Goal: Task Accomplishment & Management: Manage account settings

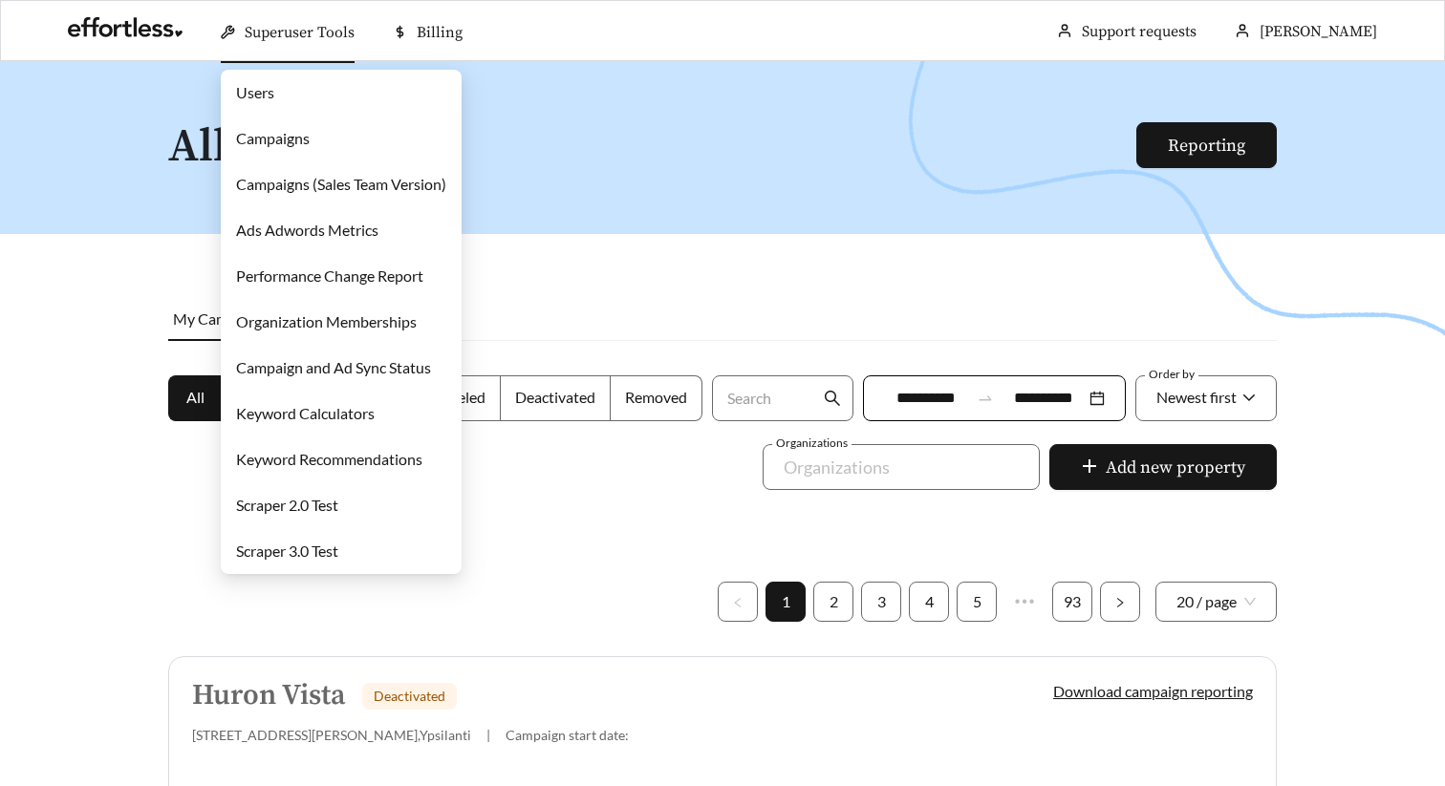
click at [310, 136] on link "Campaigns" at bounding box center [273, 138] width 74 height 18
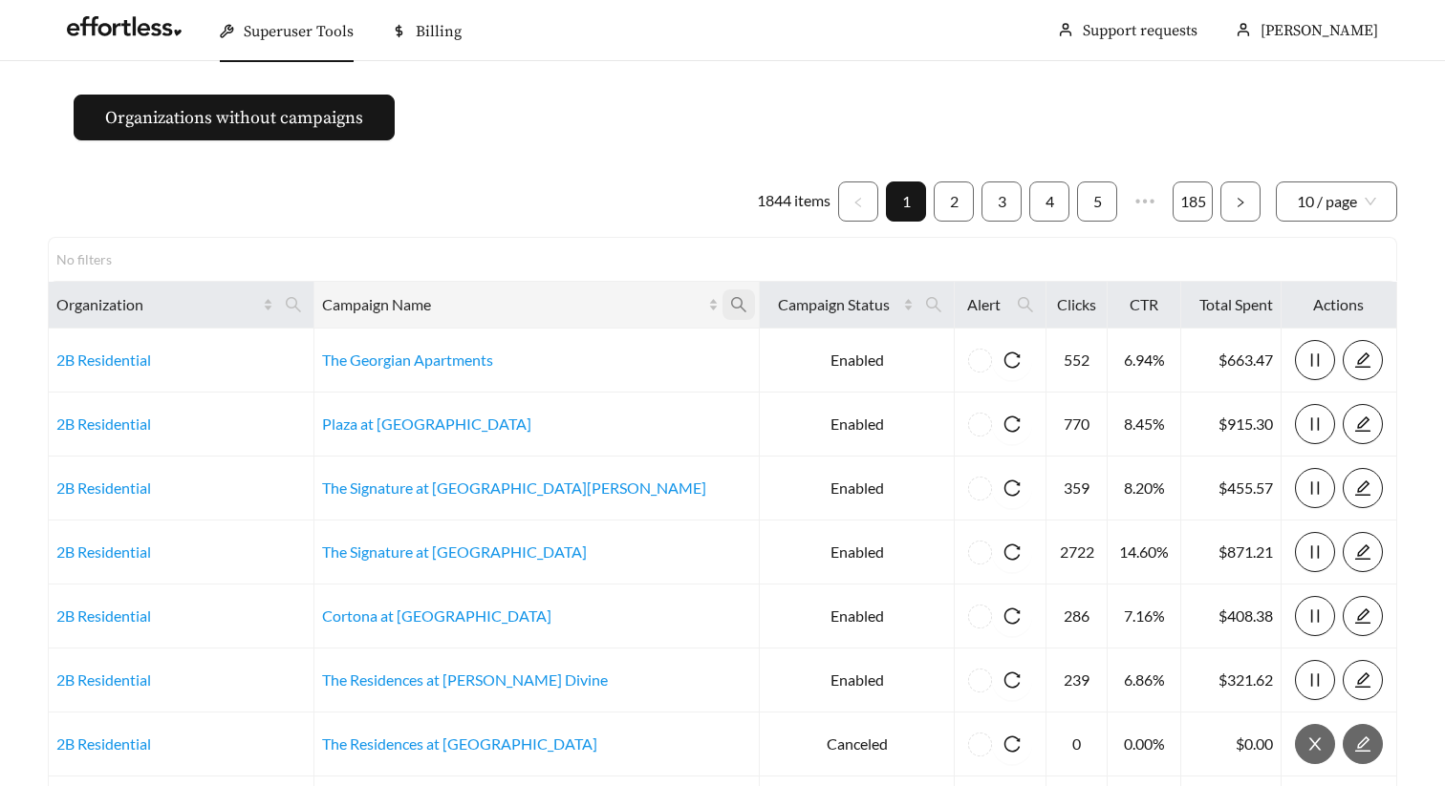
click at [731, 303] on icon "search" at bounding box center [738, 304] width 15 height 15
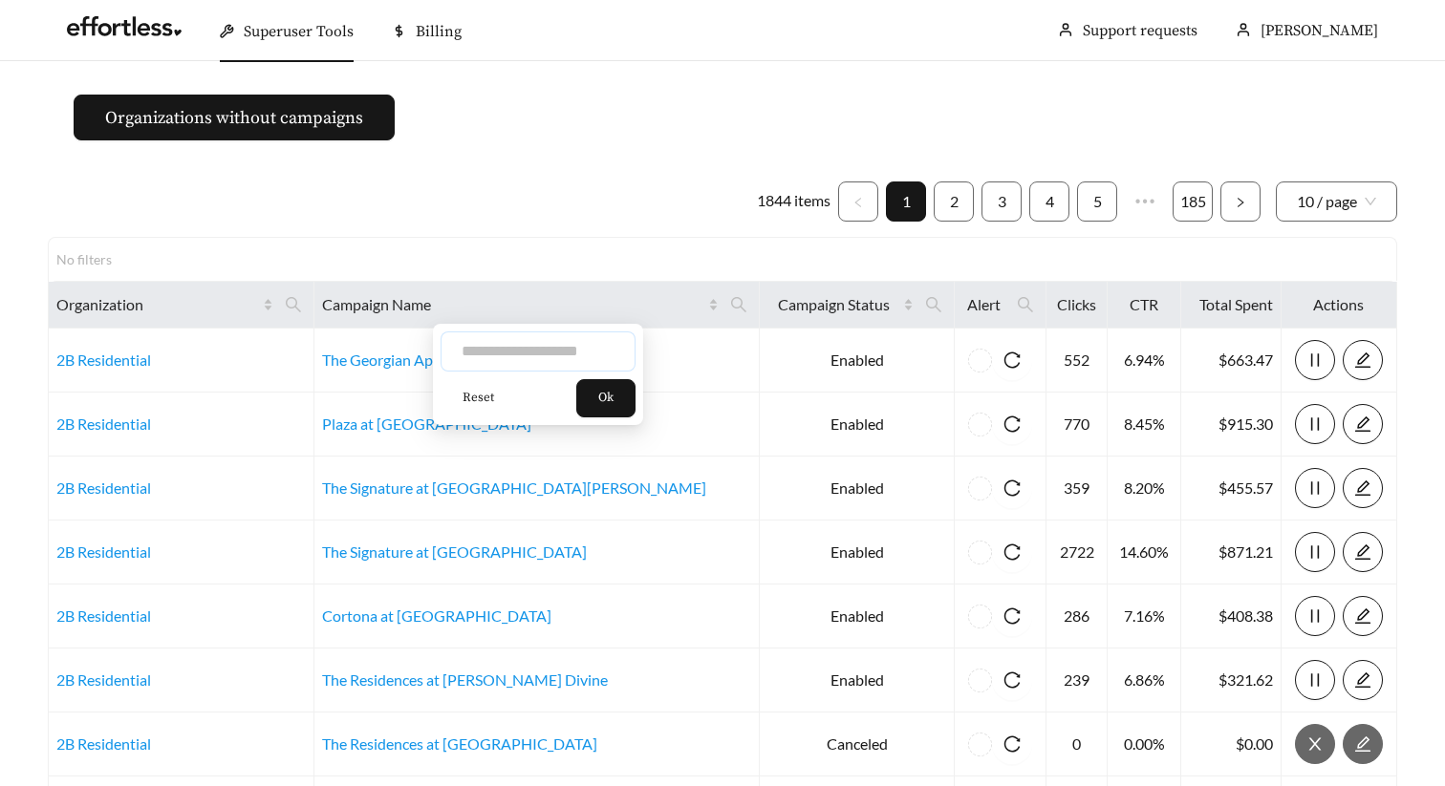
click at [589, 343] on input "text" at bounding box center [537, 352] width 195 height 40
type input "******"
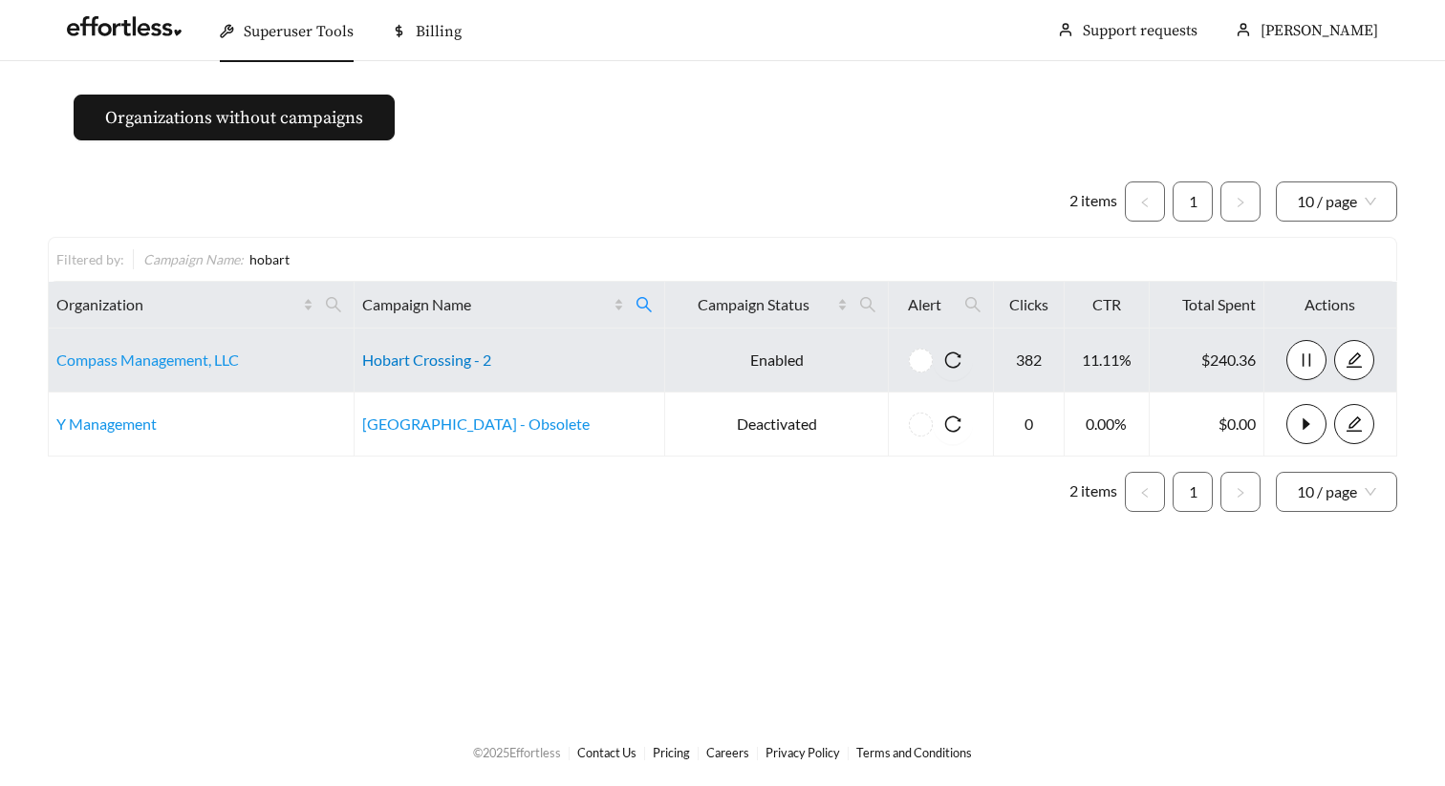
click at [461, 351] on link "Hobart Crossing - 2" at bounding box center [426, 360] width 129 height 18
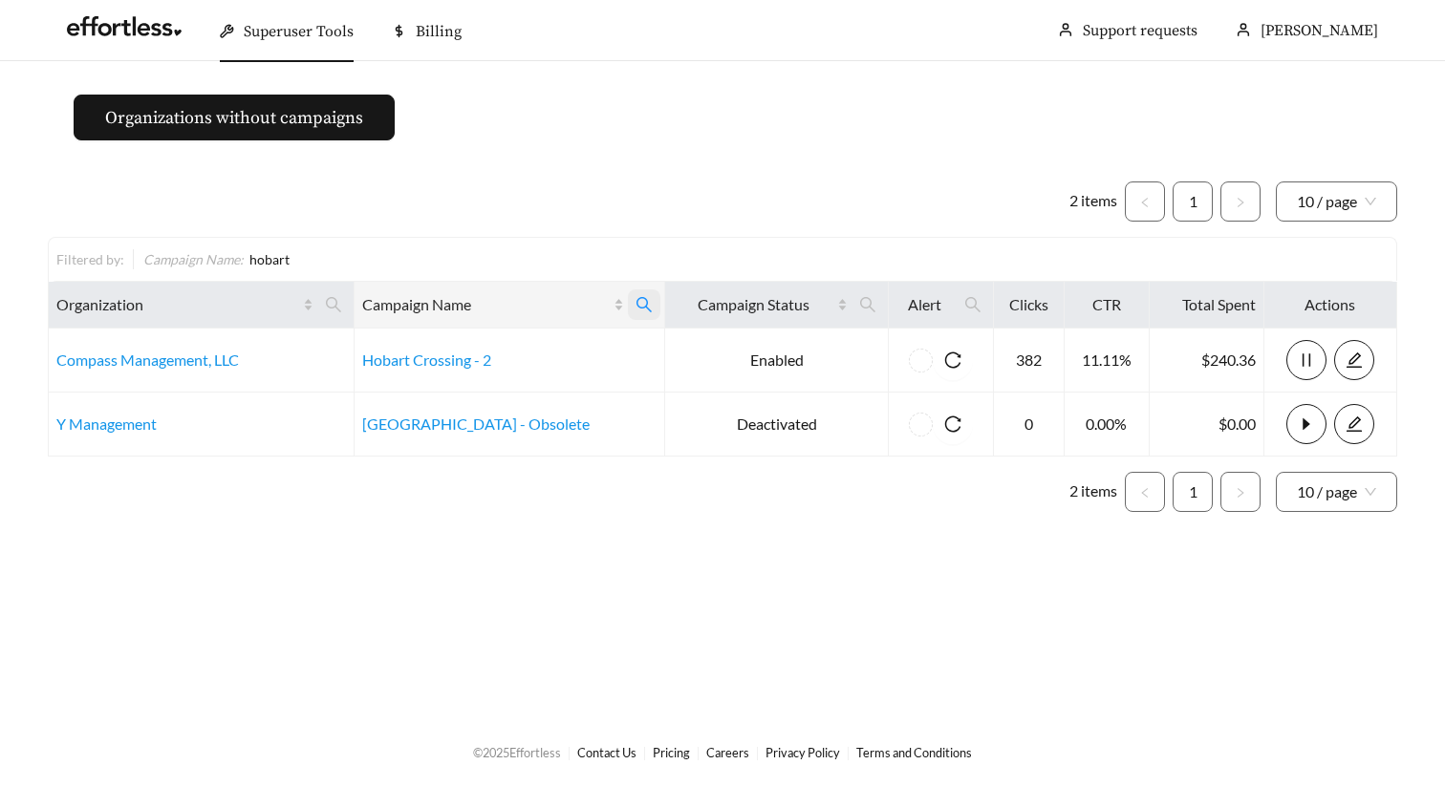
click at [635, 298] on icon "search" at bounding box center [643, 304] width 17 height 17
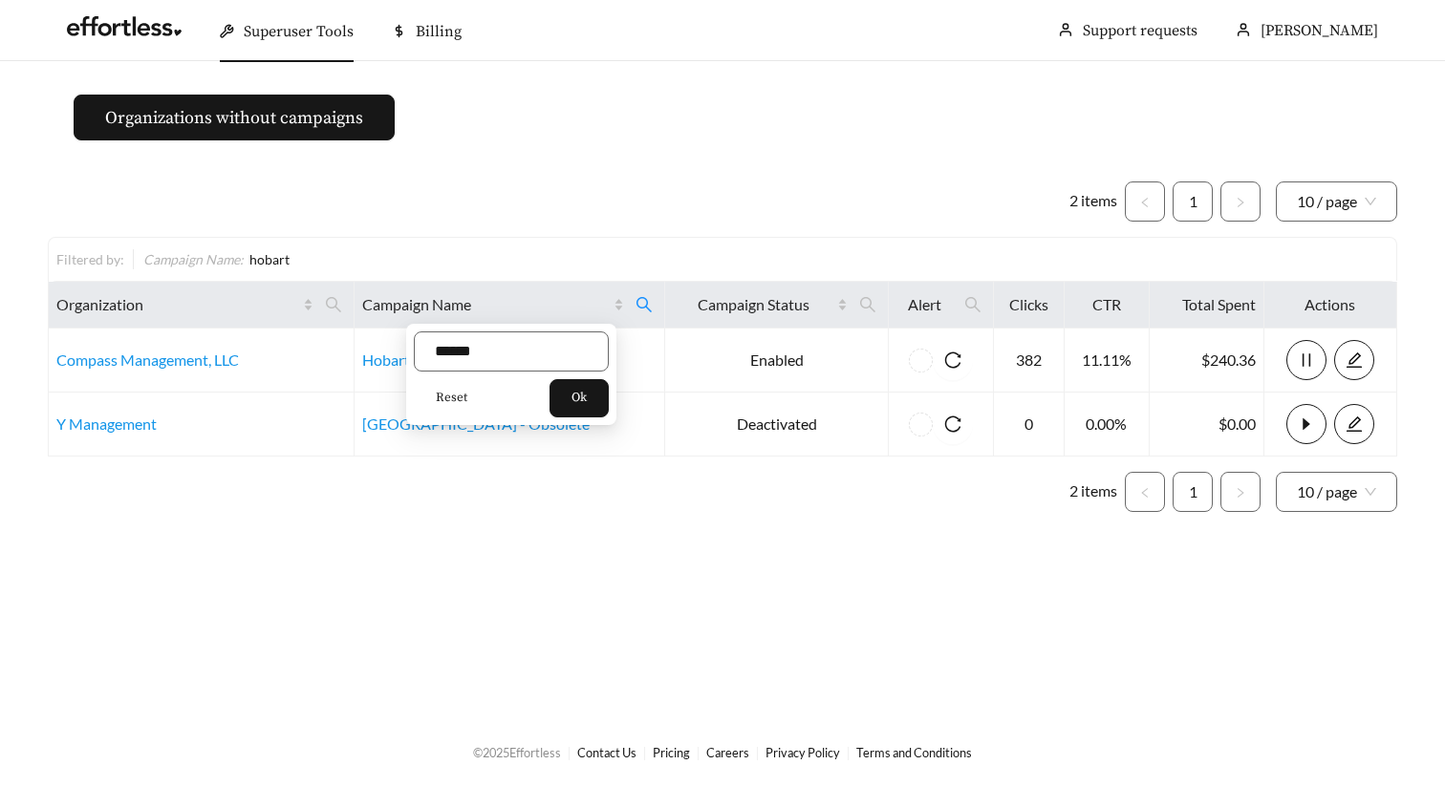
click at [447, 392] on span "Reset" at bounding box center [452, 398] width 32 height 19
click at [578, 397] on button "Ok" at bounding box center [578, 398] width 59 height 38
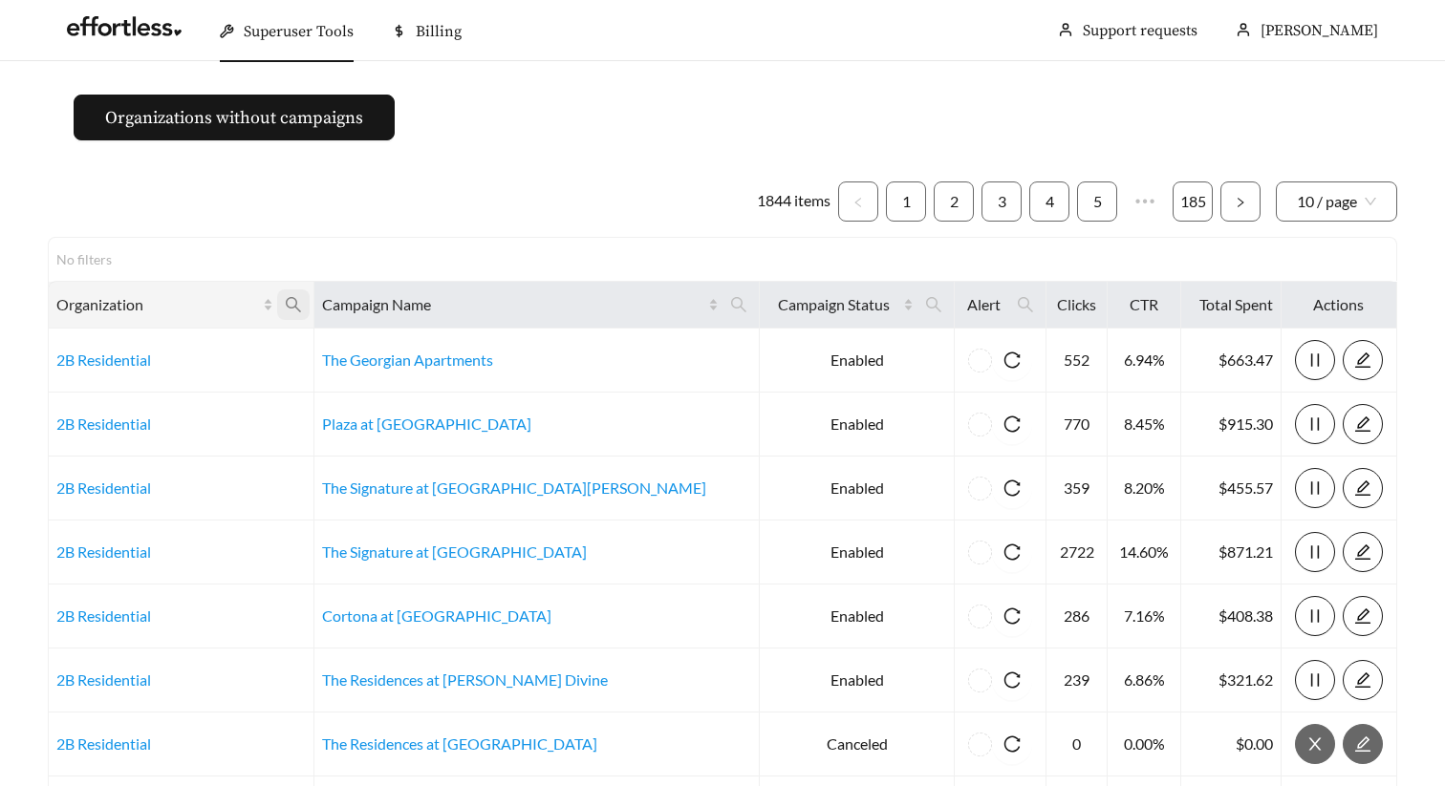
click at [301, 307] on icon "search" at bounding box center [293, 304] width 15 height 15
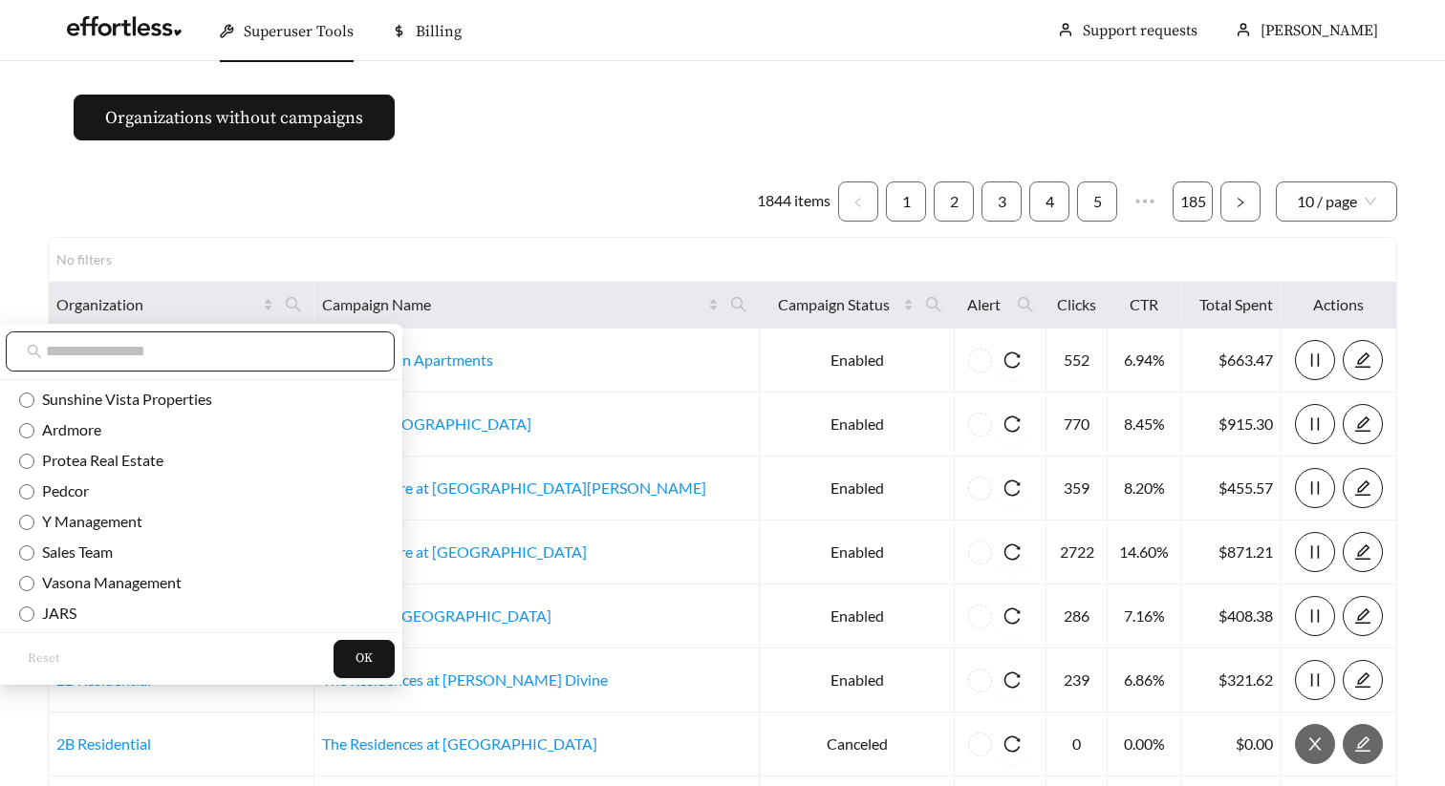
click at [266, 338] on span at bounding box center [200, 352] width 389 height 40
click at [263, 341] on input "text" at bounding box center [210, 351] width 328 height 23
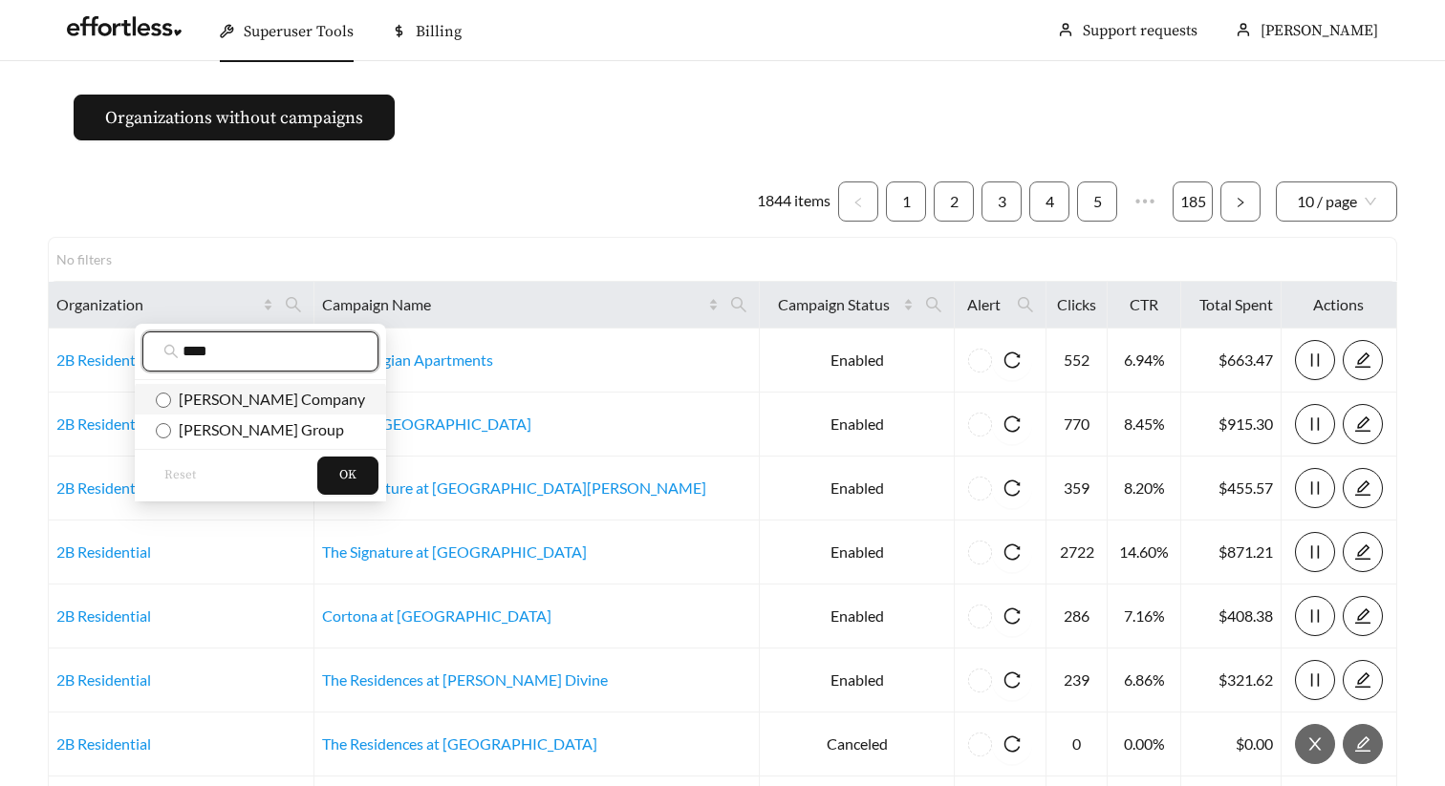
type input "****"
click at [295, 397] on span "Bradley Company" at bounding box center [268, 399] width 194 height 18
click at [339, 476] on span "OK" at bounding box center [347, 475] width 17 height 19
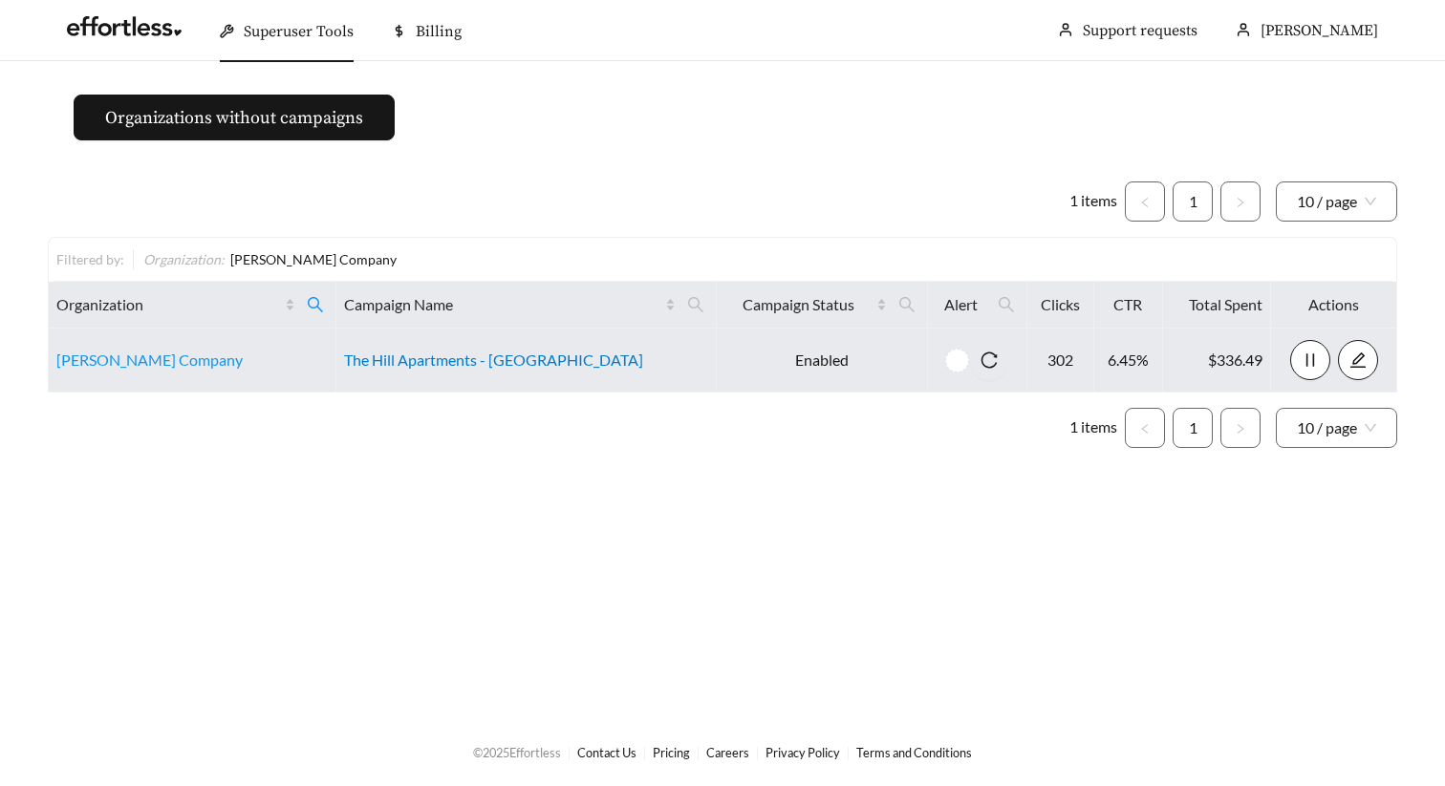
click at [473, 353] on link "The Hill Apartments - South Bend" at bounding box center [493, 360] width 299 height 18
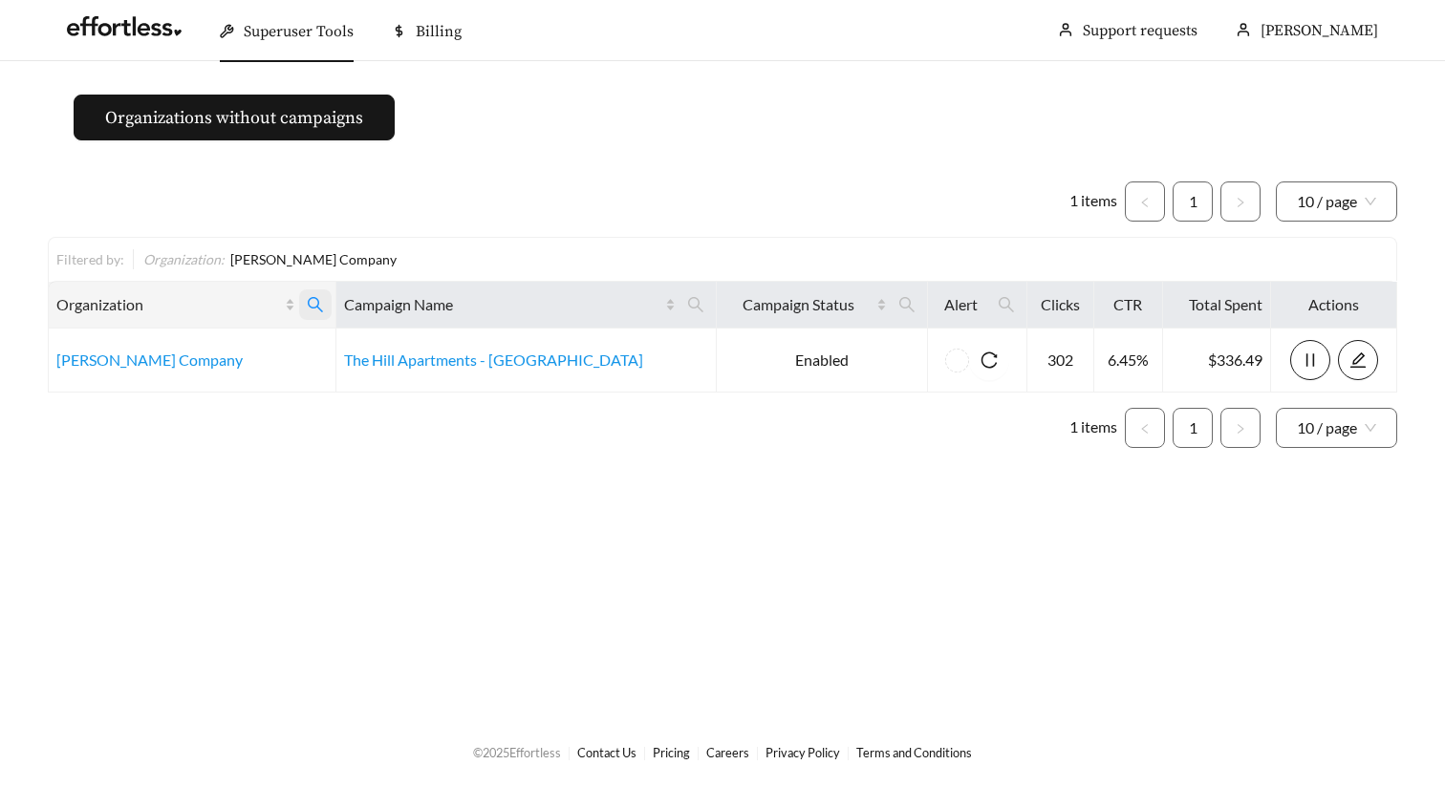
click at [324, 306] on icon "search" at bounding box center [315, 304] width 17 height 17
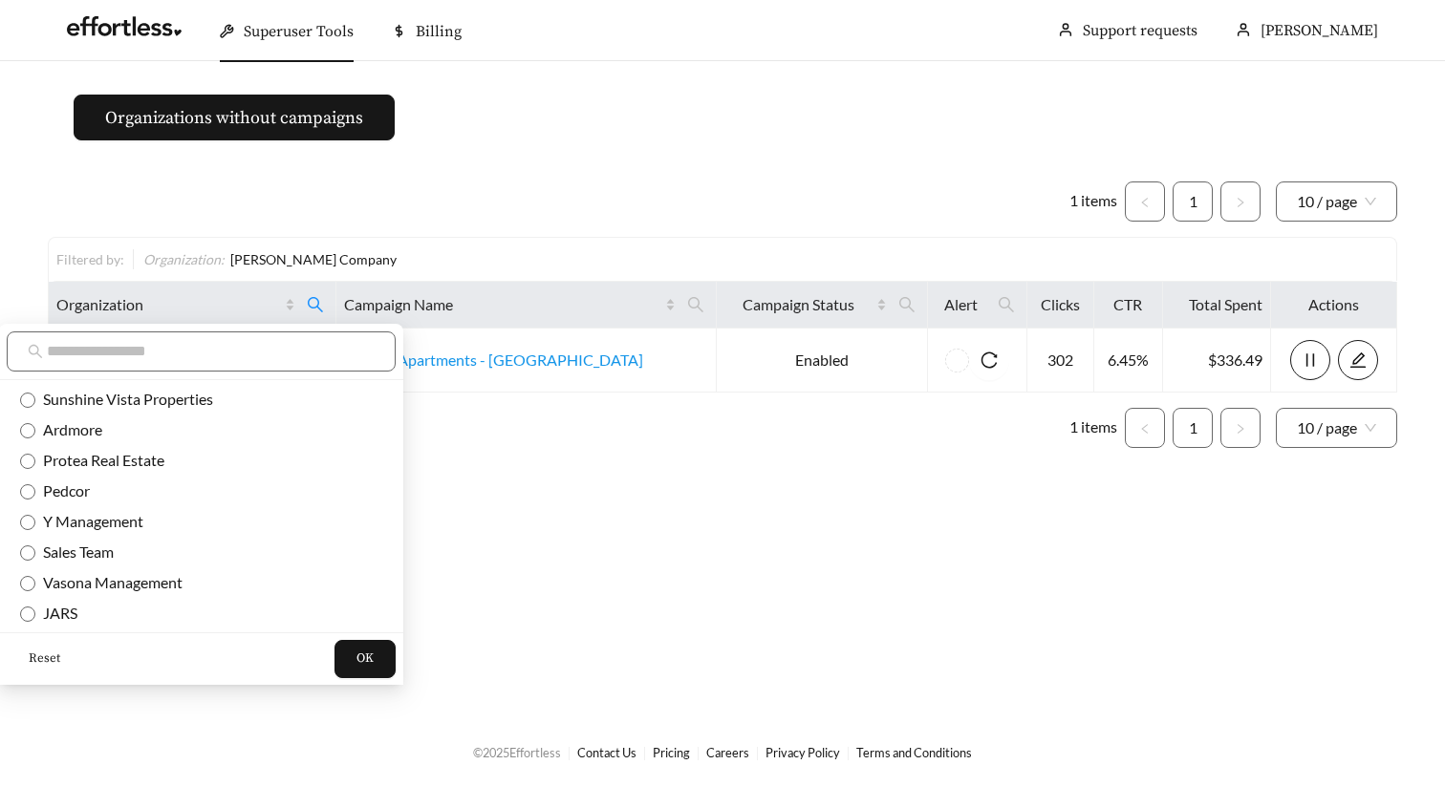
click at [48, 643] on button "Reset" at bounding box center [44, 659] width 75 height 38
click at [356, 654] on span "OK" at bounding box center [364, 659] width 17 height 19
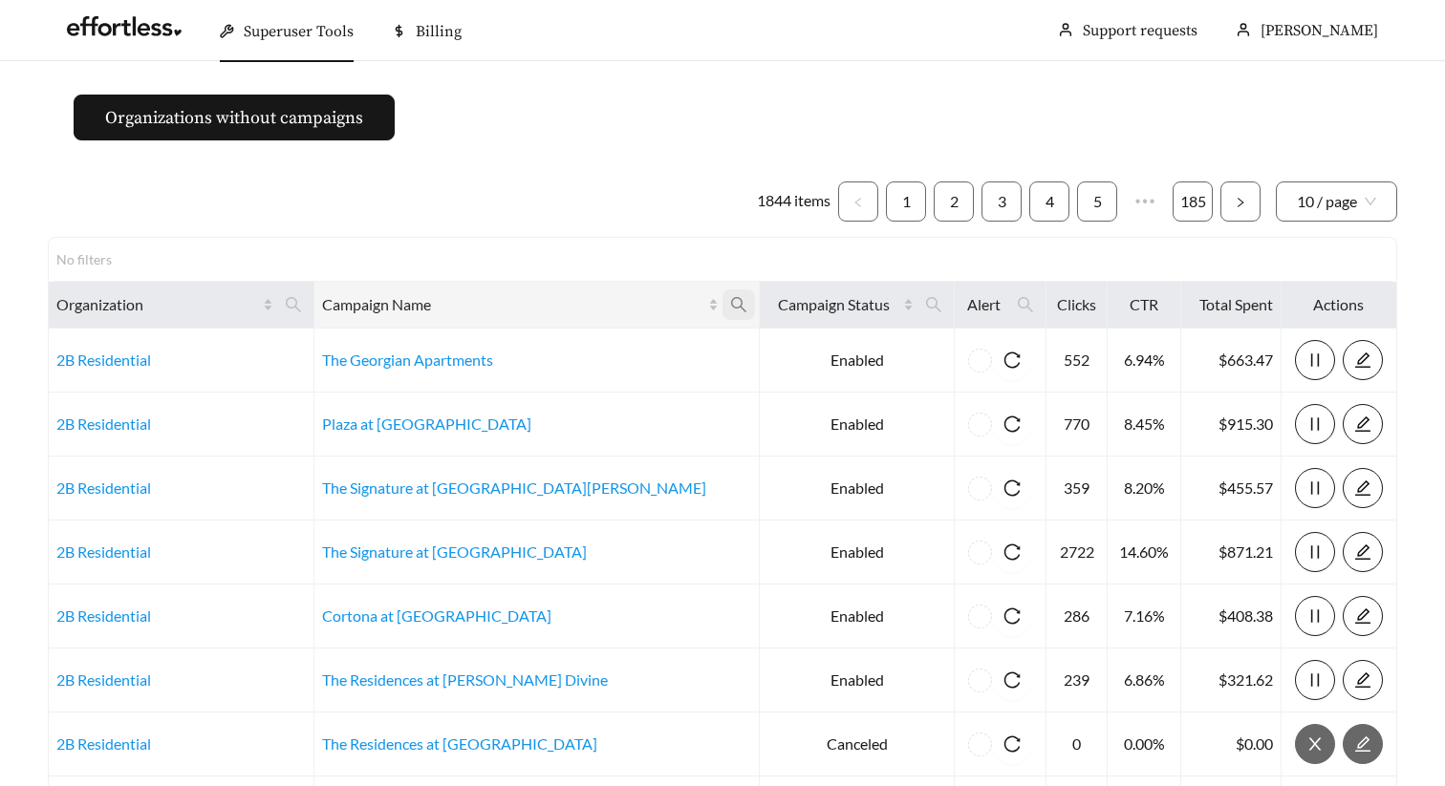
click at [730, 302] on icon "search" at bounding box center [738, 304] width 17 height 17
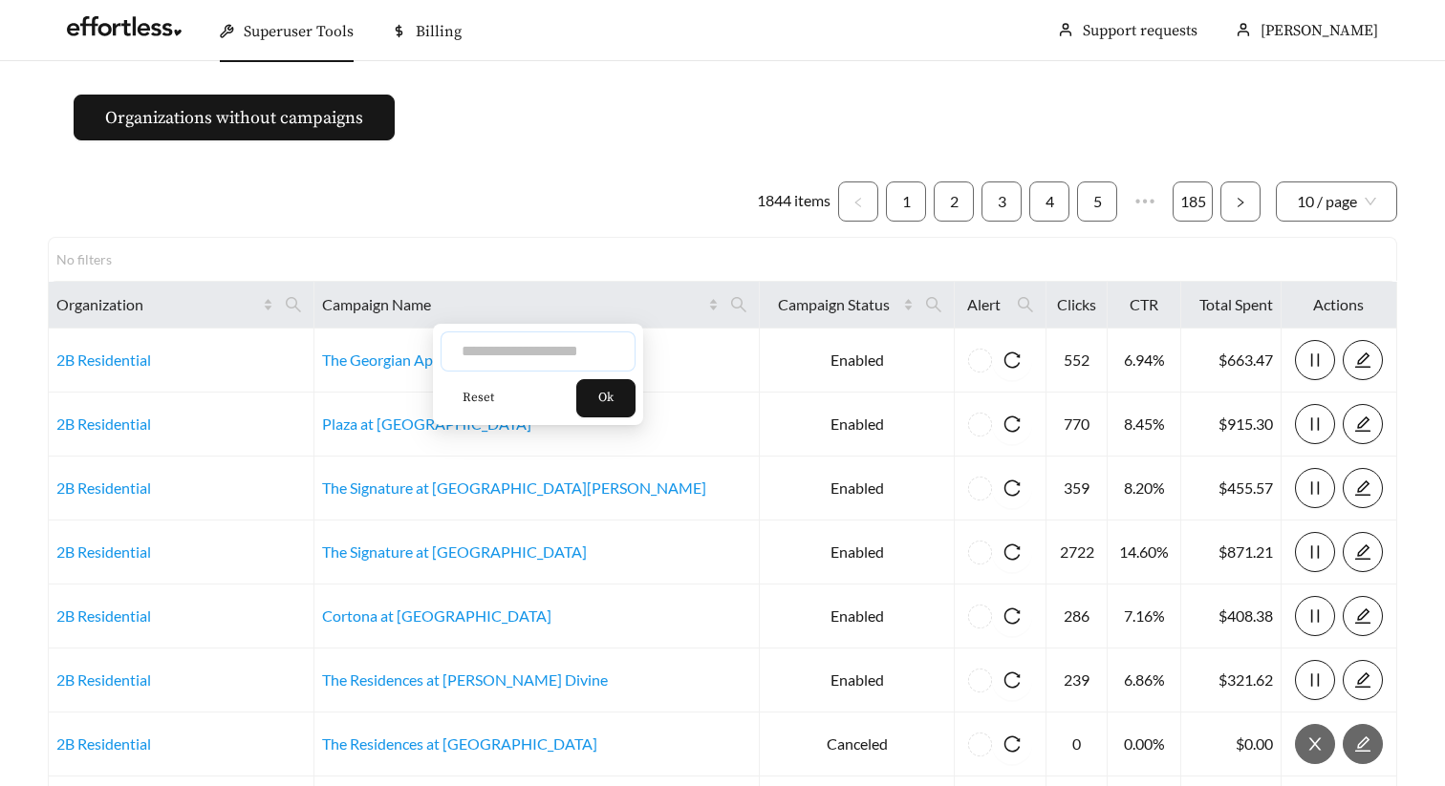
click at [564, 341] on input "text" at bounding box center [537, 352] width 195 height 40
type input "*******"
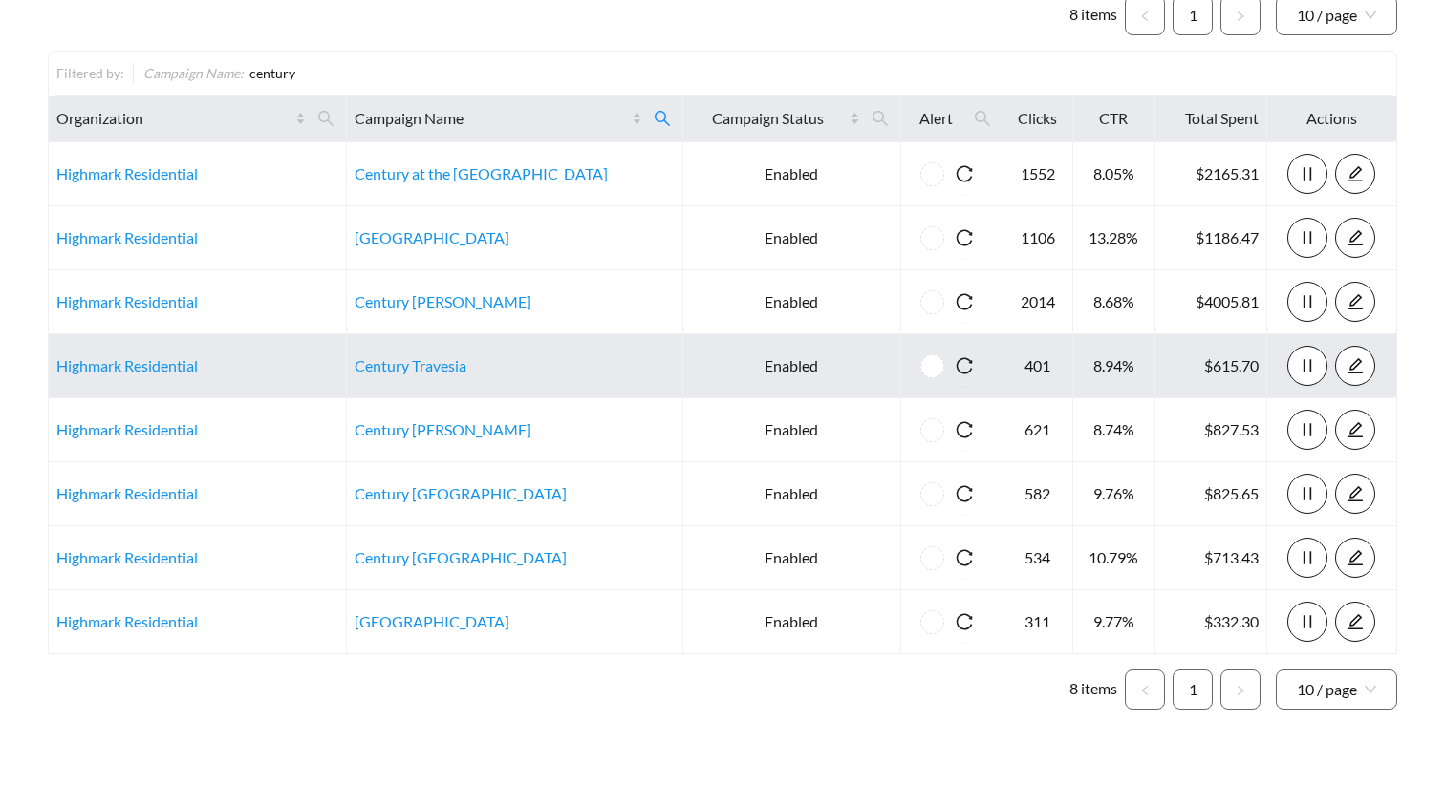
scroll to position [200, 0]
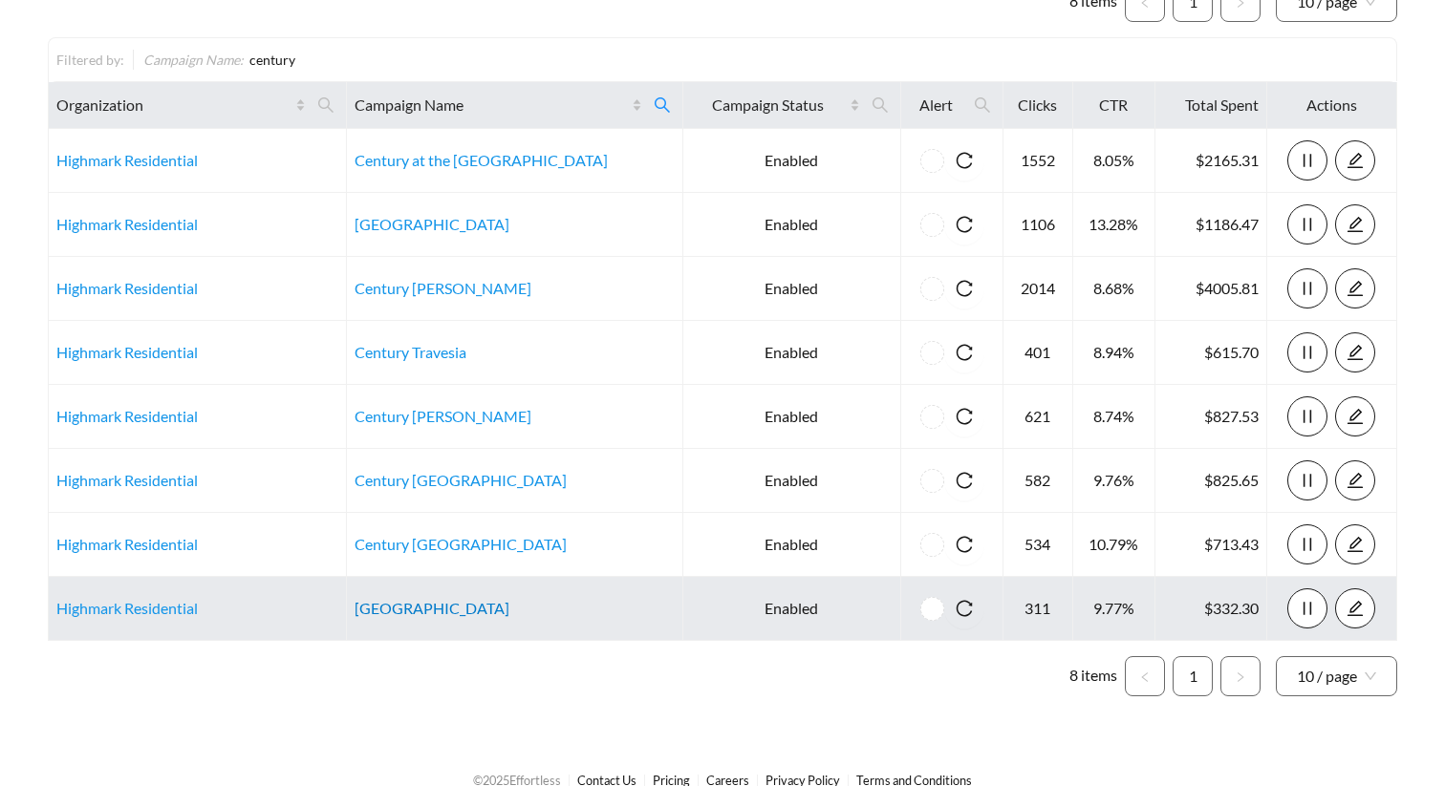
click at [452, 603] on link "Century Lakehouse" at bounding box center [431, 608] width 155 height 18
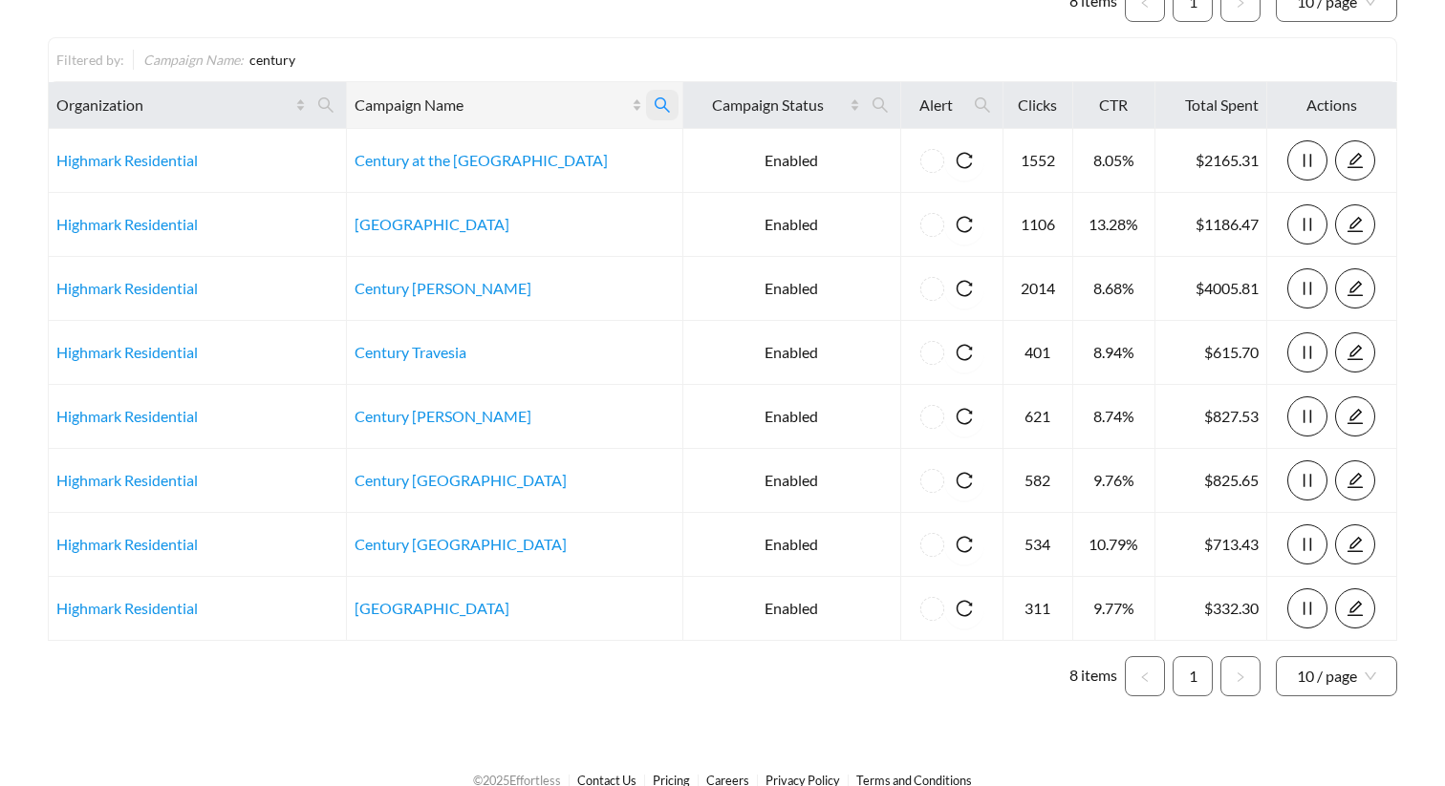
click at [654, 105] on icon "search" at bounding box center [662, 105] width 17 height 17
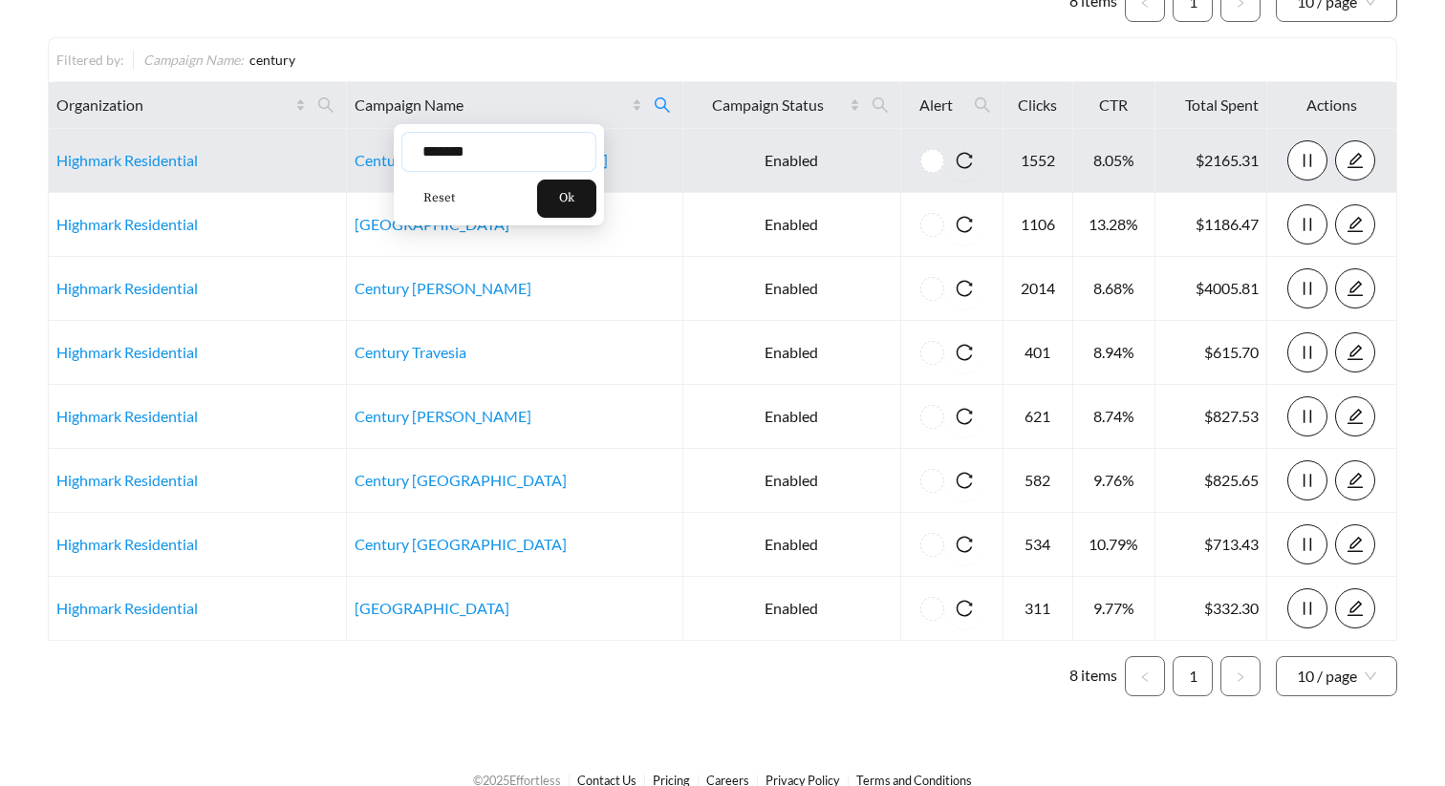
drag, startPoint x: 505, startPoint y: 157, endPoint x: 295, endPoint y: 157, distance: 210.2
click at [296, 157] on body "Superuser Tools Billing Maddi Herrick-Foster Support requests More Organization…" at bounding box center [722, 193] width 1445 height 786
type input "******"
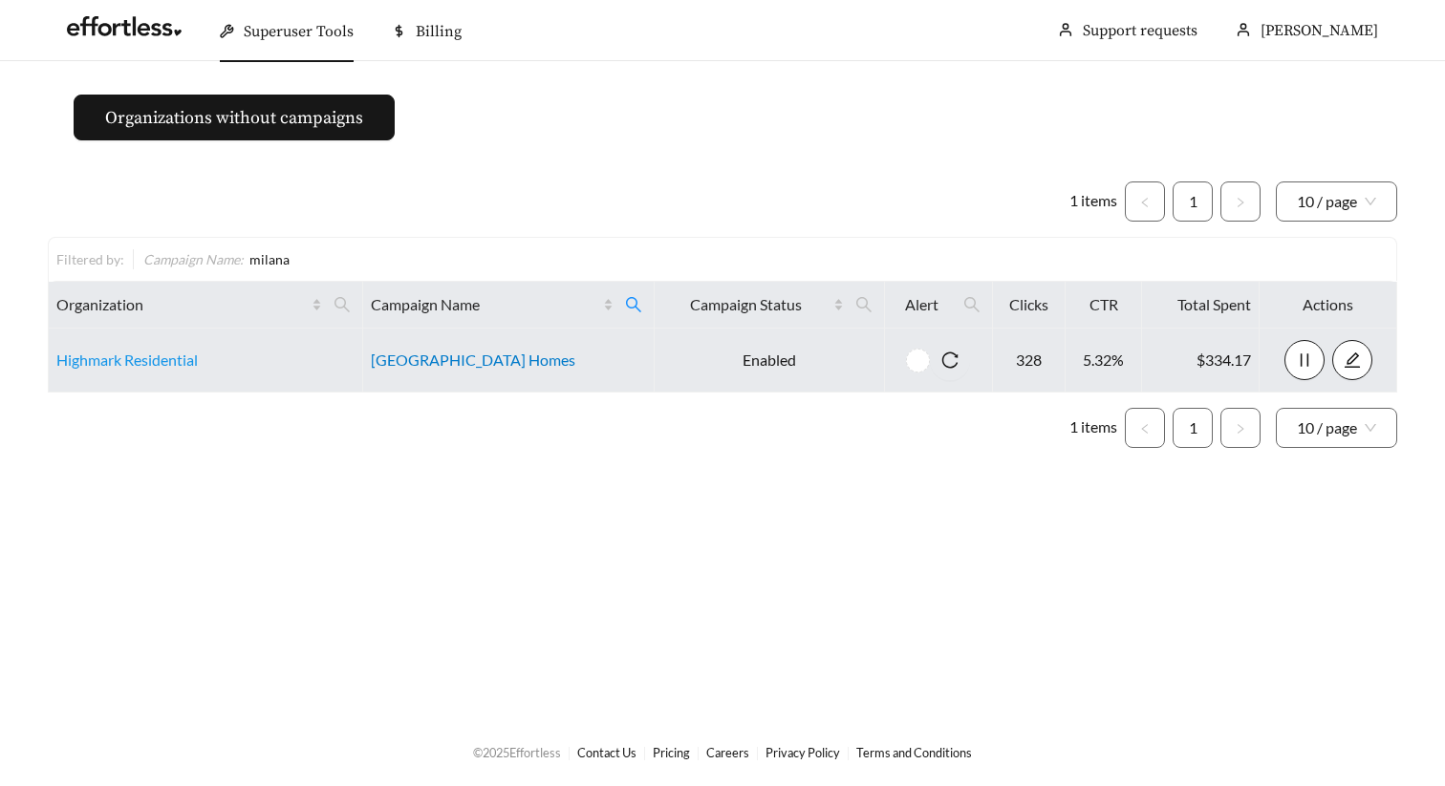
click at [476, 357] on link "Milana Reserve Apartment Homes" at bounding box center [473, 360] width 204 height 18
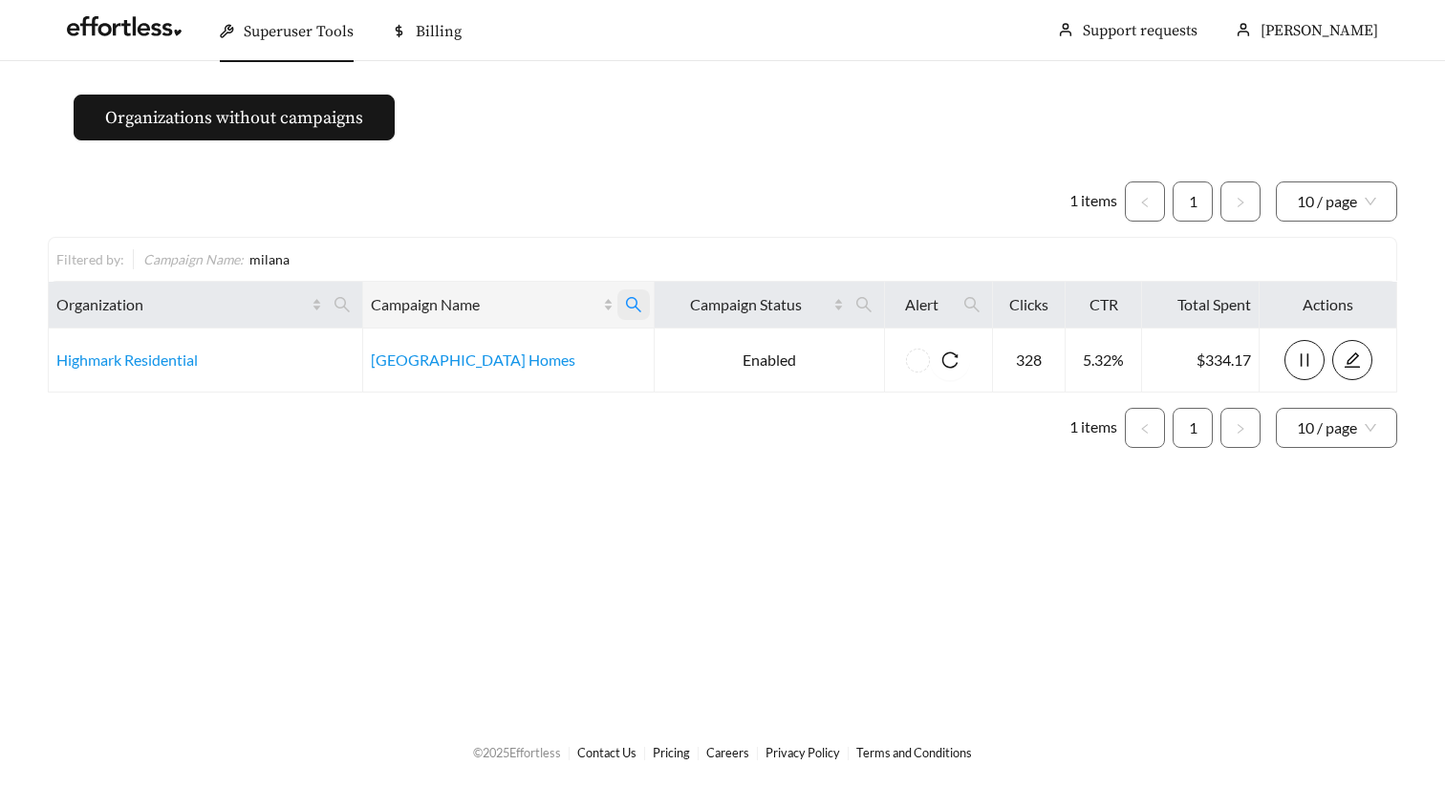
click at [642, 301] on icon "search" at bounding box center [633, 304] width 17 height 17
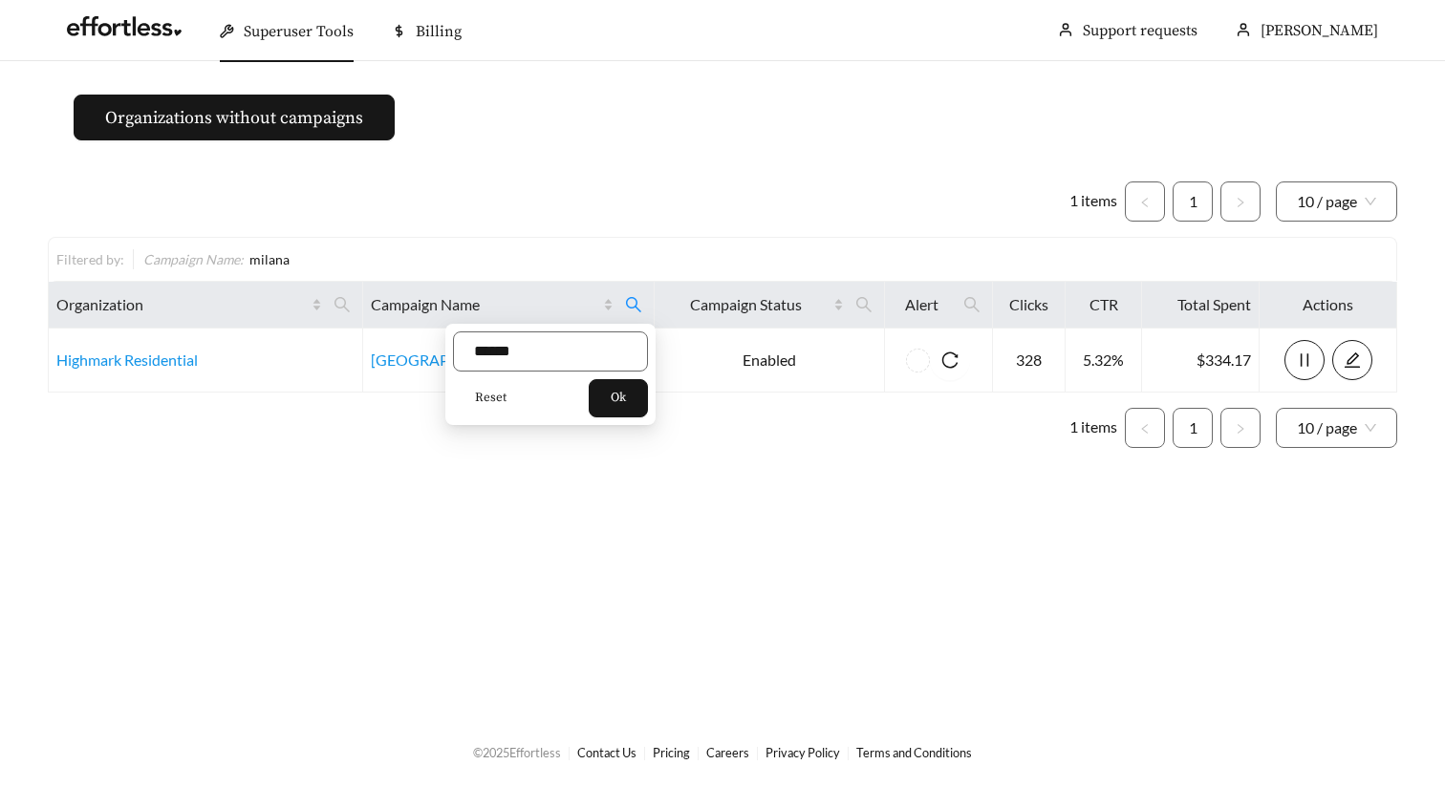
click at [499, 390] on span "Reset" at bounding box center [491, 398] width 32 height 19
click at [633, 410] on button "Ok" at bounding box center [618, 398] width 59 height 38
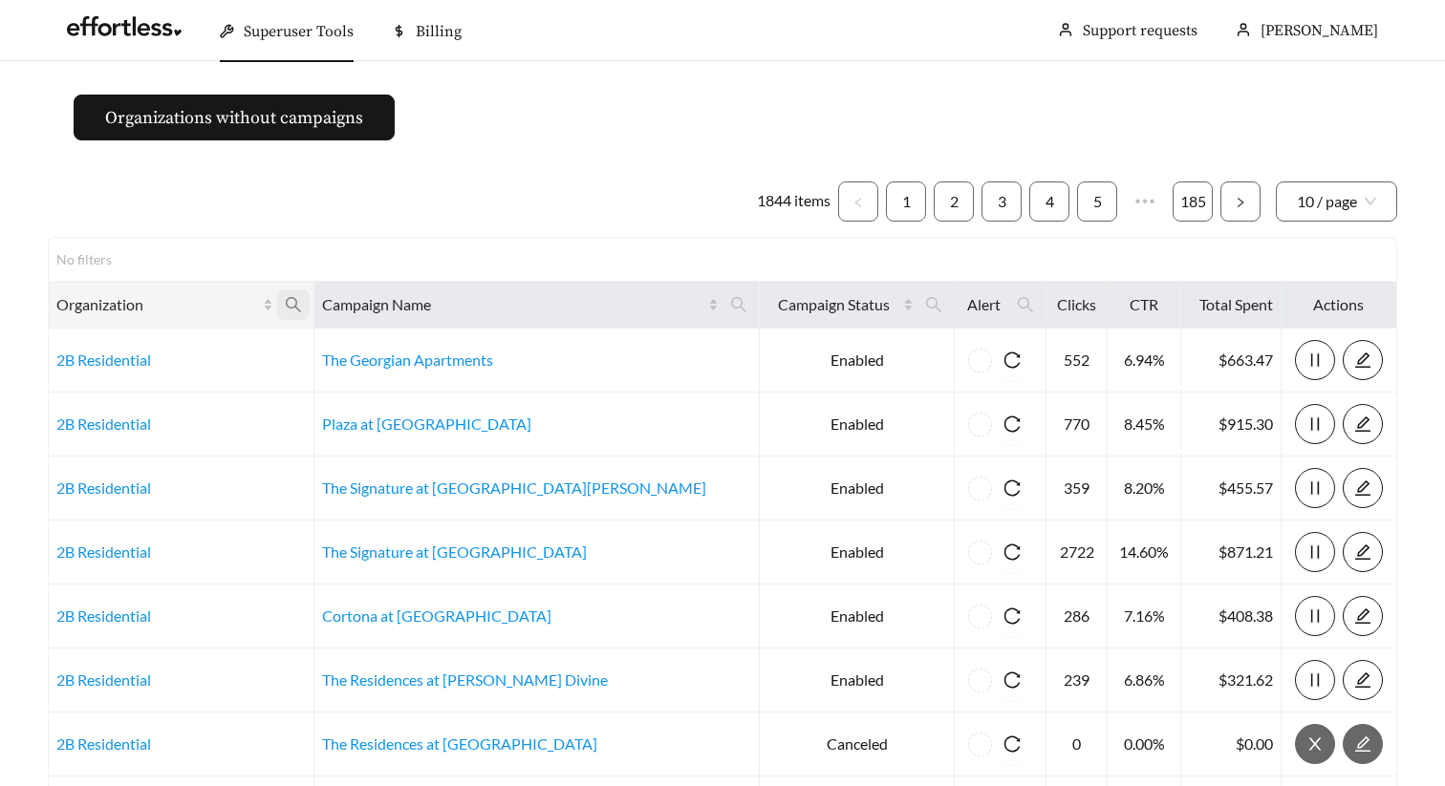
click at [302, 309] on icon "search" at bounding box center [293, 304] width 17 height 17
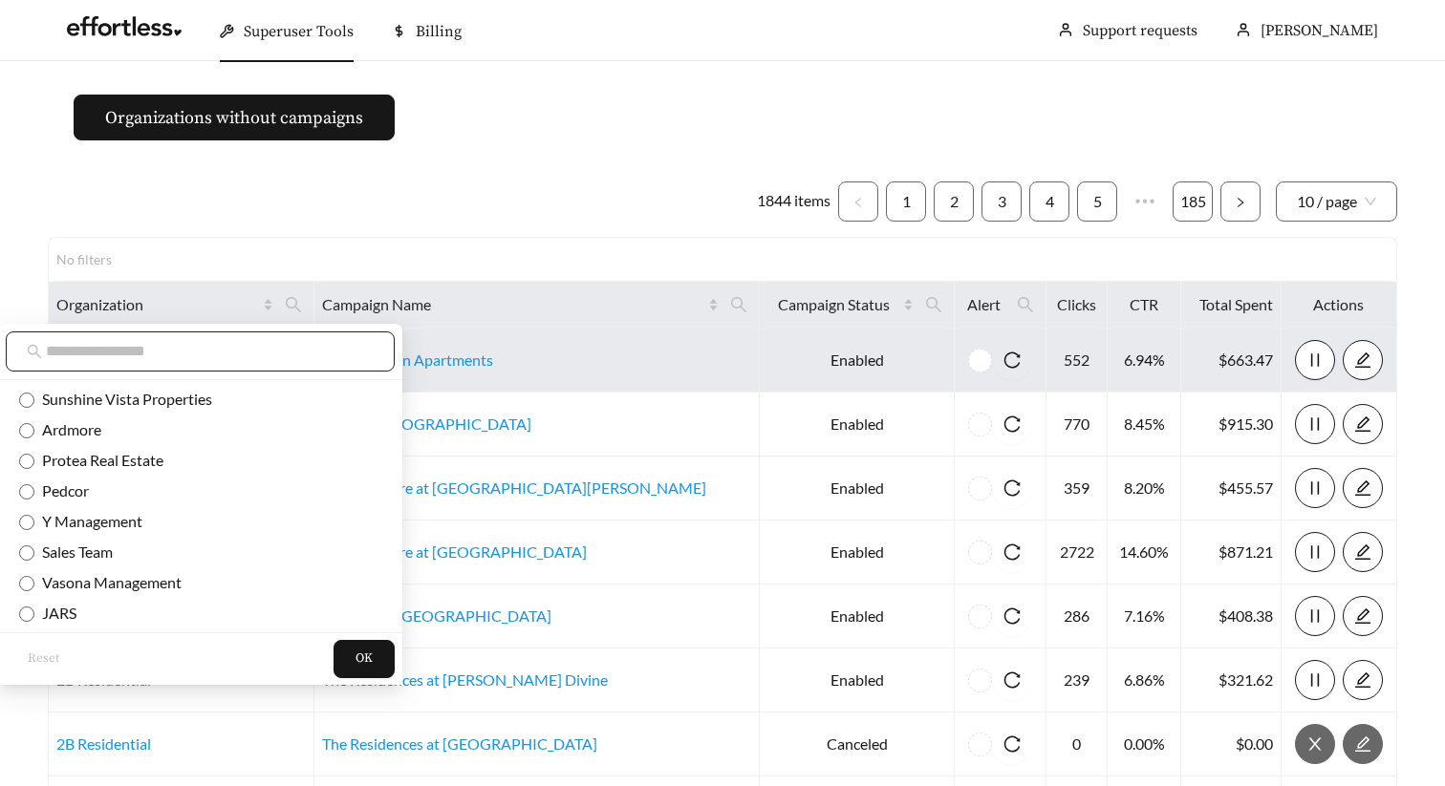
click at [256, 365] on span at bounding box center [200, 352] width 389 height 40
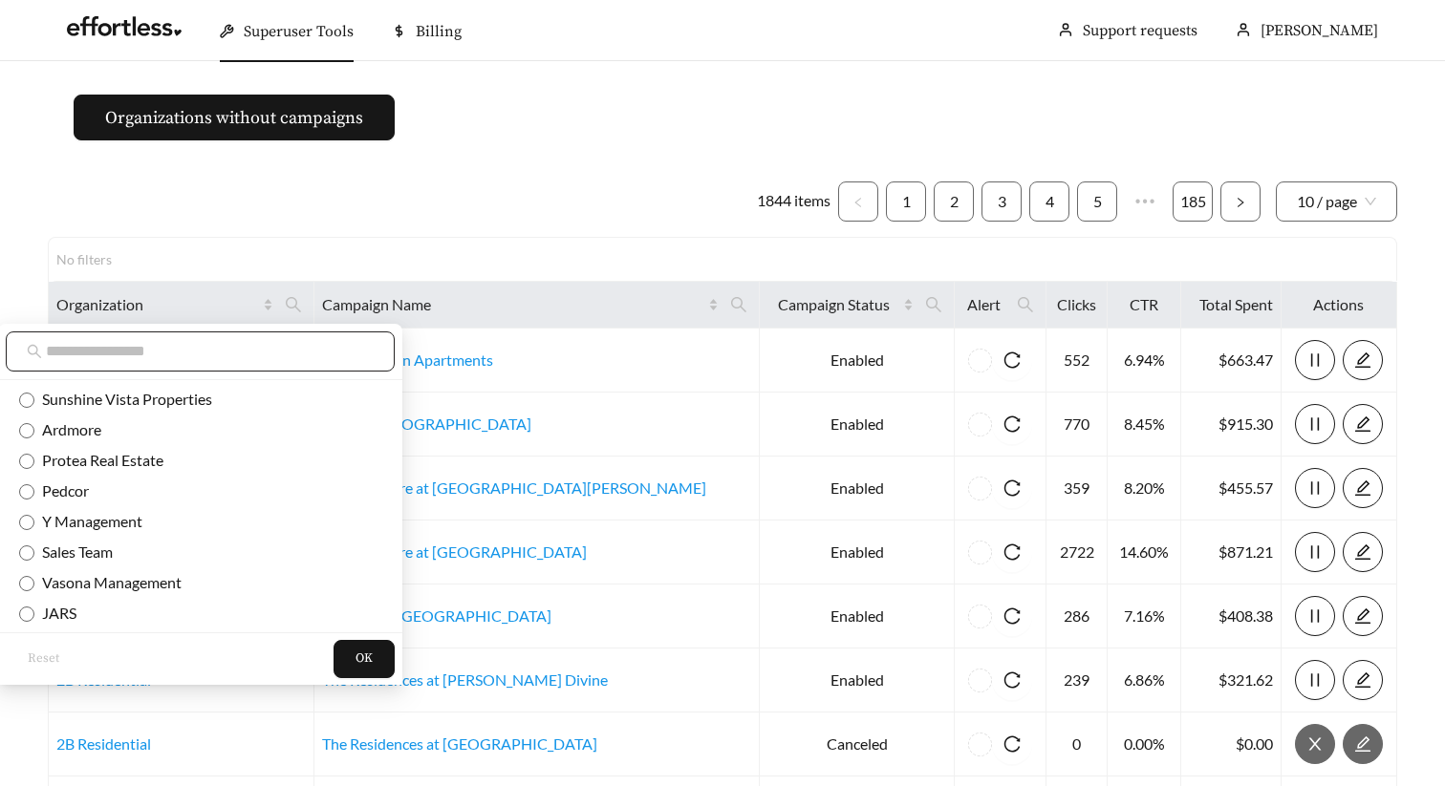
click at [241, 356] on input "text" at bounding box center [210, 351] width 328 height 23
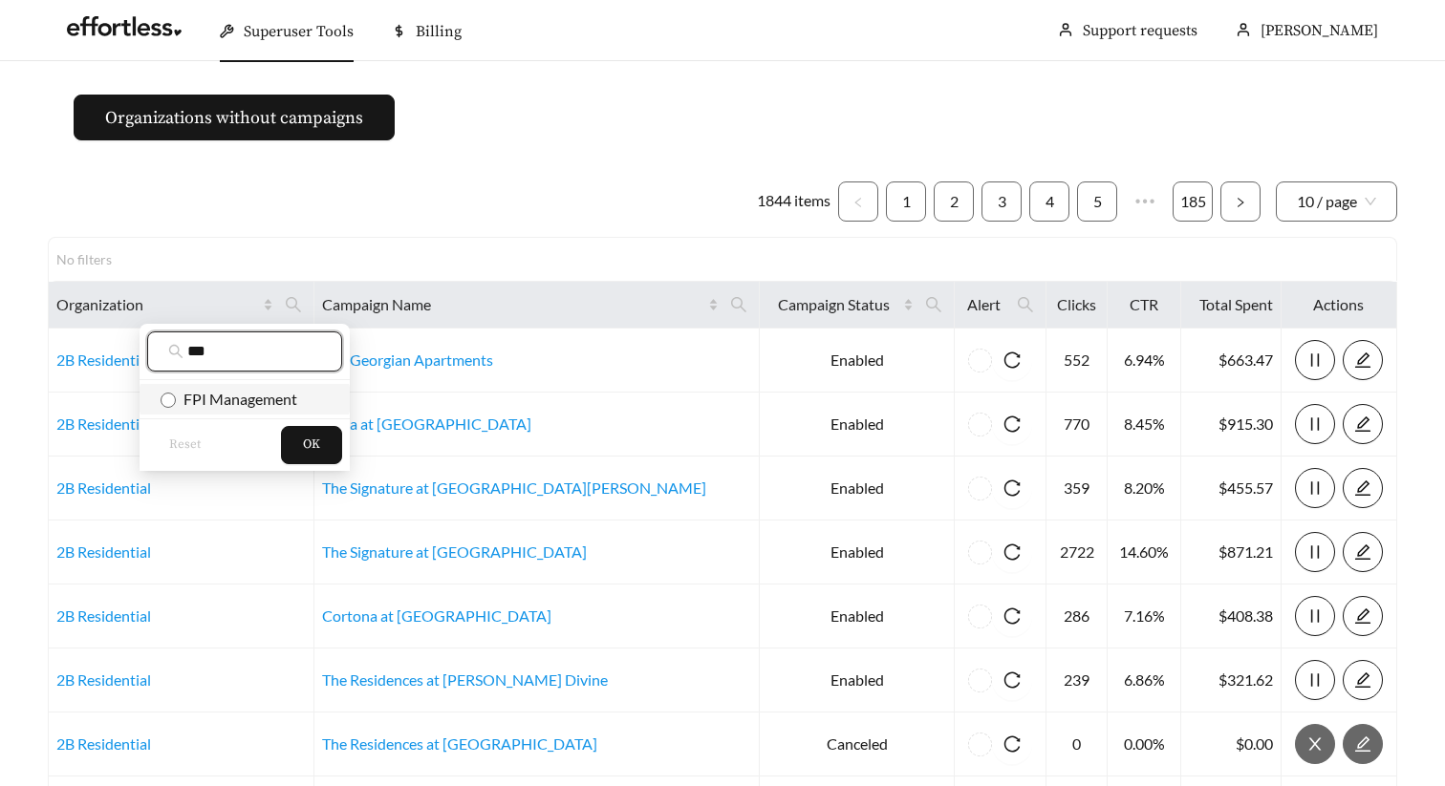
type input "***"
click at [239, 394] on span "FPI Management" at bounding box center [236, 399] width 121 height 18
click at [322, 446] on button "OK" at bounding box center [311, 445] width 61 height 38
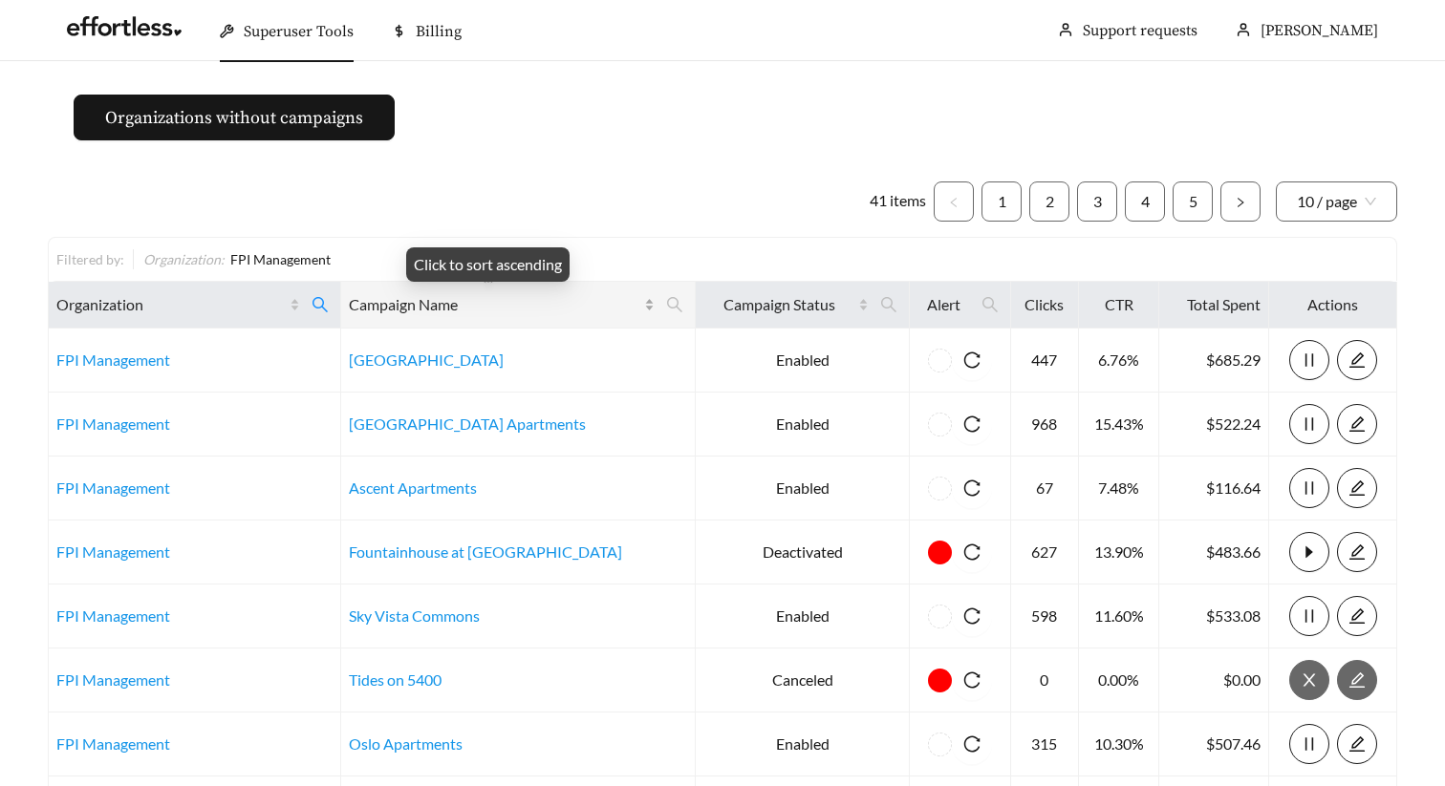
click at [609, 298] on div "Campaign Name" at bounding box center [502, 304] width 306 height 23
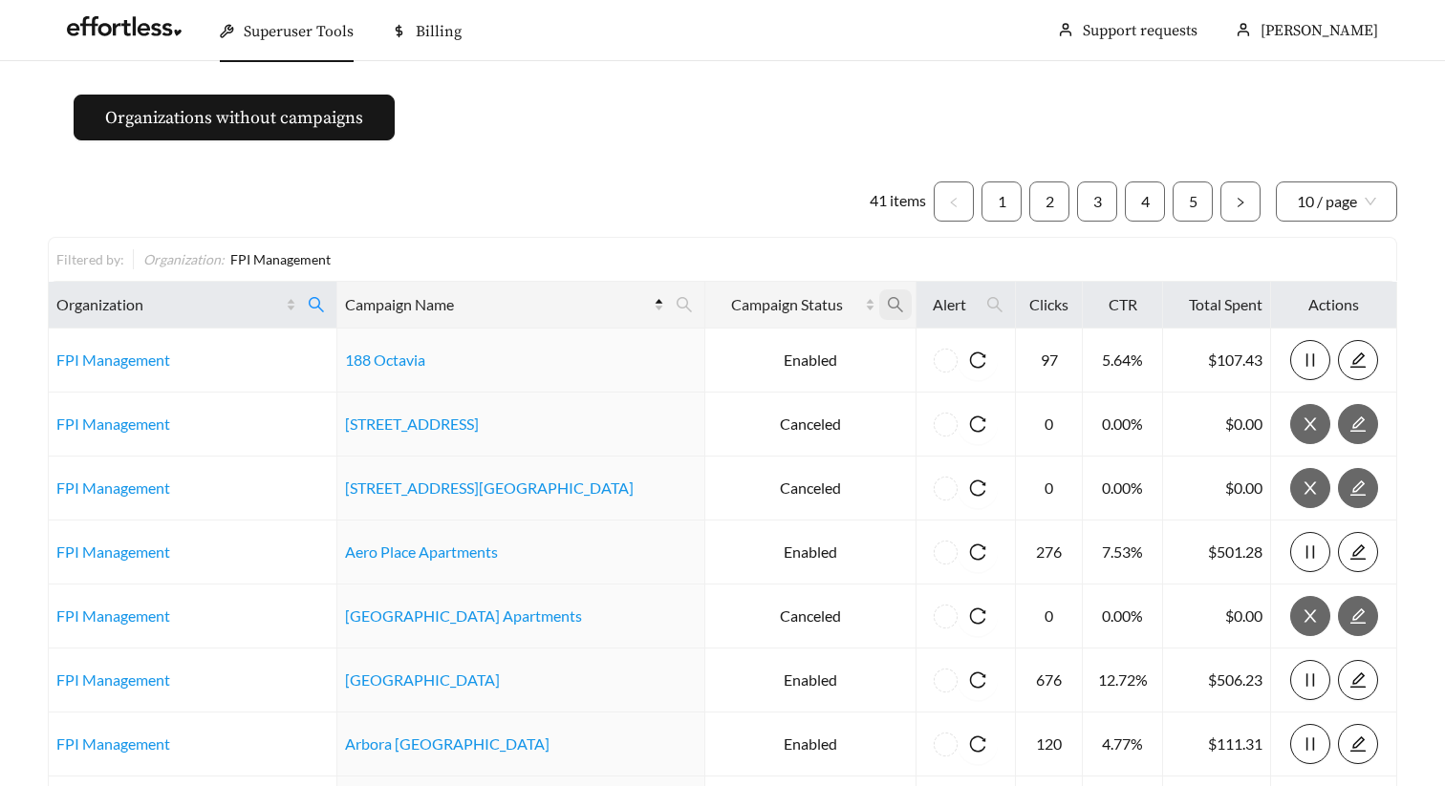
click at [887, 311] on icon "search" at bounding box center [895, 304] width 17 height 17
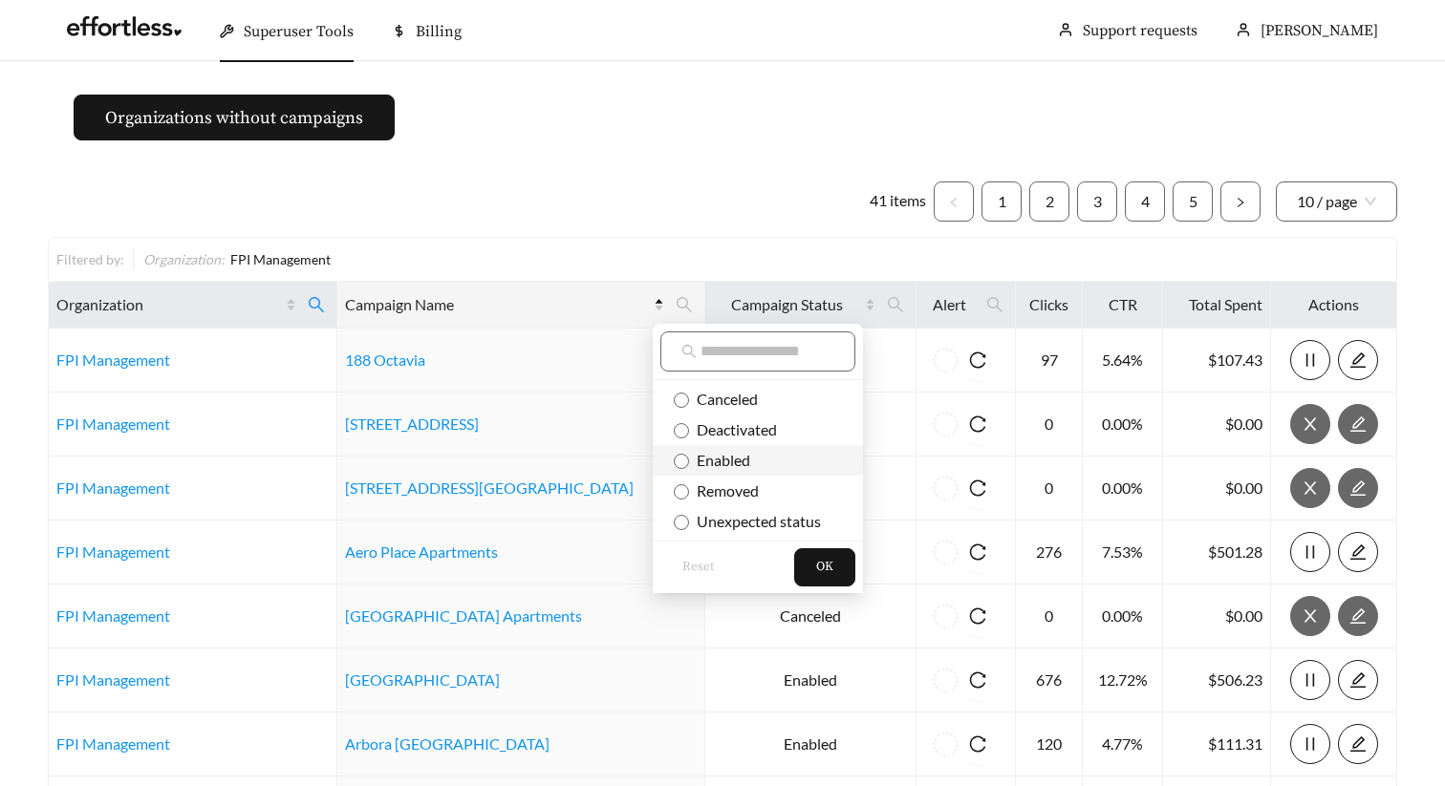
click at [759, 462] on span "Enabled" at bounding box center [758, 460] width 168 height 21
click at [828, 571] on span "OK" at bounding box center [824, 567] width 17 height 19
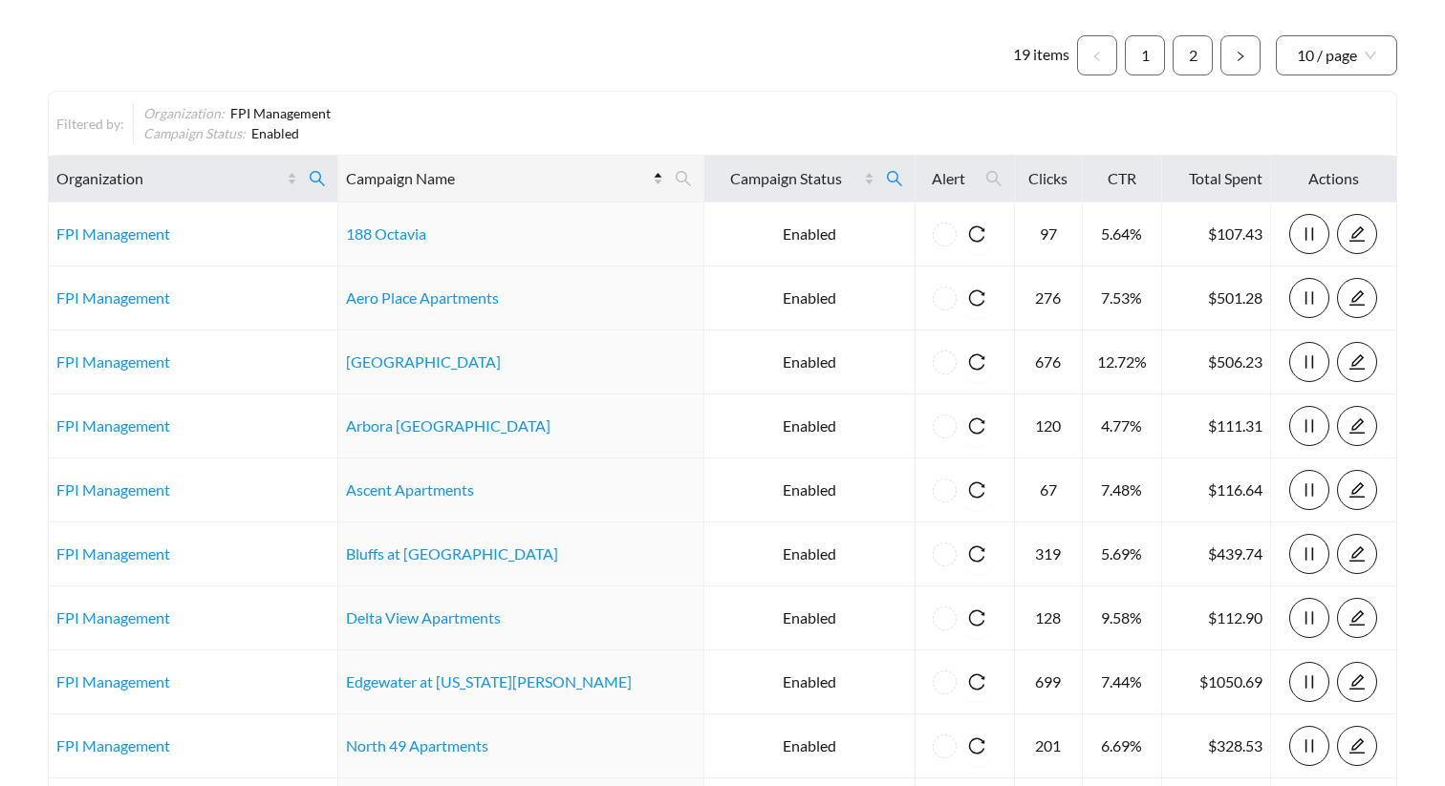
scroll to position [375, 0]
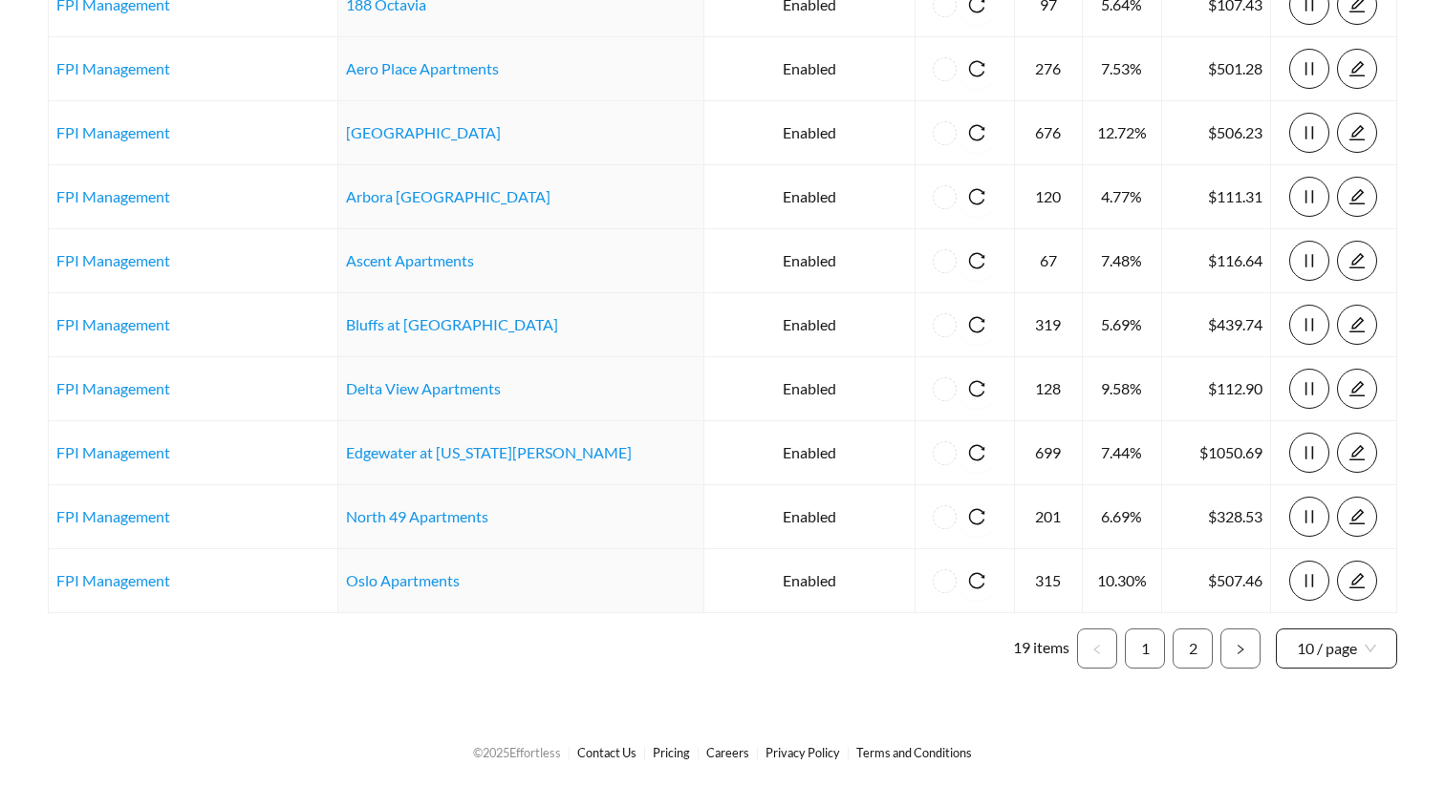
click at [1311, 654] on span "10 / page" at bounding box center [1336, 649] width 79 height 38
click at [1317, 548] on div "20 / page" at bounding box center [1337, 544] width 80 height 21
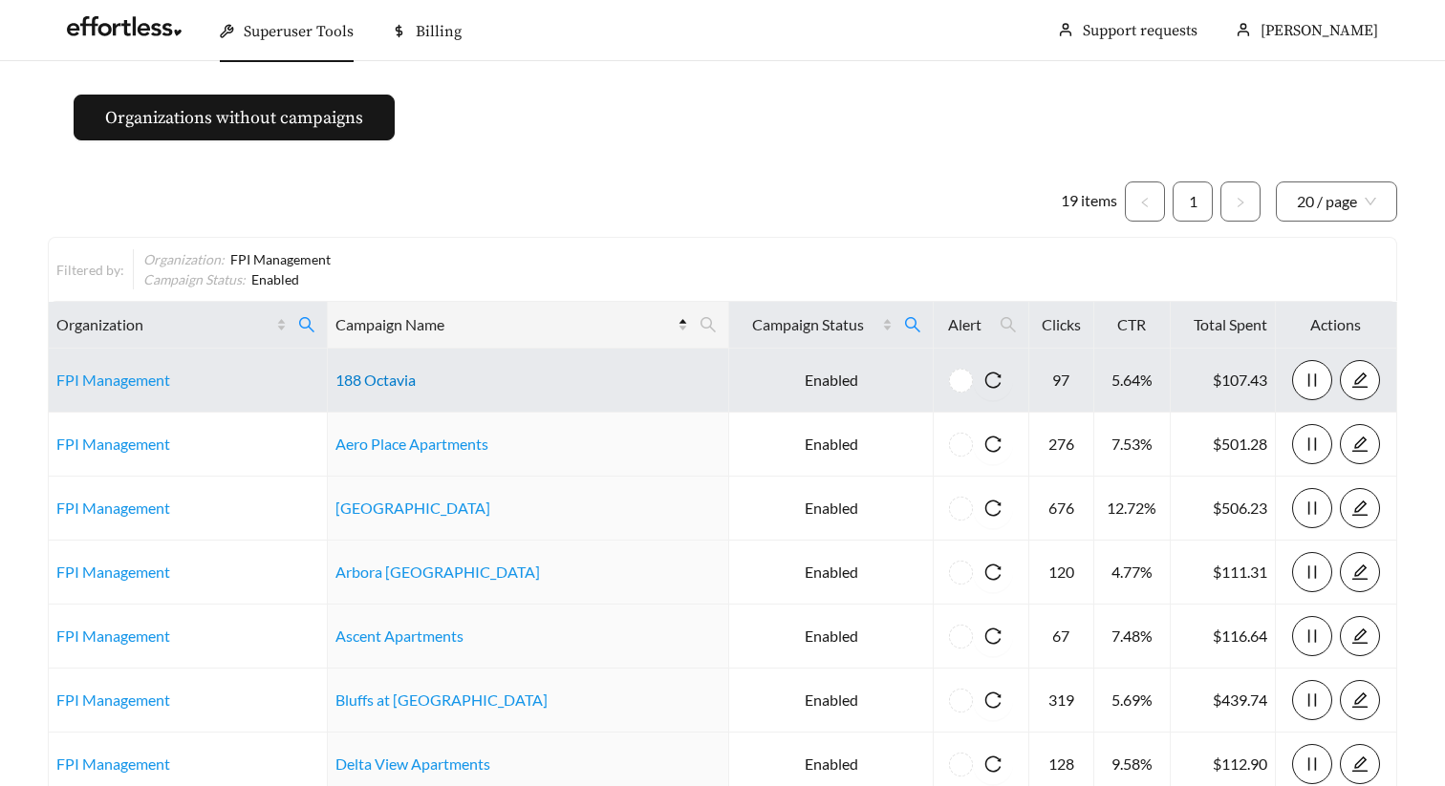
click at [416, 377] on link "188 Octavia" at bounding box center [375, 380] width 80 height 18
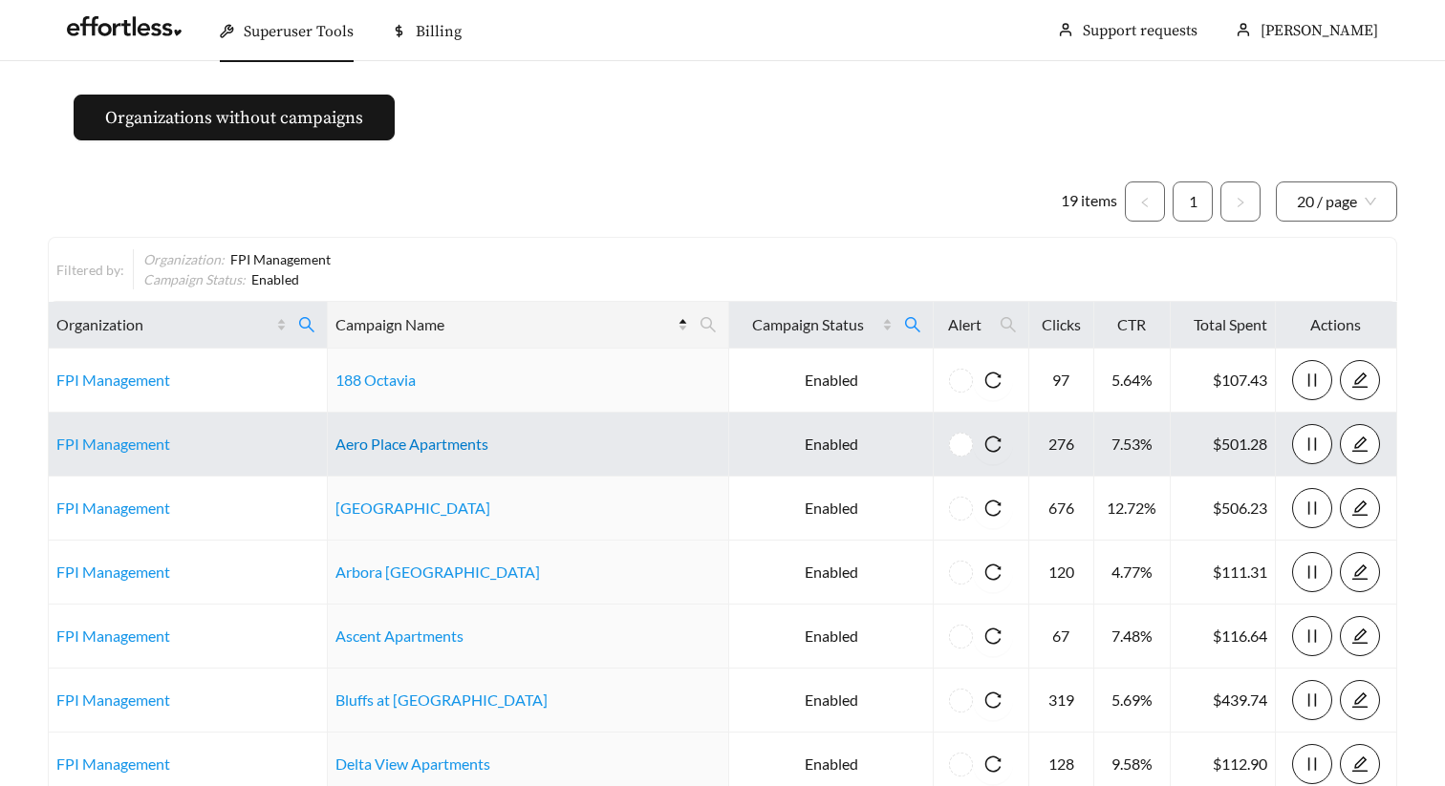
click at [418, 445] on link "Aero Place Apartments" at bounding box center [411, 444] width 153 height 18
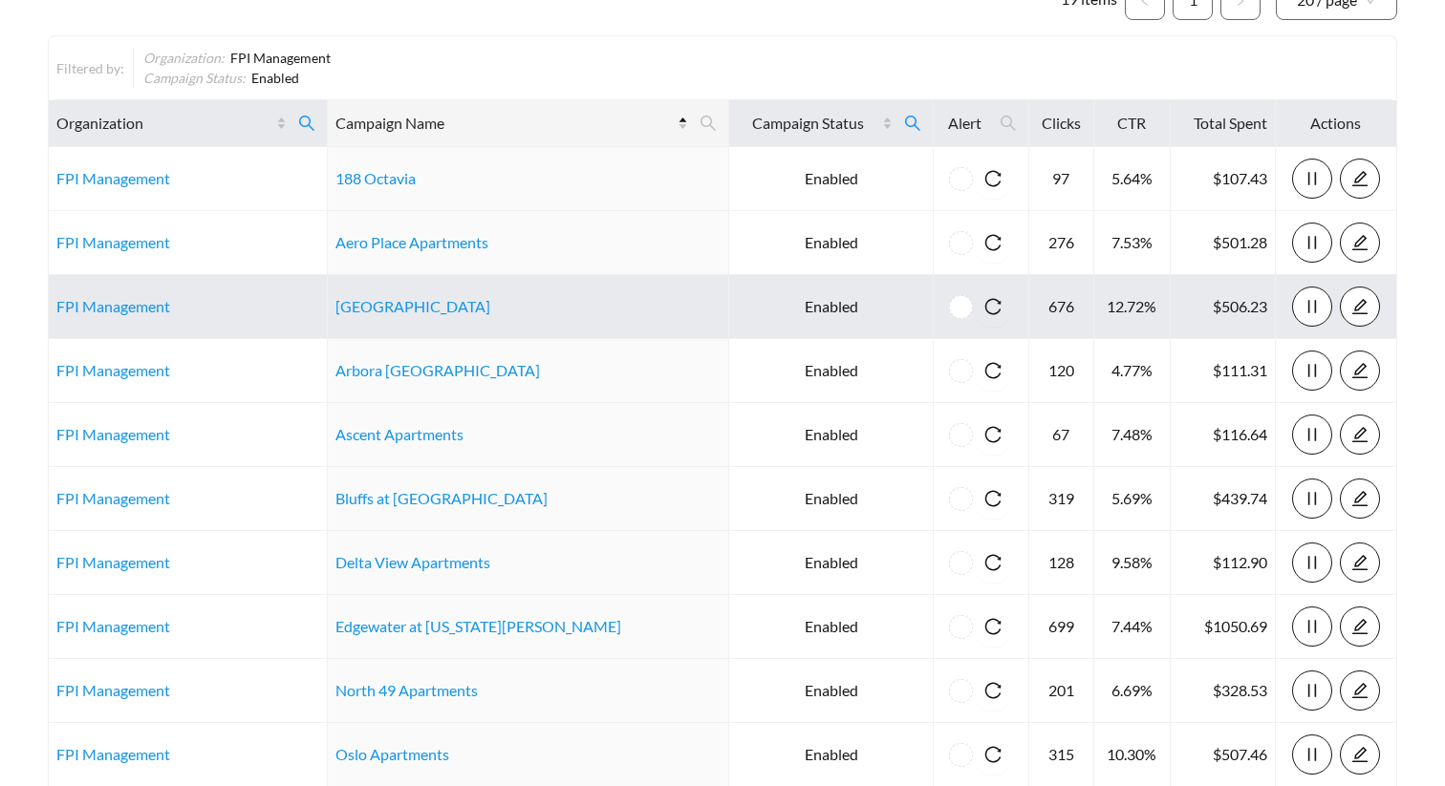
scroll to position [207, 0]
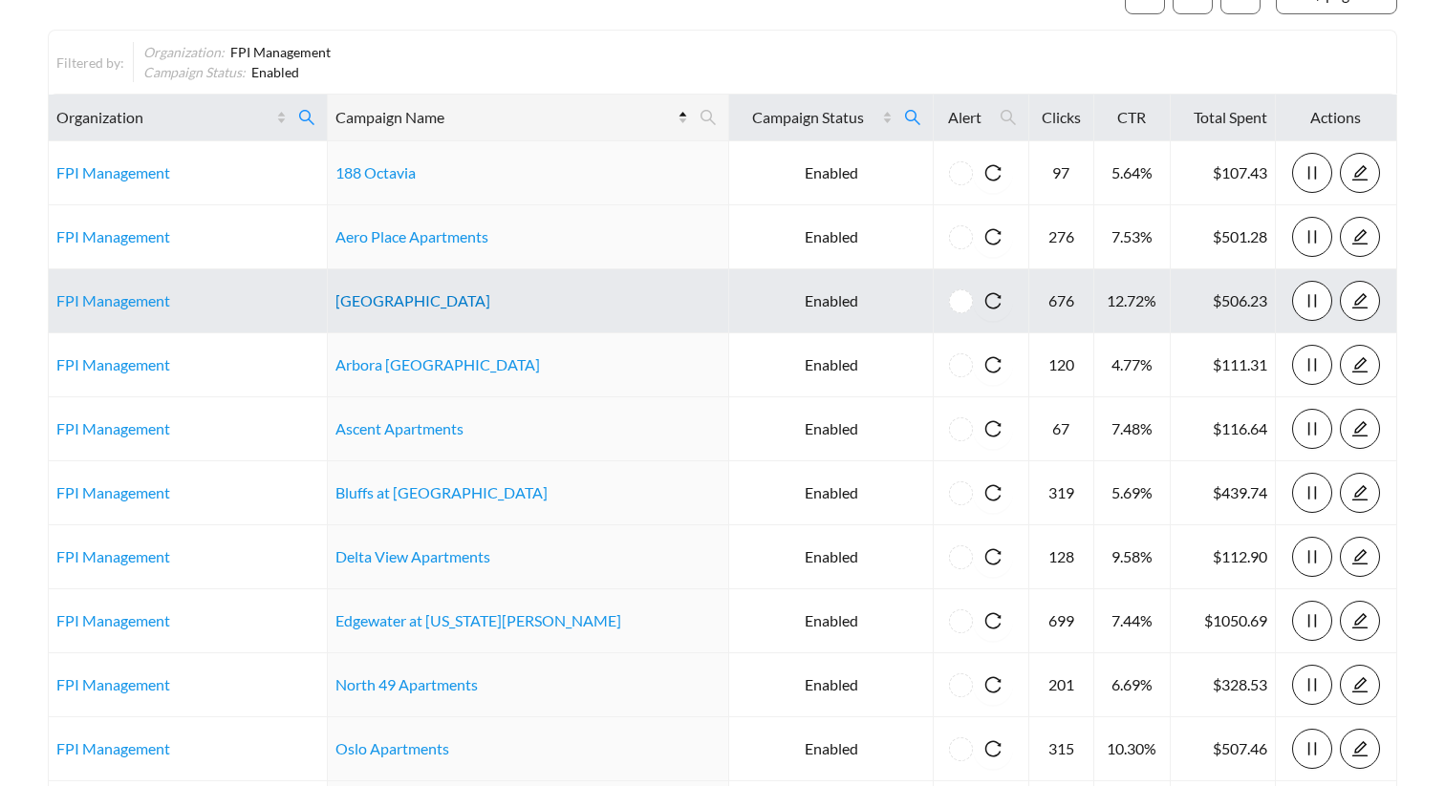
click at [446, 305] on link "Alderwood Park" at bounding box center [412, 300] width 155 height 18
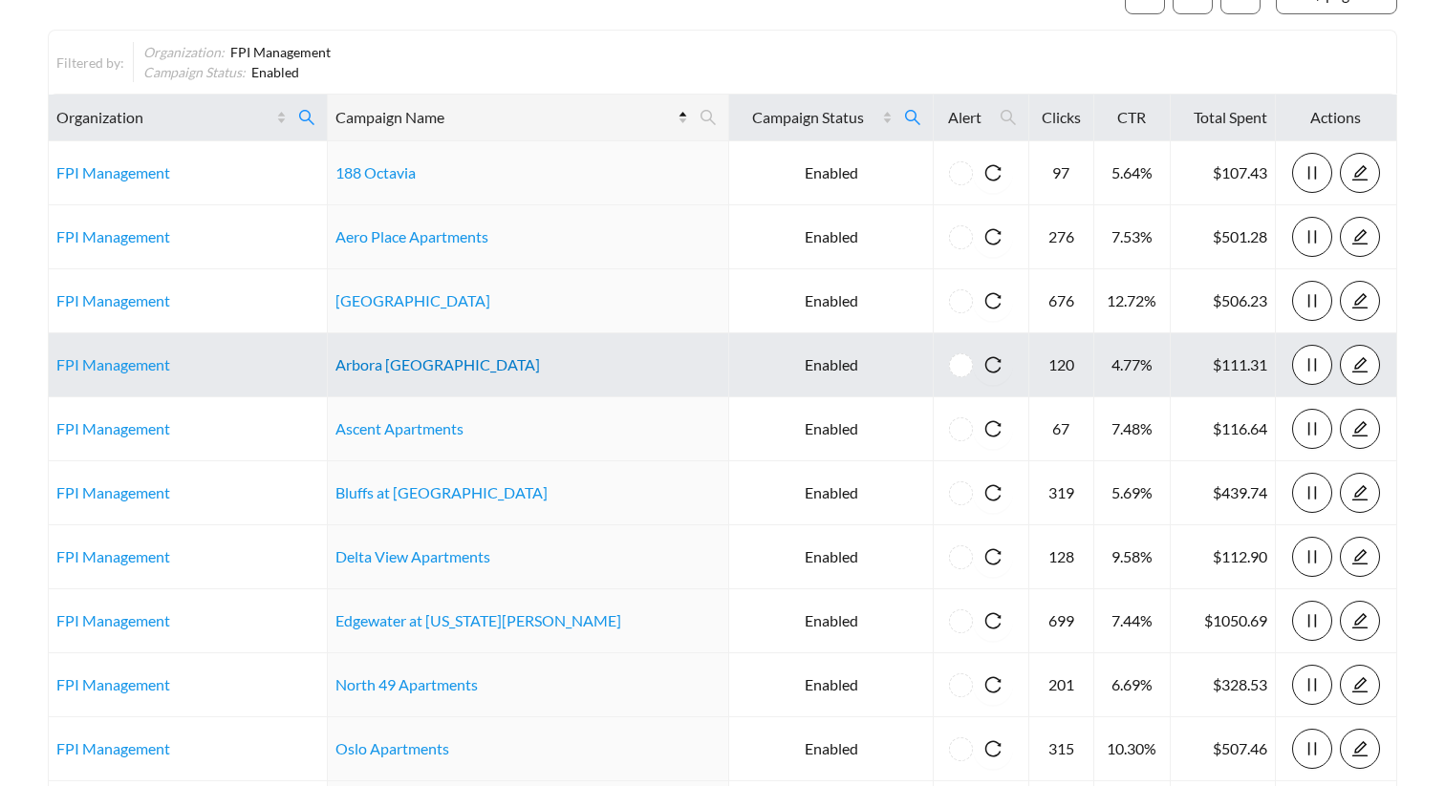
click at [437, 364] on link "Arbora Palo Alto" at bounding box center [437, 364] width 204 height 18
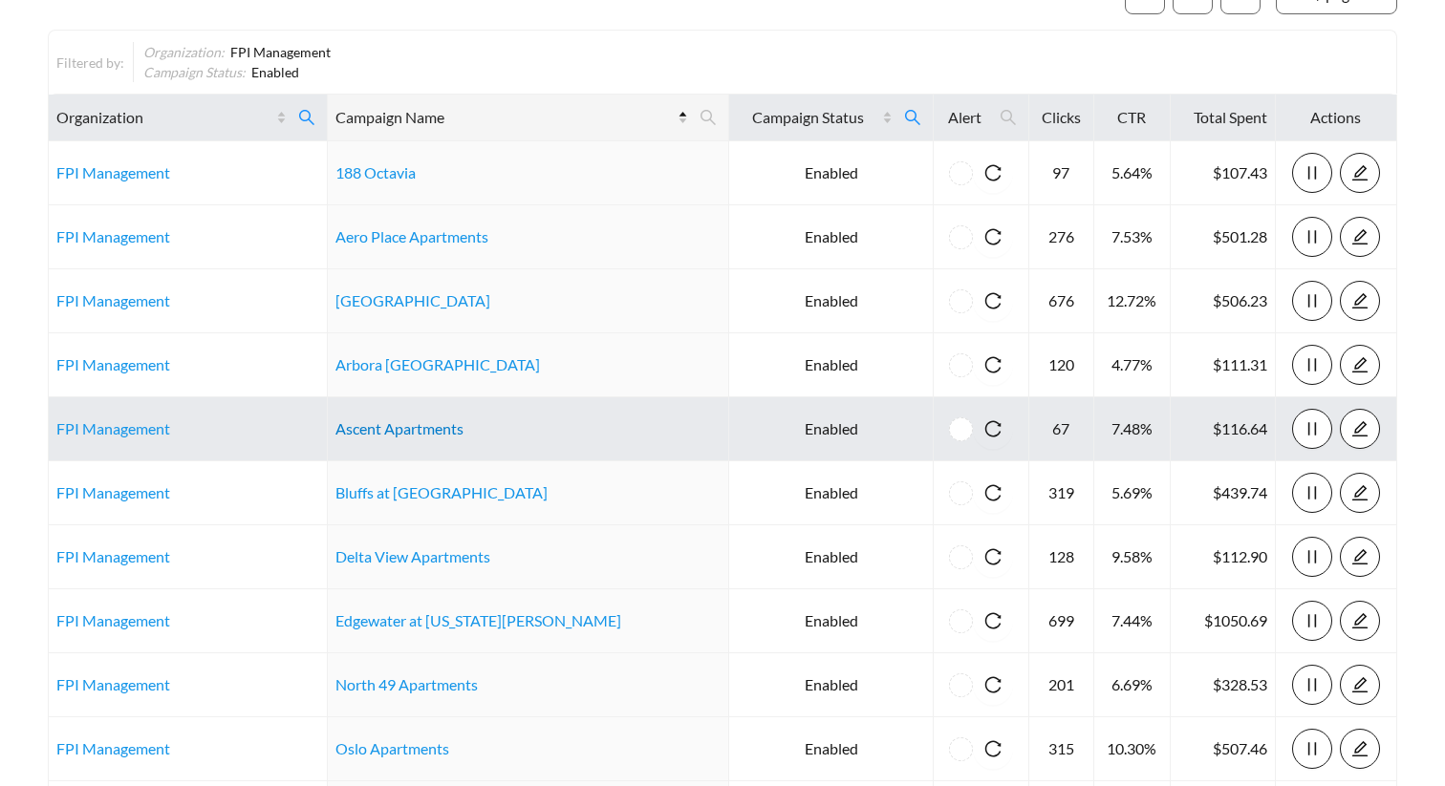
click at [417, 428] on link "Ascent Apartments" at bounding box center [399, 428] width 128 height 18
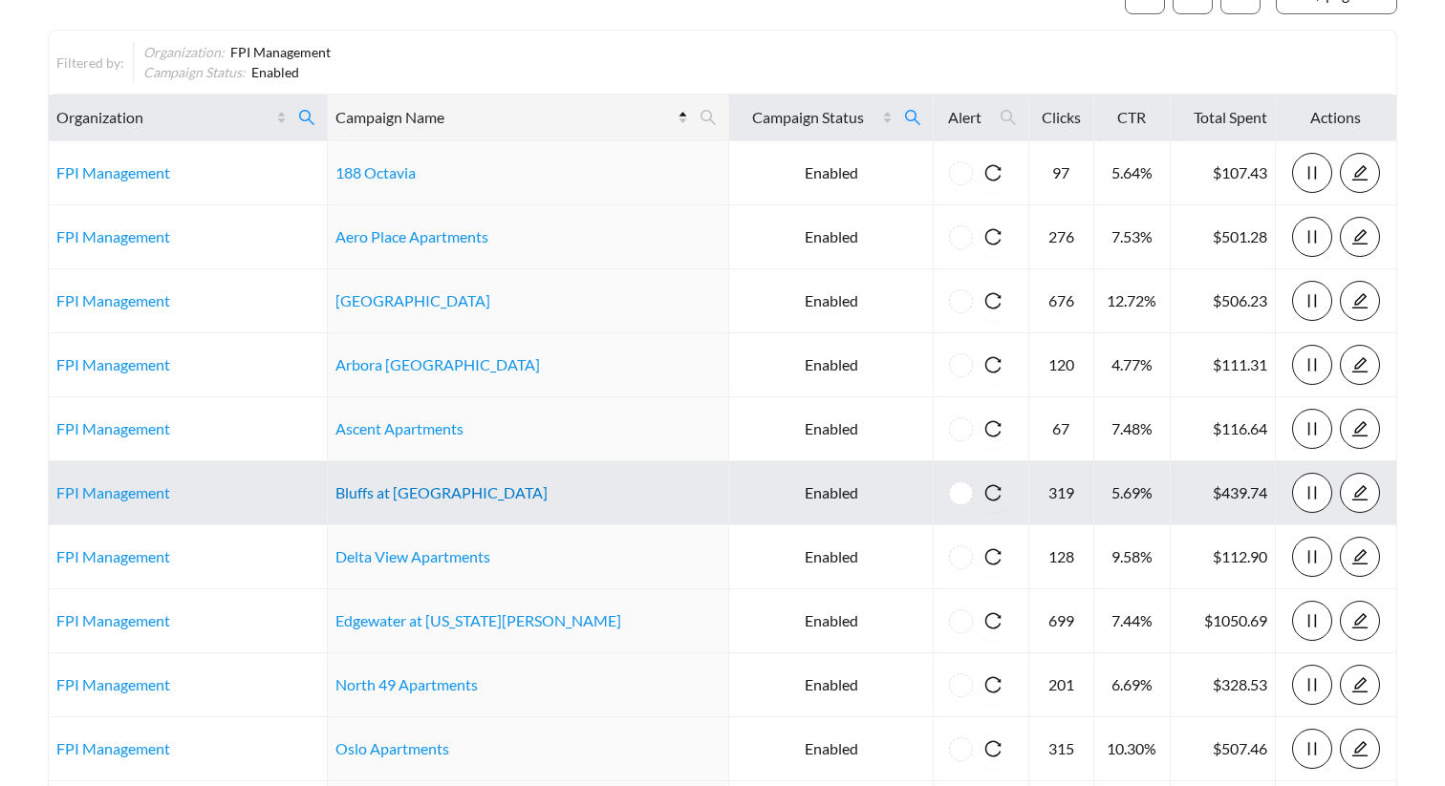
click at [445, 499] on link "Bluffs at Evergreen" at bounding box center [441, 492] width 212 height 18
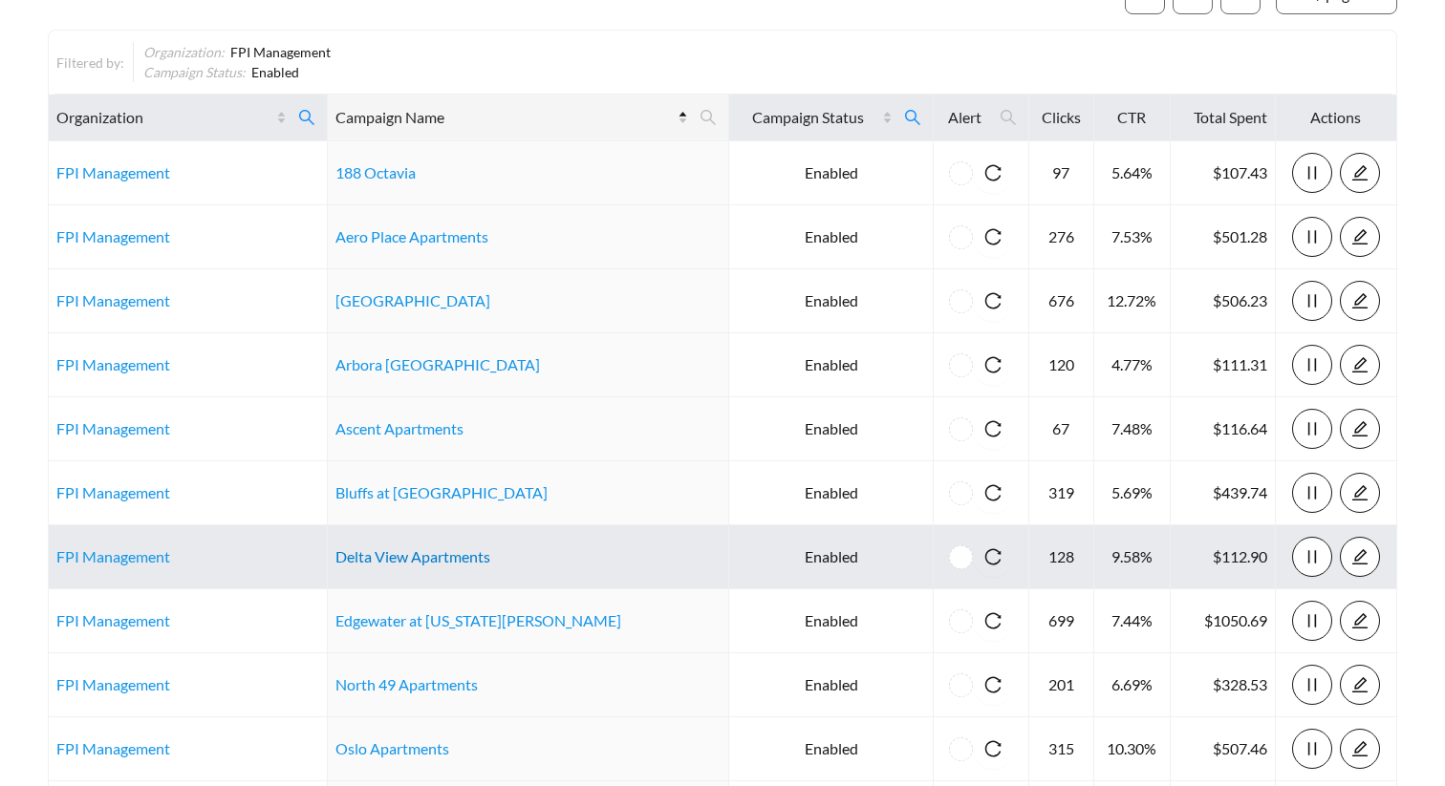
click at [424, 550] on link "Delta View Apartments" at bounding box center [412, 556] width 155 height 18
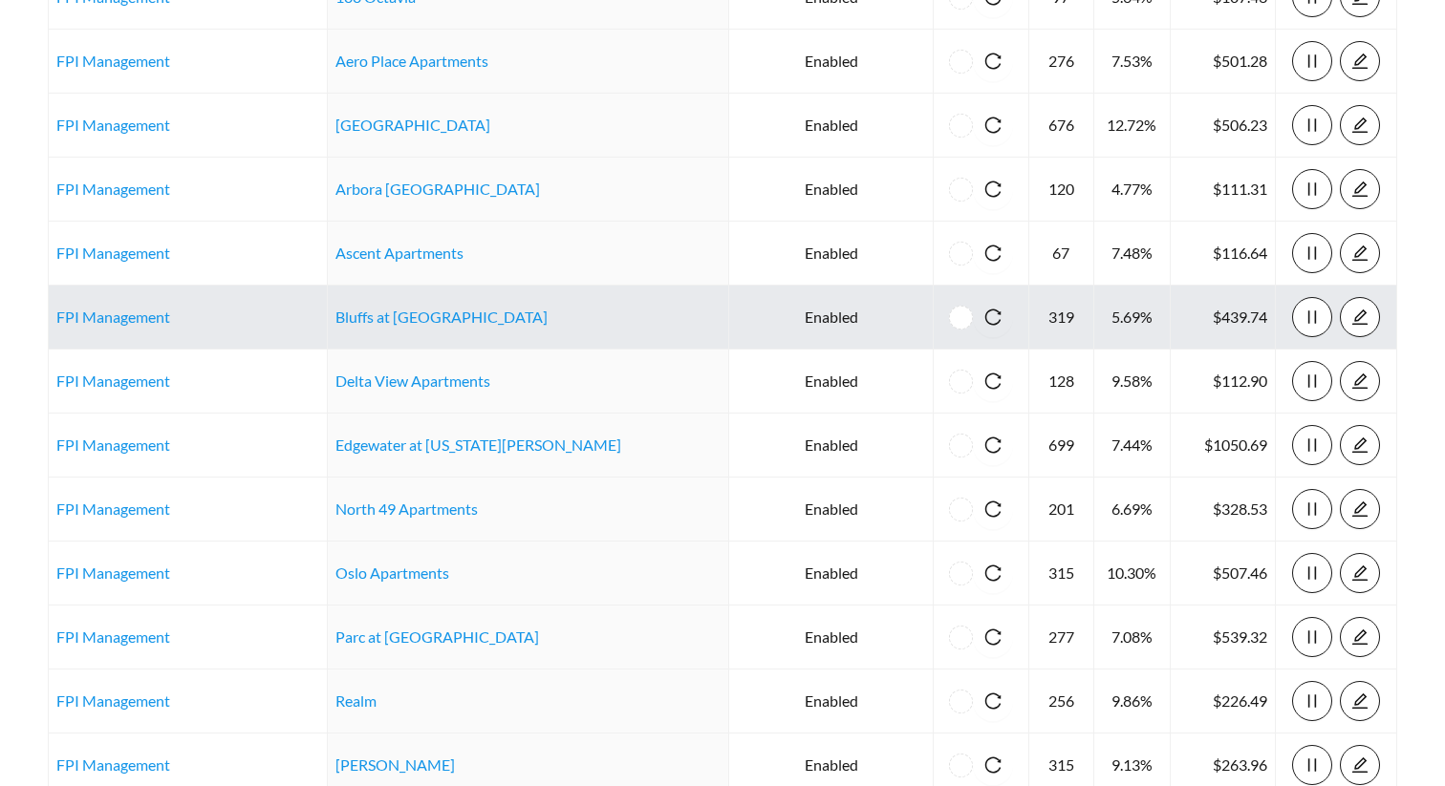
scroll to position [389, 0]
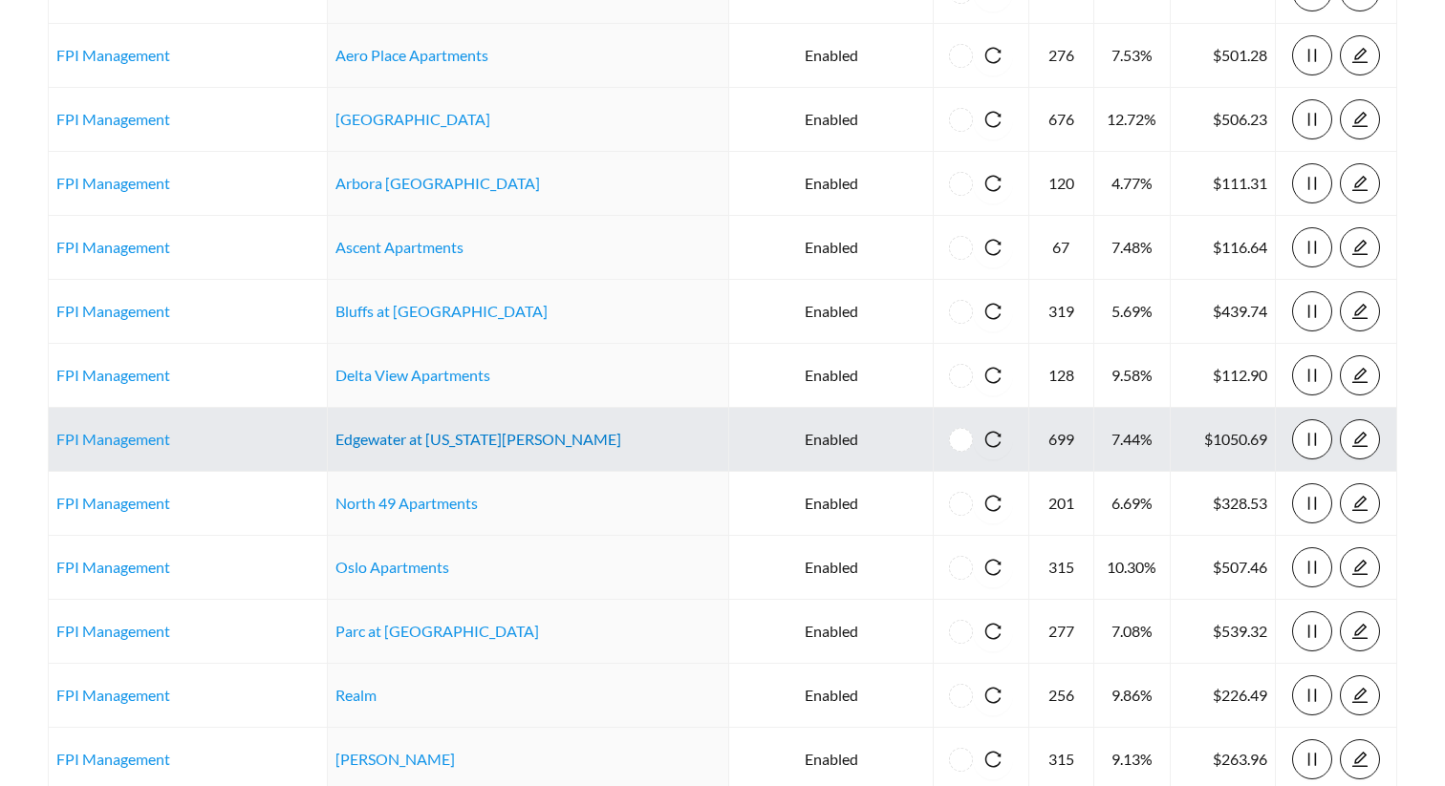
click at [477, 440] on link "Edgewater at Virginia Lake" at bounding box center [478, 439] width 286 height 18
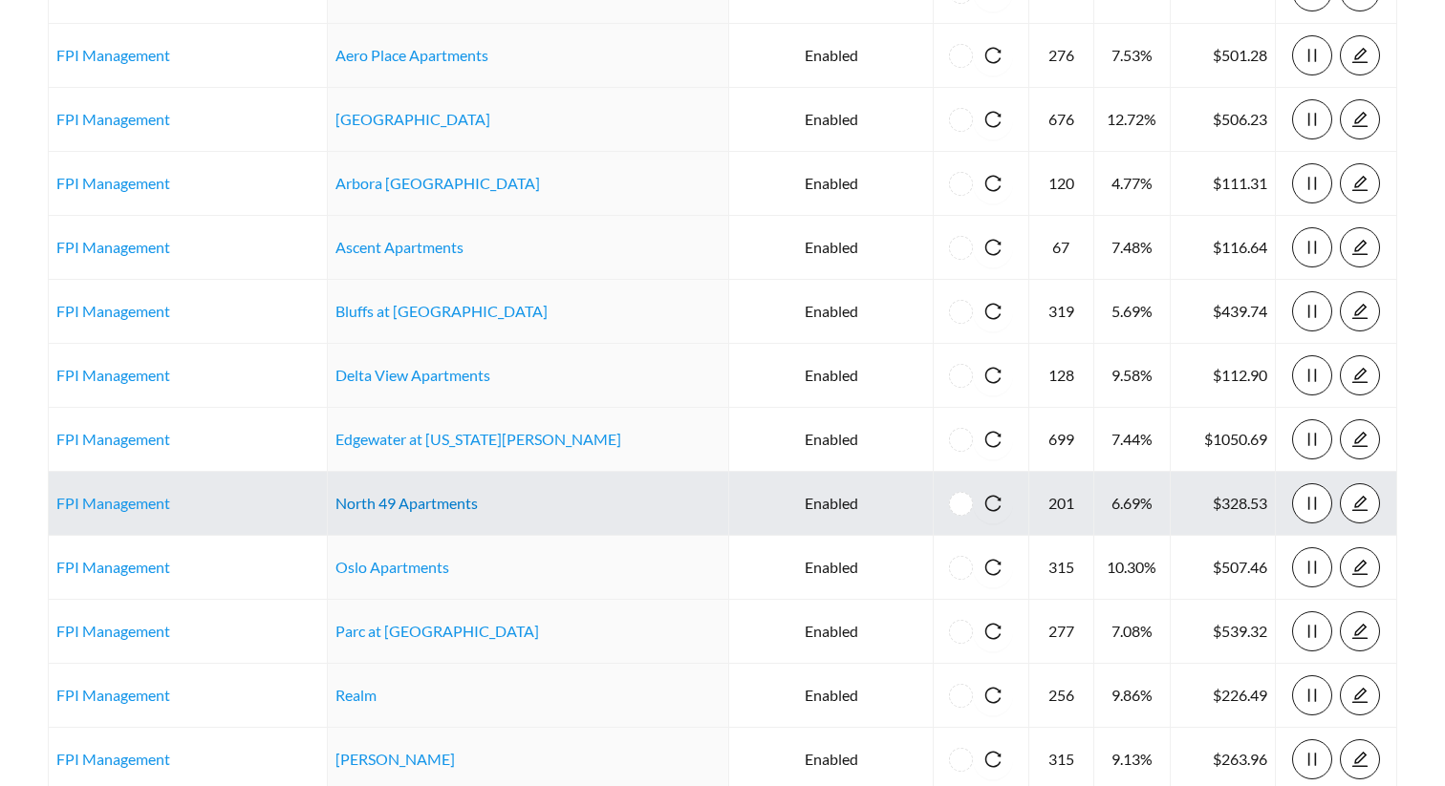
click at [422, 497] on link "North 49 Apartments" at bounding box center [406, 503] width 142 height 18
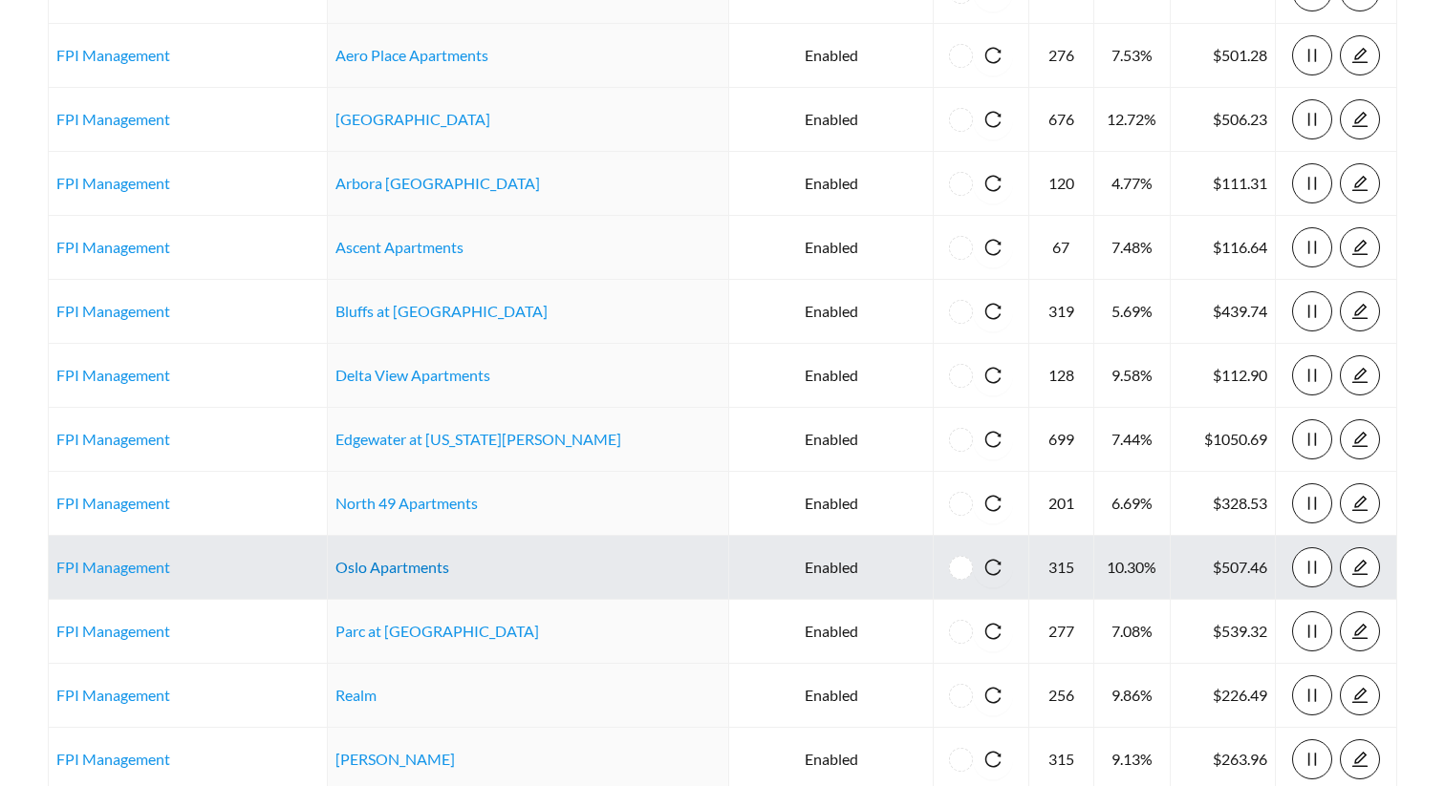
click at [438, 564] on link "Oslo Apartments" at bounding box center [392, 567] width 114 height 18
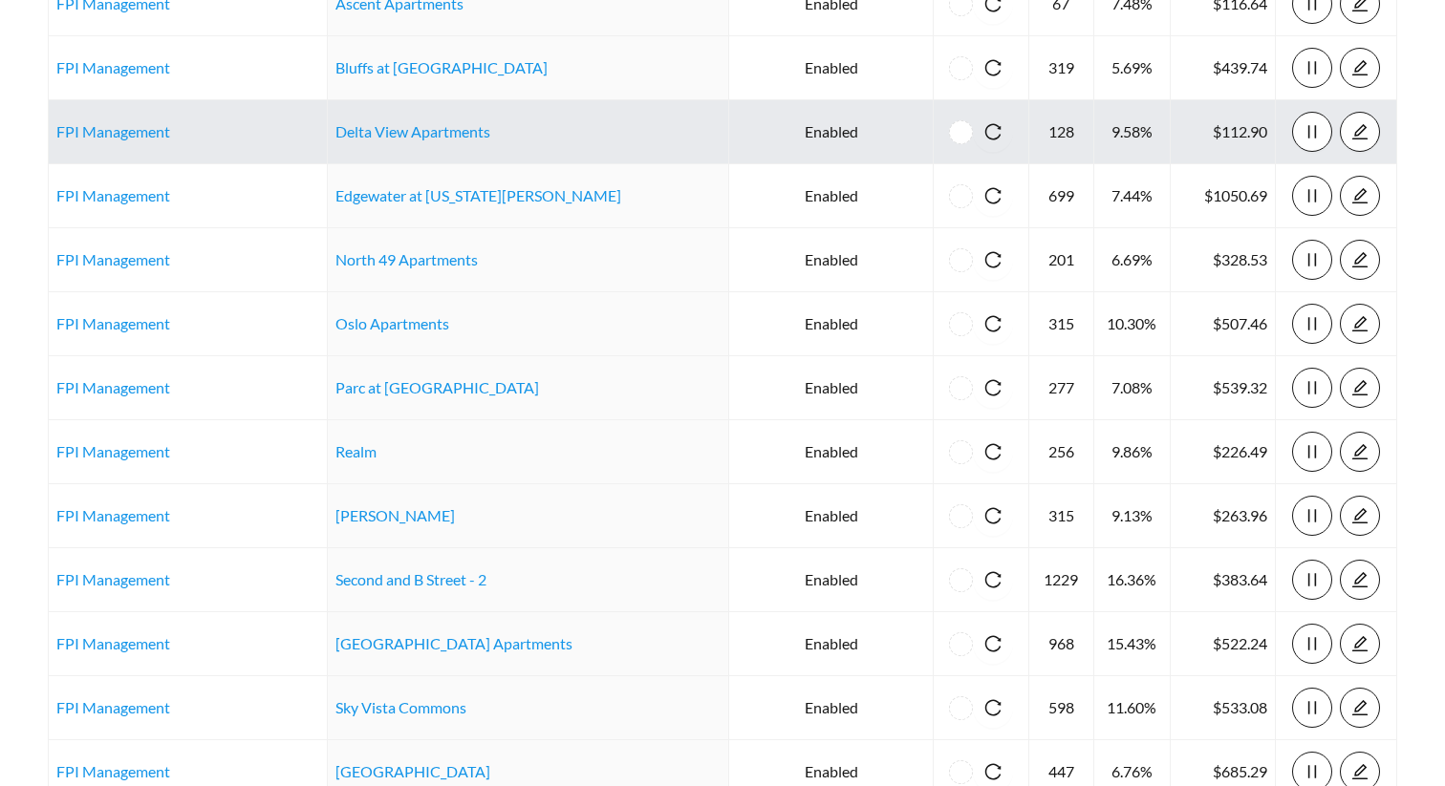
scroll to position [635, 0]
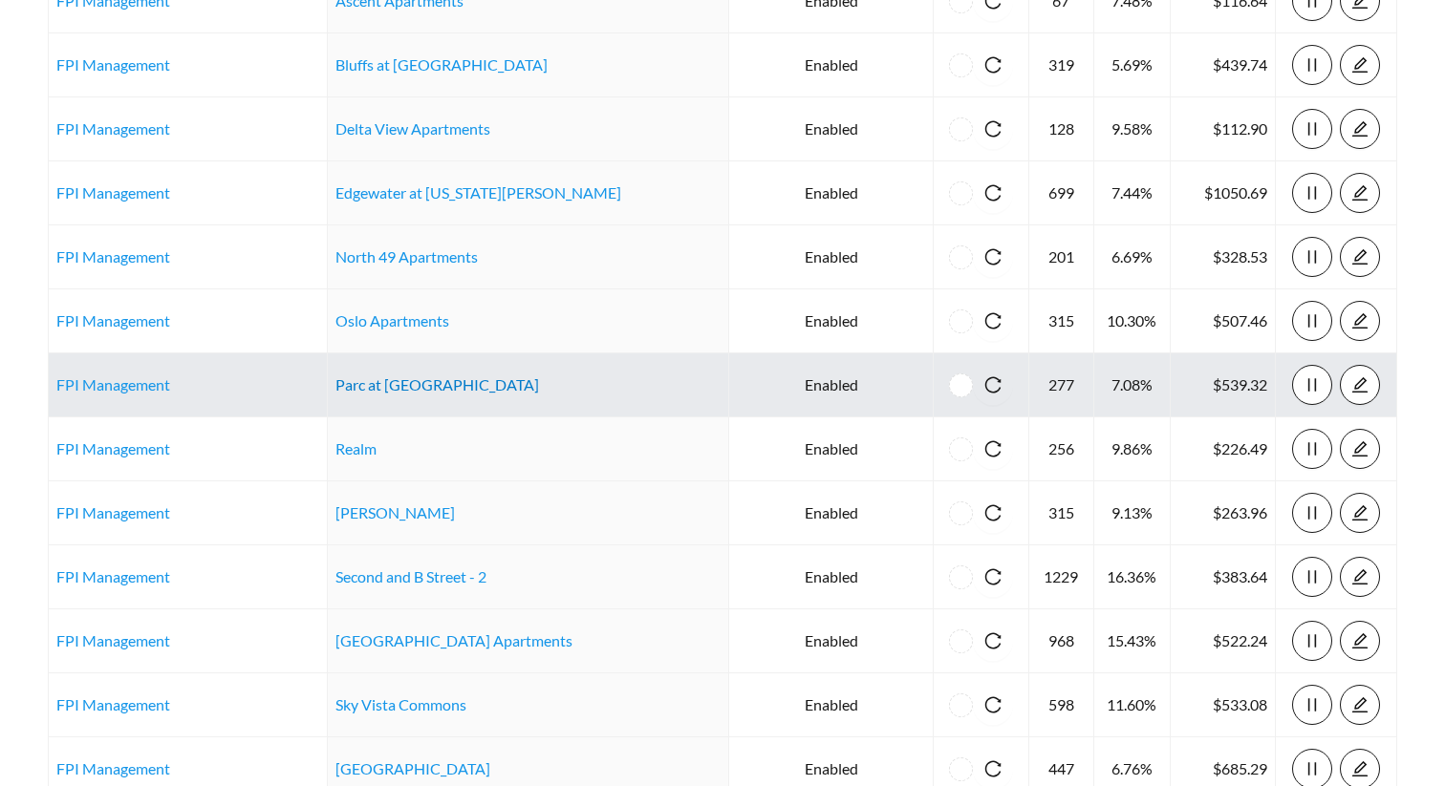
click at [506, 380] on link "Parc at Prairie Grass Apartments" at bounding box center [437, 384] width 204 height 18
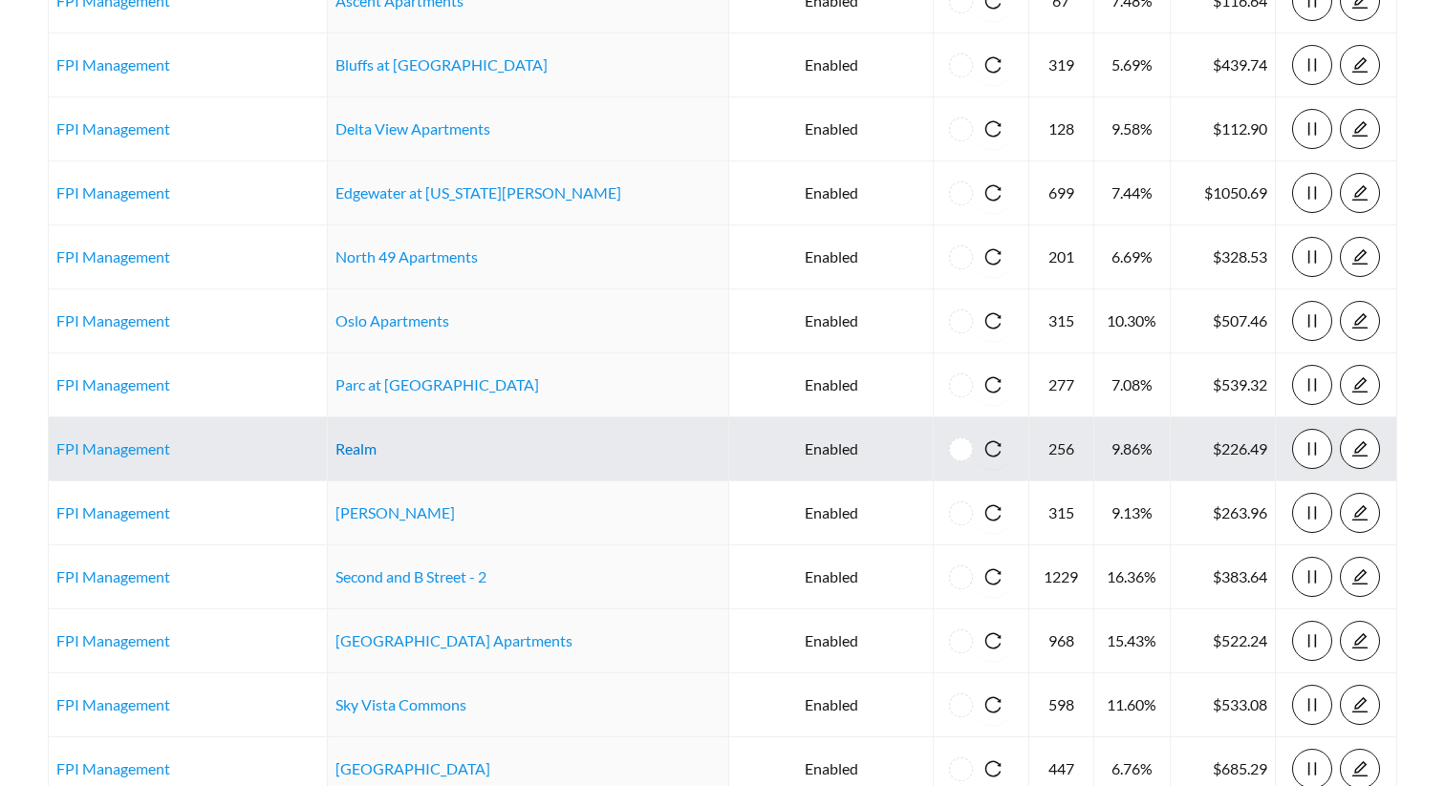
click at [376, 451] on link "Realm" at bounding box center [355, 449] width 41 height 18
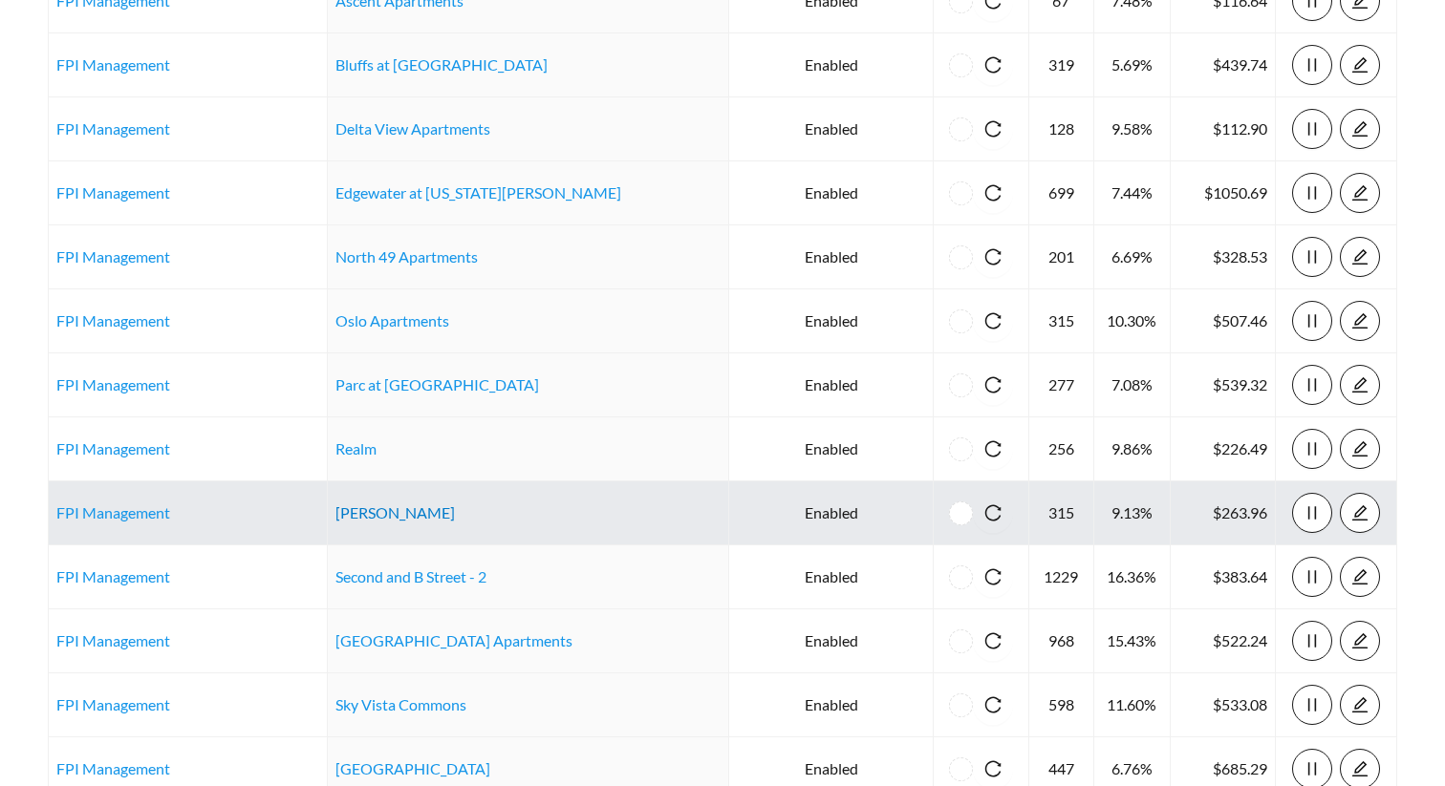
click at [415, 506] on link "Ryan Tower" at bounding box center [394, 513] width 119 height 18
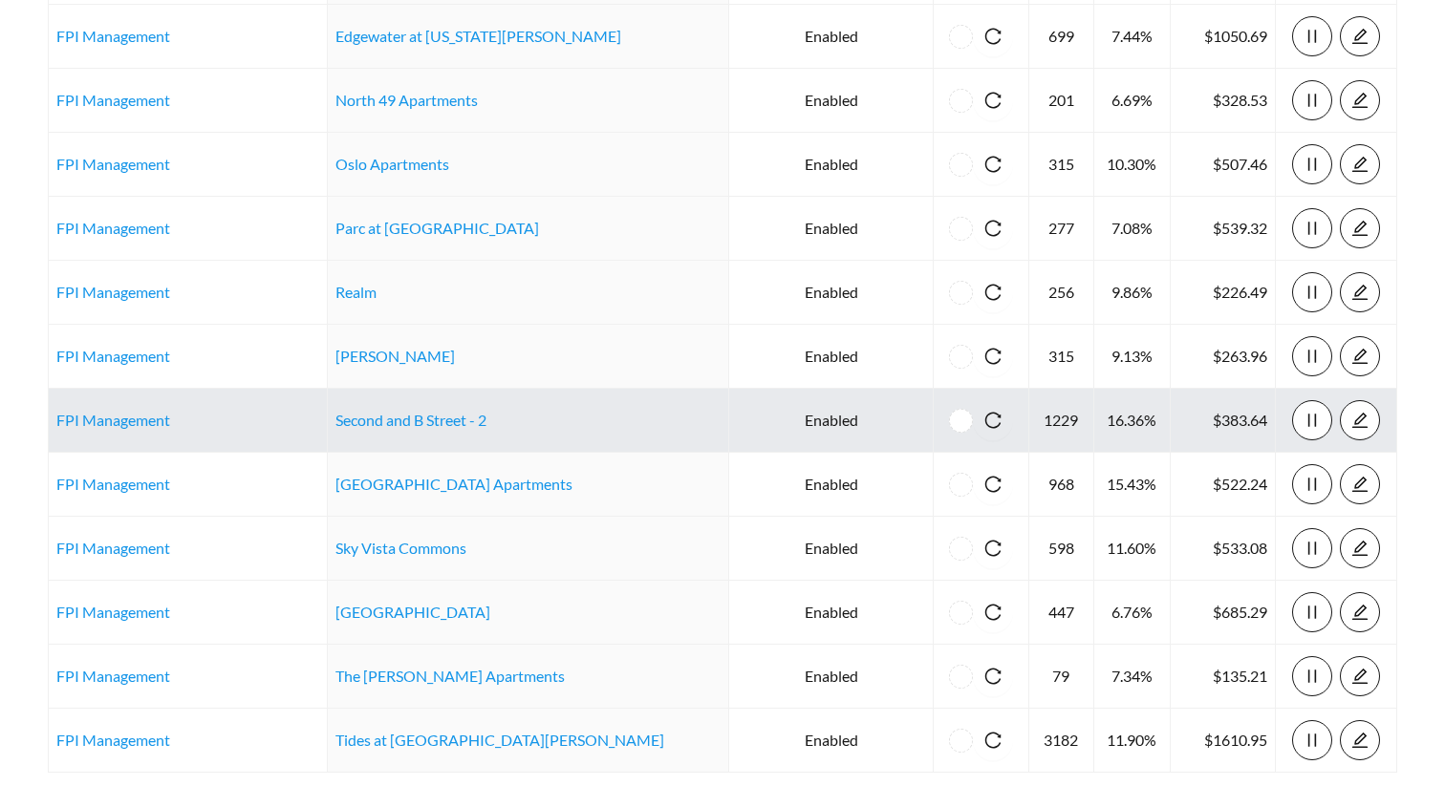
scroll to position [817, 0]
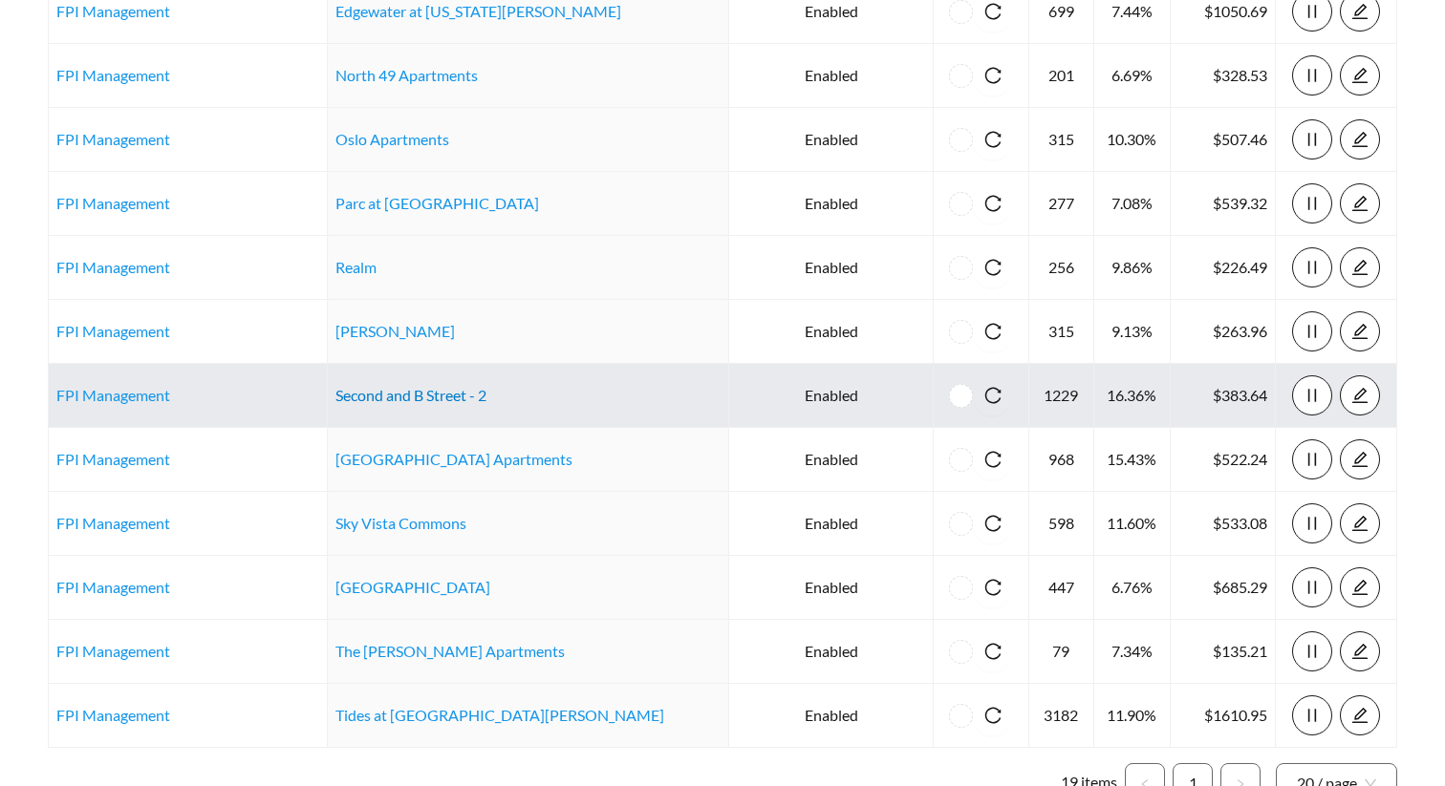
click at [455, 401] on link "Second and B Street - 2" at bounding box center [410, 395] width 151 height 18
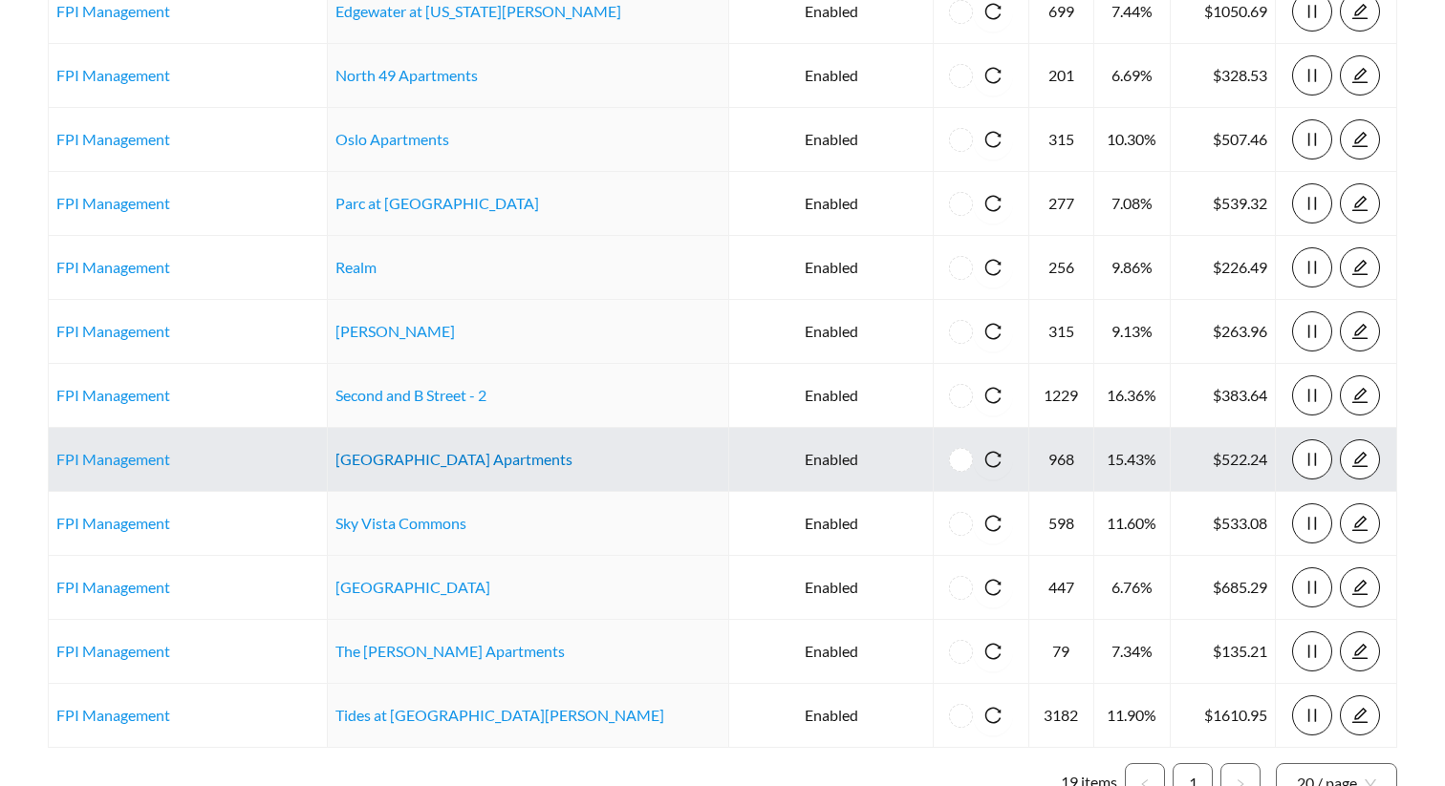
click at [428, 464] on link "Sedona Ridge Apartments" at bounding box center [453, 459] width 237 height 18
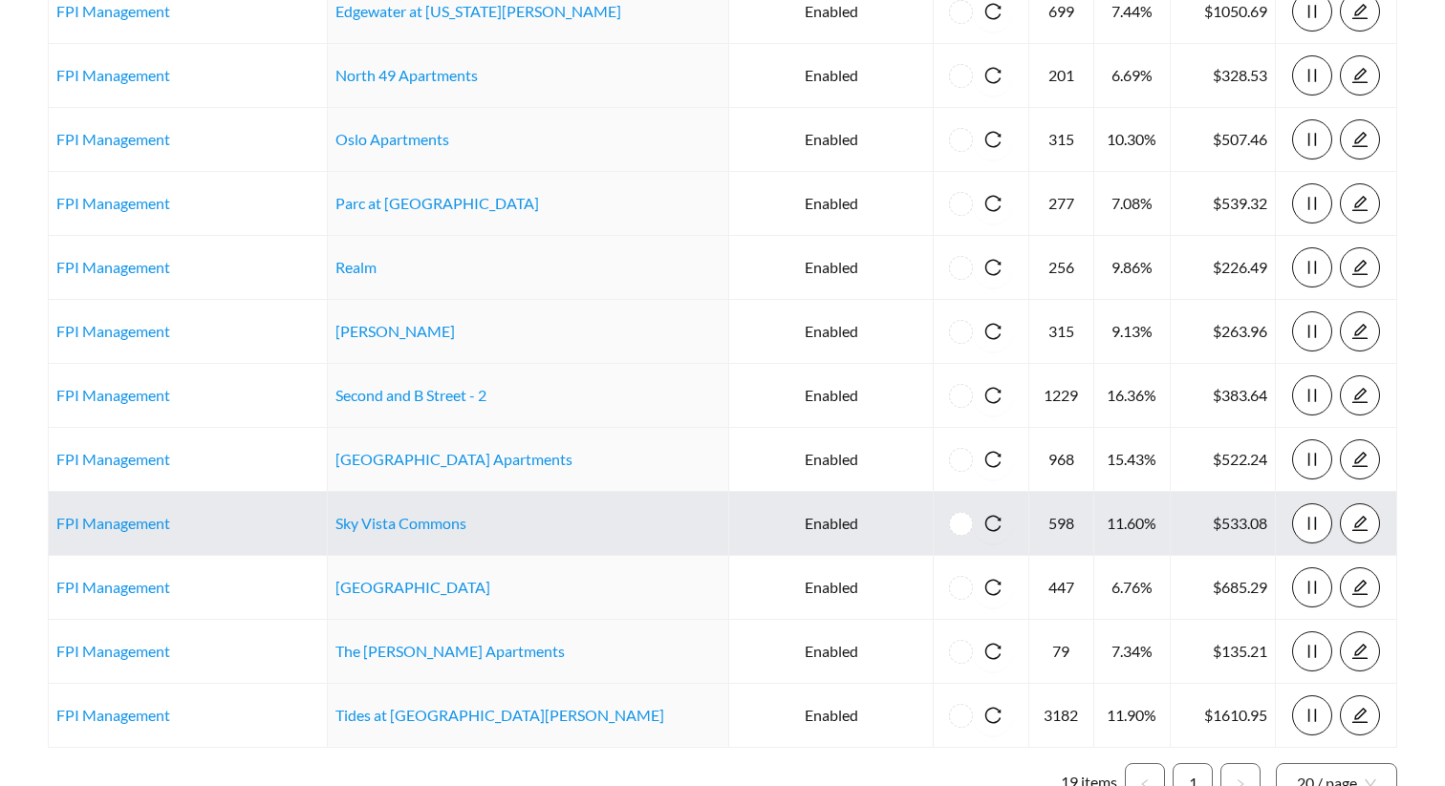
click at [437, 513] on td "Sky Vista Commons" at bounding box center [529, 524] width 402 height 64
click at [440, 531] on link "Sky Vista Commons" at bounding box center [400, 523] width 131 height 18
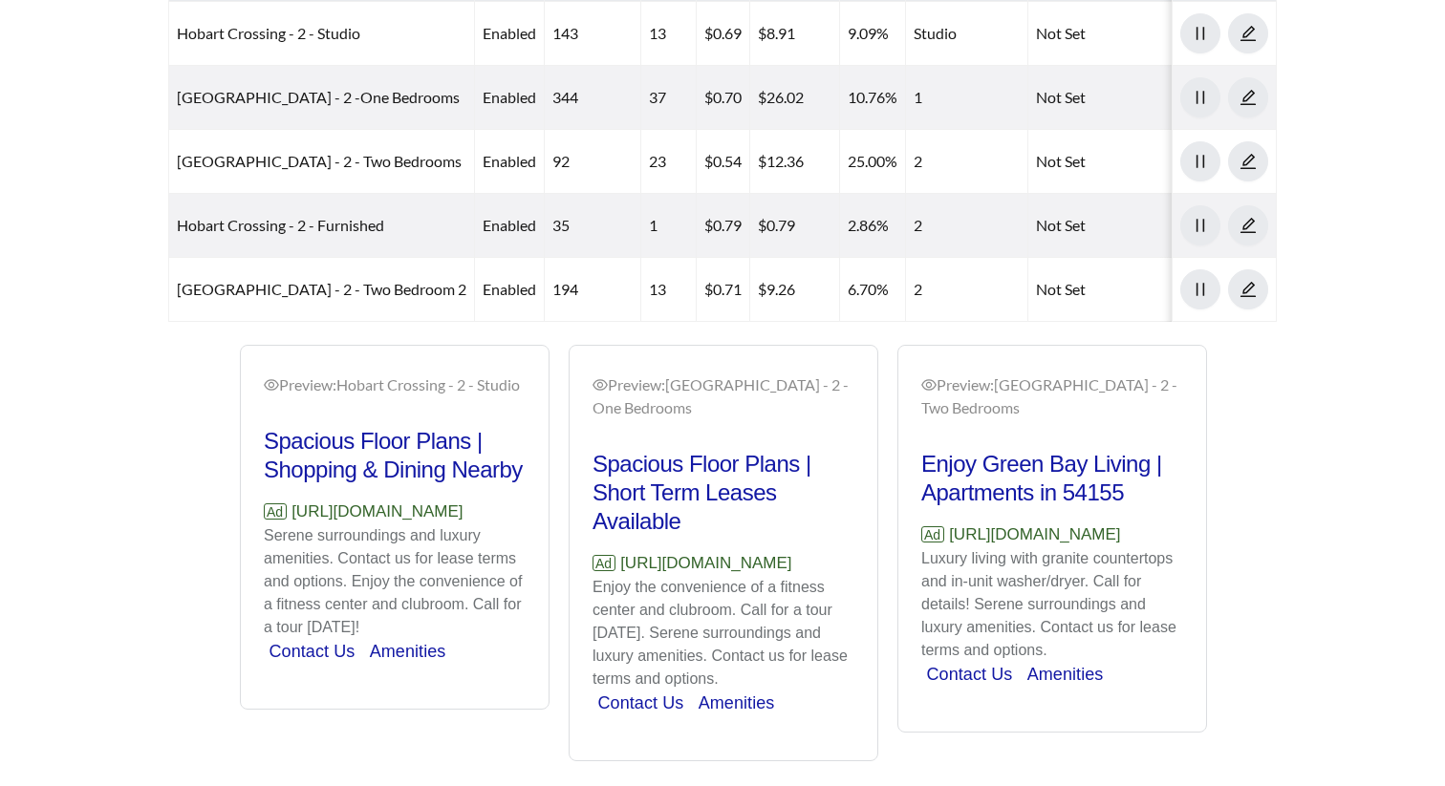
scroll to position [1141, 0]
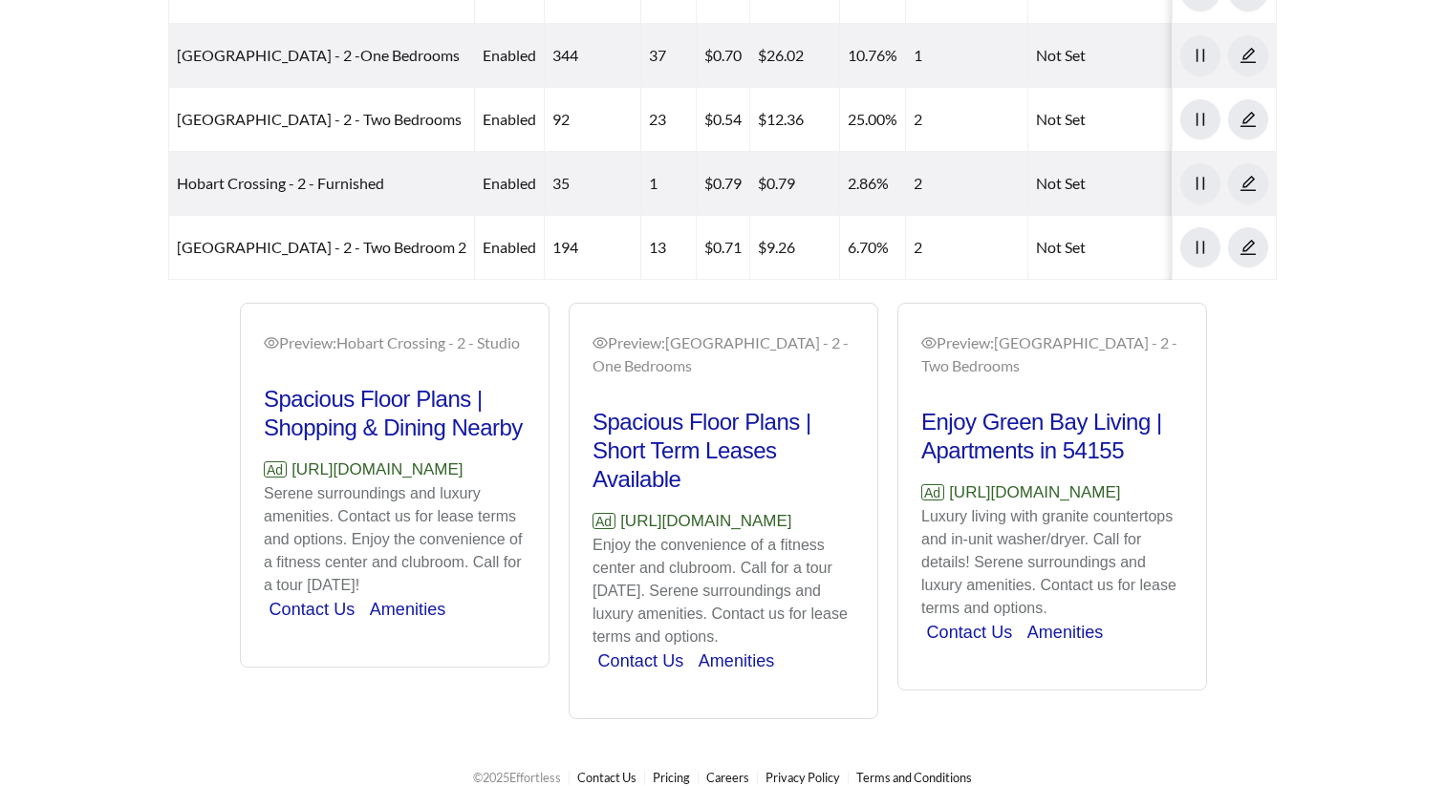
drag, startPoint x: 504, startPoint y: 493, endPoint x: 282, endPoint y: 493, distance: 221.7
click at [282, 483] on p "Ad https://hobartcrossing.com" at bounding box center [395, 470] width 262 height 25
copy p "https://hobartcrossing.com"
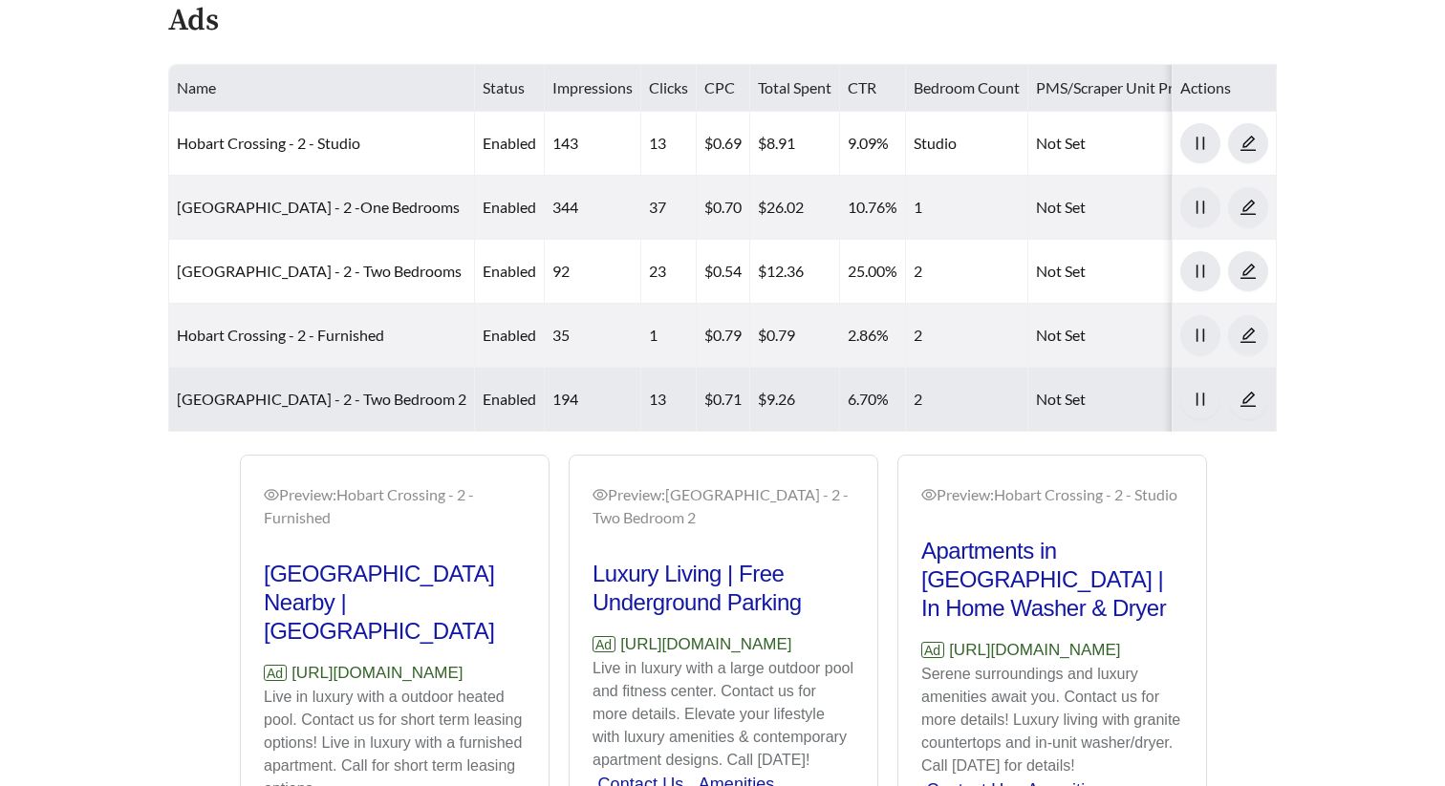
scroll to position [958, 0]
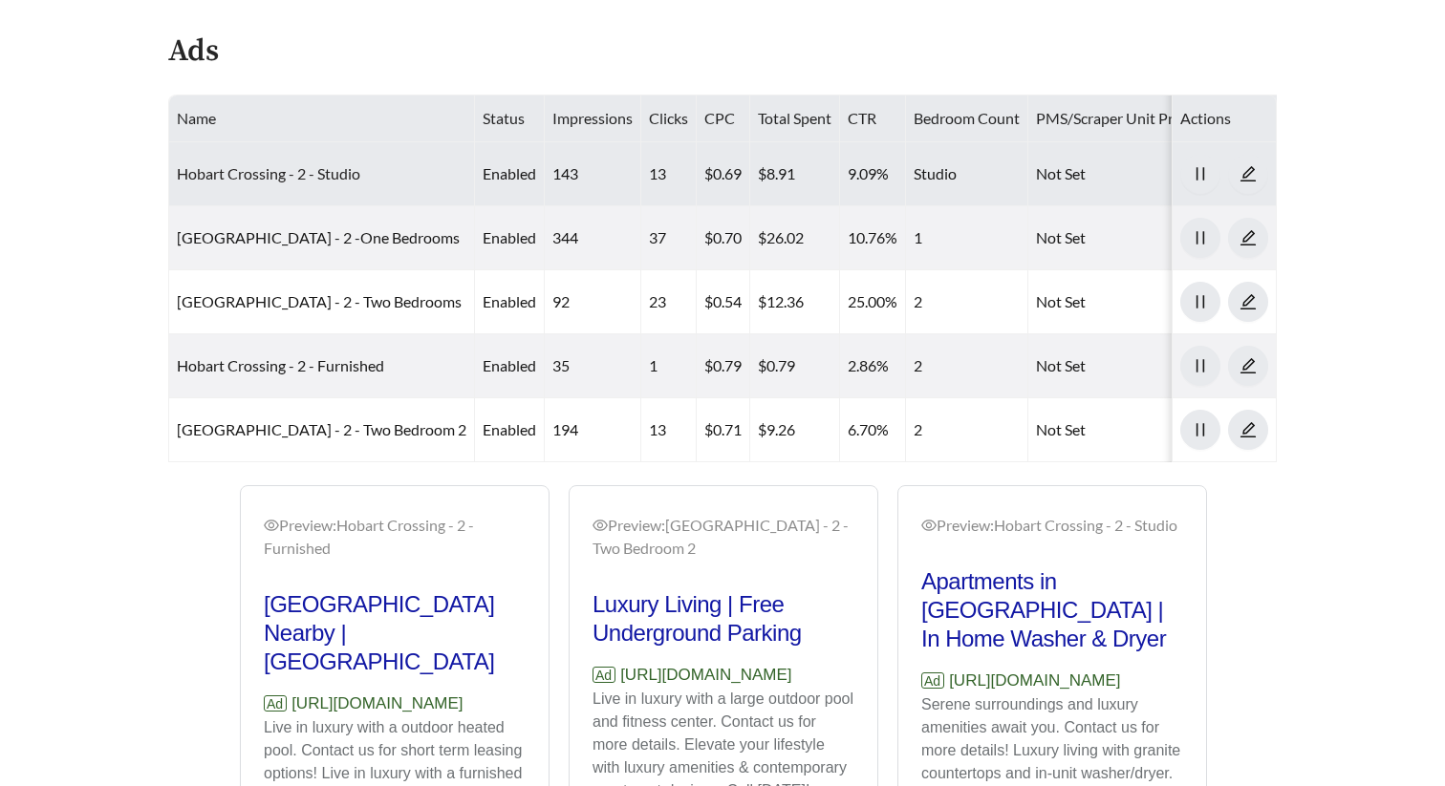
click at [298, 170] on link "Hobart Crossing - 2 - Studio" at bounding box center [268, 173] width 183 height 18
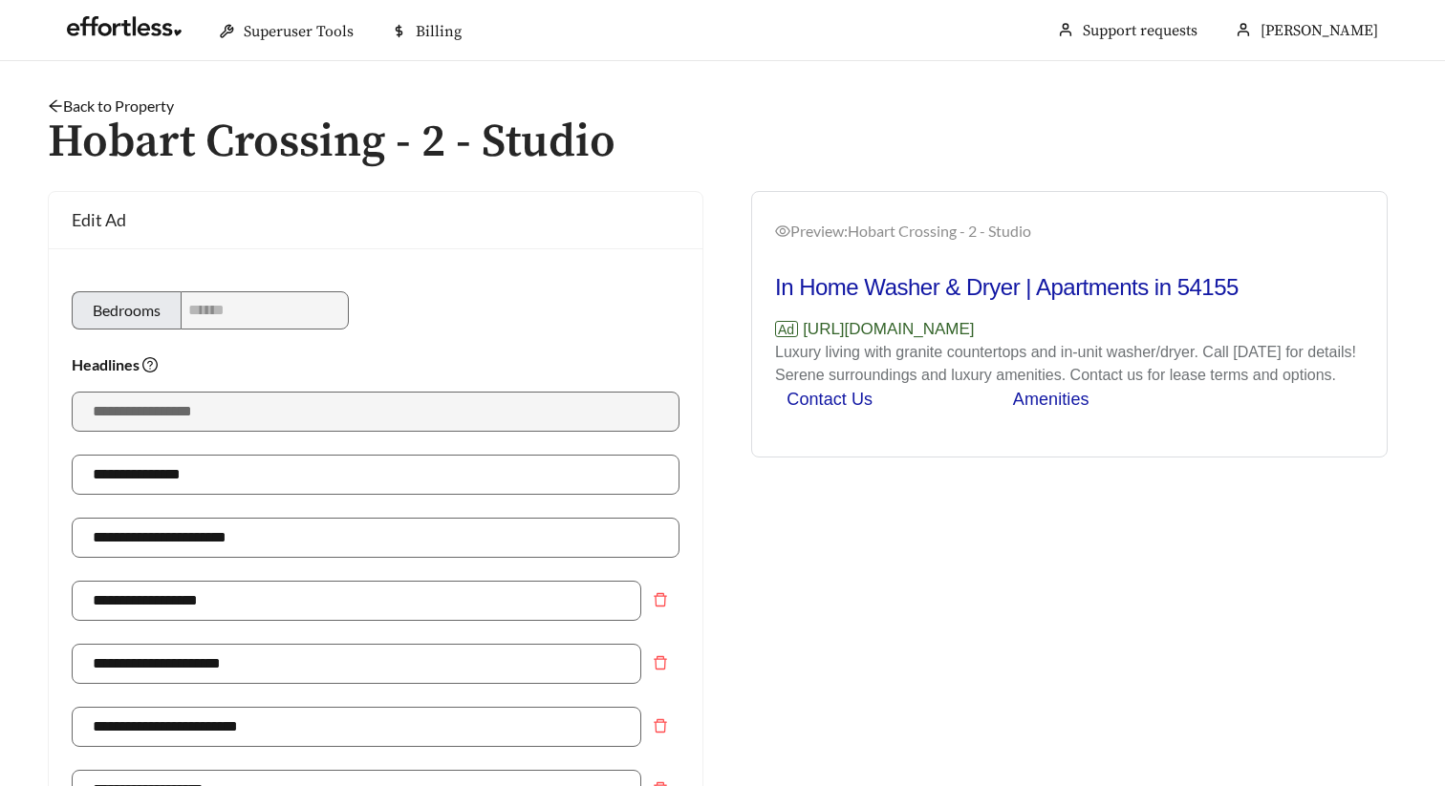
click at [150, 106] on link "Back to Property" at bounding box center [111, 106] width 126 height 18
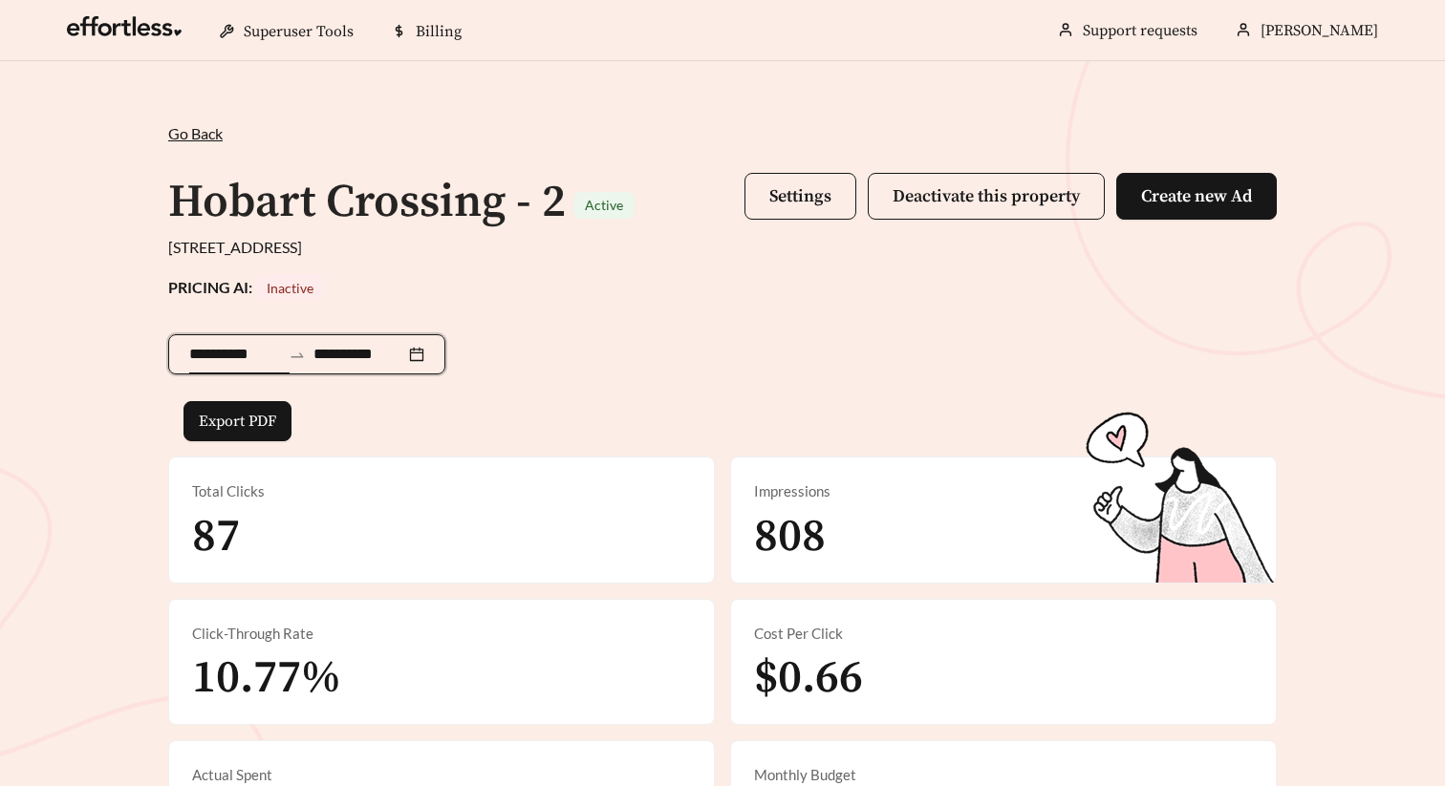
click at [227, 345] on input "**********" at bounding box center [235, 354] width 92 height 23
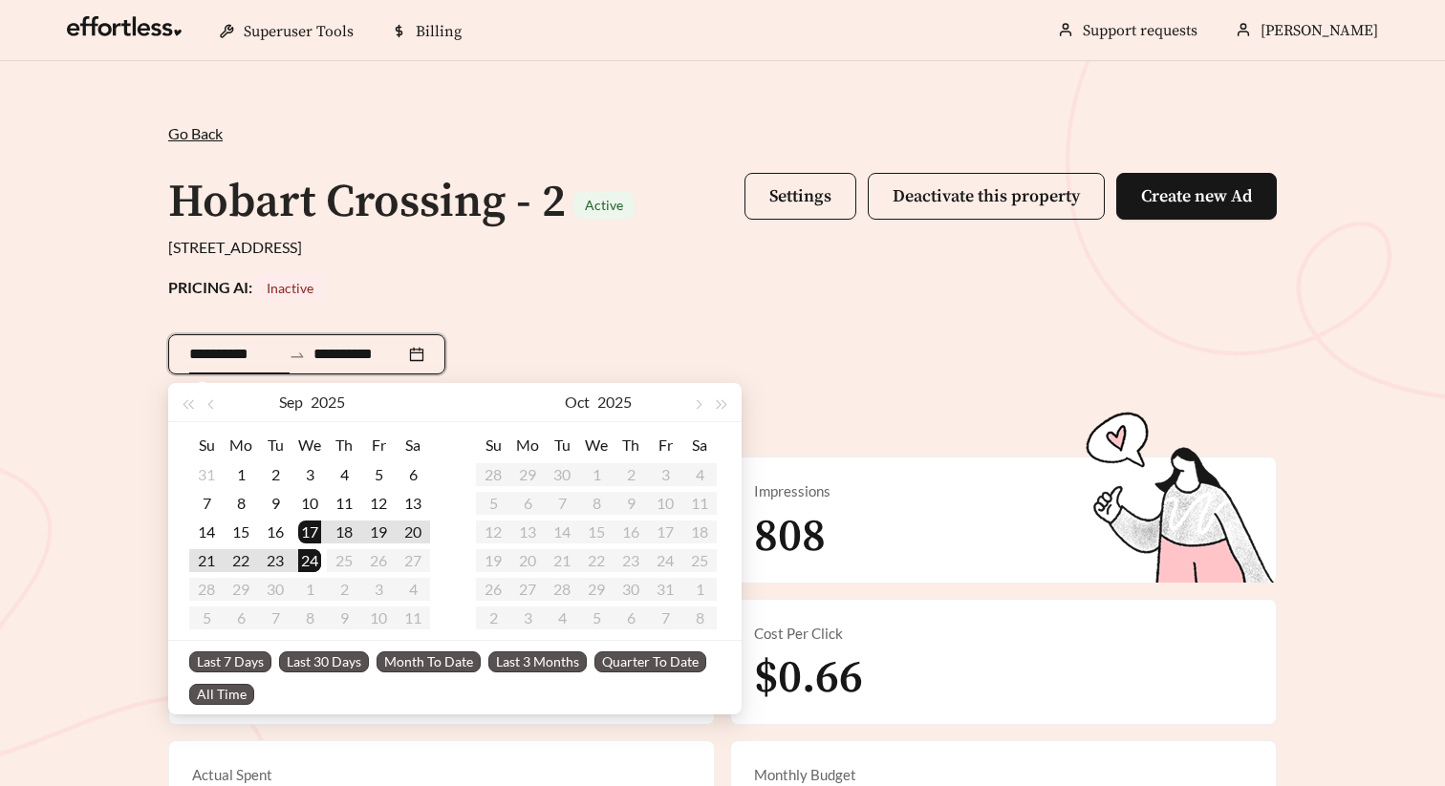
type input "**********"
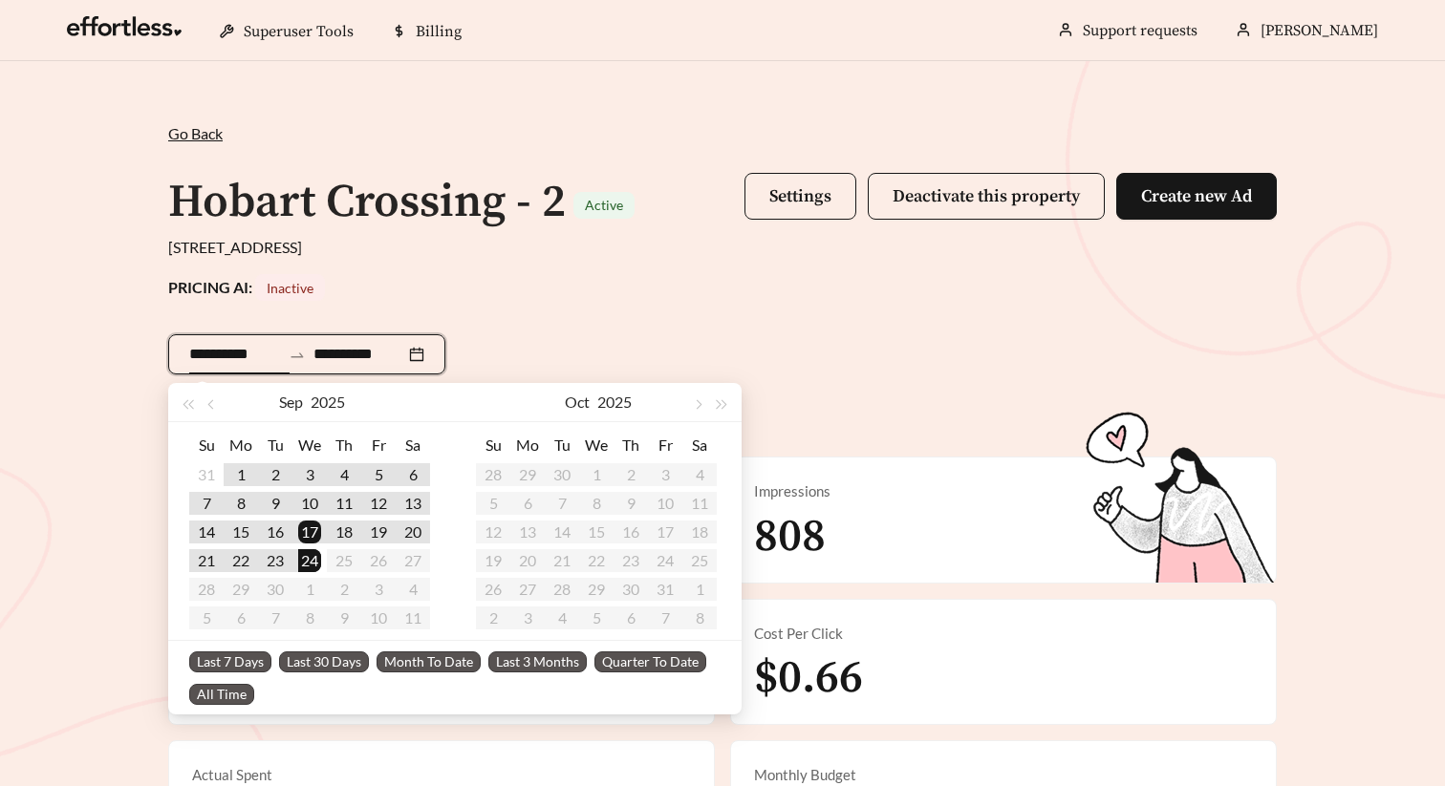
click at [305, 654] on span "Last 30 Days" at bounding box center [324, 662] width 90 height 21
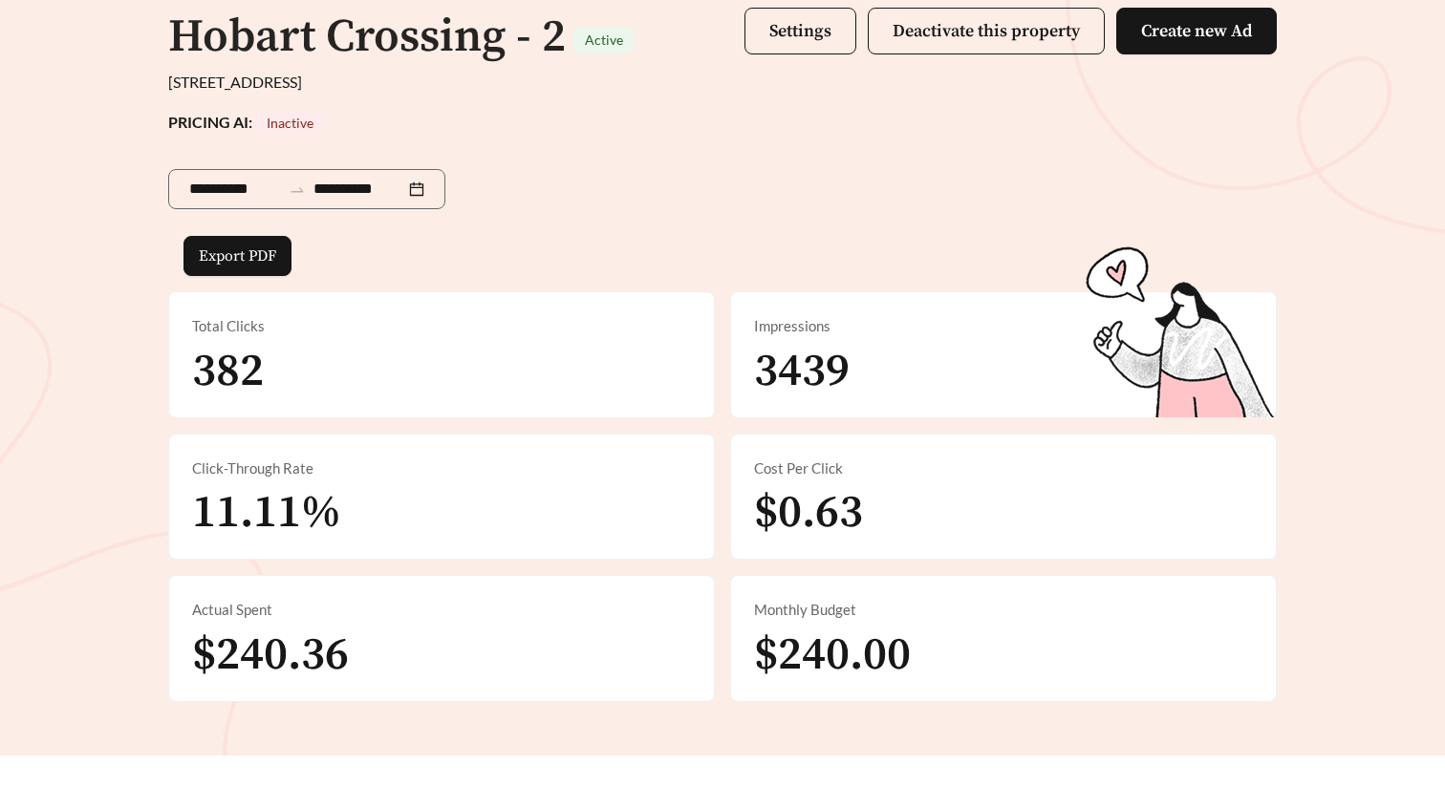
scroll to position [164, 0]
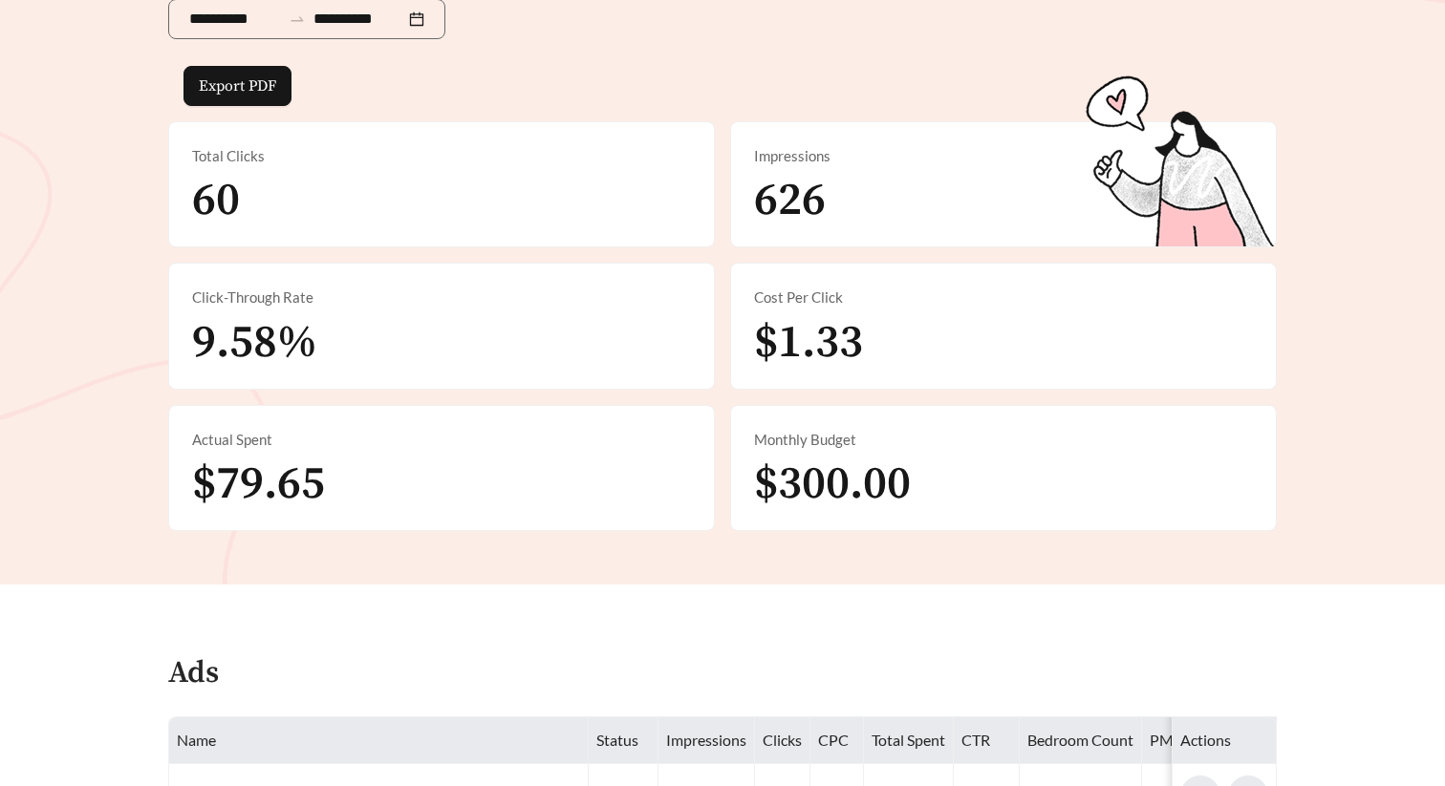
scroll to position [1114, 0]
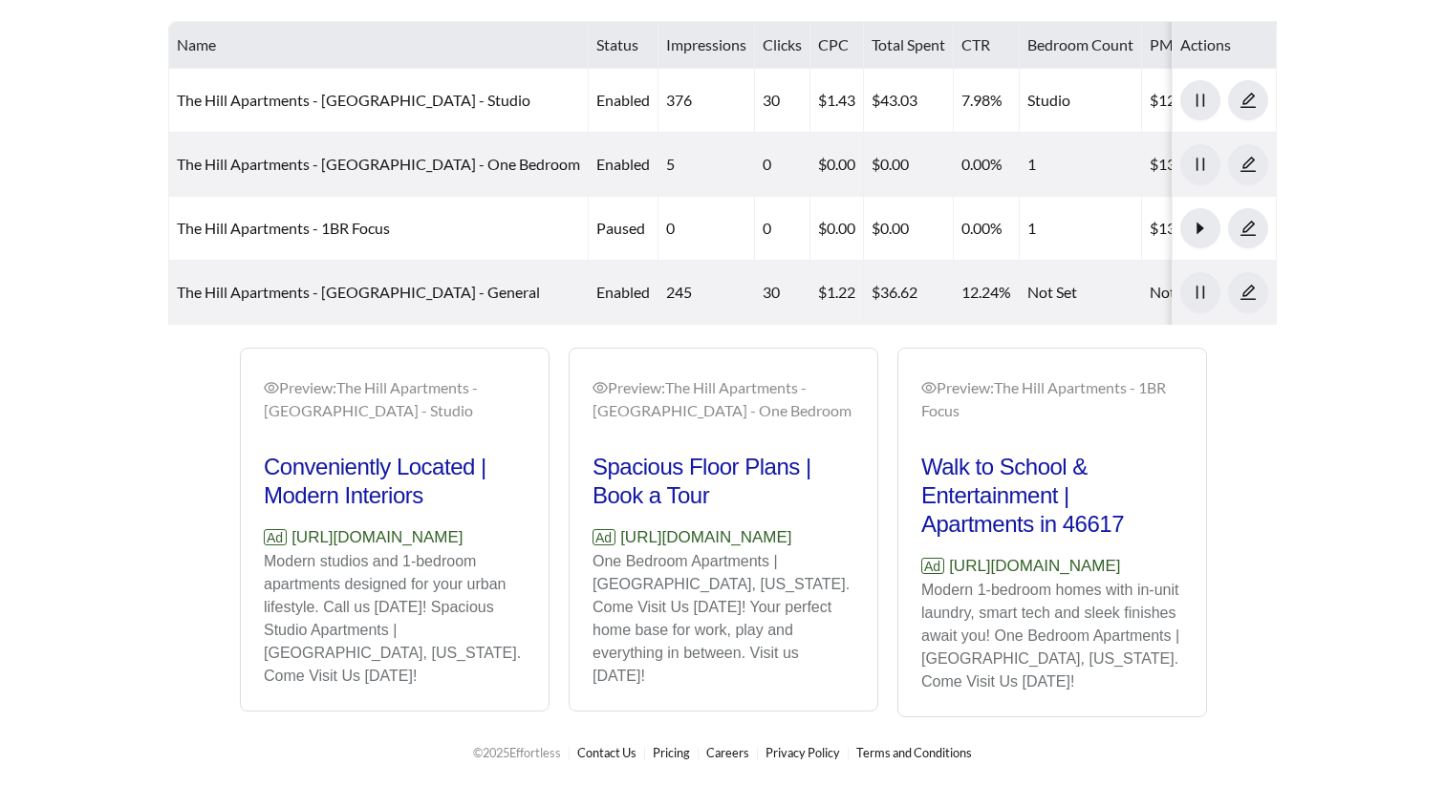
drag, startPoint x: 528, startPoint y: 537, endPoint x: 251, endPoint y: 538, distance: 277.1
click at [251, 538] on div "Preview: The Hill Apartments - South Bend - Studio Conveniently Located | Moder…" at bounding box center [395, 532] width 308 height 357
copy p "https://www.thehillsouthbend.com"
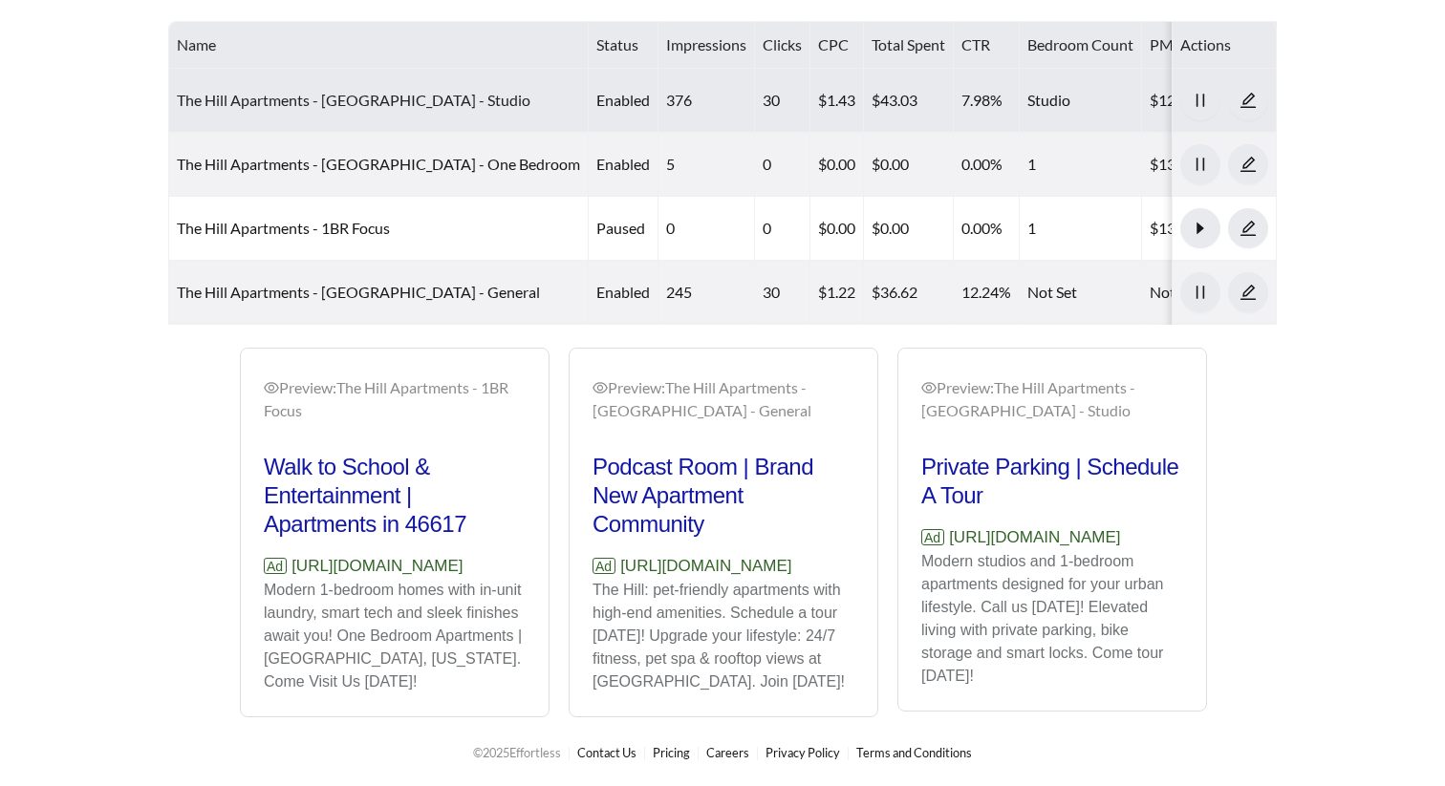
click at [352, 91] on link "The Hill Apartments - South Bend - Studio" at bounding box center [354, 100] width 354 height 18
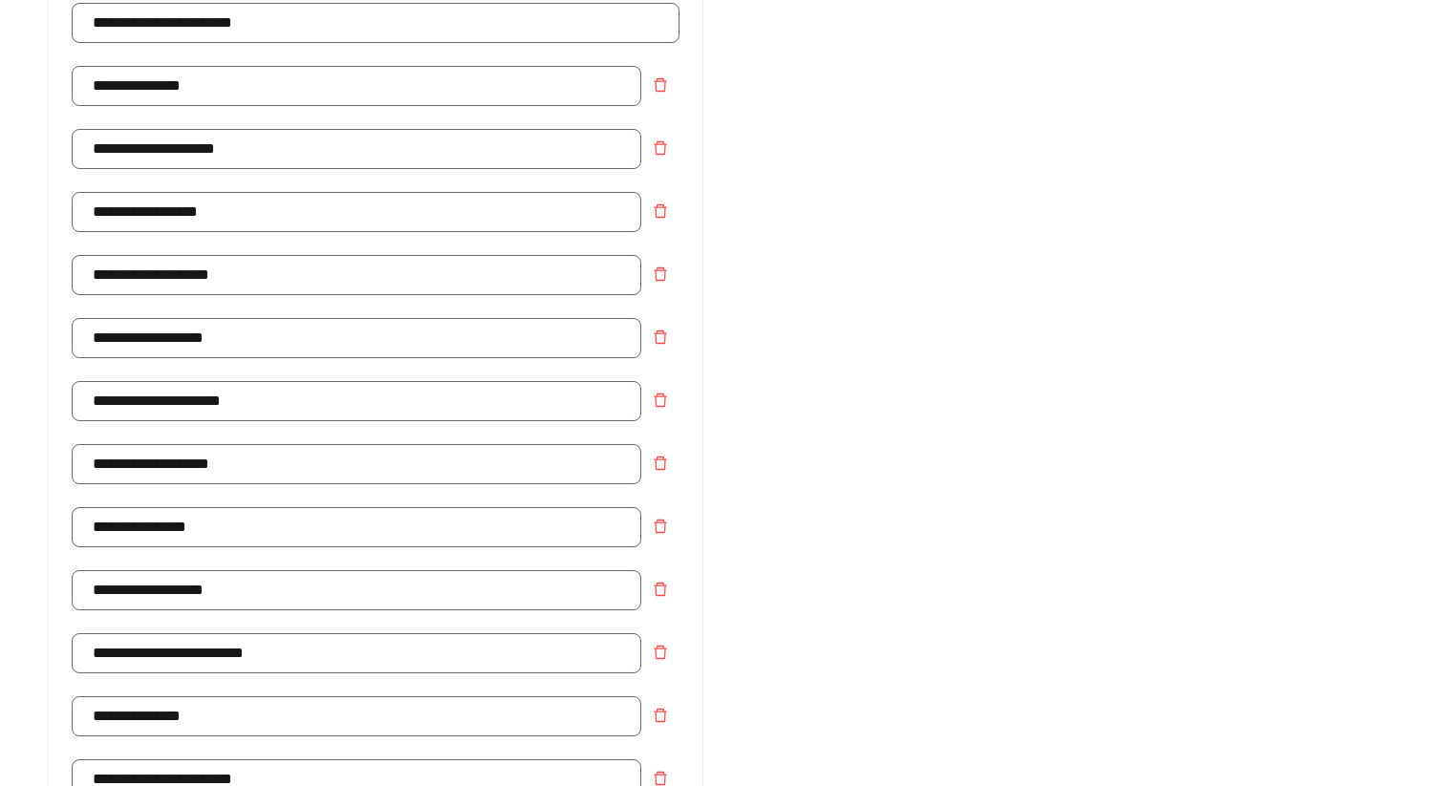
scroll to position [268, 0]
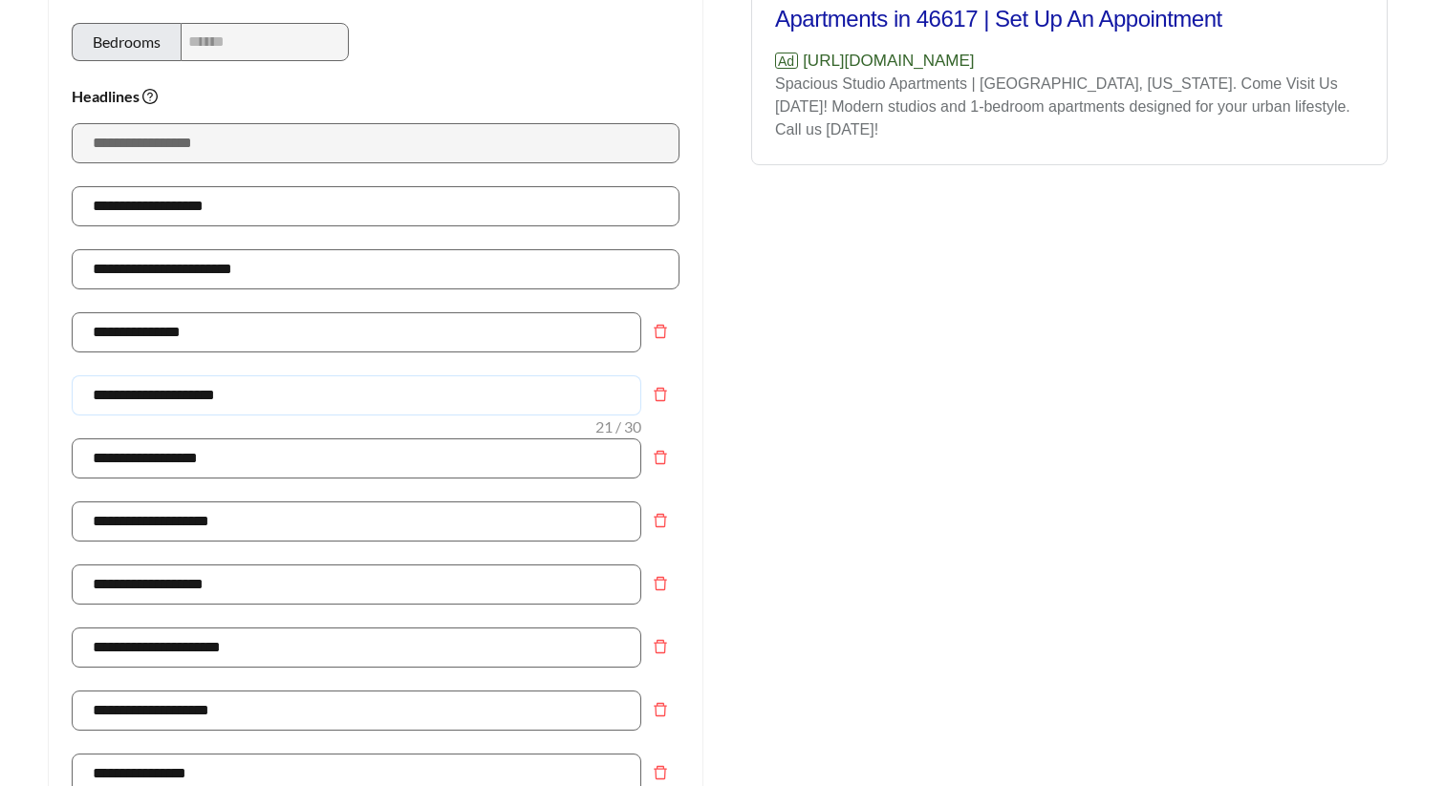
drag, startPoint x: 179, startPoint y: 396, endPoint x: -9, endPoint y: 396, distance: 187.3
click at [0, 396] on html "**********" at bounding box center [722, 125] width 1445 height 786
type input "**********"
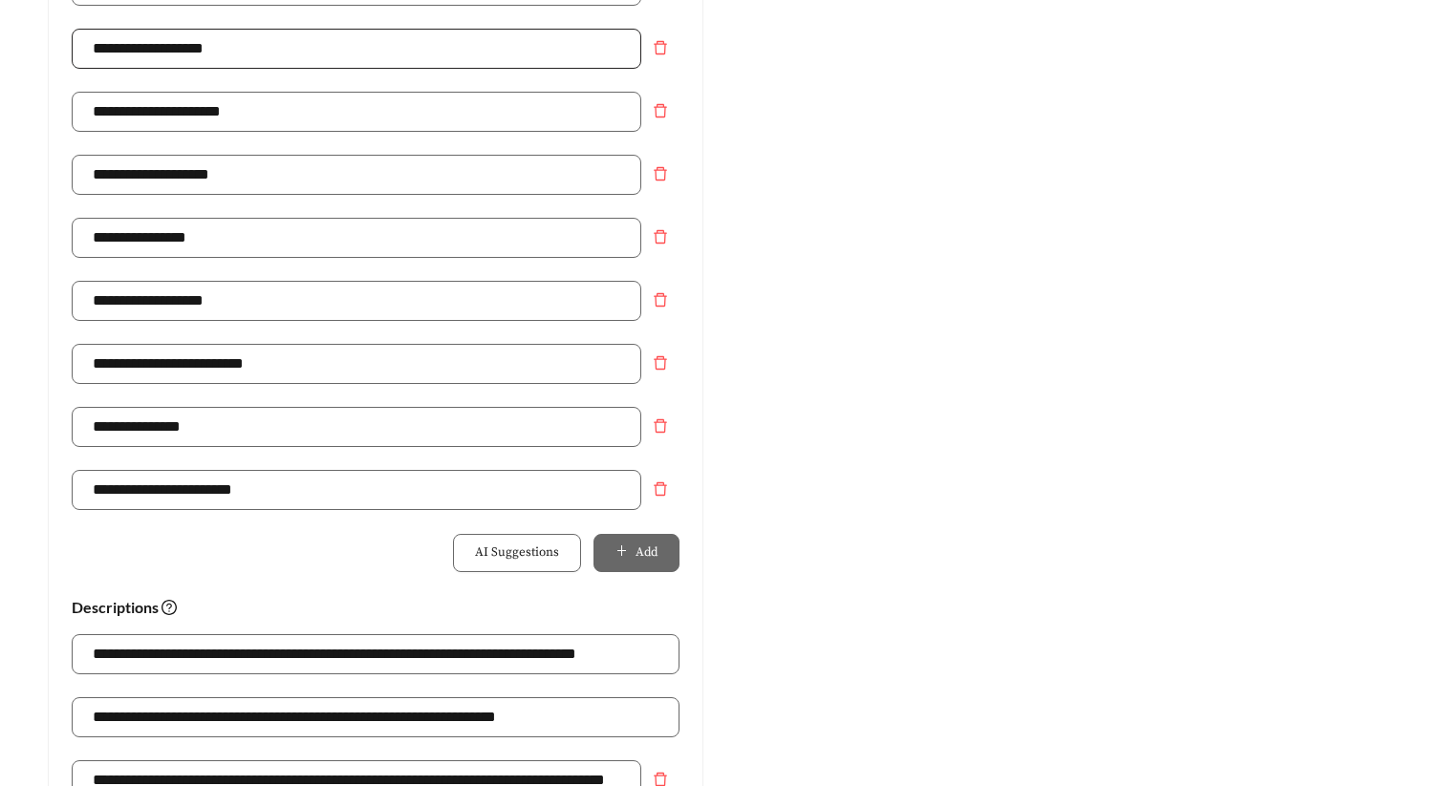
scroll to position [1074, 0]
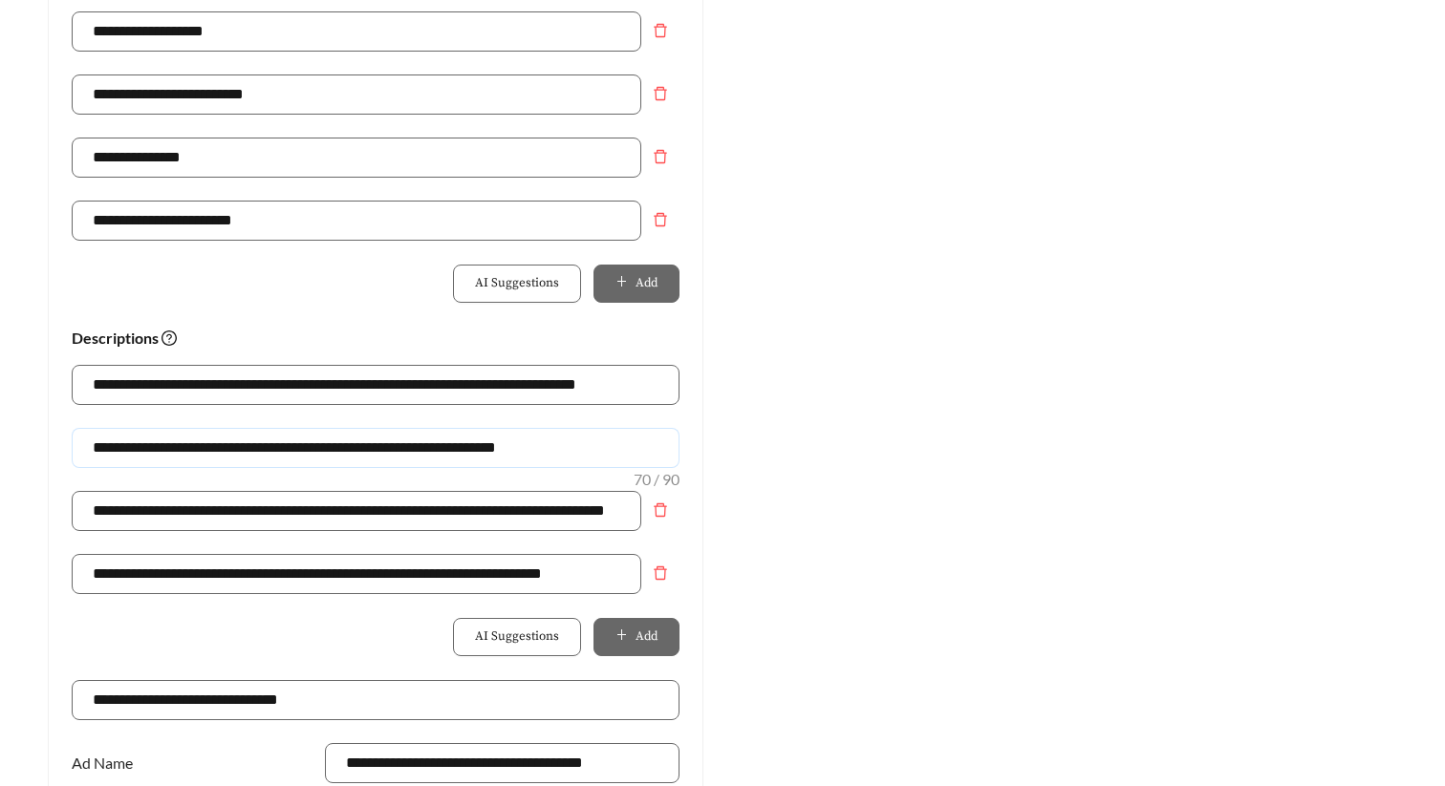
drag, startPoint x: 279, startPoint y: 449, endPoint x: -9, endPoint y: 439, distance: 287.8
paste input "**********"
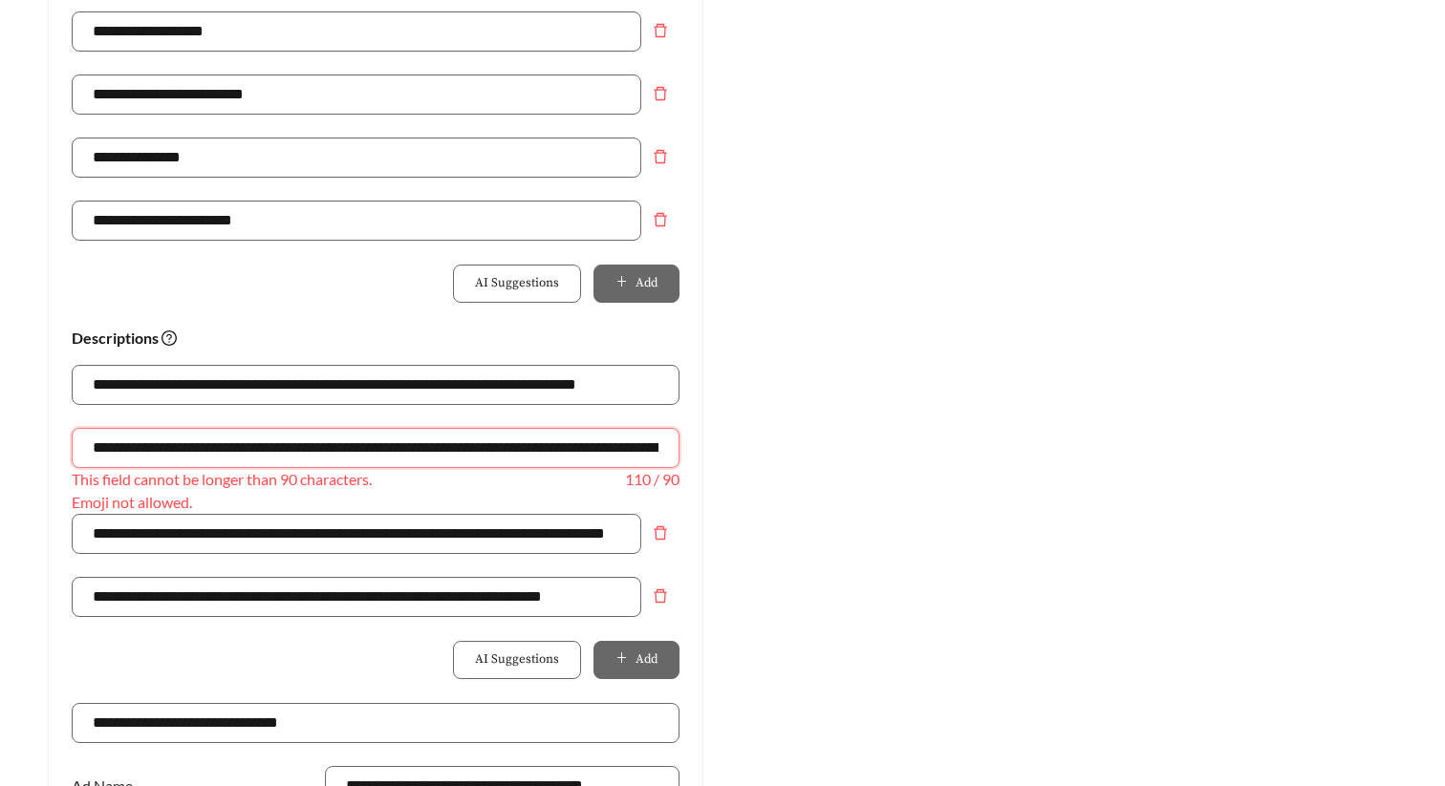
click at [99, 446] on input "**********" at bounding box center [376, 448] width 608 height 40
drag, startPoint x: 223, startPoint y: 449, endPoint x: -9, endPoint y: 447, distance: 231.2
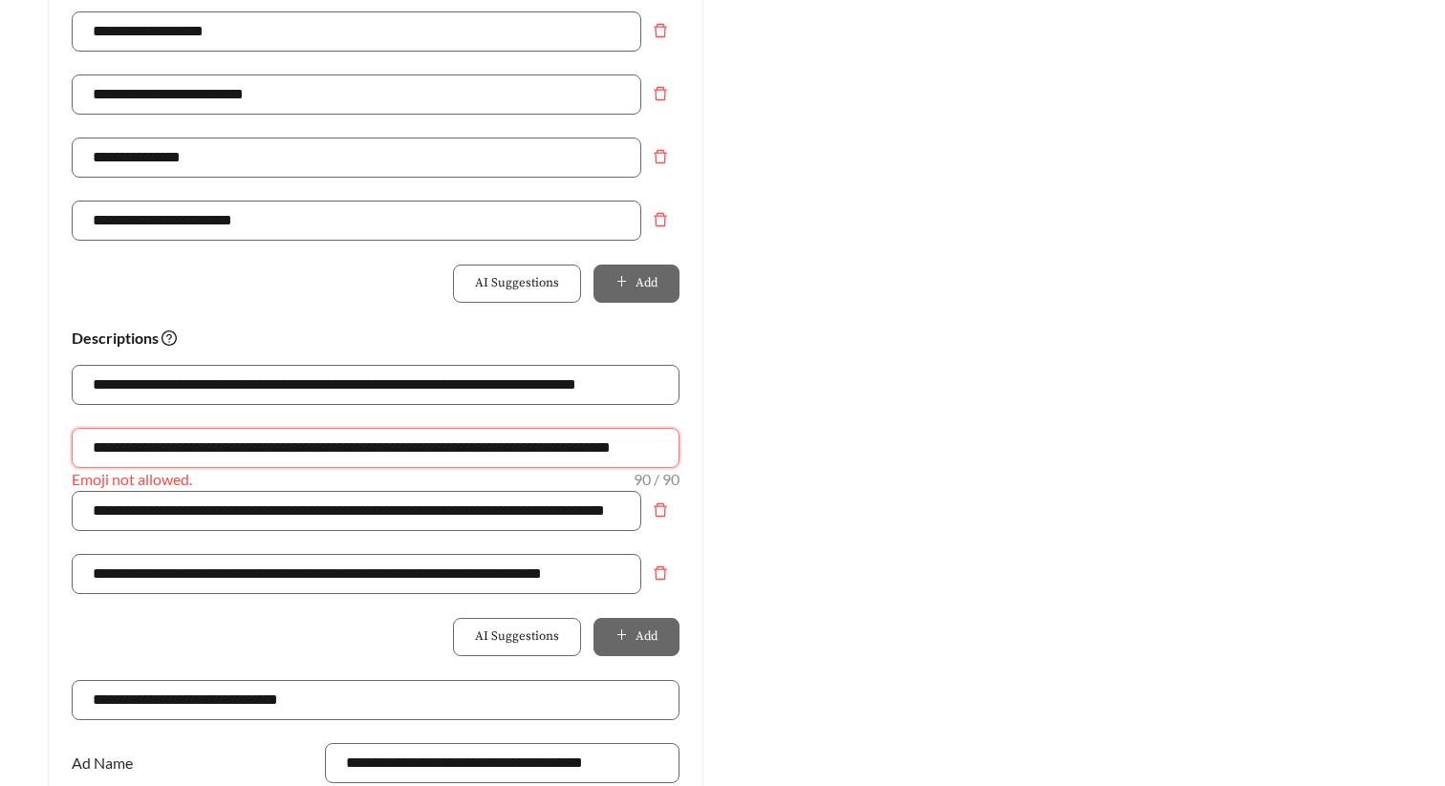
drag, startPoint x: 234, startPoint y: 449, endPoint x: -9, endPoint y: 448, distance: 242.7
click at [148, 448] on input "**********" at bounding box center [376, 448] width 608 height 40
click at [285, 443] on input "**********" at bounding box center [376, 448] width 608 height 40
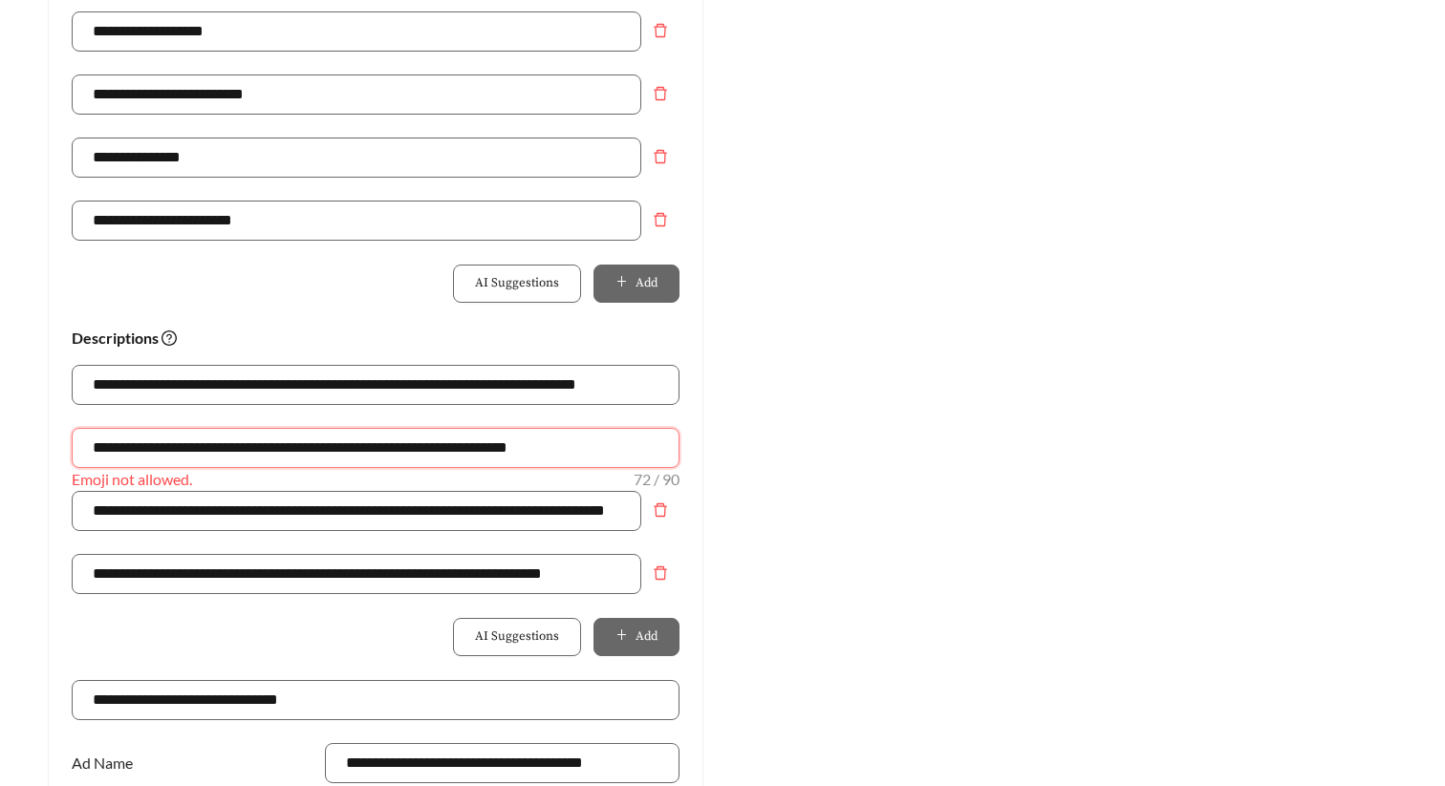
click at [233, 447] on input "**********" at bounding box center [376, 448] width 608 height 40
click at [890, 426] on div "Preview: The Hill Apartments - South Bend - Studio Apartments in 46617 | Tour T…" at bounding box center [1069, 51] width 694 height 1868
drag, startPoint x: 611, startPoint y: 442, endPoint x: 44, endPoint y: 446, distance: 567.6
click at [44, 446] on div "**********" at bounding box center [376, 51] width 694 height 1868
click at [959, 500] on div "Preview: The Hill Apartments - South Bend - Studio Apartments in 46617 | Tour T…" at bounding box center [1069, 51] width 694 height 1868
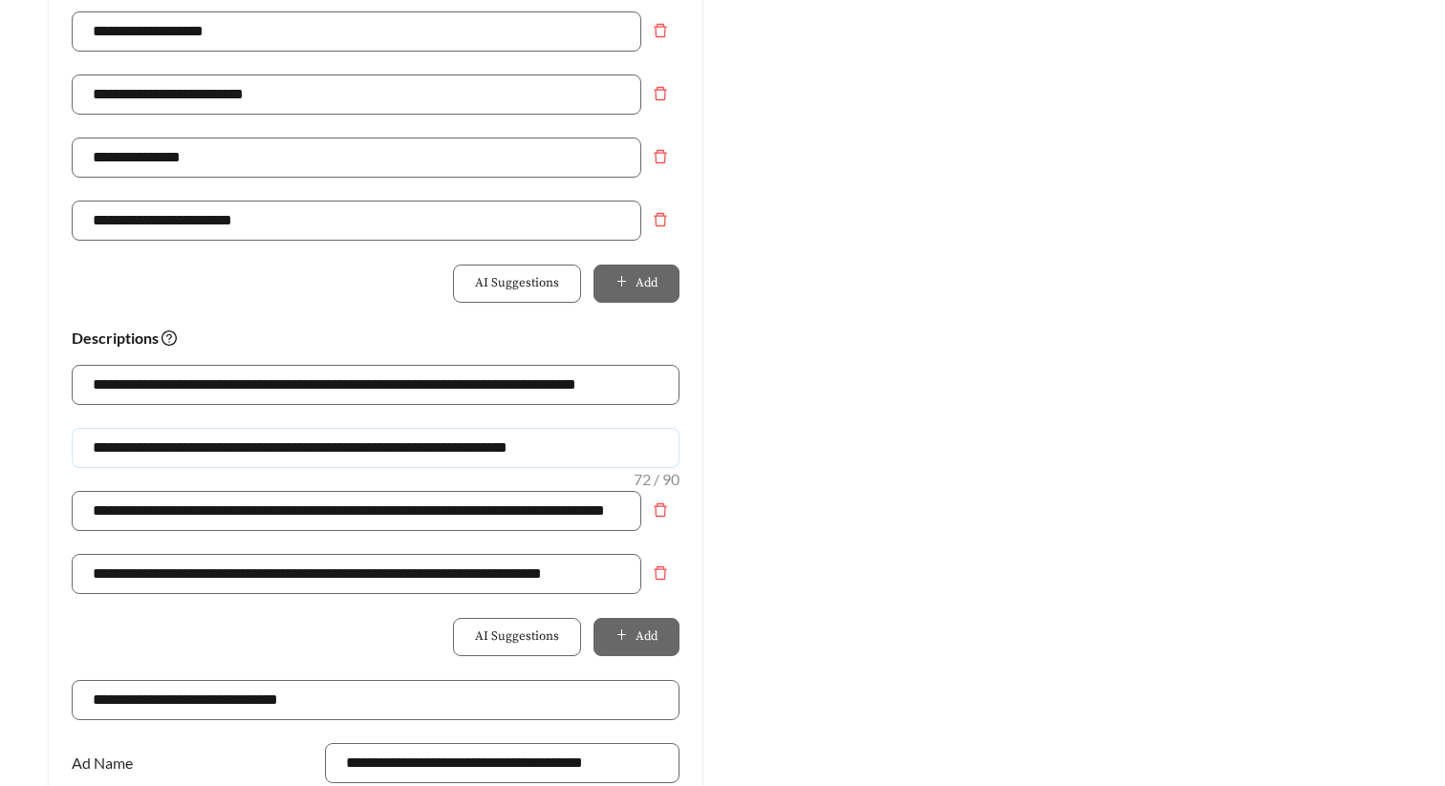
drag, startPoint x: 437, startPoint y: 444, endPoint x: 701, endPoint y: 444, distance: 264.7
click at [697, 444] on div "**********" at bounding box center [376, 79] width 654 height 1810
drag, startPoint x: 580, startPoint y: 453, endPoint x: 6, endPoint y: 452, distance: 574.2
click at [6, 452] on main "**********" at bounding box center [722, 94] width 1445 height 2215
type input "**********"
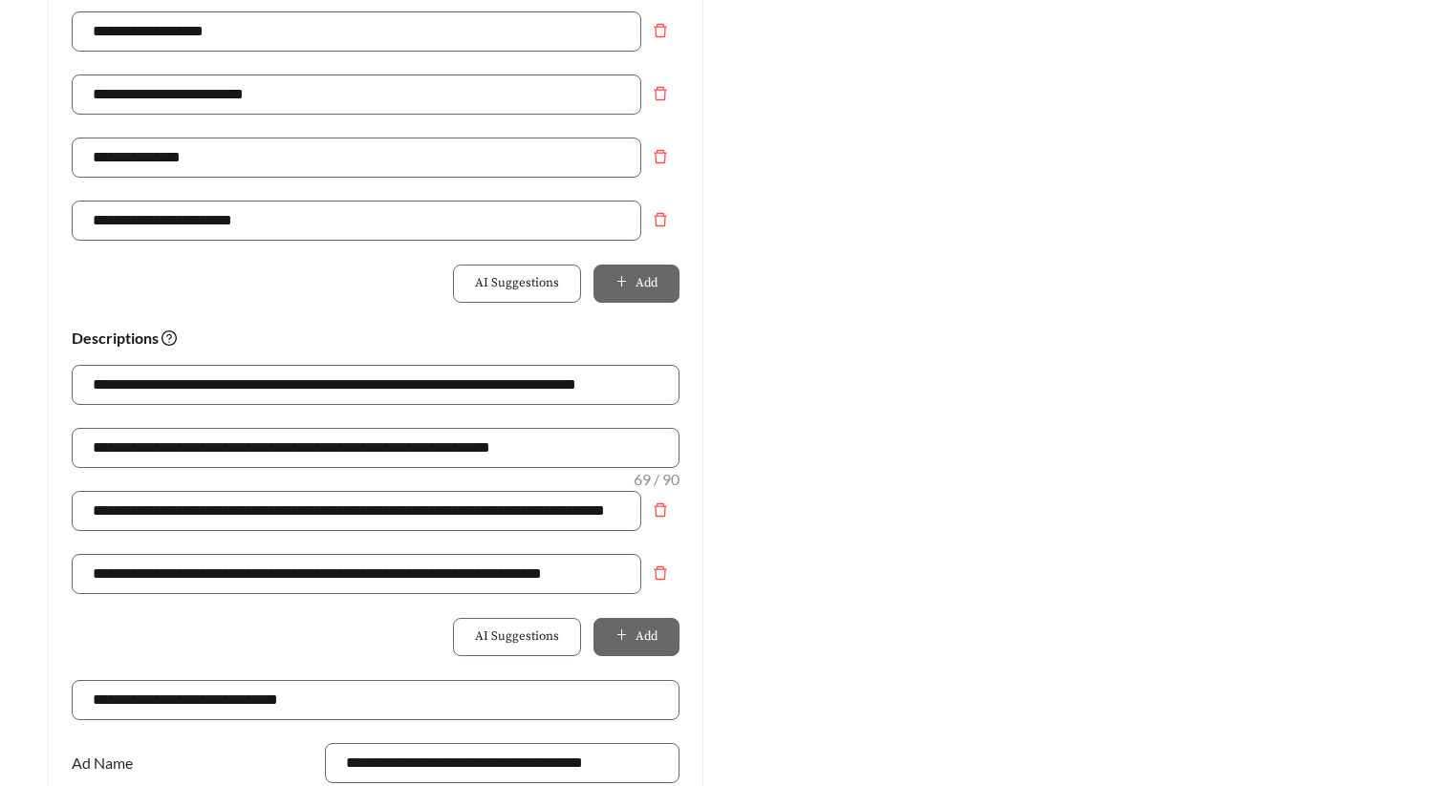
click at [860, 460] on div "Preview: The Hill Apartments - South Bend - Studio Apartments in 46617 | Tour T…" at bounding box center [1069, 51] width 694 height 1868
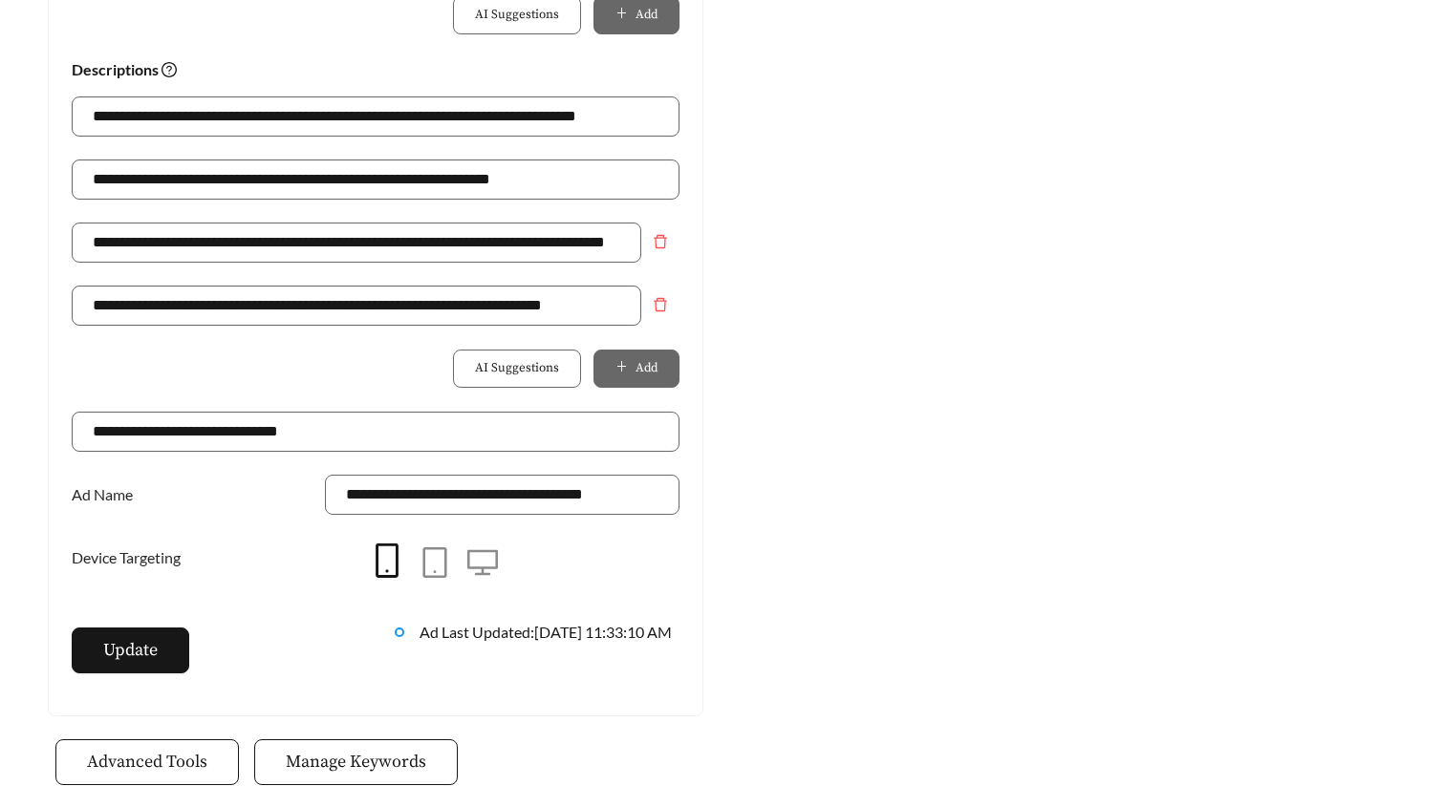
scroll to position [1351, 0]
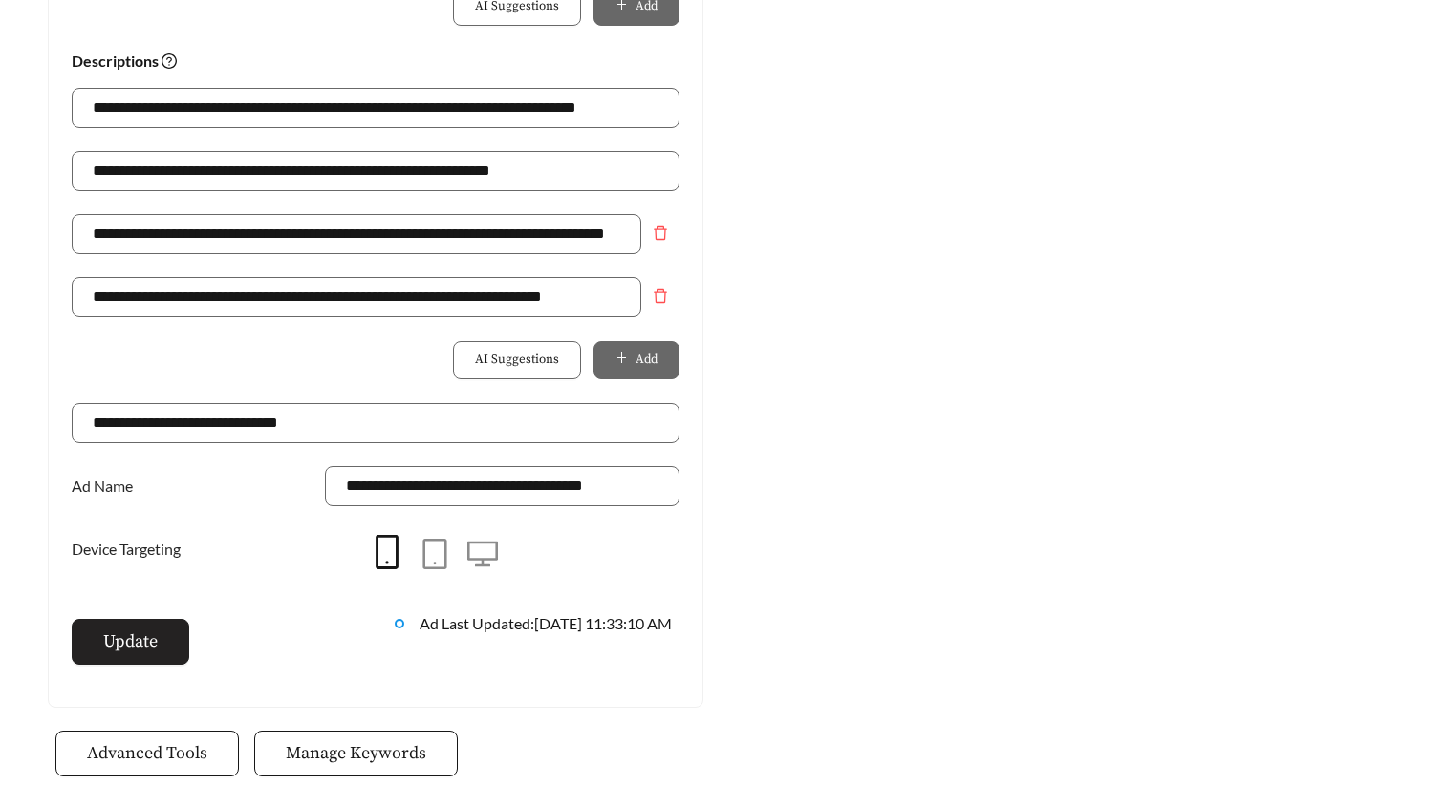
click at [171, 630] on button "Update" at bounding box center [131, 642] width 118 height 46
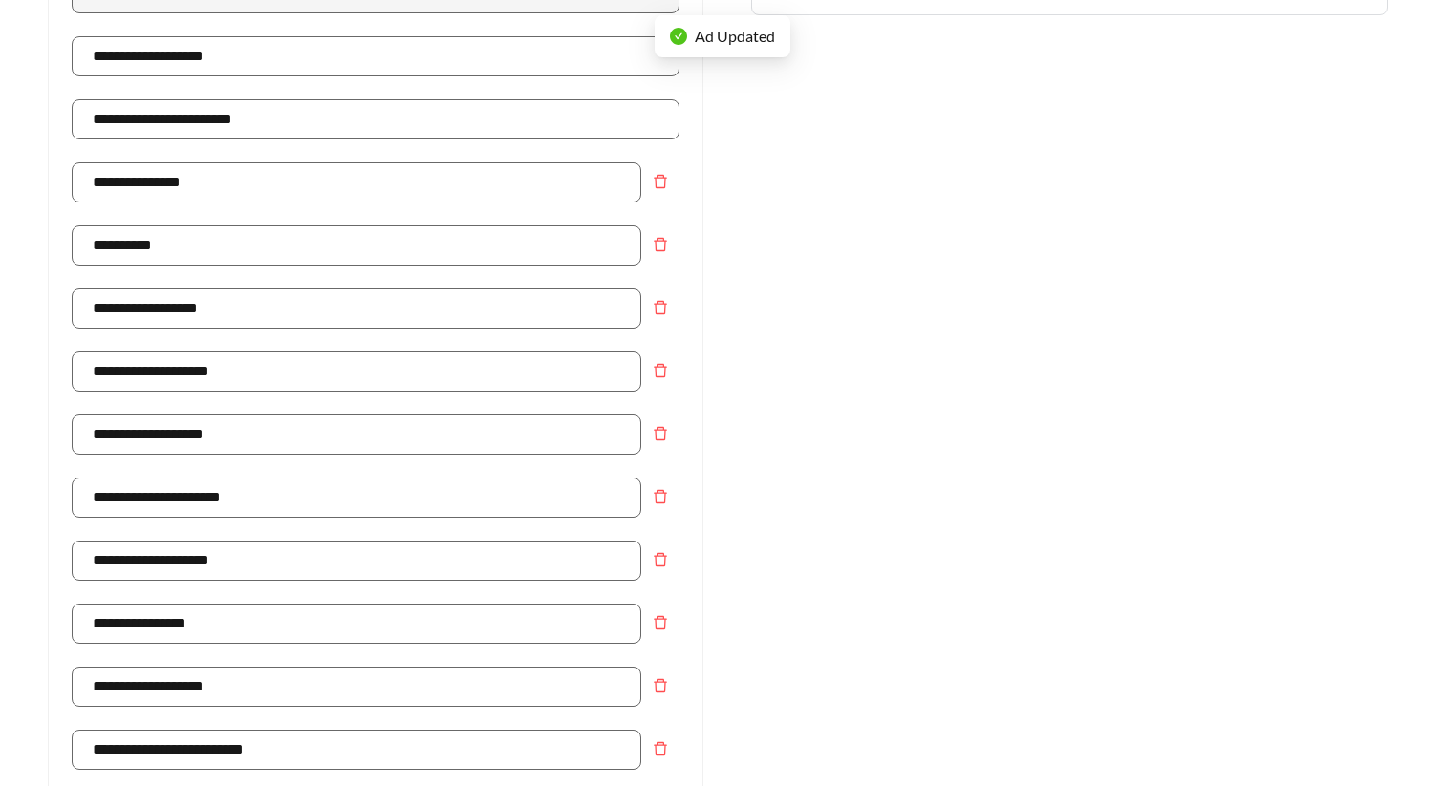
scroll to position [0, 0]
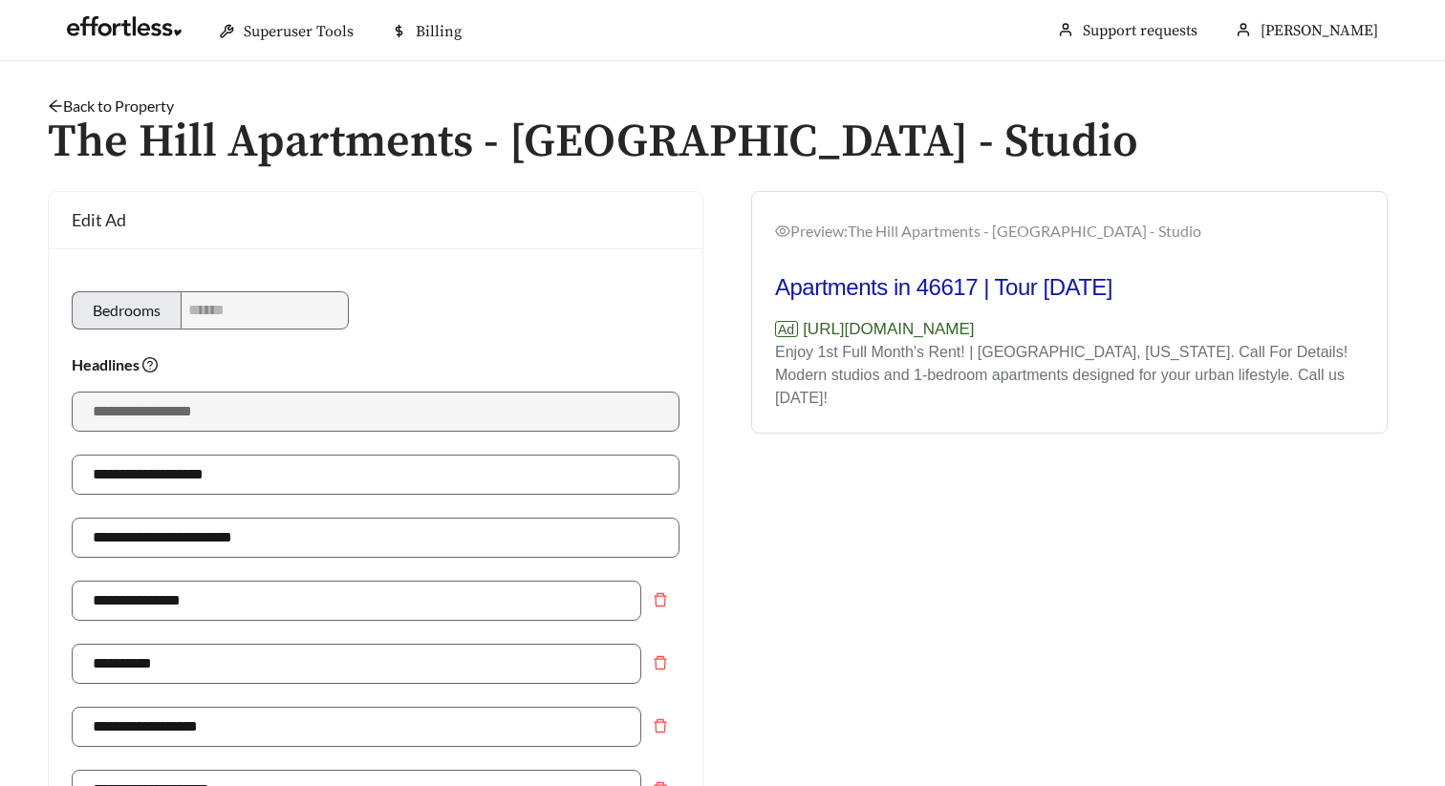
click at [145, 106] on link "Back to Property" at bounding box center [111, 106] width 126 height 18
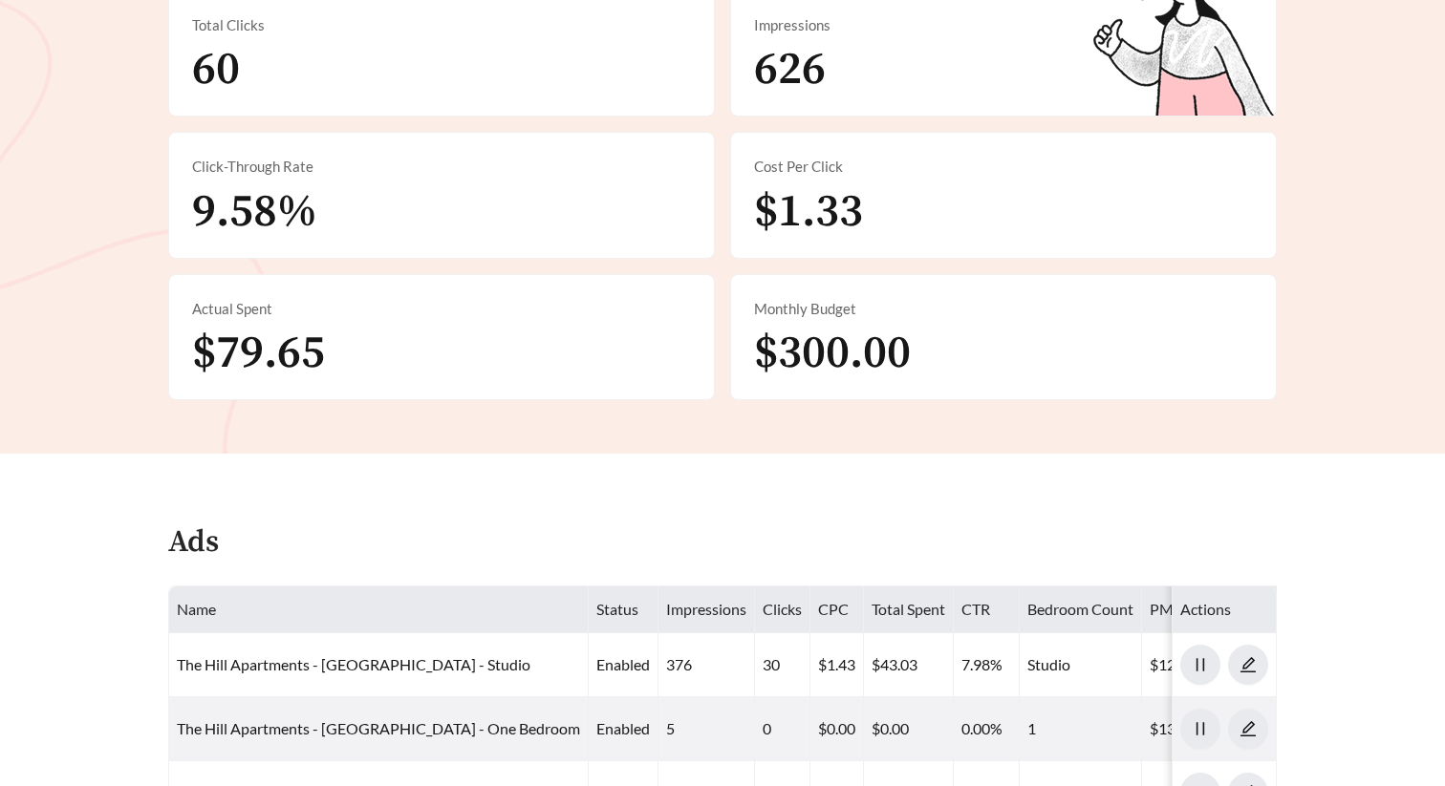
scroll to position [691, 0]
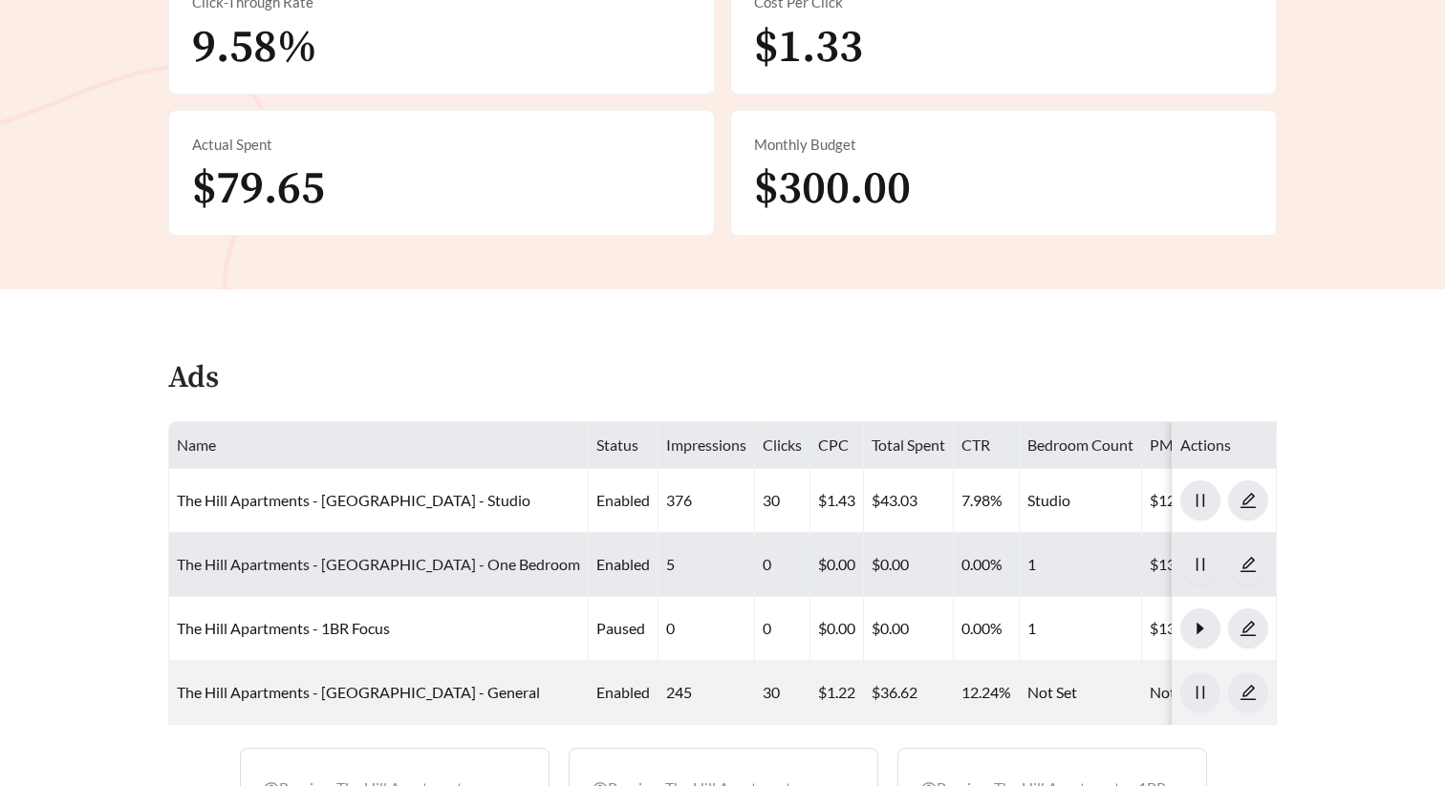
click at [384, 568] on link "The Hill Apartments - South Bend - One Bedroom" at bounding box center [378, 564] width 403 height 18
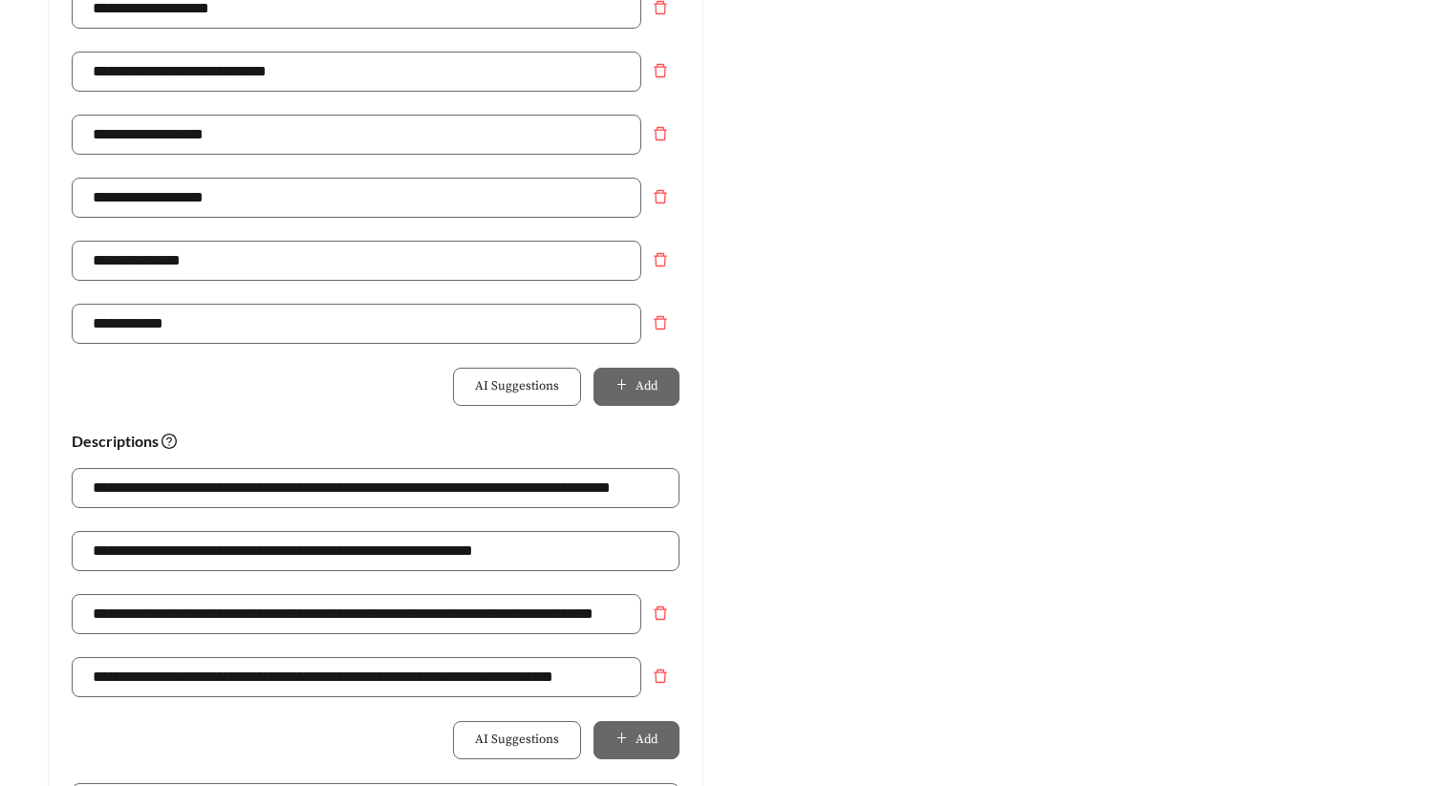
scroll to position [976, 0]
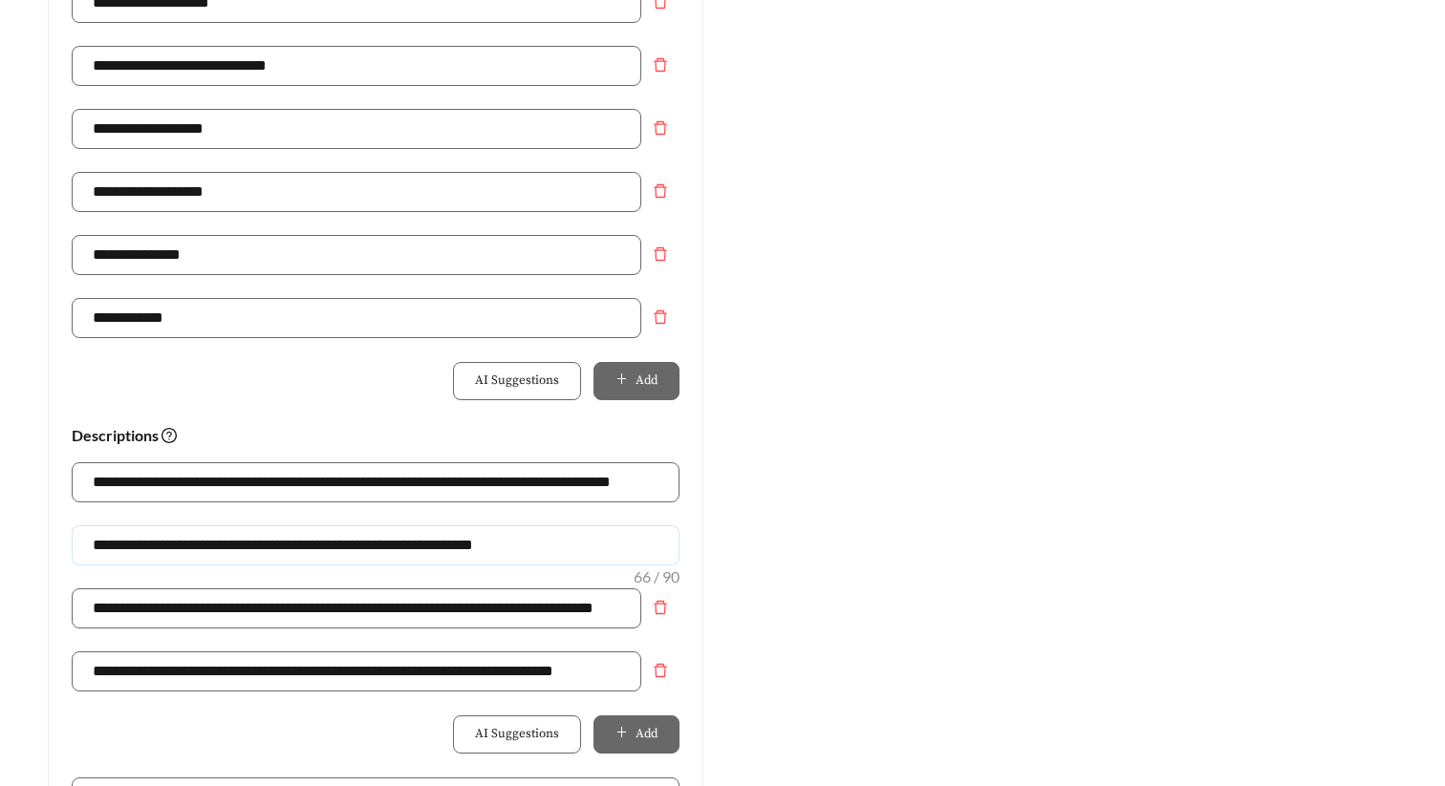
drag, startPoint x: 624, startPoint y: 544, endPoint x: -9, endPoint y: 544, distance: 632.5
paste input "***"
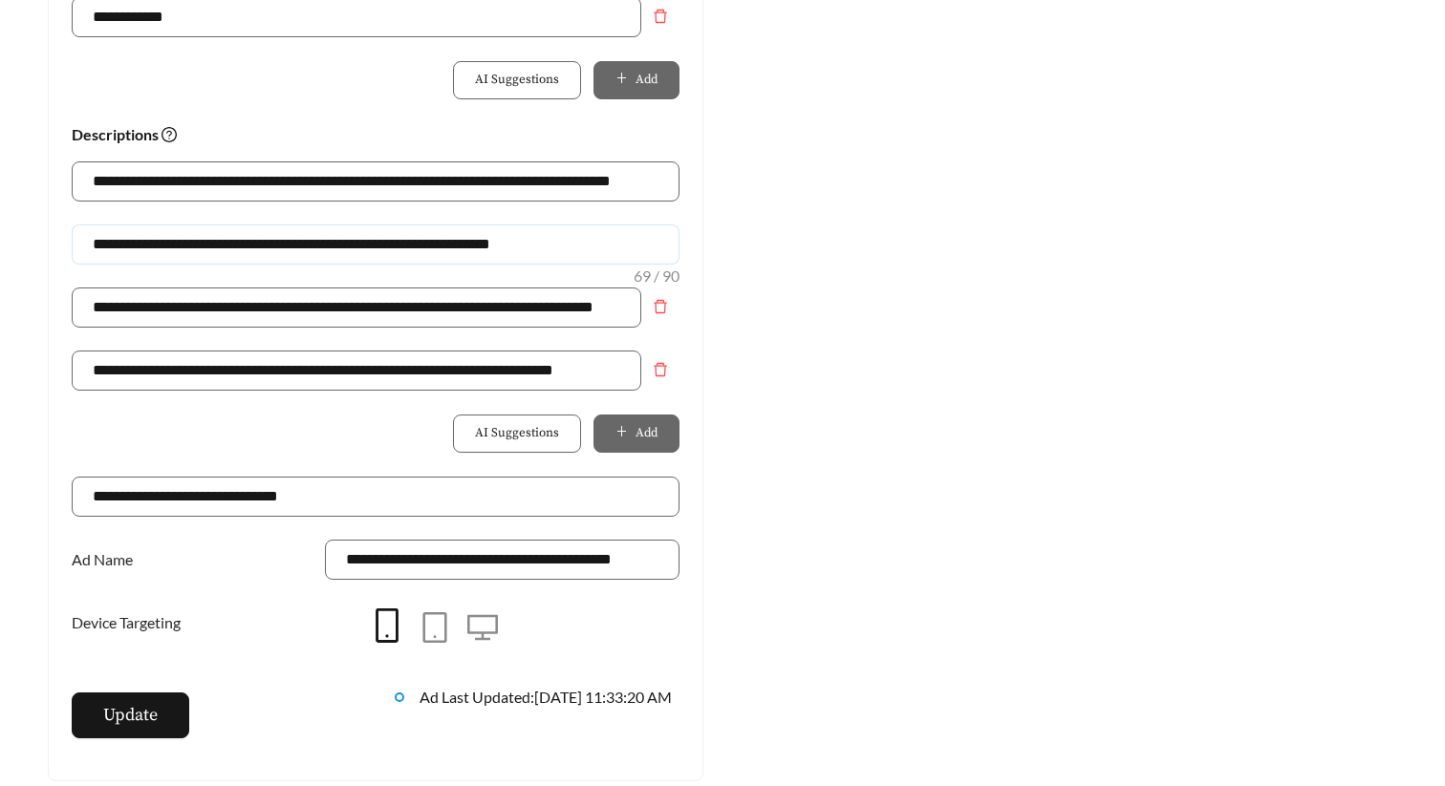
scroll to position [1281, 0]
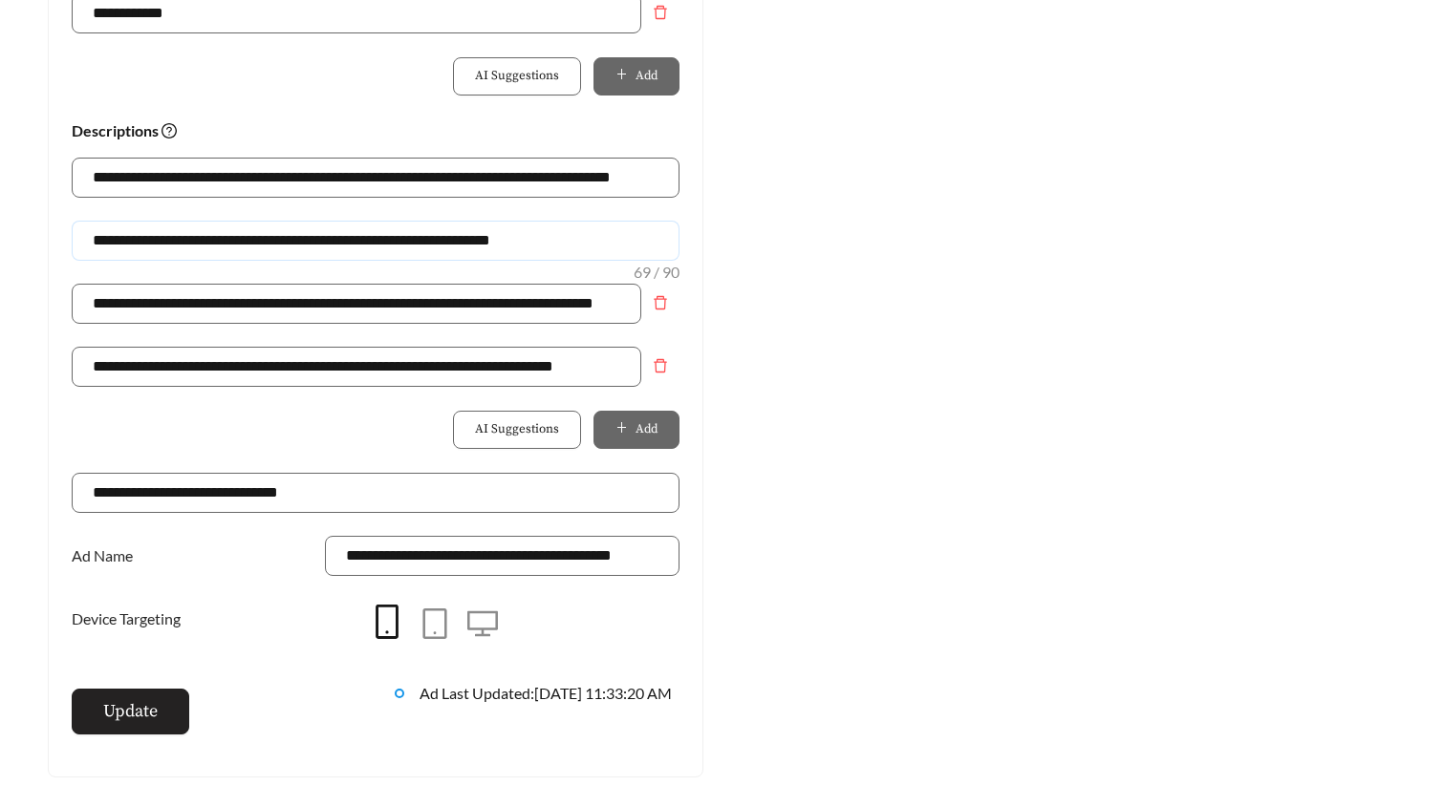
type input "**********"
click at [160, 708] on button "Update" at bounding box center [131, 712] width 118 height 46
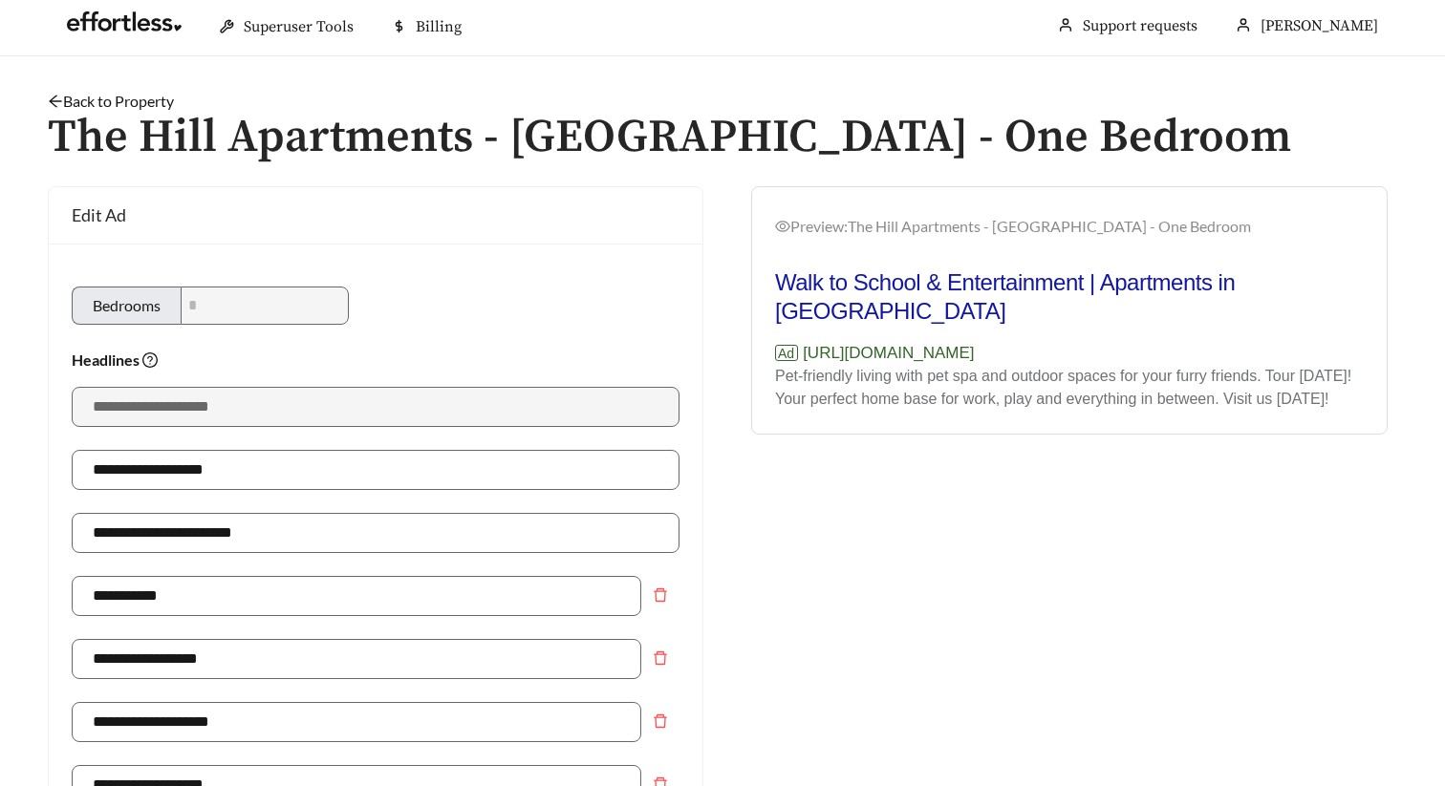
scroll to position [0, 0]
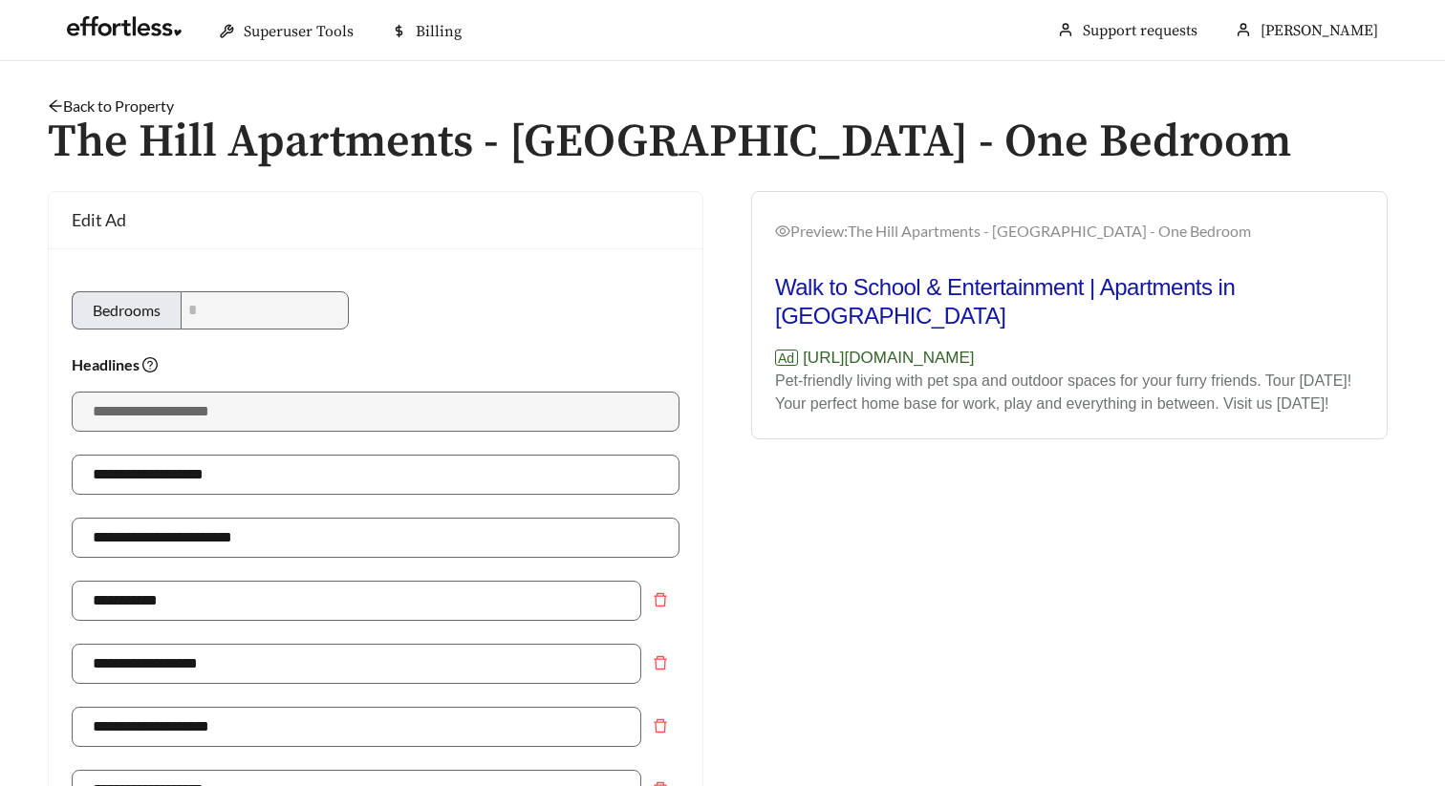
click at [146, 109] on link "Back to Property" at bounding box center [111, 106] width 126 height 18
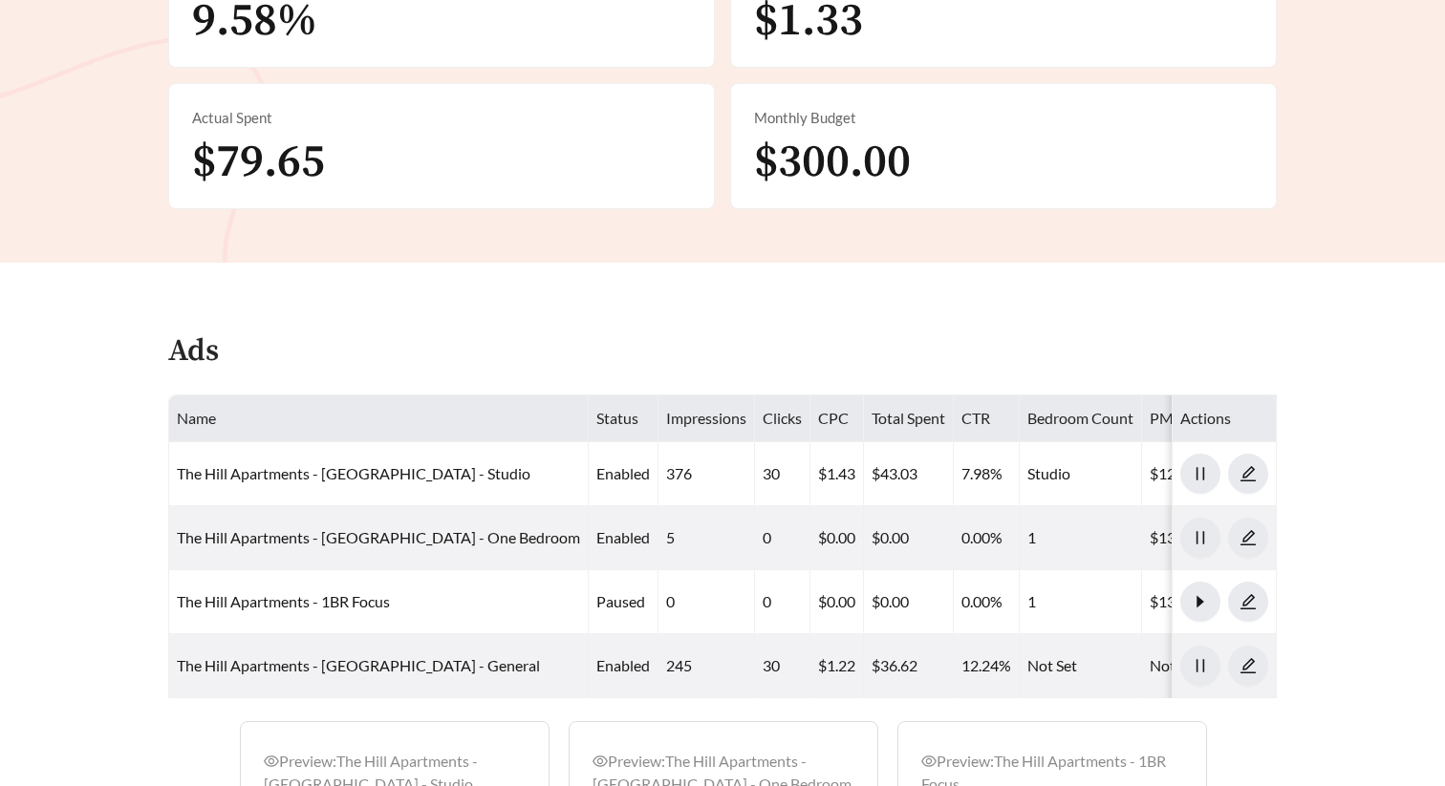
scroll to position [795, 0]
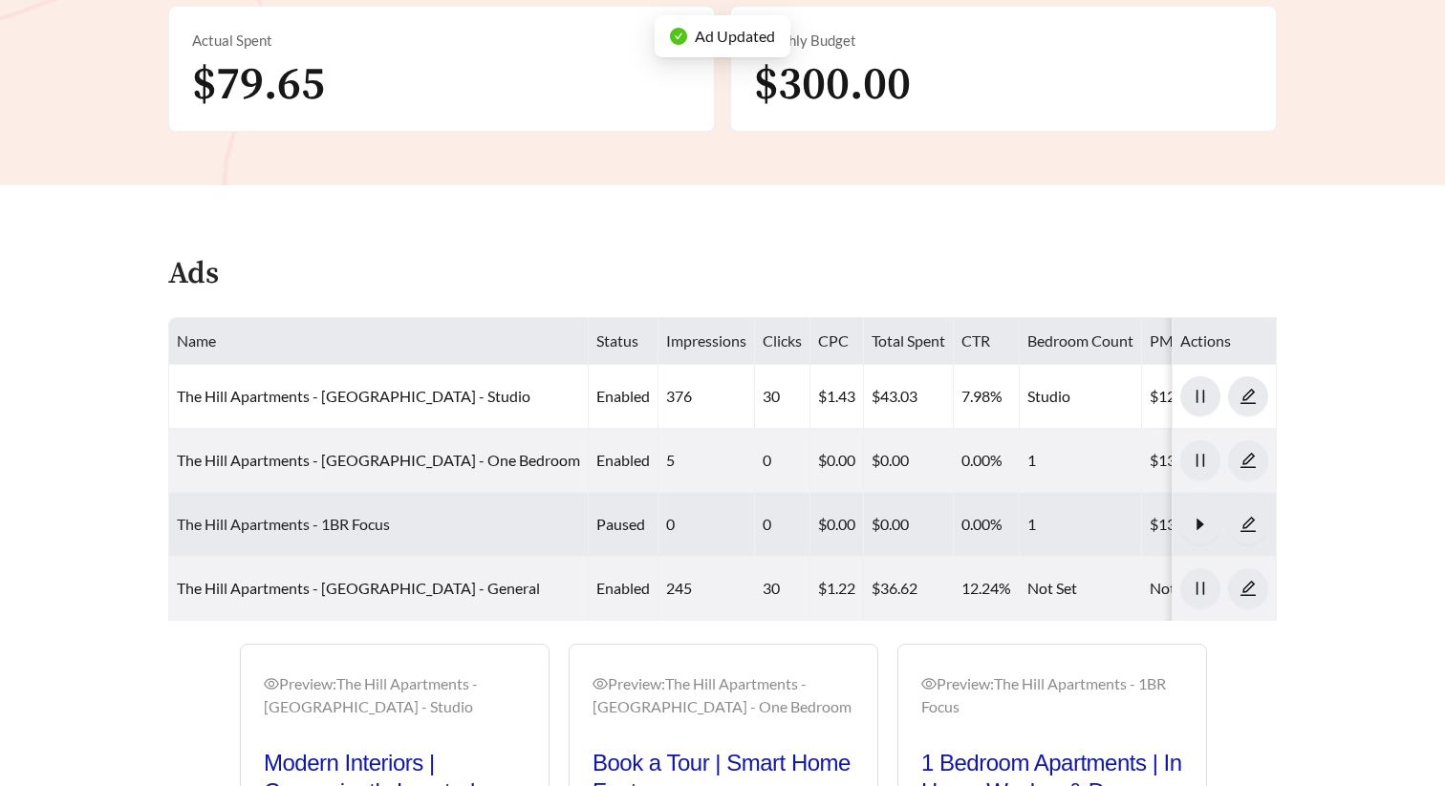
click at [339, 522] on link "The Hill Apartments - 1BR Focus" at bounding box center [283, 524] width 213 height 18
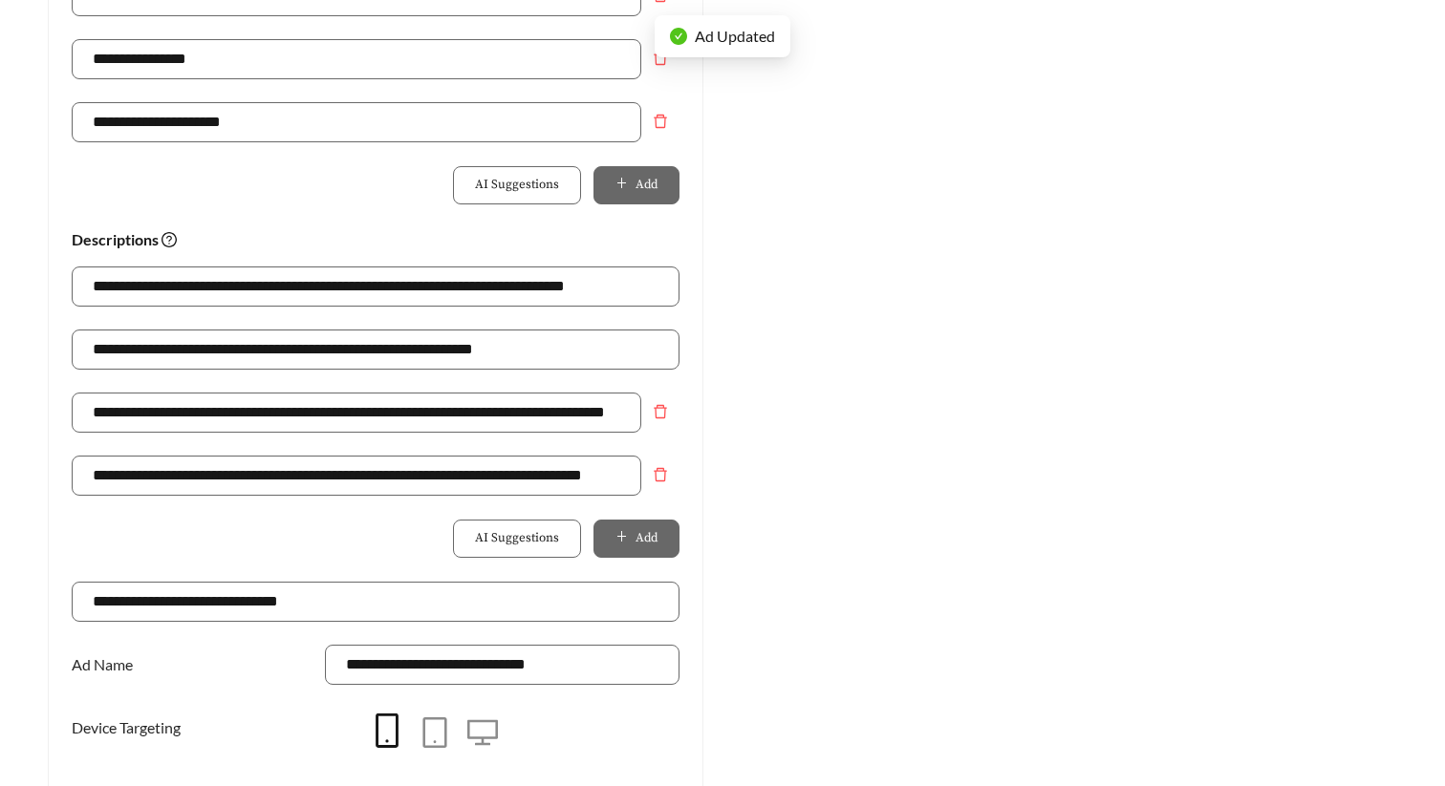
scroll to position [1282, 0]
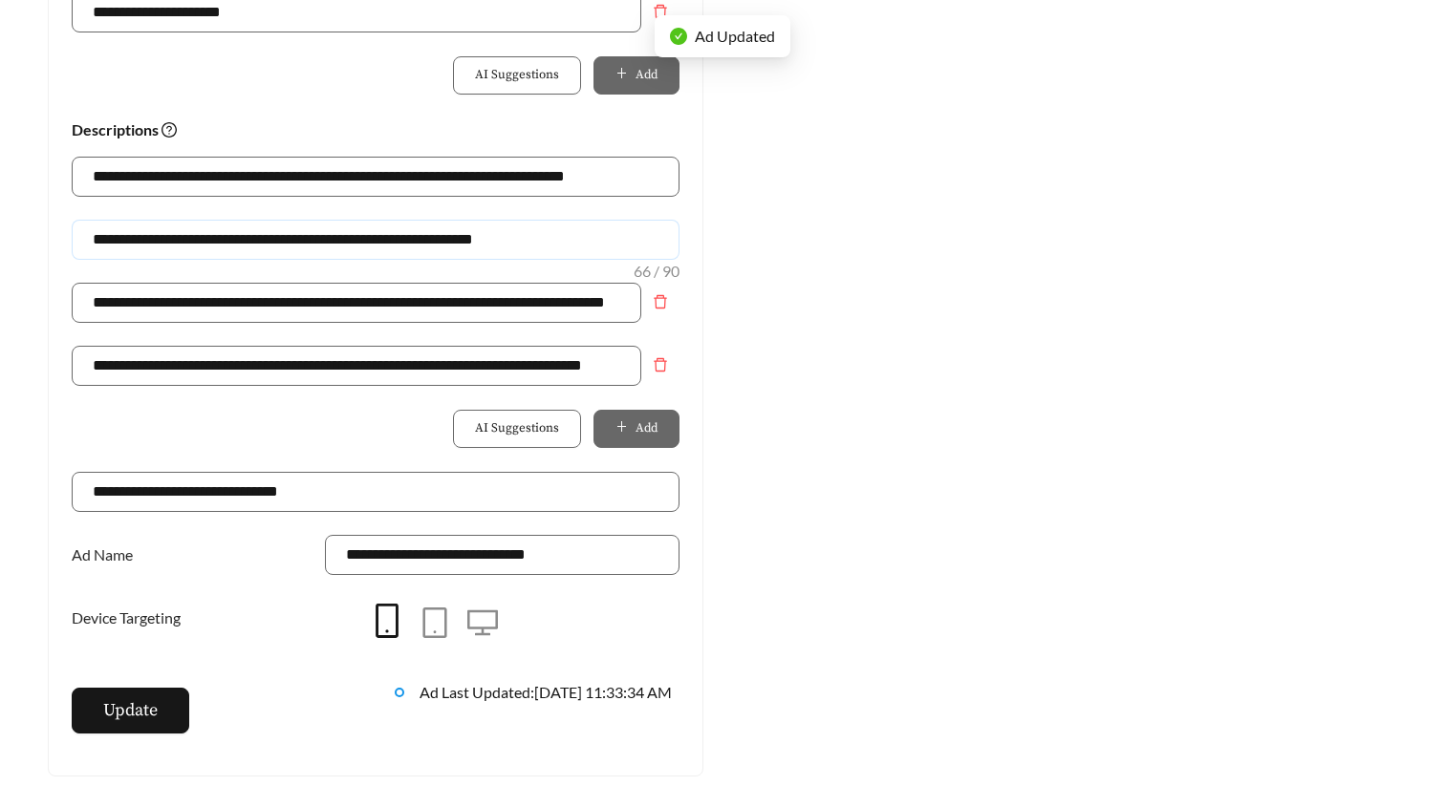
drag, startPoint x: 600, startPoint y: 229, endPoint x: -9, endPoint y: 239, distance: 608.7
paste input "***"
type input "**********"
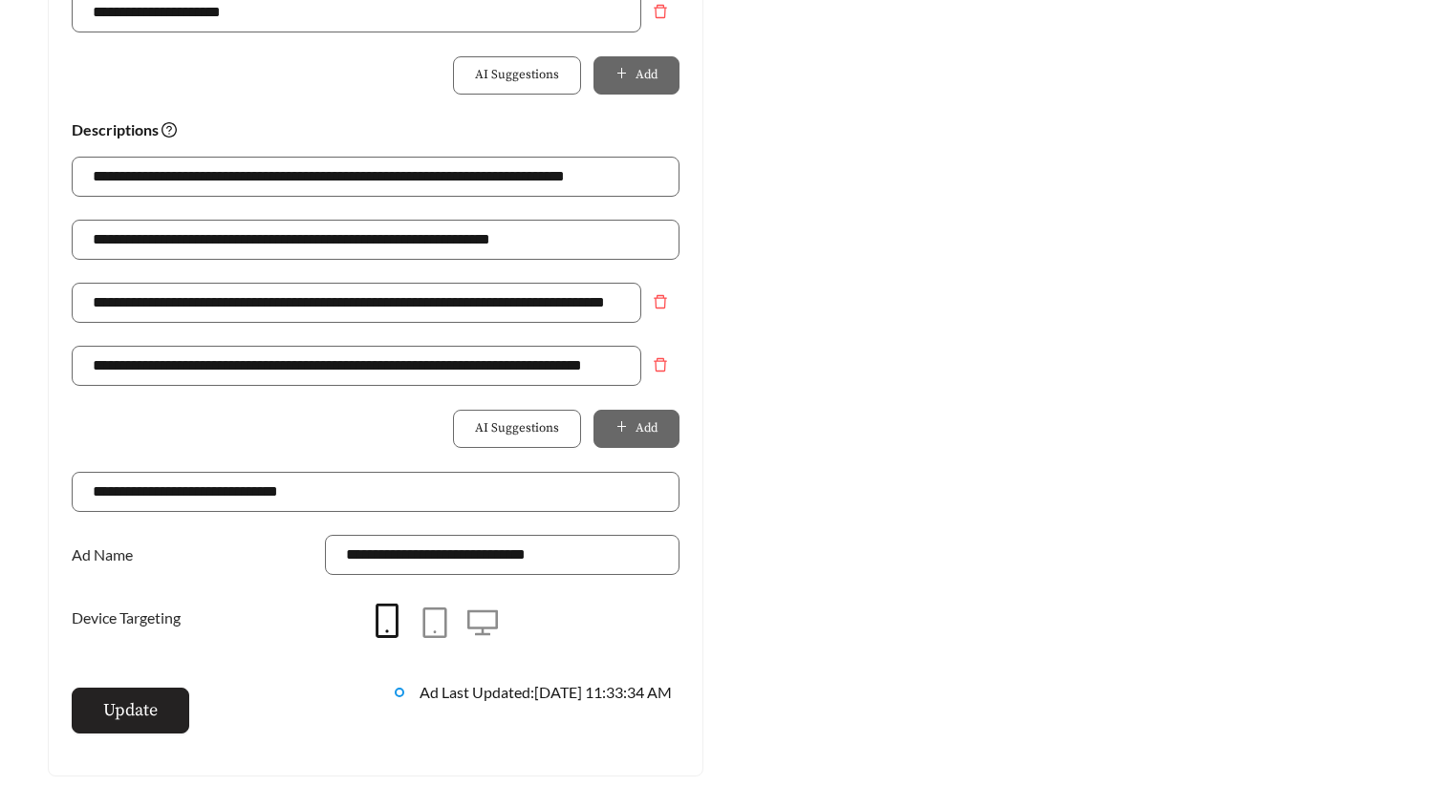
click at [162, 710] on button "Update" at bounding box center [131, 711] width 118 height 46
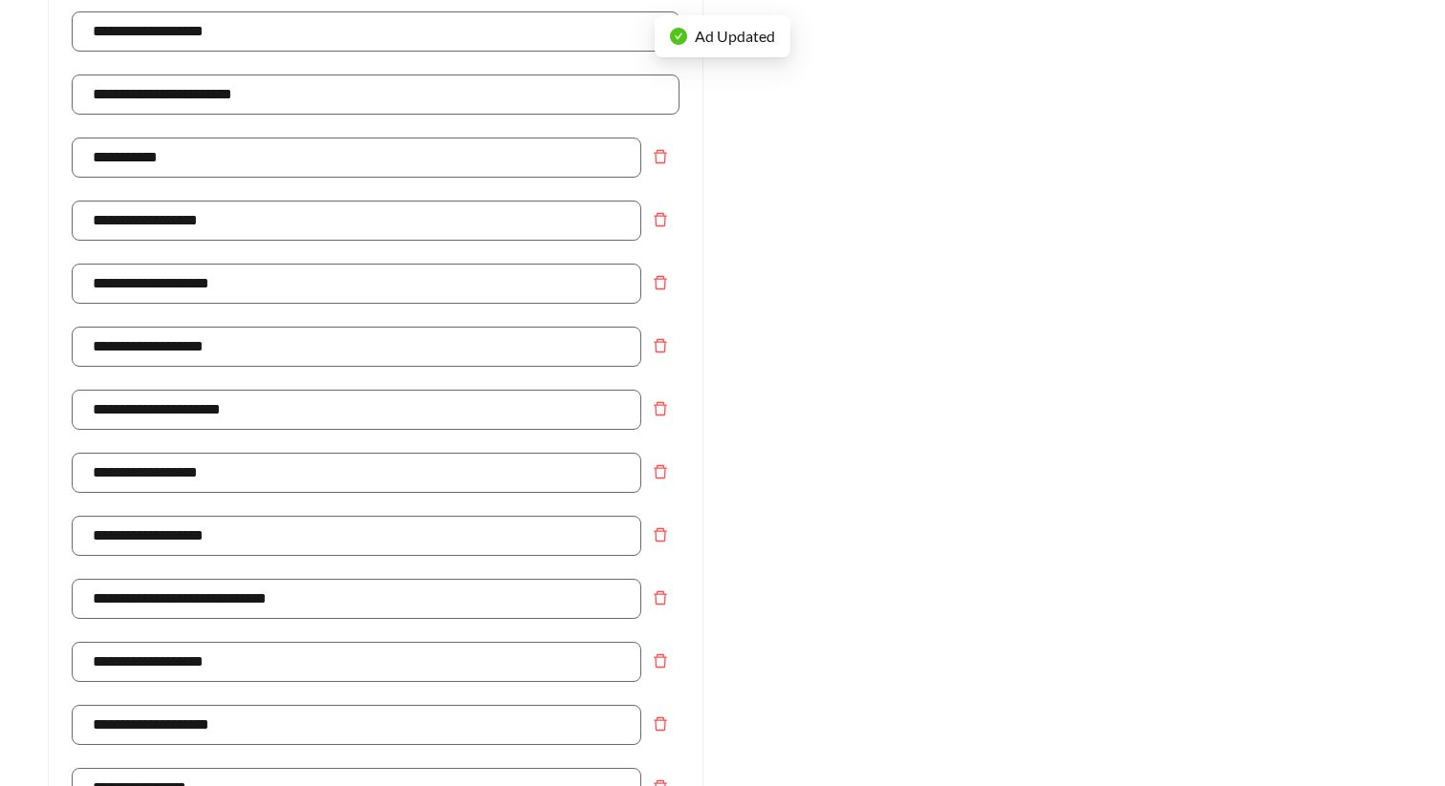
scroll to position [0, 0]
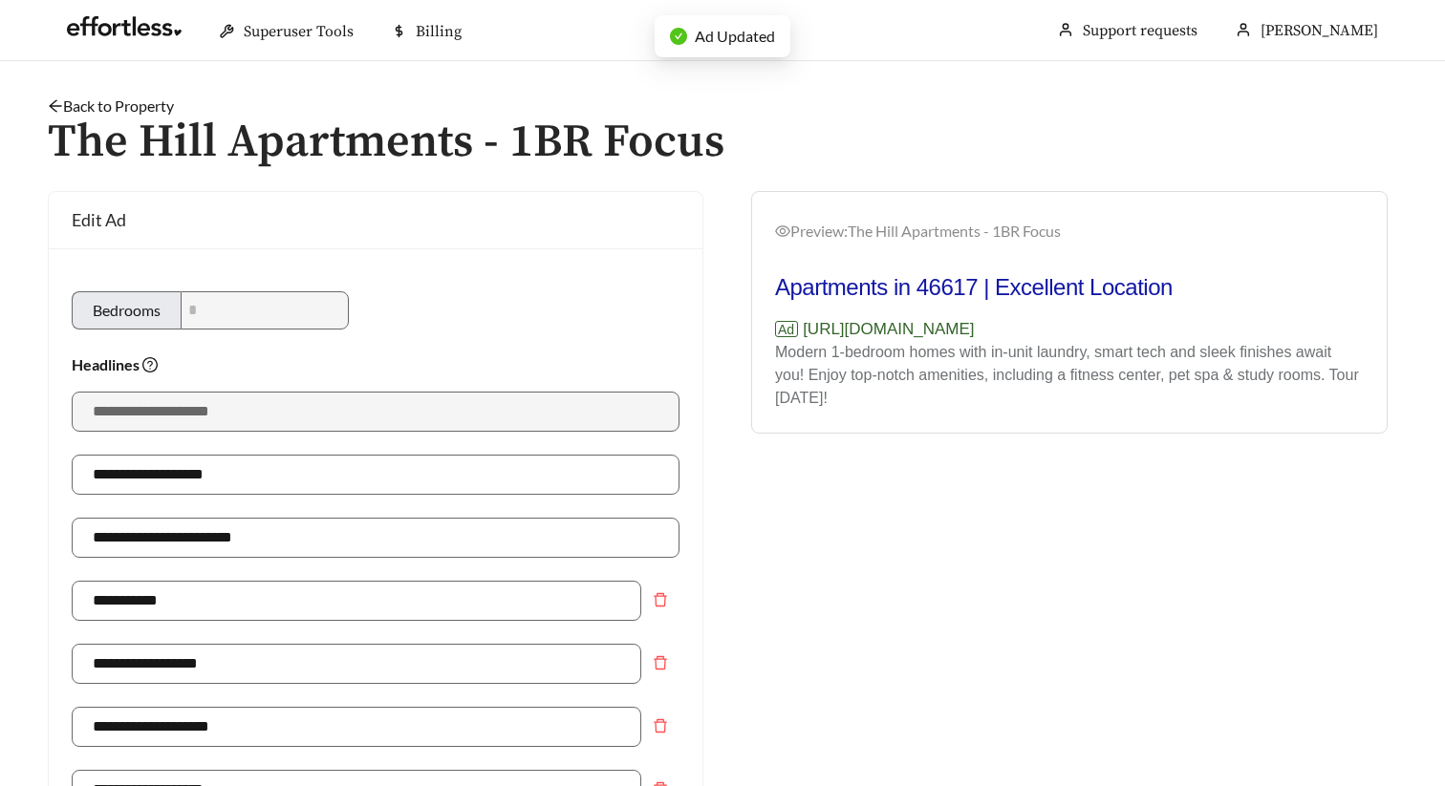
click at [129, 106] on link "Back to Property" at bounding box center [111, 106] width 126 height 18
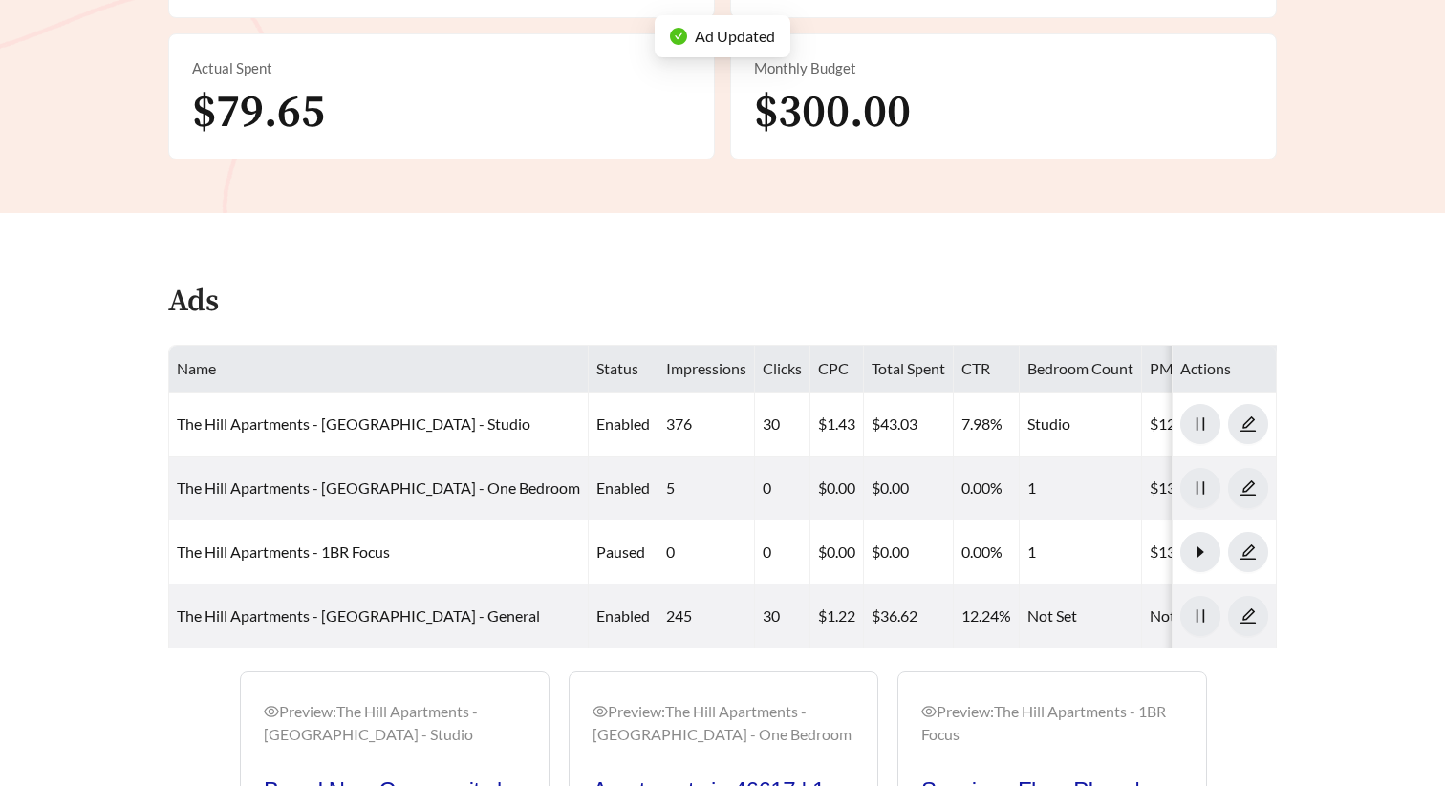
scroll to position [1077, 0]
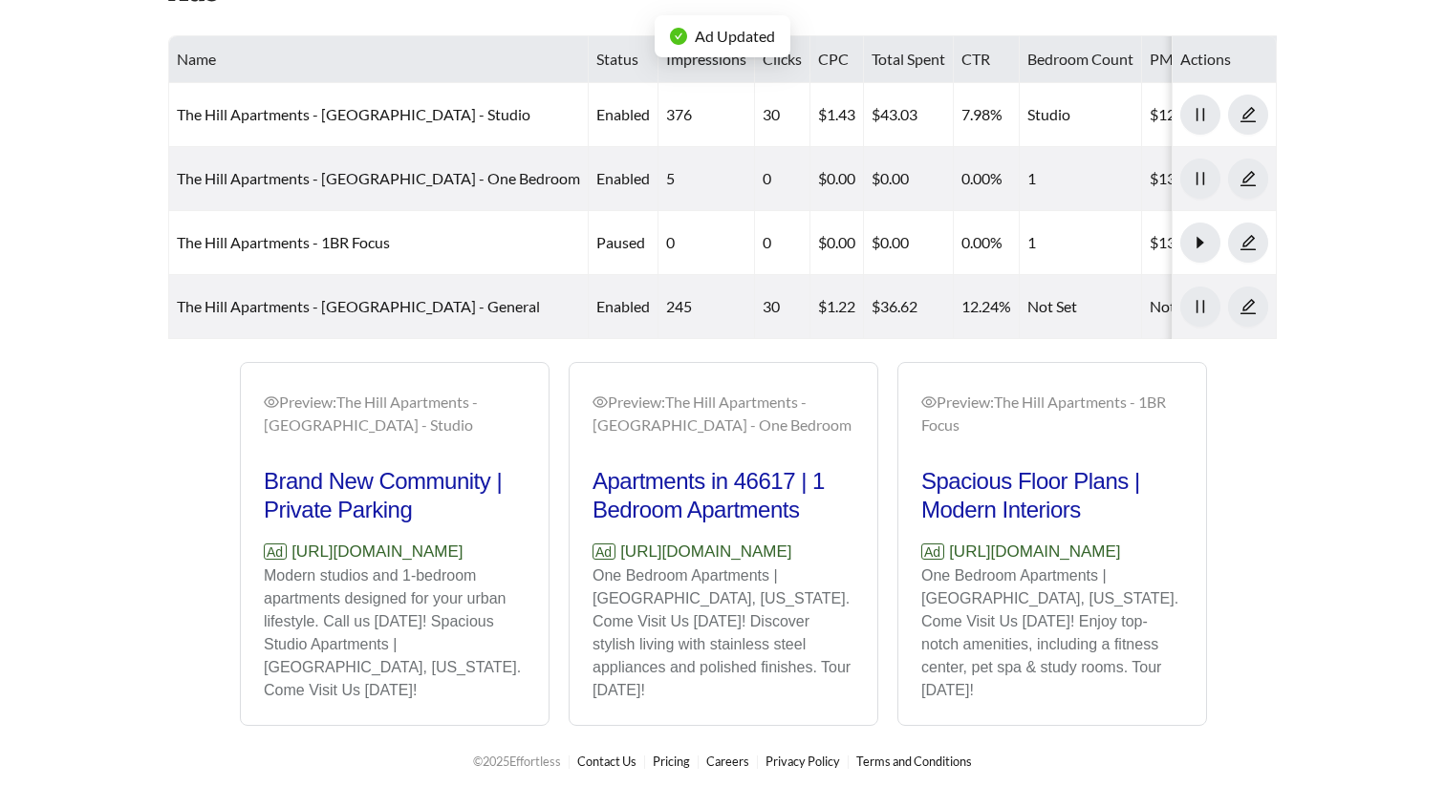
click at [332, 314] on link "The Hill Apartments - South Bend - General" at bounding box center [358, 306] width 363 height 18
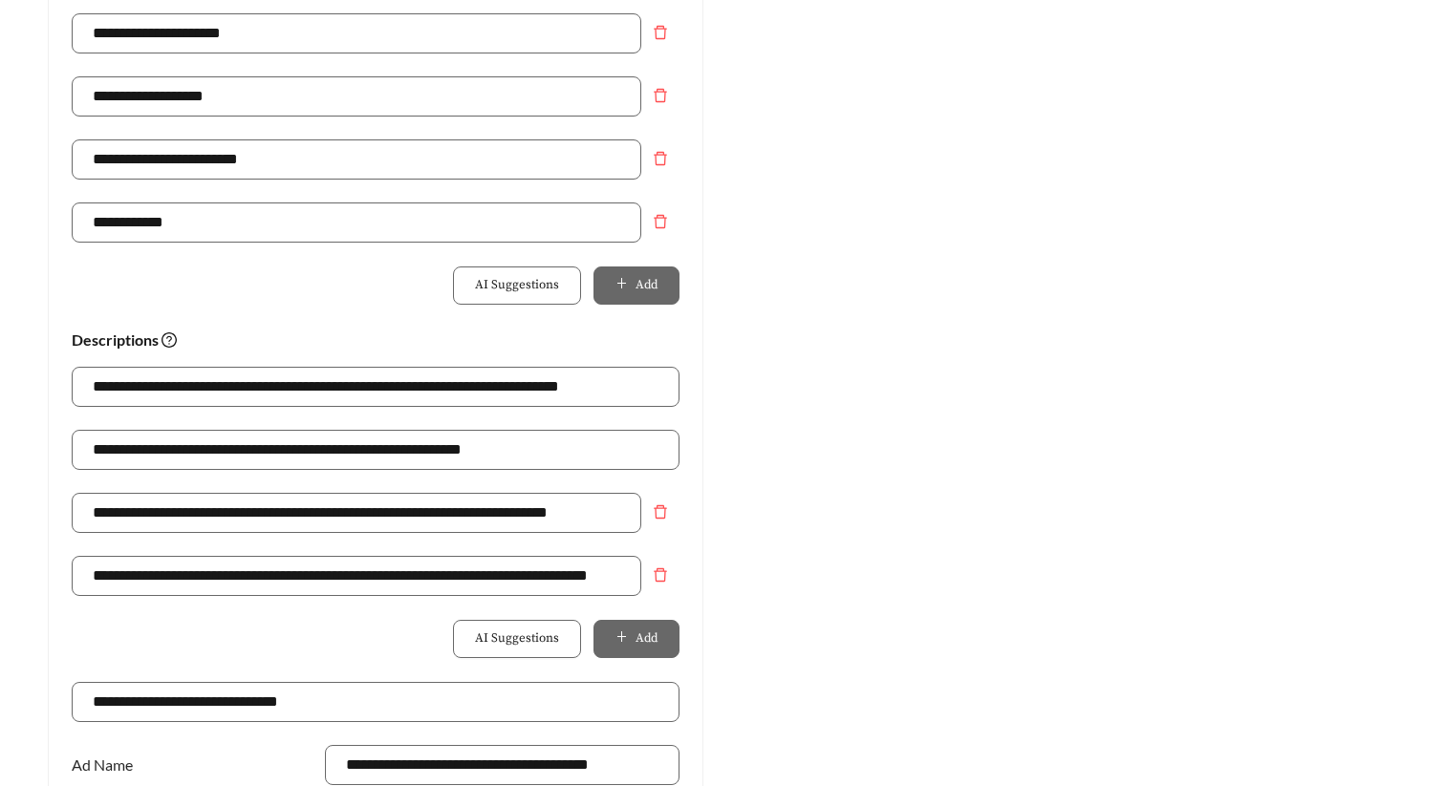
scroll to position [1084, 0]
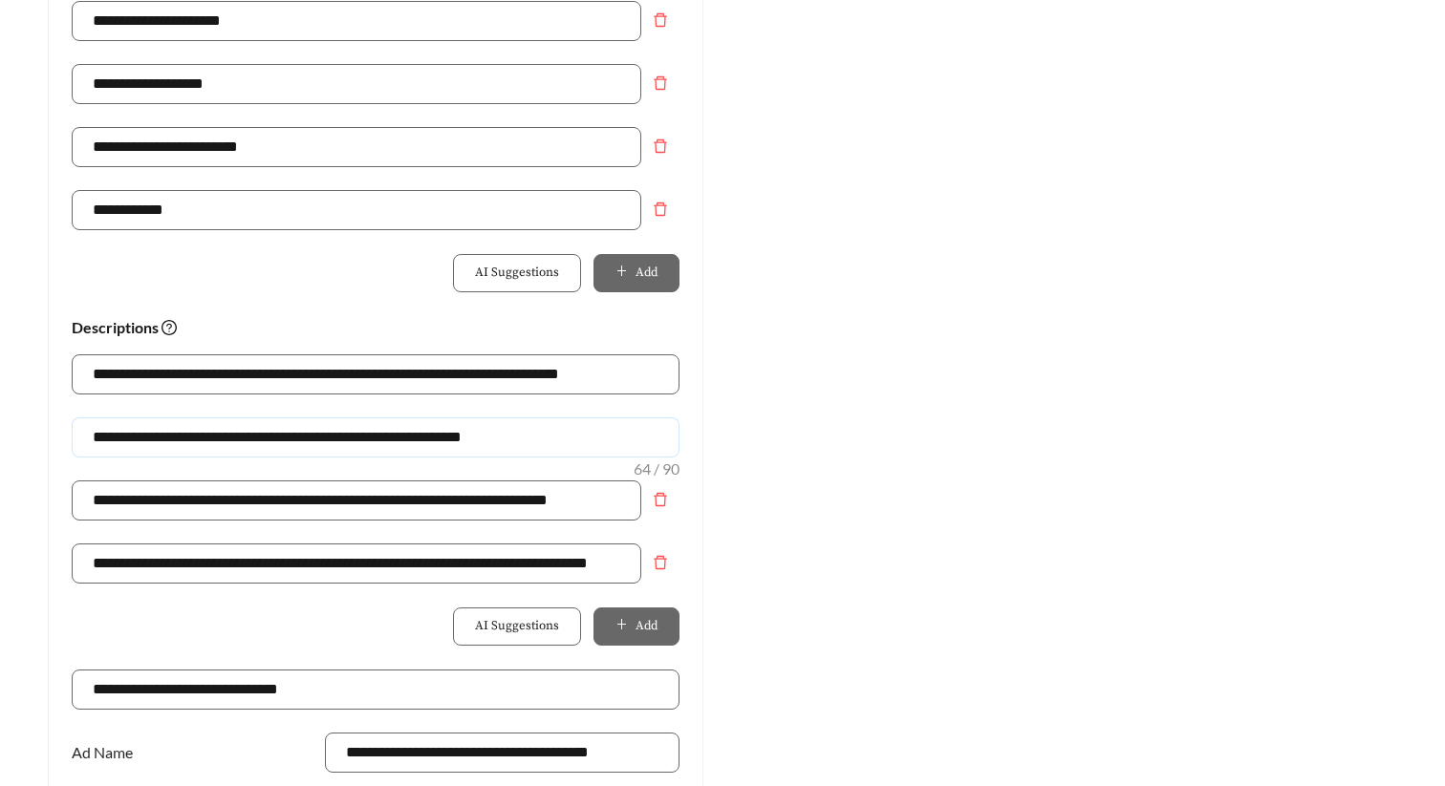
drag, startPoint x: 551, startPoint y: 436, endPoint x: -9, endPoint y: 436, distance: 559.9
paste input "*****"
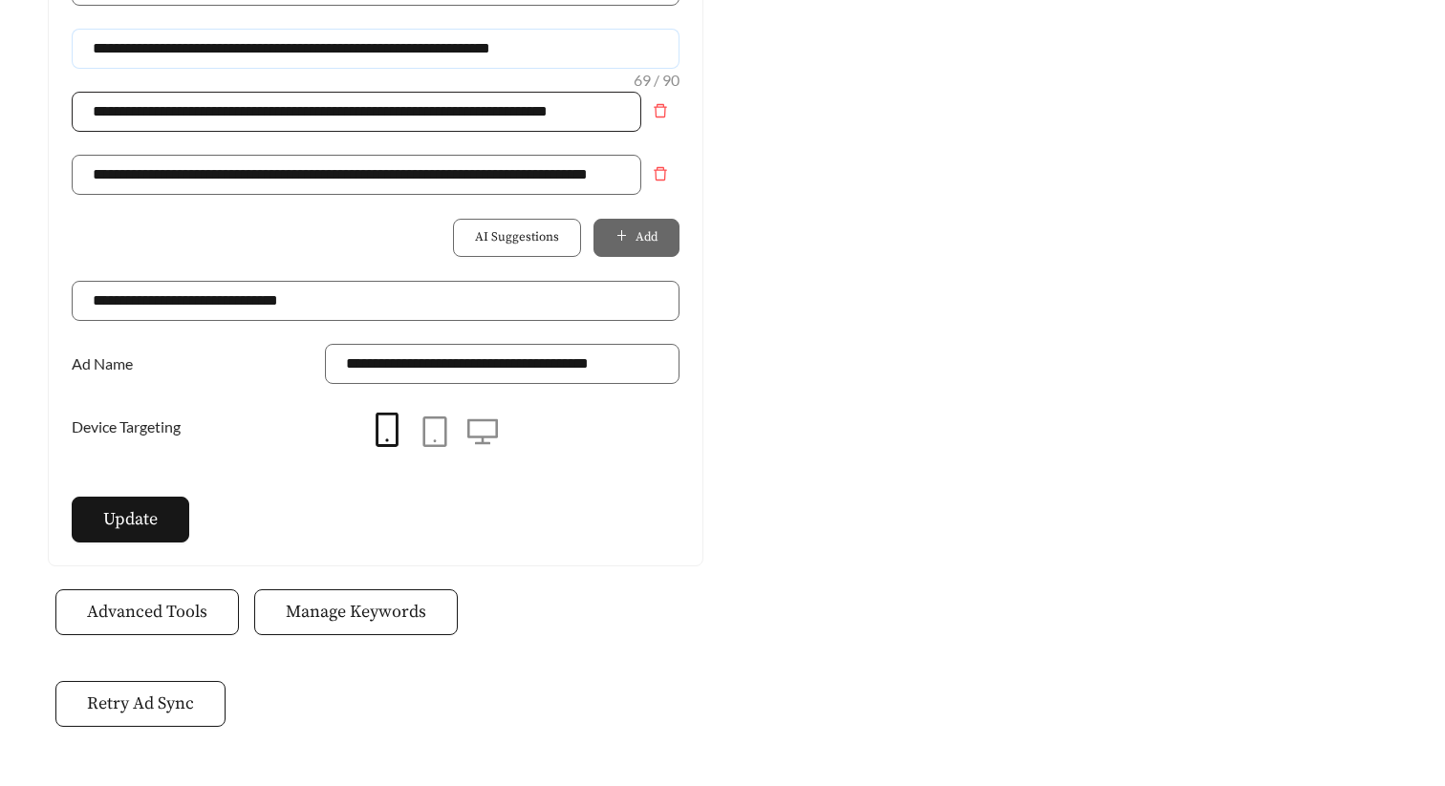
scroll to position [1539, 0]
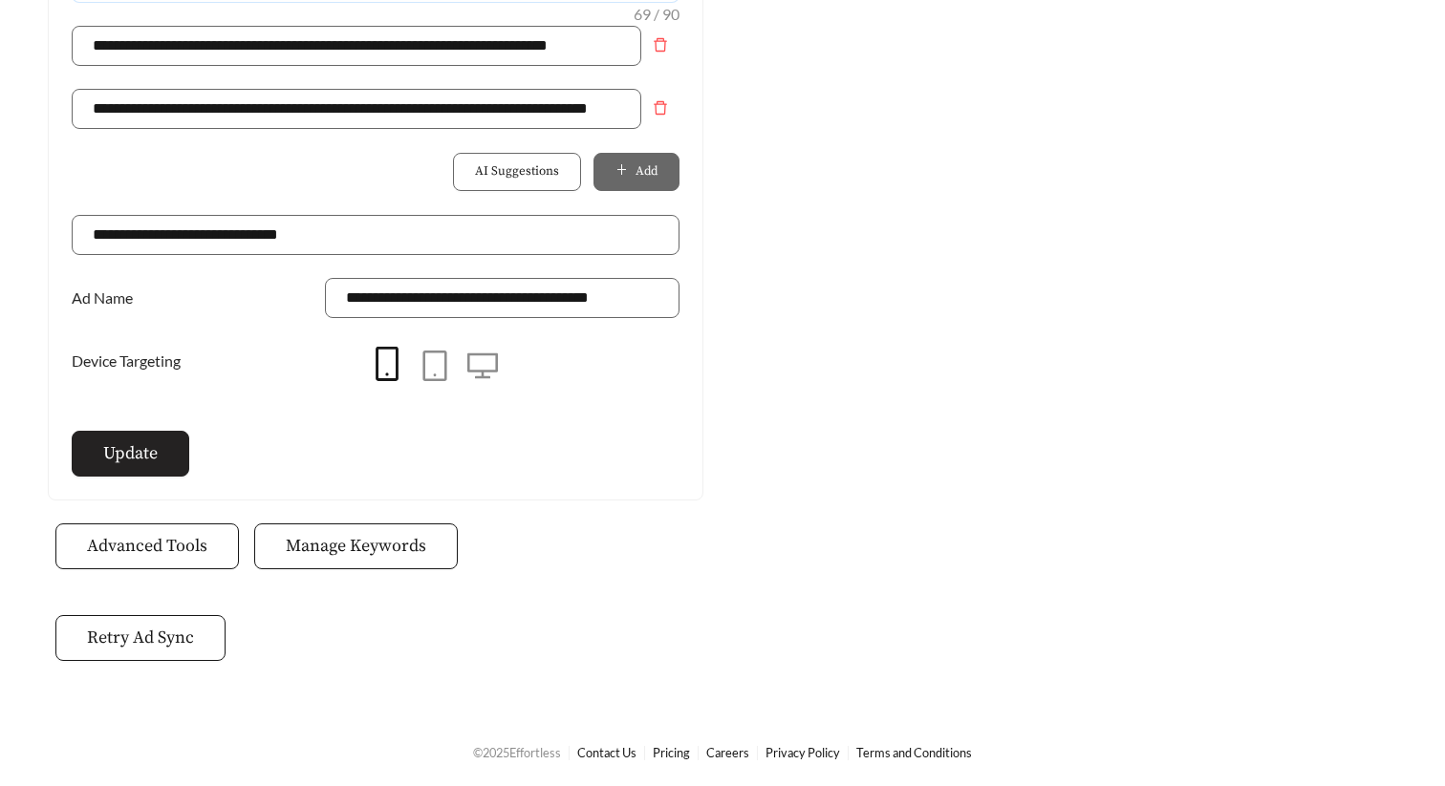
type input "**********"
click at [118, 439] on button "Update" at bounding box center [131, 454] width 118 height 46
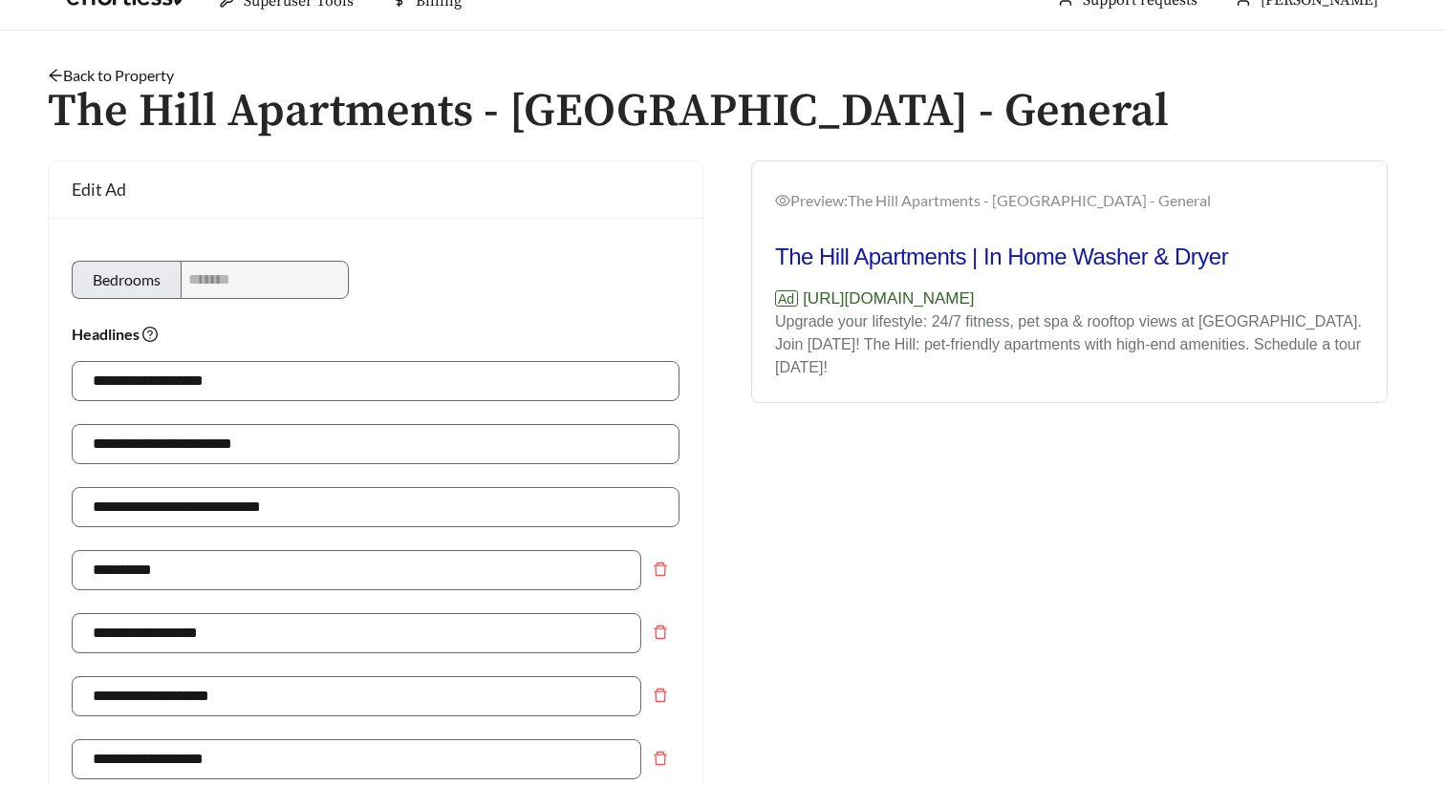
scroll to position [0, 0]
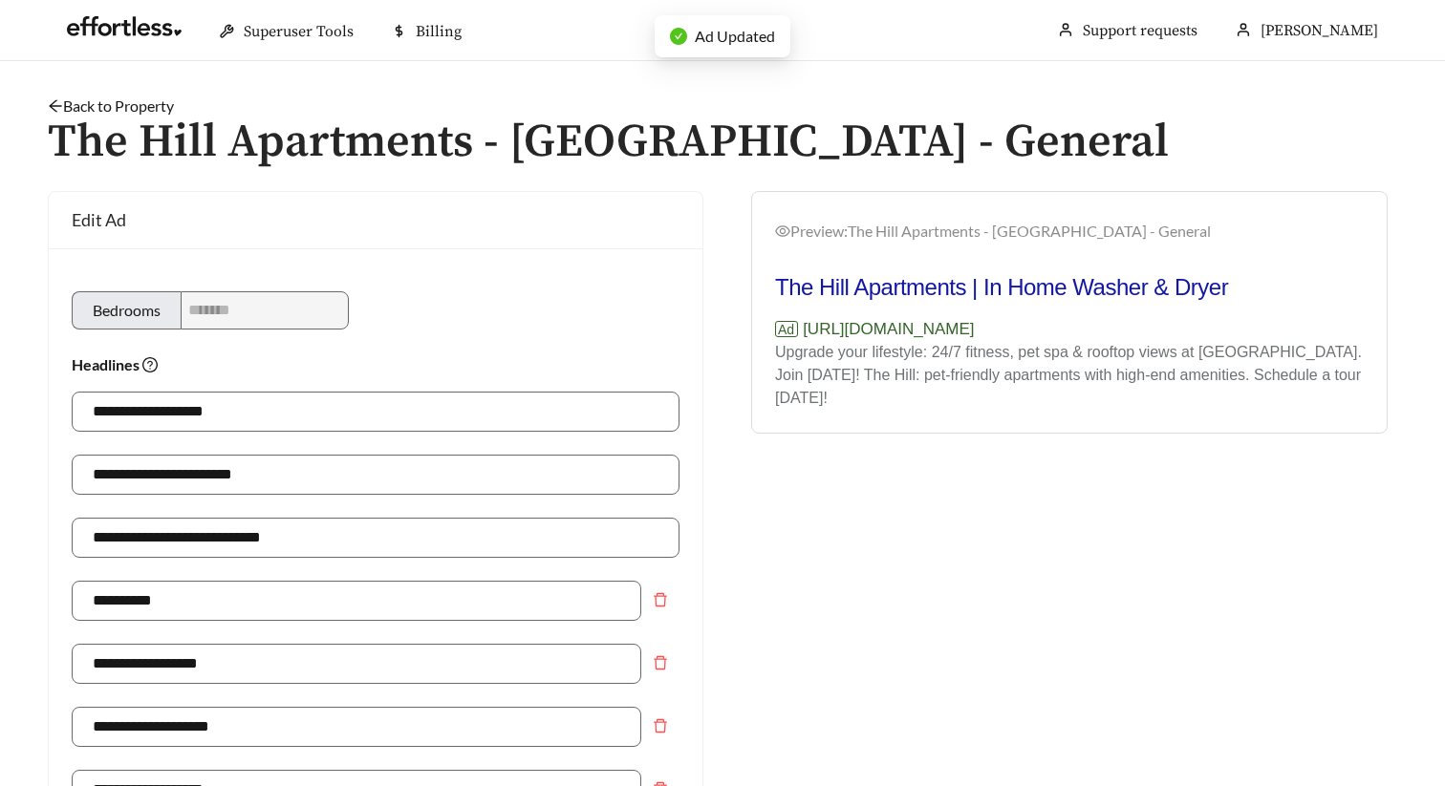
click at [120, 103] on link "Back to Property" at bounding box center [111, 106] width 126 height 18
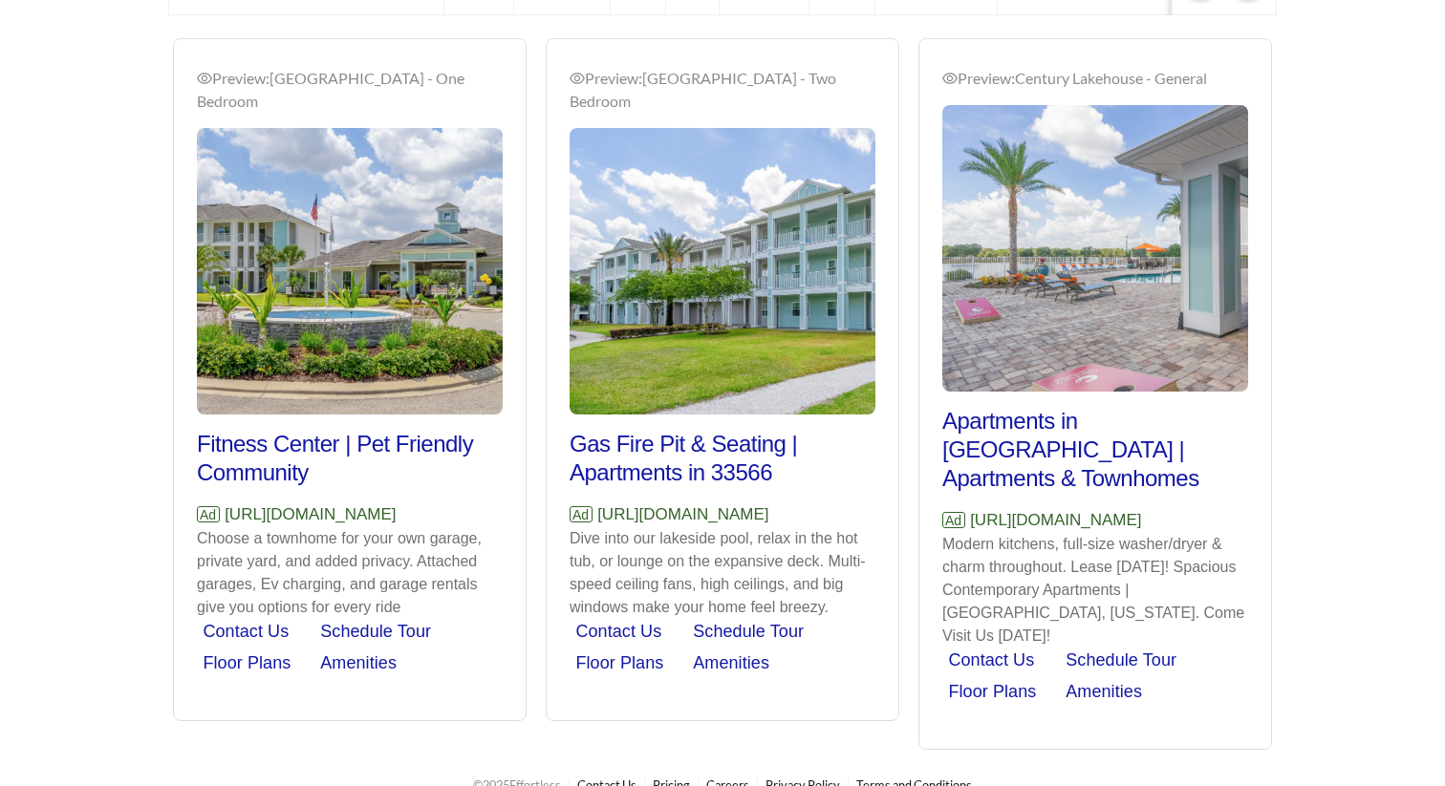
scroll to position [1279, 0]
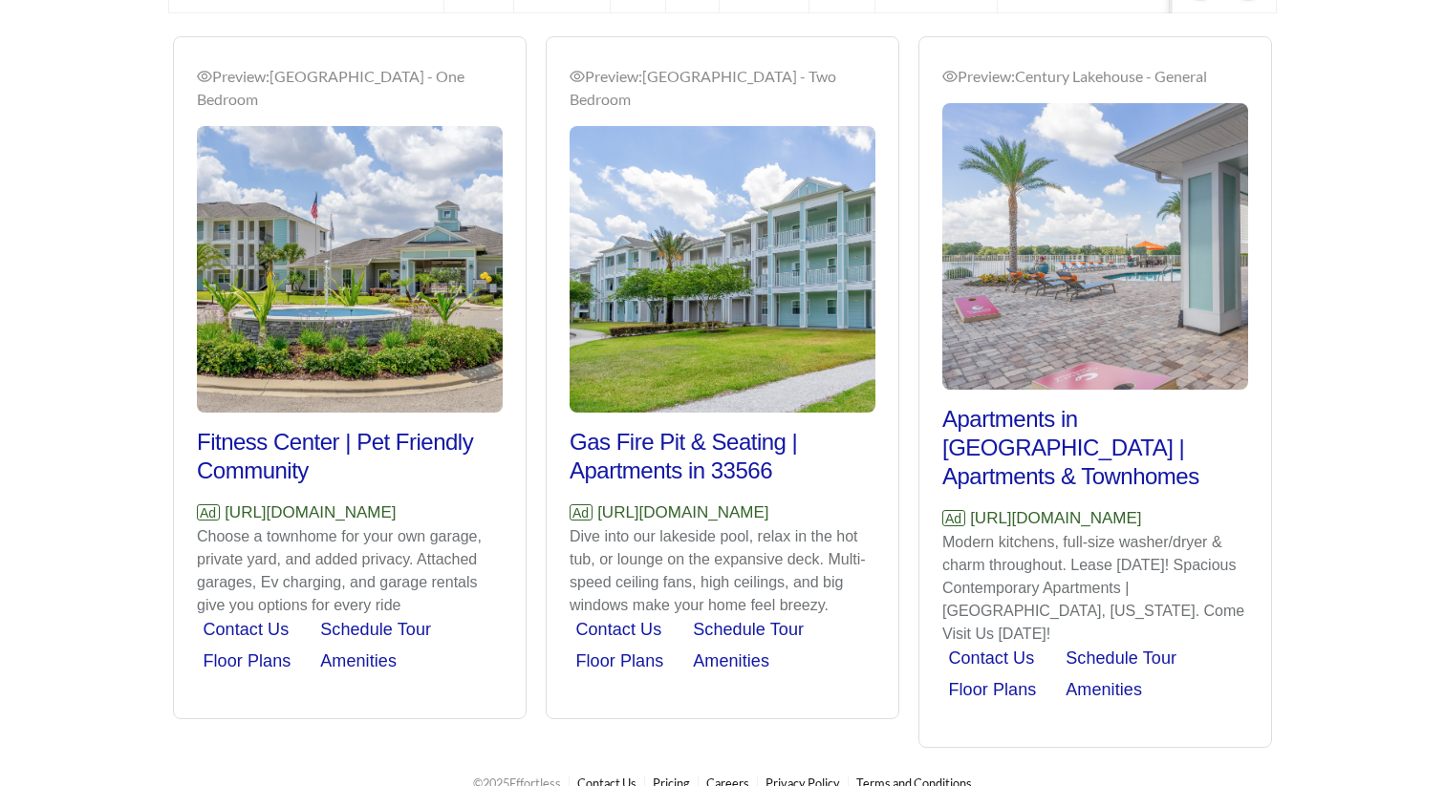
drag, startPoint x: 500, startPoint y: 509, endPoint x: 212, endPoint y: 520, distance: 287.8
click at [212, 520] on p "Ad [URL][DOMAIN_NAME]" at bounding box center [350, 513] width 306 height 25
click at [486, 514] on p "Ad https://www.centurylakehouse.com" at bounding box center [350, 513] width 306 height 25
drag, startPoint x: 514, startPoint y: 513, endPoint x: 220, endPoint y: 516, distance: 294.3
click at [220, 516] on div "Preview: Century Lakehouse - One Bedroom Fitness Center | Pet Friendly Communit…" at bounding box center [350, 380] width 352 height 676
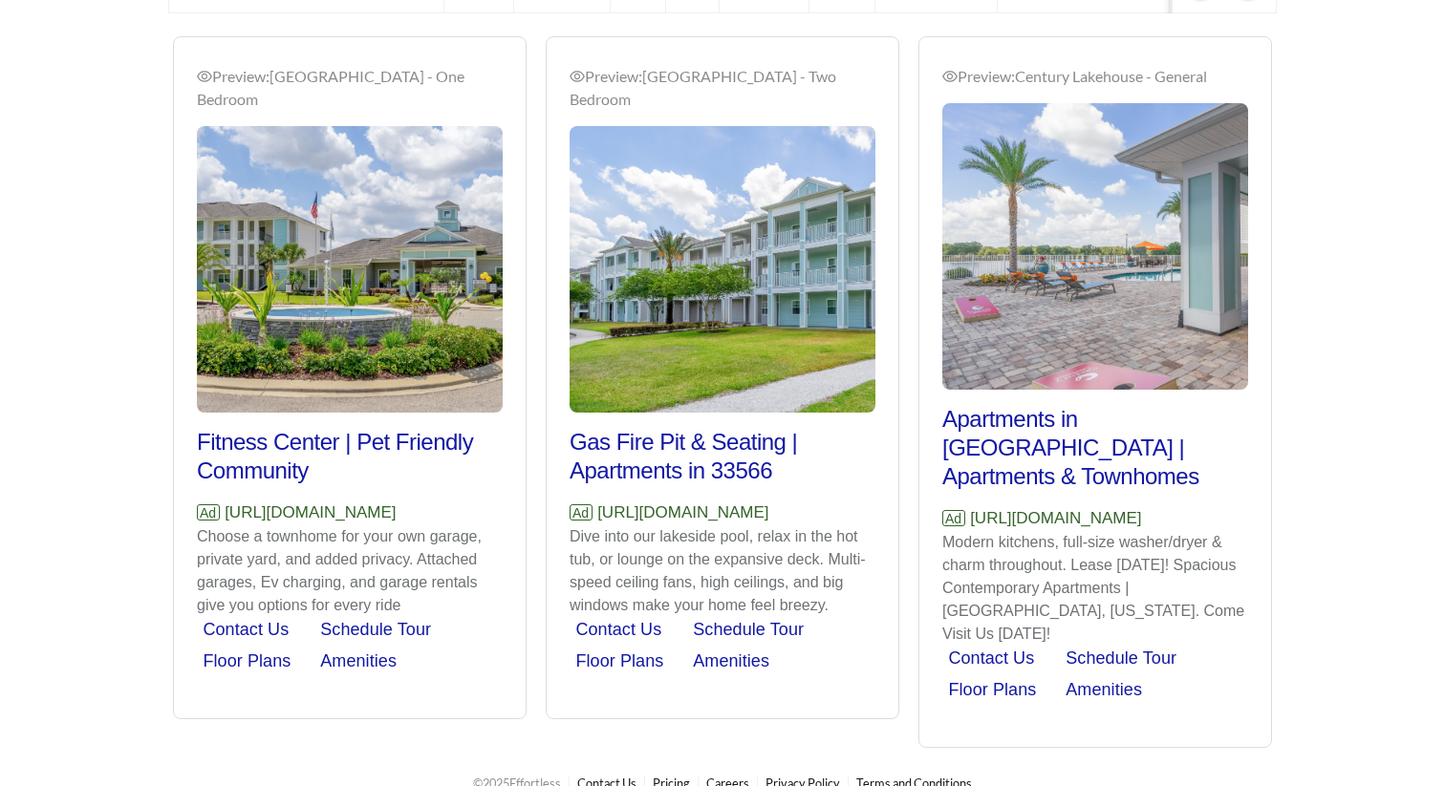
copy p "https://www.centurylakehouse.com"
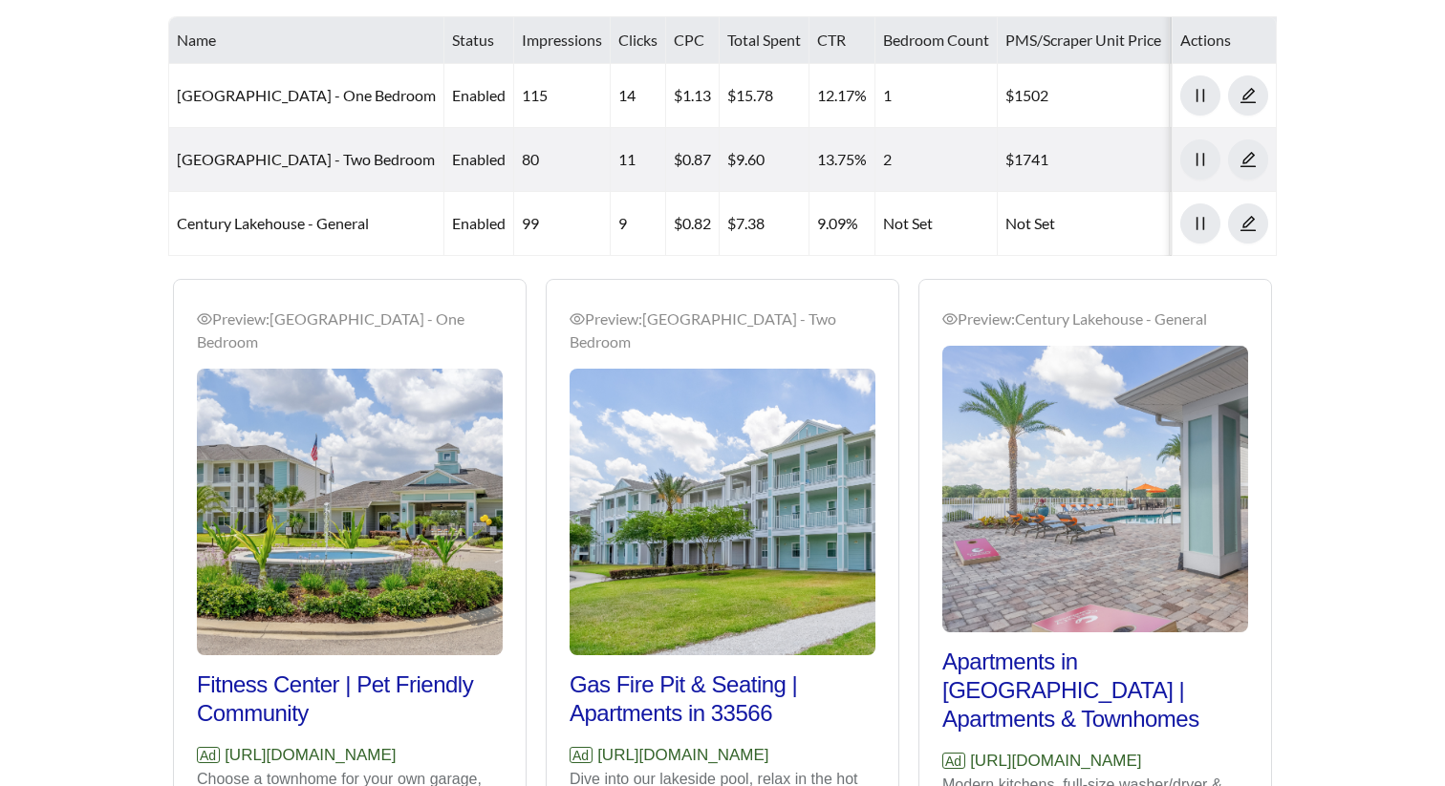
scroll to position [918, 0]
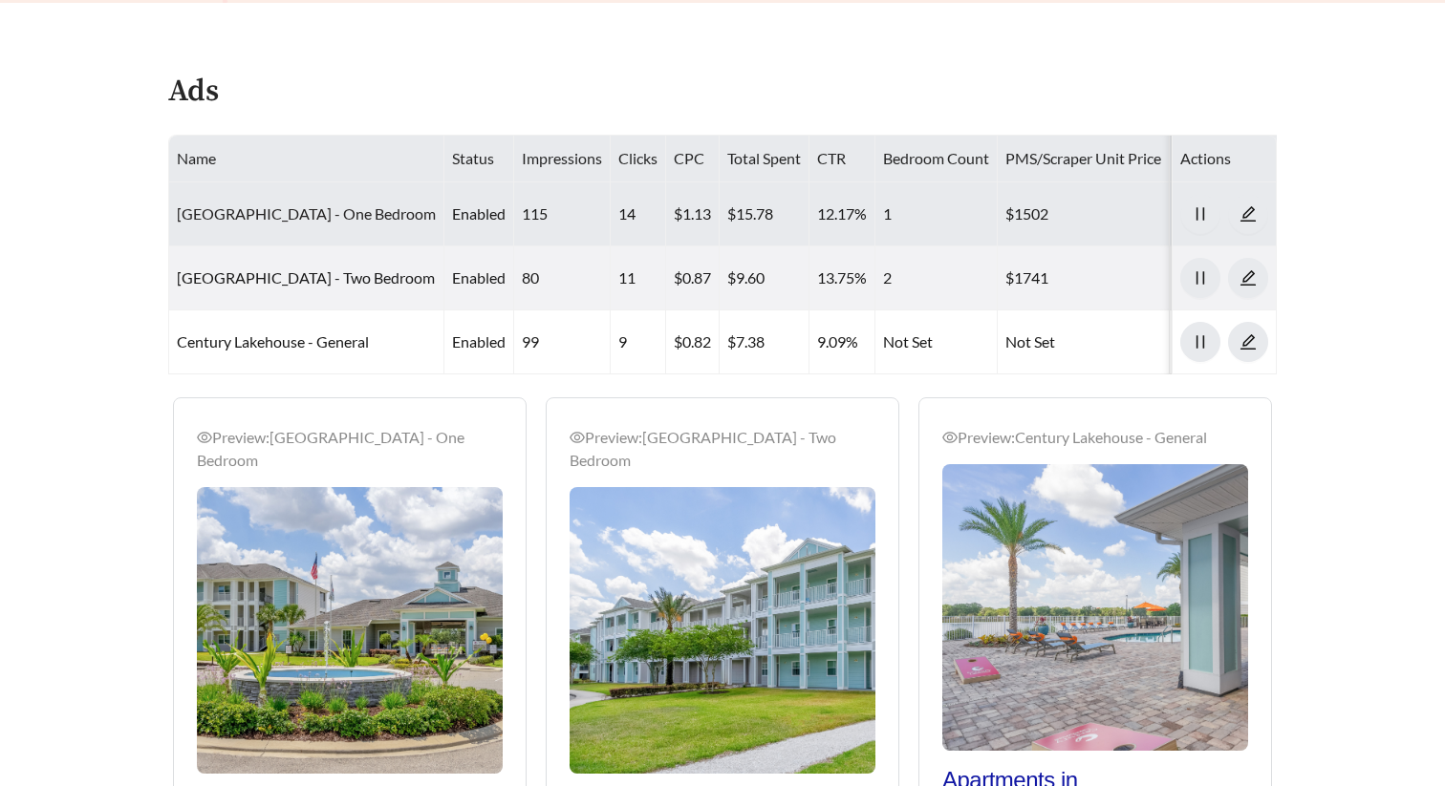
click at [380, 210] on link "Century Lakehouse - One Bedroom" at bounding box center [306, 213] width 259 height 18
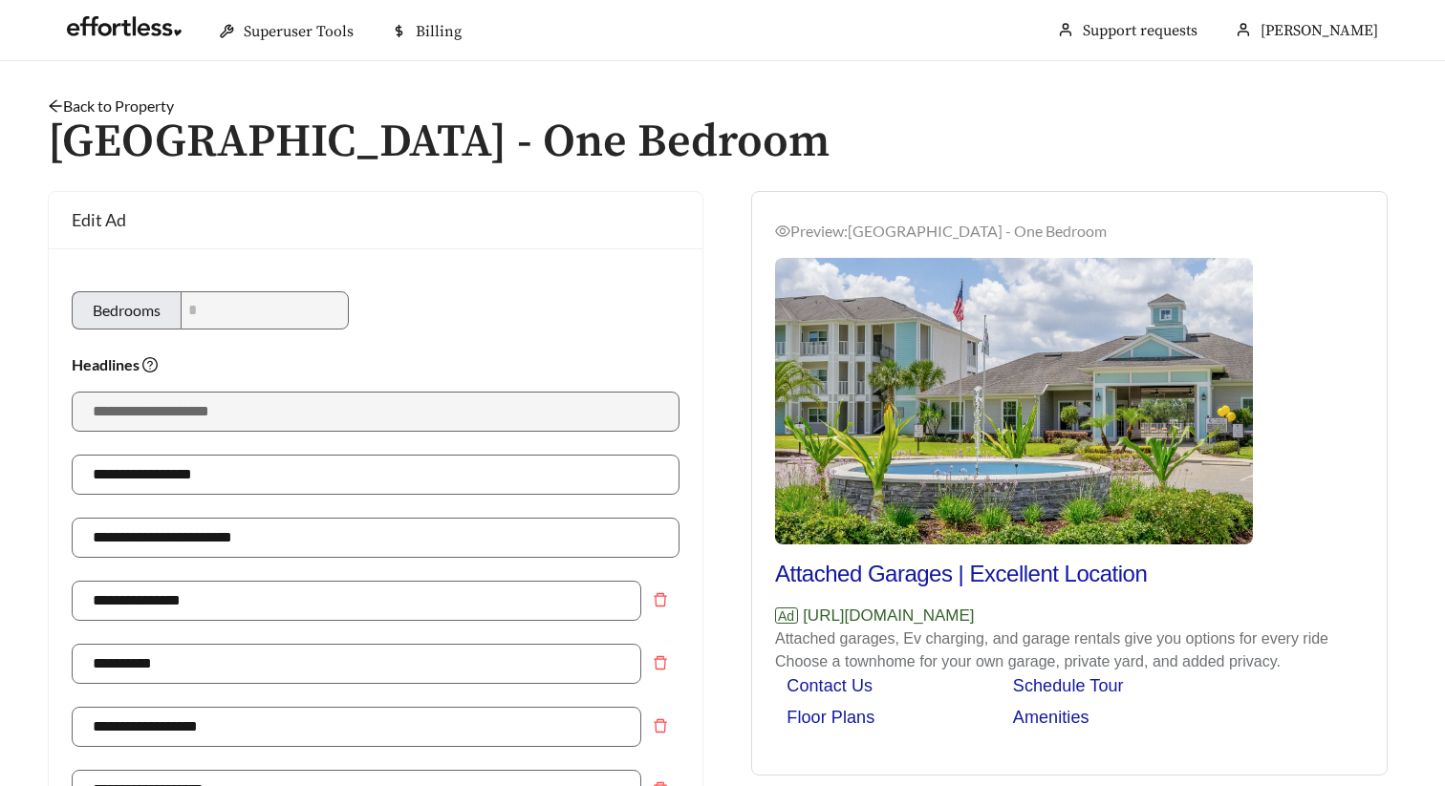
click at [158, 104] on link "Back to Property" at bounding box center [111, 106] width 126 height 18
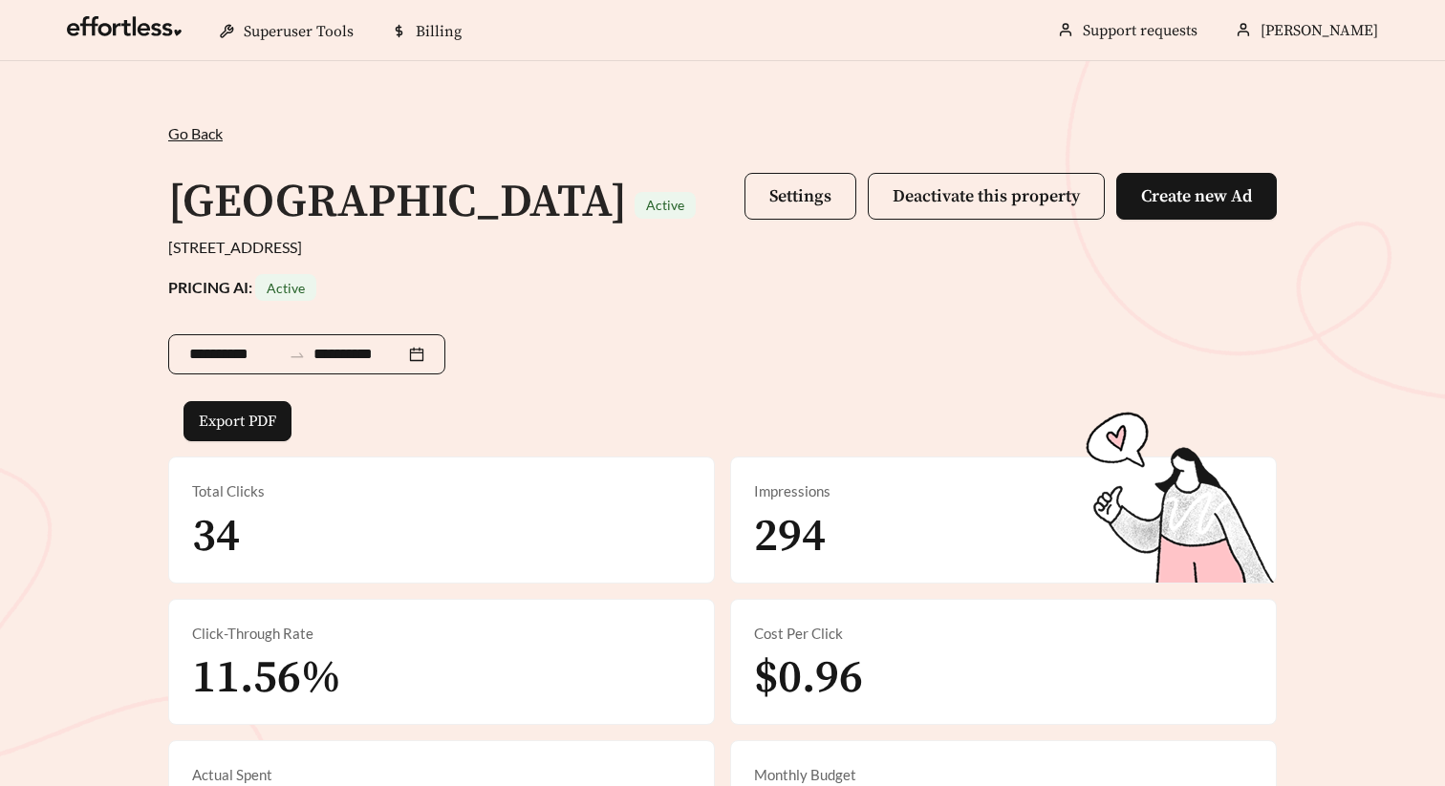
click at [222, 353] on input "**********" at bounding box center [235, 354] width 92 height 23
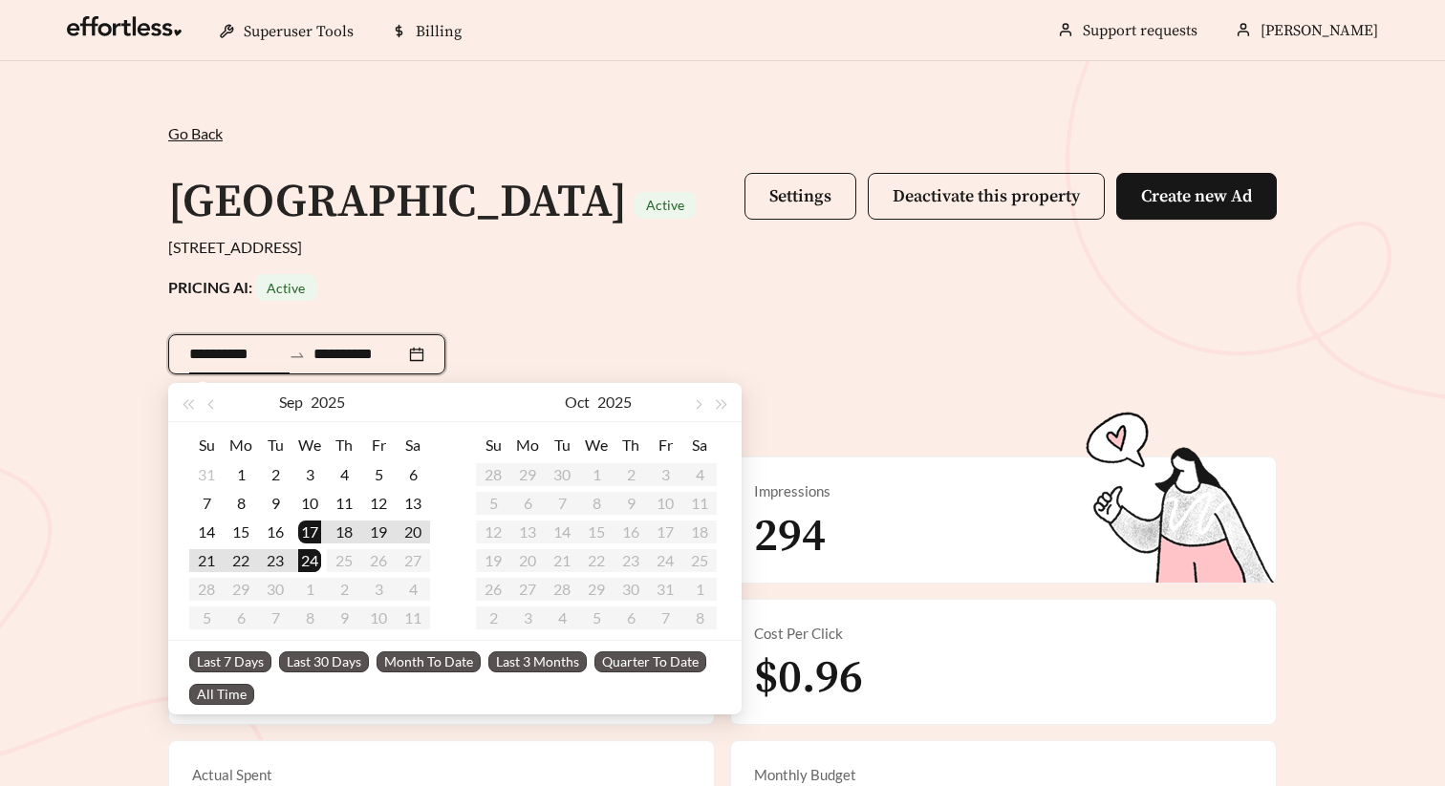
type input "**********"
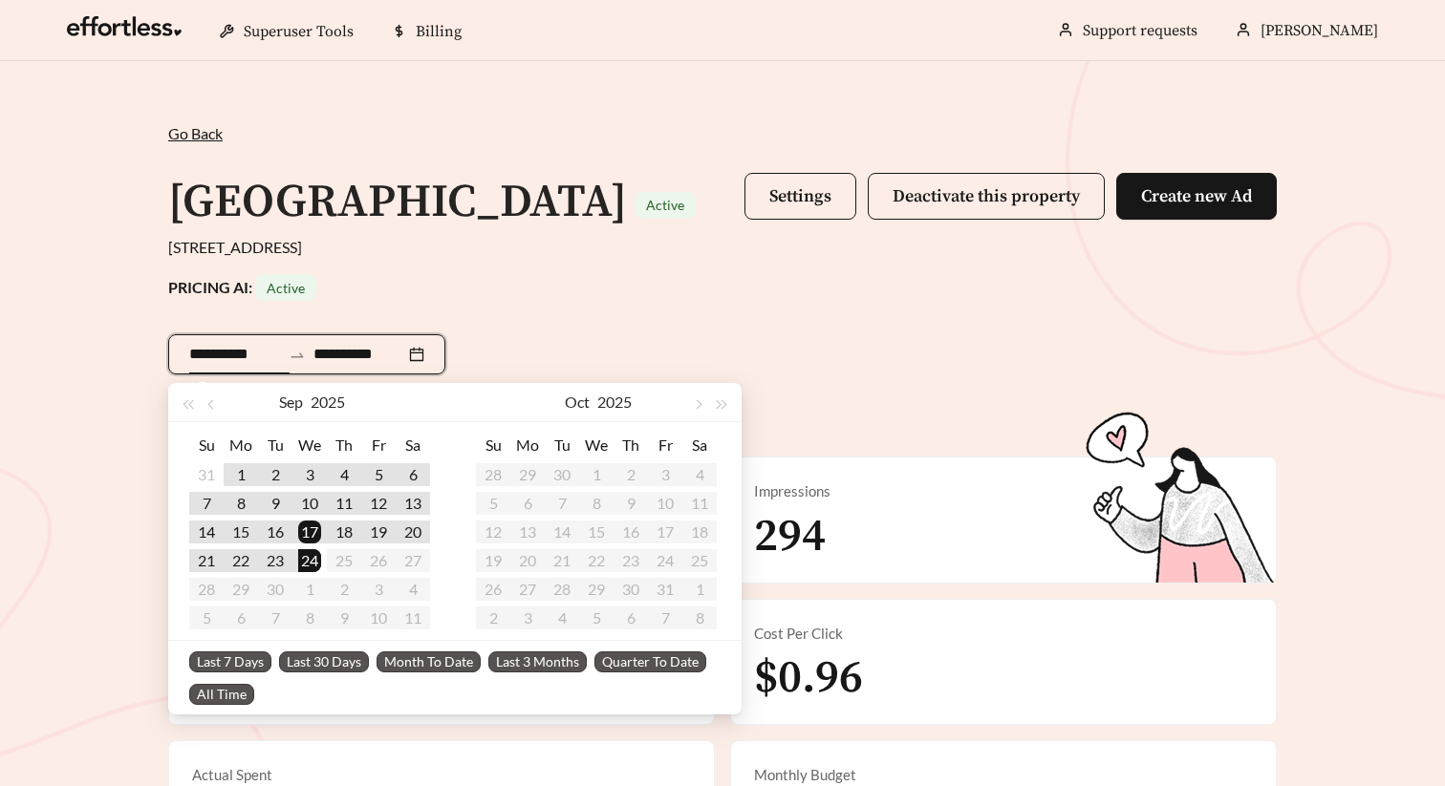
click at [311, 654] on span "Last 30 Days" at bounding box center [324, 662] width 90 height 21
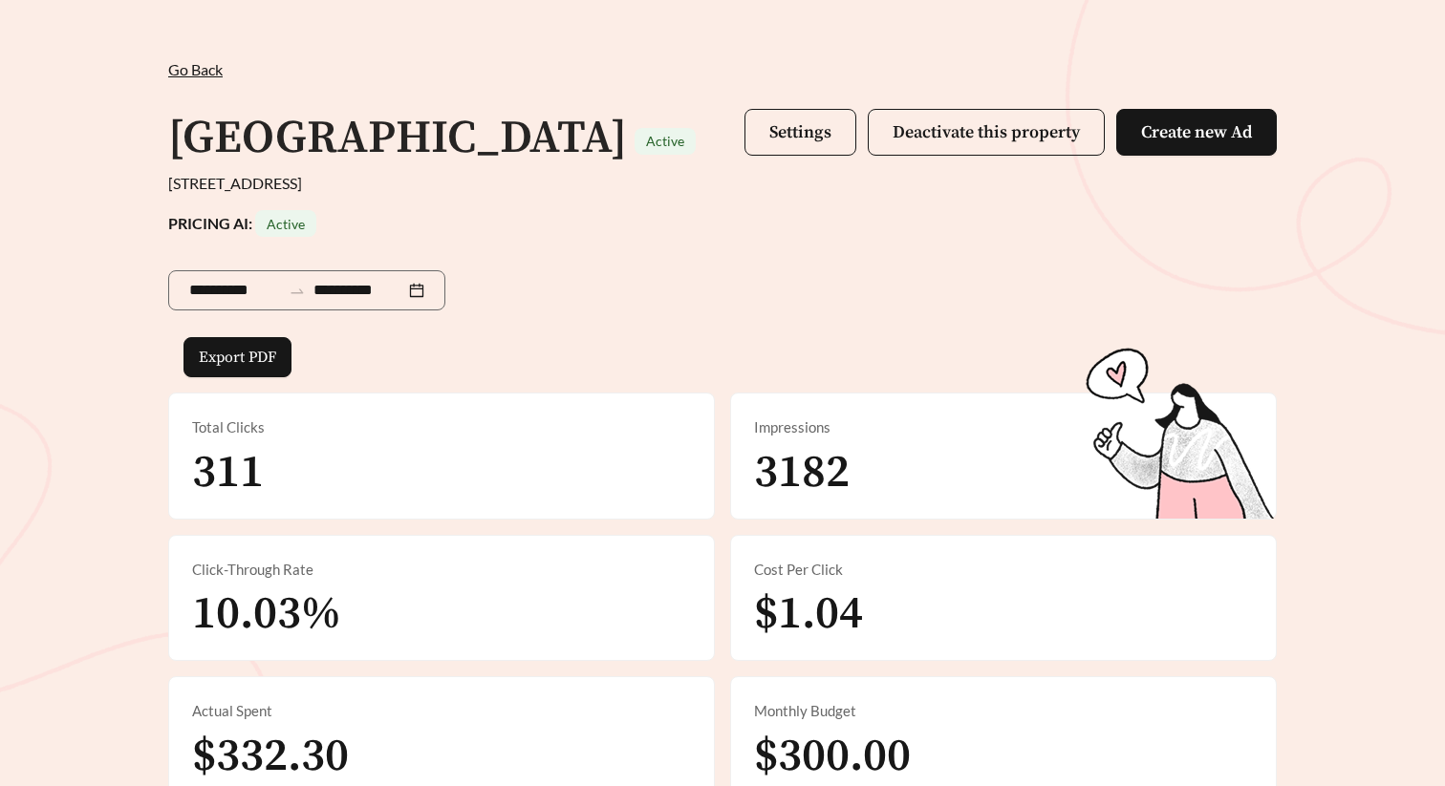
scroll to position [373, 0]
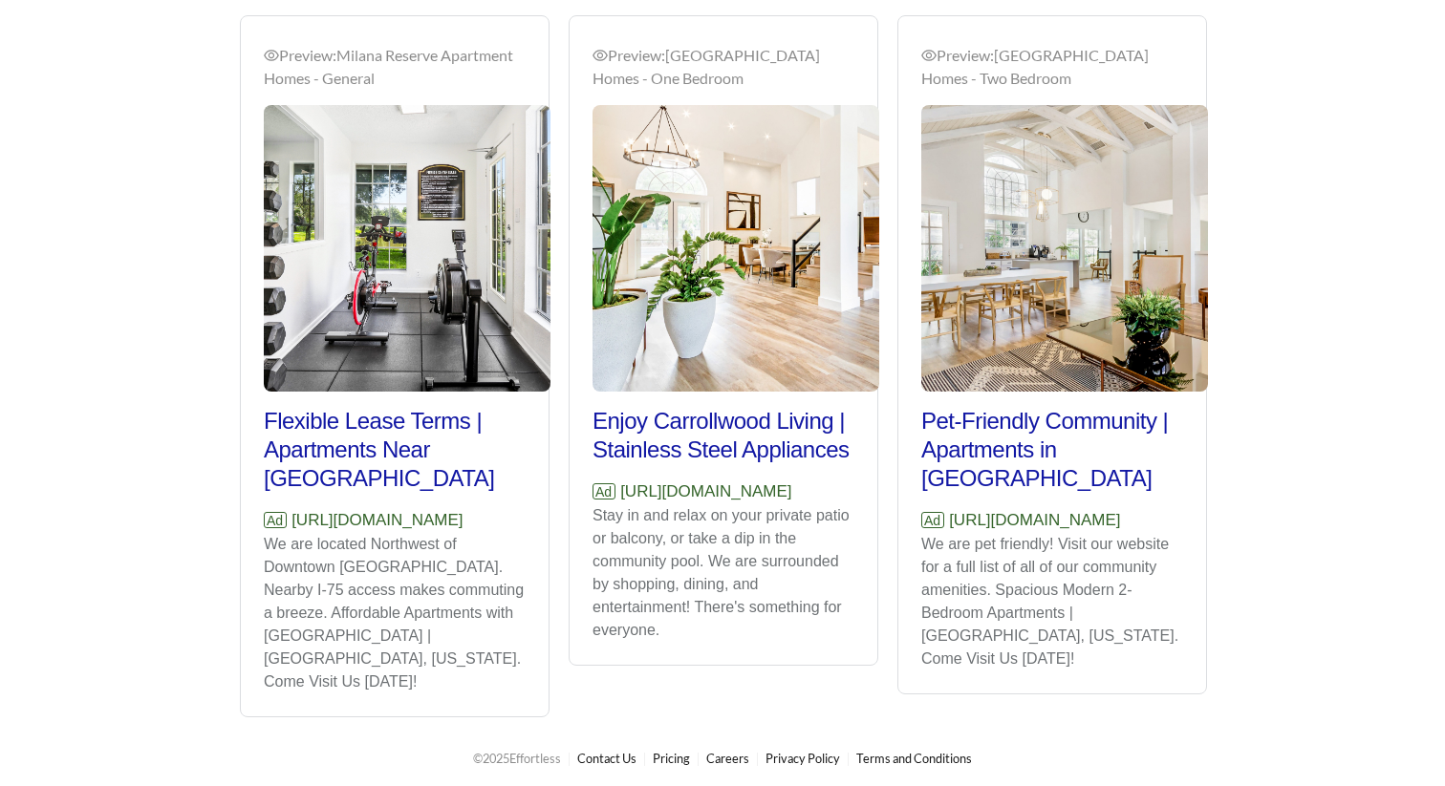
scroll to position [1433, 0]
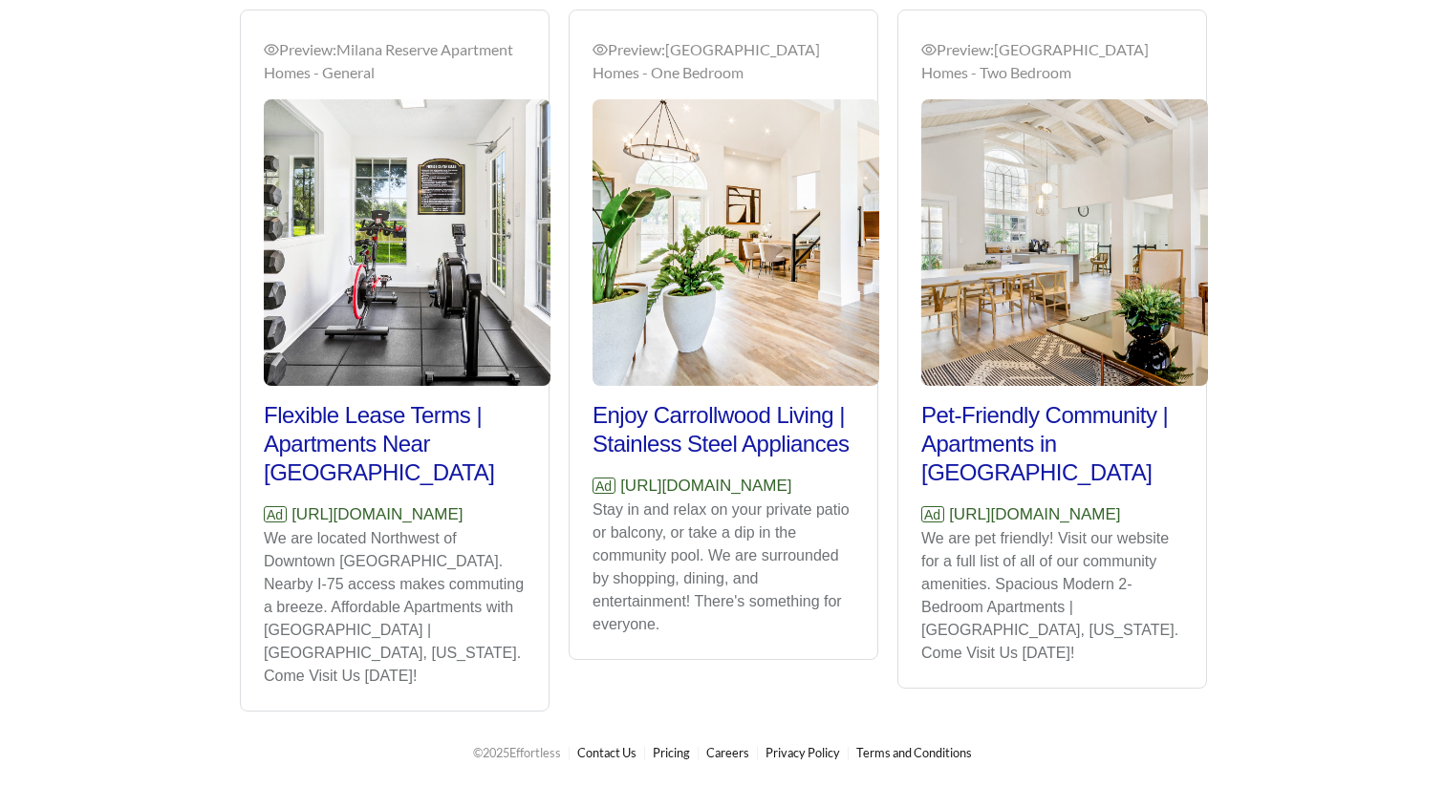
drag, startPoint x: 379, startPoint y: 550, endPoint x: 255, endPoint y: 540, distance: 124.7
click at [255, 540] on div "Preview: [GEOGRAPHIC_DATA] Homes - General Flexible Lease Terms | Apartments Ne…" at bounding box center [395, 363] width 308 height 696
copy p "[URL][DOMAIN_NAME]"
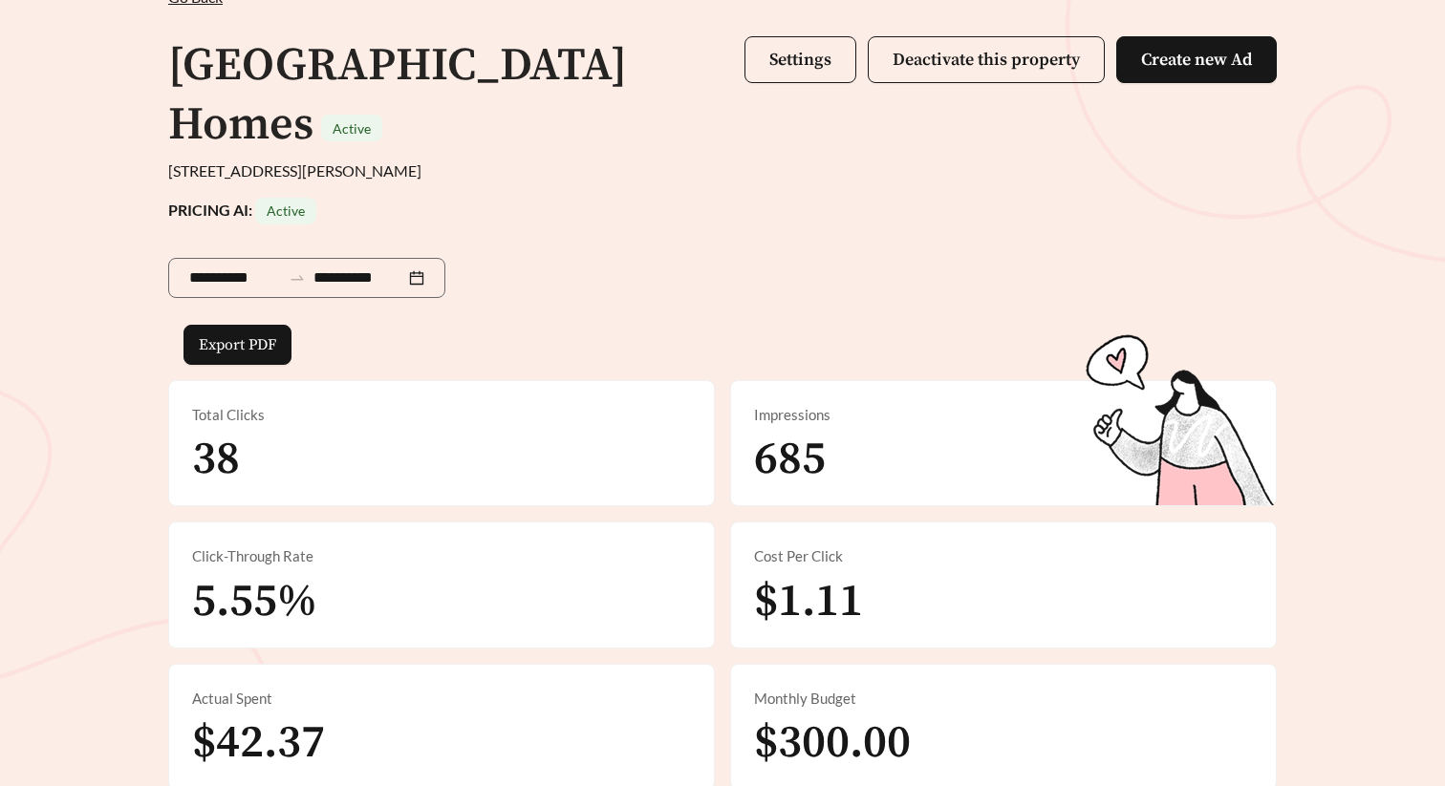
scroll to position [0, 0]
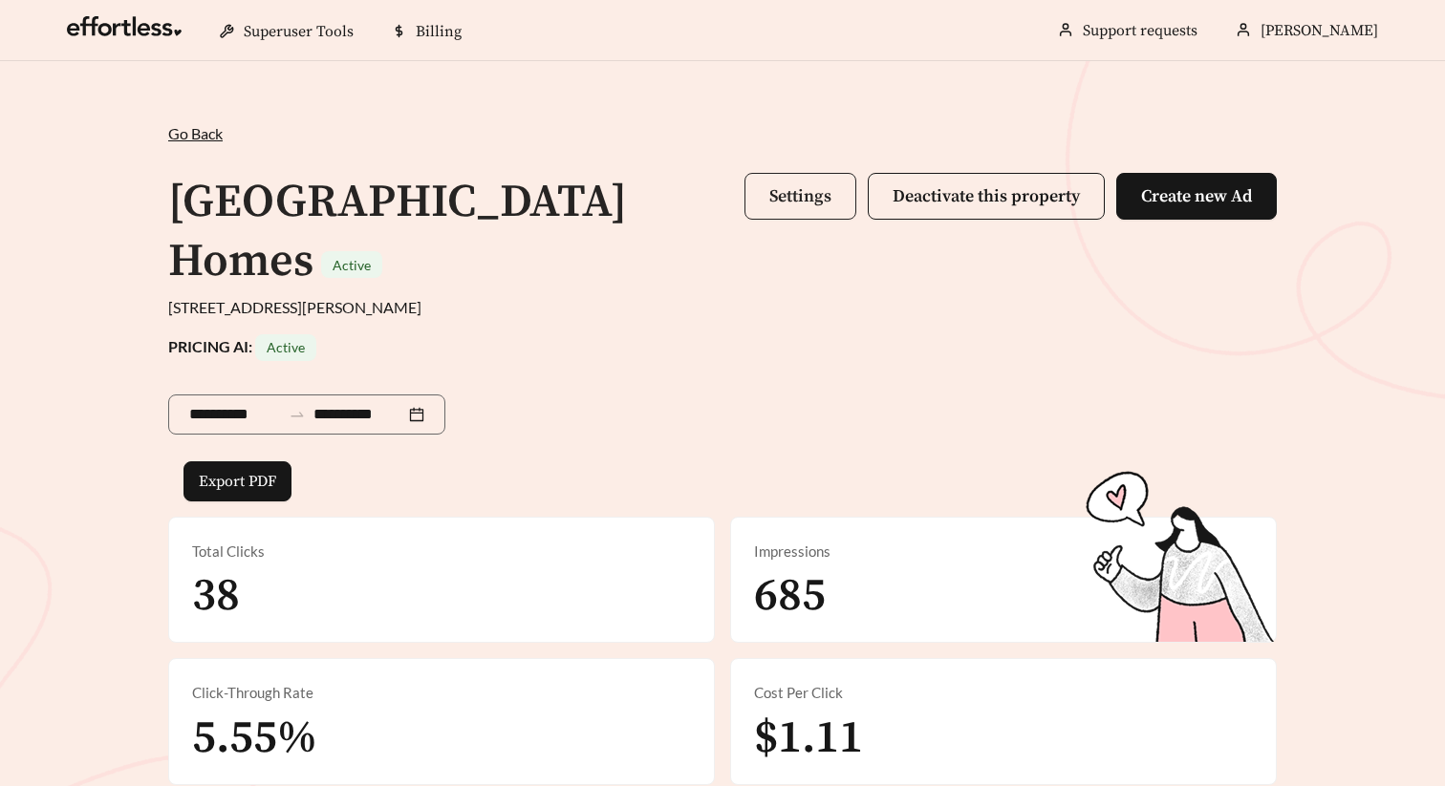
click at [772, 214] on button "Settings" at bounding box center [800, 196] width 112 height 47
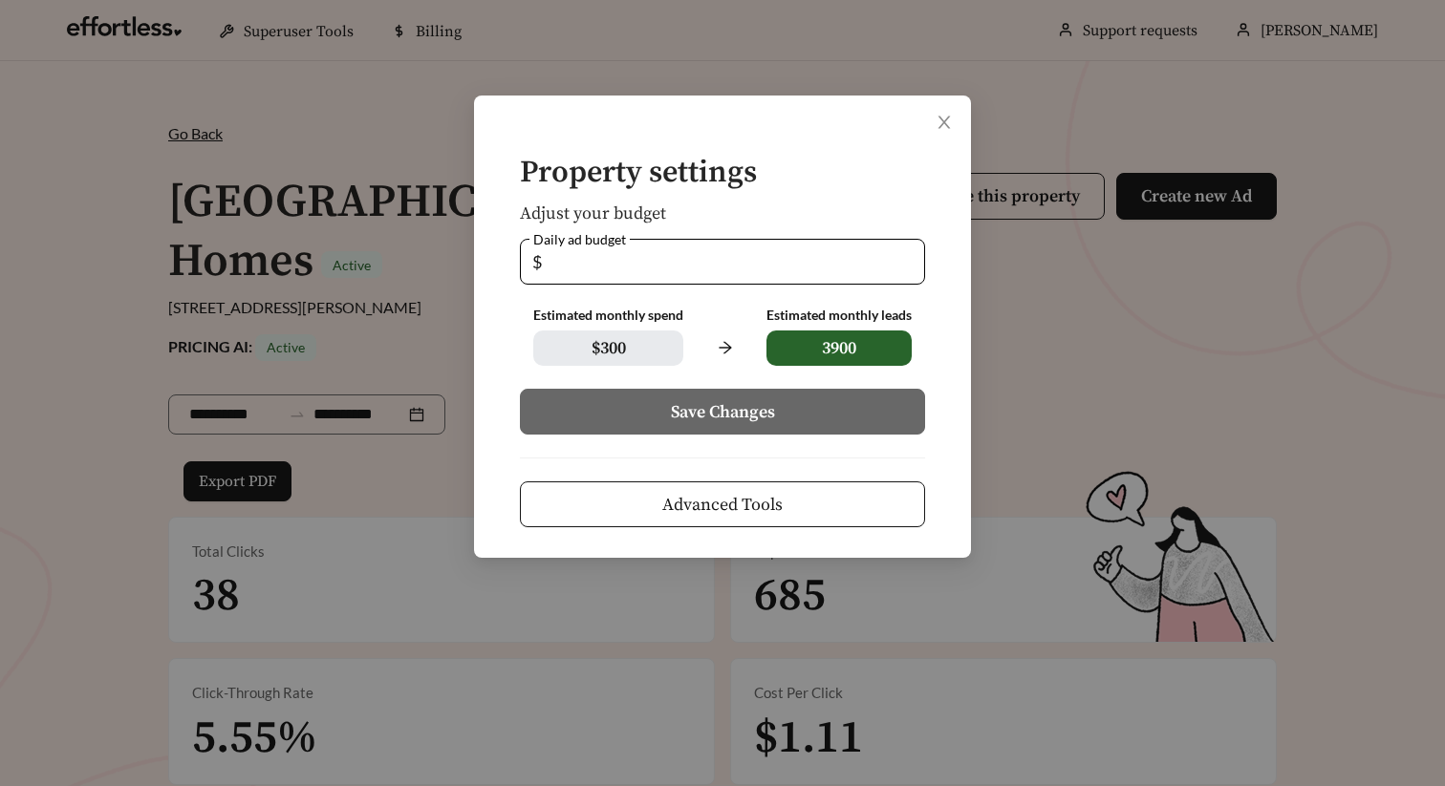
click at [722, 515] on span "Advanced Tools" at bounding box center [722, 505] width 120 height 26
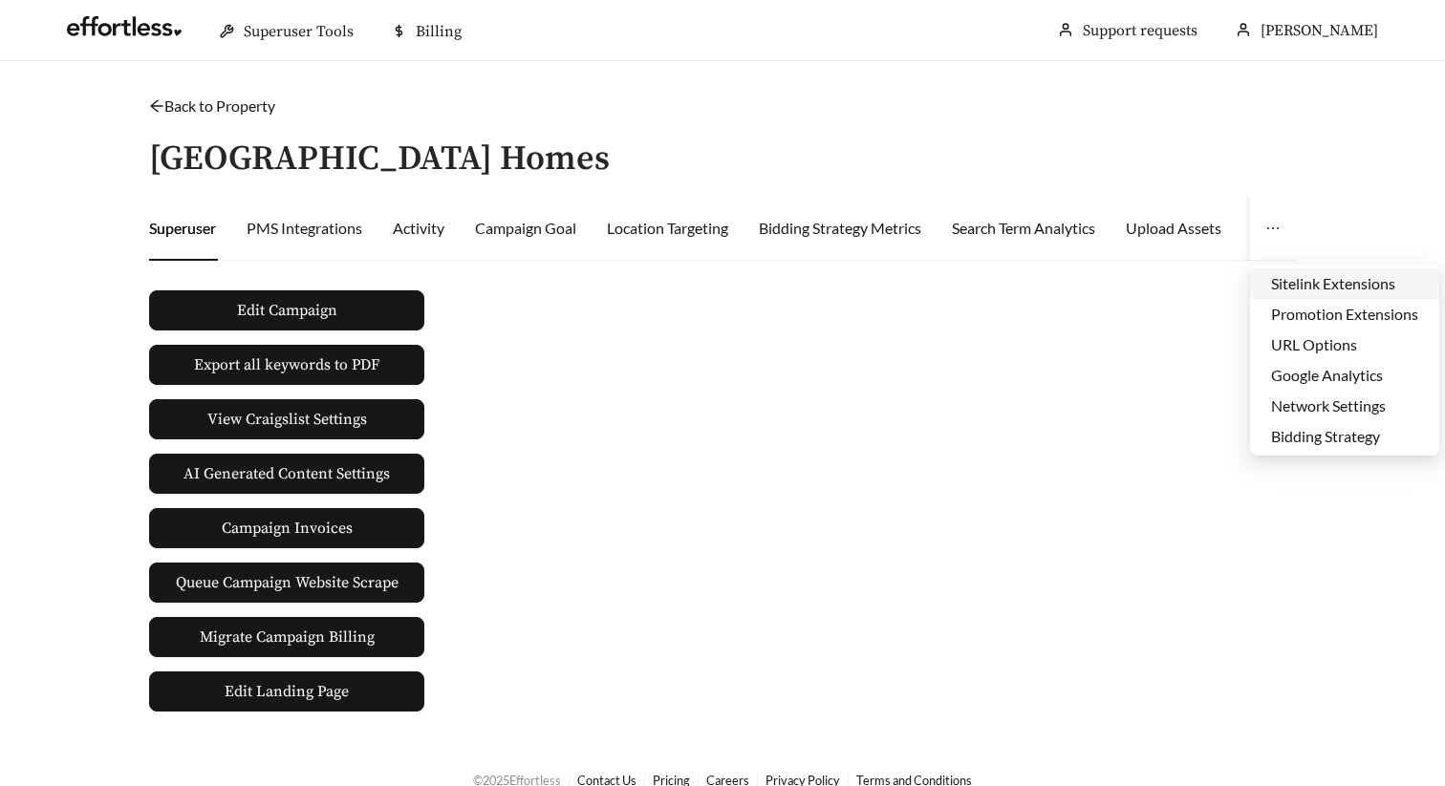
click at [1291, 274] on li "Sitelink Extensions" at bounding box center [1344, 283] width 189 height 31
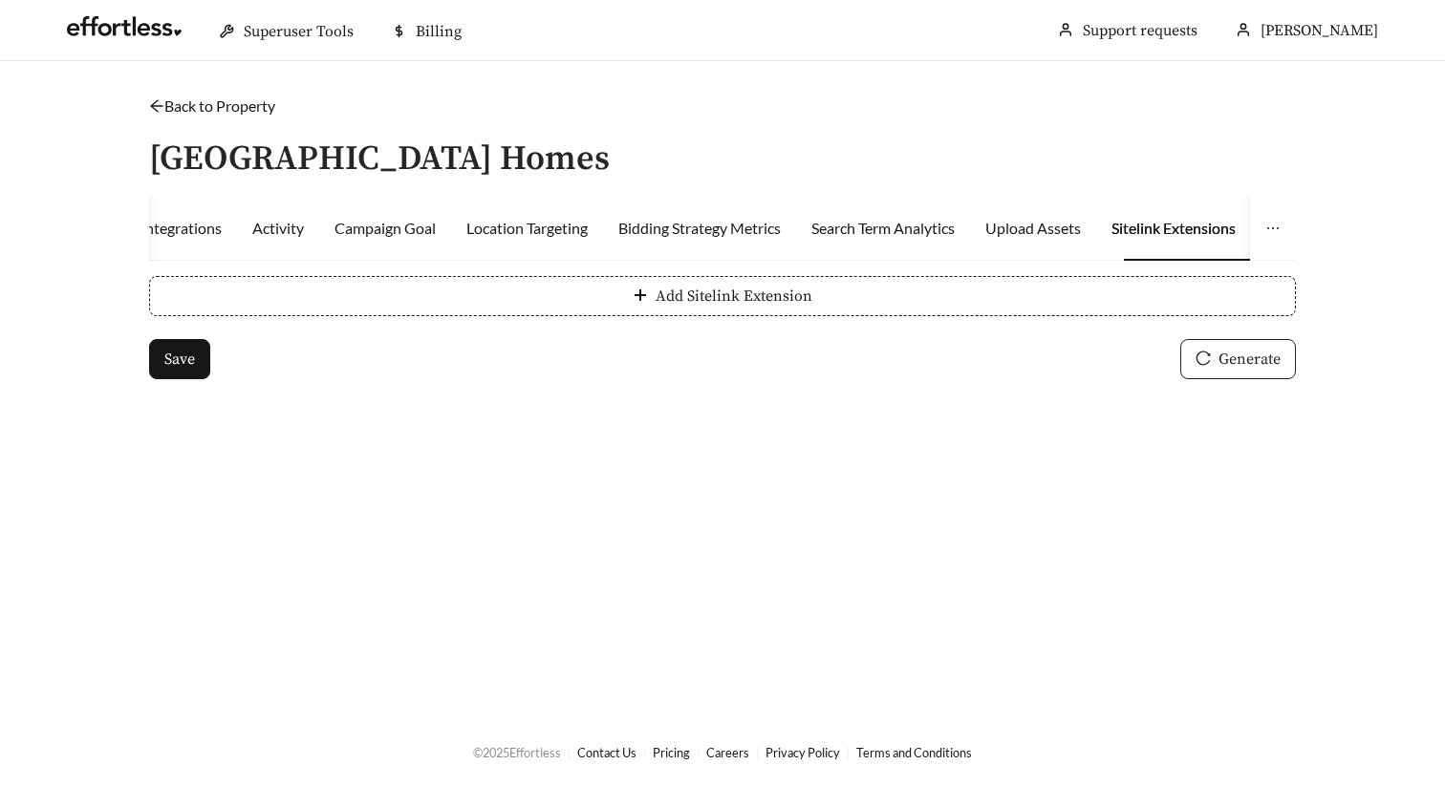
click at [1244, 340] on button "Generate" at bounding box center [1238, 359] width 116 height 40
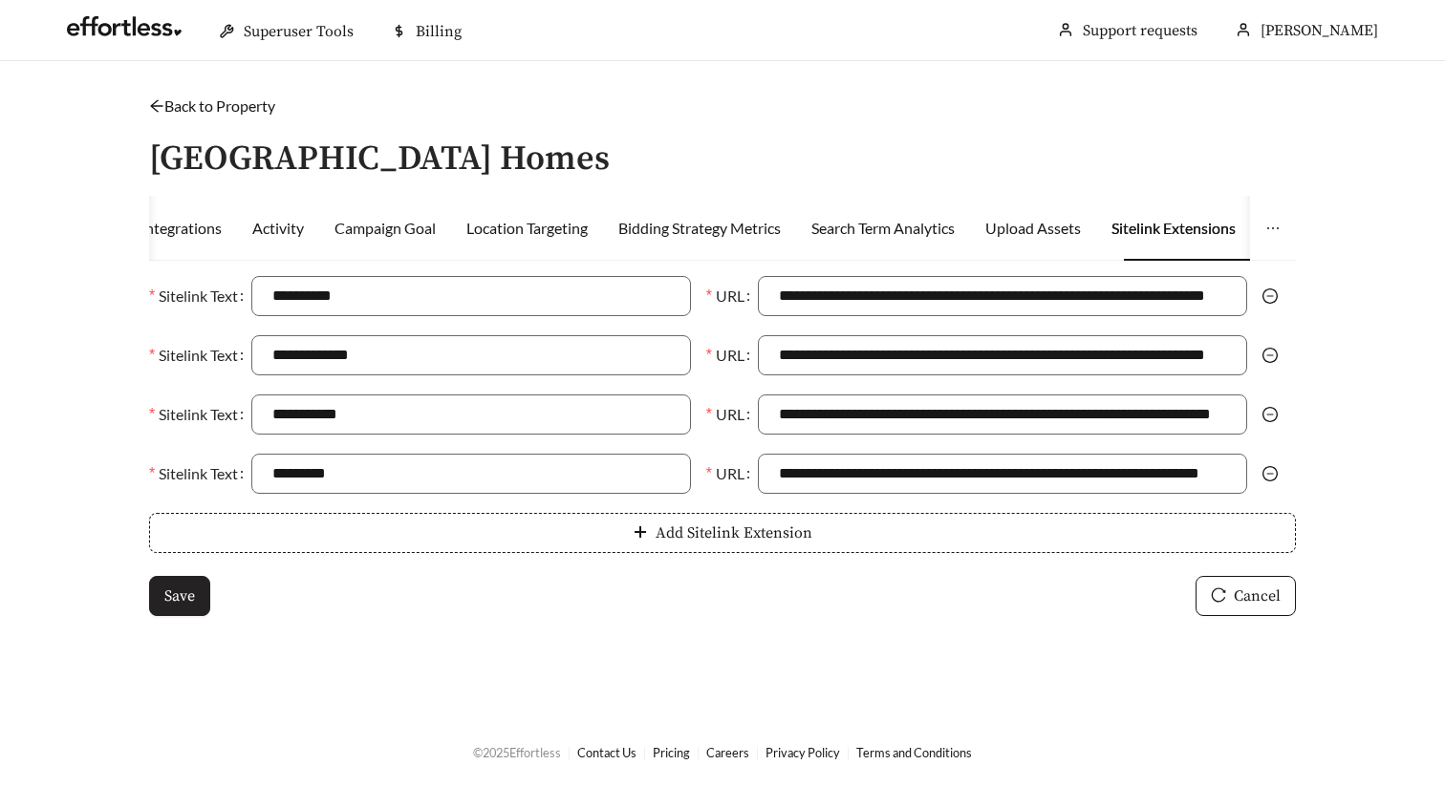
click at [186, 605] on span "Save" at bounding box center [179, 596] width 31 height 23
click at [222, 112] on link "Back to Property" at bounding box center [212, 106] width 126 height 18
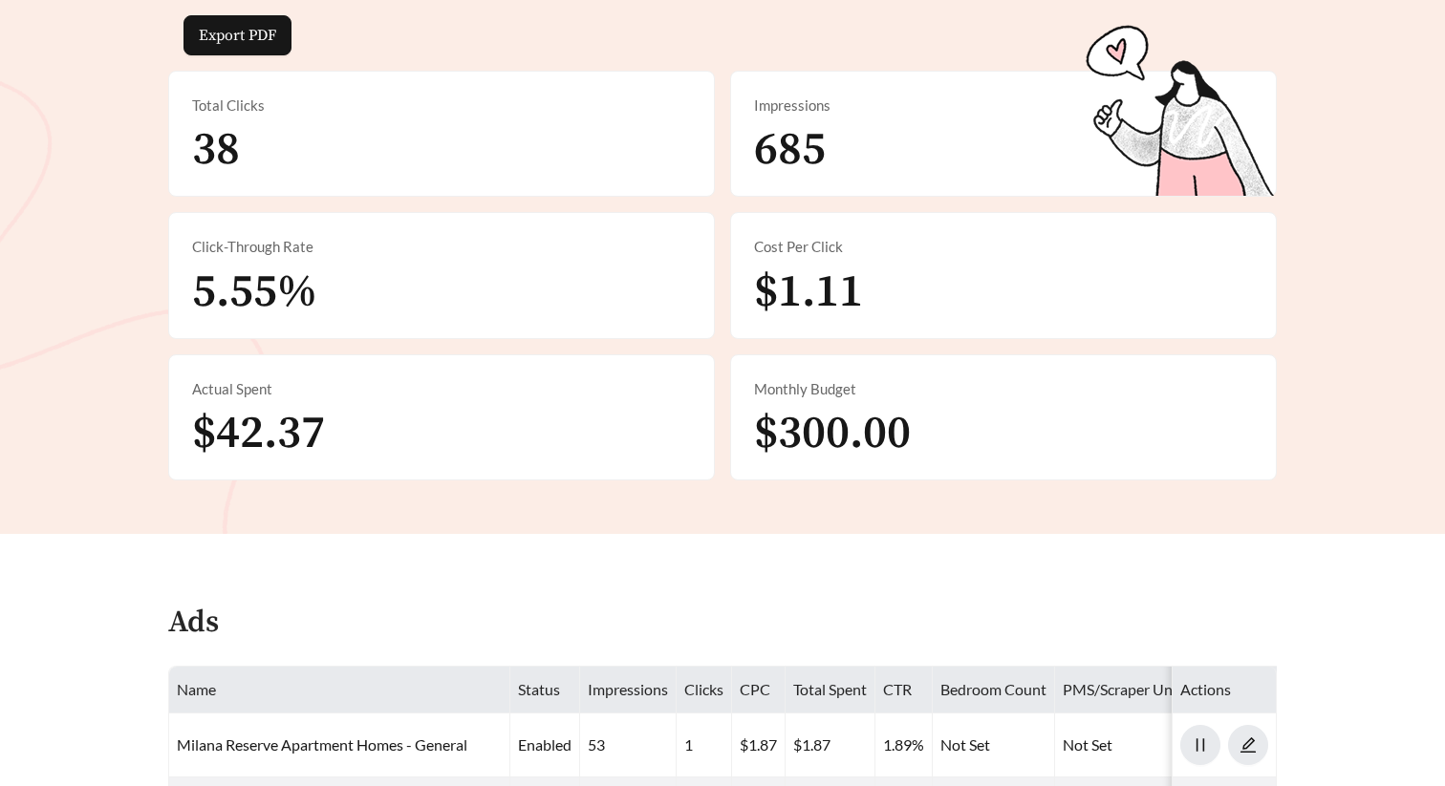
scroll to position [799, 0]
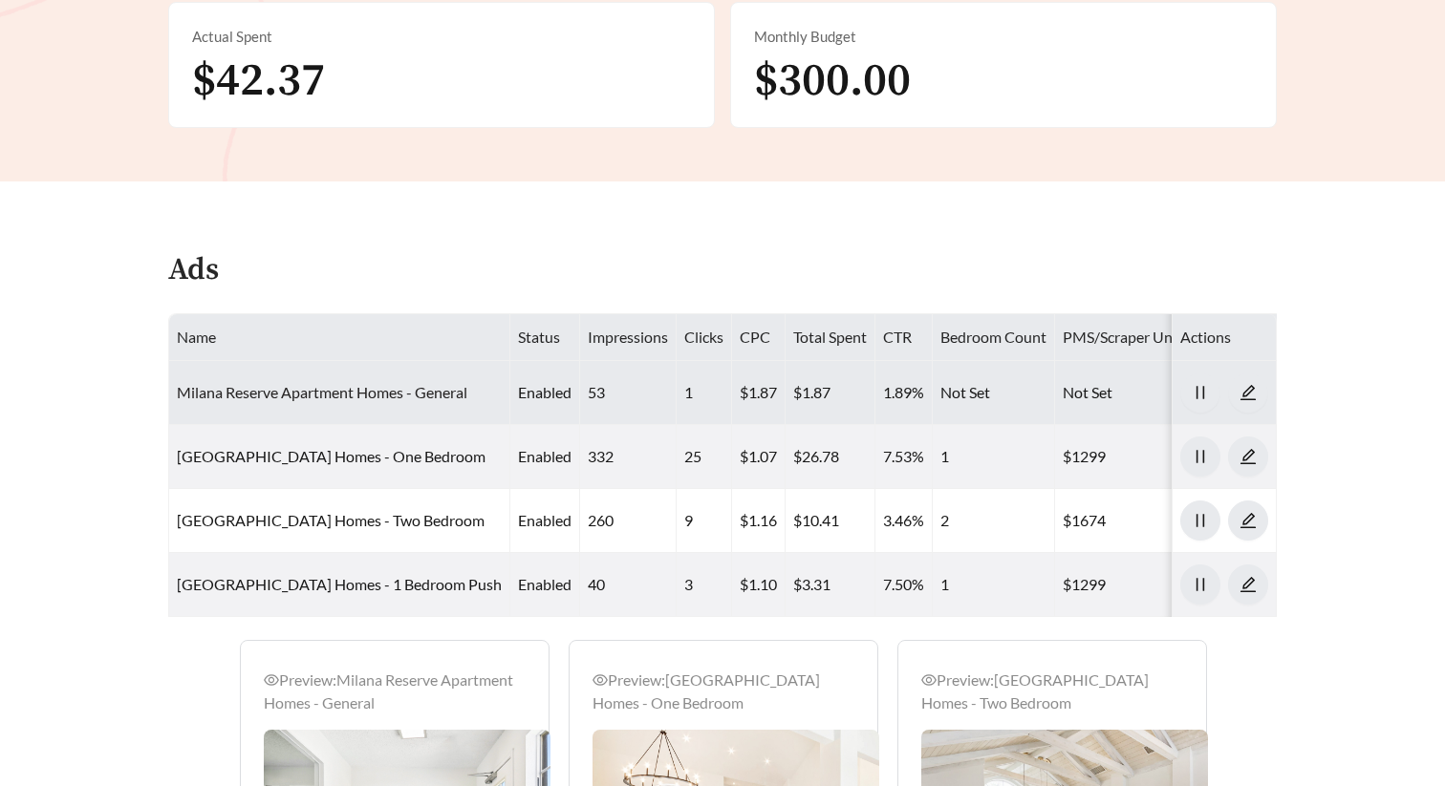
click at [405, 394] on link "Milana Reserve Apartment Homes - General" at bounding box center [322, 392] width 290 height 18
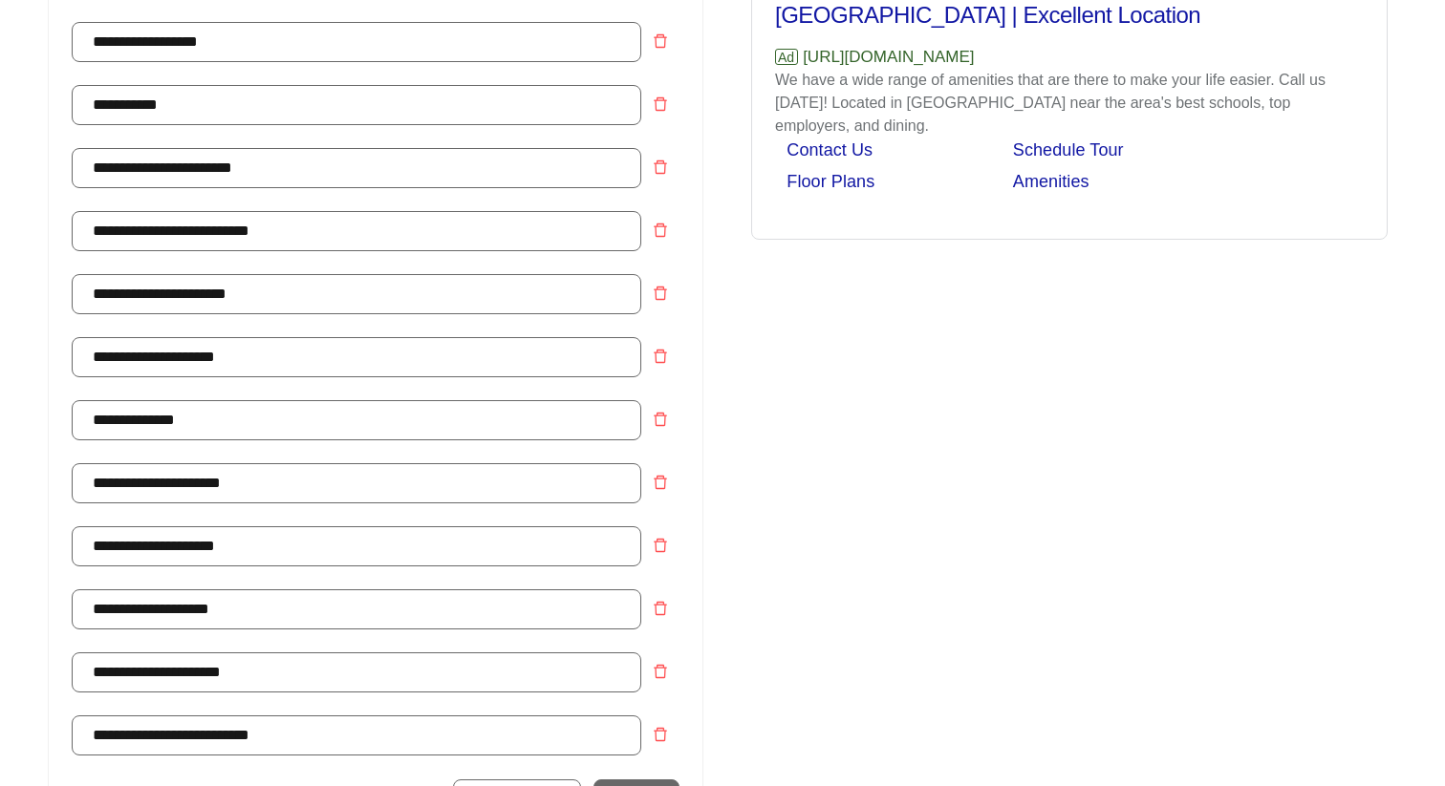
scroll to position [1008, 0]
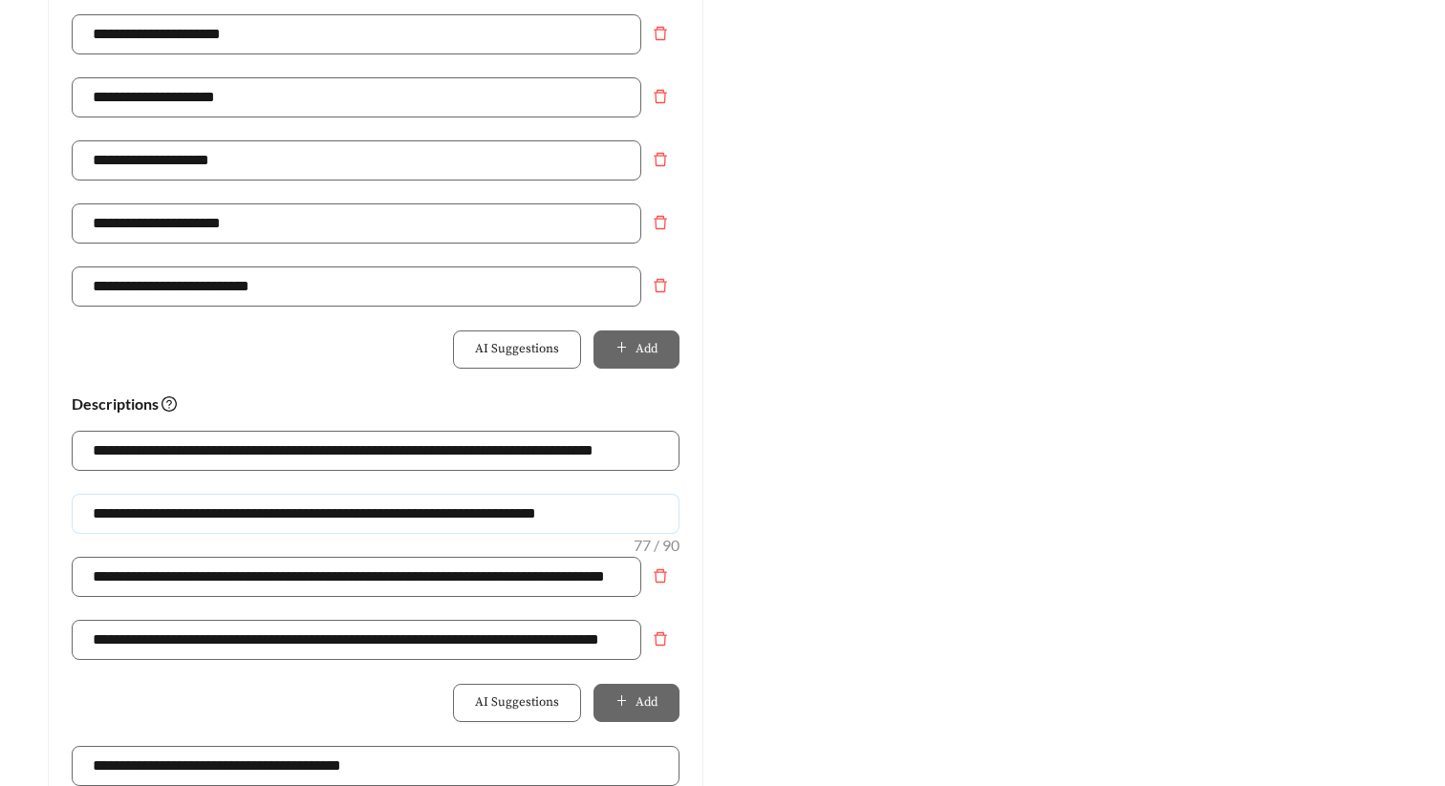
drag, startPoint x: 366, startPoint y: 513, endPoint x: -9, endPoint y: 512, distance: 374.5
drag, startPoint x: 535, startPoint y: 513, endPoint x: 757, endPoint y: 513, distance: 221.7
click at [757, 513] on div "**********" at bounding box center [722, 117] width 1387 height 1868
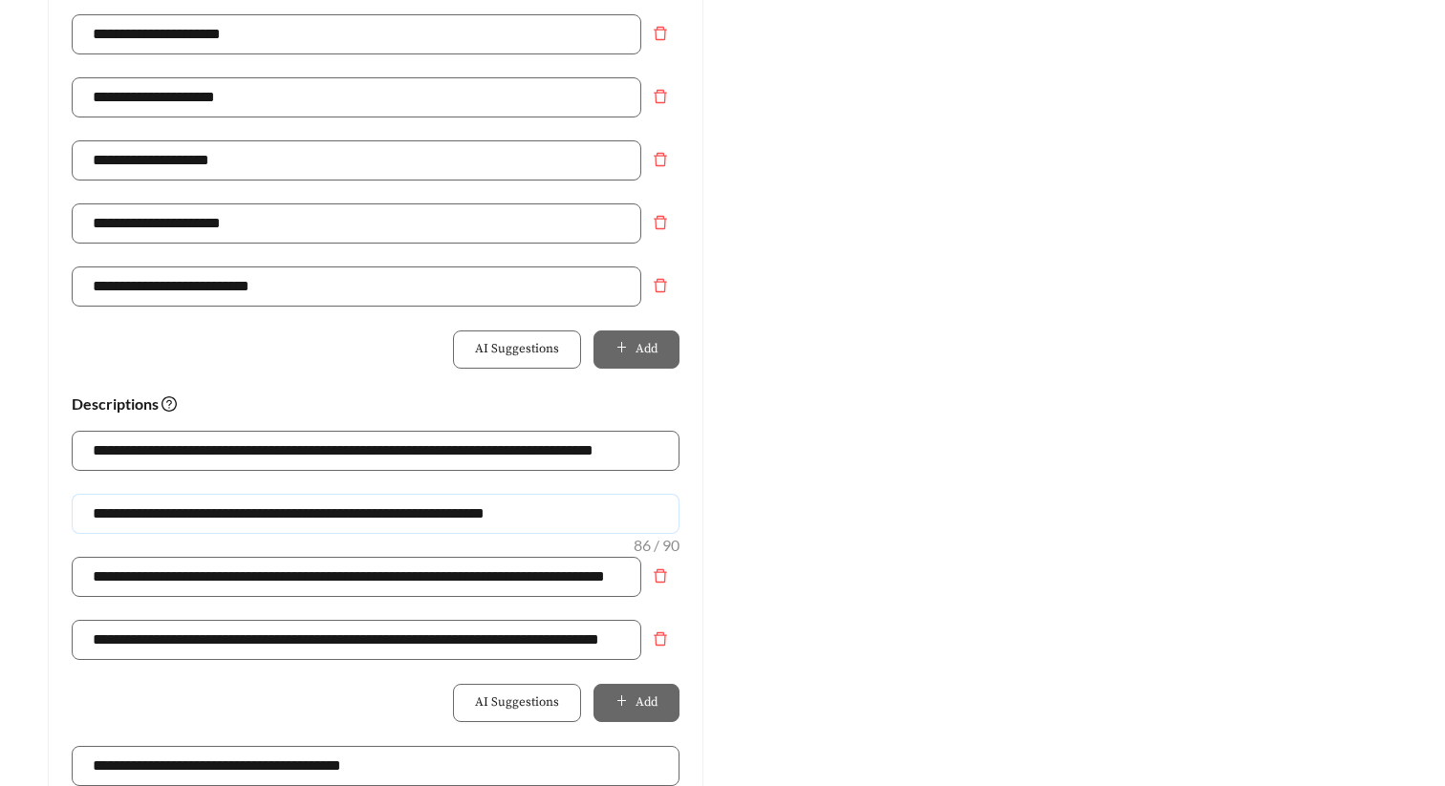
scroll to position [0, 0]
drag, startPoint x: 654, startPoint y: 515, endPoint x: 36, endPoint y: 514, distance: 618.2
click at [36, 514] on div "**********" at bounding box center [376, 117] width 694 height 1868
type input "**********"
click at [817, 555] on div "Preview: [GEOGRAPHIC_DATA] Homes - [GEOGRAPHIC_DATA] | Excellent Location Ad [U…" at bounding box center [1069, 117] width 694 height 1868
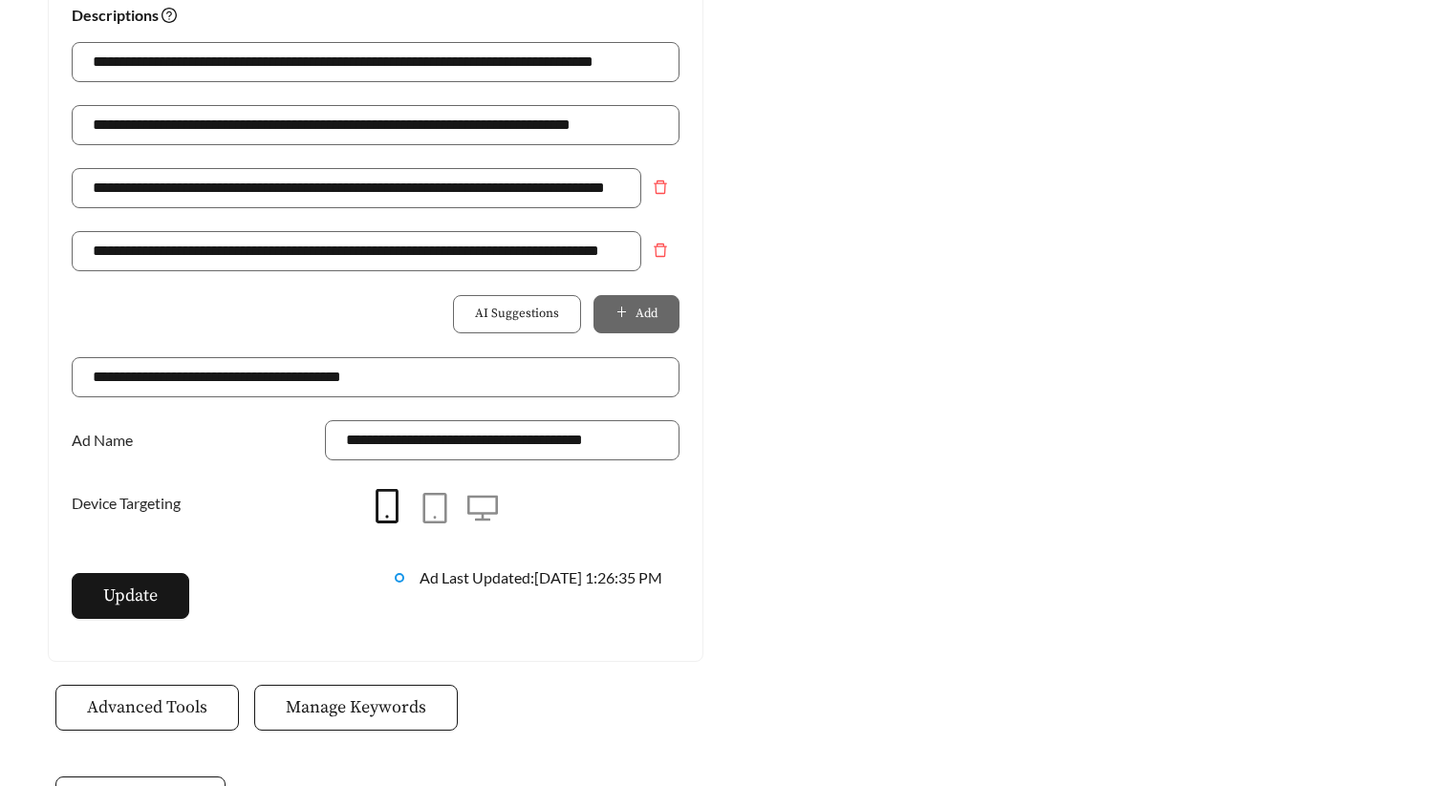
scroll to position [1432, 0]
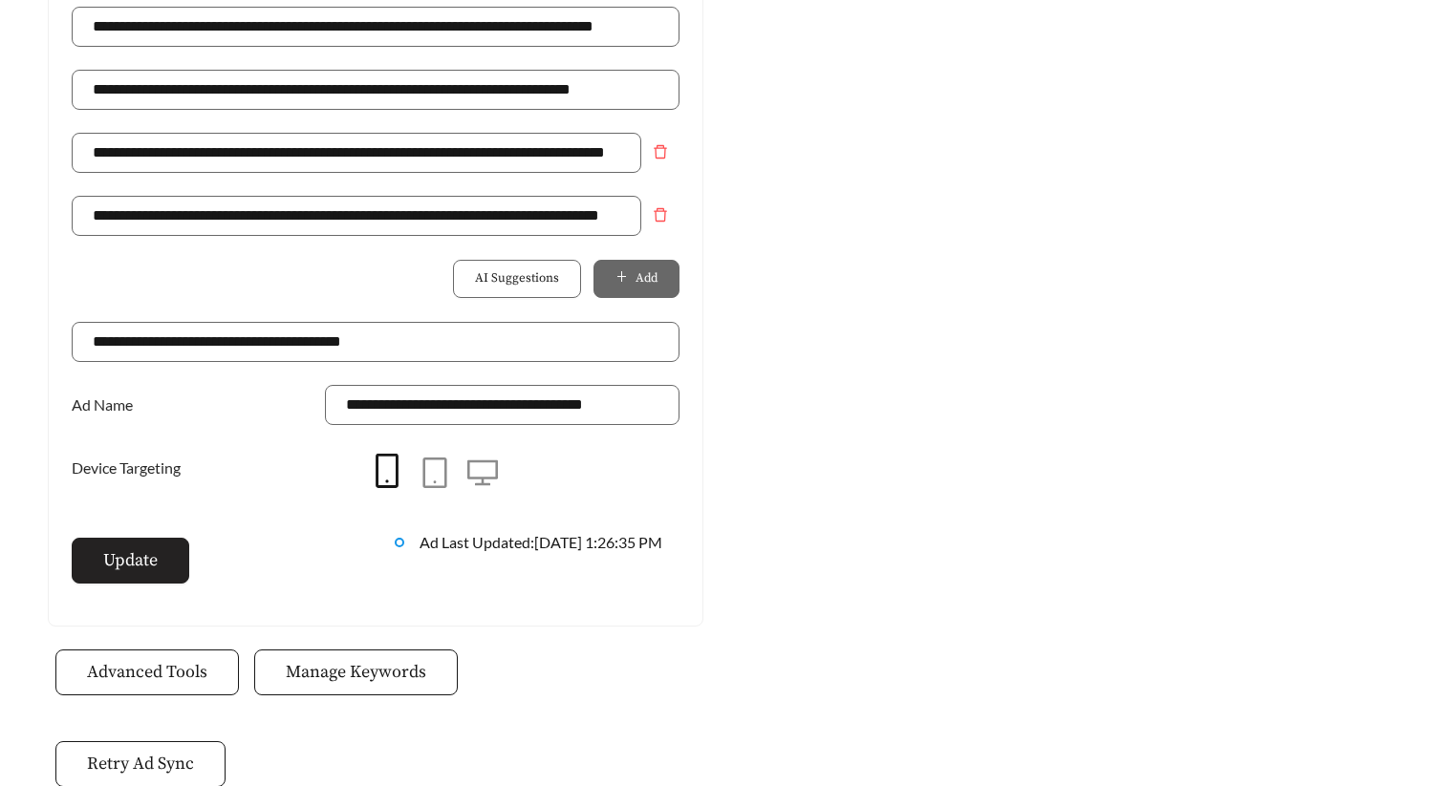
click at [161, 559] on button "Update" at bounding box center [131, 561] width 118 height 46
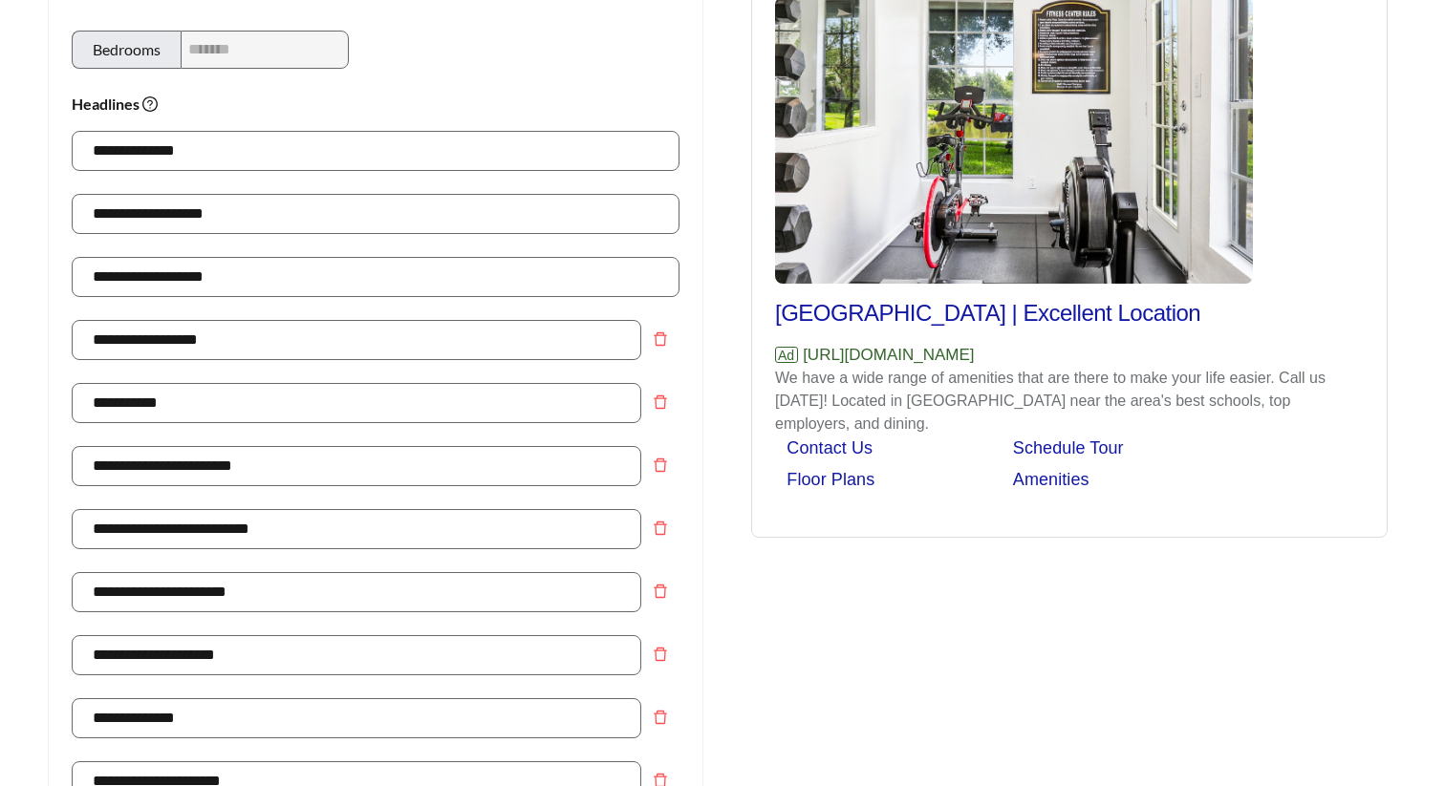
scroll to position [0, 0]
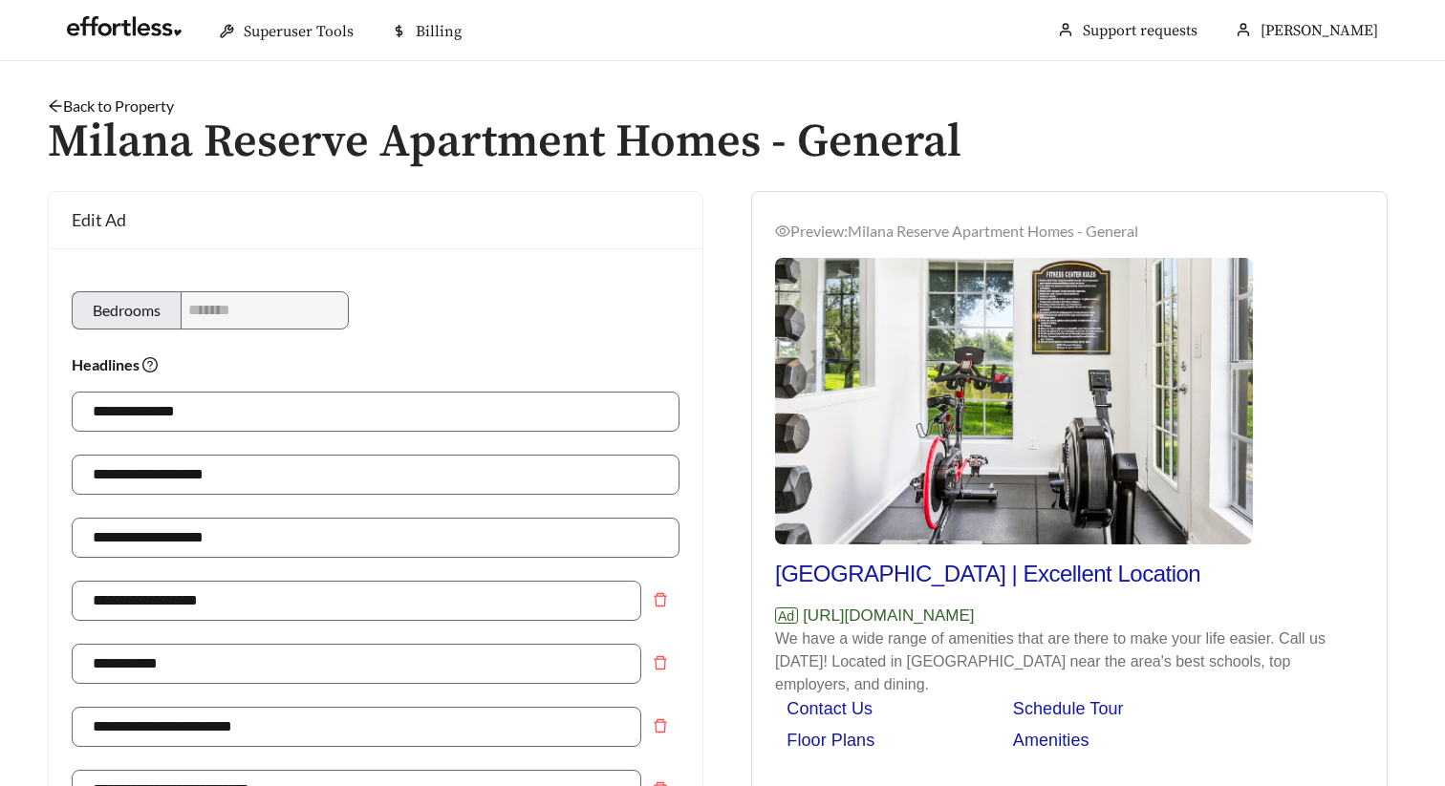
click at [122, 108] on link "Back to Property" at bounding box center [111, 106] width 126 height 18
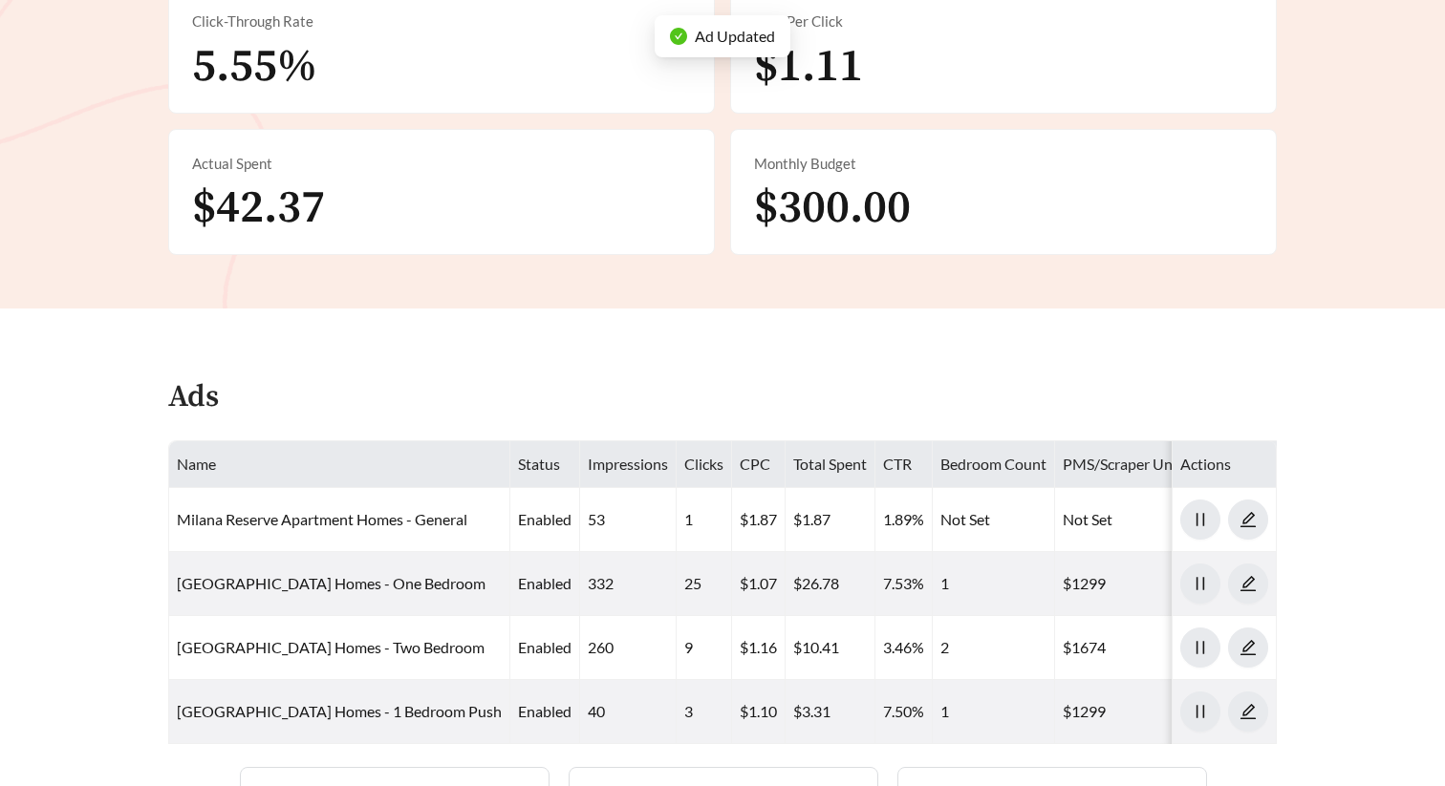
scroll to position [897, 0]
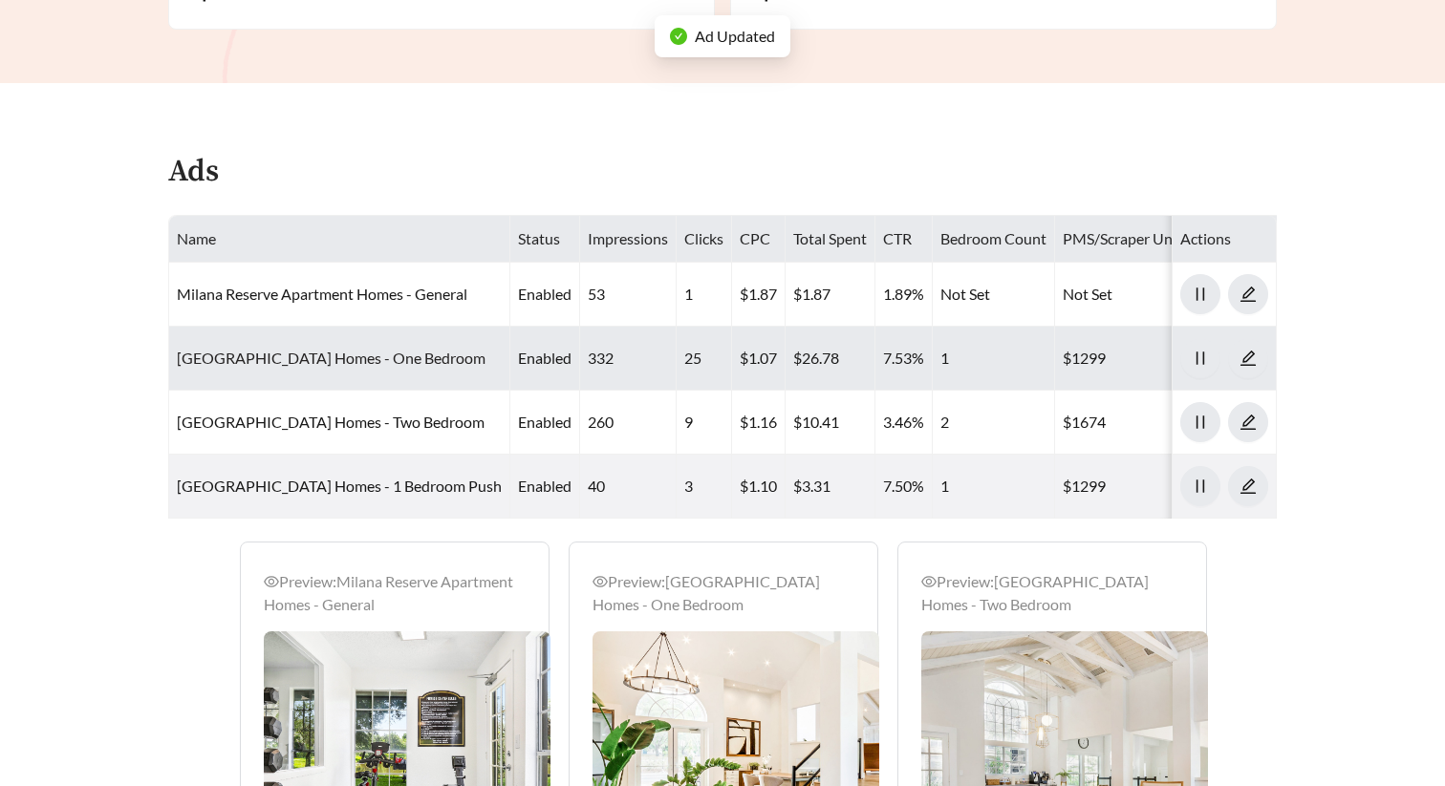
click at [349, 349] on link "[GEOGRAPHIC_DATA] Homes - One Bedroom" at bounding box center [331, 358] width 309 height 18
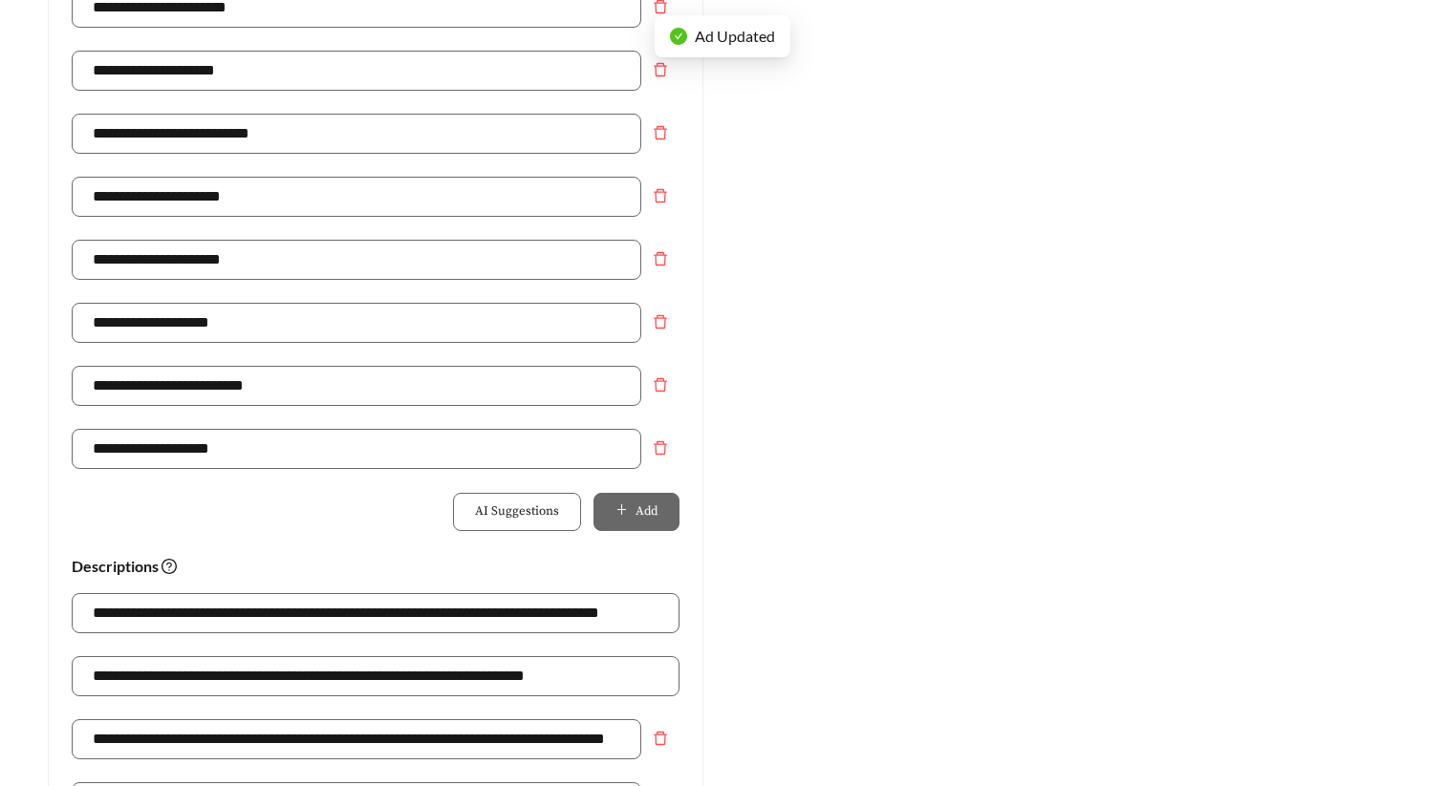
scroll to position [1283, 0]
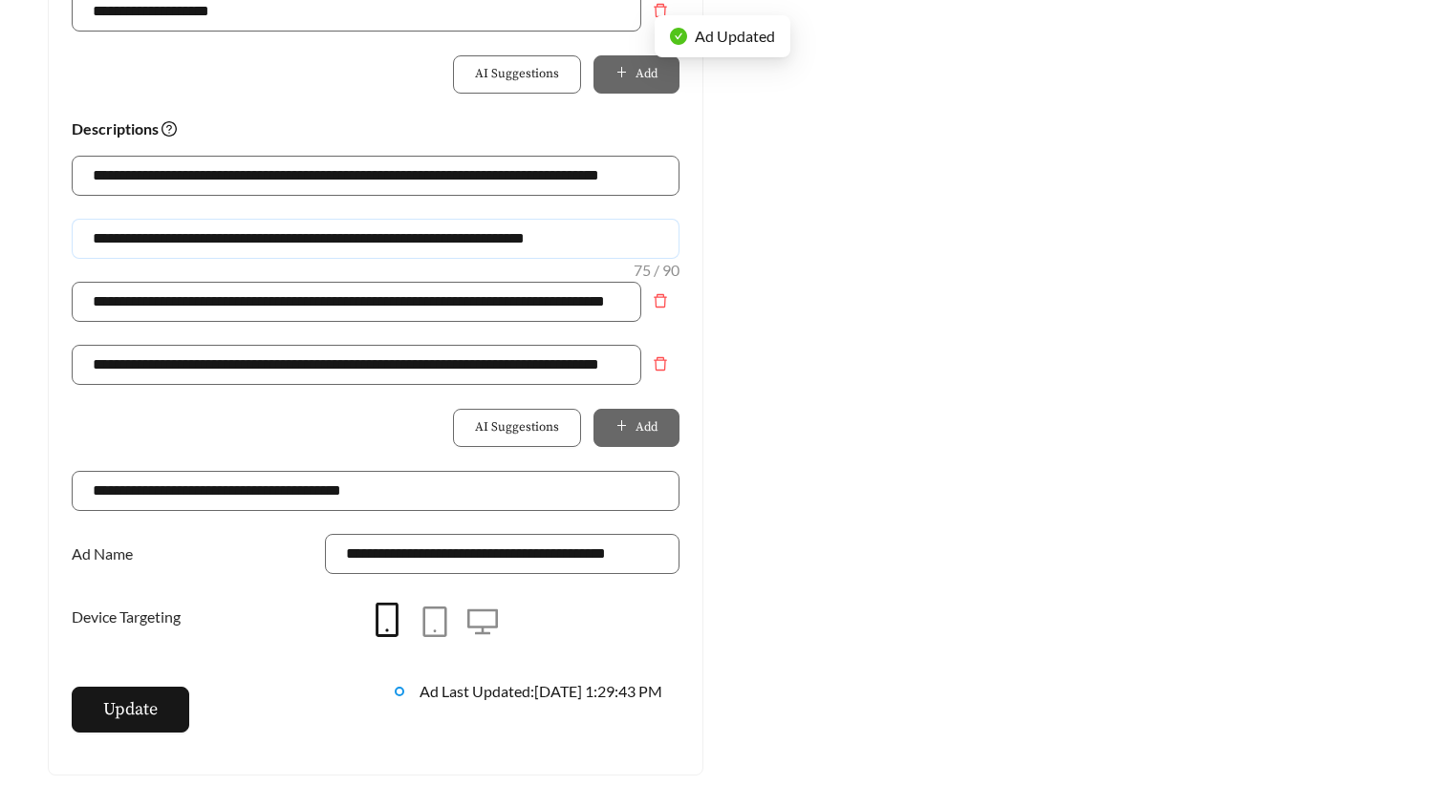
drag, startPoint x: 485, startPoint y: 244, endPoint x: -9, endPoint y: 244, distance: 494.0
paste input "********"
type input "**********"
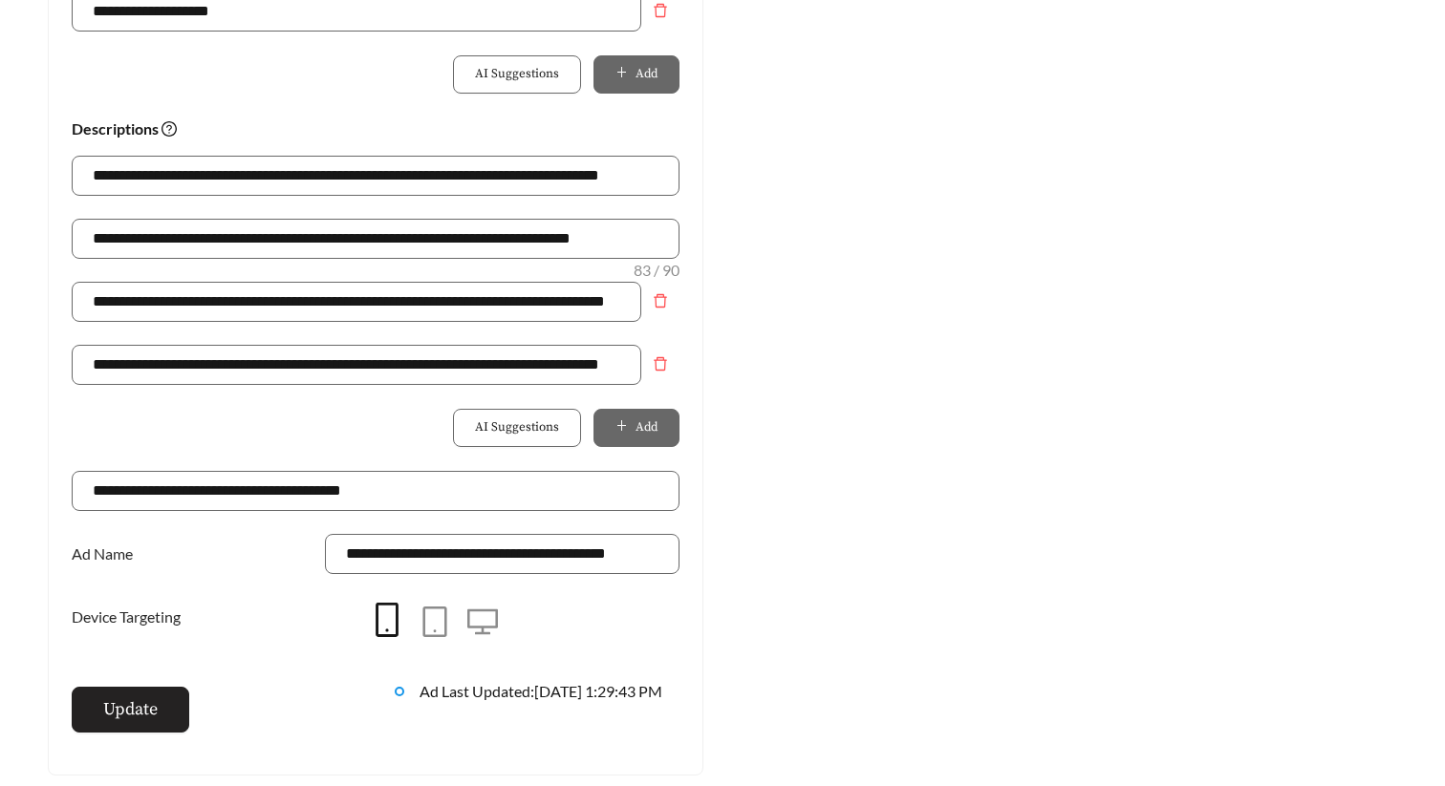
click at [151, 703] on span "Update" at bounding box center [130, 710] width 54 height 26
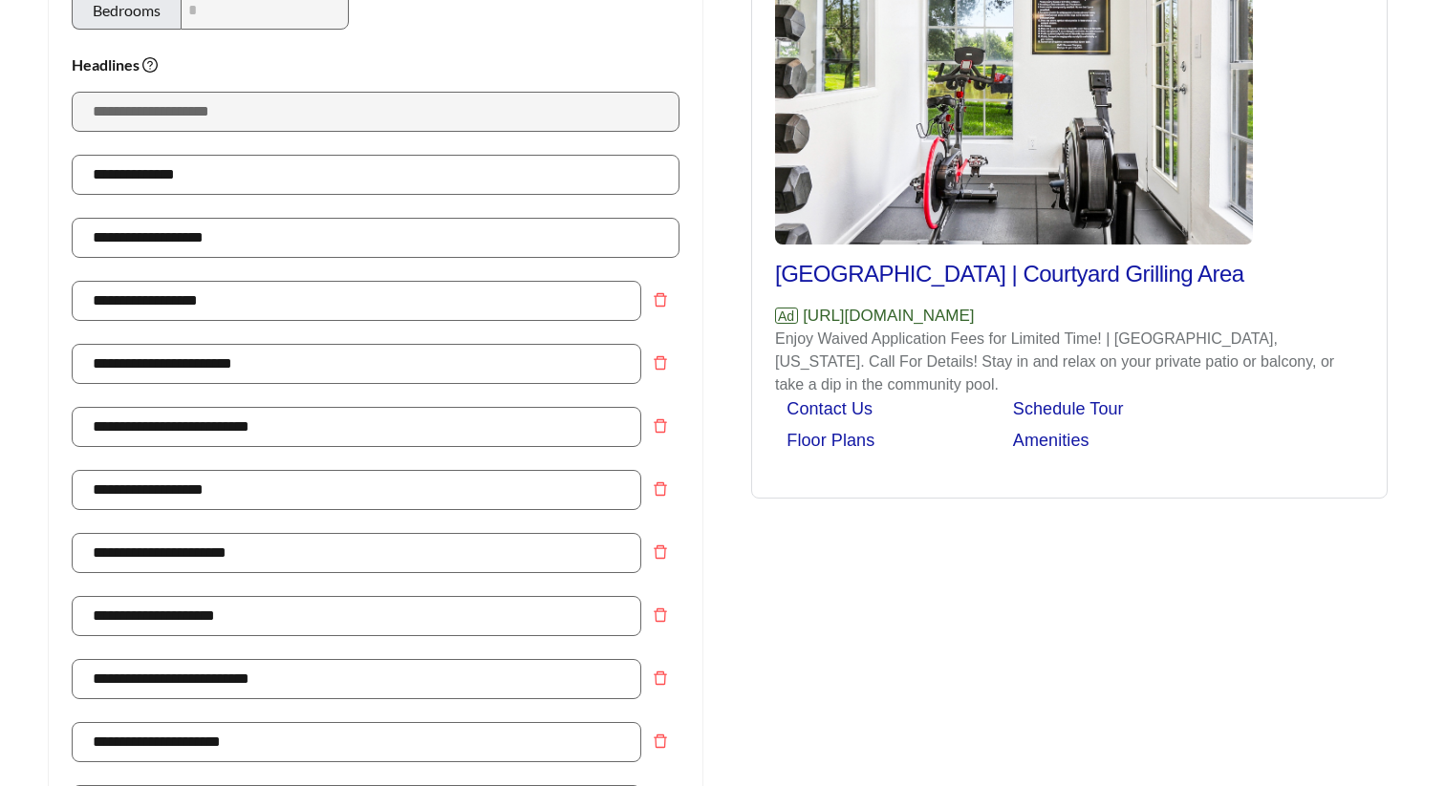
scroll to position [0, 0]
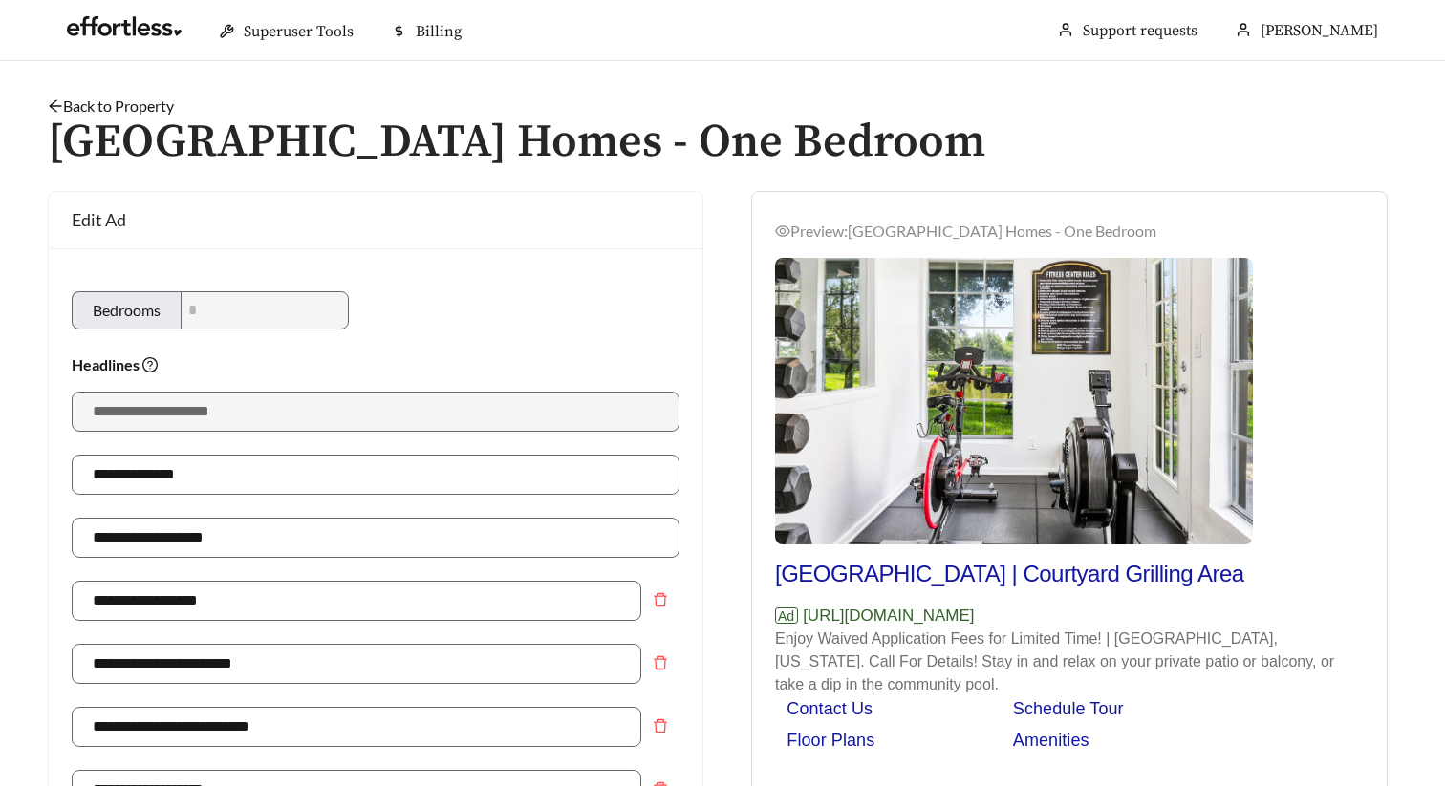
click at [139, 100] on link "Back to Property" at bounding box center [111, 106] width 126 height 18
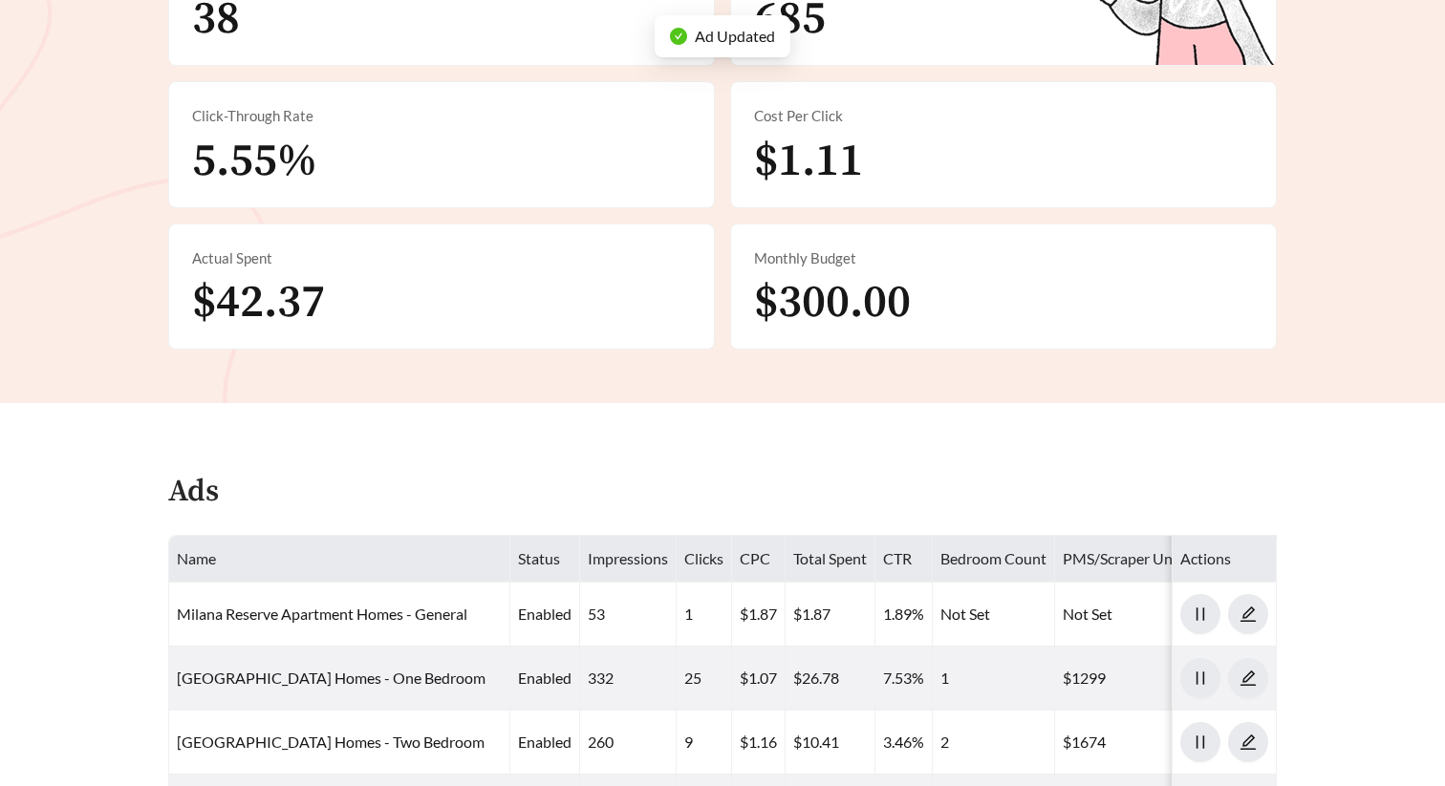
scroll to position [887, 0]
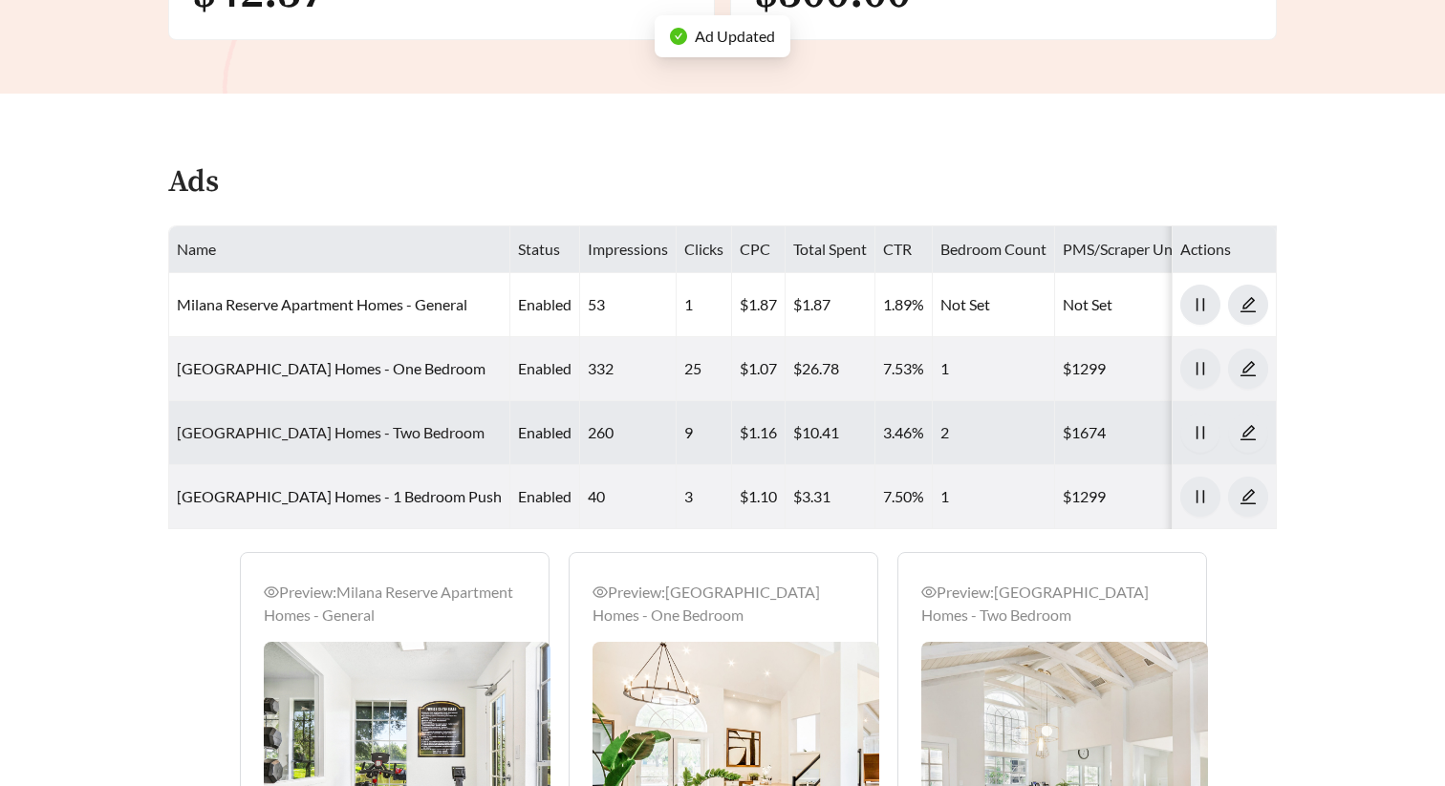
click at [330, 431] on link "[GEOGRAPHIC_DATA] Homes - Two Bedroom" at bounding box center [331, 432] width 308 height 18
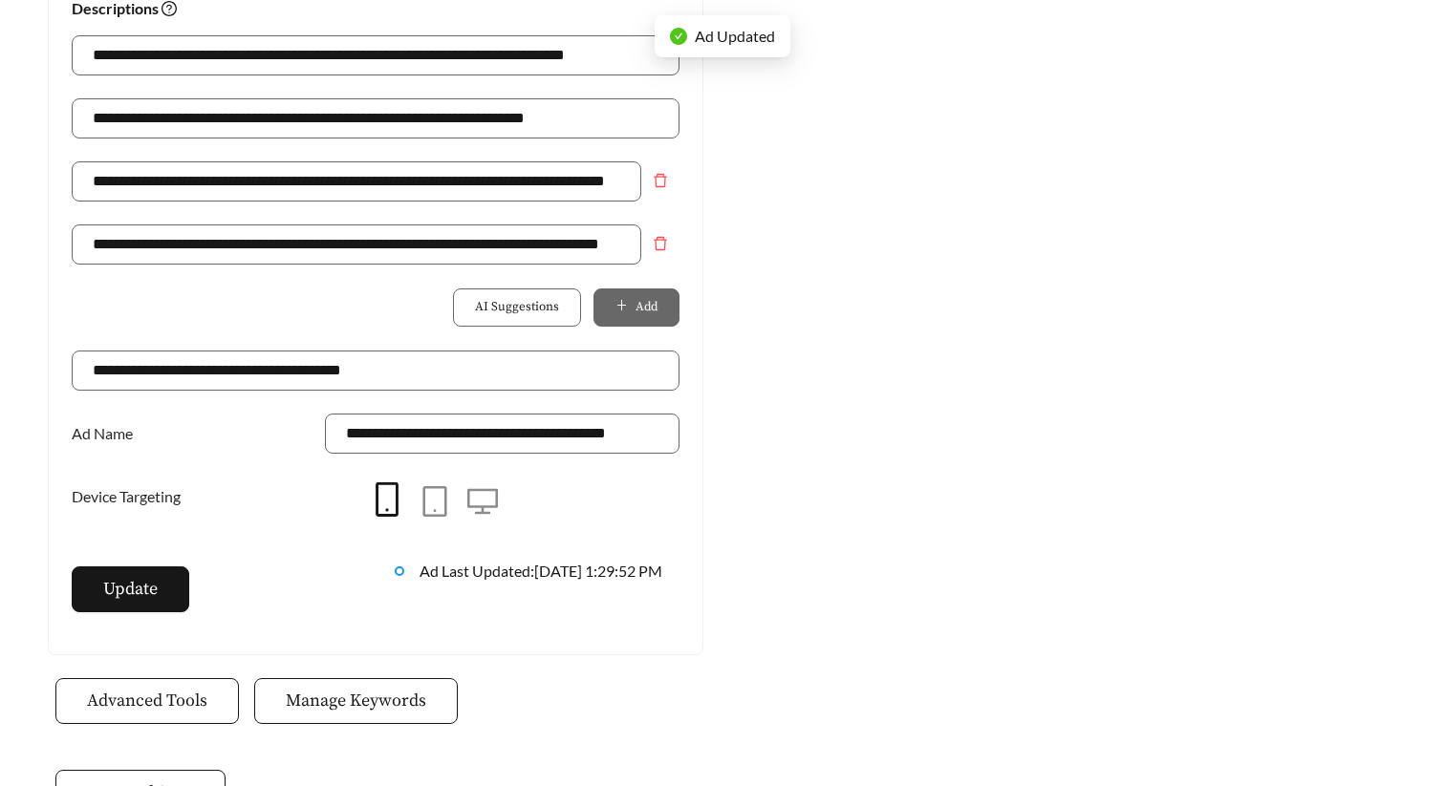
scroll to position [1420, 0]
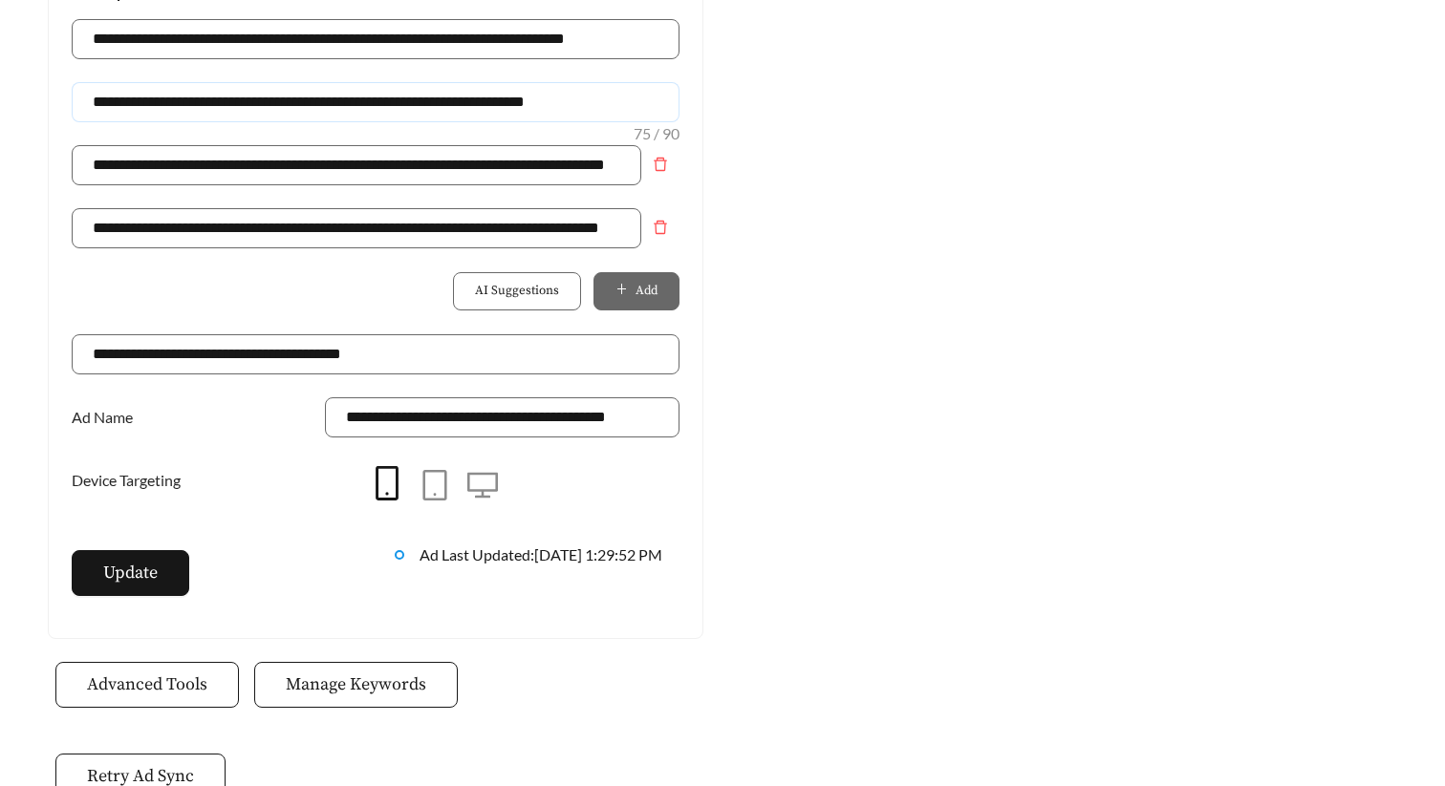
drag, startPoint x: 654, startPoint y: 106, endPoint x: -9, endPoint y: 107, distance: 663.1
paste input "********"
type input "**********"
click at [161, 577] on button "Update" at bounding box center [131, 573] width 118 height 46
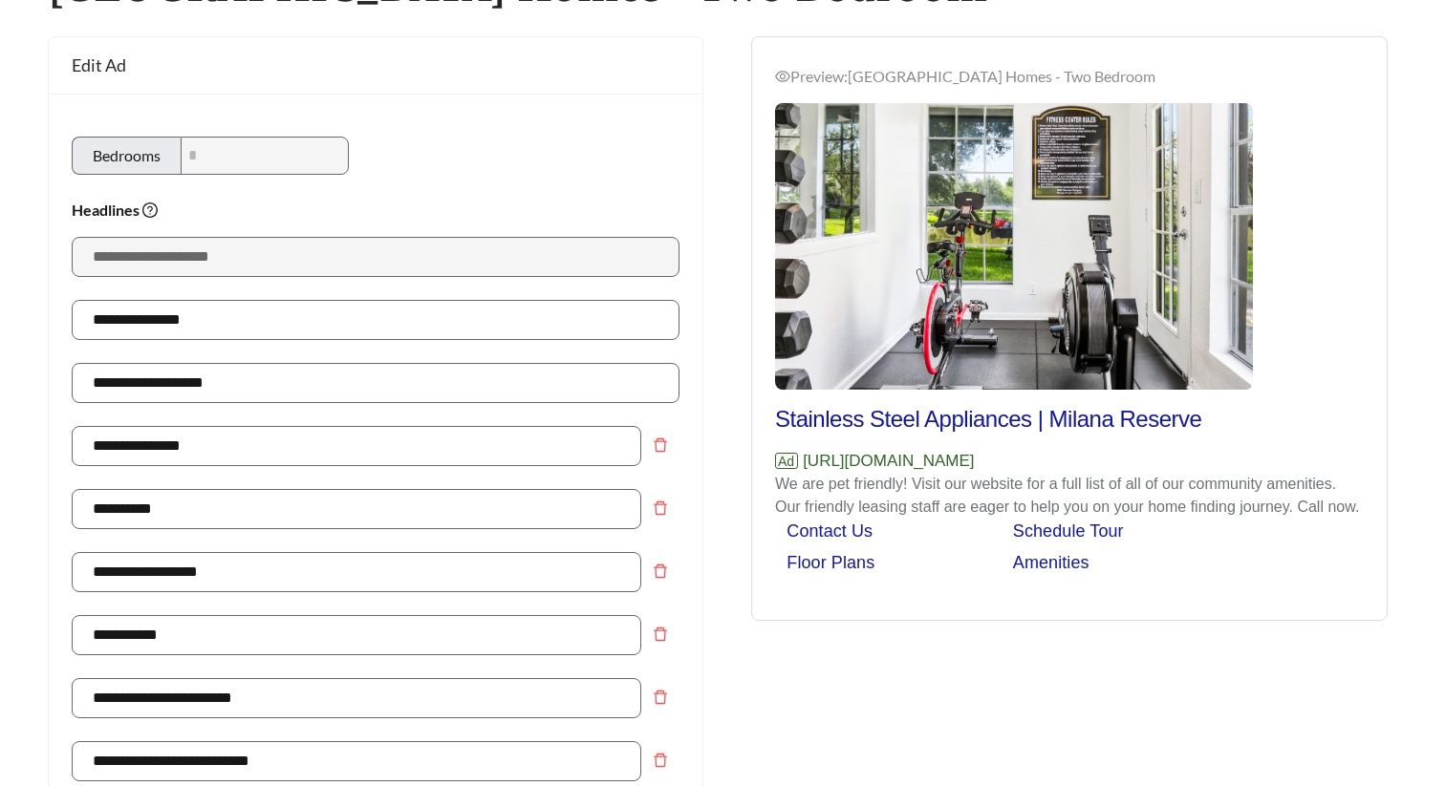
scroll to position [0, 0]
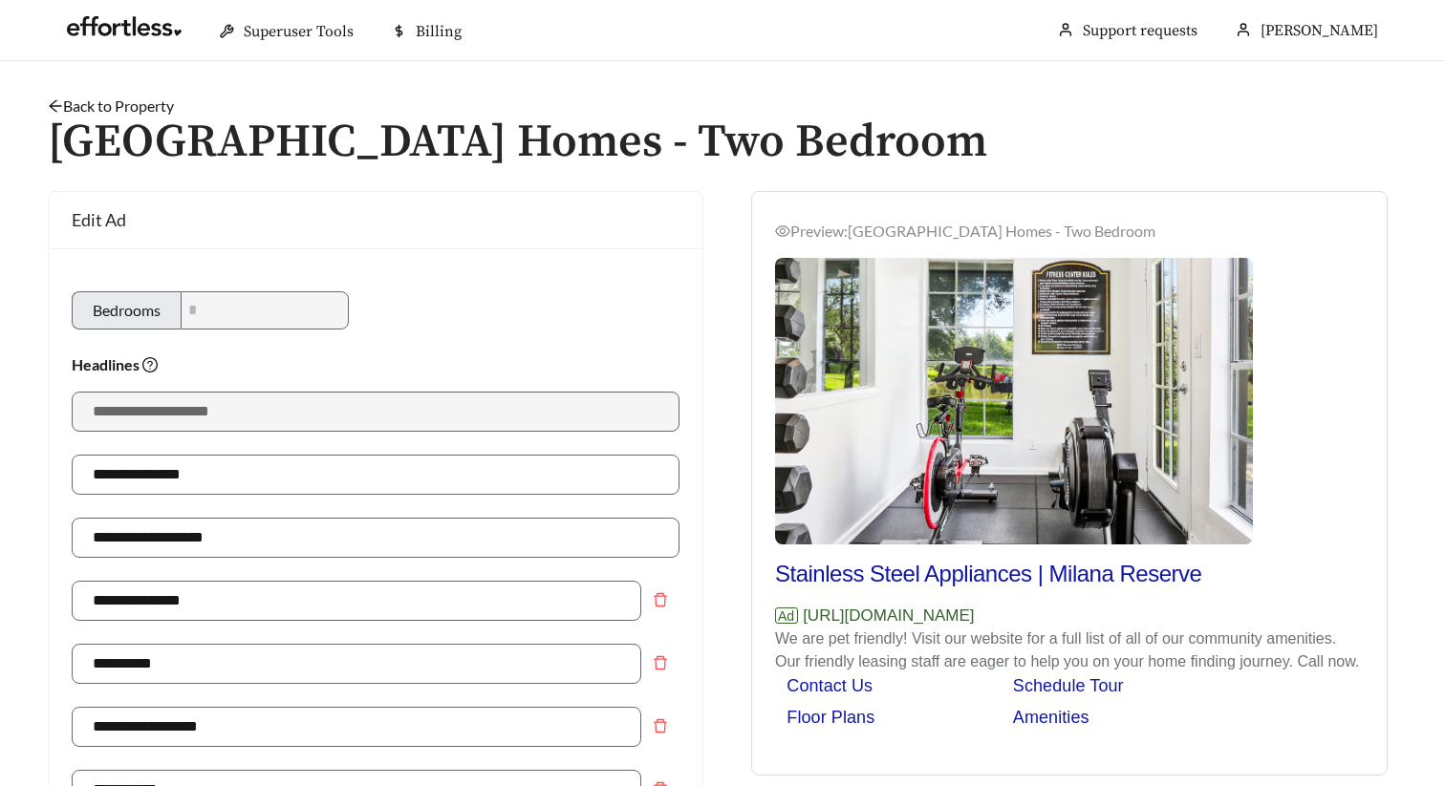
click at [154, 111] on link "Back to Property" at bounding box center [111, 106] width 126 height 18
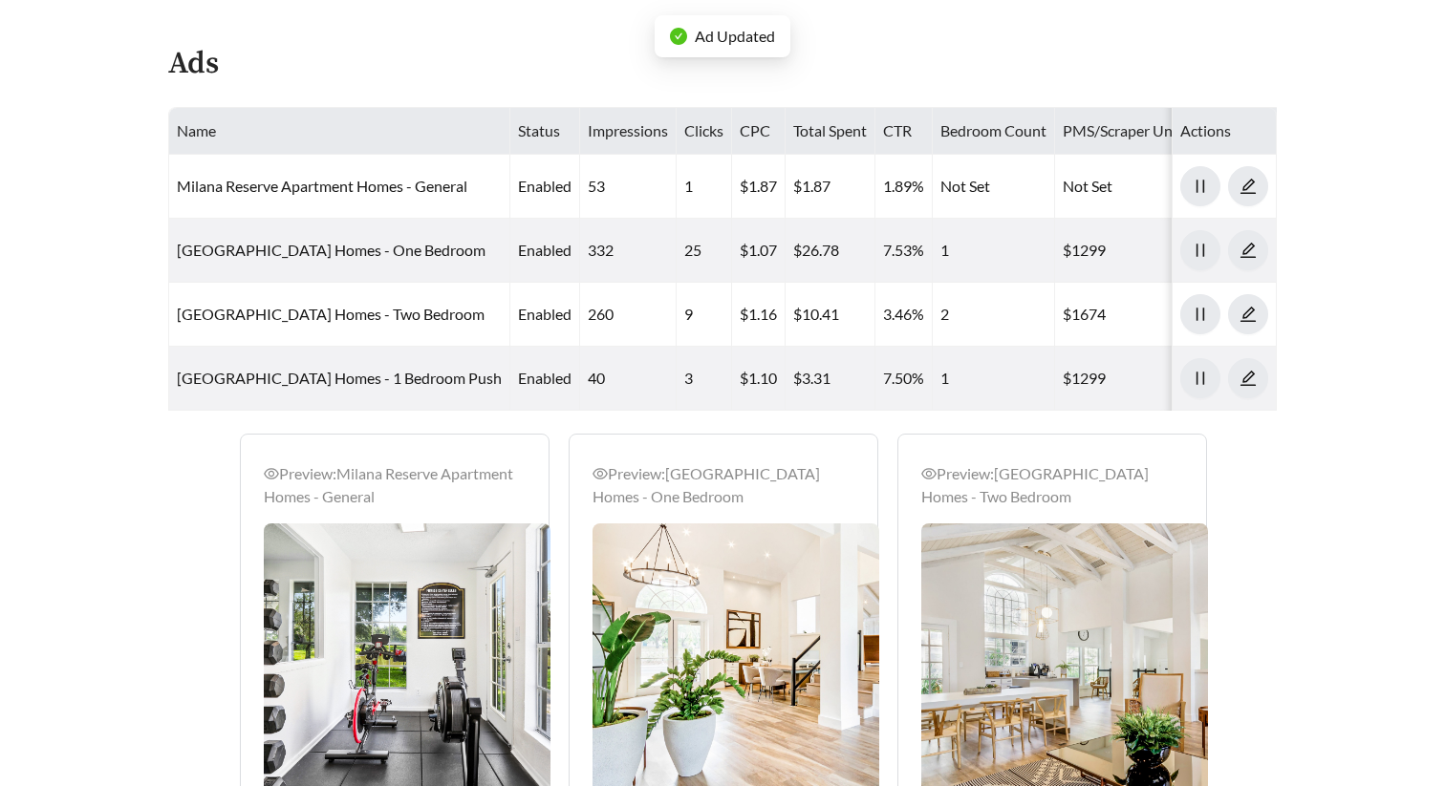
scroll to position [1063, 0]
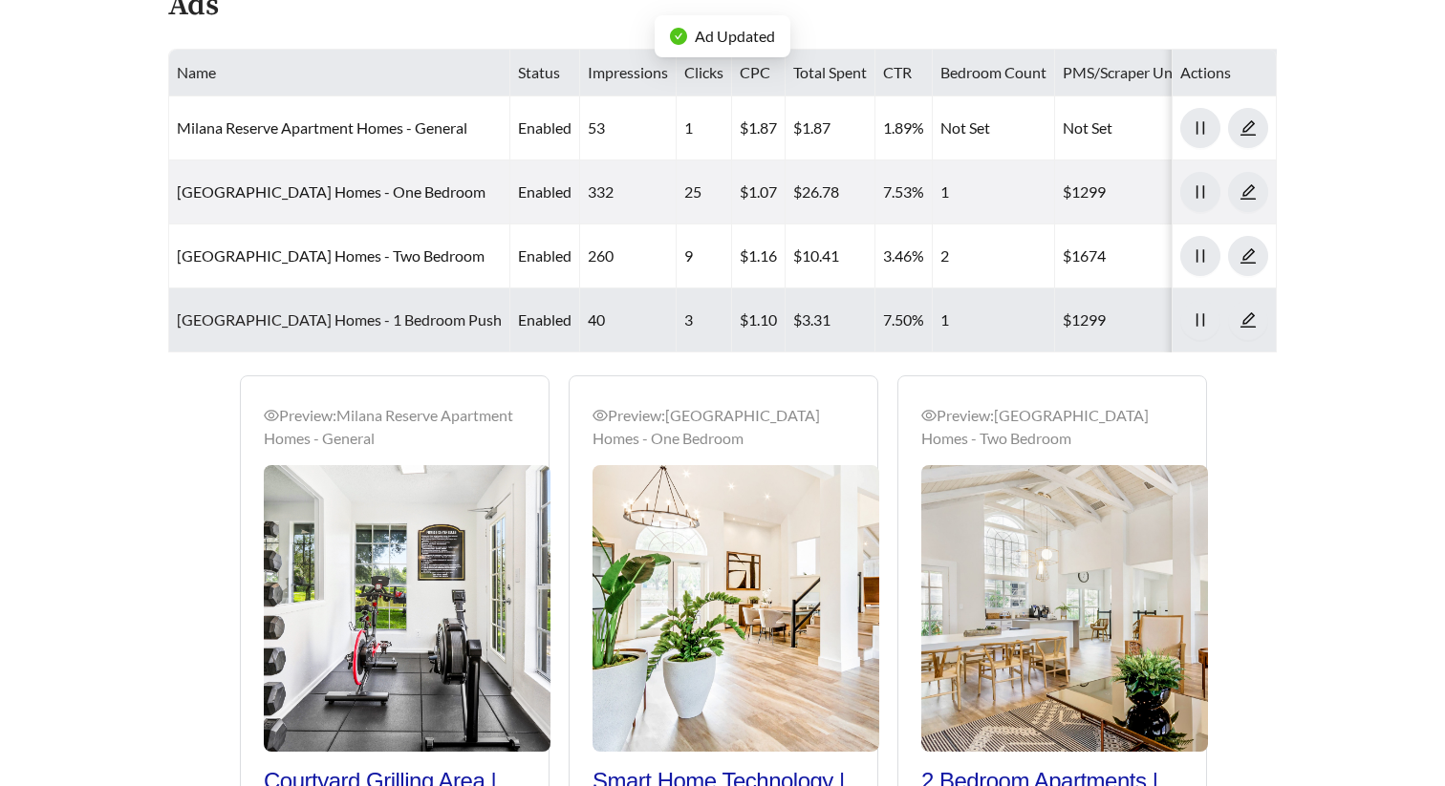
click at [369, 327] on link "[GEOGRAPHIC_DATA] Homes - 1 Bedroom Push" at bounding box center [339, 320] width 325 height 18
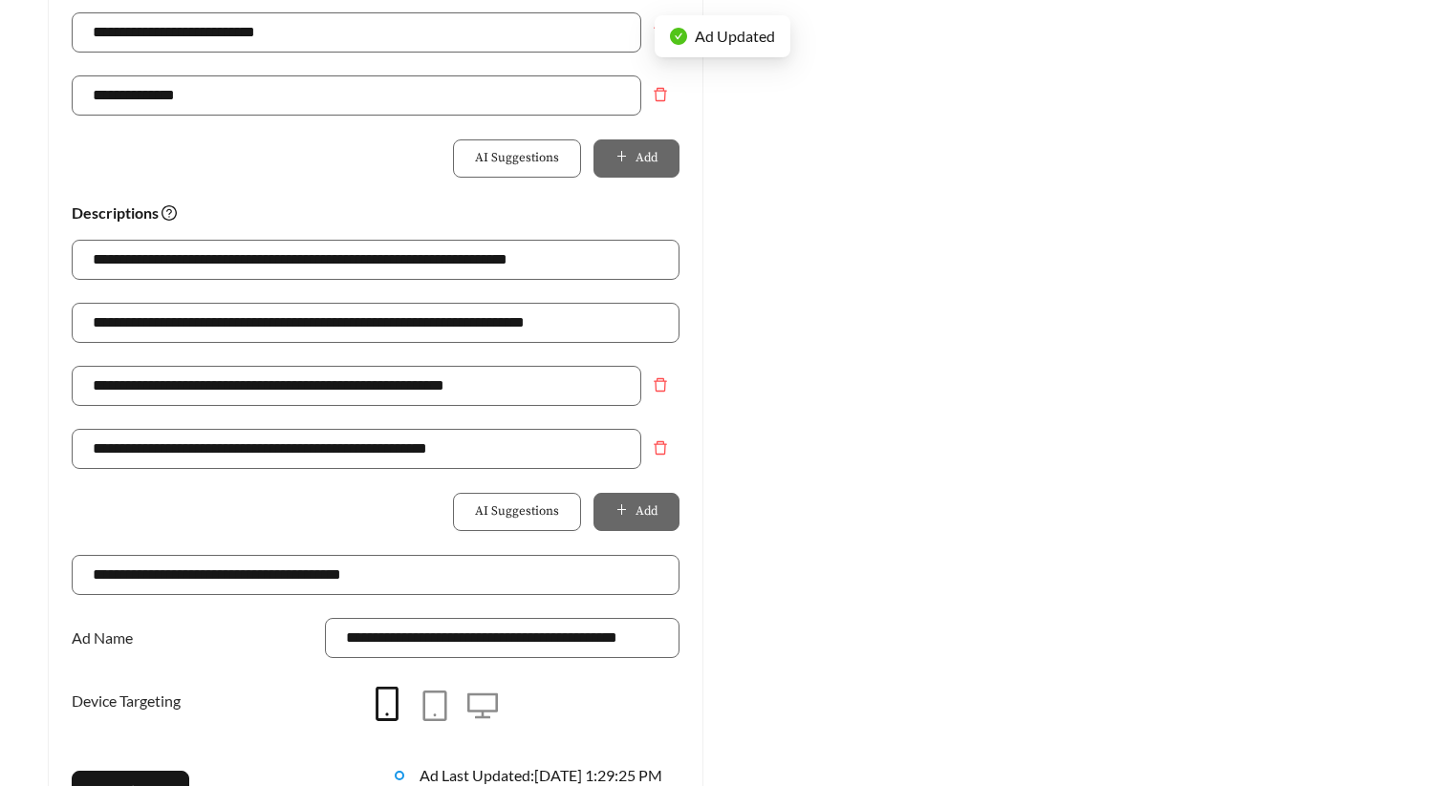
scroll to position [1298, 0]
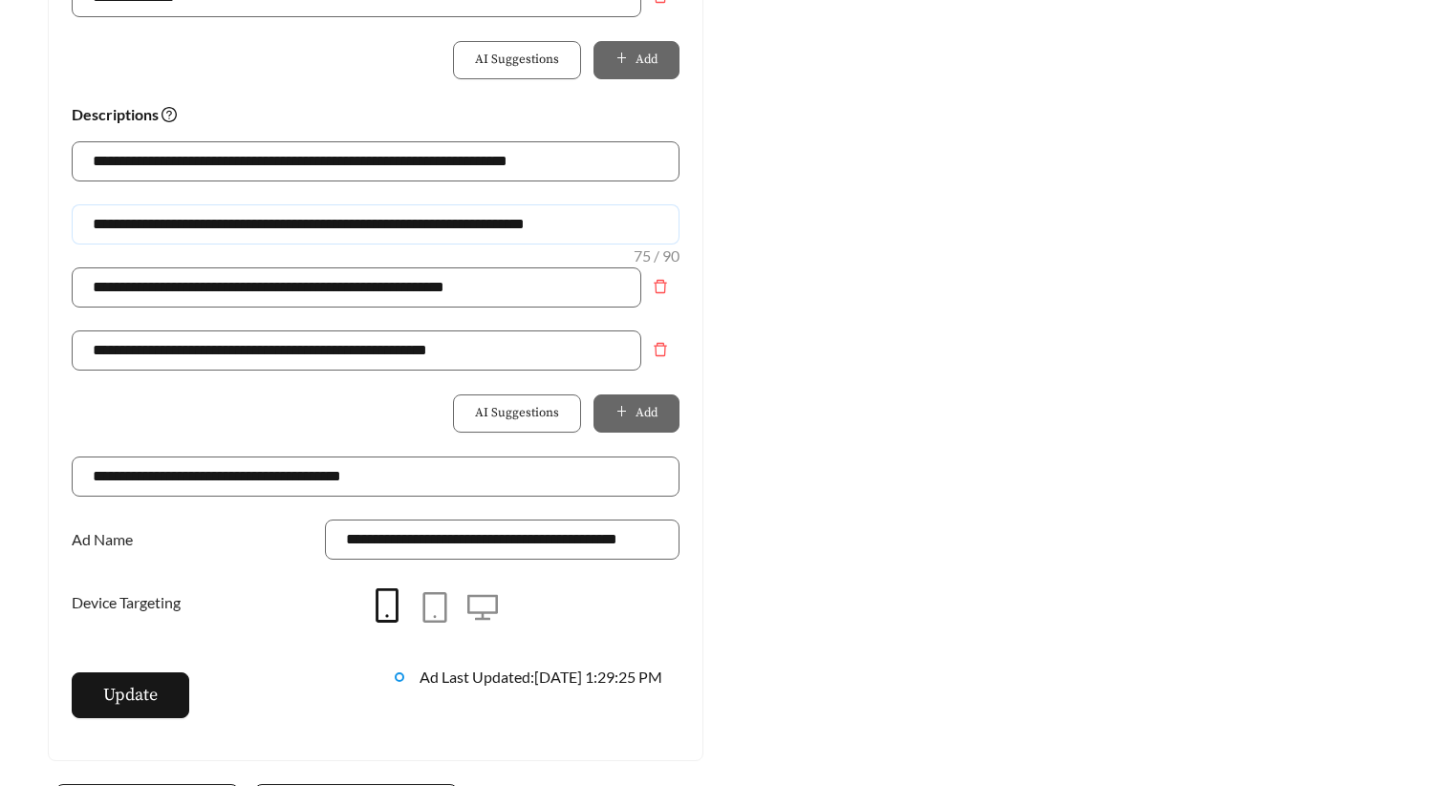
drag, startPoint x: 638, startPoint y: 225, endPoint x: -9, endPoint y: 225, distance: 646.8
paste input "********"
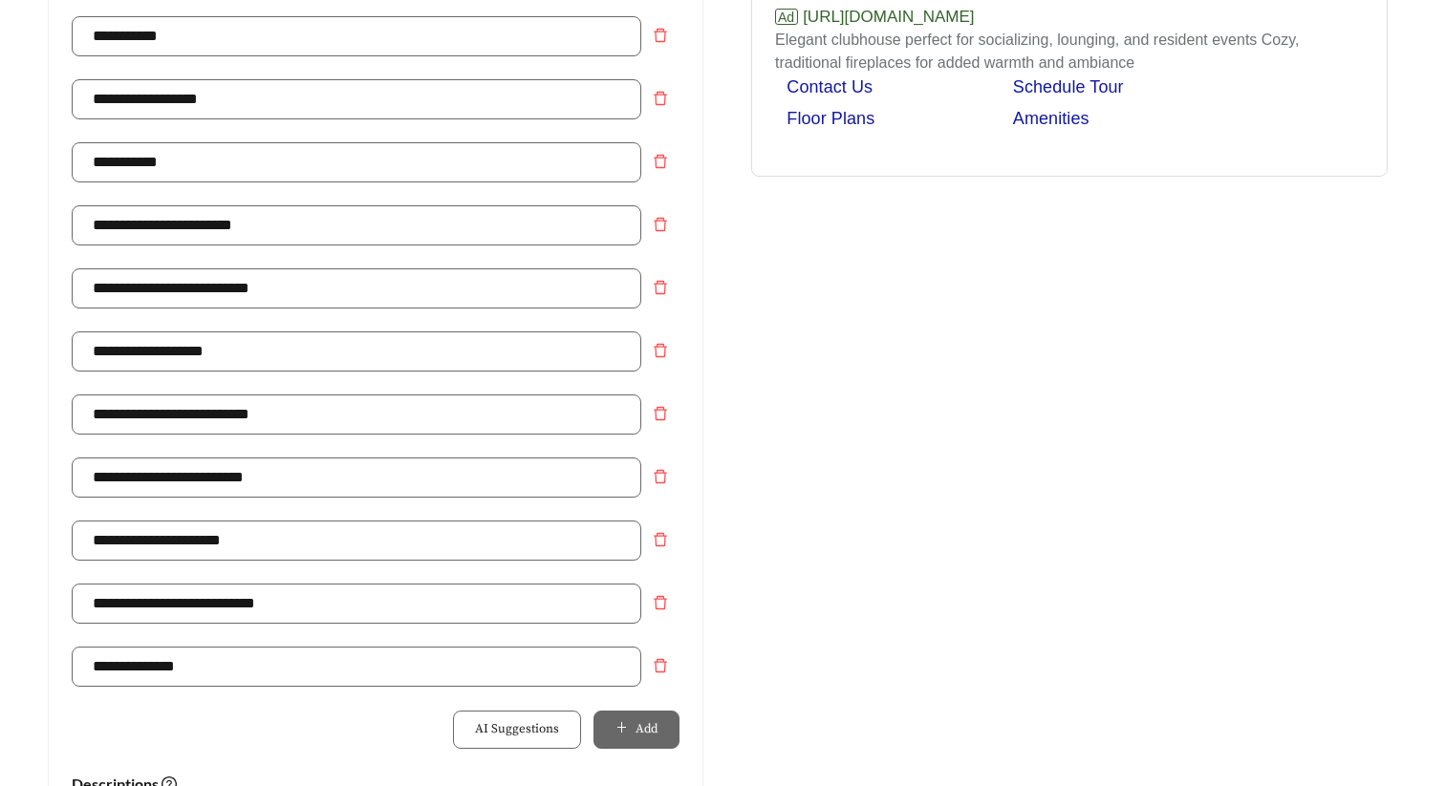
scroll to position [261, 0]
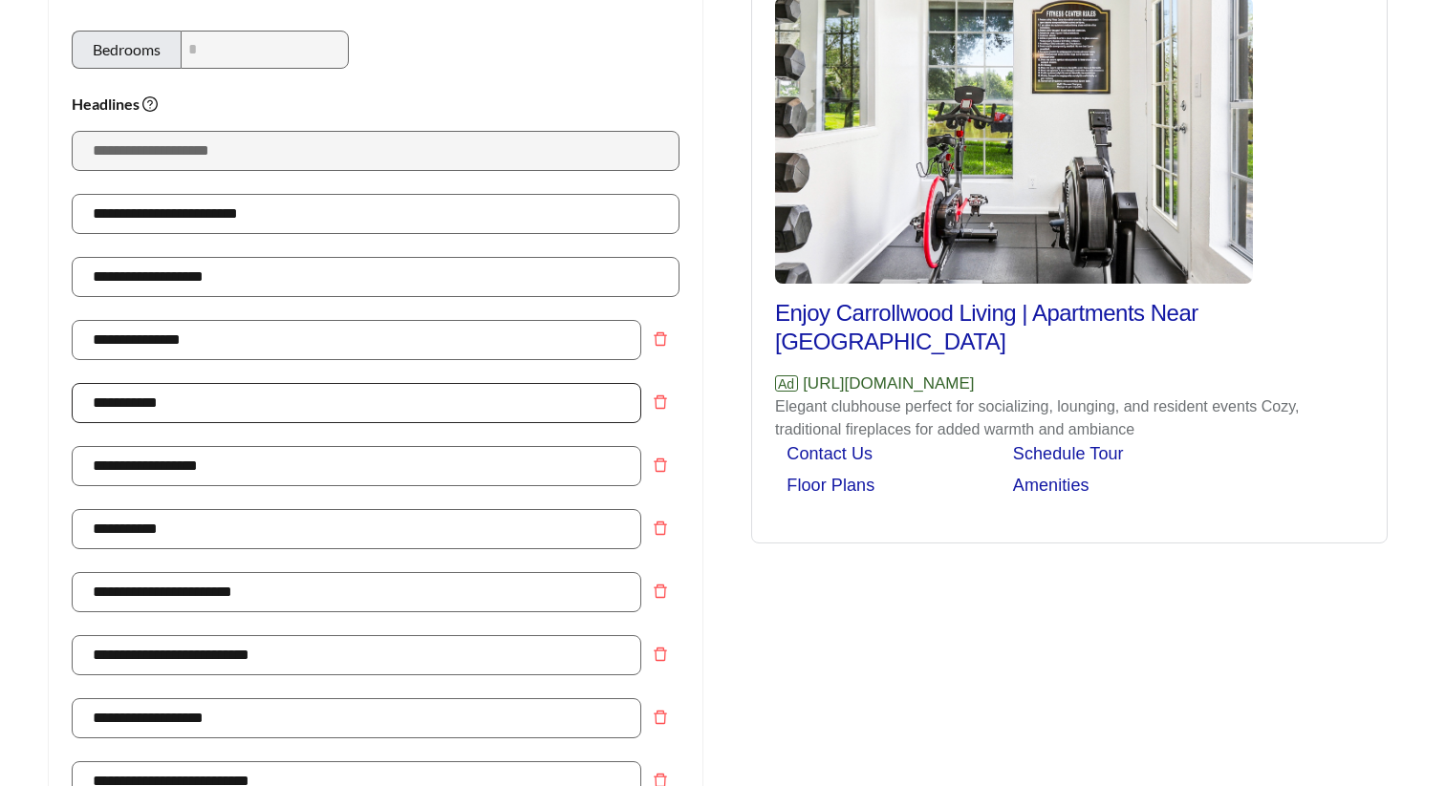
type input "**********"
click at [208, 393] on input "**********" at bounding box center [356, 403] width 569 height 40
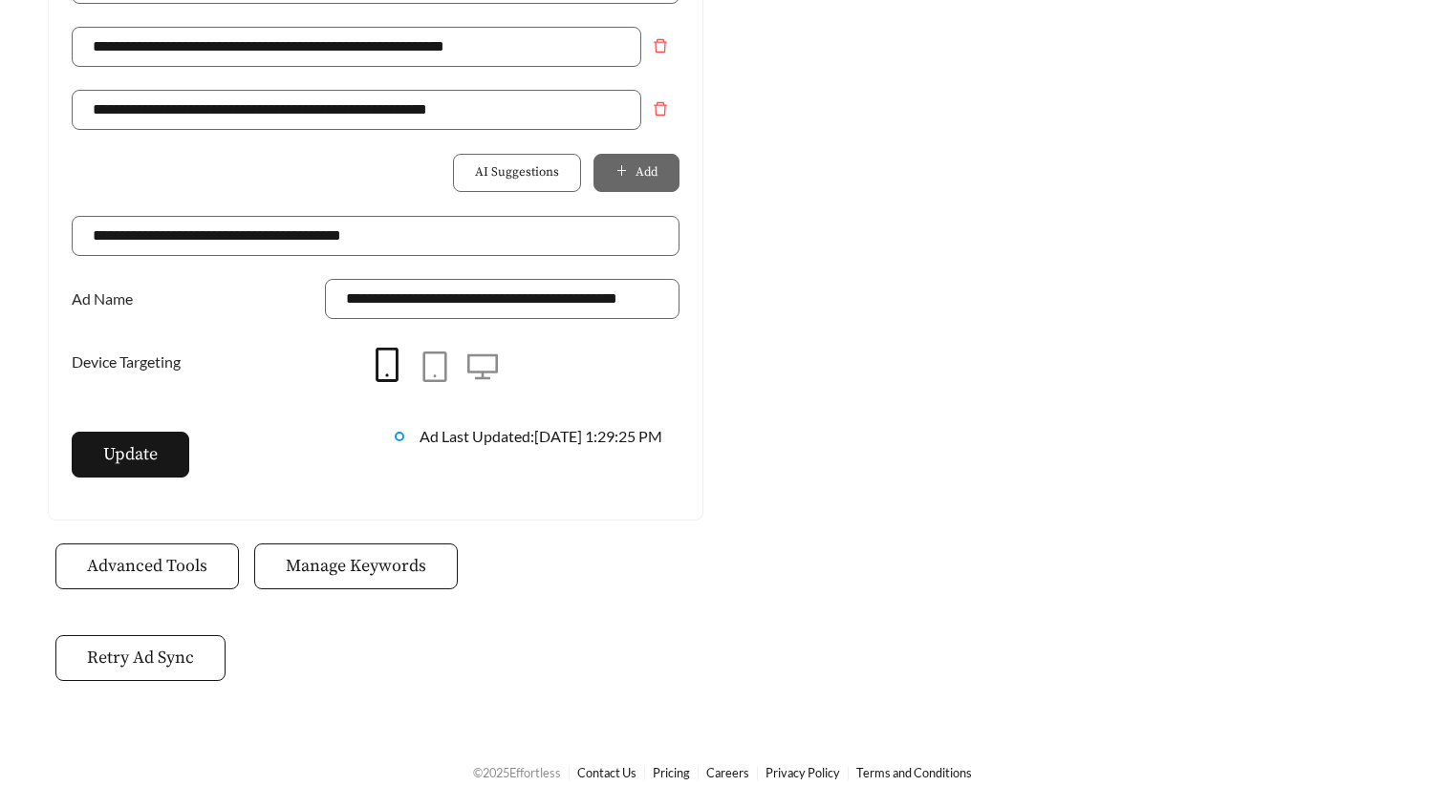
scroll to position [1558, 0]
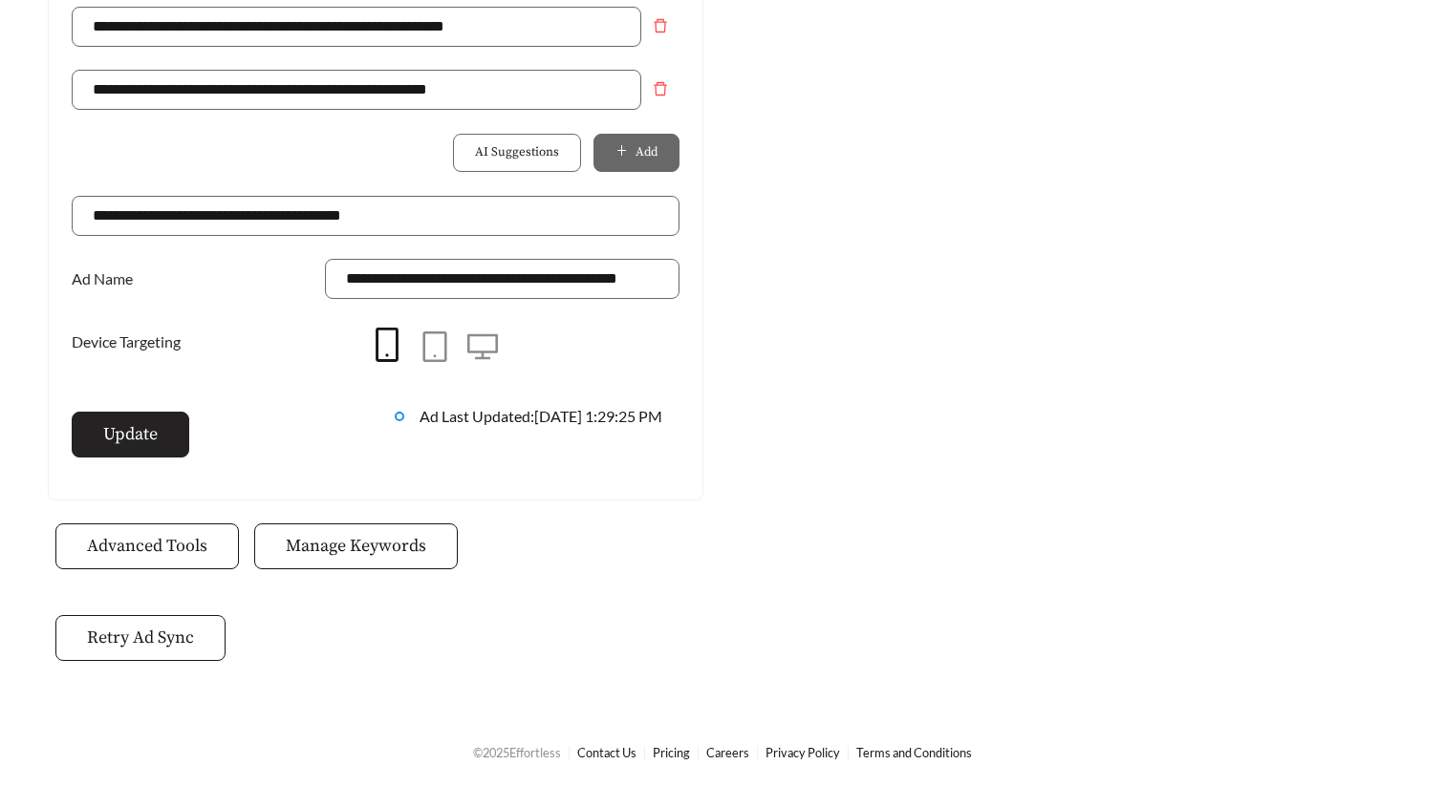
type input "**********"
click at [119, 439] on span "Update" at bounding box center [130, 434] width 54 height 26
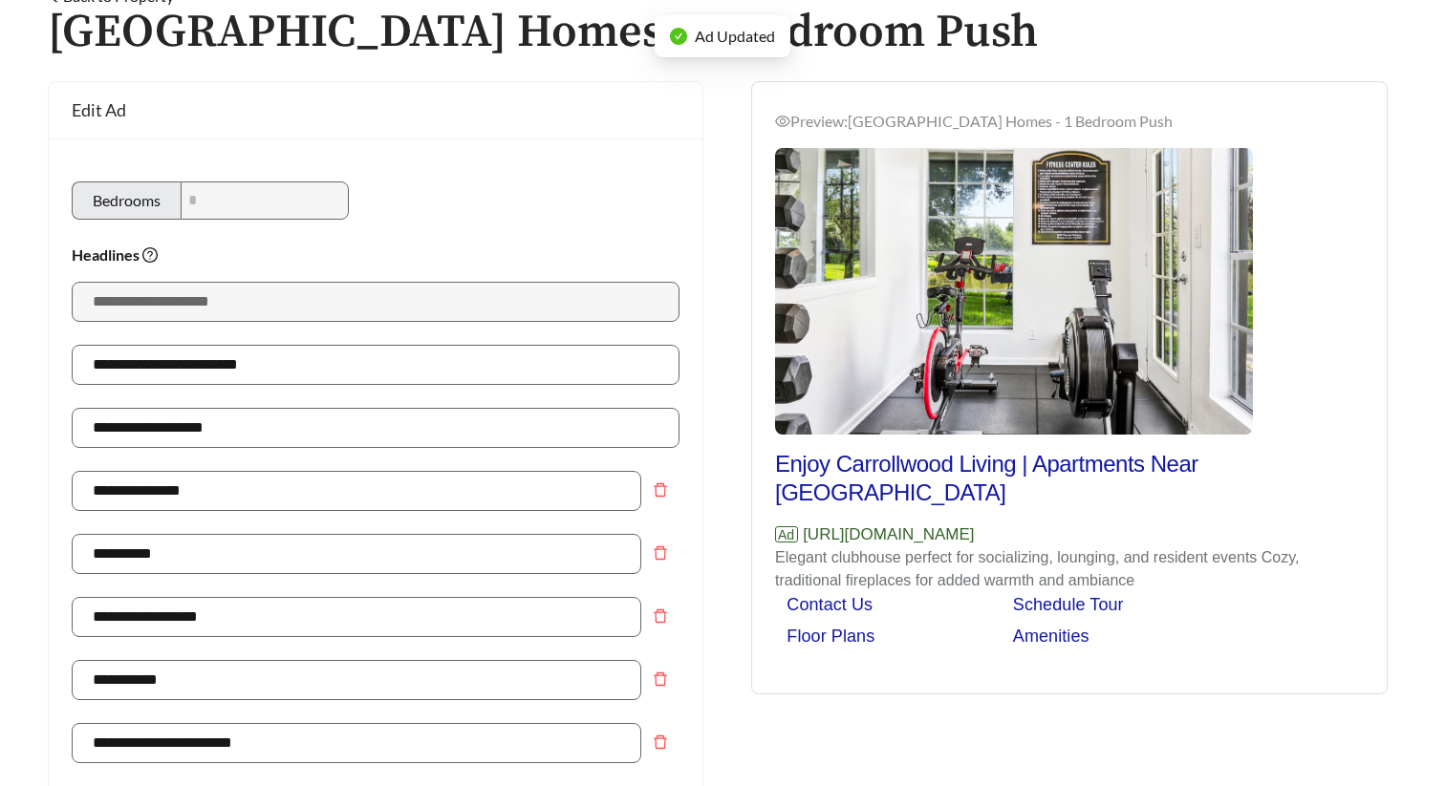
scroll to position [0, 0]
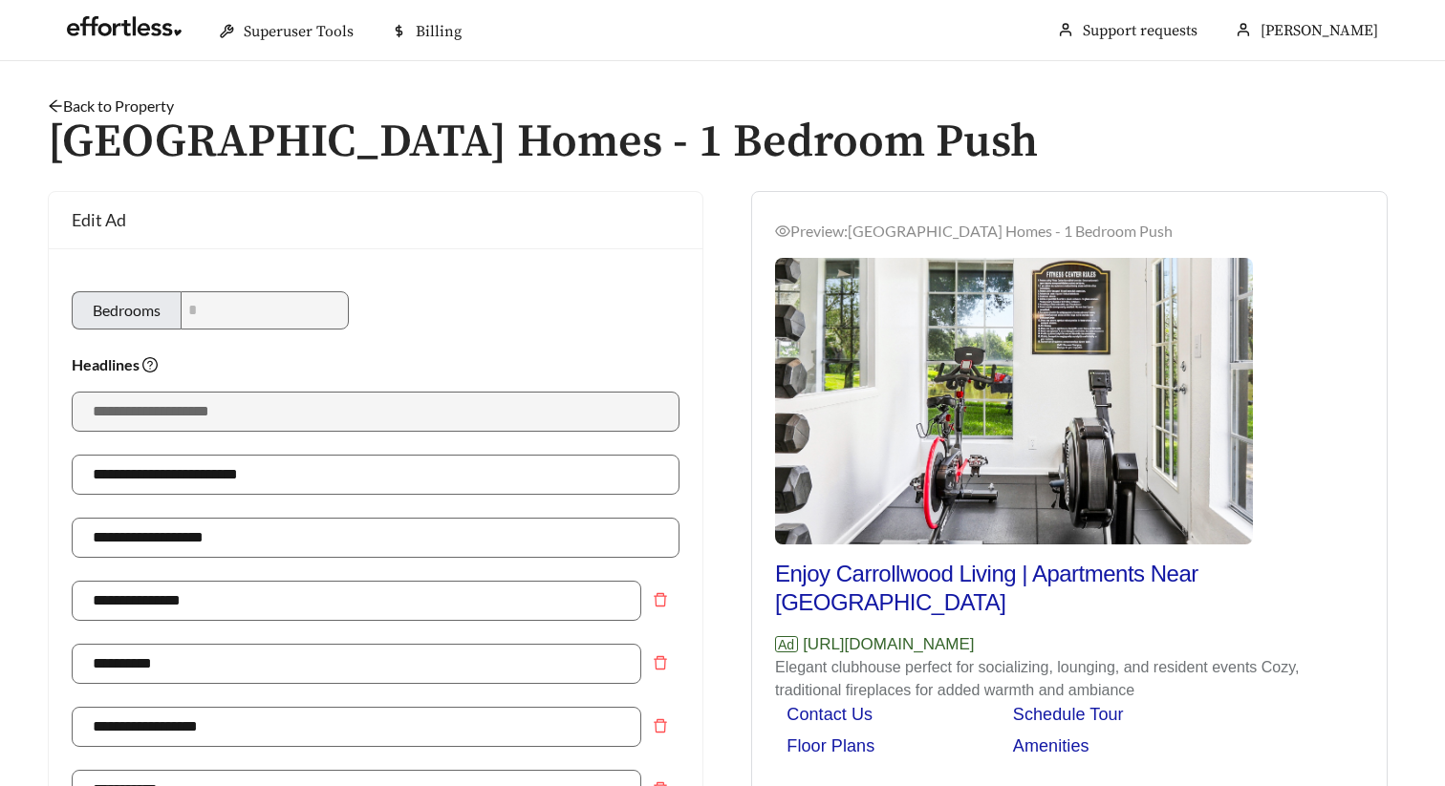
click at [155, 106] on link "Back to Property" at bounding box center [111, 106] width 126 height 18
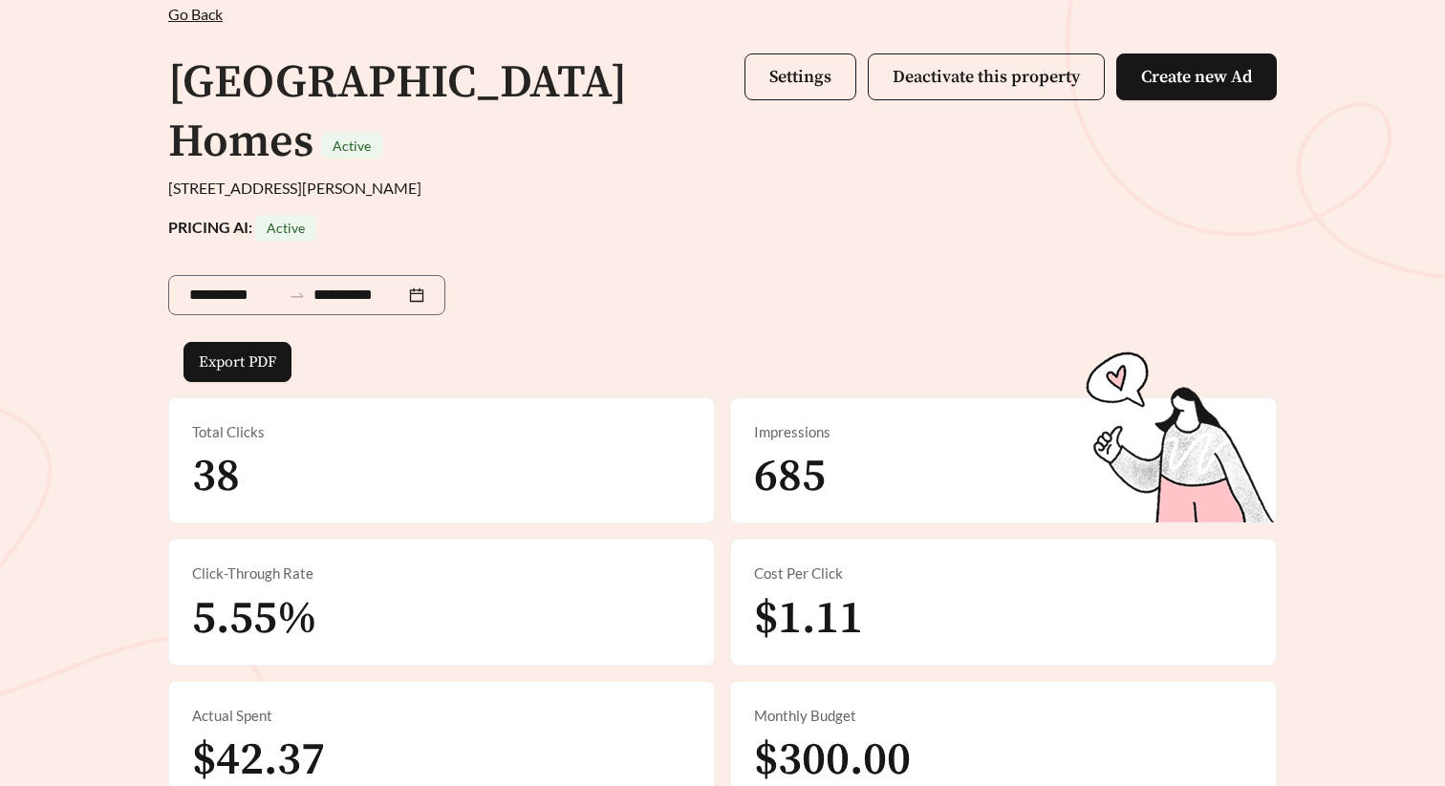
scroll to position [122, 0]
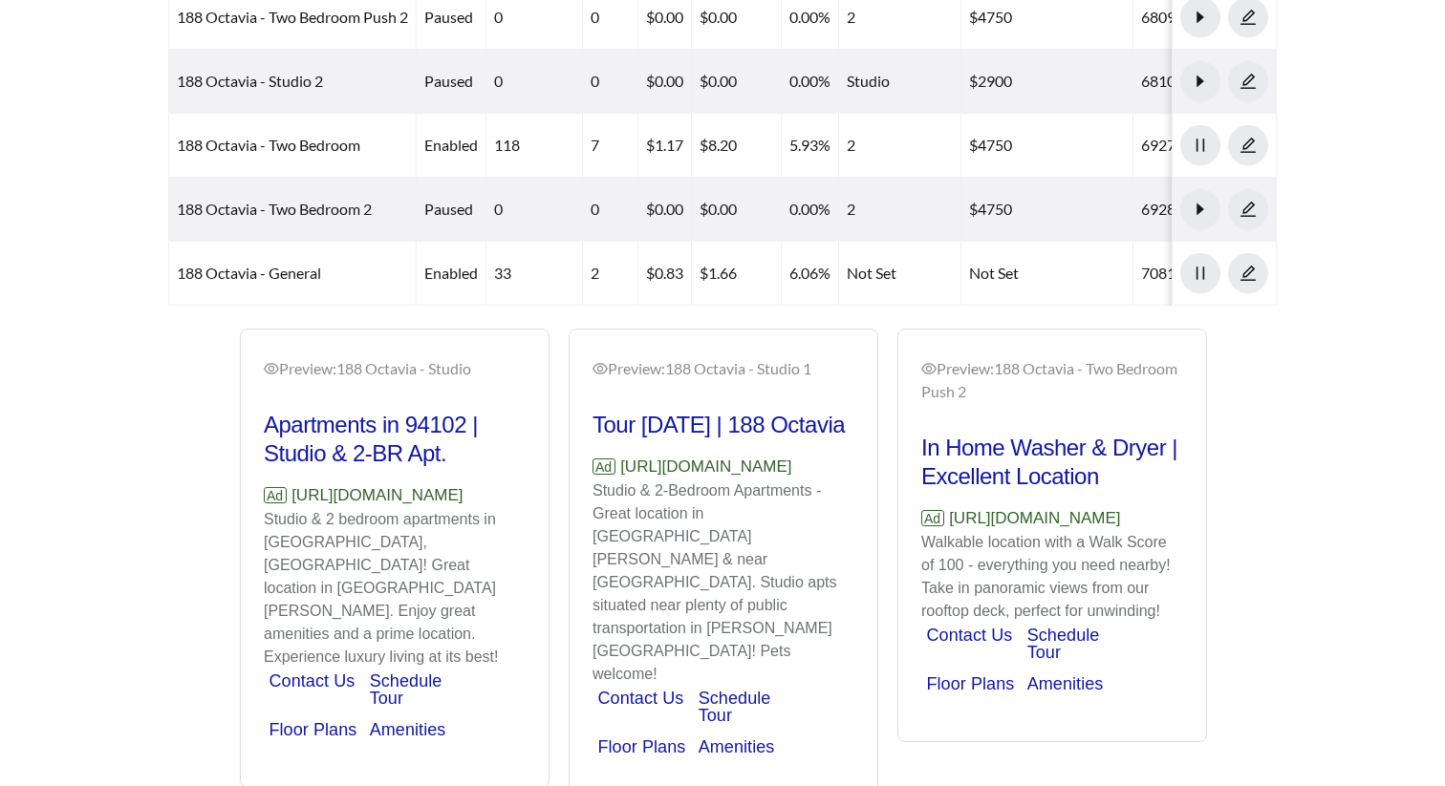
scroll to position [1318, 0]
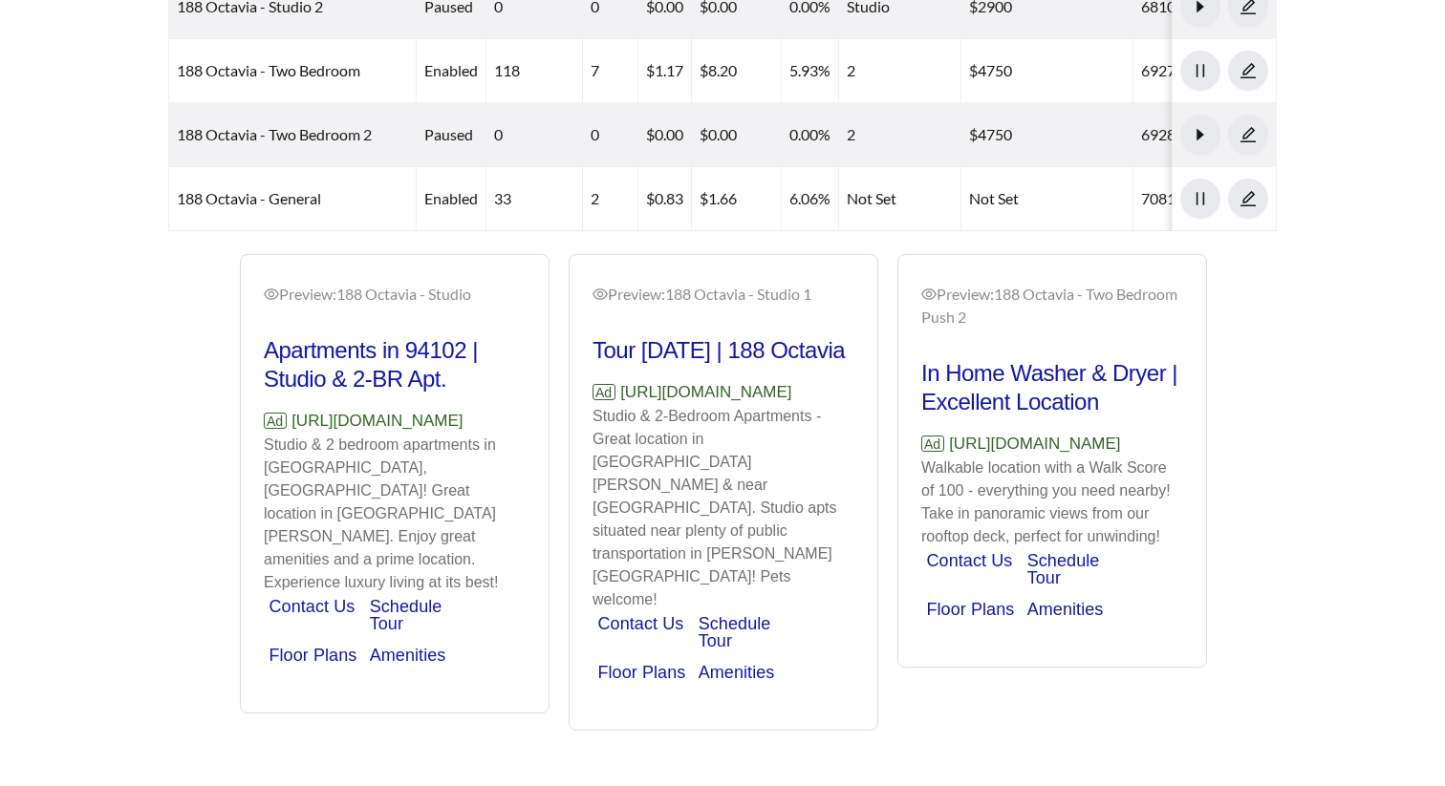
drag, startPoint x: 514, startPoint y: 421, endPoint x: 292, endPoint y: 419, distance: 221.7
click at [292, 419] on p "Ad [URL][DOMAIN_NAME]" at bounding box center [395, 421] width 262 height 25
copy p "[URL][DOMAIN_NAME]"
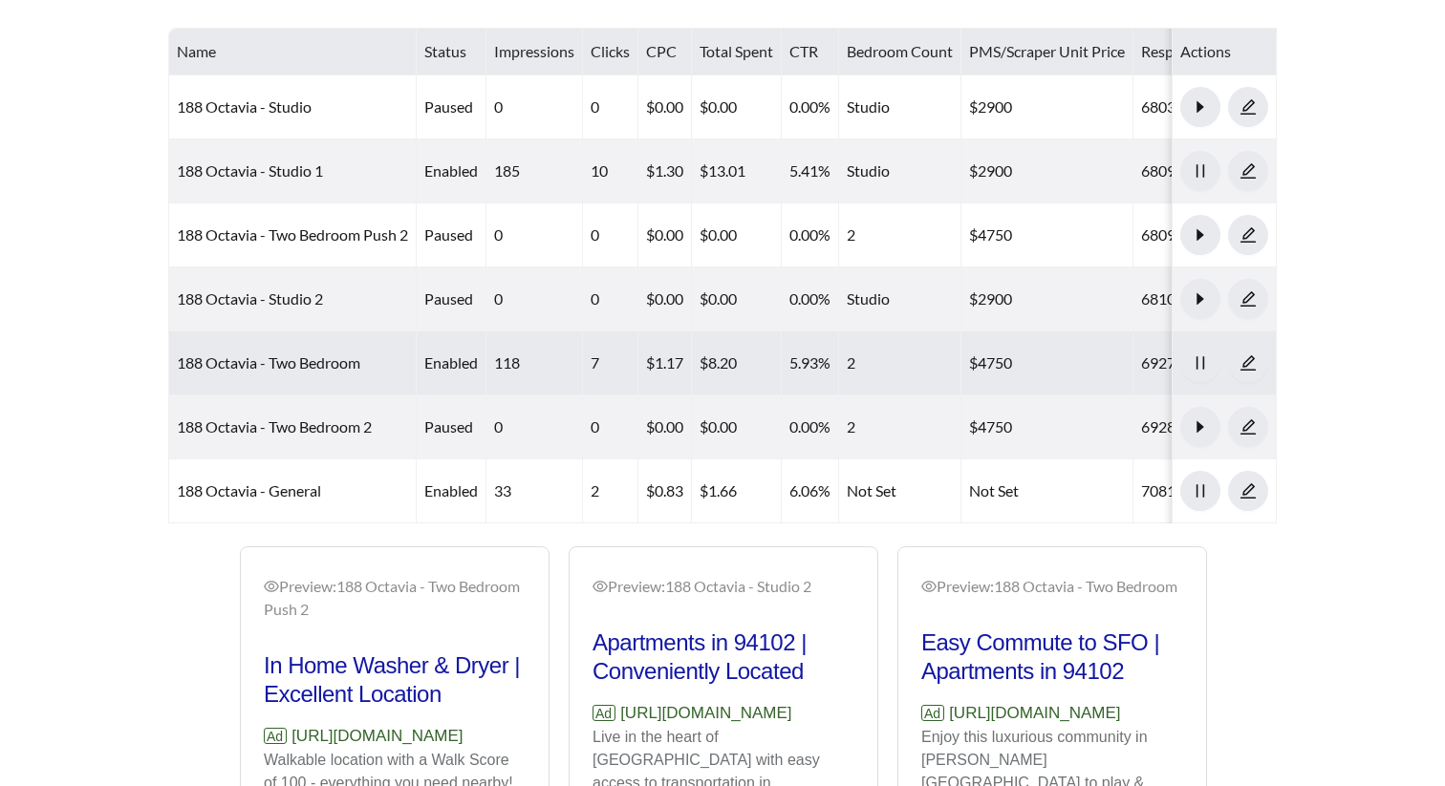
scroll to position [852, 0]
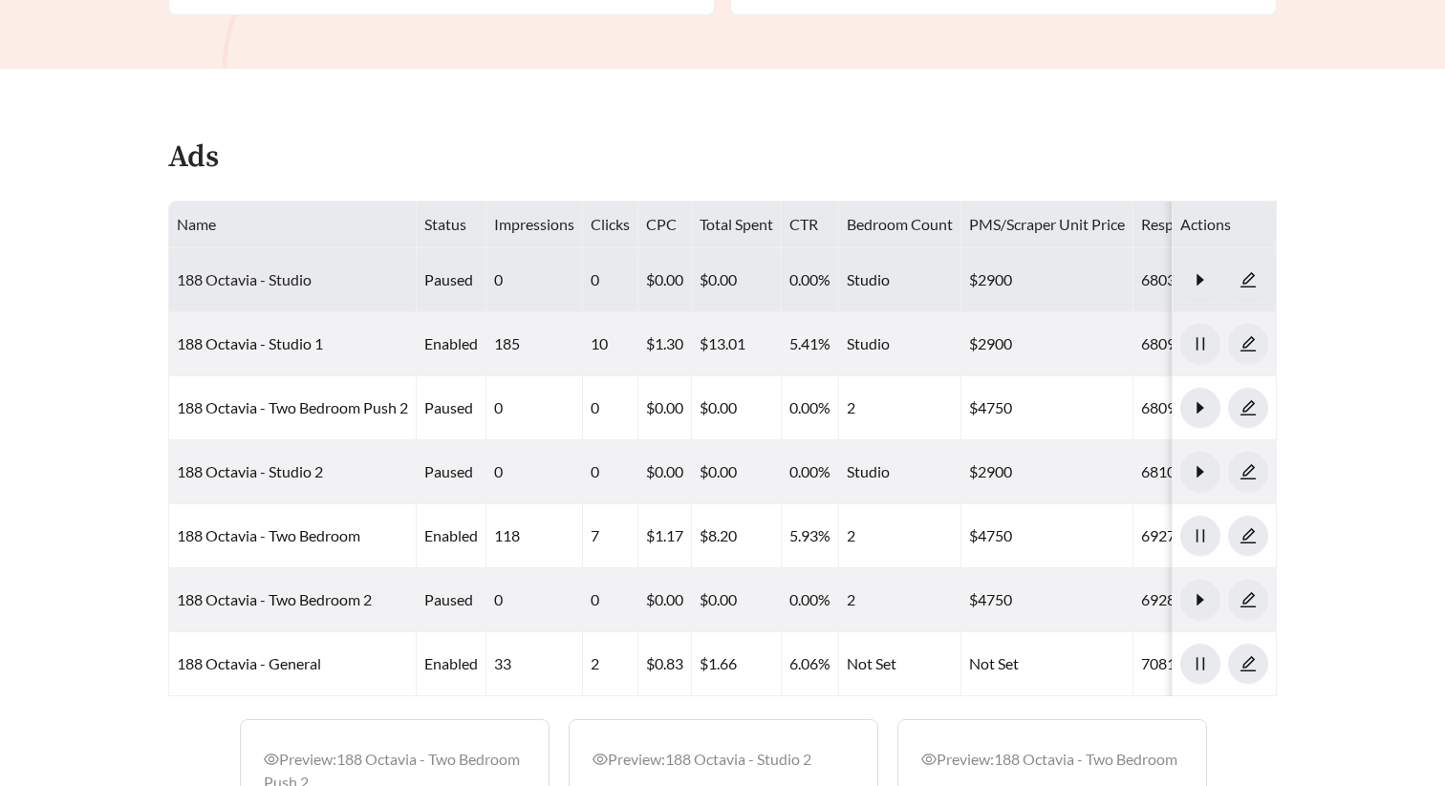
click at [282, 277] on link "188 Octavia - Studio" at bounding box center [244, 279] width 135 height 18
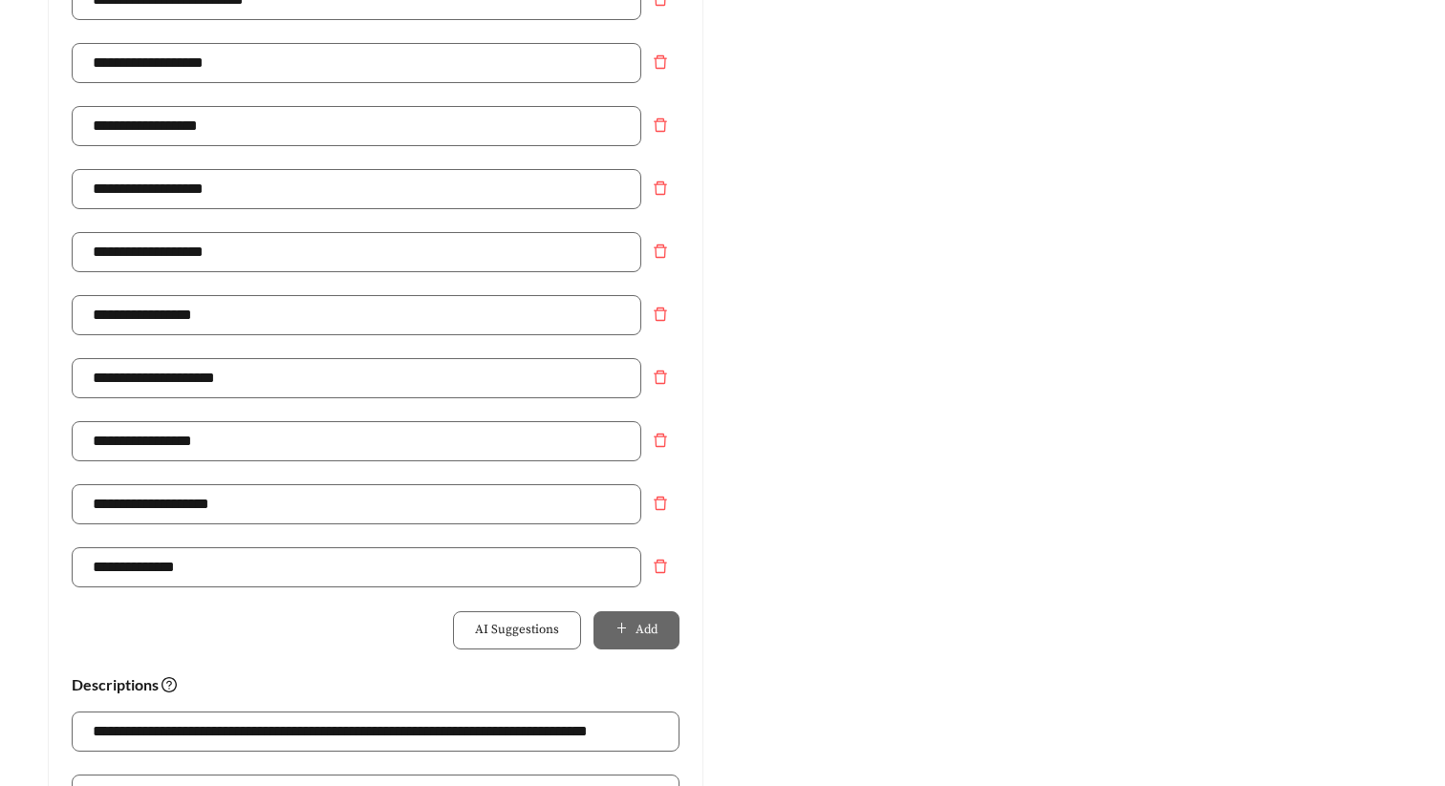
scroll to position [1068, 0]
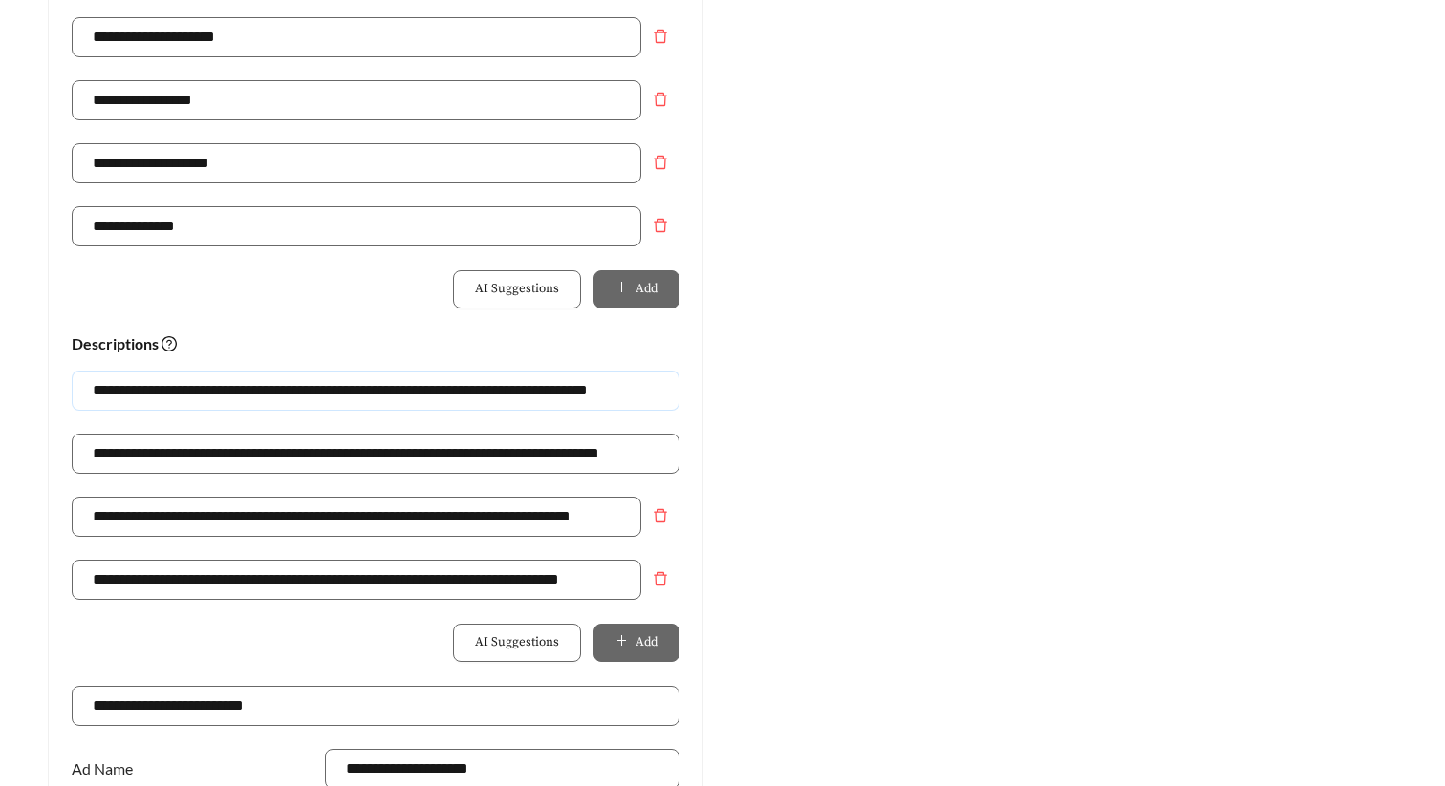
click at [252, 391] on input "**********" at bounding box center [376, 391] width 608 height 40
drag, startPoint x: 526, startPoint y: 388, endPoint x: 734, endPoint y: 387, distance: 207.3
click at [734, 387] on div "**********" at bounding box center [722, 57] width 1387 height 1868
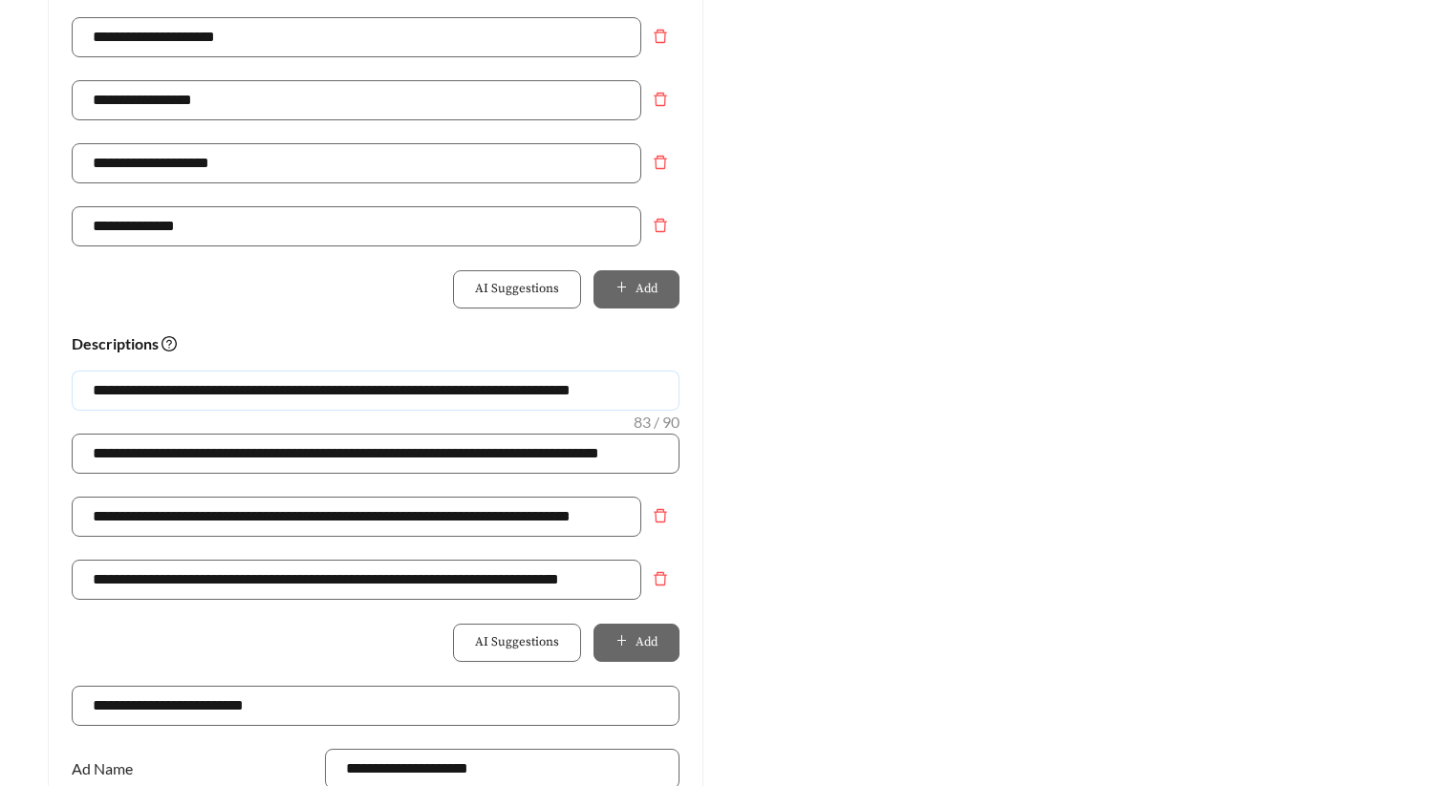
drag, startPoint x: 653, startPoint y: 391, endPoint x: 50, endPoint y: 390, distance: 602.9
click at [50, 390] on div "**********" at bounding box center [376, 85] width 654 height 1810
type input "**********"
click at [935, 481] on div "Preview: 188 Octavia - Studio Smoke-Free Community | Stunning Views Ad [URL][DO…" at bounding box center [1069, 57] width 694 height 1868
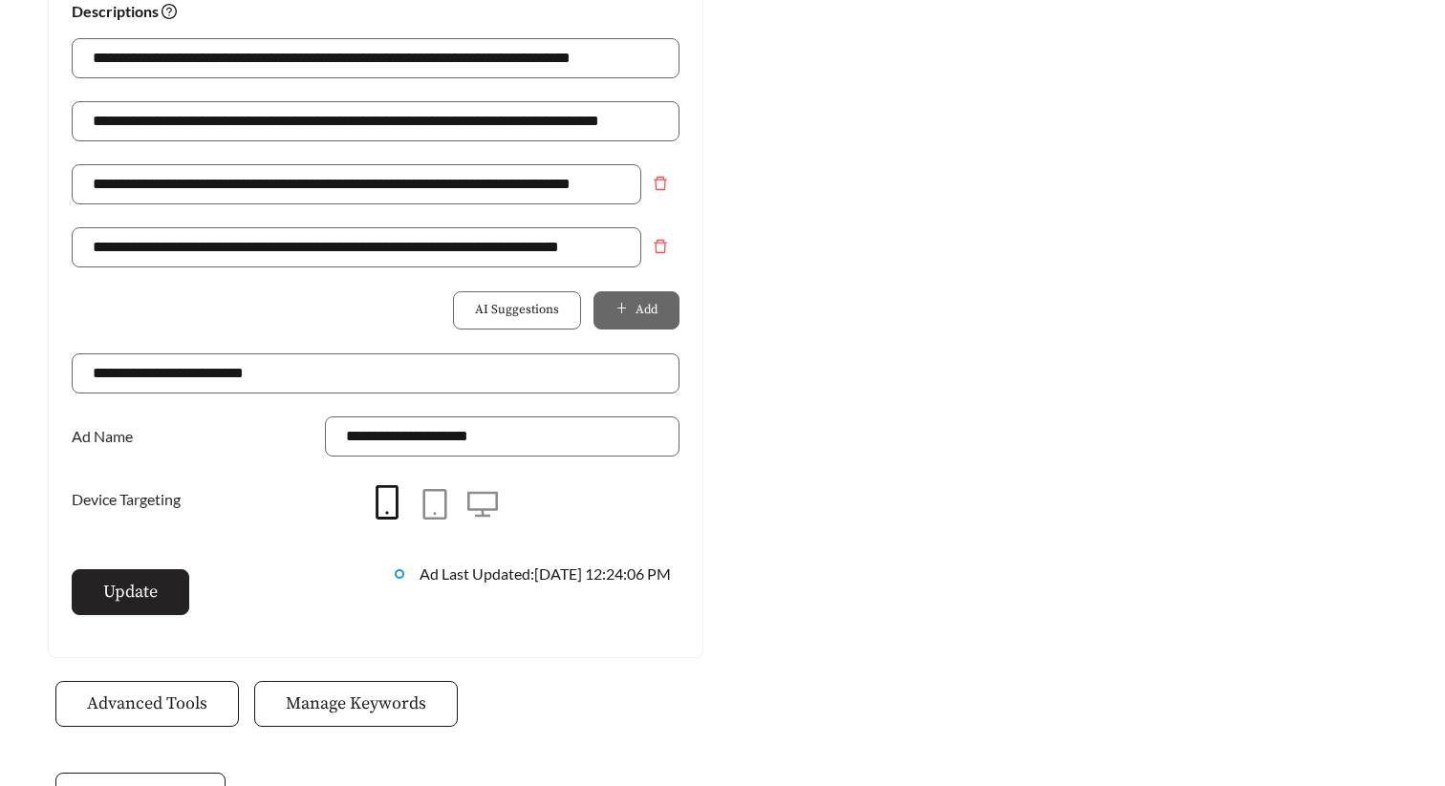
click at [153, 581] on span "Update" at bounding box center [130, 592] width 54 height 26
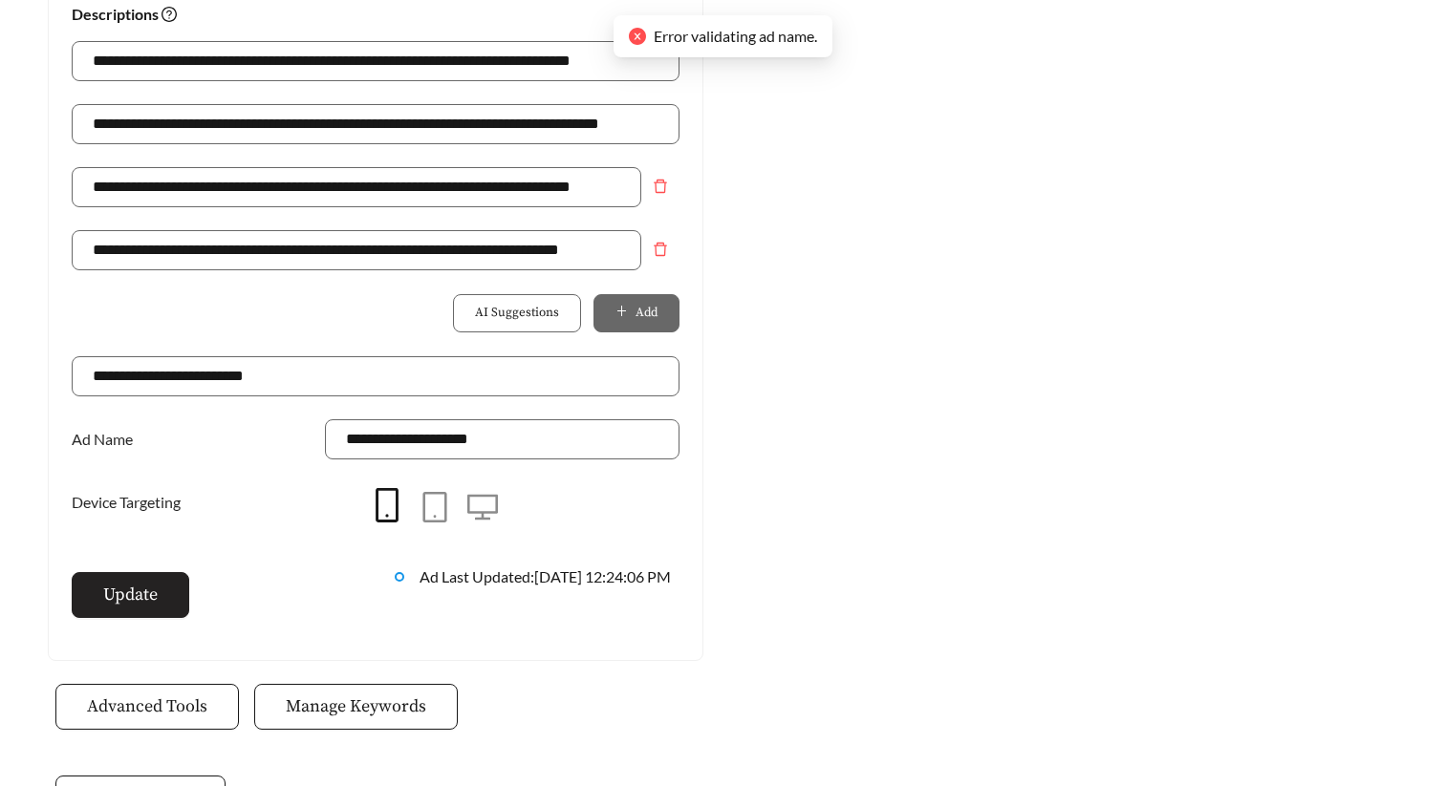
scroll to position [1520, 0]
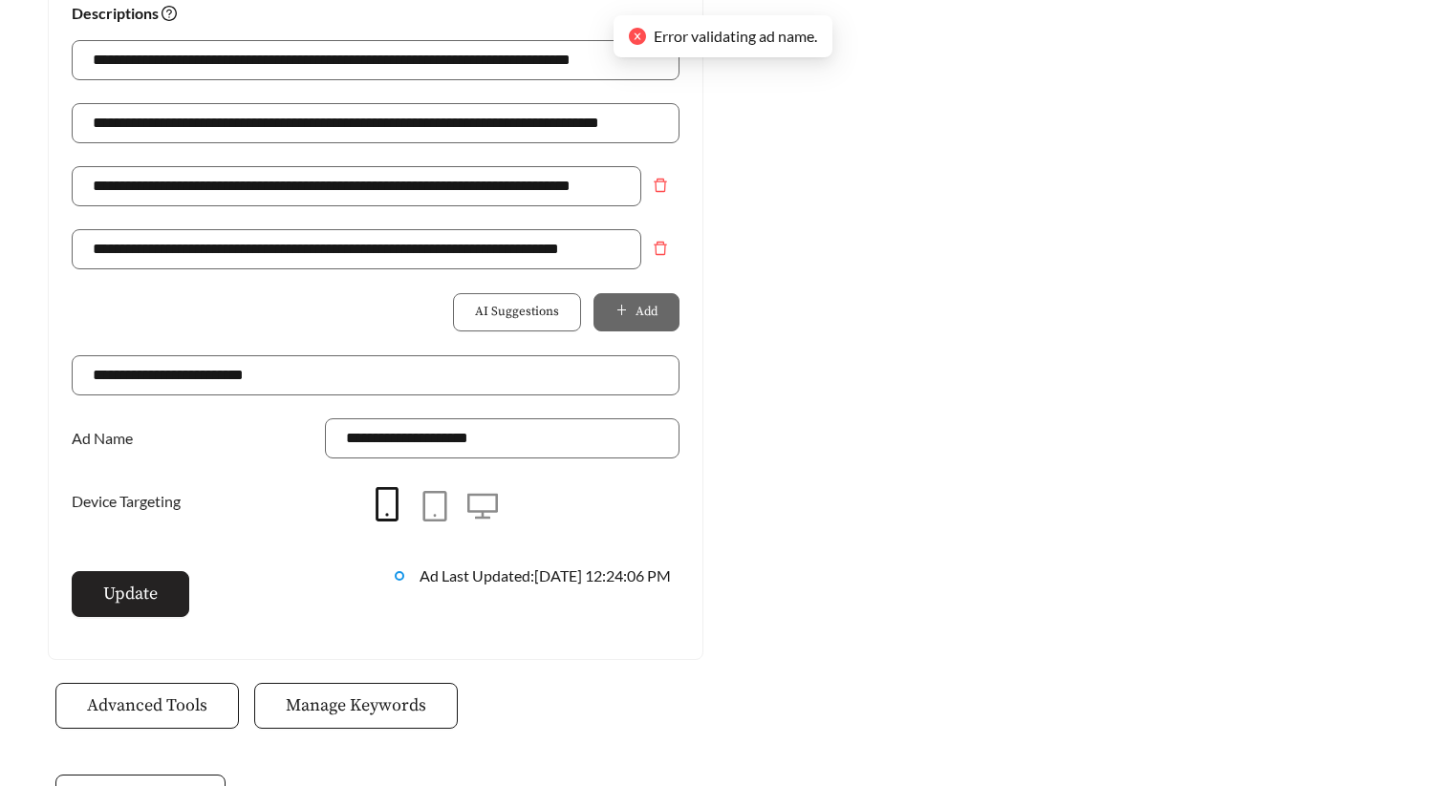
click at [154, 592] on span "Update" at bounding box center [130, 594] width 54 height 26
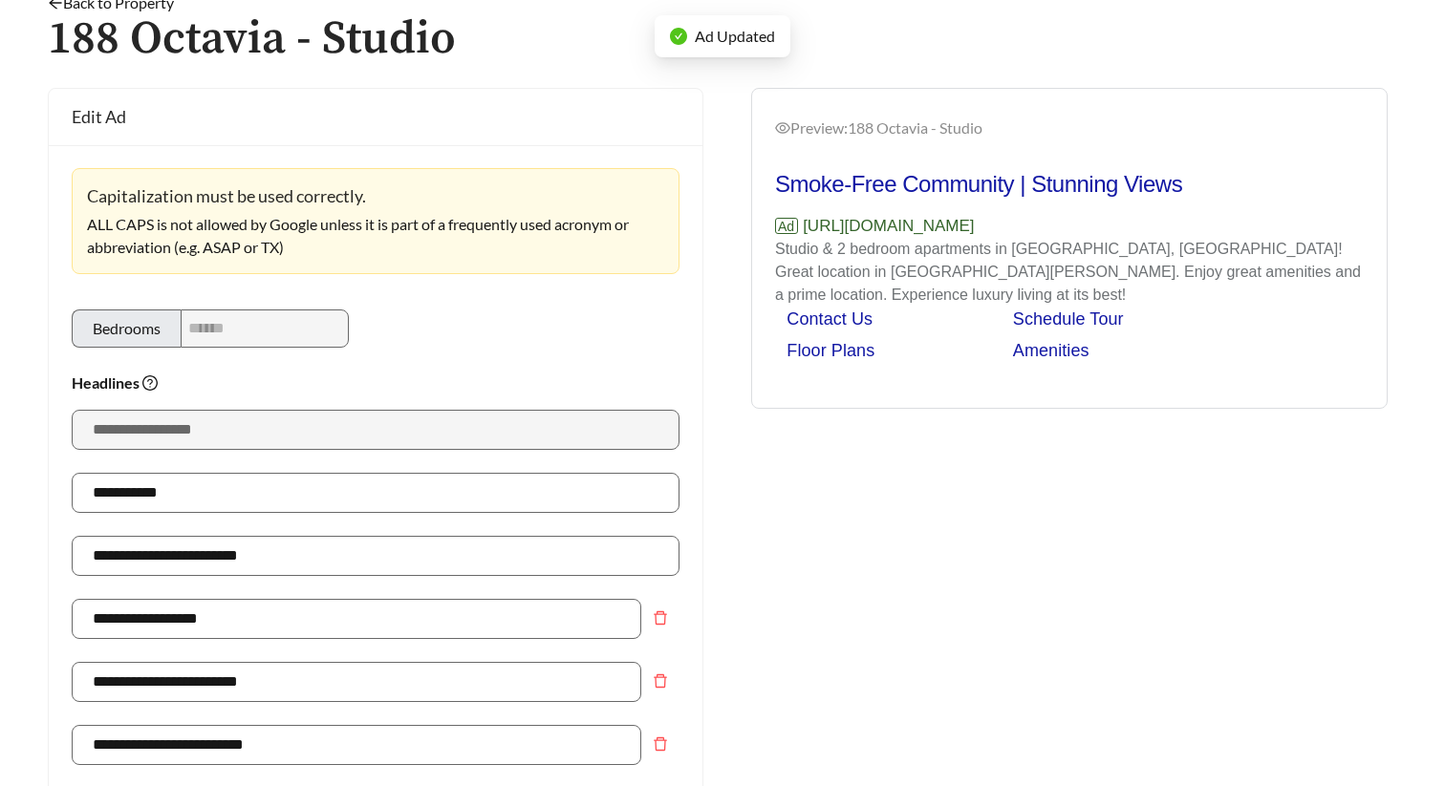
scroll to position [0, 0]
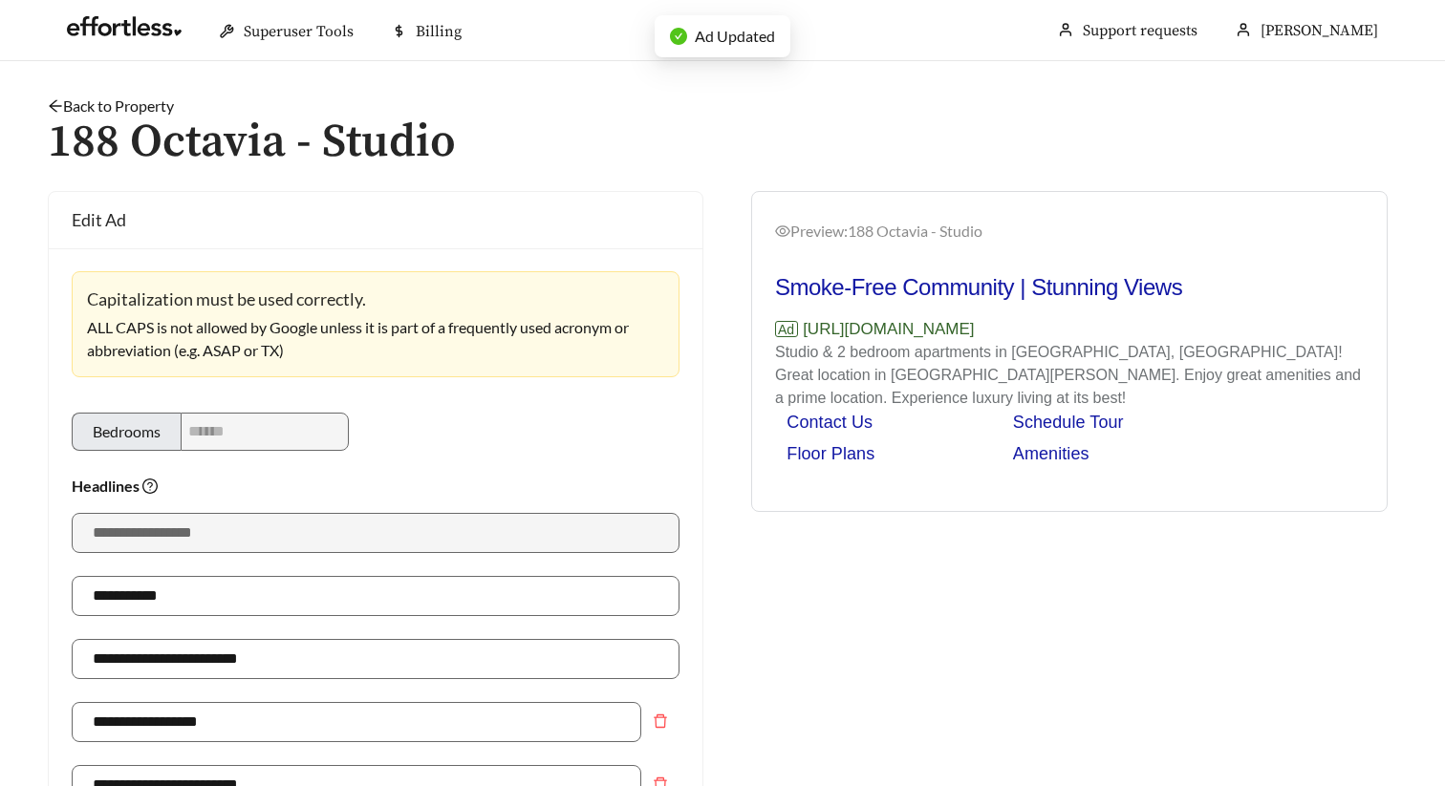
click at [156, 103] on link "Back to Property" at bounding box center [111, 106] width 126 height 18
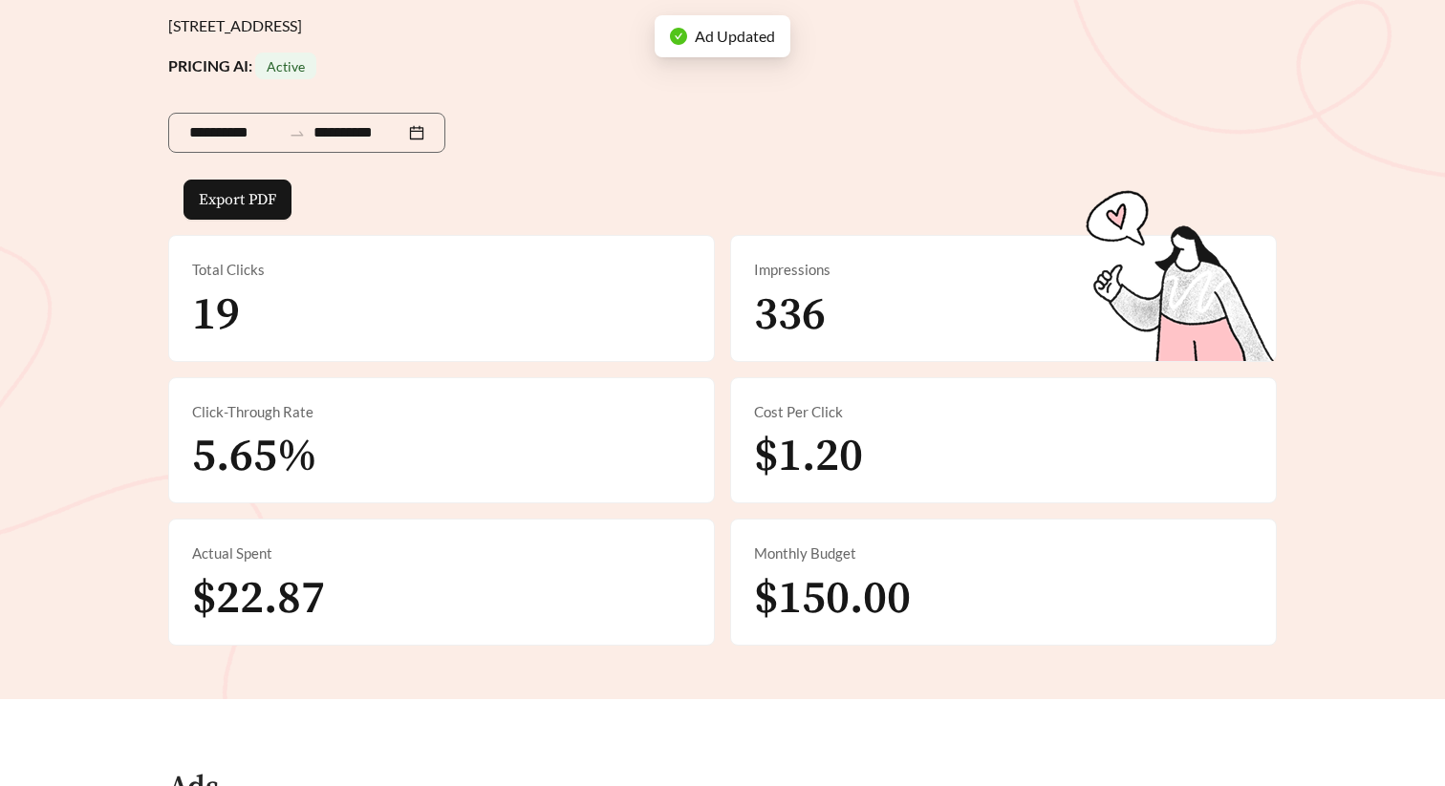
scroll to position [903, 0]
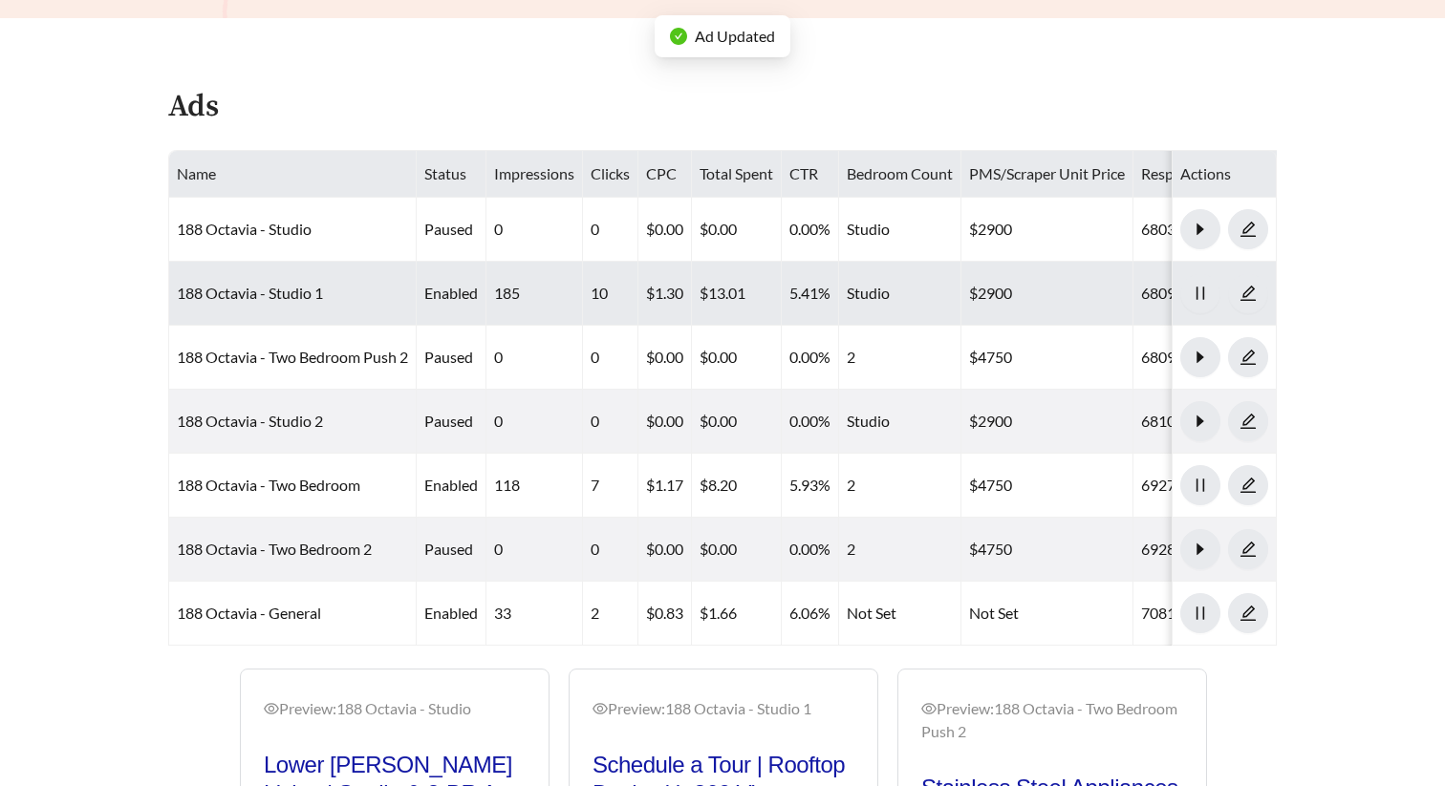
click at [284, 301] on td "188 Octavia - Studio 1" at bounding box center [292, 294] width 247 height 64
click at [279, 288] on link "188 Octavia - Studio 1" at bounding box center [250, 293] width 146 height 18
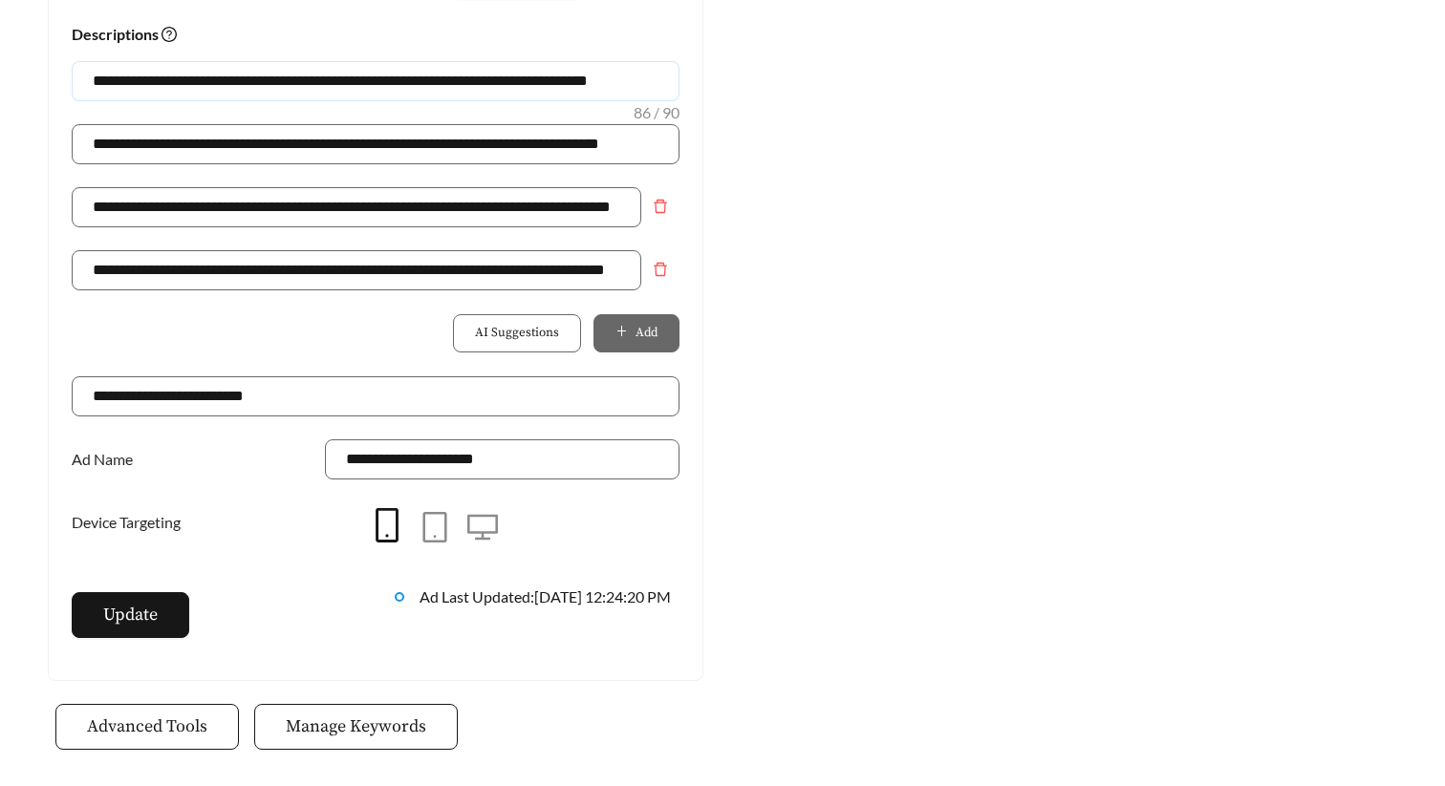
drag, startPoint x: 660, startPoint y: 81, endPoint x: -9, endPoint y: 77, distance: 668.8
paste input "text"
type input "**********"
click at [145, 613] on span "Update" at bounding box center [130, 615] width 54 height 26
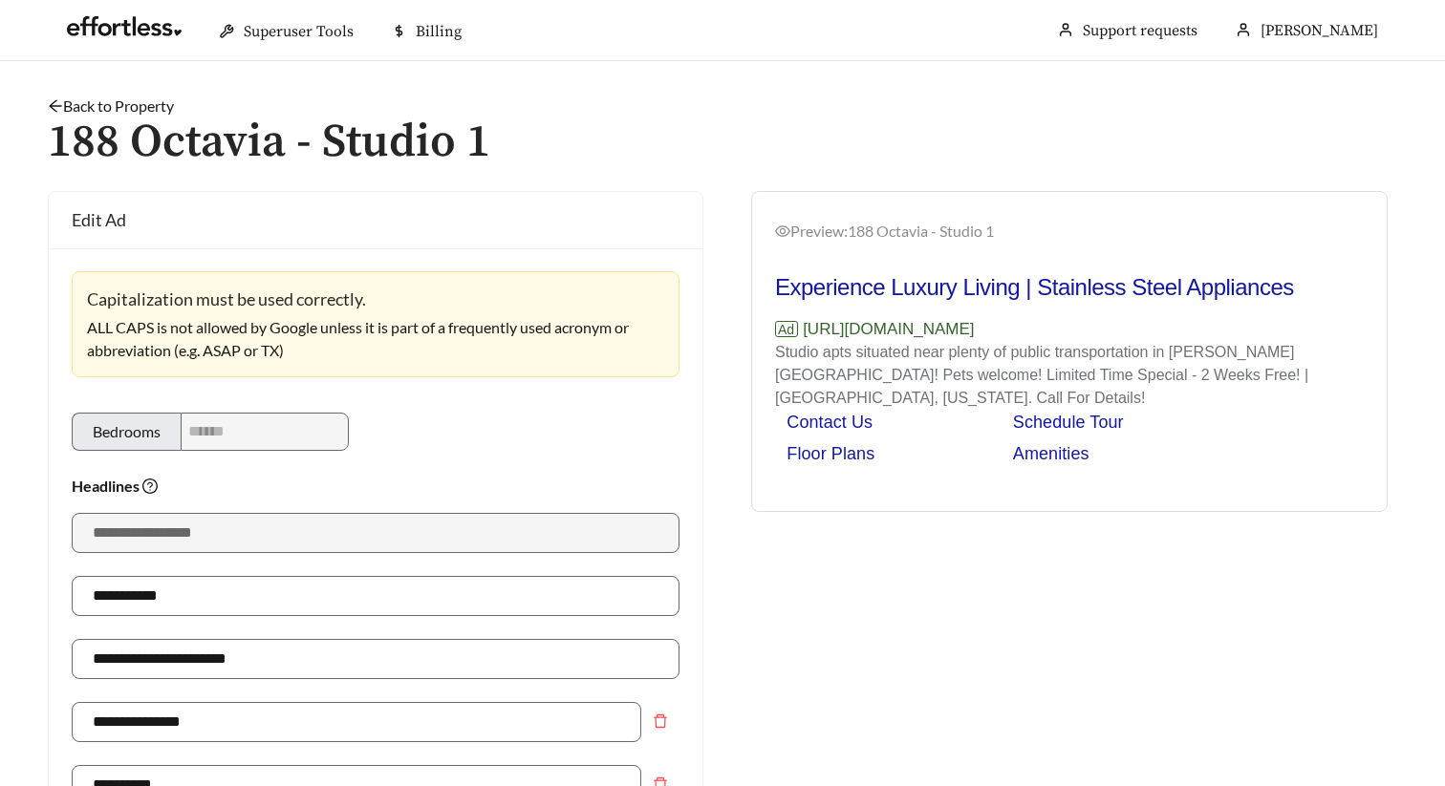
click at [137, 103] on link "Back to Property" at bounding box center [111, 106] width 126 height 18
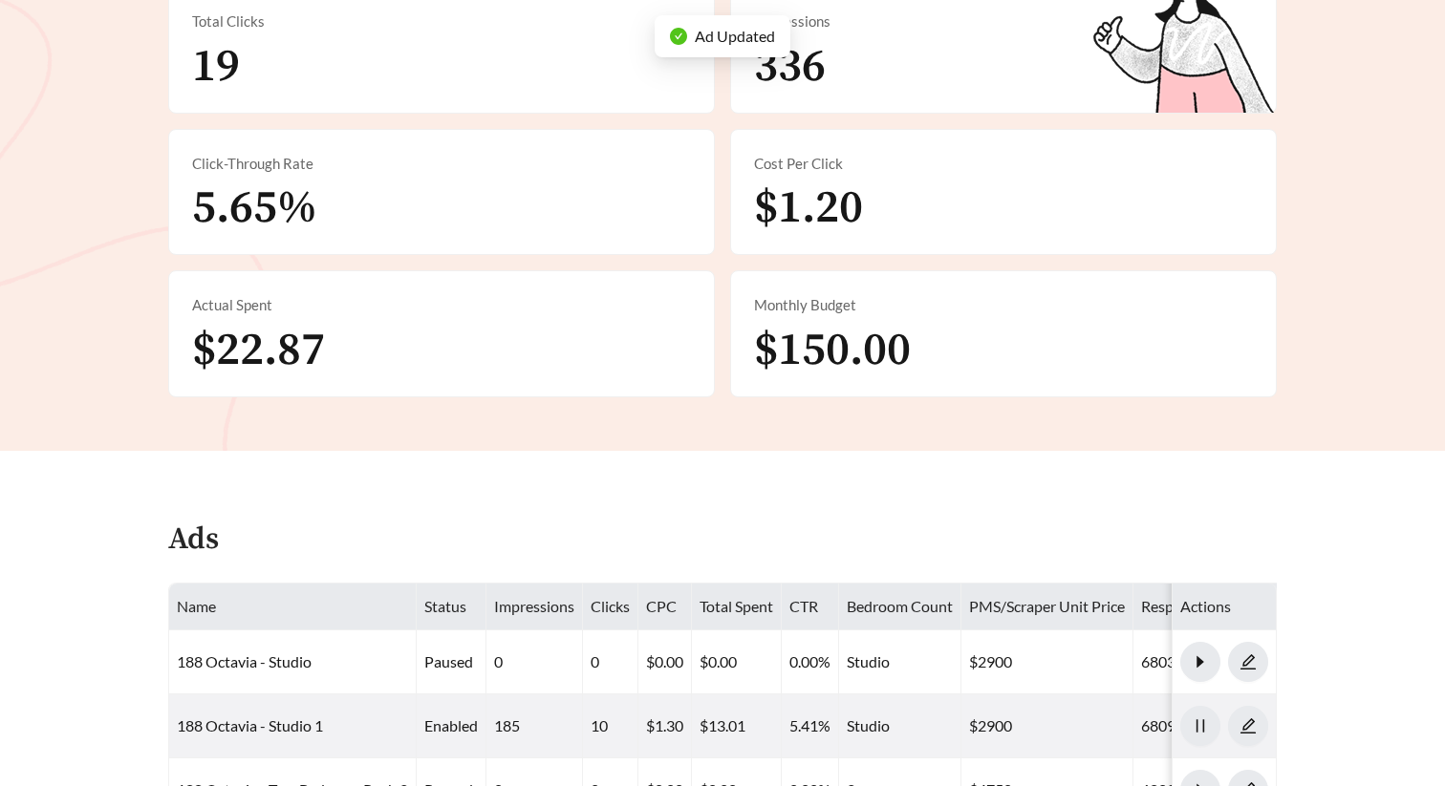
scroll to position [749, 0]
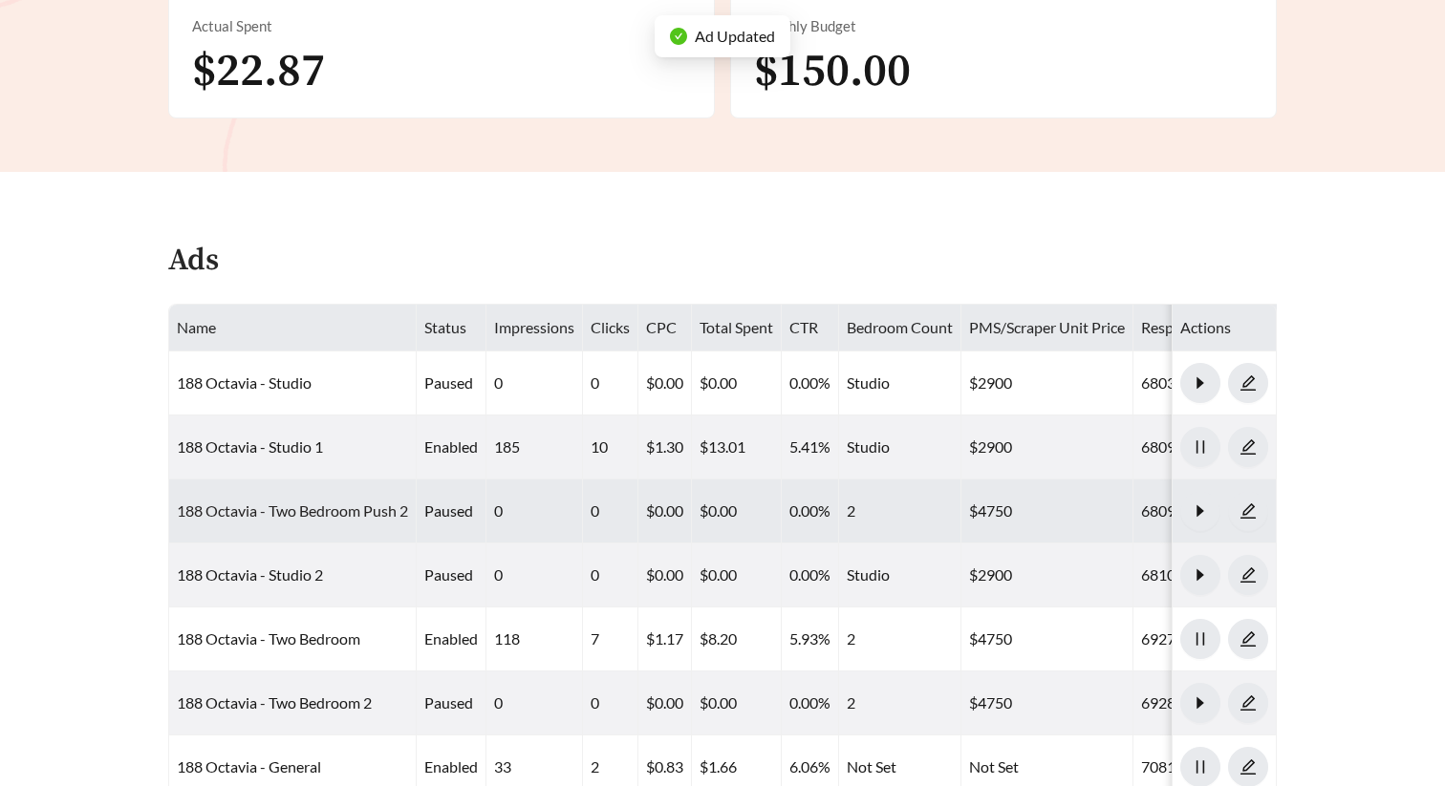
click at [305, 507] on link "188 Octavia - Two Bedroom Push 2" at bounding box center [292, 511] width 231 height 18
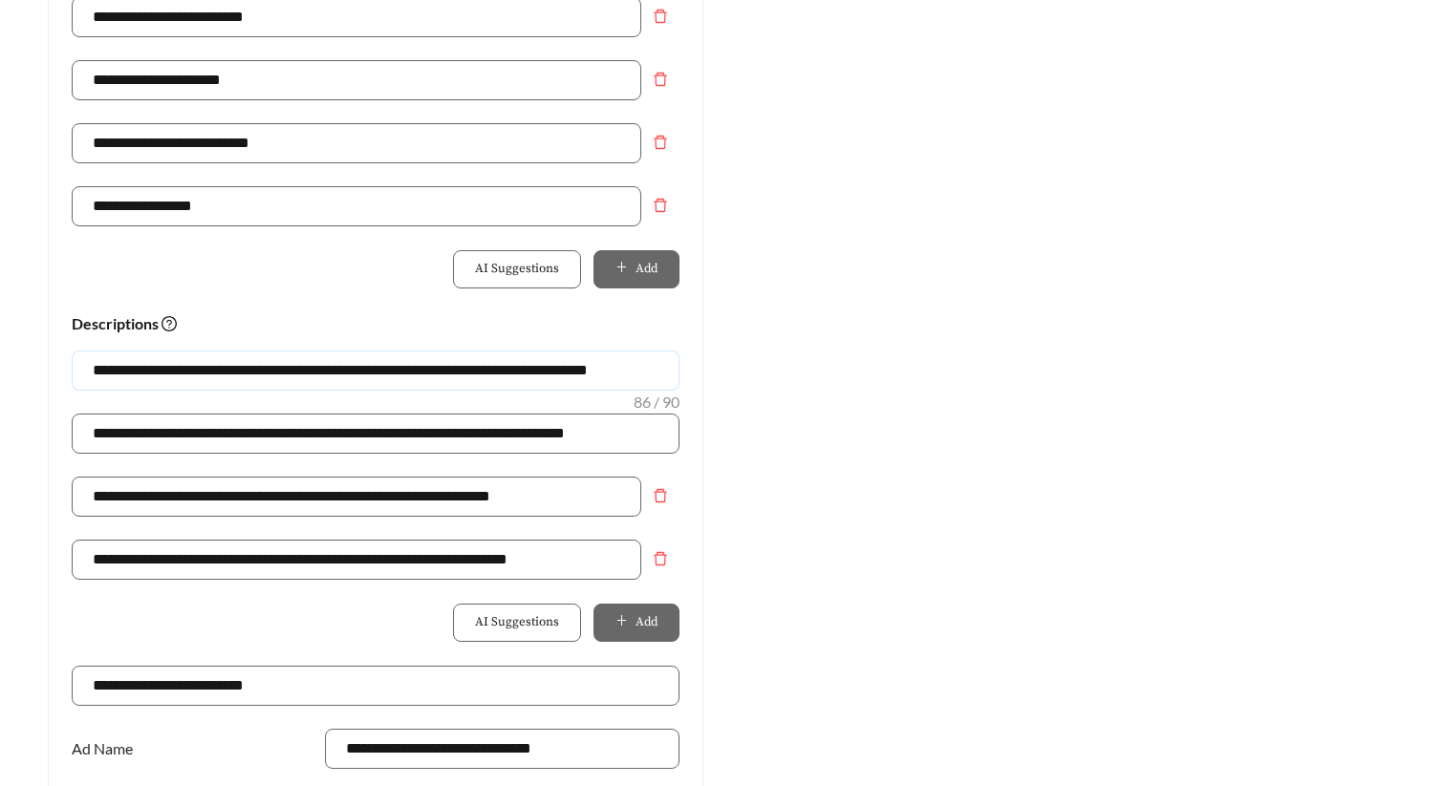
drag, startPoint x: 664, startPoint y: 378, endPoint x: -9, endPoint y: 371, distance: 672.7
paste input "text"
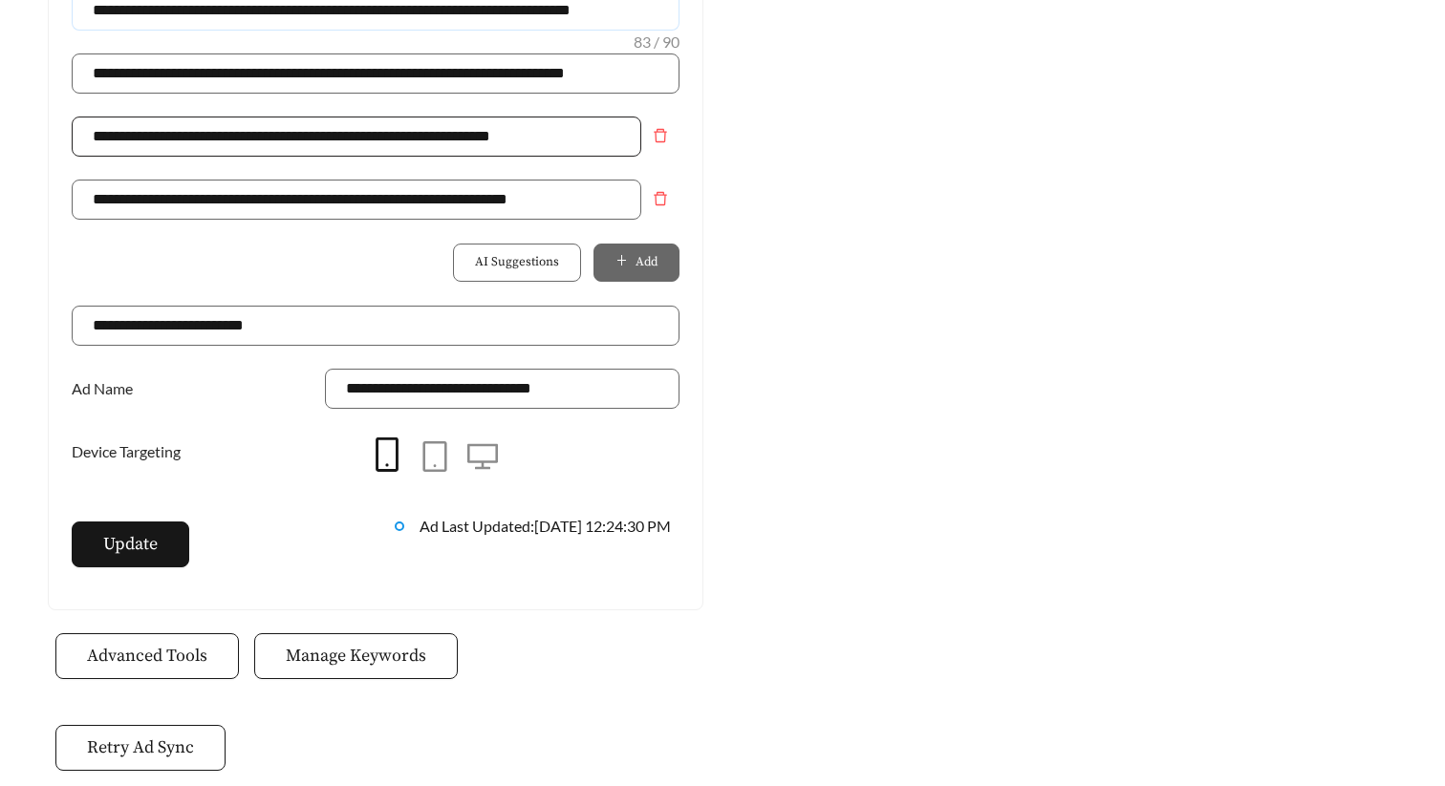
scroll to position [1456, 0]
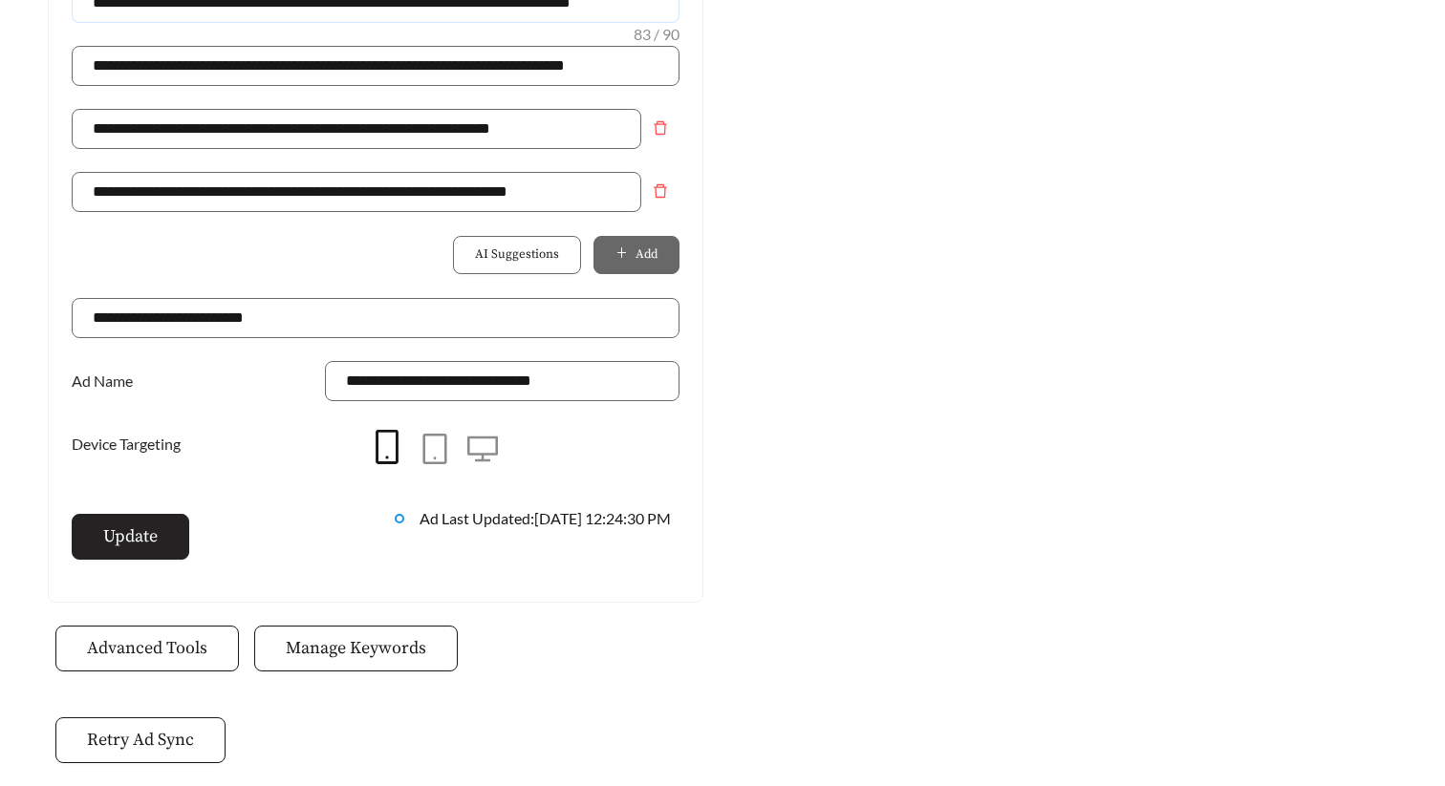
type input "**********"
click at [139, 541] on span "Update" at bounding box center [130, 537] width 54 height 26
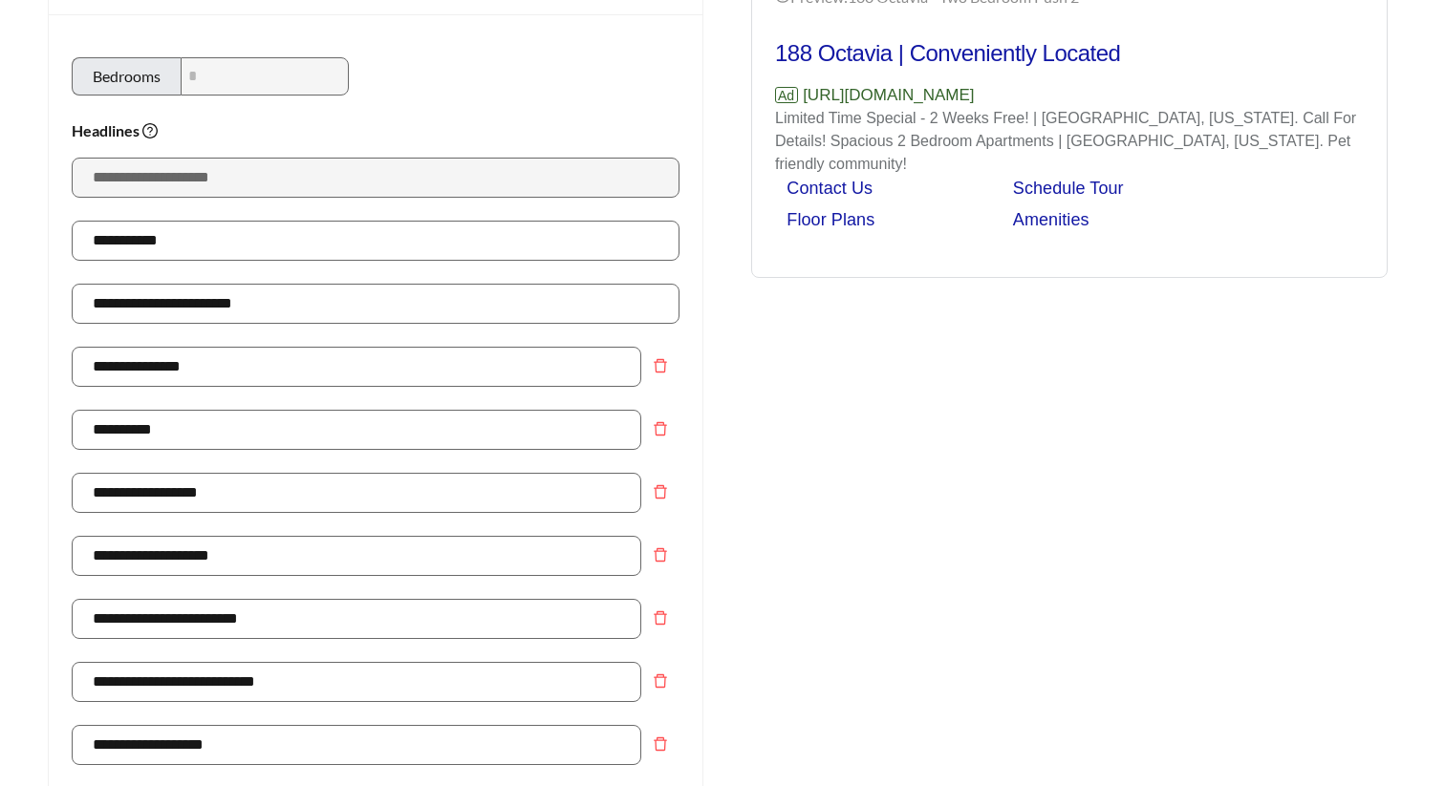
scroll to position [0, 0]
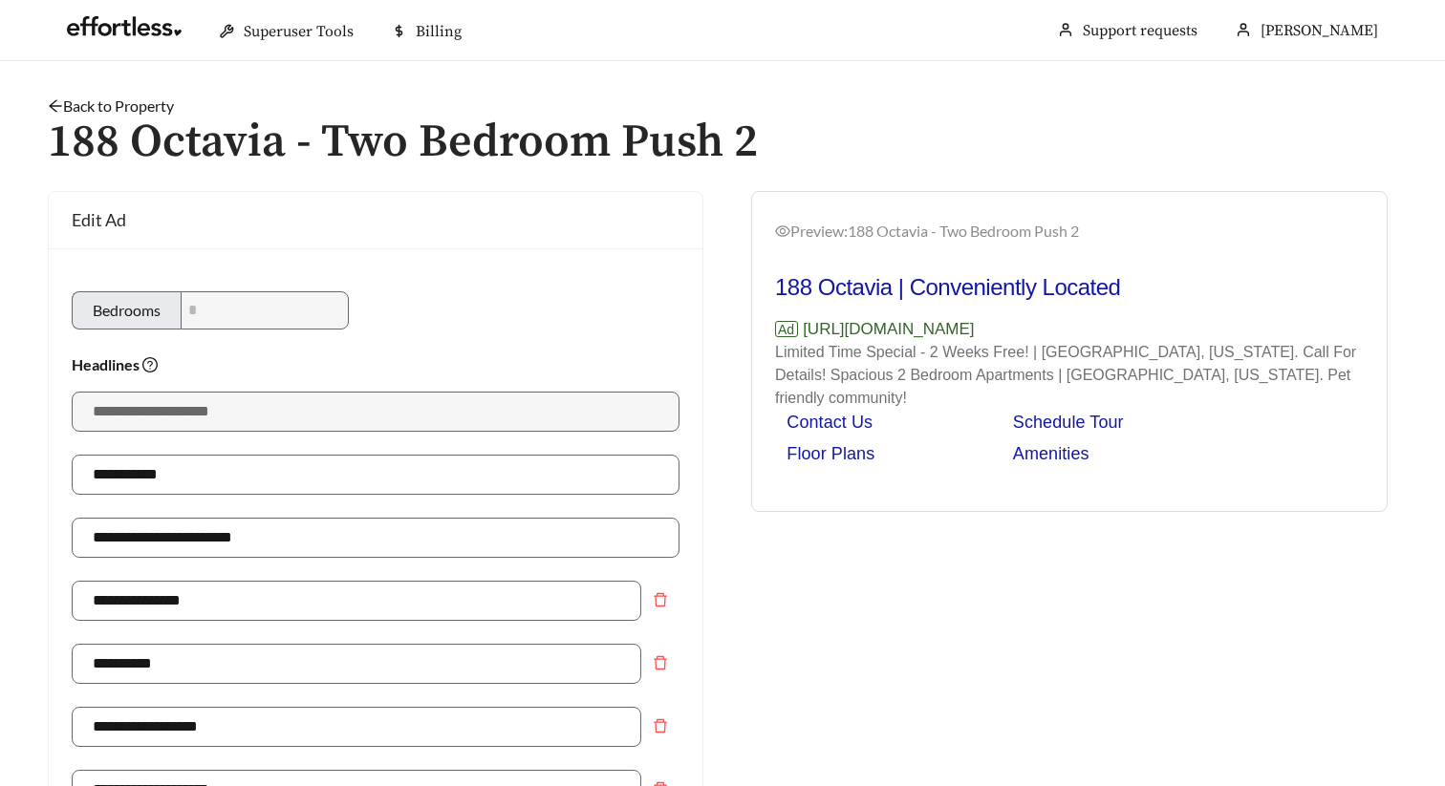
click at [138, 118] on h1 "188 Octavia - Two Bedroom Push 2" at bounding box center [722, 143] width 1349 height 51
click at [148, 103] on link "Back to Property" at bounding box center [111, 106] width 126 height 18
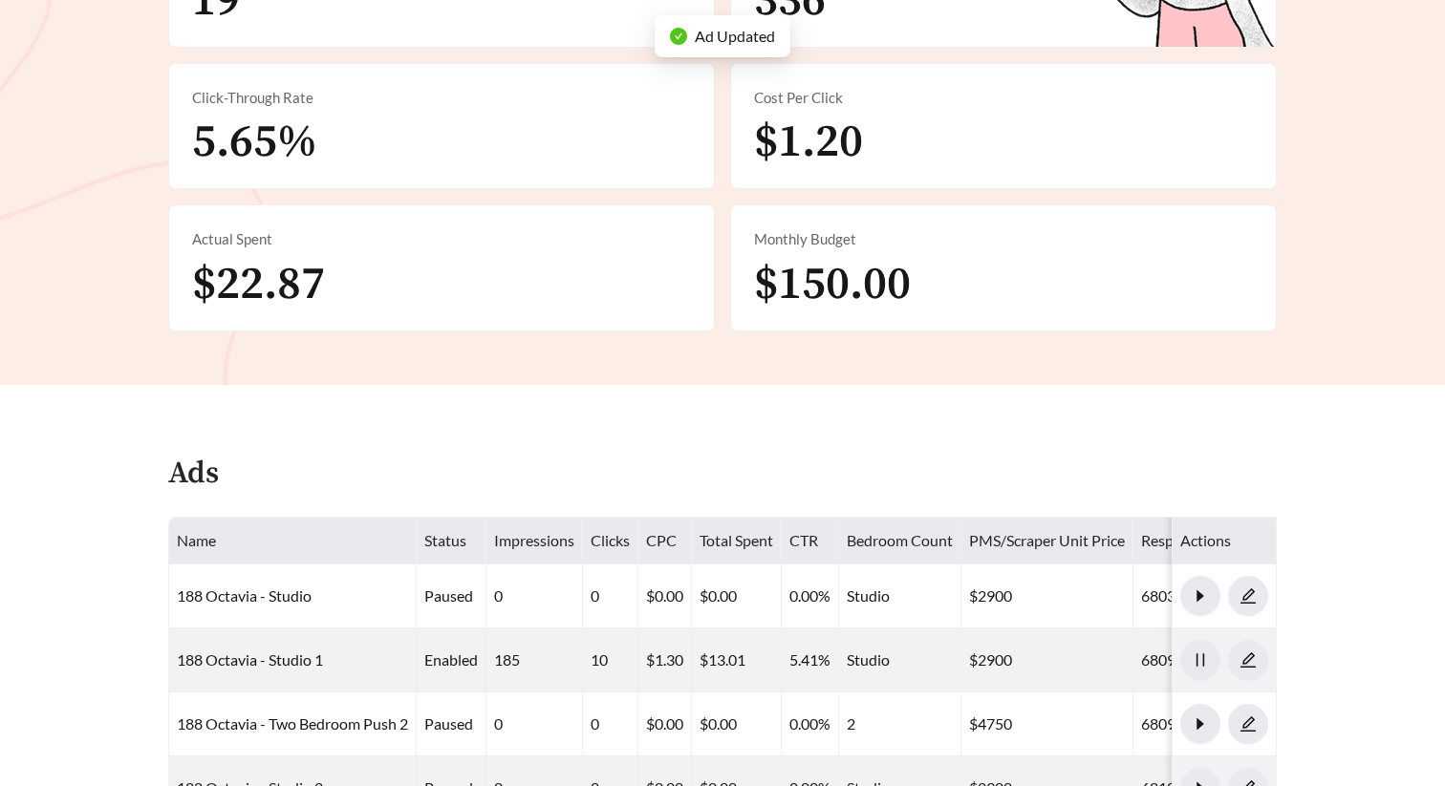
scroll to position [787, 0]
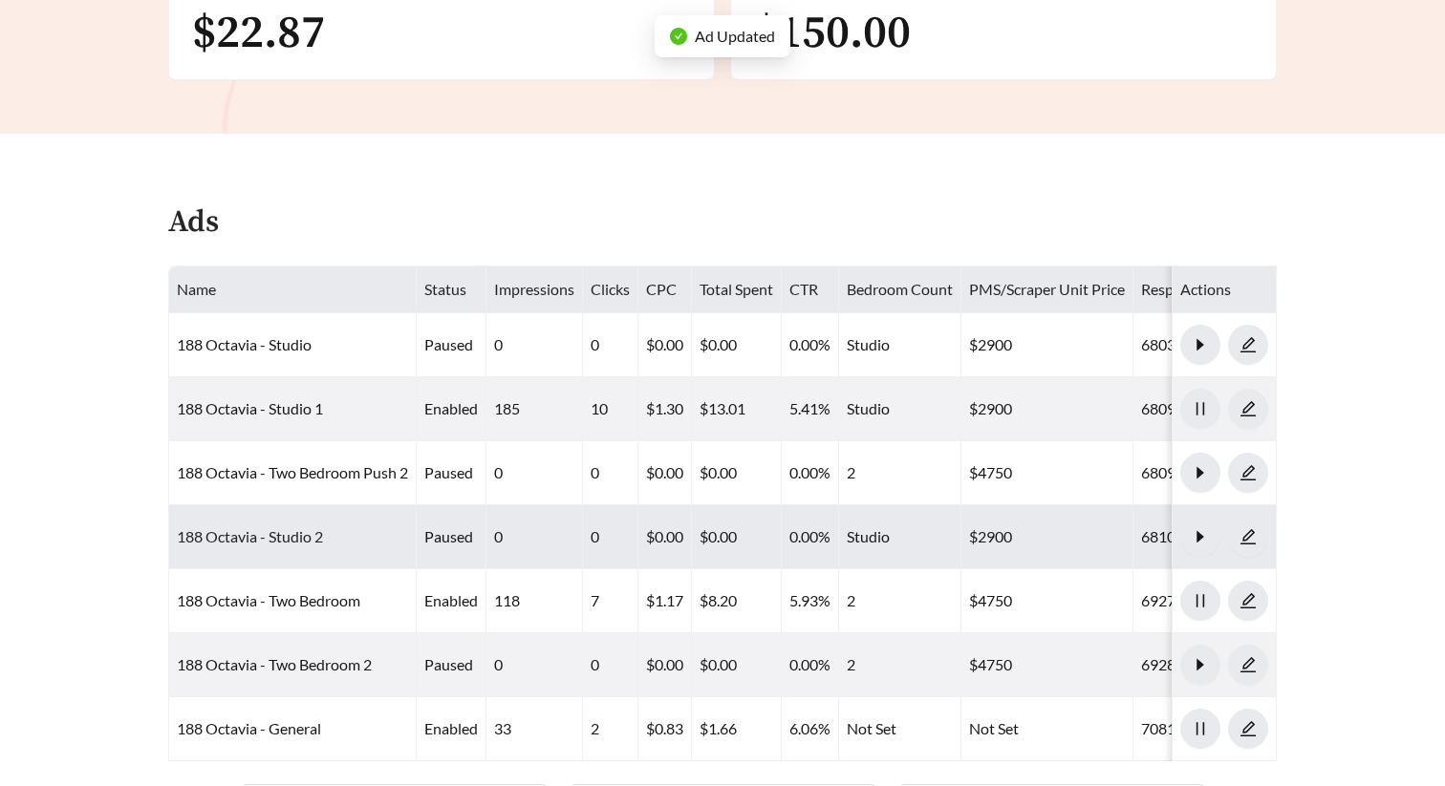
click at [279, 539] on link "188 Octavia - Studio 2" at bounding box center [250, 536] width 146 height 18
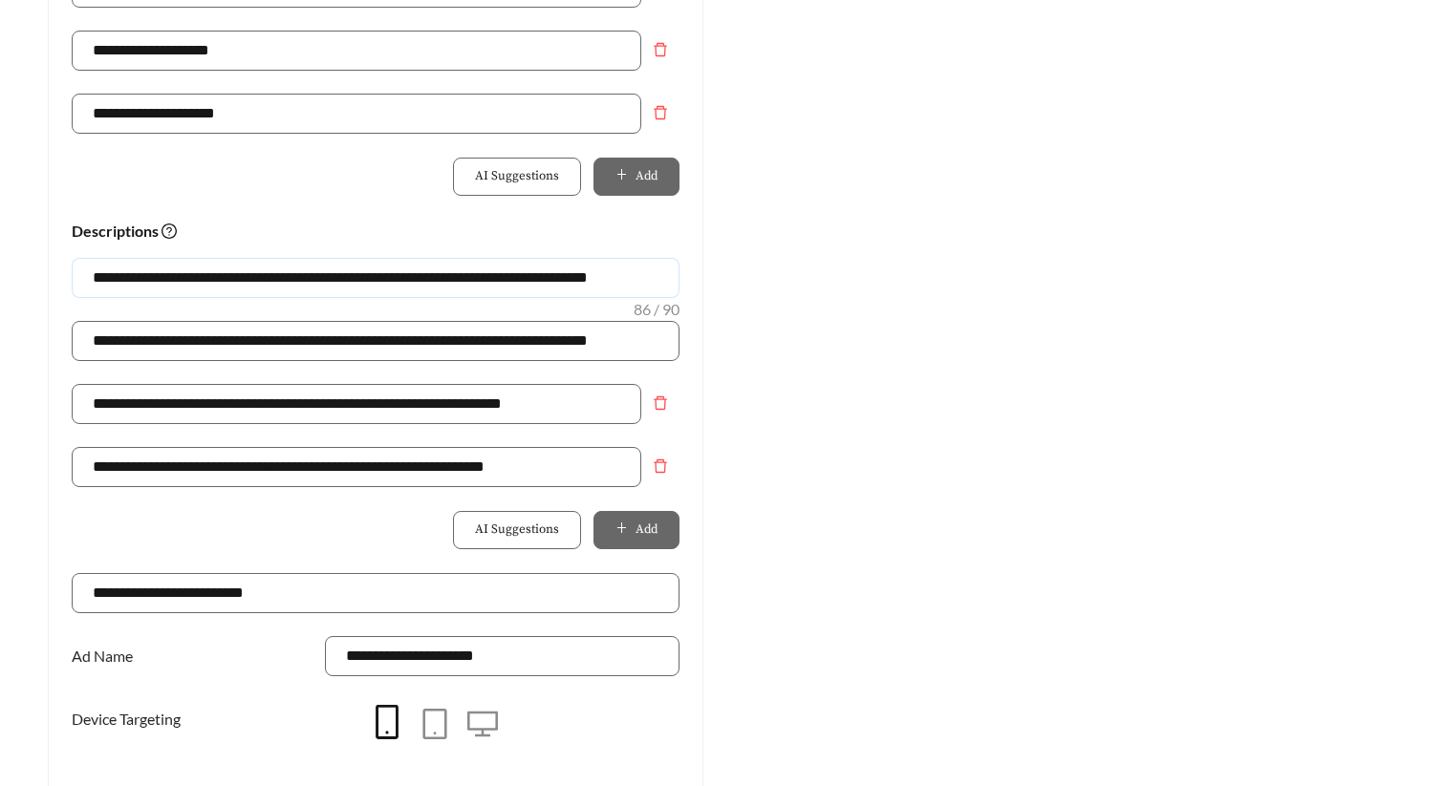
drag, startPoint x: 663, startPoint y: 287, endPoint x: -2, endPoint y: 280, distance: 665.0
paste input "text"
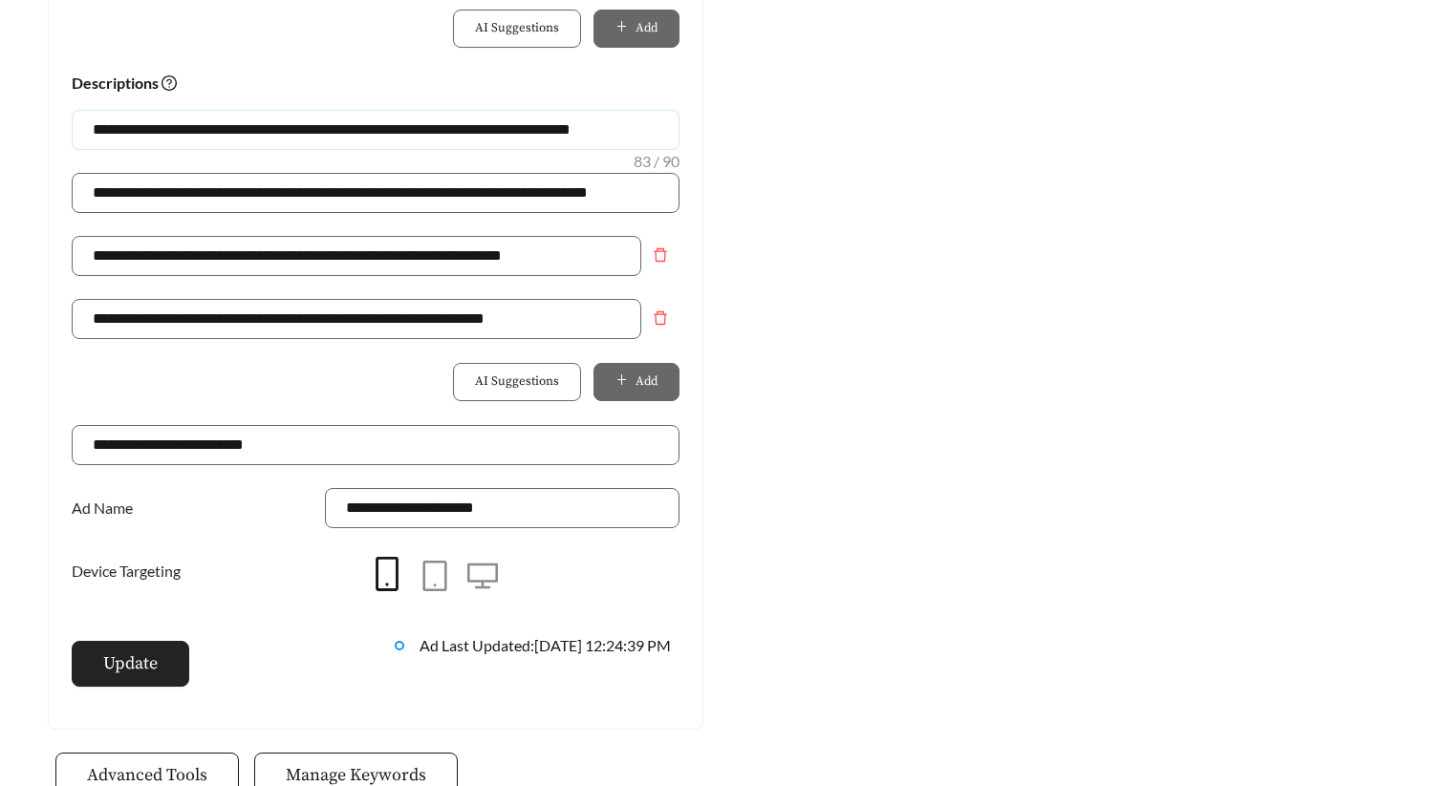
type input "**********"
click at [141, 674] on span "Update" at bounding box center [130, 664] width 54 height 26
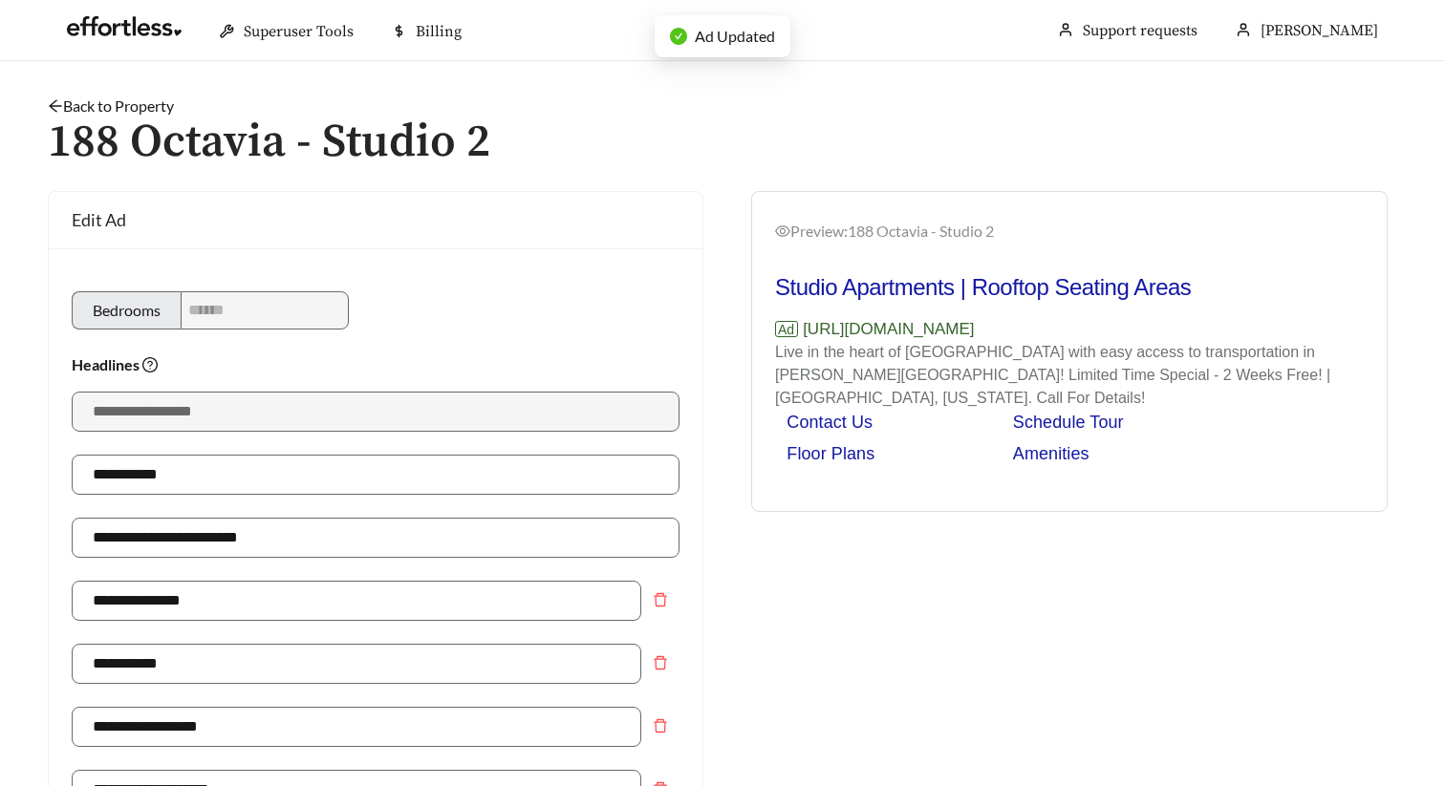
click at [121, 112] on link "Back to Property" at bounding box center [111, 106] width 126 height 18
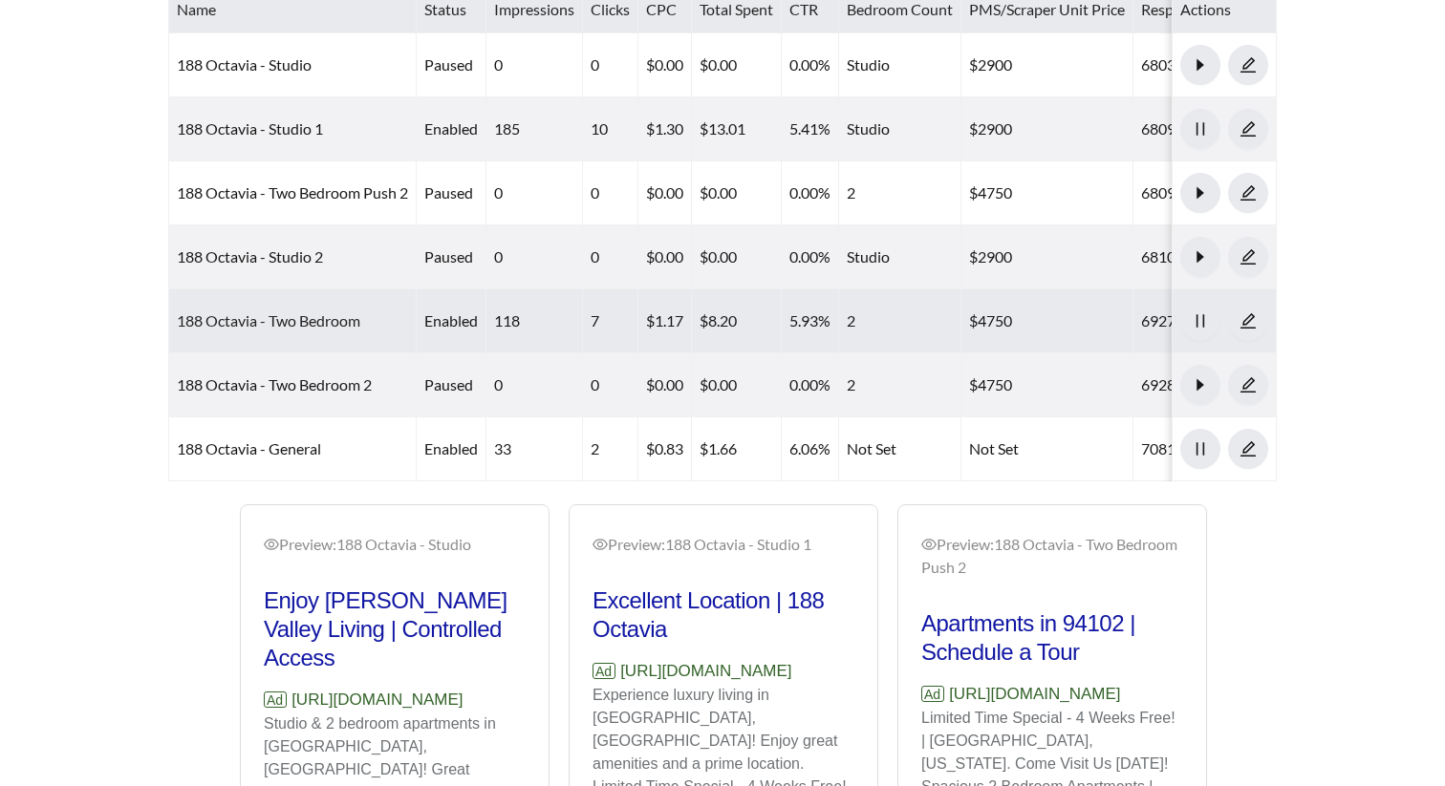
click at [298, 319] on link "188 Octavia - Two Bedroom" at bounding box center [268, 320] width 183 height 18
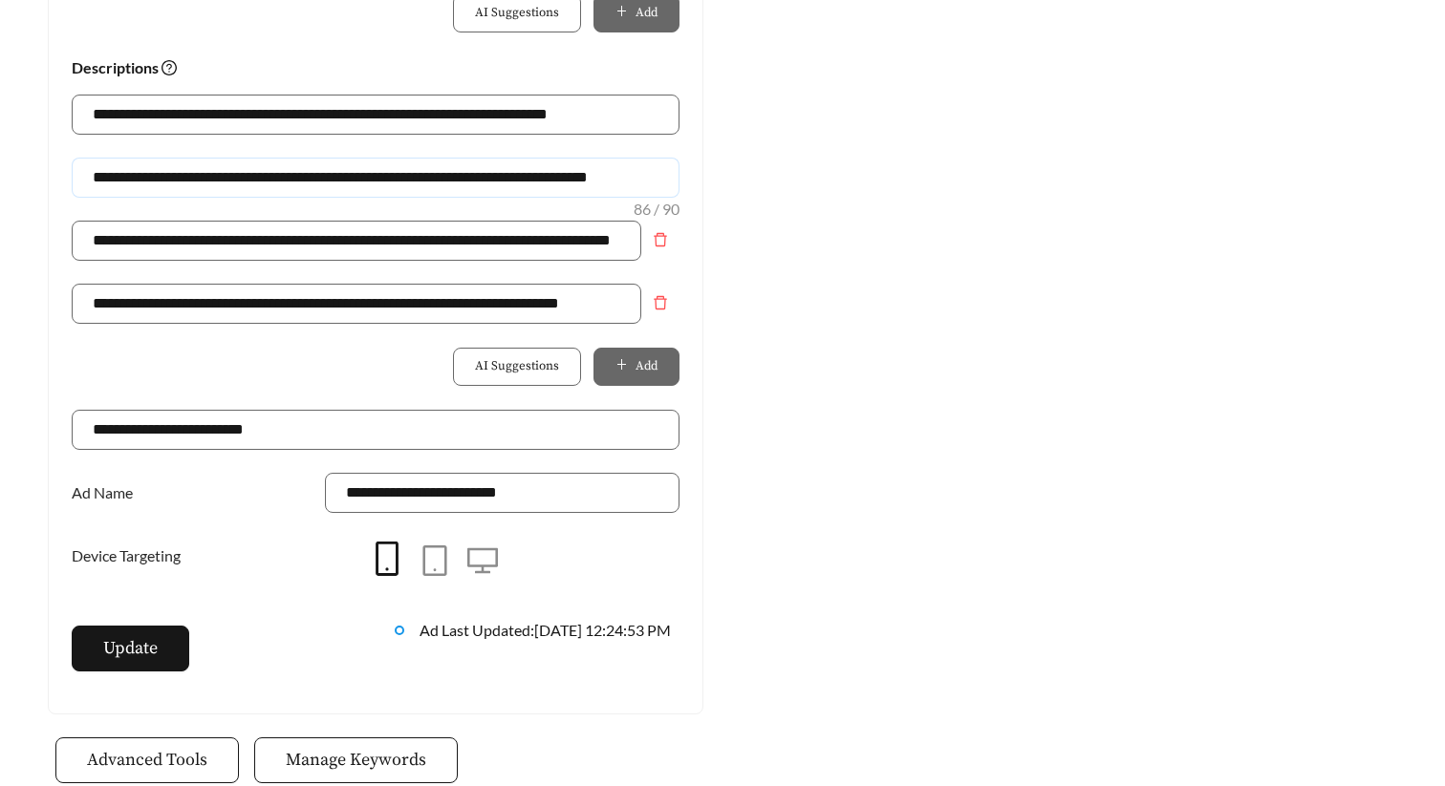
drag, startPoint x: 670, startPoint y: 176, endPoint x: 33, endPoint y: 176, distance: 636.3
paste input "text"
type input "**********"
click at [158, 656] on button "Update" at bounding box center [131, 649] width 118 height 46
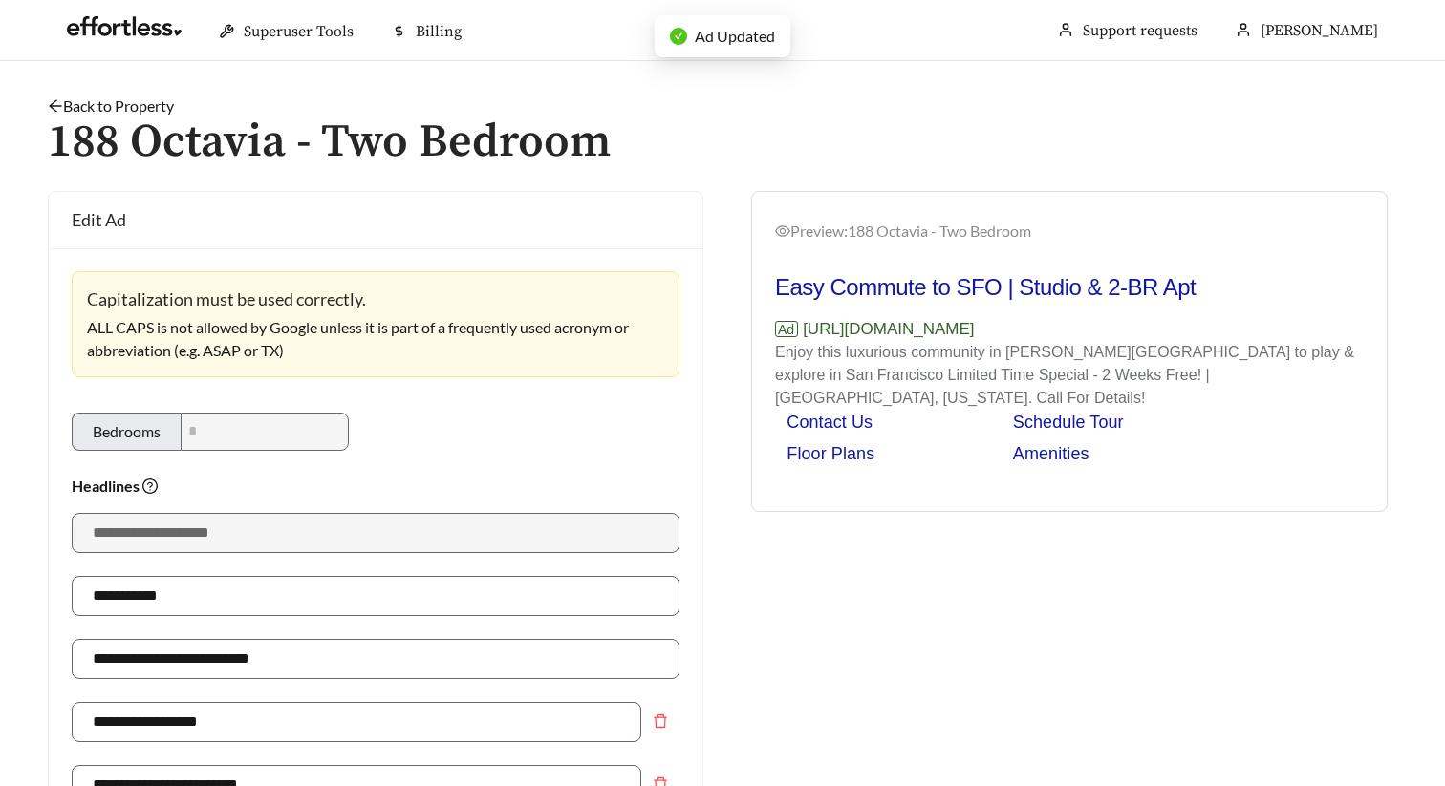
click at [131, 109] on link "Back to Property" at bounding box center [111, 106] width 126 height 18
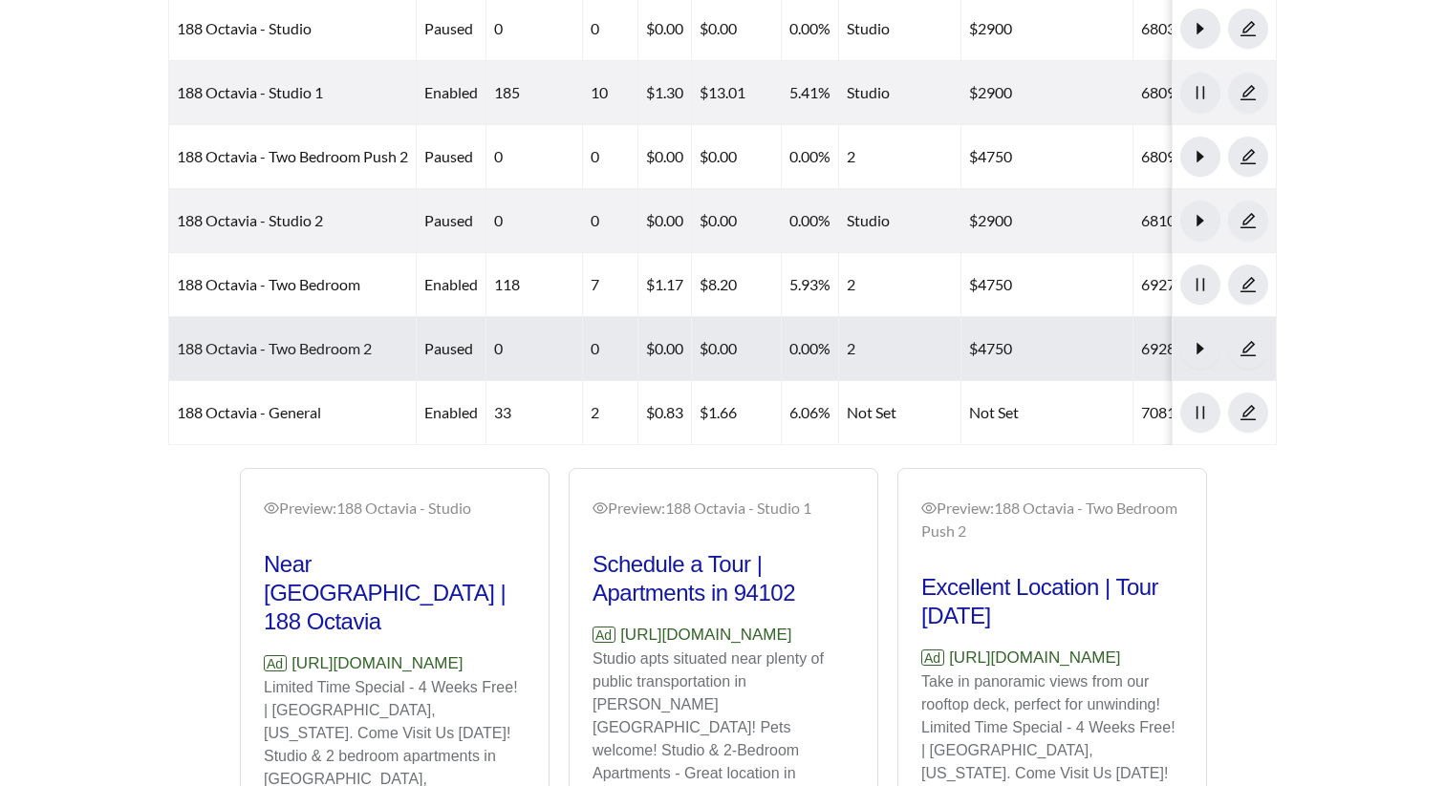
click at [317, 349] on link "188 Octavia - Two Bedroom 2" at bounding box center [274, 348] width 195 height 18
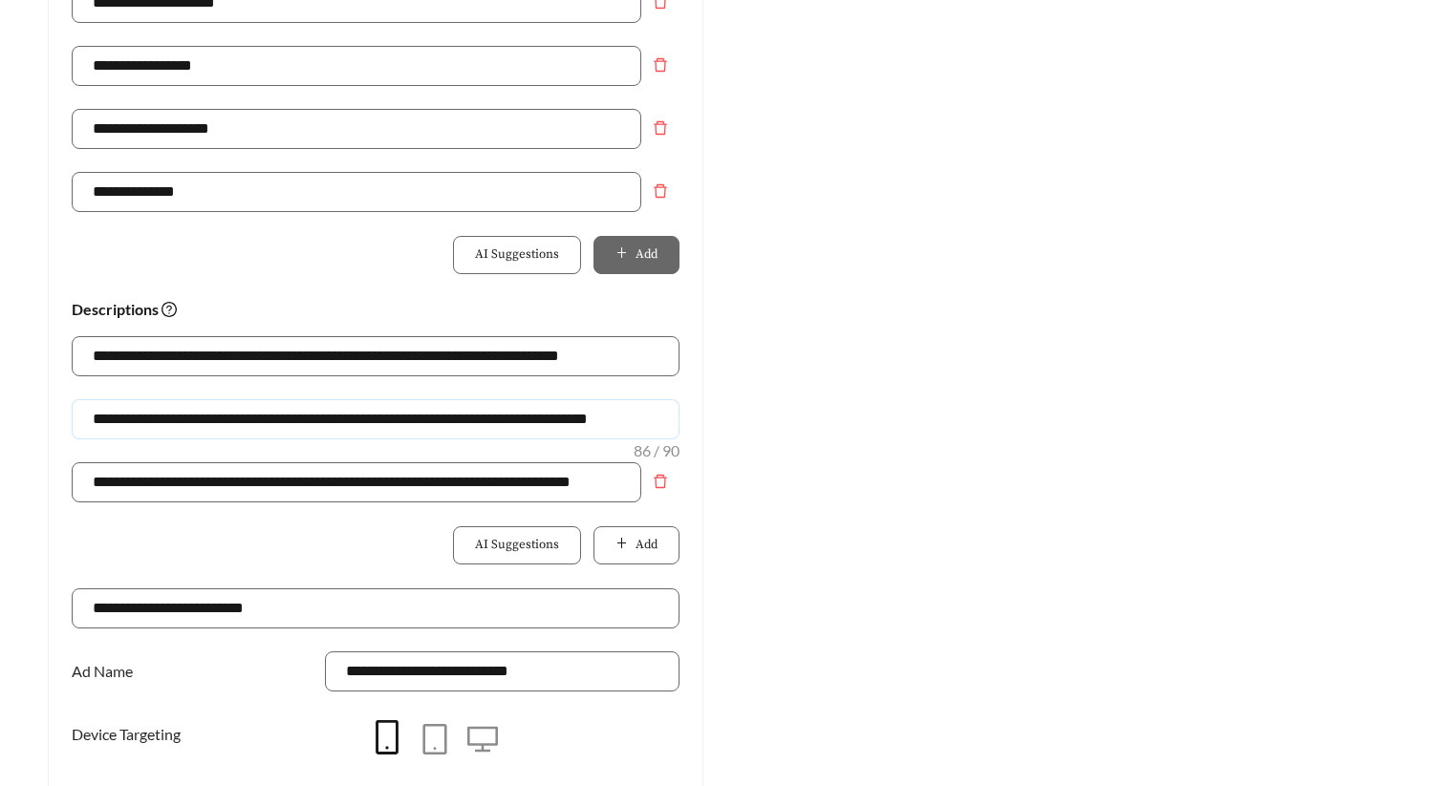
drag, startPoint x: 663, startPoint y: 423, endPoint x: 15, endPoint y: 423, distance: 647.8
click at [15, 423] on main "**********" at bounding box center [722, 35] width 1445 height 2152
paste input "text"
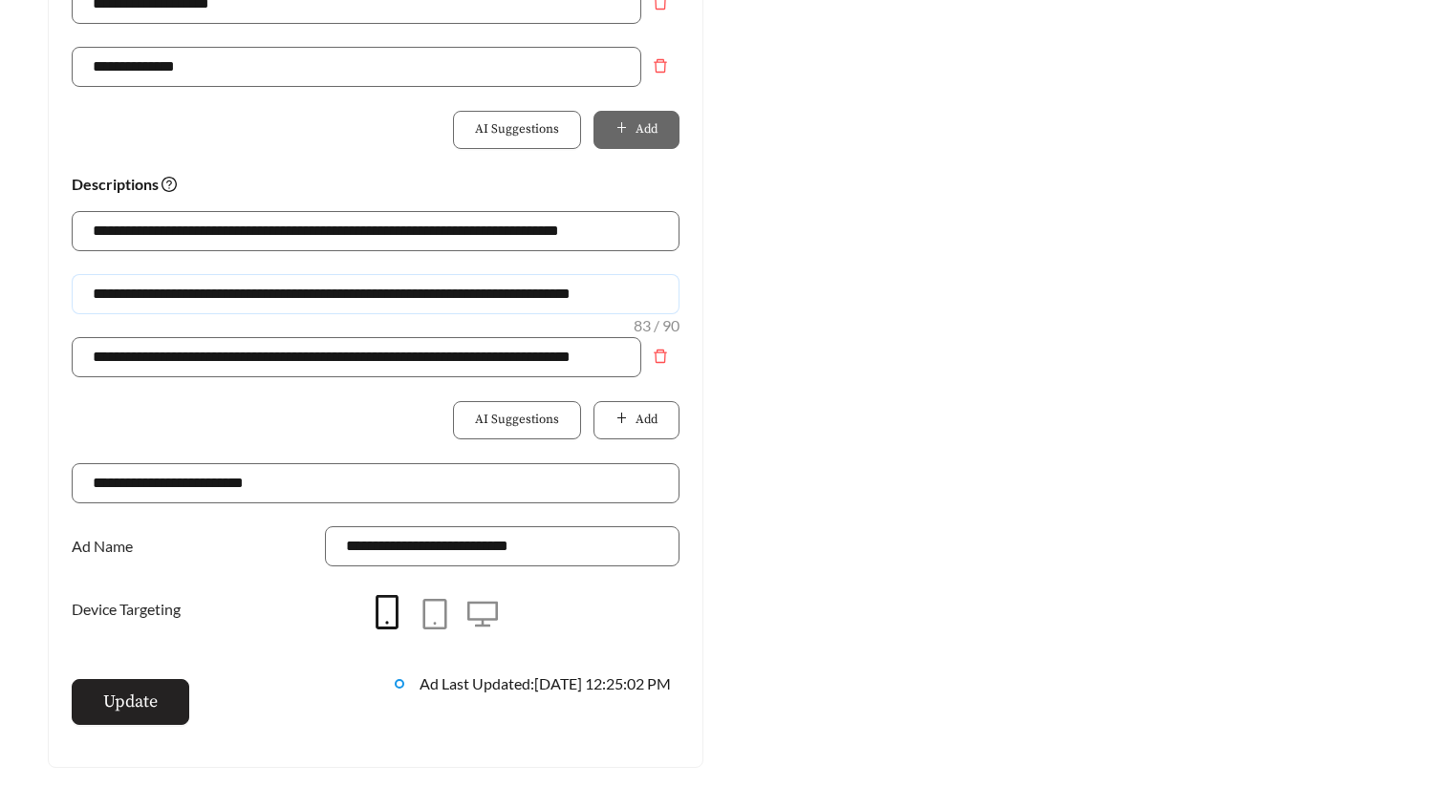
type input "**********"
click at [118, 697] on span "Update" at bounding box center [130, 702] width 54 height 26
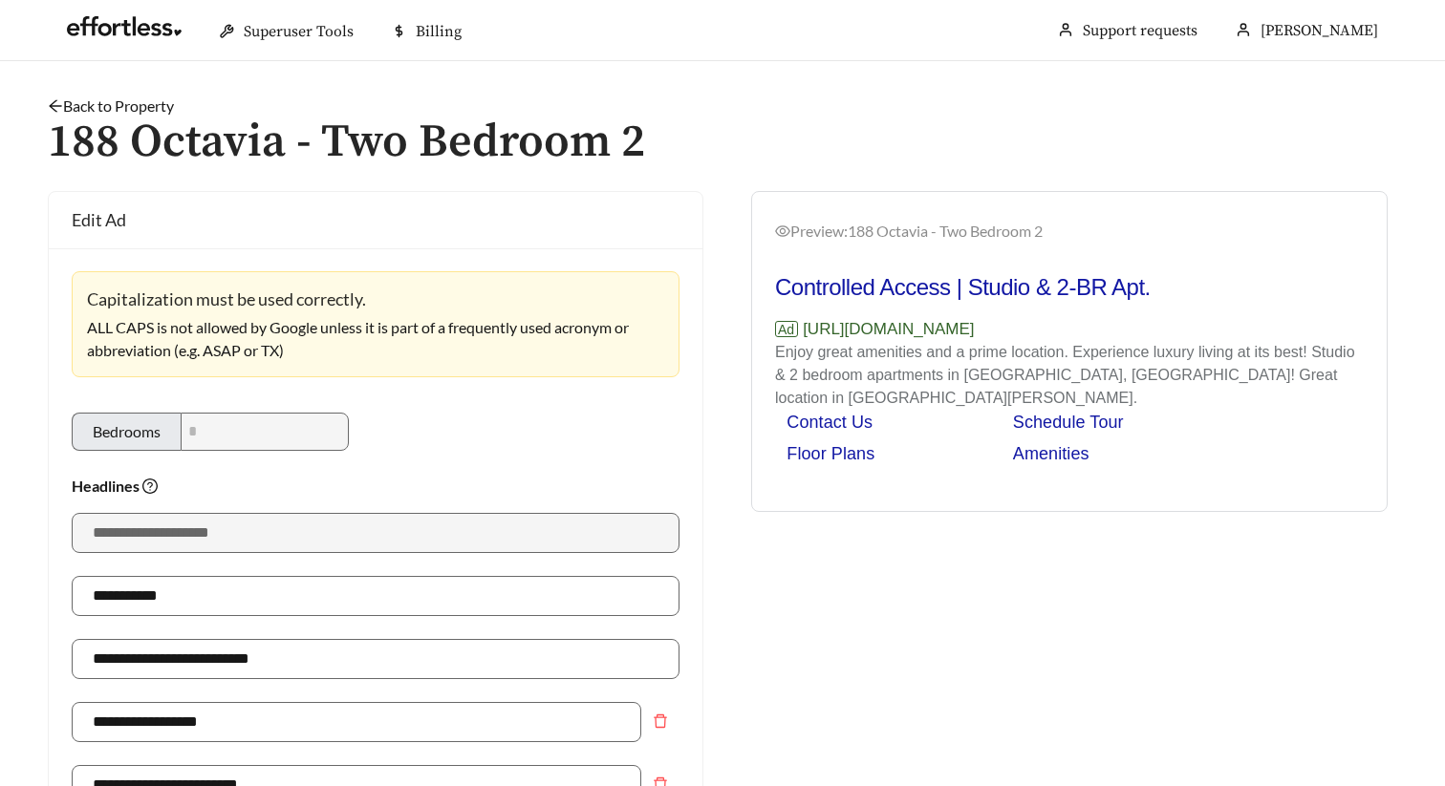
click at [136, 99] on link "Back to Property" at bounding box center [111, 106] width 126 height 18
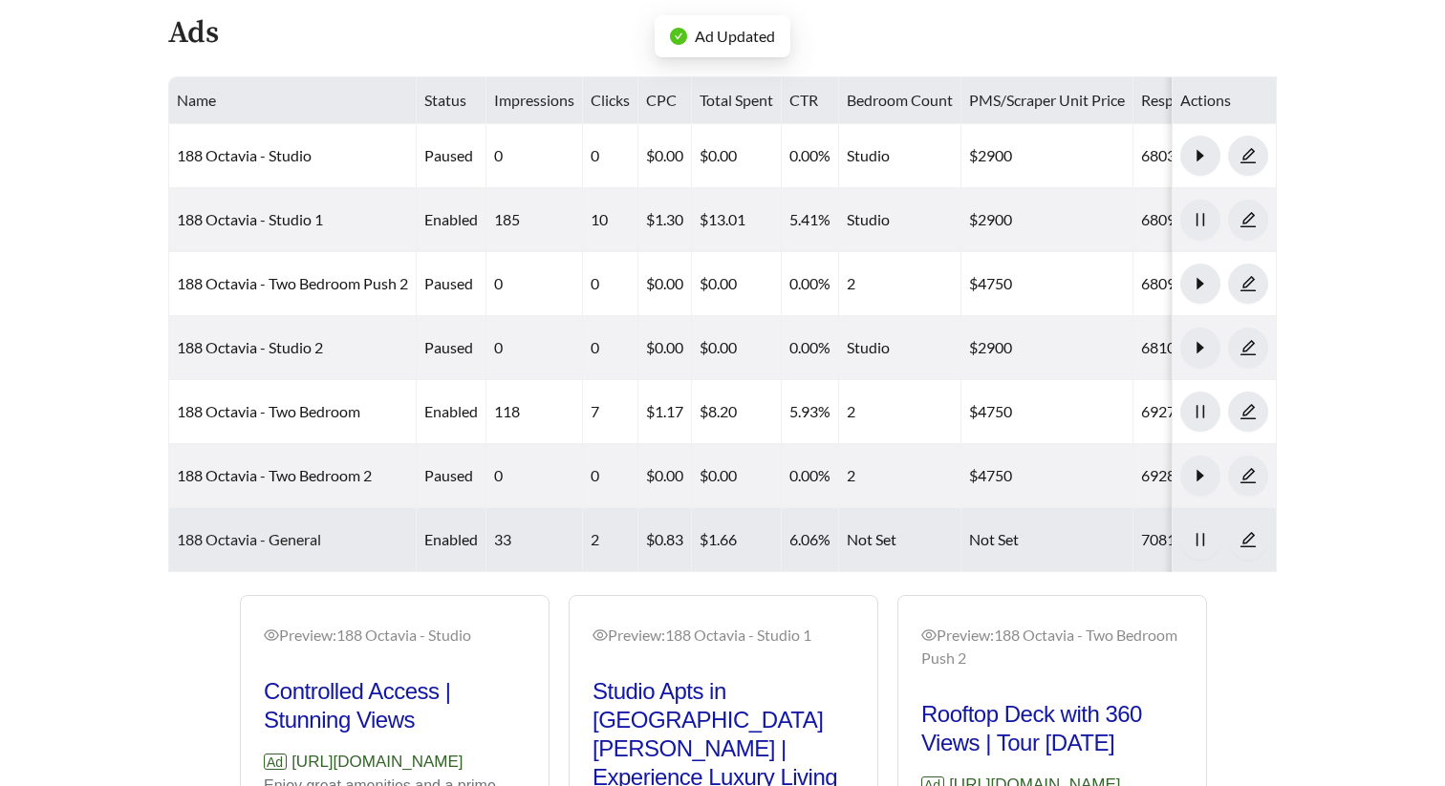
click at [264, 533] on link "188 Octavia - General" at bounding box center [249, 539] width 144 height 18
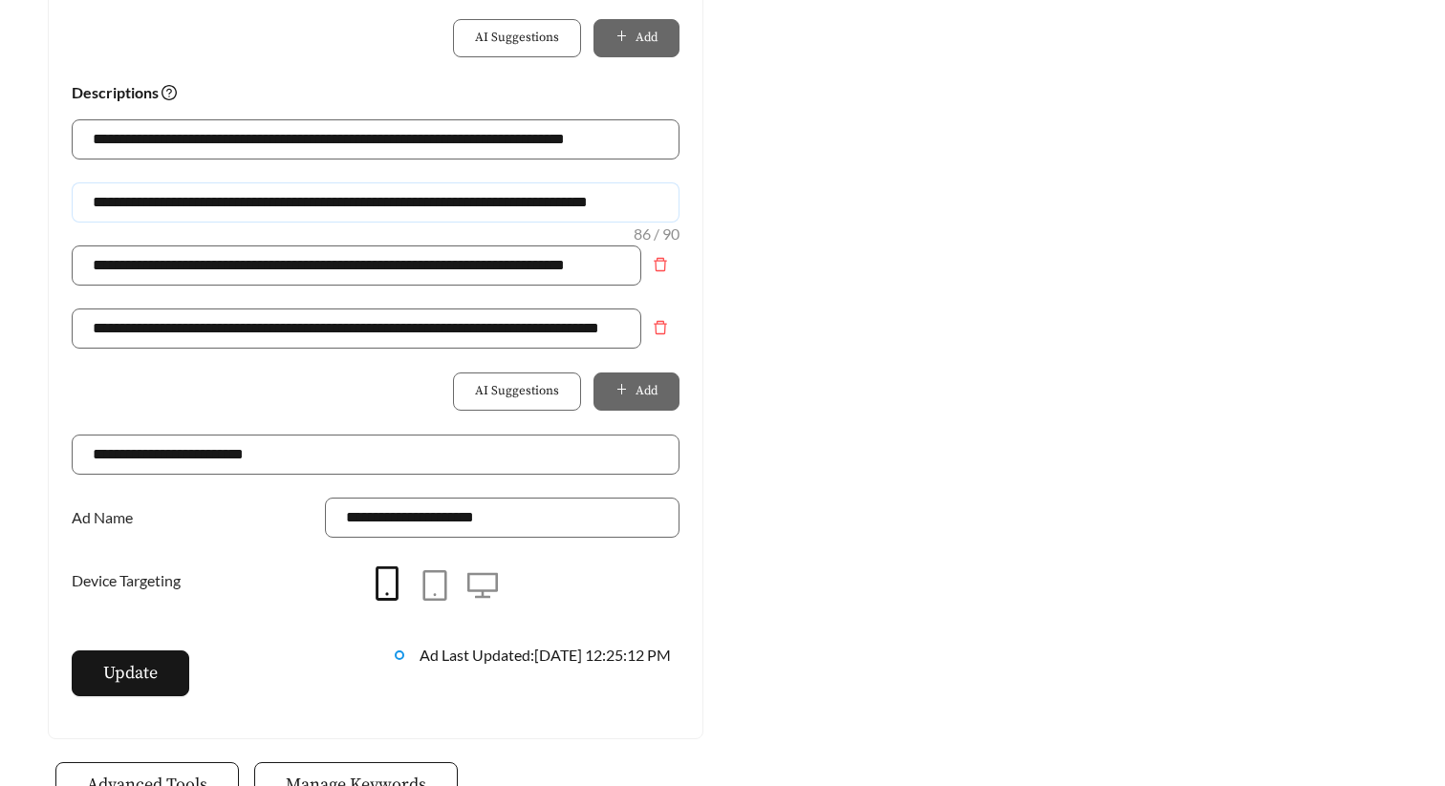
drag, startPoint x: 666, startPoint y: 202, endPoint x: -9, endPoint y: 202, distance: 674.5
paste input "text"
type input "**********"
click at [158, 687] on button "Update" at bounding box center [131, 674] width 118 height 46
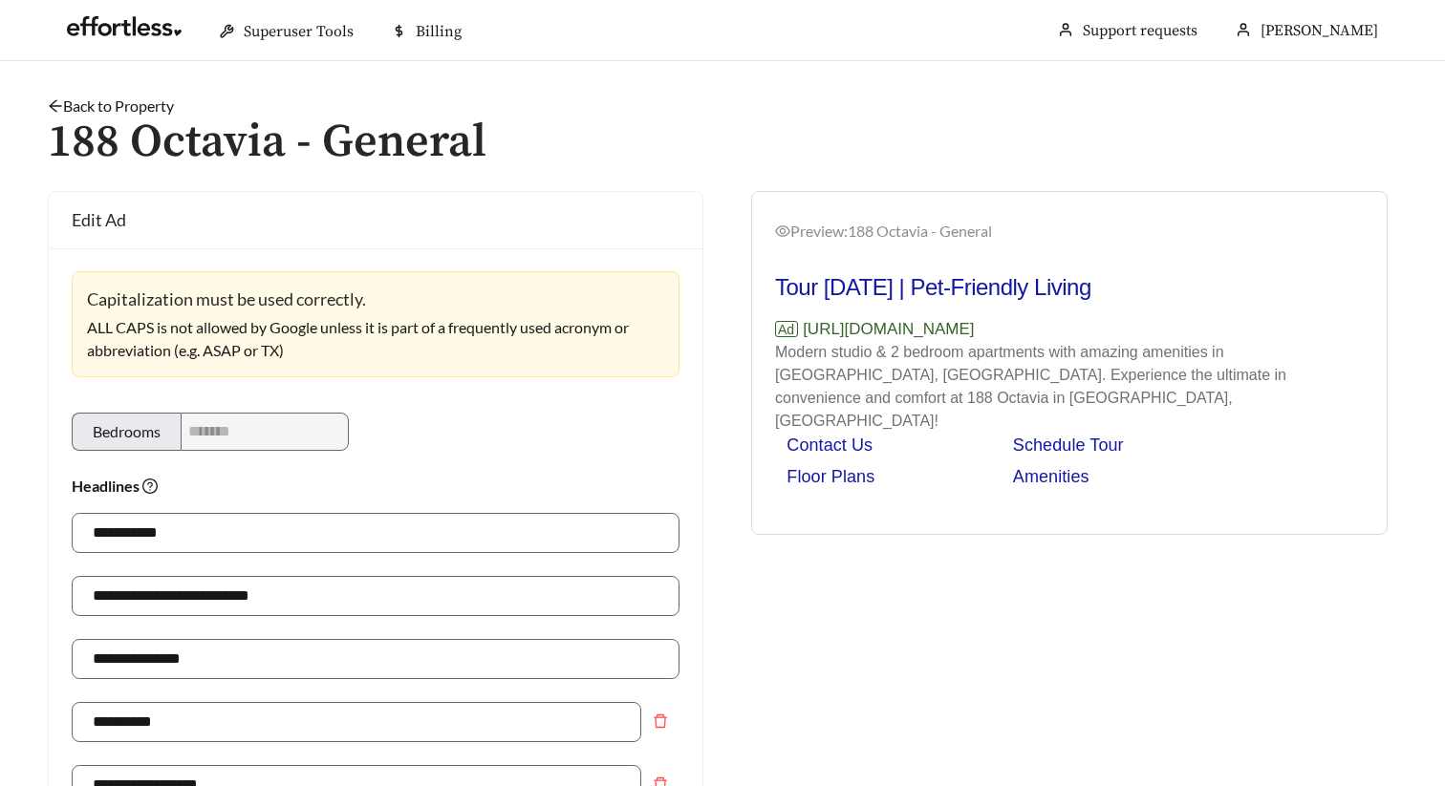
click at [157, 102] on link "Back to Property" at bounding box center [111, 106] width 126 height 18
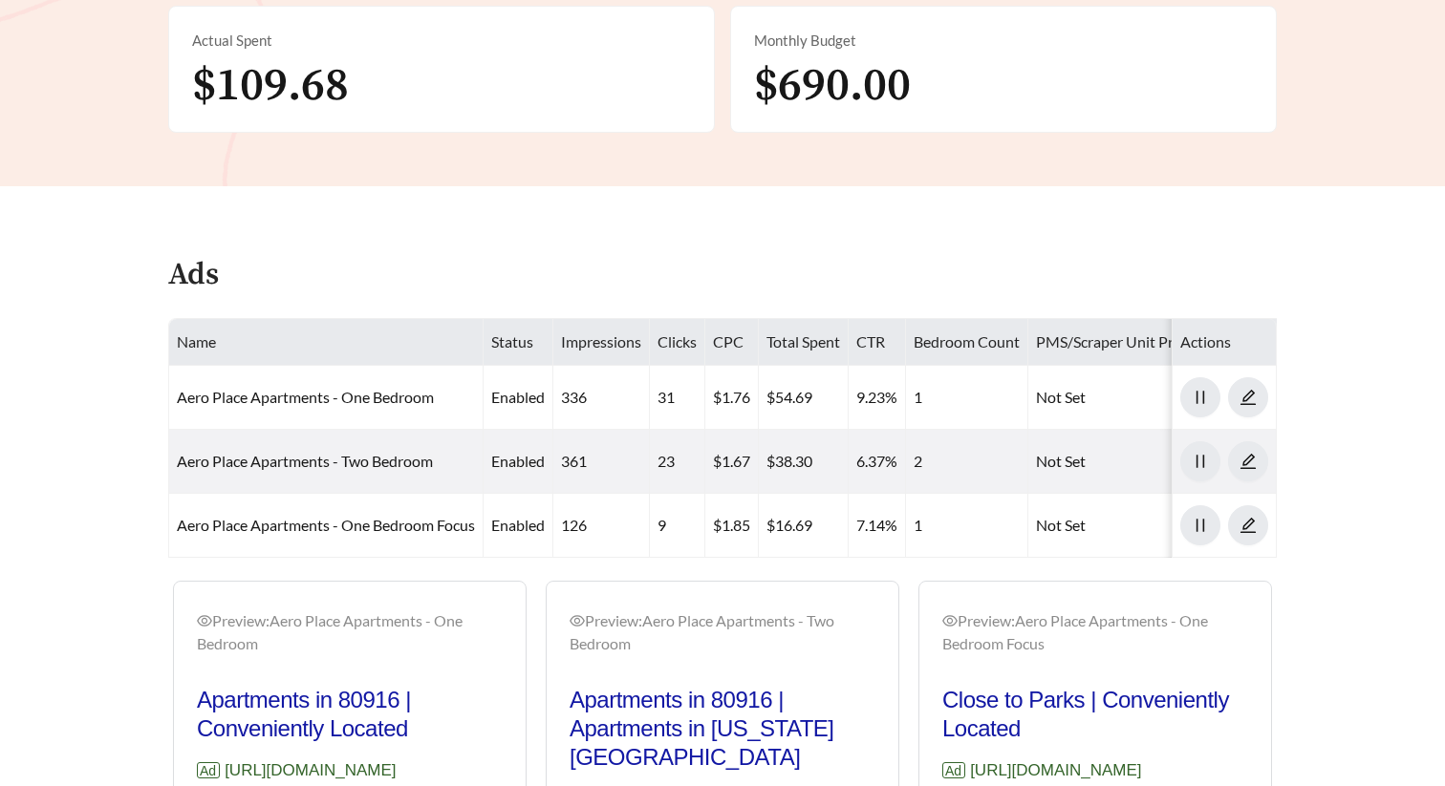
scroll to position [905, 0]
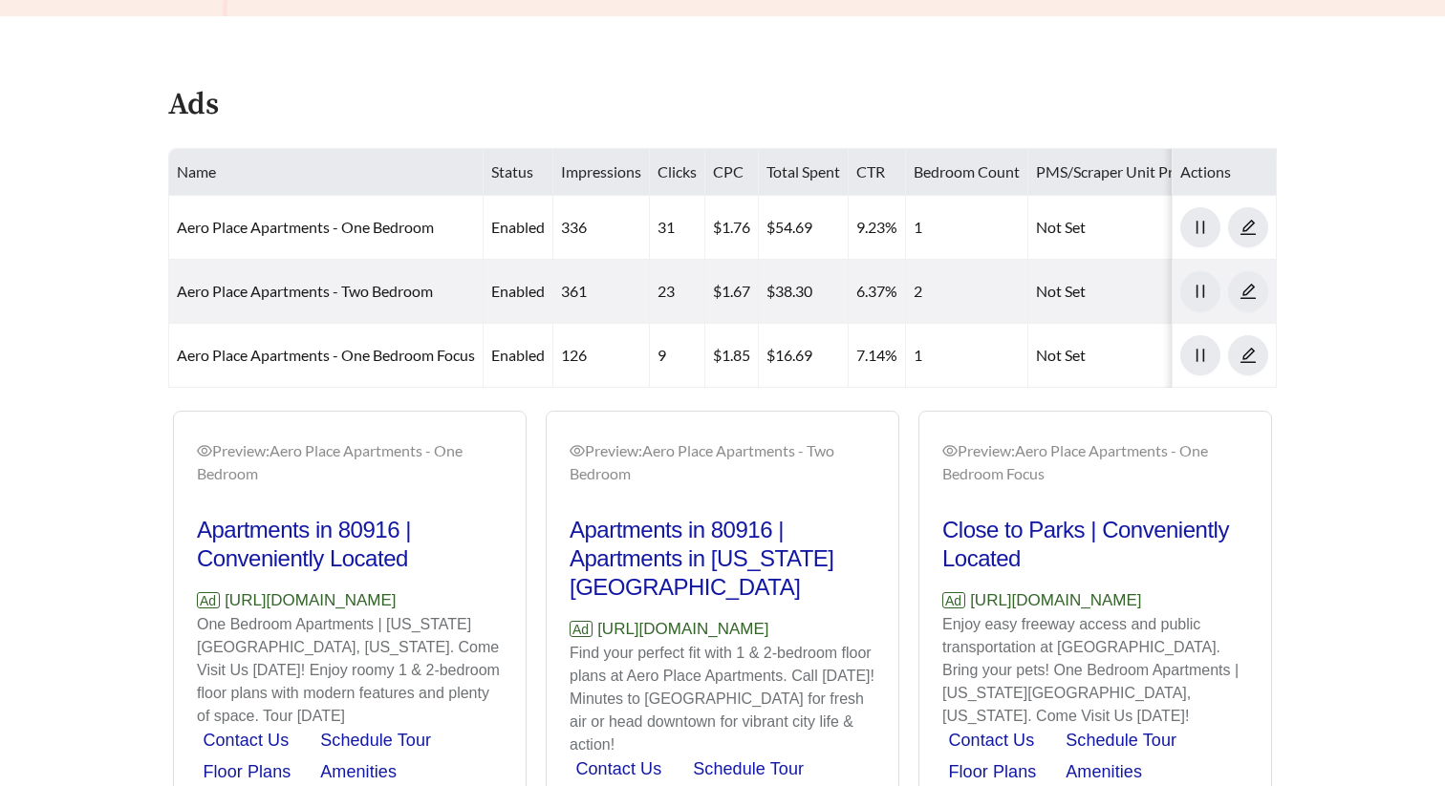
drag, startPoint x: 490, startPoint y: 598, endPoint x: 230, endPoint y: 598, distance: 259.9
click at [230, 598] on p "Ad https://www.aeroplaceliving.com/" at bounding box center [350, 601] width 306 height 25
copy p "https://www.aeroplaceliving.com/"
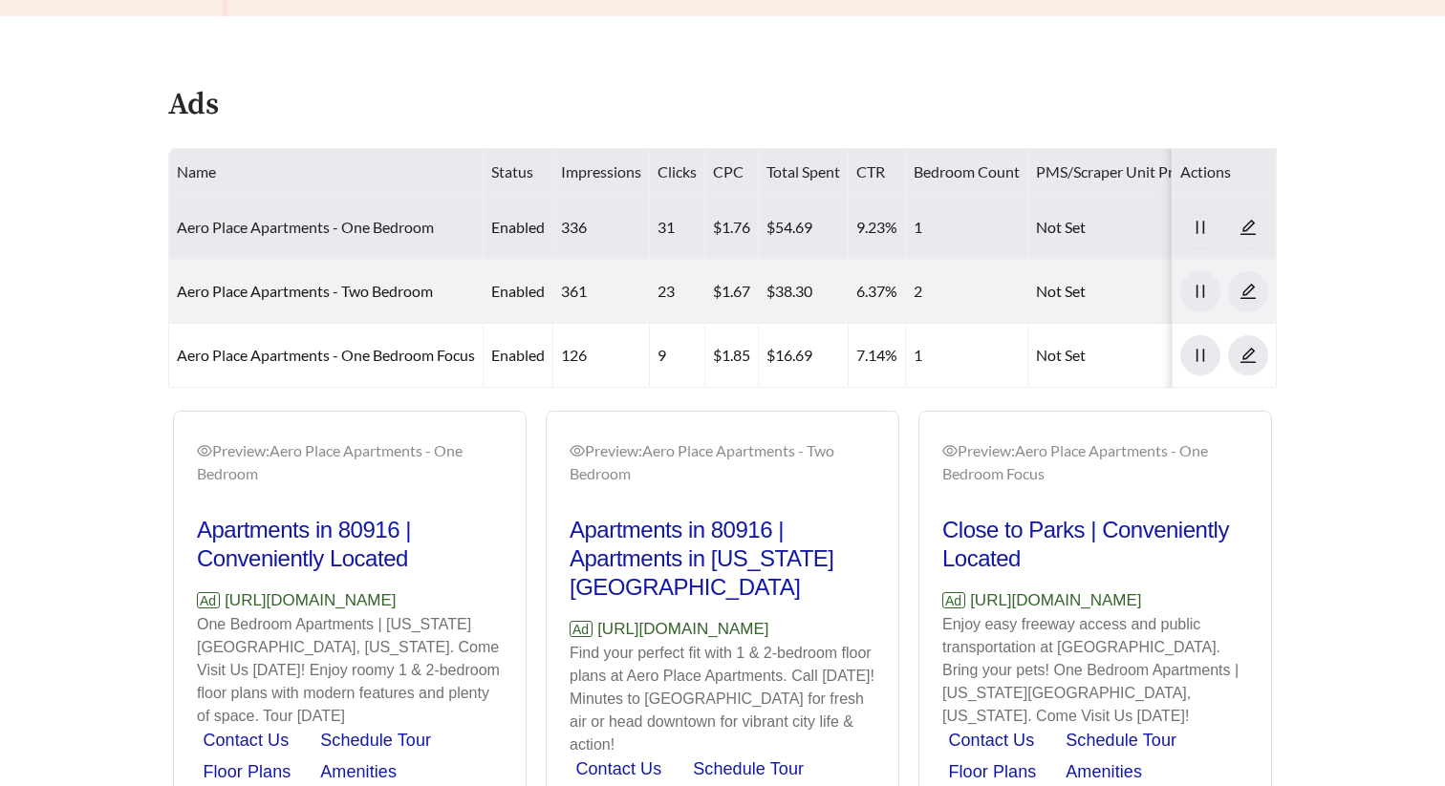
click at [313, 228] on link "Aero Place Apartments - One Bedroom" at bounding box center [305, 227] width 257 height 18
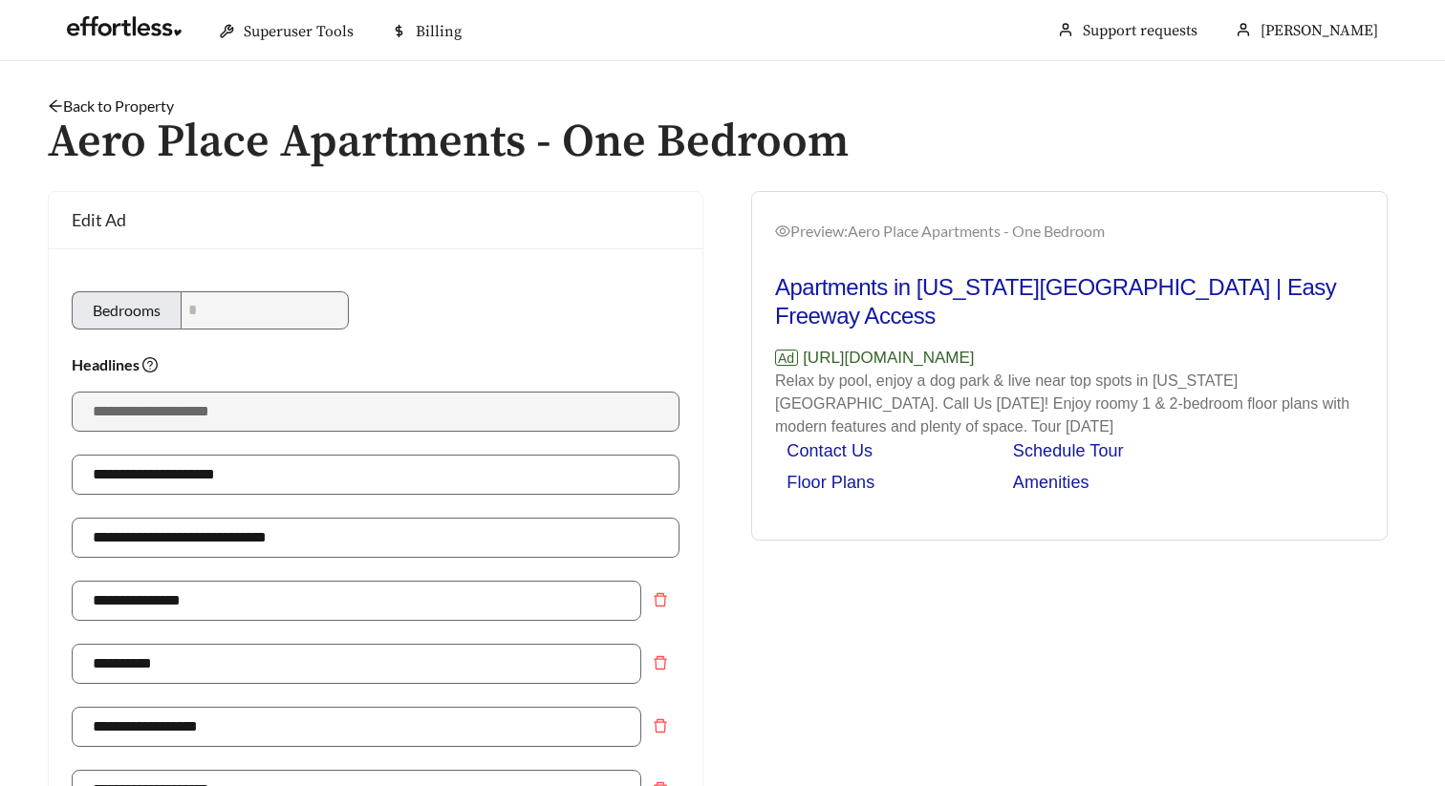
click at [133, 106] on link "Back to Property" at bounding box center [111, 106] width 126 height 18
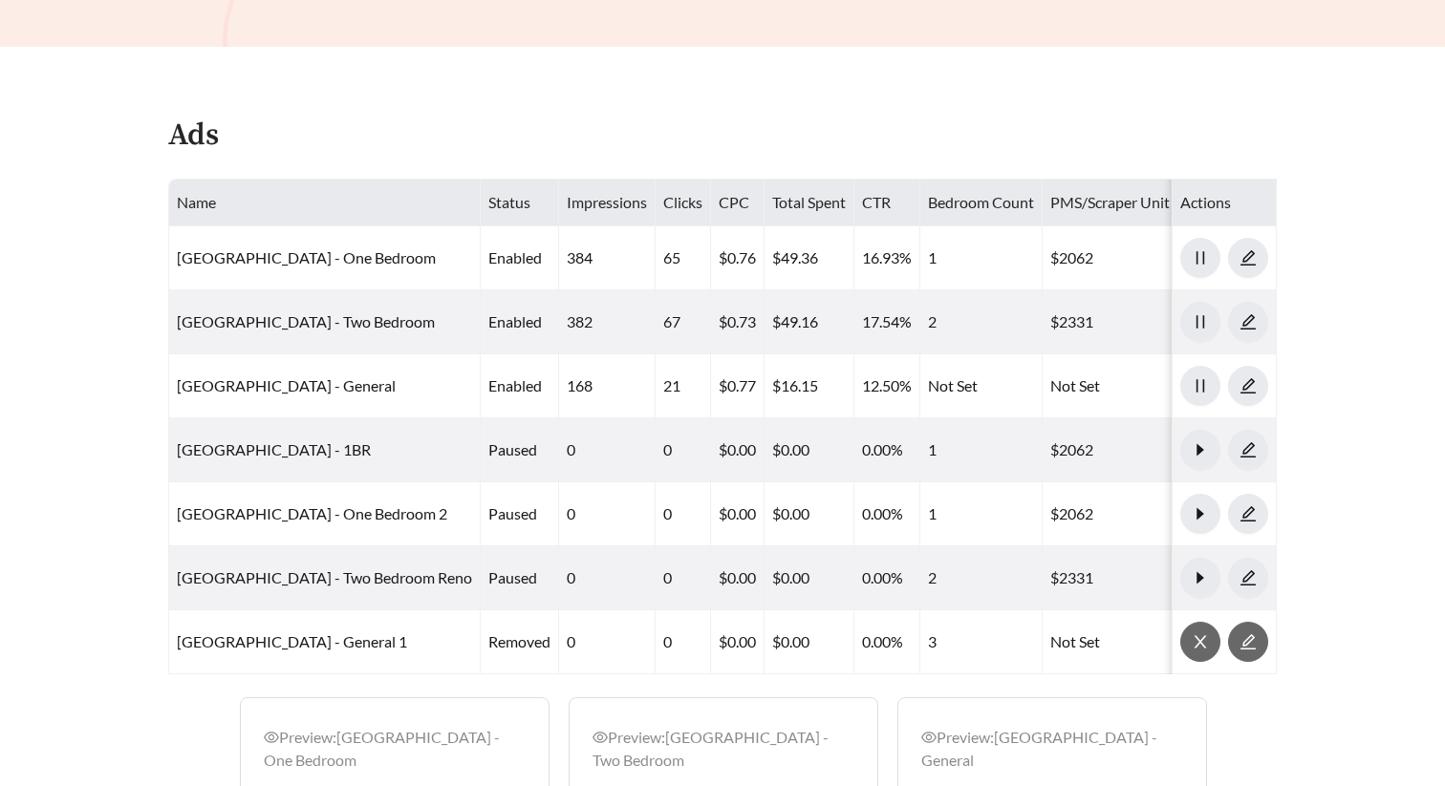
scroll to position [1391, 0]
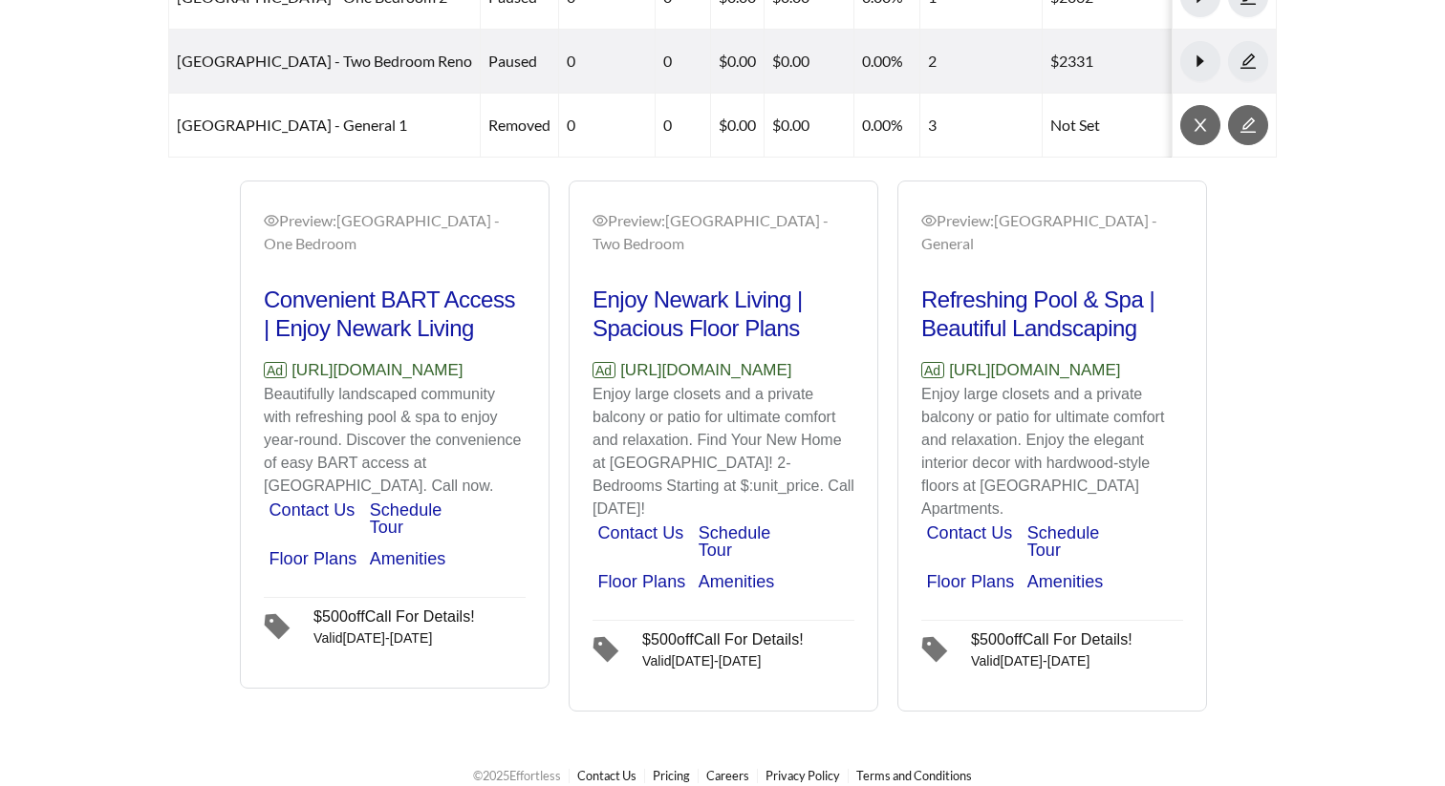
drag, startPoint x: 290, startPoint y: 418, endPoint x: 260, endPoint y: 400, distance: 35.6
click at [260, 400] on div "Preview: [GEOGRAPHIC_DATA] - One Bedroom Convenient BART Access | Enjoy Newark …" at bounding box center [395, 437] width 308 height 502
copy p "[URL][DOMAIN_NAME]"
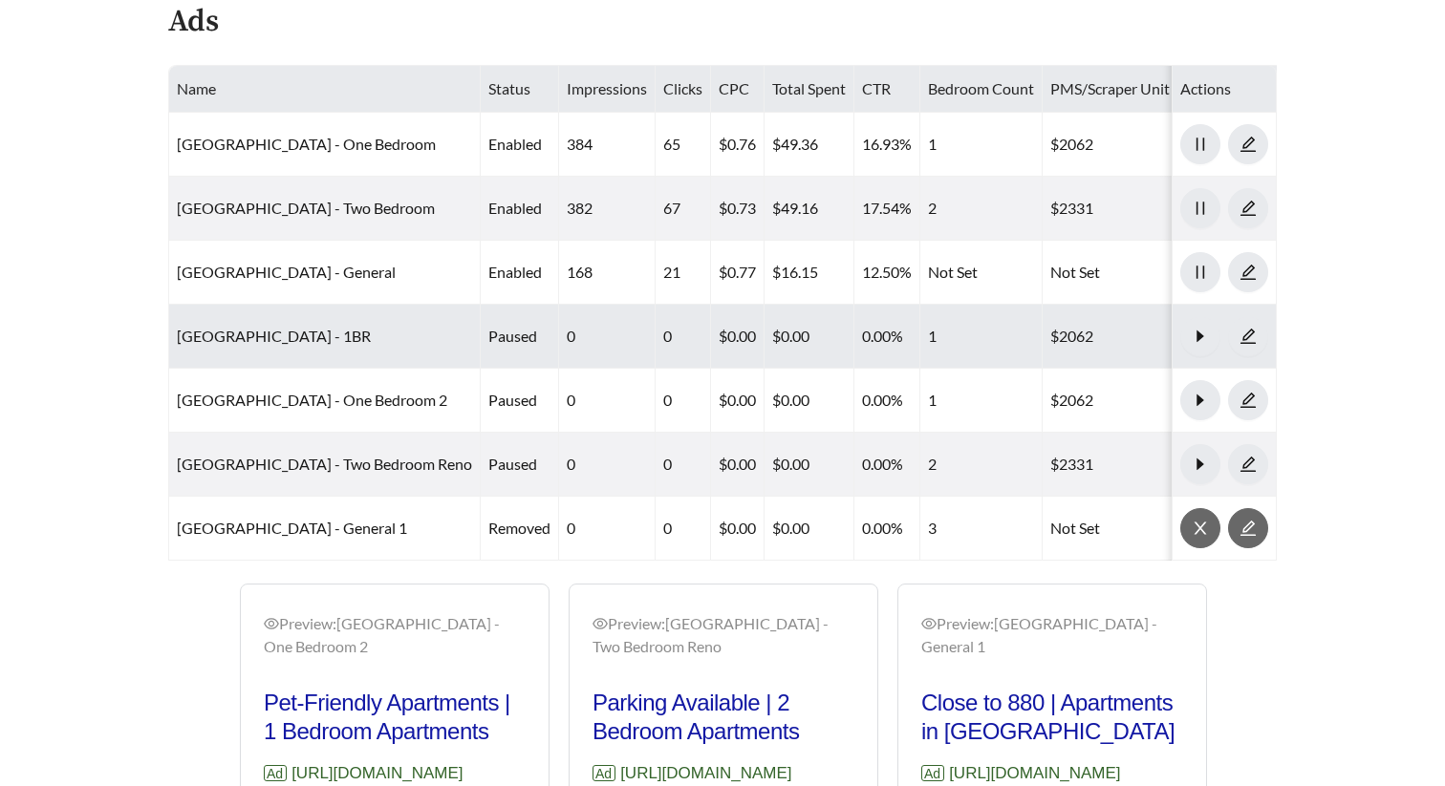
scroll to position [975, 0]
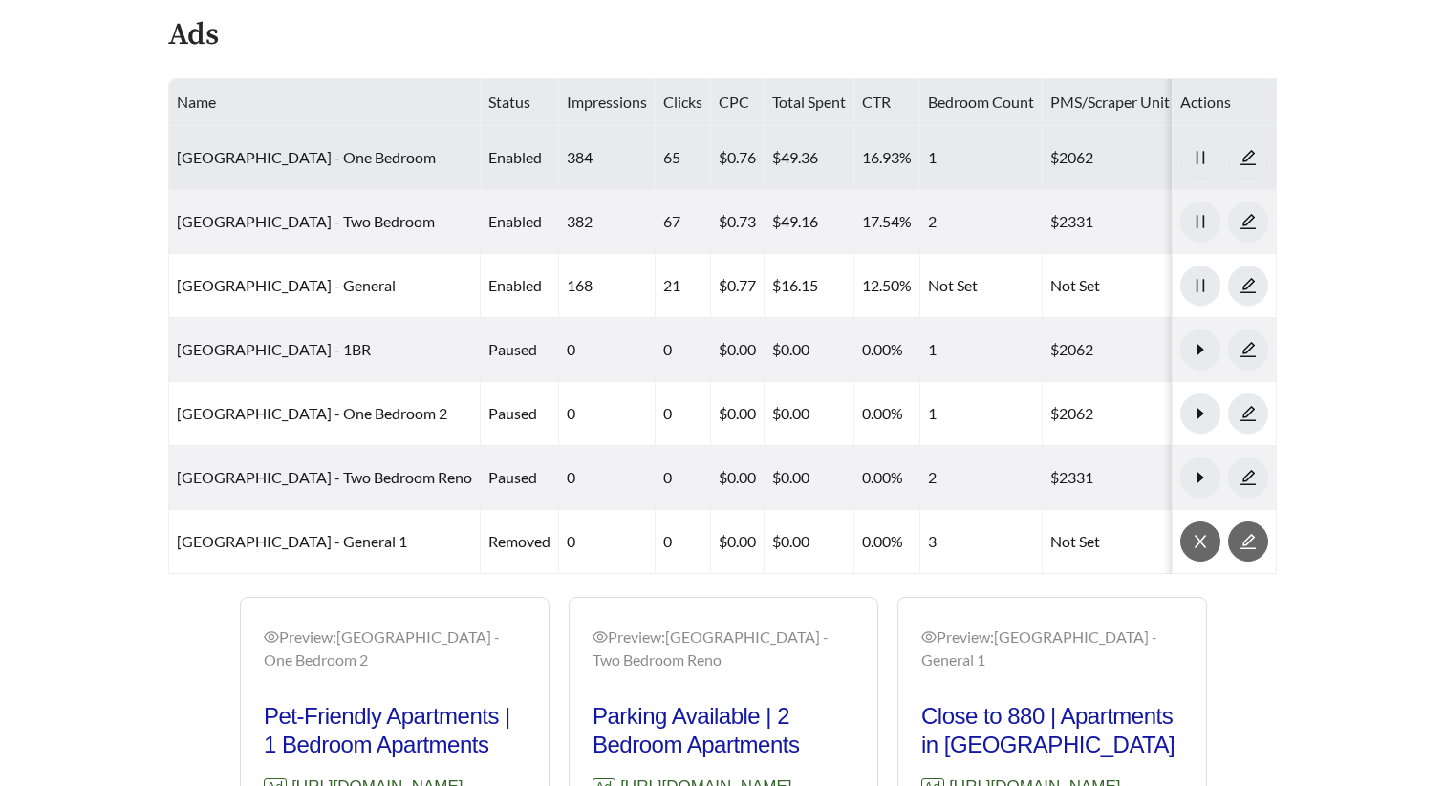
click at [292, 136] on td "[GEOGRAPHIC_DATA] - One Bedroom" at bounding box center [324, 158] width 311 height 64
click at [292, 155] on link "[GEOGRAPHIC_DATA] - One Bedroom" at bounding box center [306, 157] width 259 height 18
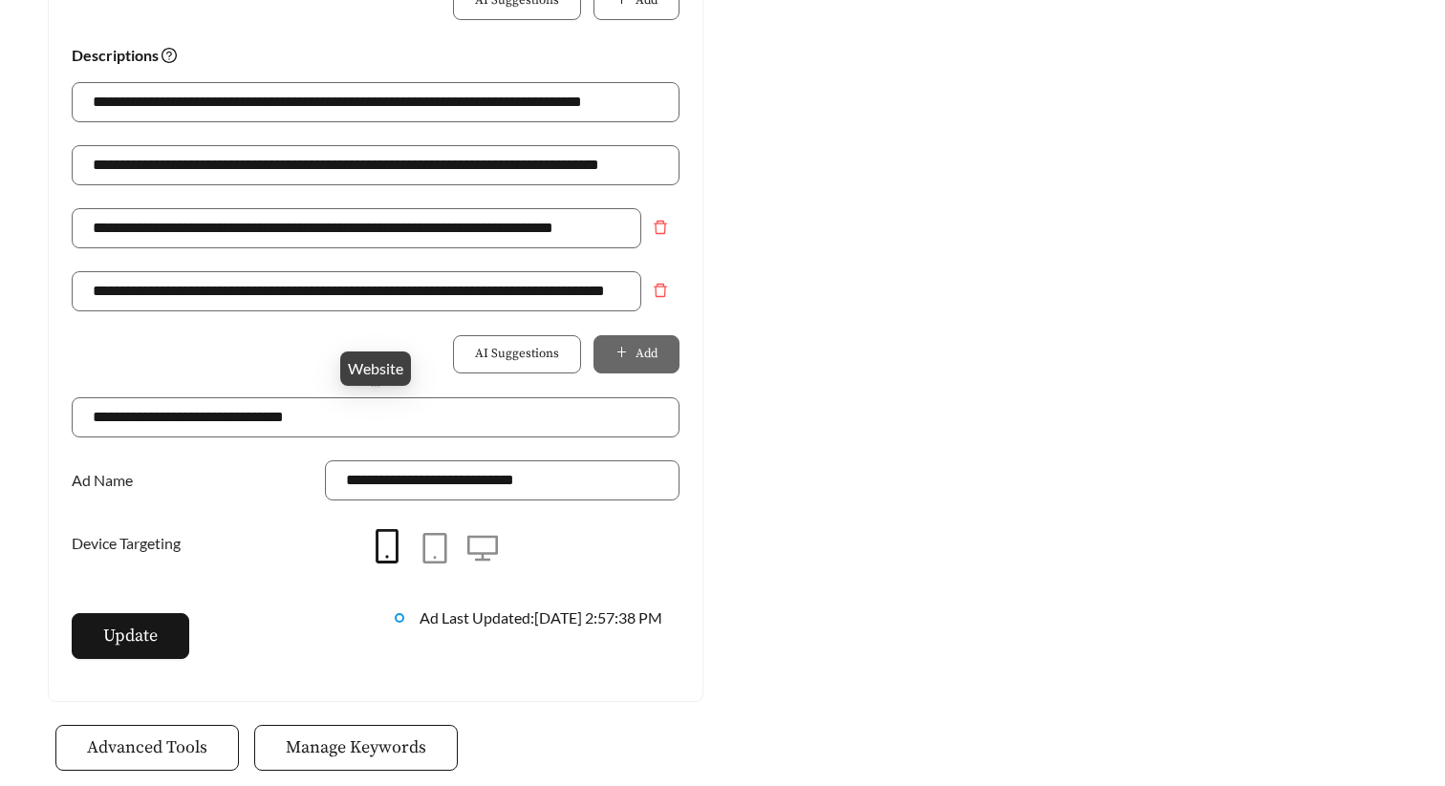
scroll to position [1293, 0]
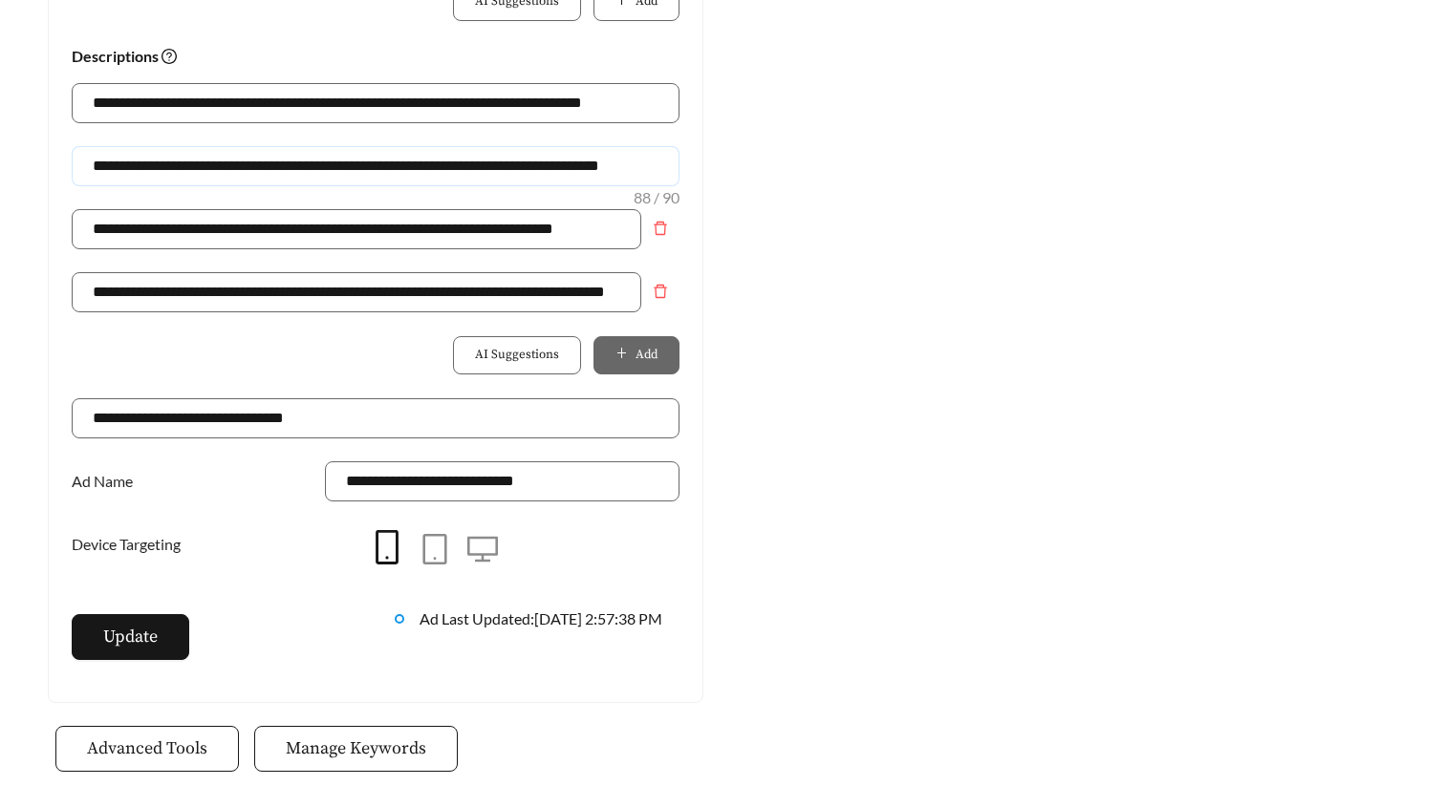
drag, startPoint x: 468, startPoint y: 170, endPoint x: 318, endPoint y: 173, distance: 150.0
click at [318, 173] on input "**********" at bounding box center [376, 166] width 608 height 40
drag, startPoint x: 458, startPoint y: 164, endPoint x: 631, endPoint y: 164, distance: 172.9
click at [631, 164] on input "**********" at bounding box center [376, 166] width 608 height 40
drag, startPoint x: 641, startPoint y: 163, endPoint x: -9, endPoint y: 188, distance: 650.2
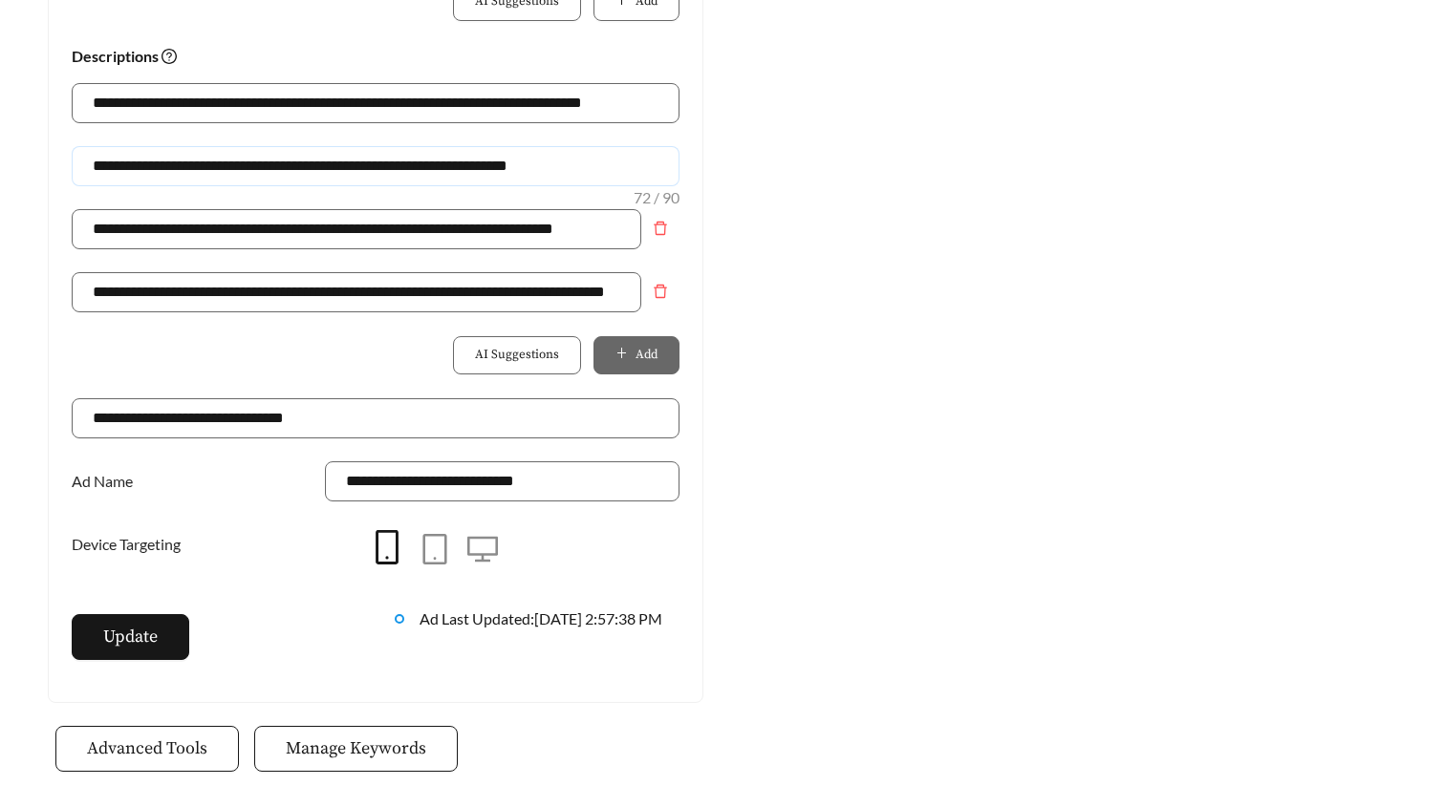
drag, startPoint x: 619, startPoint y: 163, endPoint x: -9, endPoint y: 161, distance: 627.7
type input "**********"
click at [150, 635] on span "Update" at bounding box center [130, 637] width 54 height 26
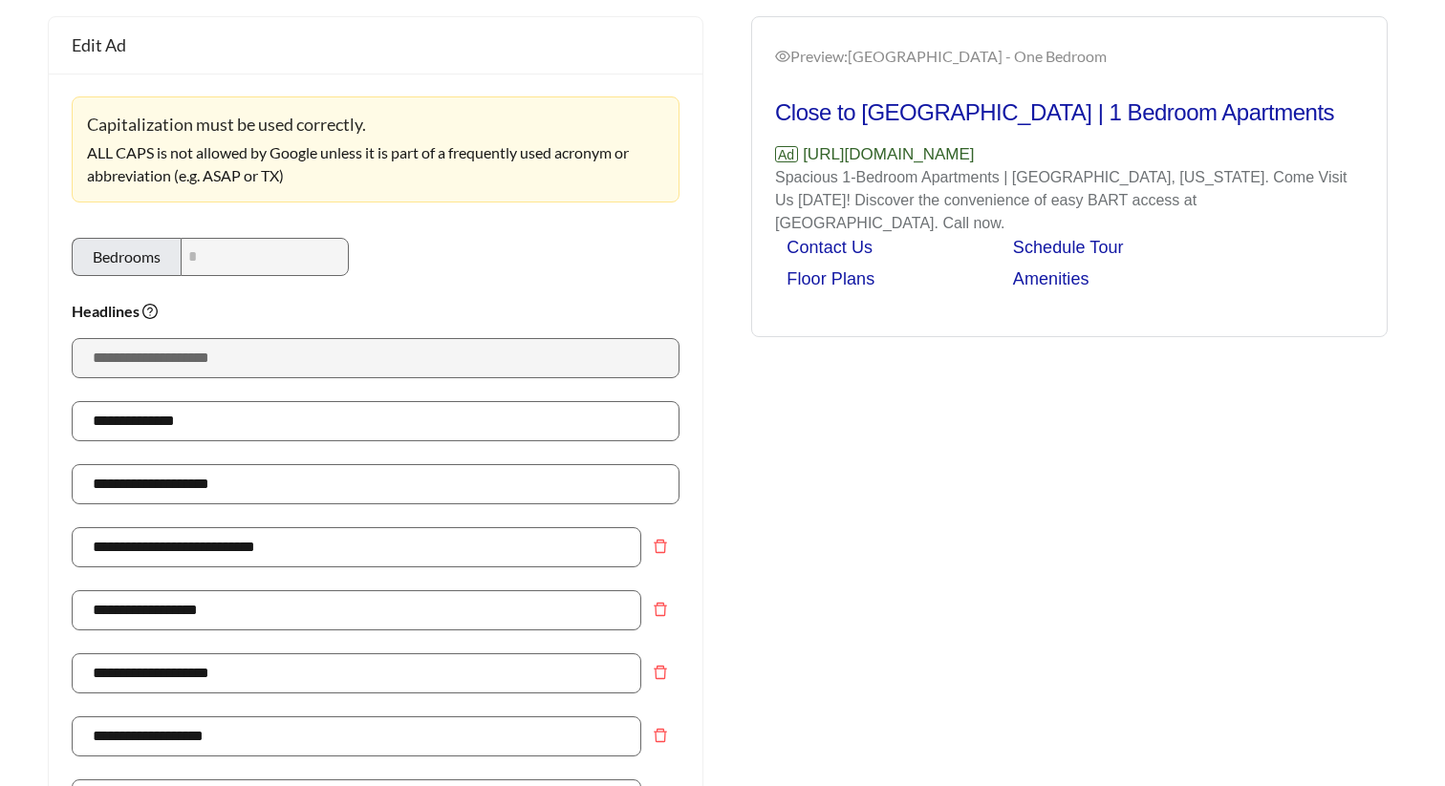
scroll to position [0, 0]
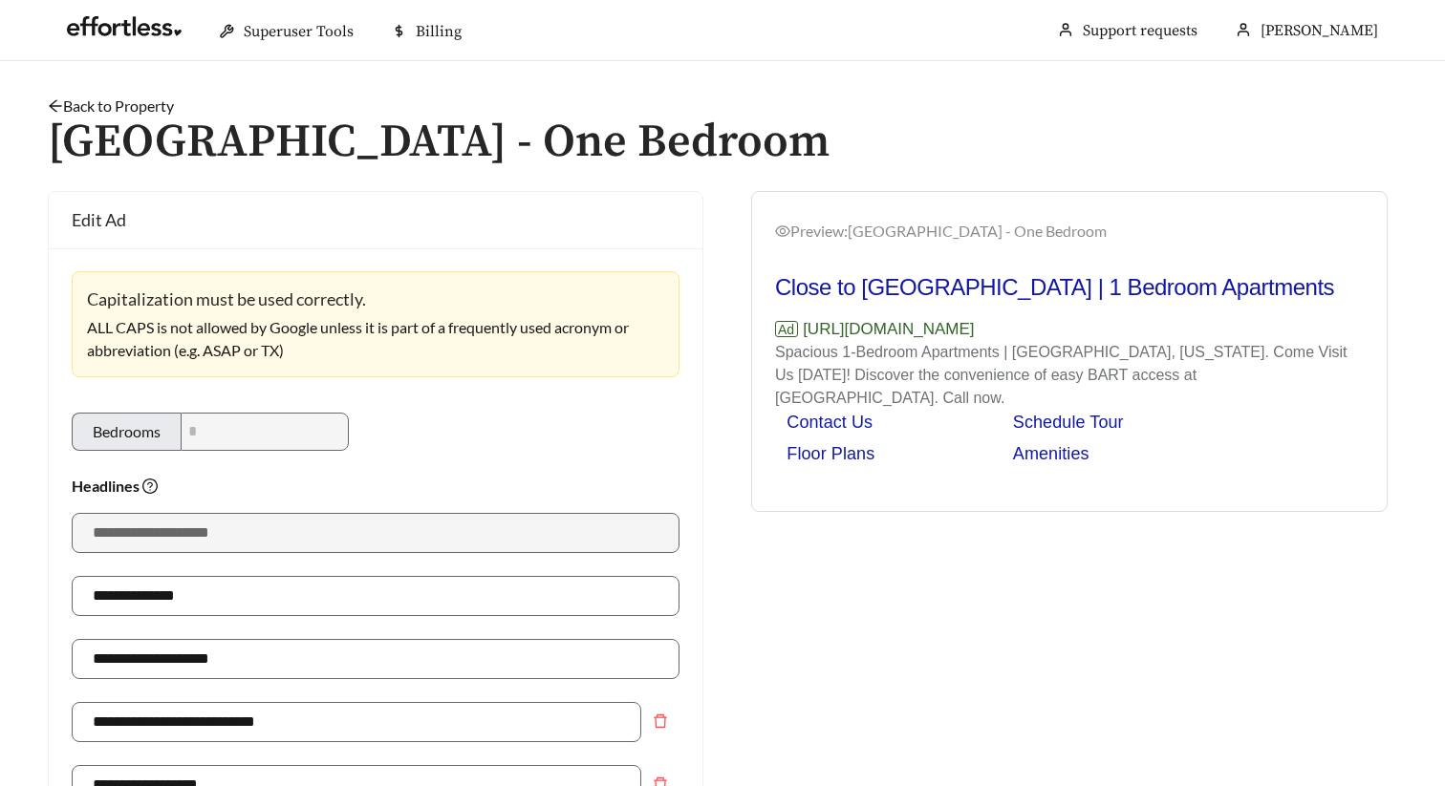
click at [165, 106] on link "Back to Property" at bounding box center [111, 106] width 126 height 18
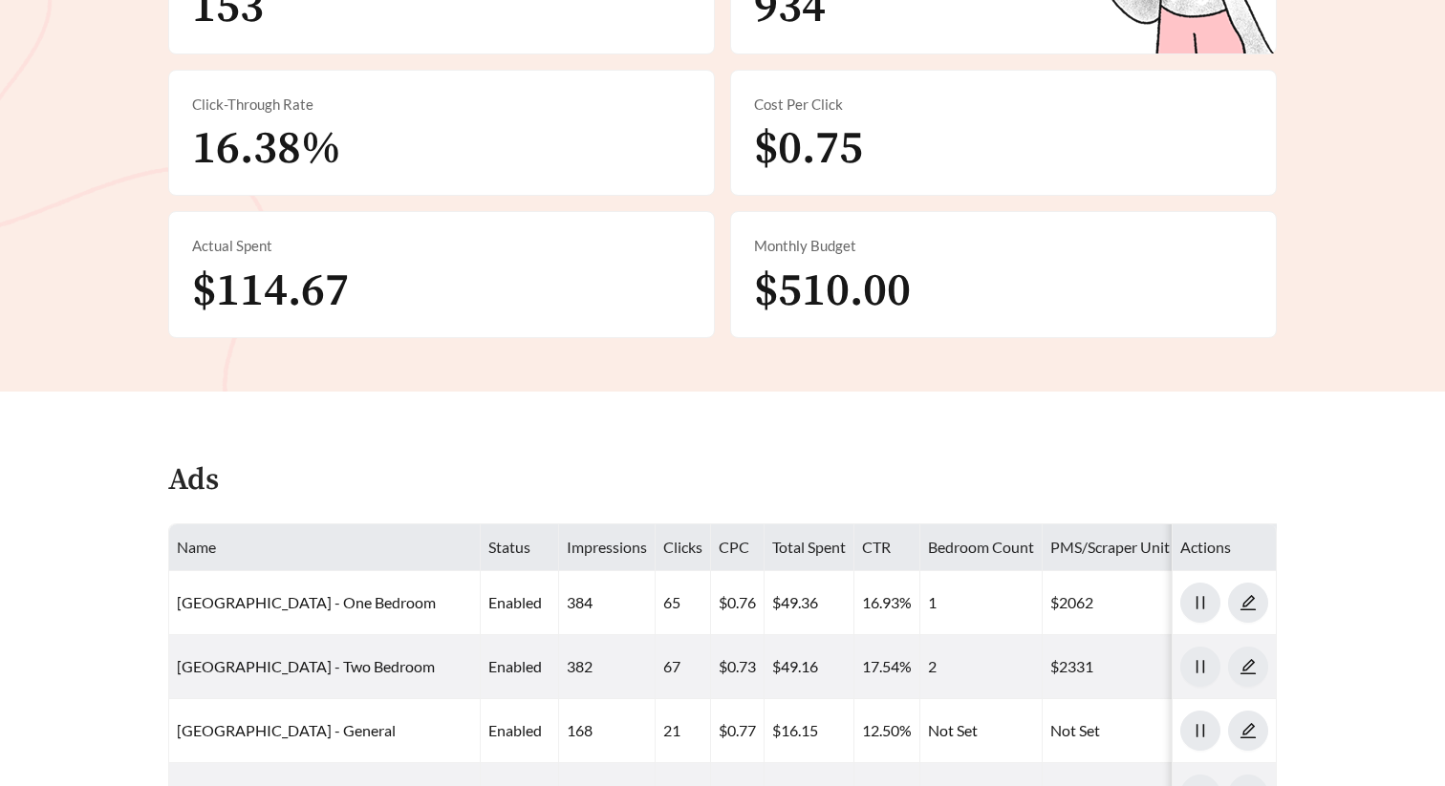
scroll to position [839, 0]
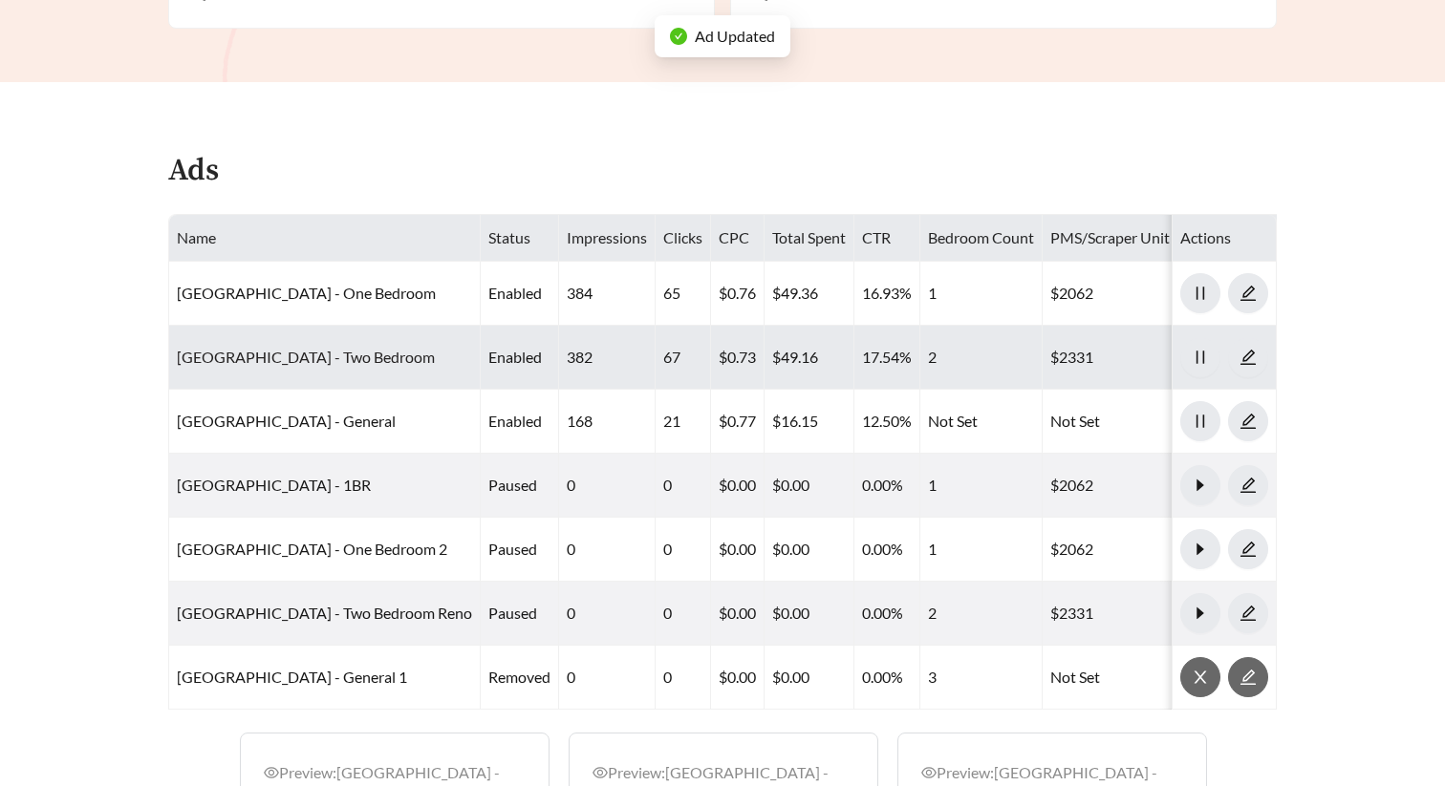
click at [348, 349] on link "[GEOGRAPHIC_DATA] - Two Bedroom" at bounding box center [306, 357] width 258 height 18
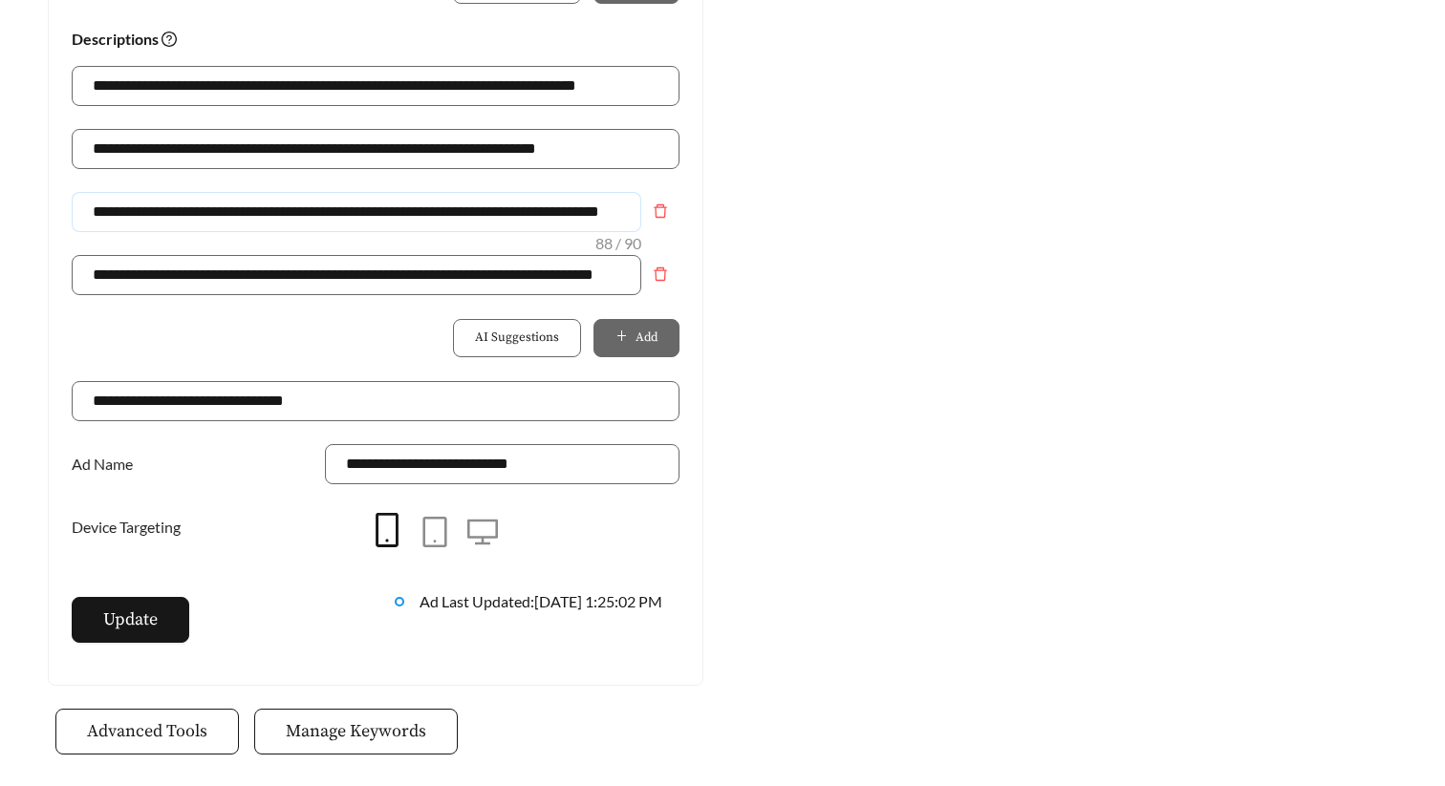
scroll to position [0, 74]
drag, startPoint x: 83, startPoint y: 210, endPoint x: 813, endPoint y: 224, distance: 730.1
paste input "text"
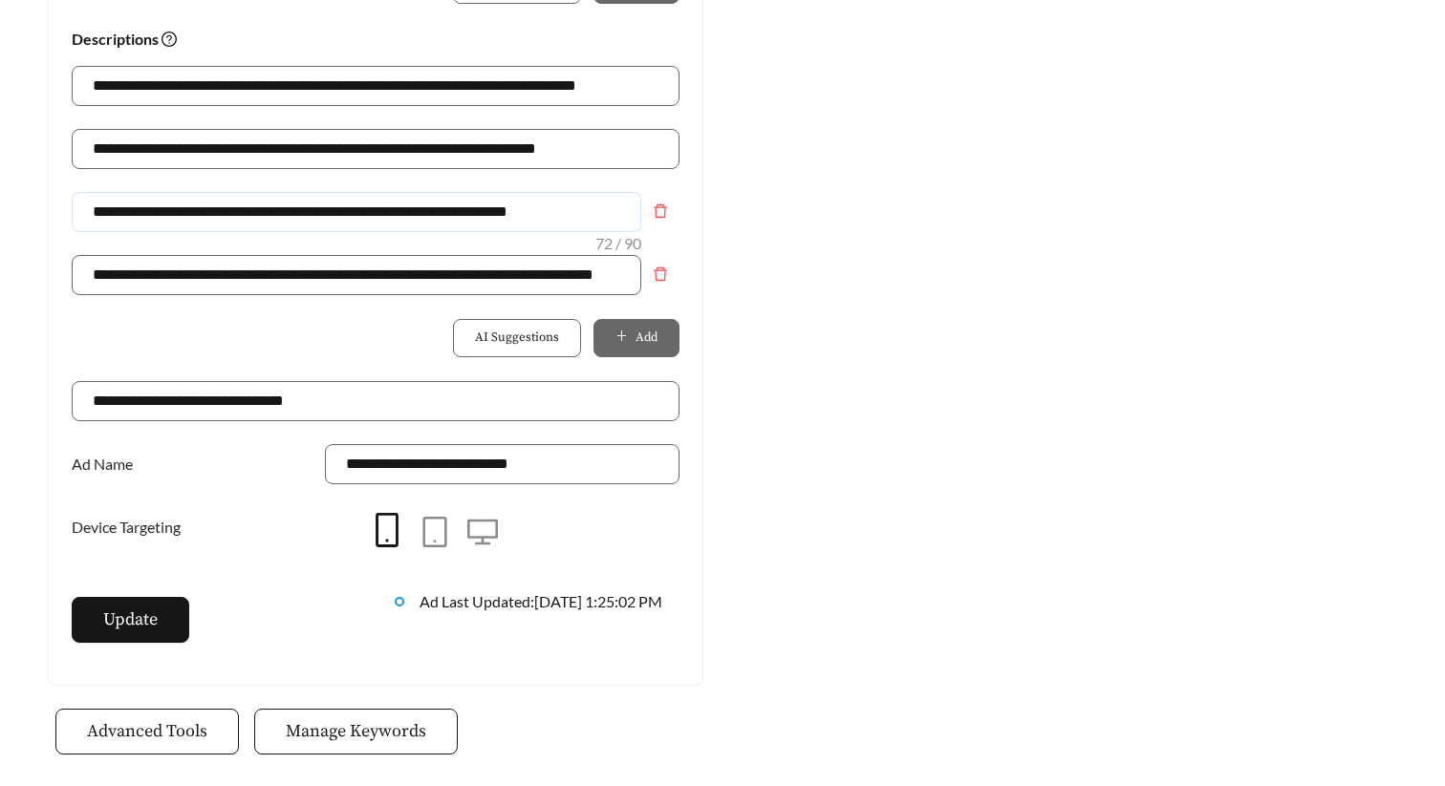
click at [164, 213] on input "**********" at bounding box center [356, 212] width 569 height 40
type input "**********"
click at [147, 607] on span "Update" at bounding box center [130, 620] width 54 height 26
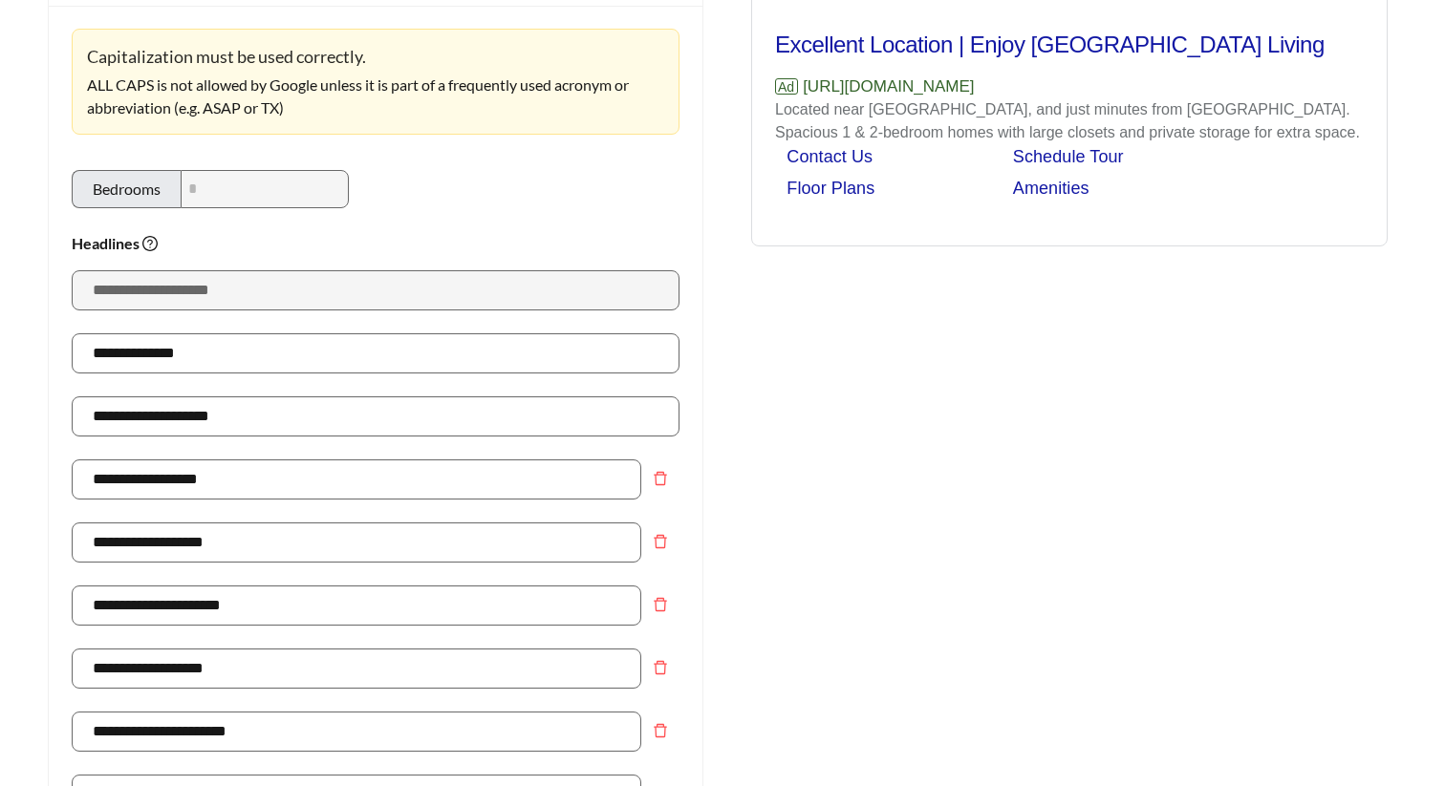
scroll to position [58, 0]
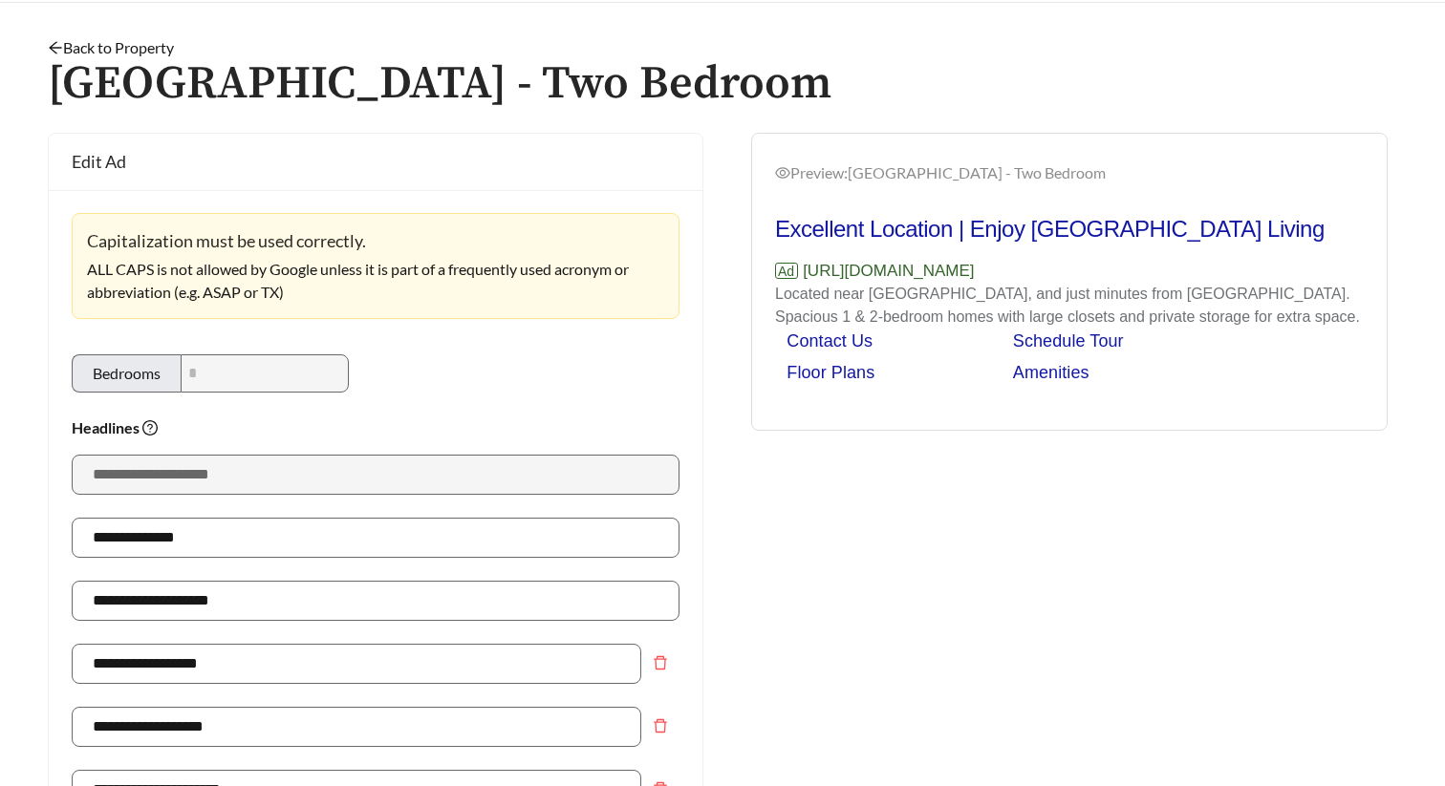
click at [145, 43] on link "Back to Property" at bounding box center [111, 47] width 126 height 18
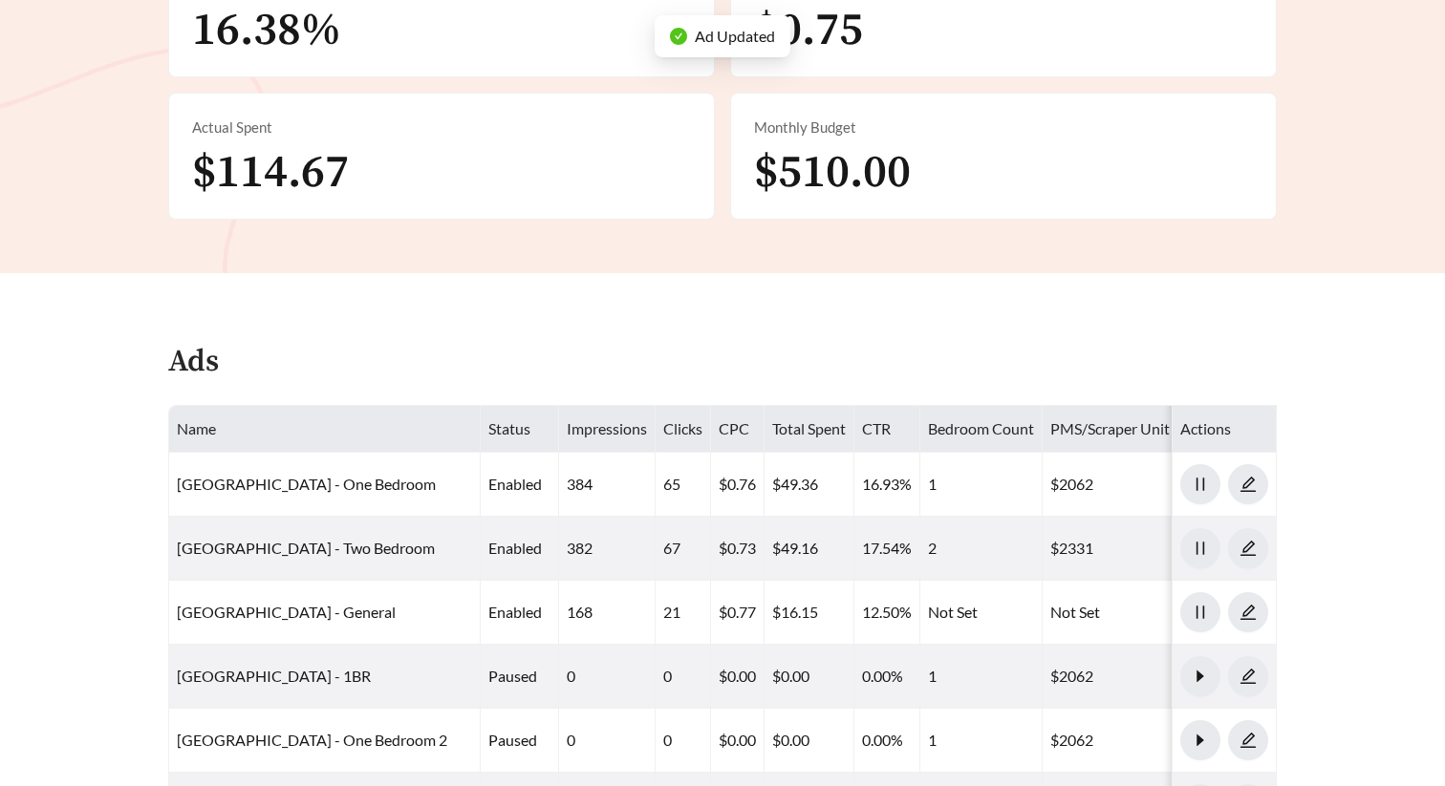
scroll to position [751, 0]
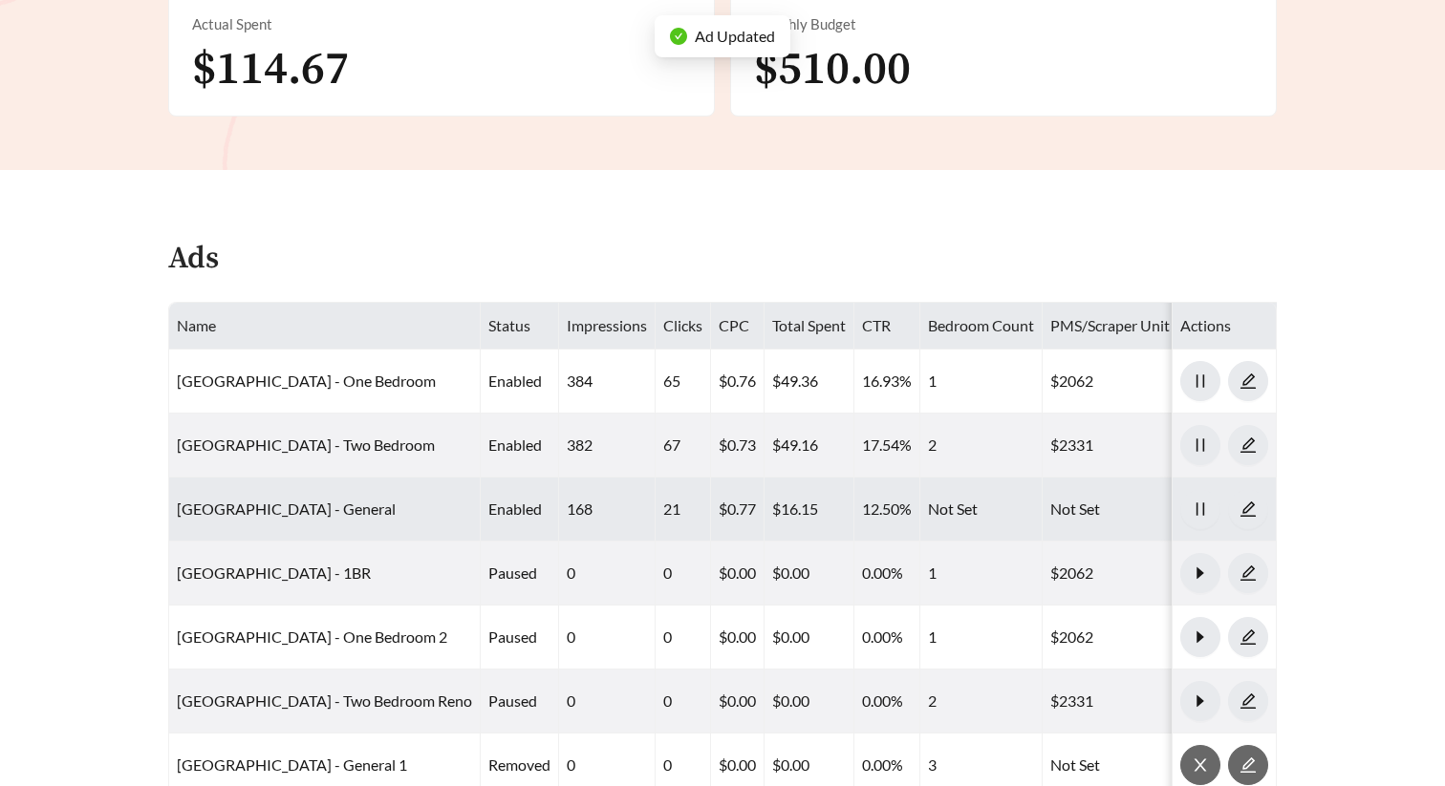
click at [315, 498] on td "[GEOGRAPHIC_DATA] - General" at bounding box center [324, 510] width 311 height 64
click at [316, 500] on link "[GEOGRAPHIC_DATA] - General" at bounding box center [286, 509] width 219 height 18
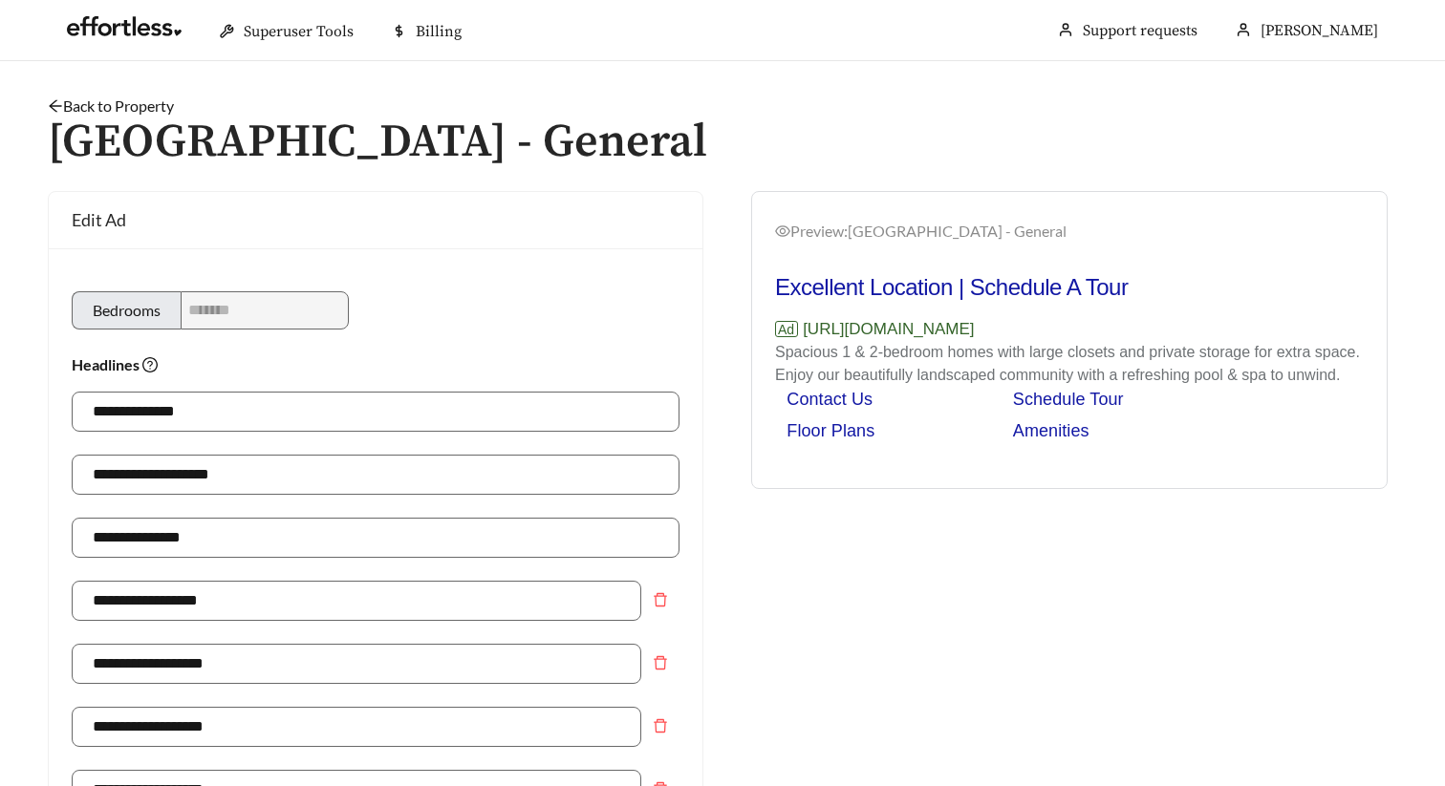
click at [106, 106] on link "Back to Property" at bounding box center [111, 106] width 126 height 18
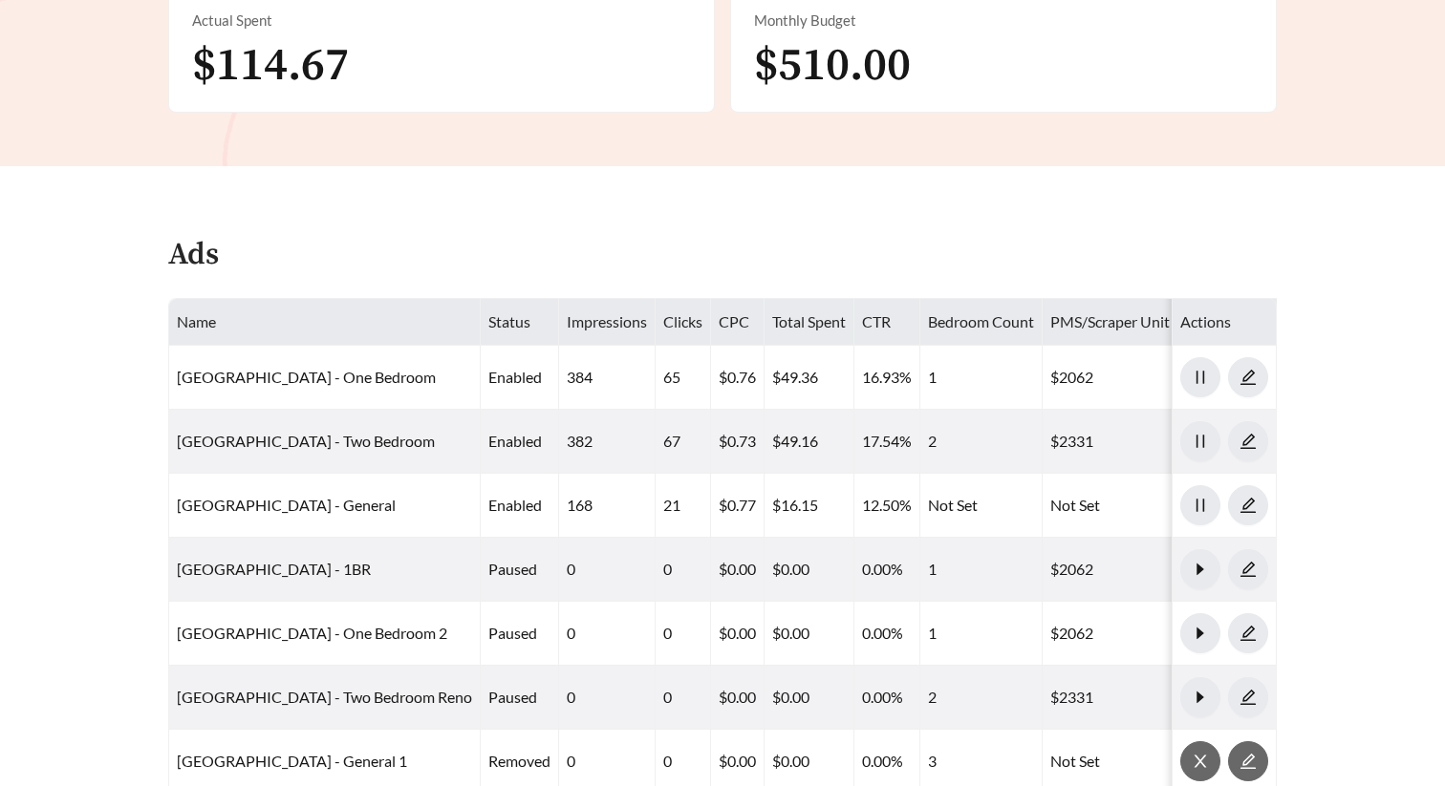
scroll to position [923, 0]
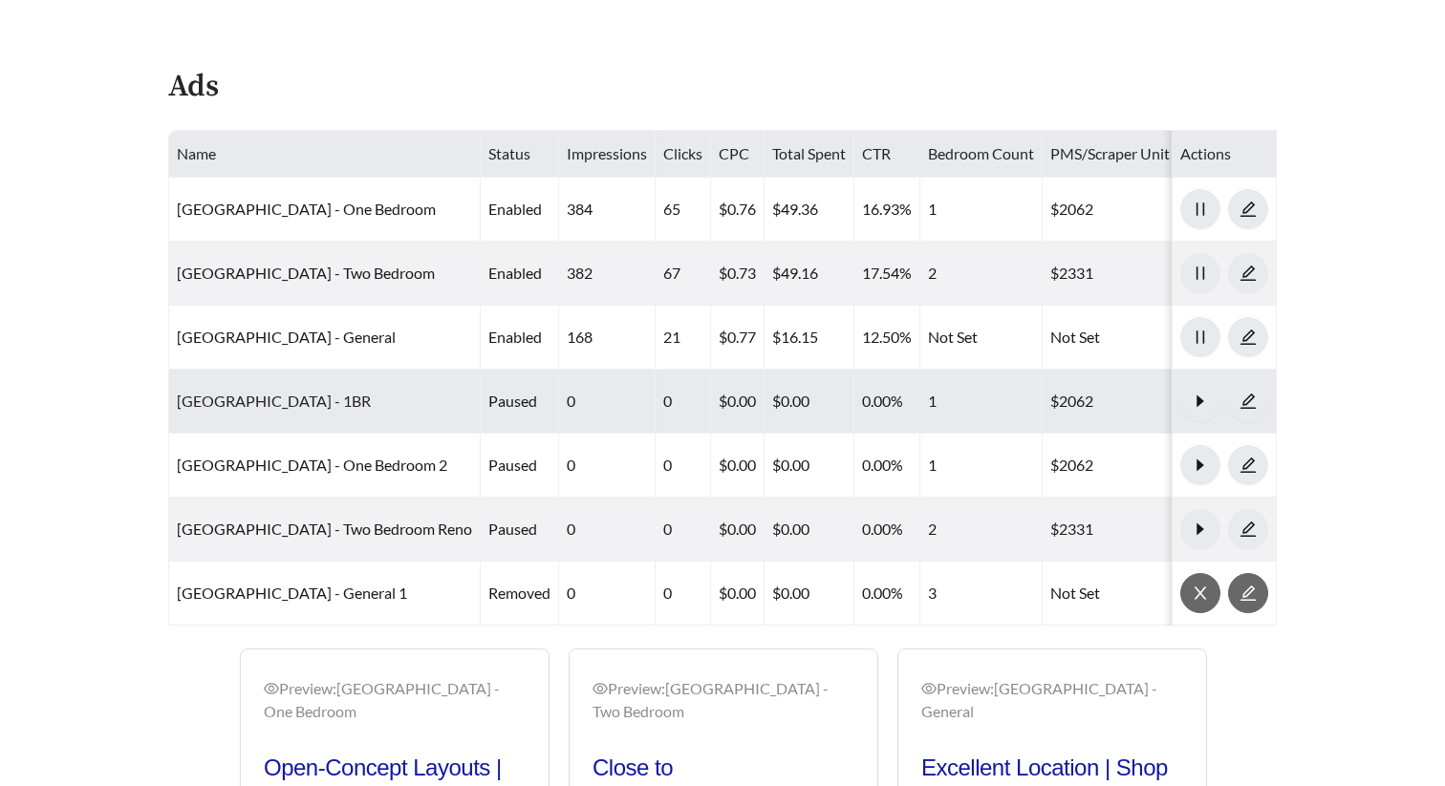
click at [303, 402] on link "[GEOGRAPHIC_DATA] - 1BR" at bounding box center [274, 401] width 194 height 18
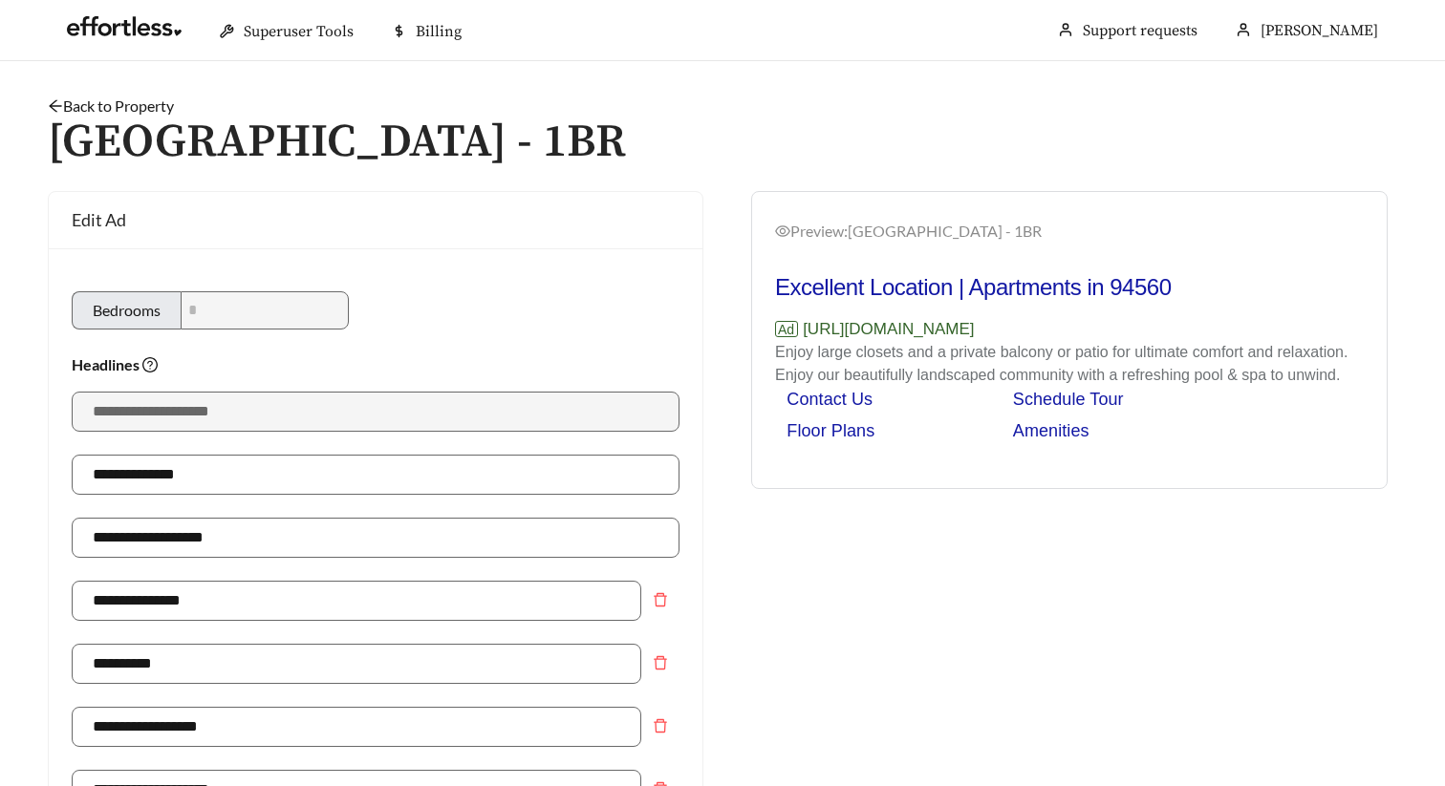
click at [142, 107] on link "Back to Property" at bounding box center [111, 106] width 126 height 18
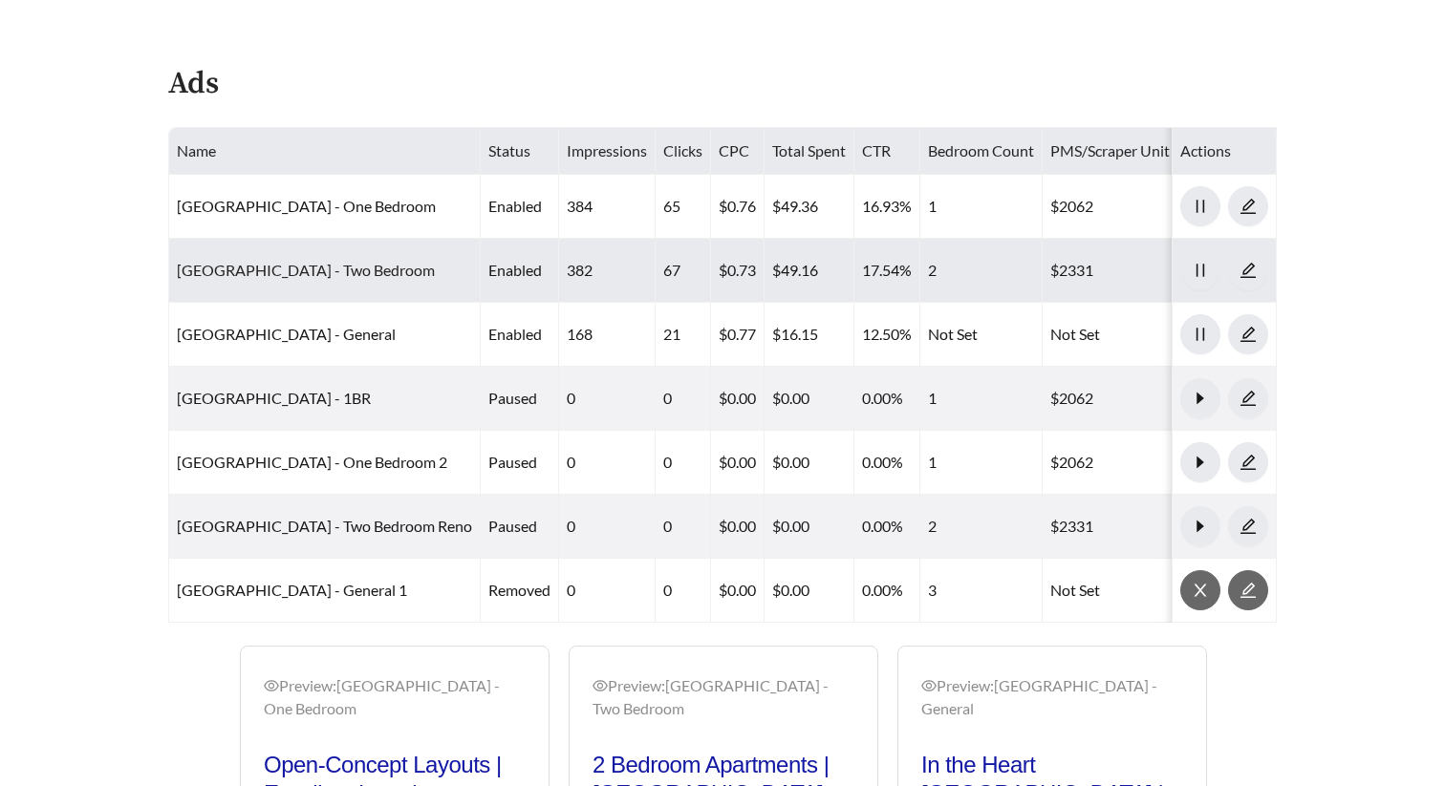
scroll to position [929, 0]
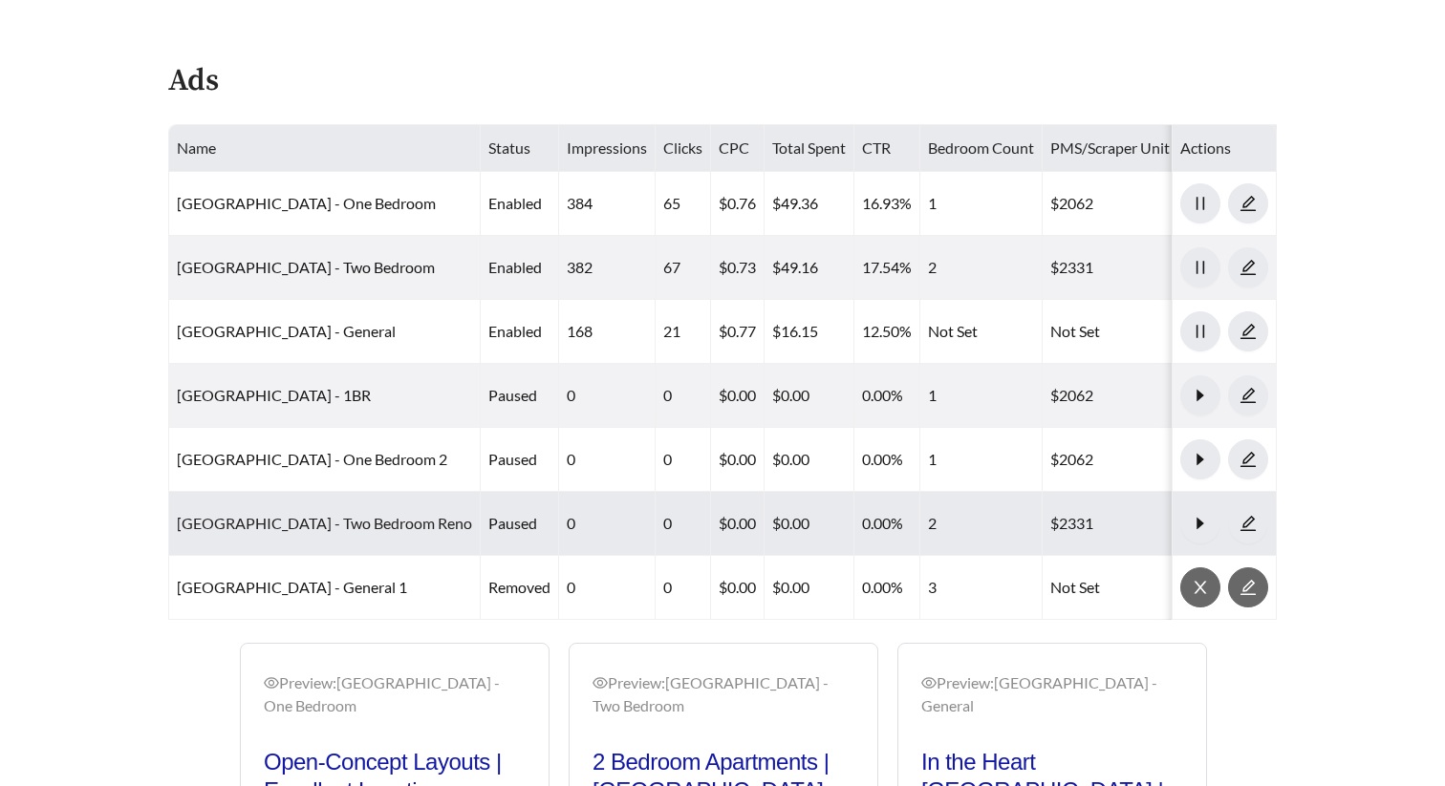
click at [354, 521] on link "[GEOGRAPHIC_DATA] - Two Bedroom Reno" at bounding box center [324, 523] width 295 height 18
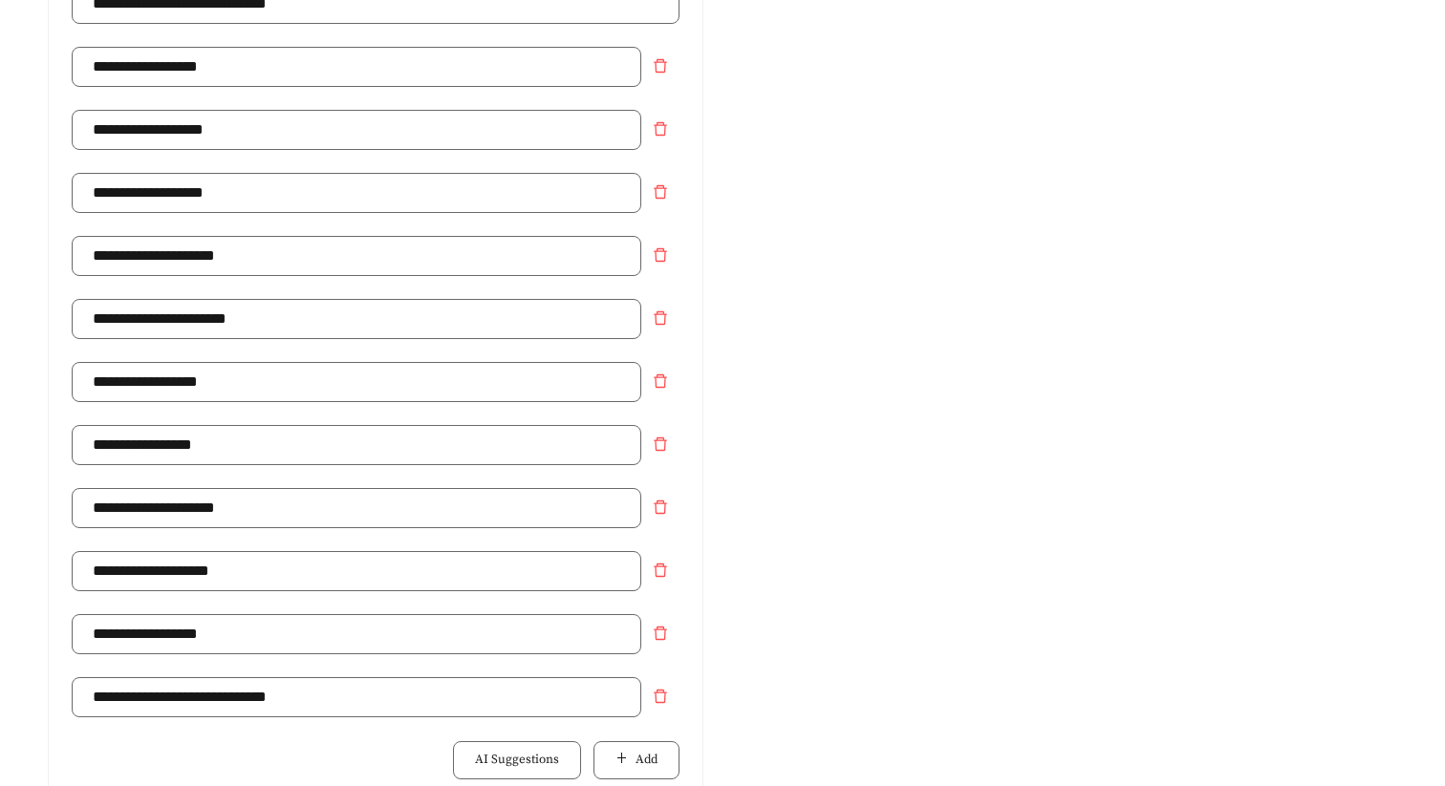
scroll to position [1070, 0]
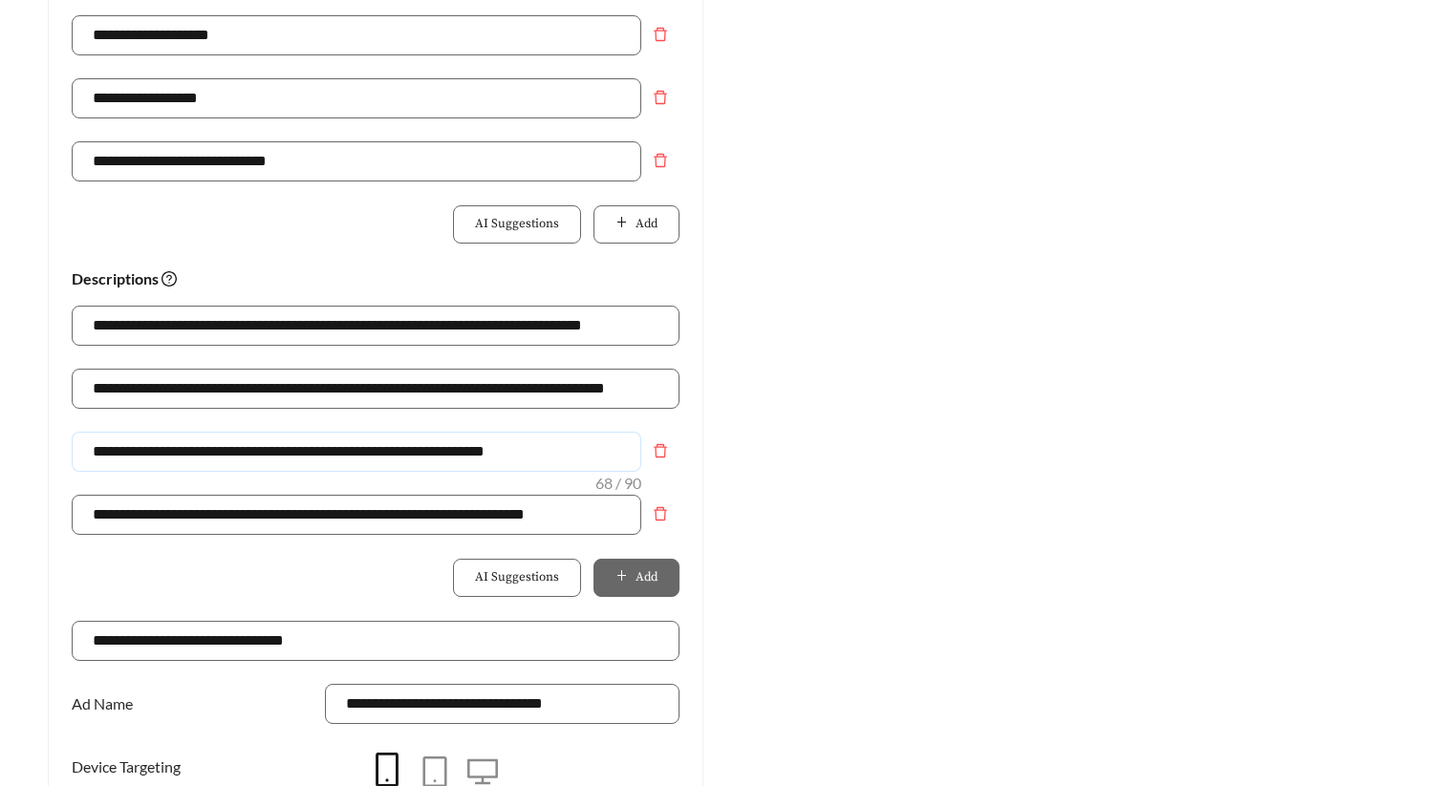
click at [538, 450] on input "**********" at bounding box center [356, 452] width 569 height 40
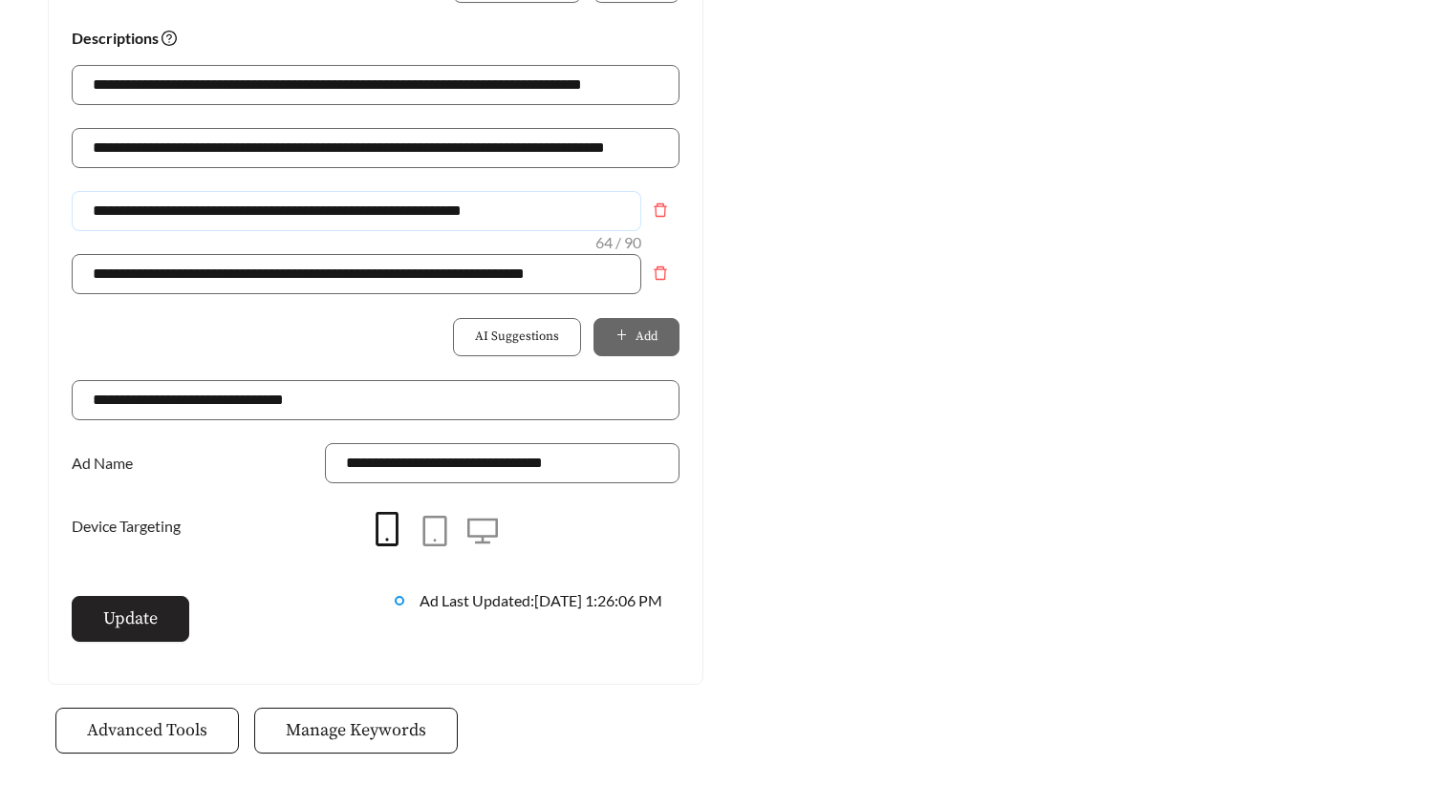
type input "**********"
click at [143, 618] on span "Update" at bounding box center [130, 619] width 54 height 26
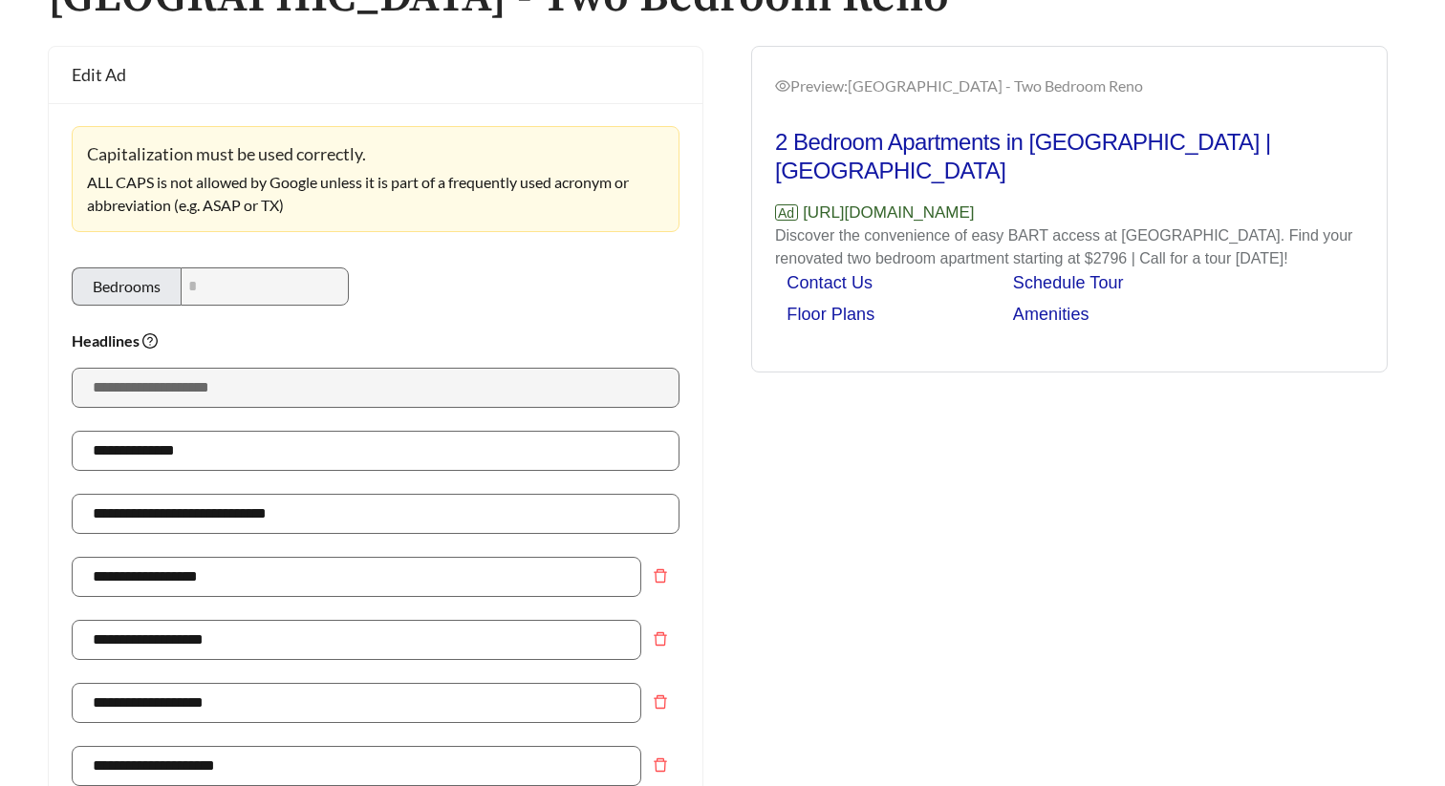
scroll to position [0, 0]
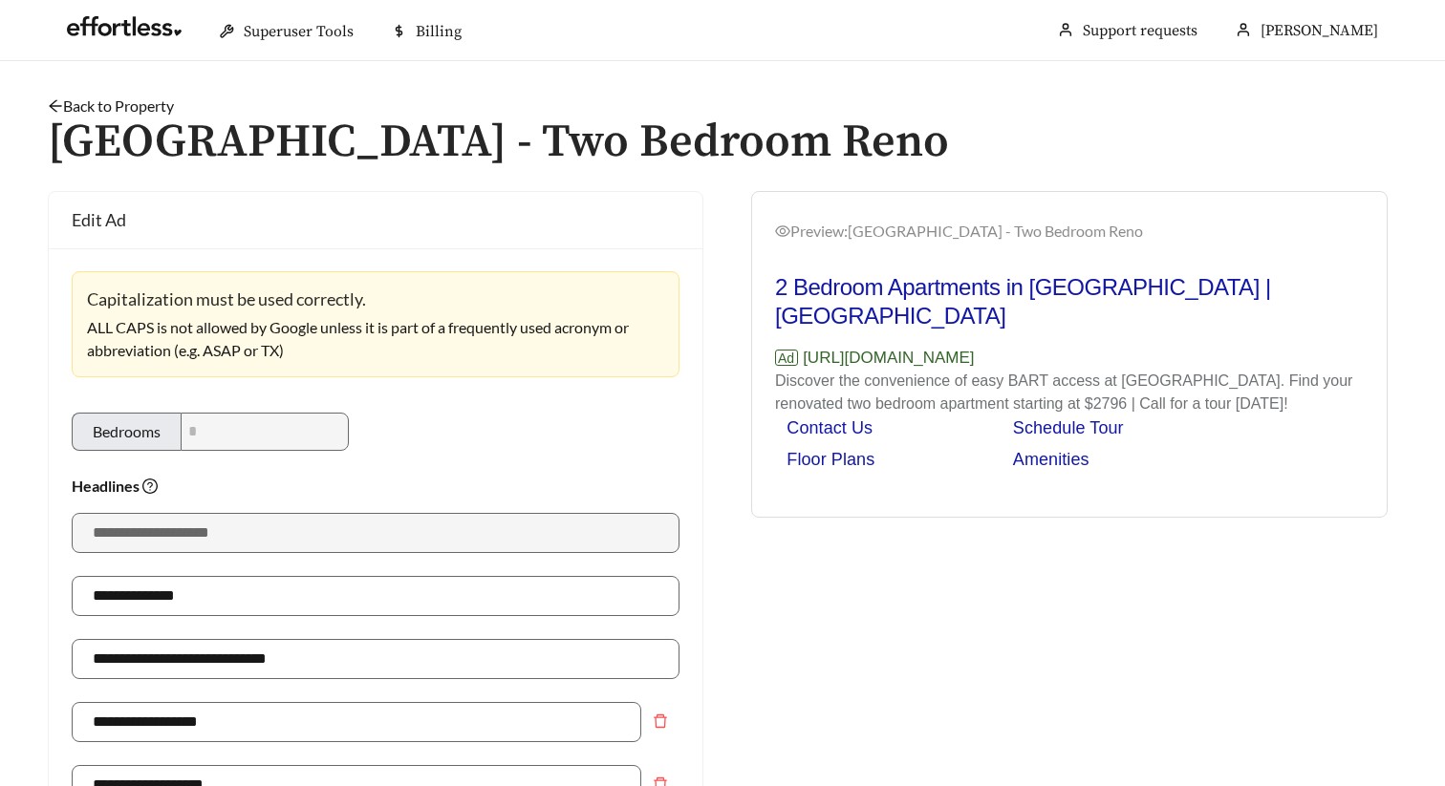
click at [156, 100] on link "Back to Property" at bounding box center [111, 106] width 126 height 18
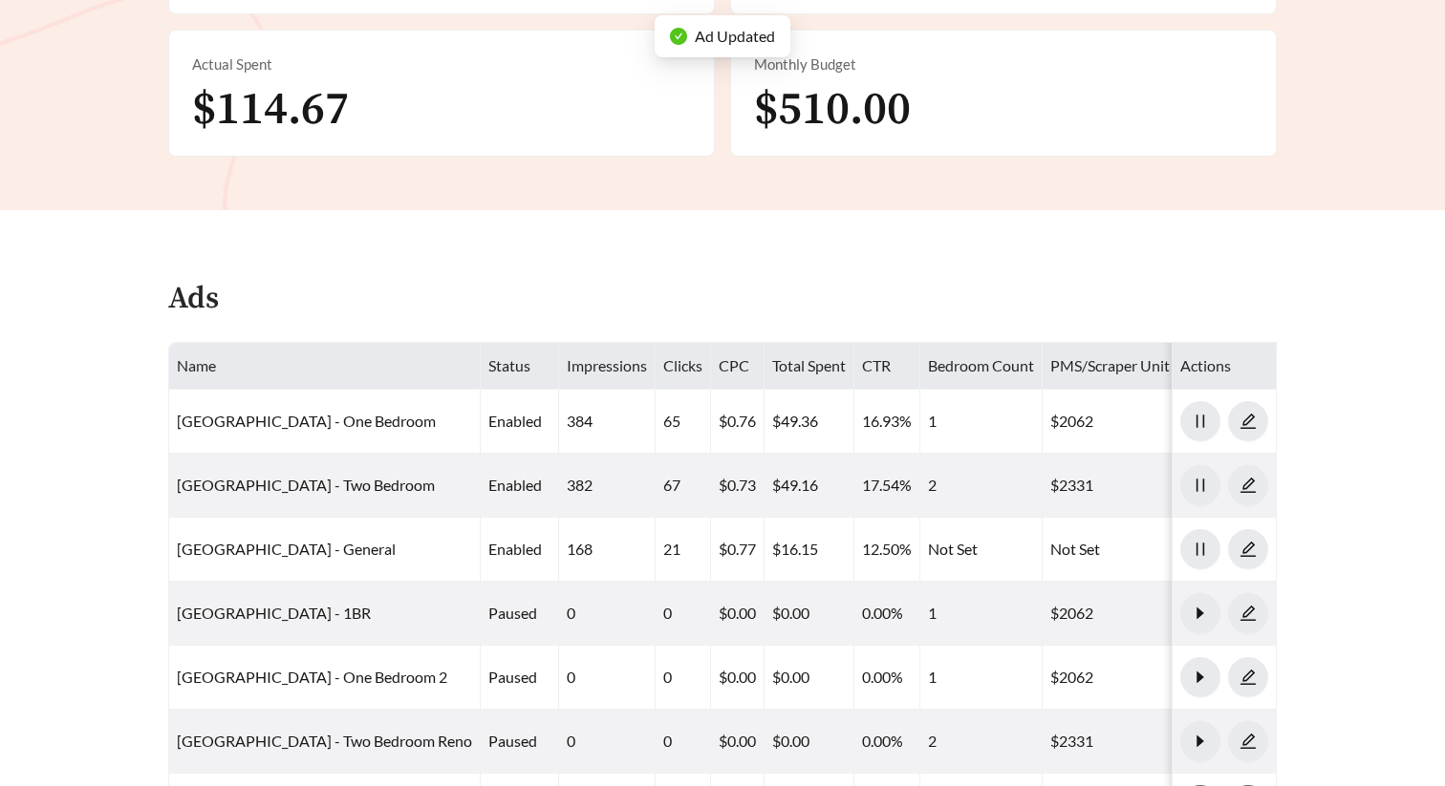
scroll to position [1121, 0]
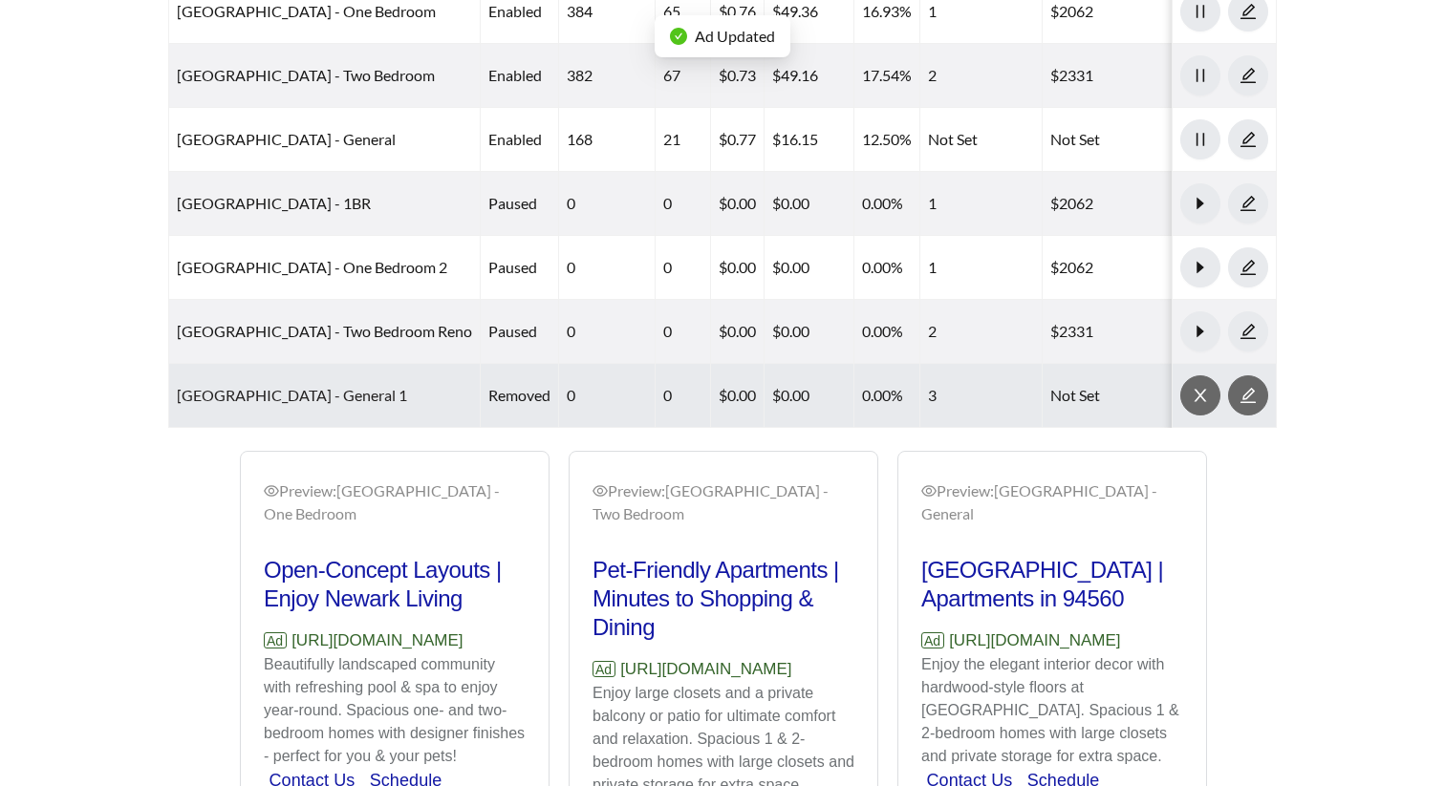
click at [329, 397] on link "[GEOGRAPHIC_DATA] - General 1" at bounding box center [292, 395] width 230 height 18
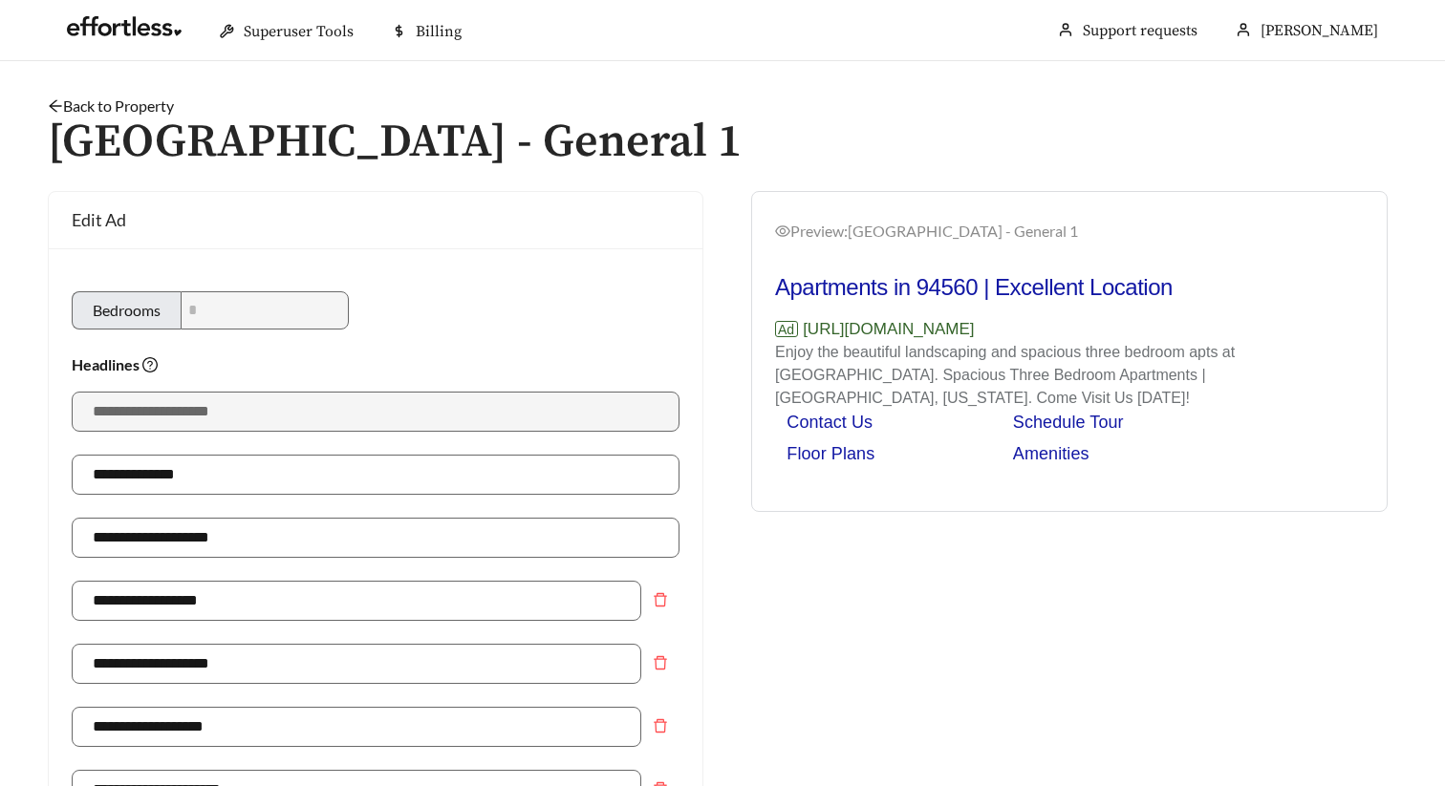
click at [121, 102] on link "Back to Property" at bounding box center [111, 106] width 126 height 18
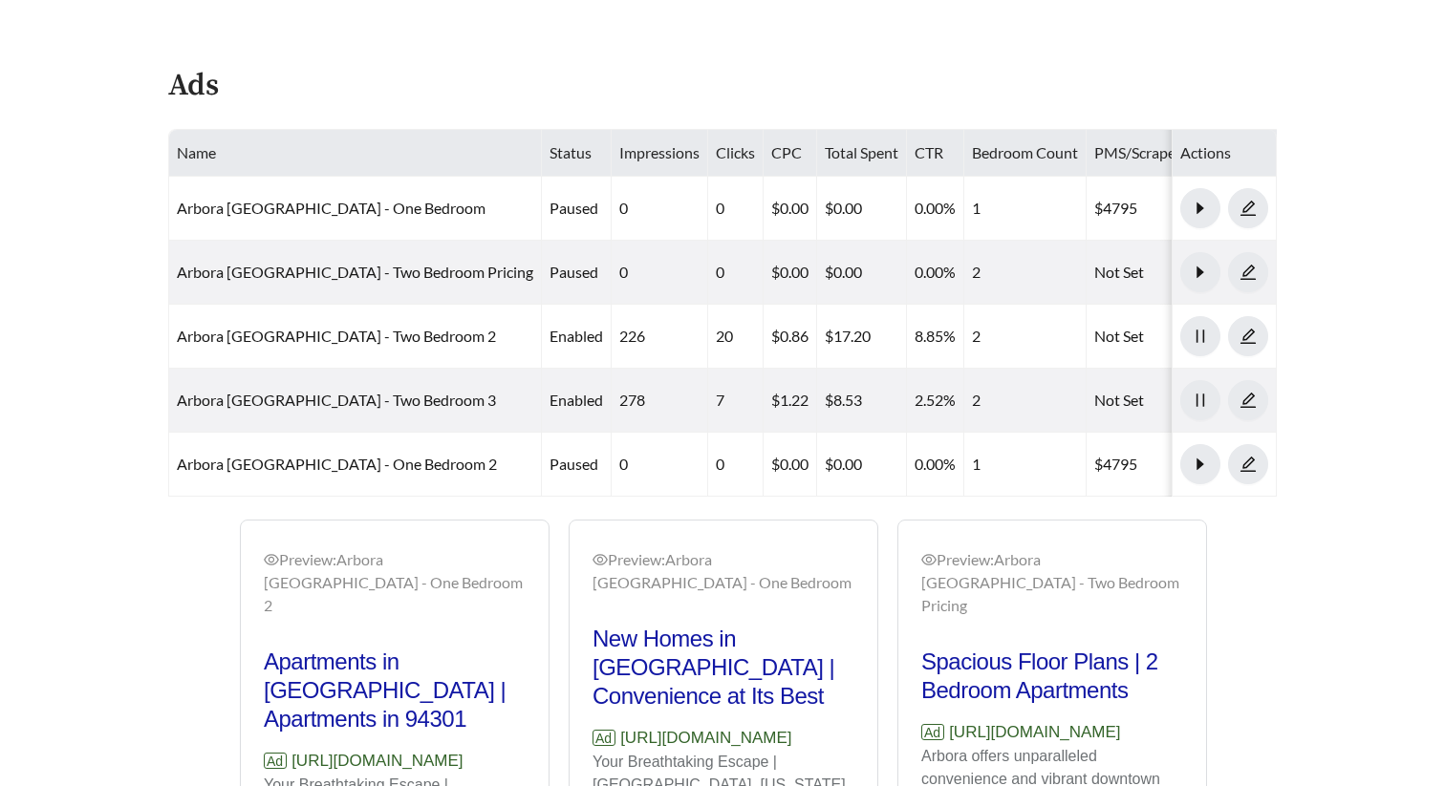
scroll to position [1237, 0]
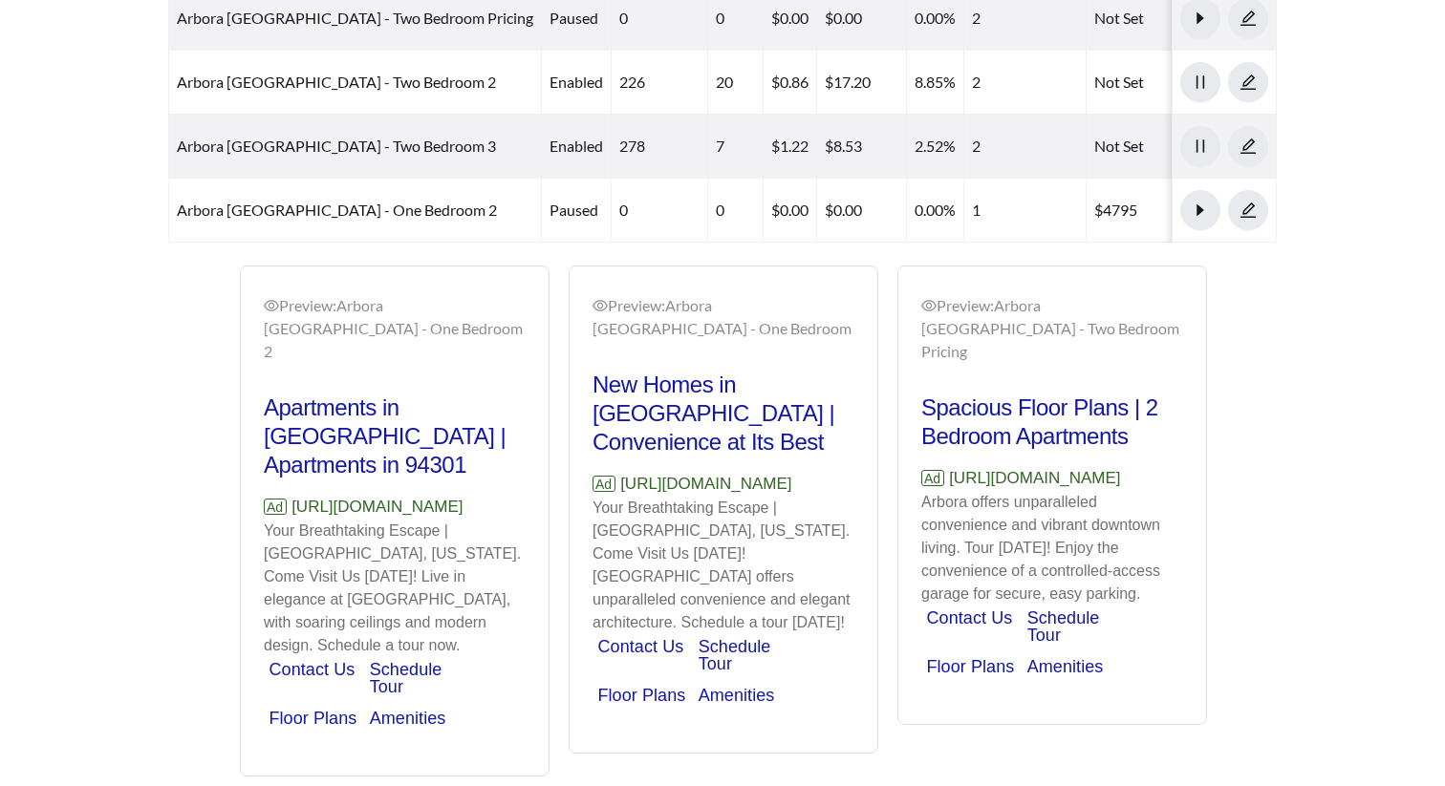
drag, startPoint x: 508, startPoint y: 418, endPoint x: 265, endPoint y: 418, distance: 243.6
click at [265, 495] on p "Ad [URL][DOMAIN_NAME]" at bounding box center [395, 507] width 262 height 25
copy p "[URL][DOMAIN_NAME]"
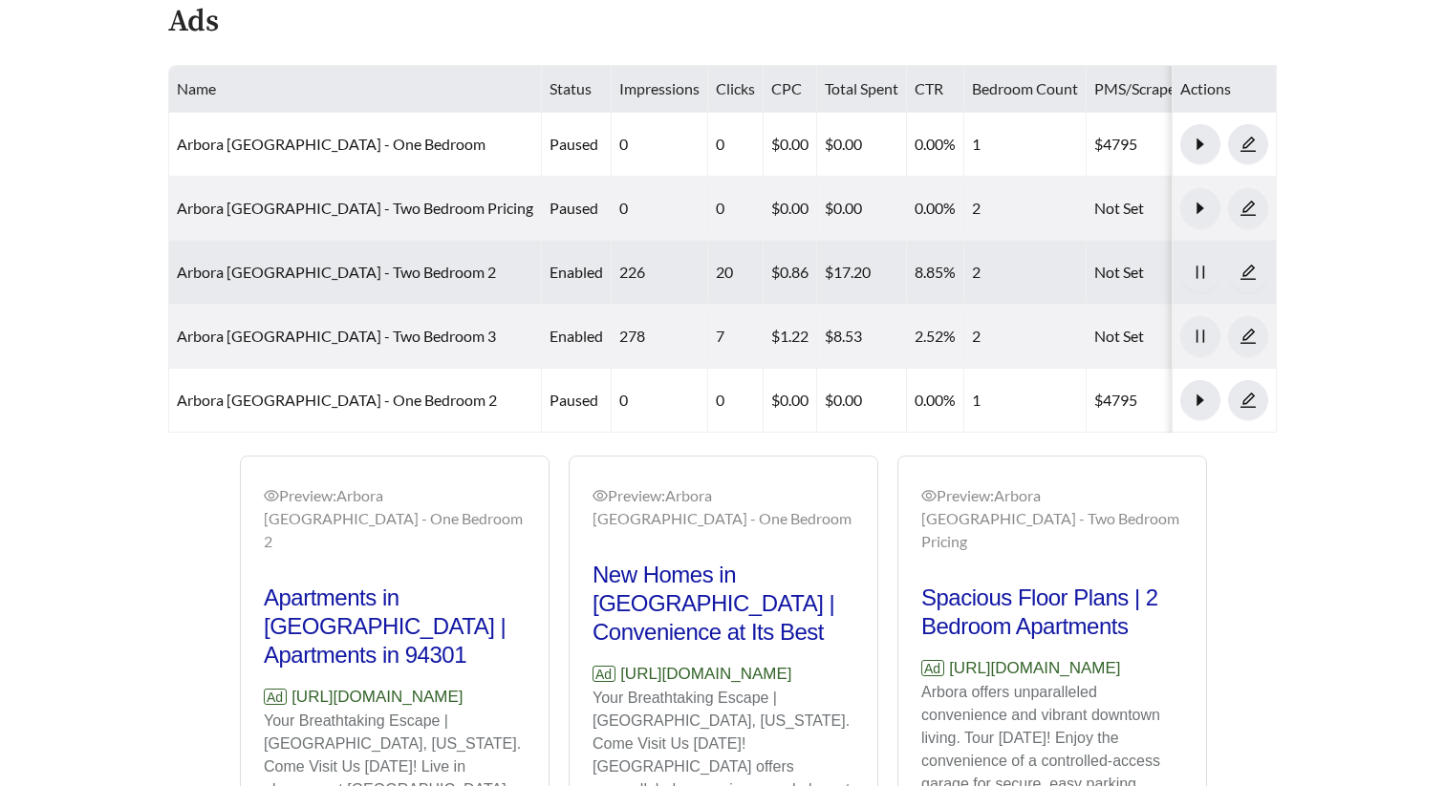
scroll to position [1044, 0]
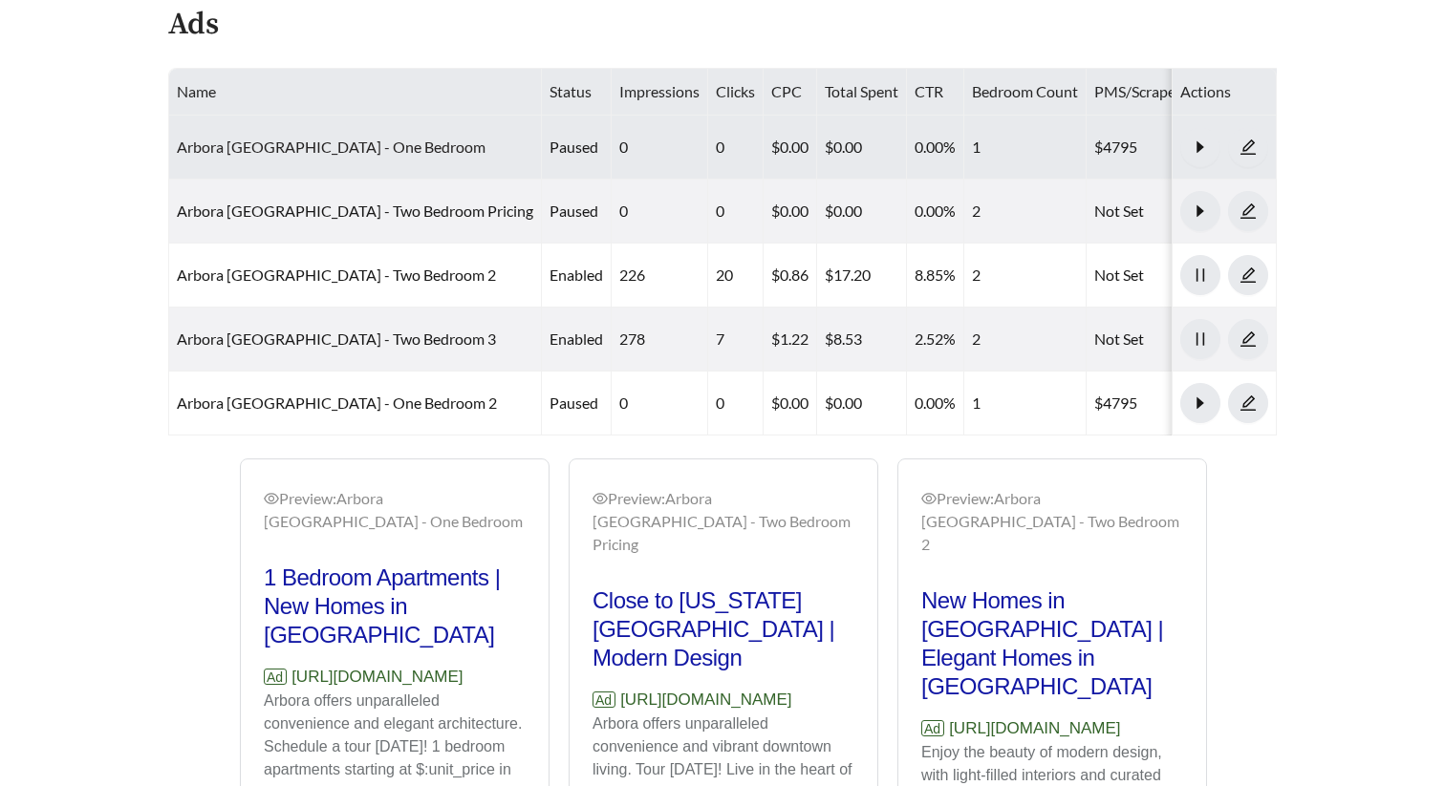
click at [342, 138] on link "Arbora [GEOGRAPHIC_DATA] - One Bedroom" at bounding box center [331, 147] width 309 height 18
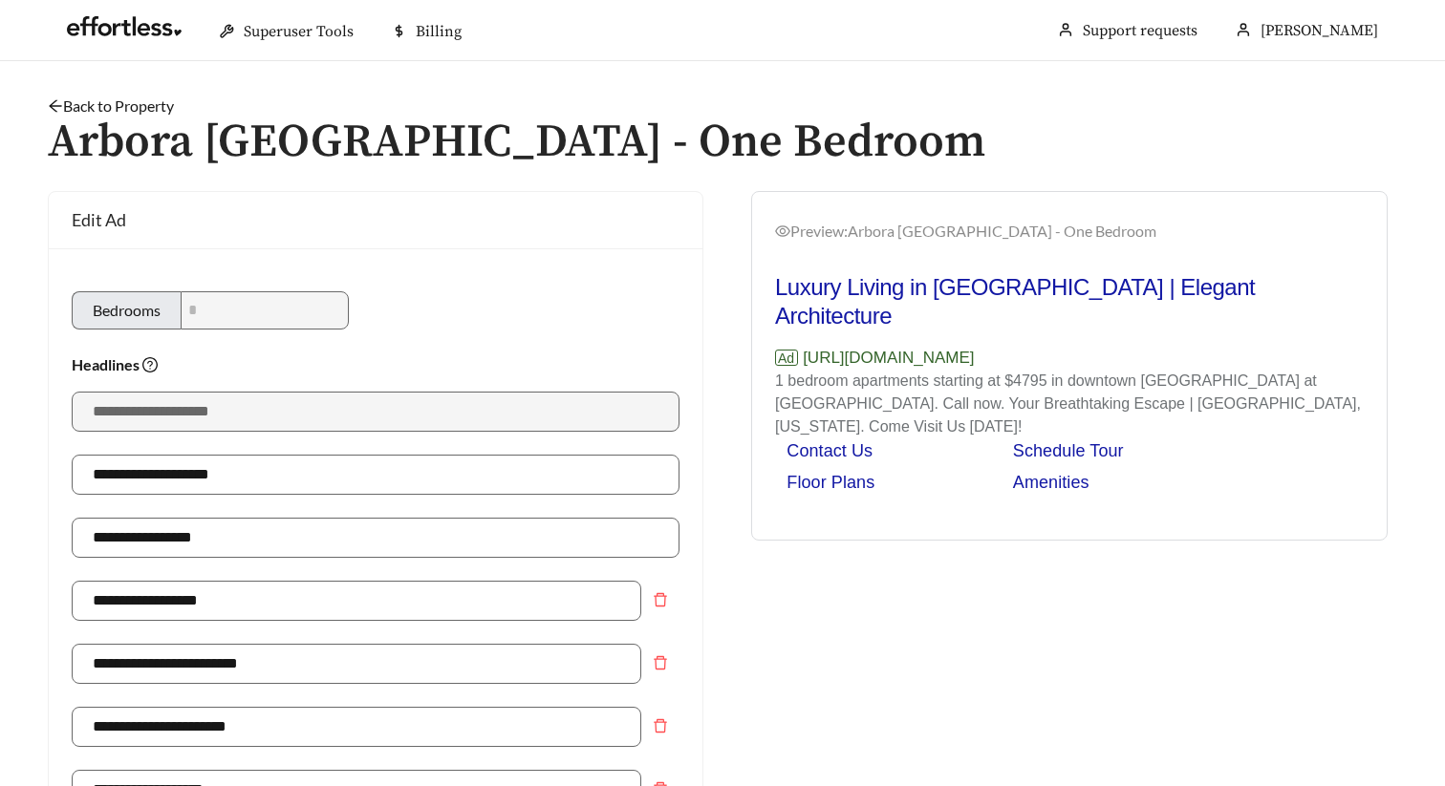
click at [129, 107] on link "Back to Property" at bounding box center [111, 106] width 126 height 18
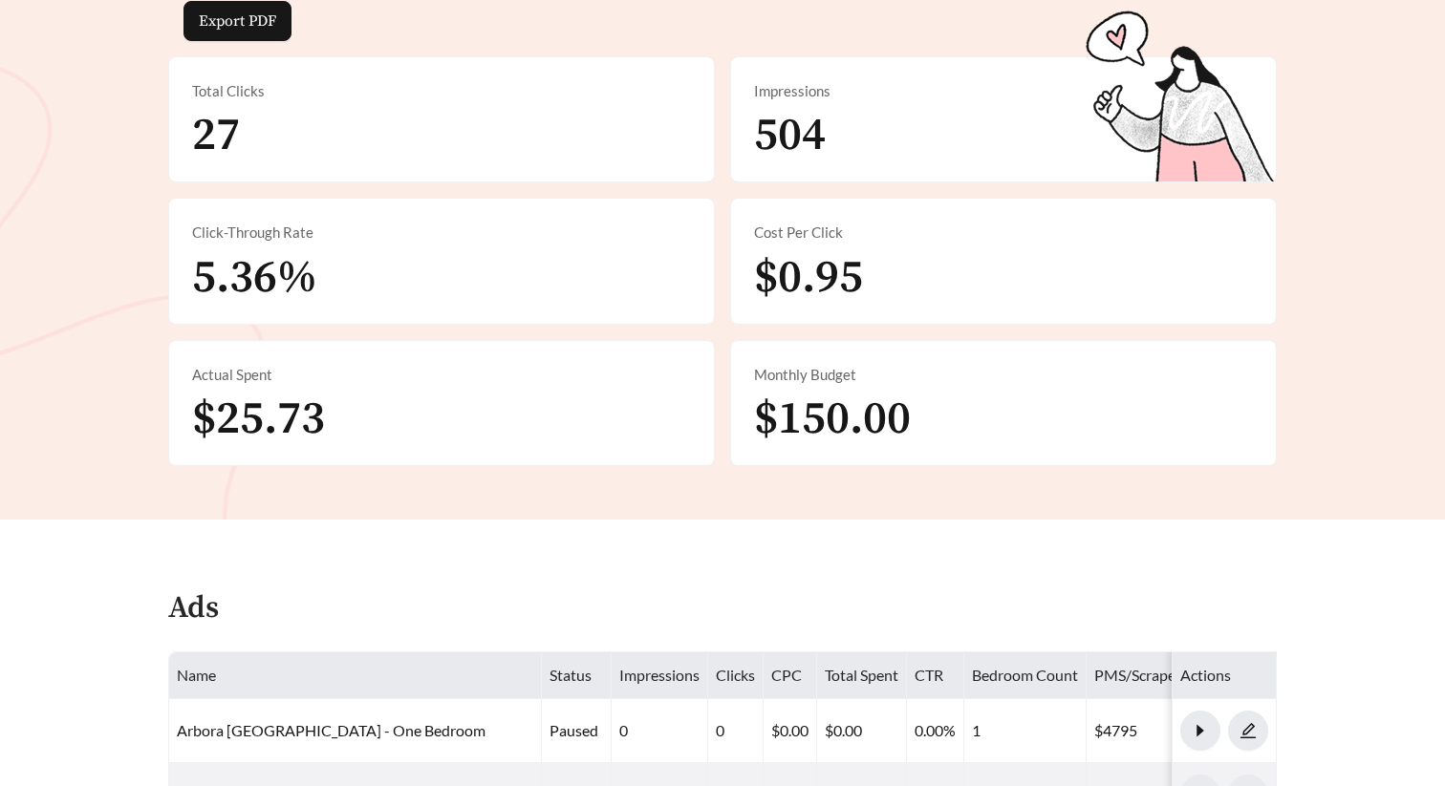
scroll to position [706, 0]
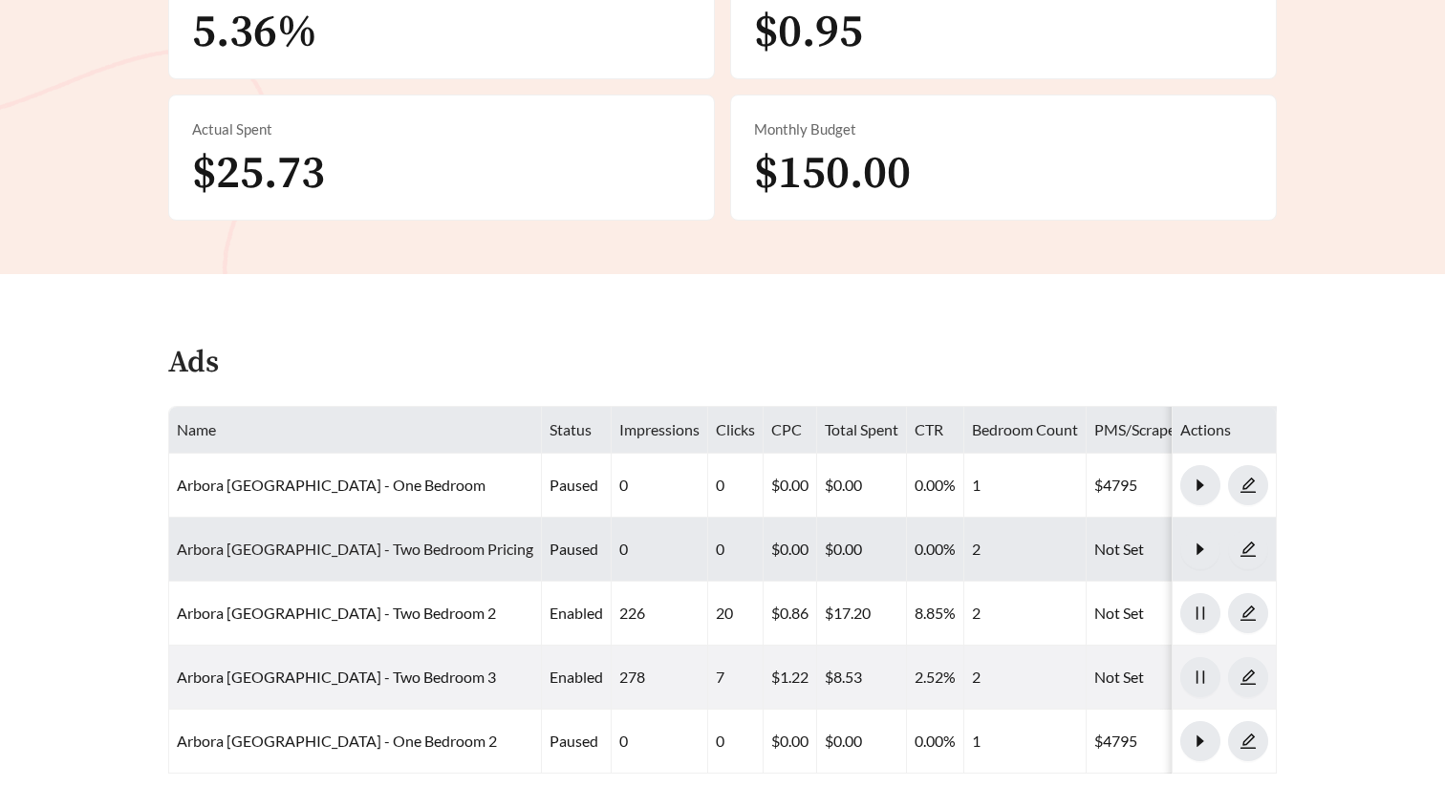
click at [336, 540] on link "Arbora [GEOGRAPHIC_DATA] - Two Bedroom Pricing" at bounding box center [355, 549] width 356 height 18
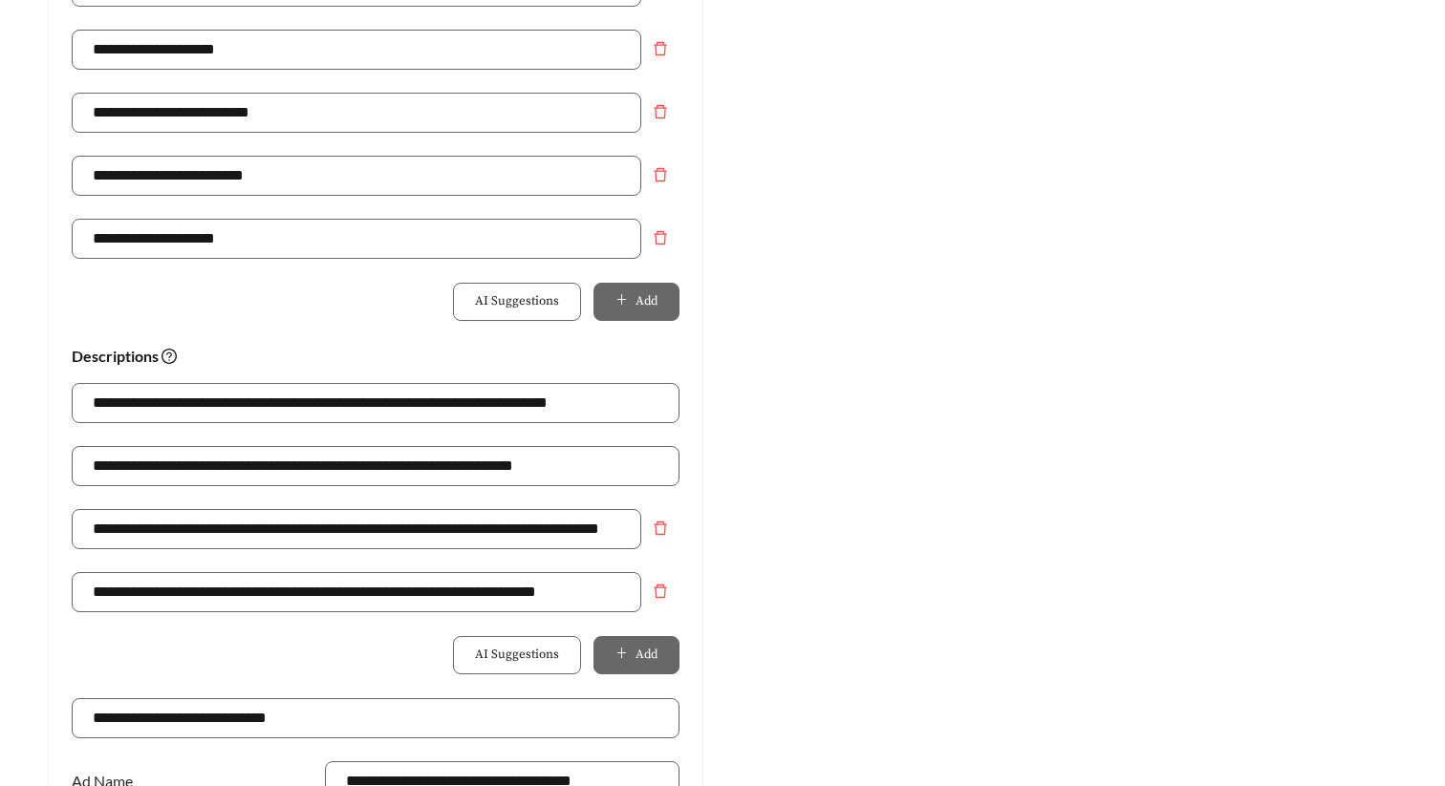
scroll to position [1132, 0]
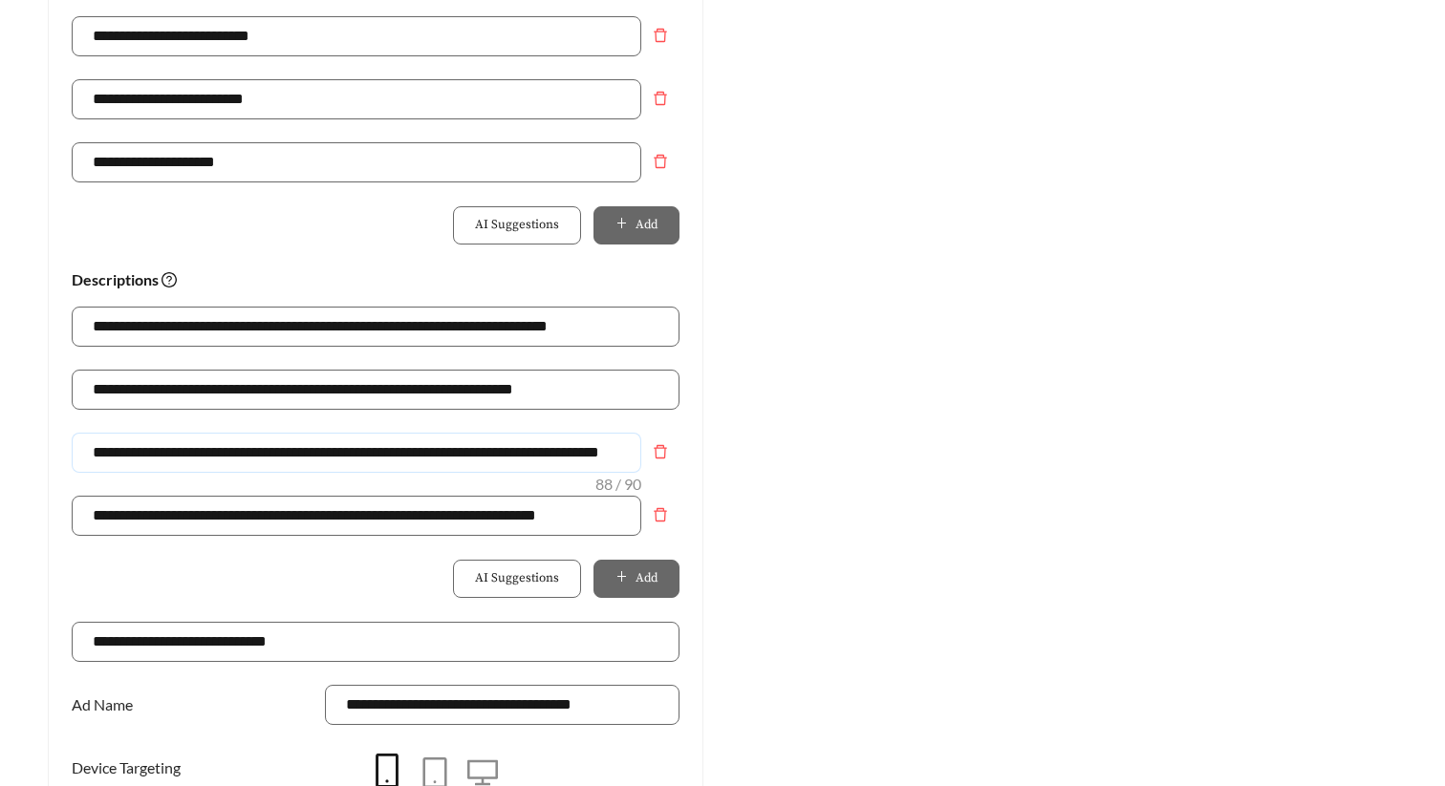
drag, startPoint x: 581, startPoint y: 450, endPoint x: 429, endPoint y: 446, distance: 152.0
click at [429, 446] on input "**********" at bounding box center [356, 453] width 569 height 40
drag, startPoint x: 432, startPoint y: 451, endPoint x: 598, endPoint y: 450, distance: 166.3
click at [598, 450] on input "**********" at bounding box center [356, 453] width 569 height 40
type input "**********"
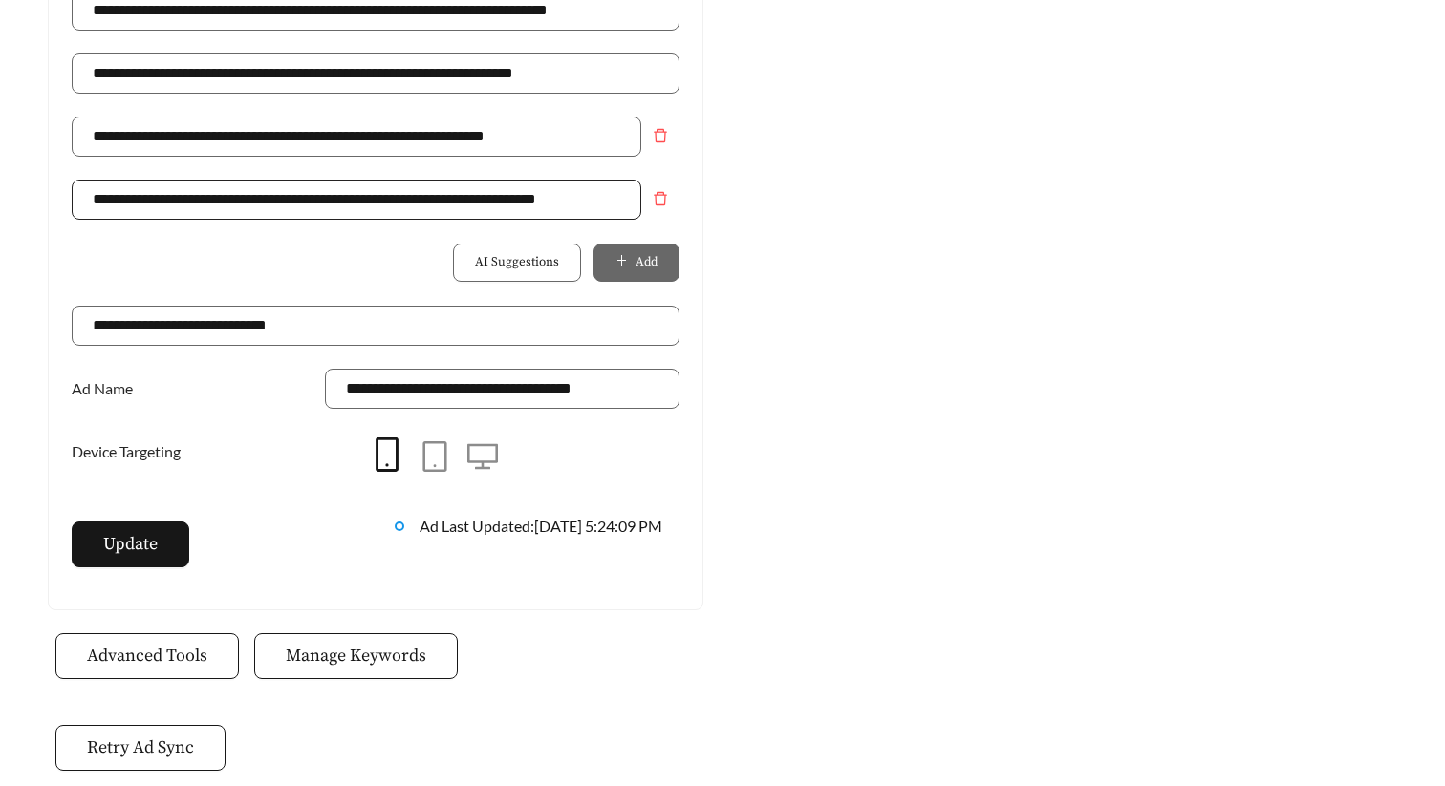
scroll to position [1458, 0]
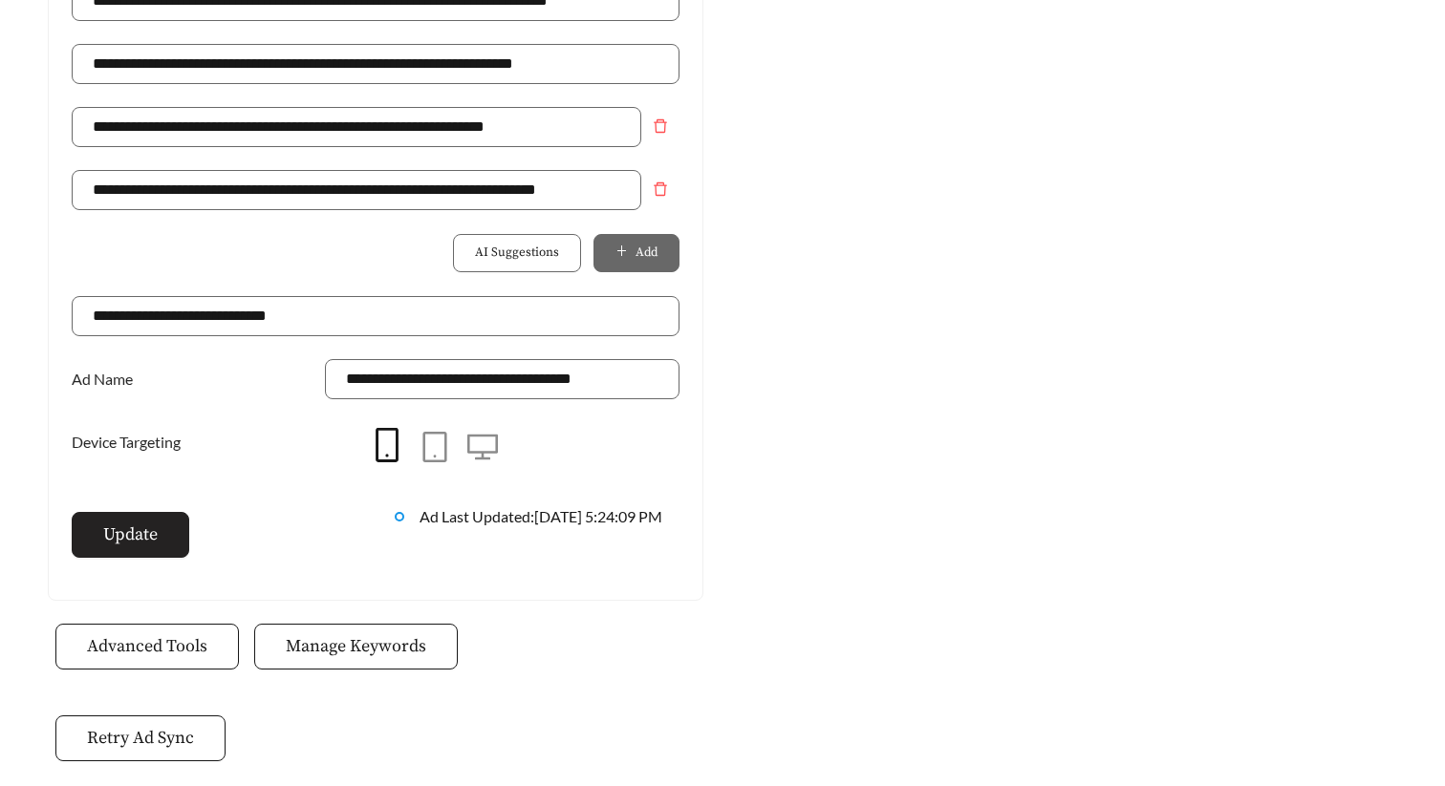
click at [142, 523] on span "Update" at bounding box center [130, 535] width 54 height 26
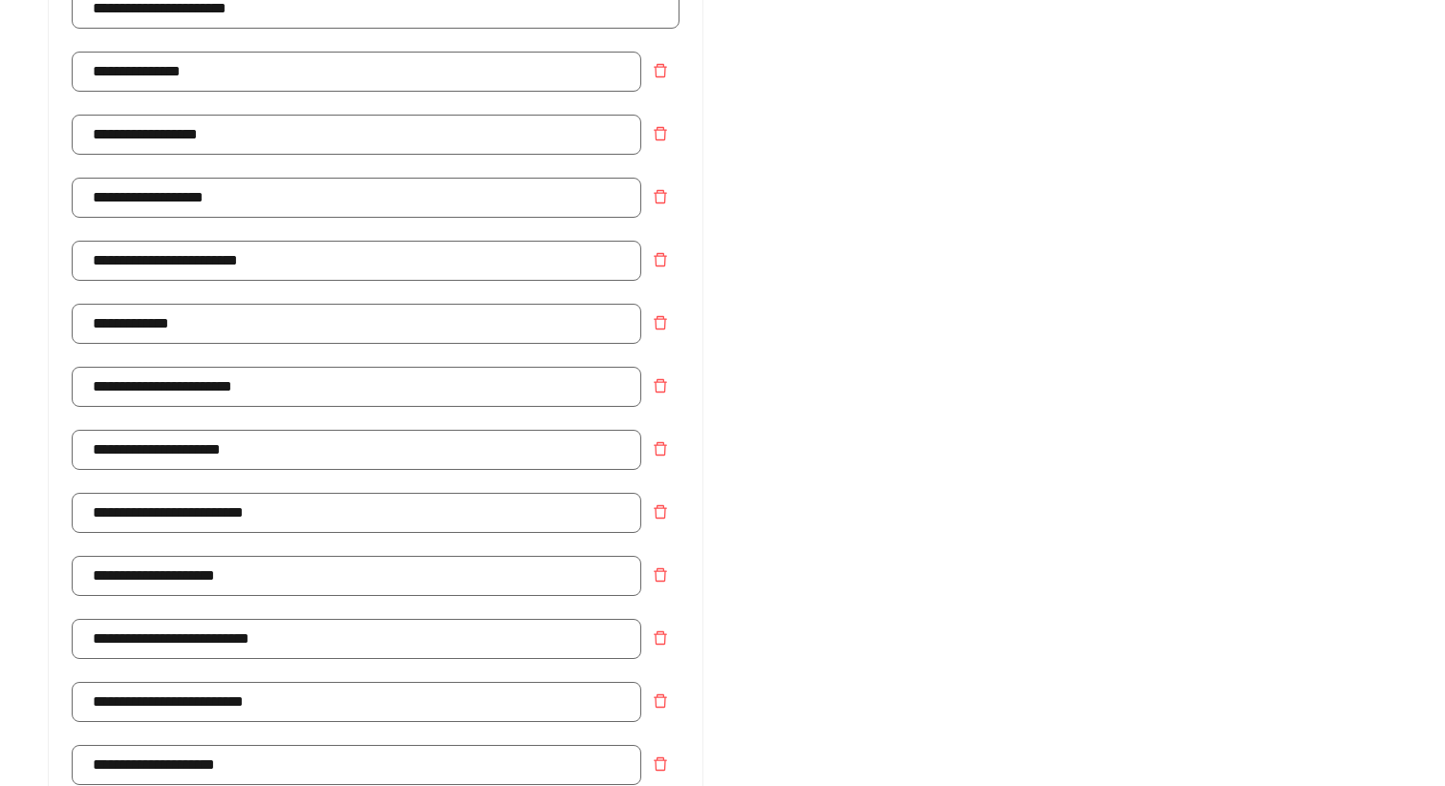
scroll to position [0, 0]
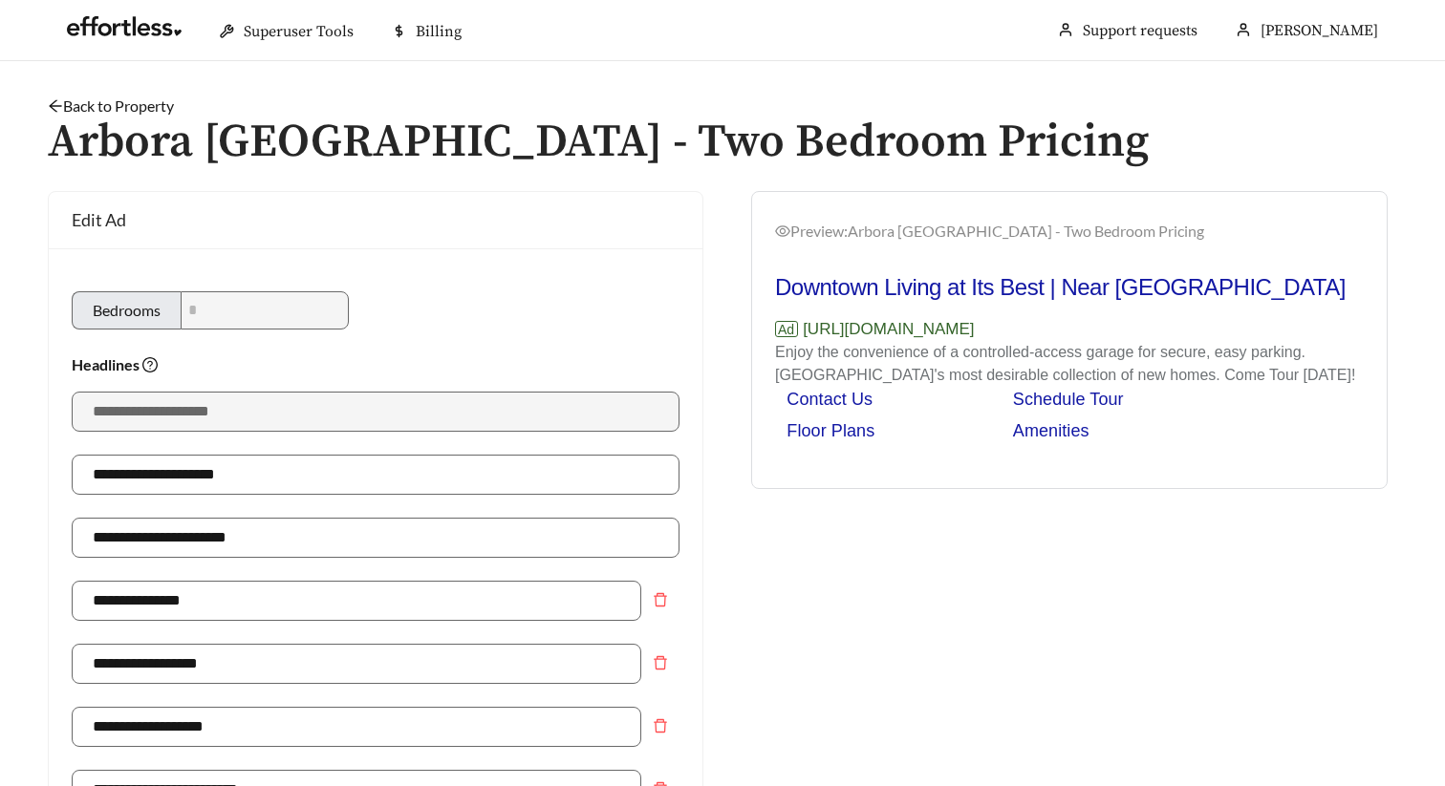
click at [156, 104] on link "Back to Property" at bounding box center [111, 106] width 126 height 18
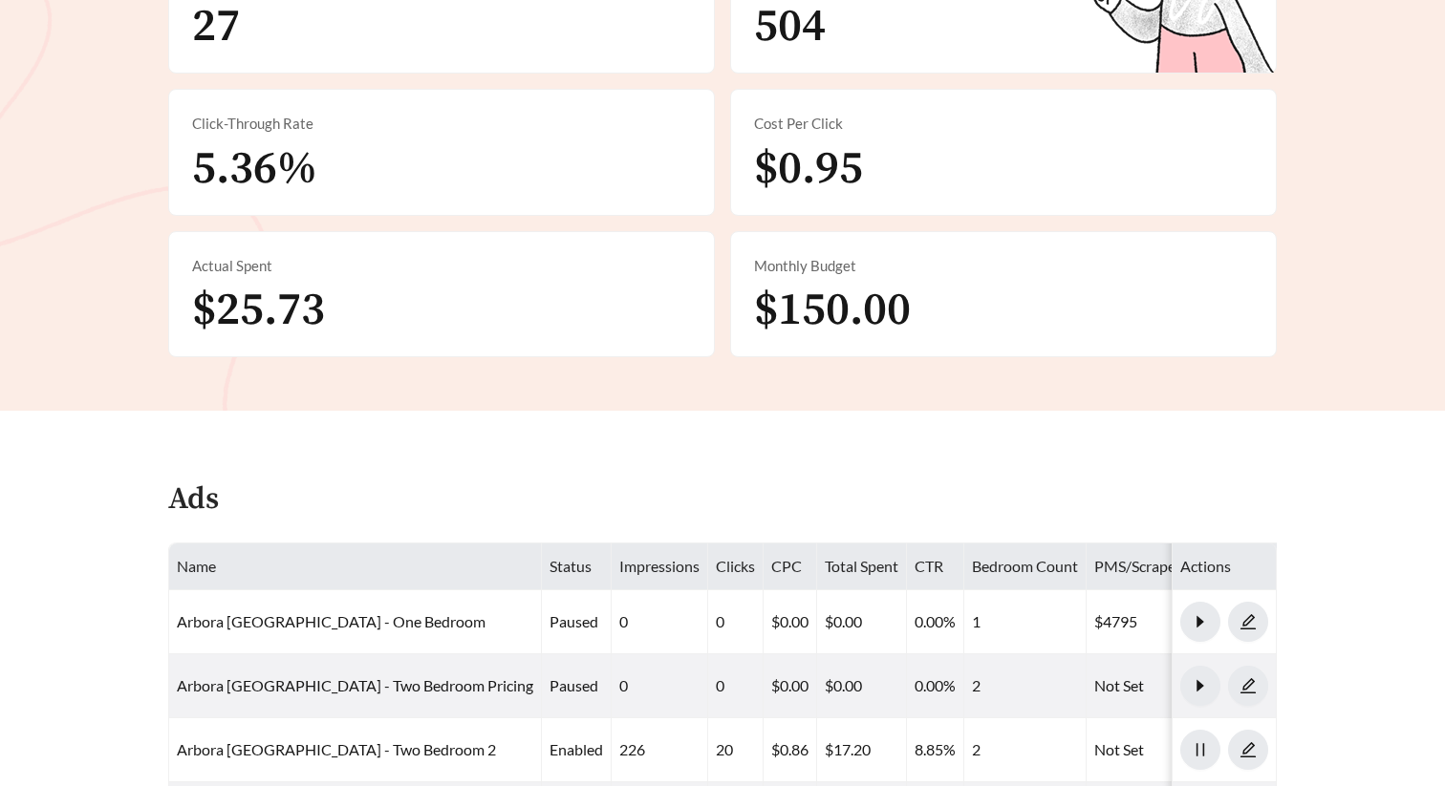
scroll to position [839, 0]
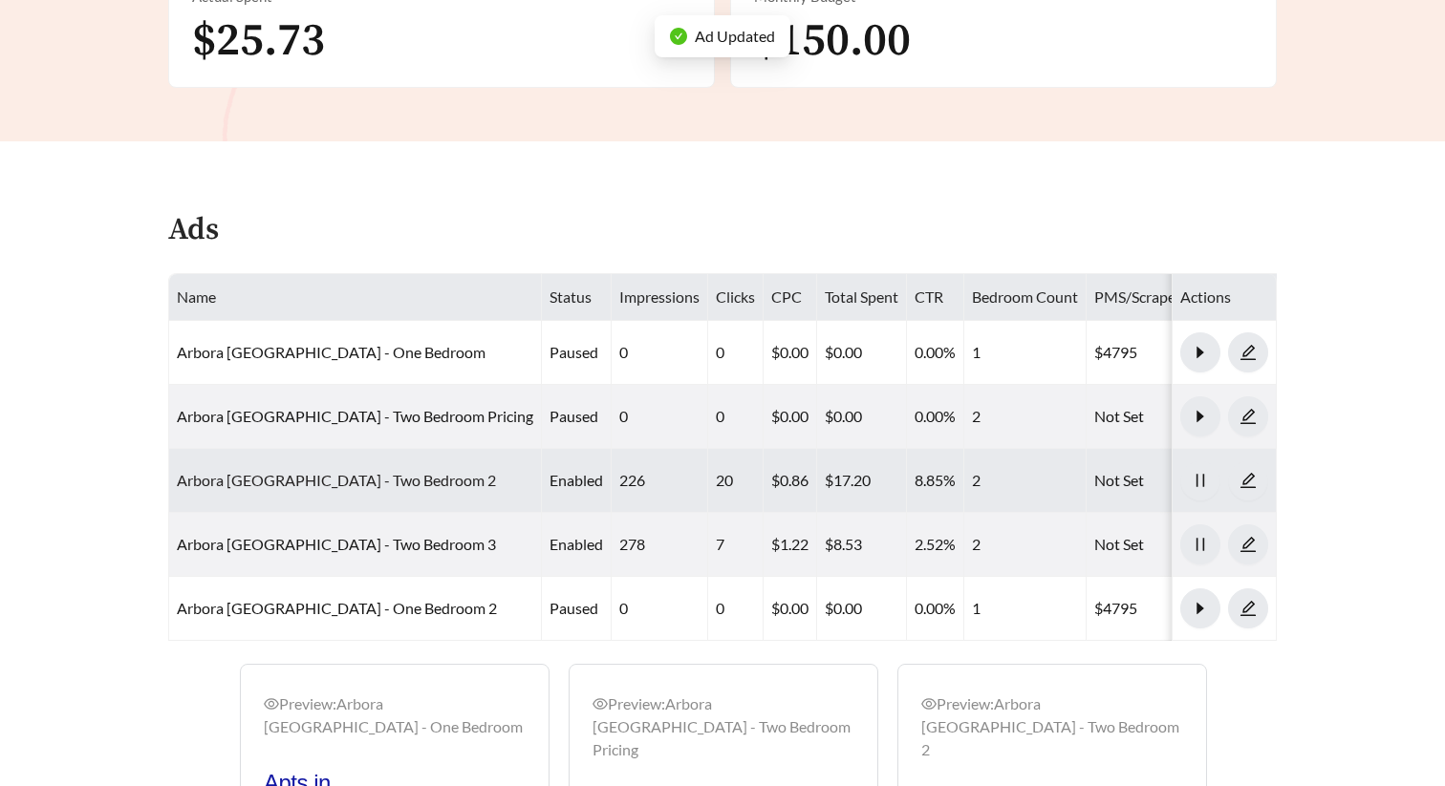
click at [379, 471] on link "Arbora [GEOGRAPHIC_DATA] - Two Bedroom 2" at bounding box center [336, 480] width 319 height 18
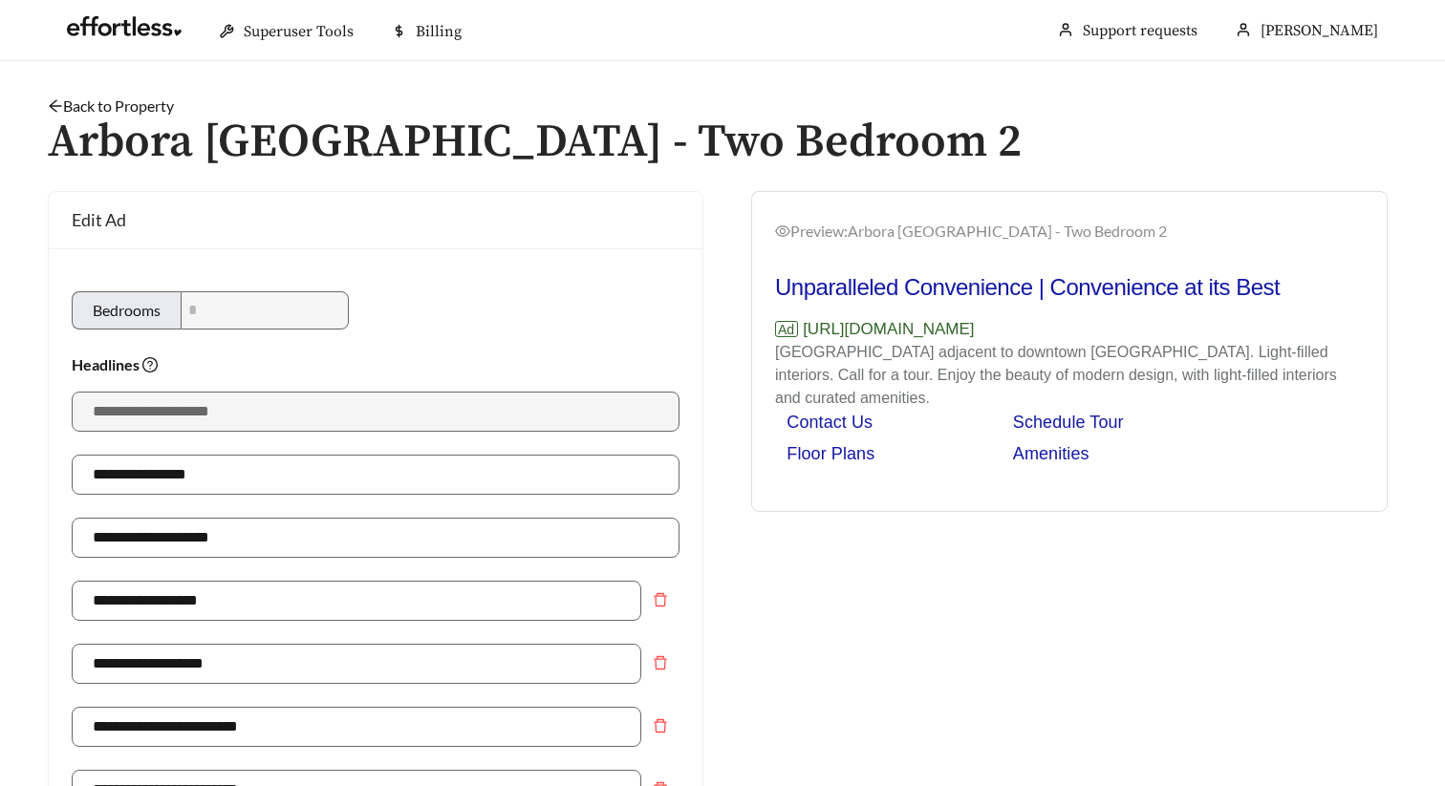
click at [161, 107] on link "Back to Property" at bounding box center [111, 106] width 126 height 18
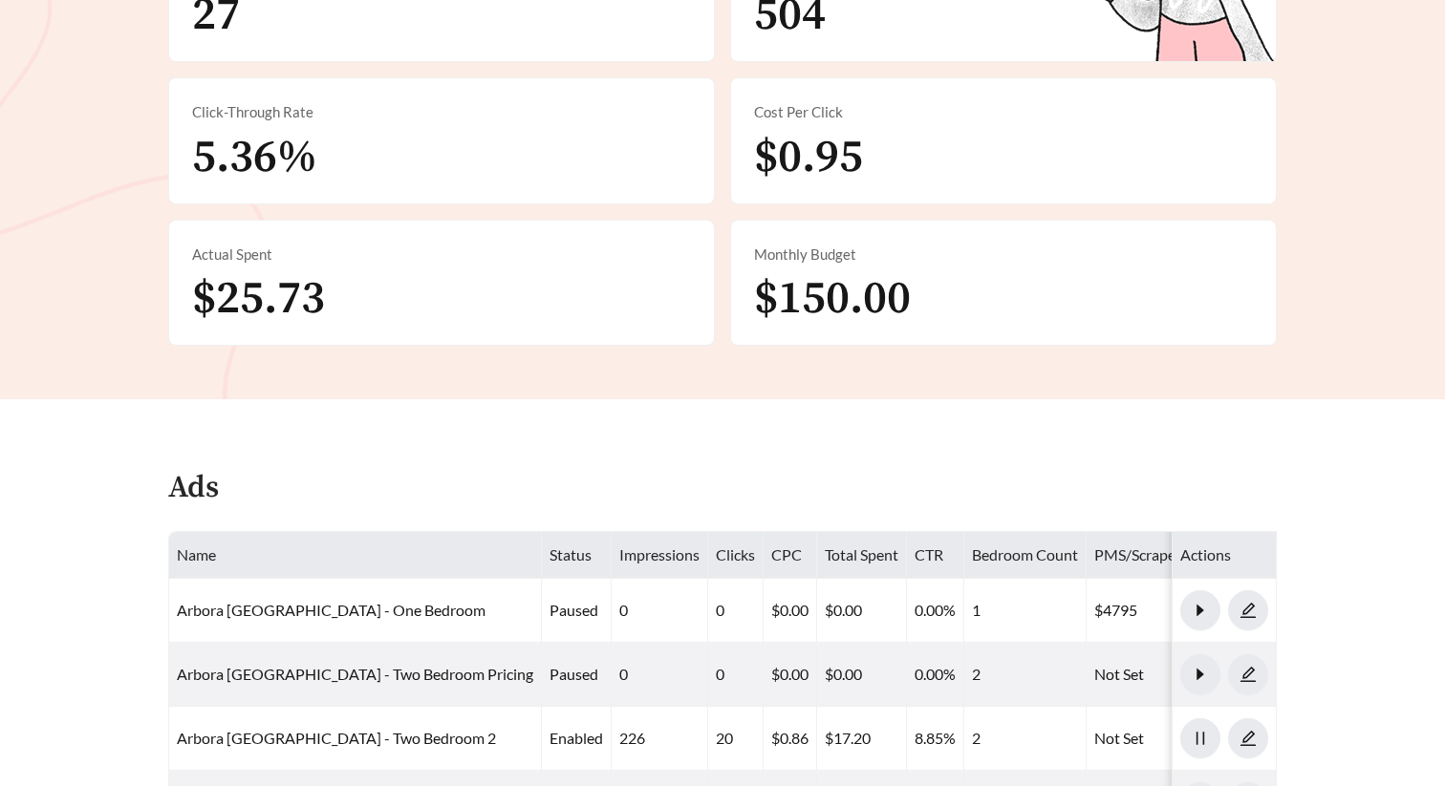
scroll to position [942, 0]
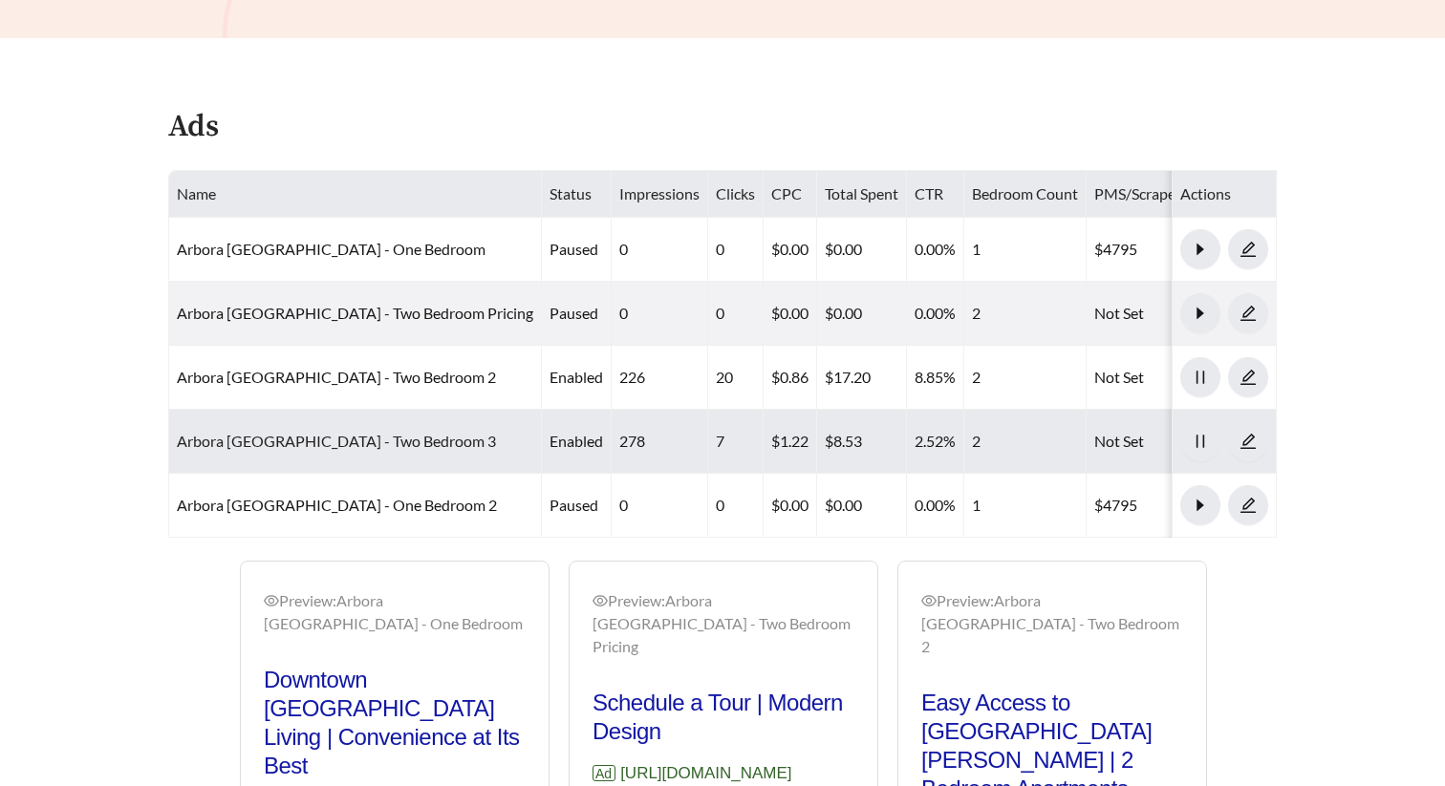
click at [378, 432] on link "Arbora [GEOGRAPHIC_DATA] - Two Bedroom 3" at bounding box center [336, 441] width 319 height 18
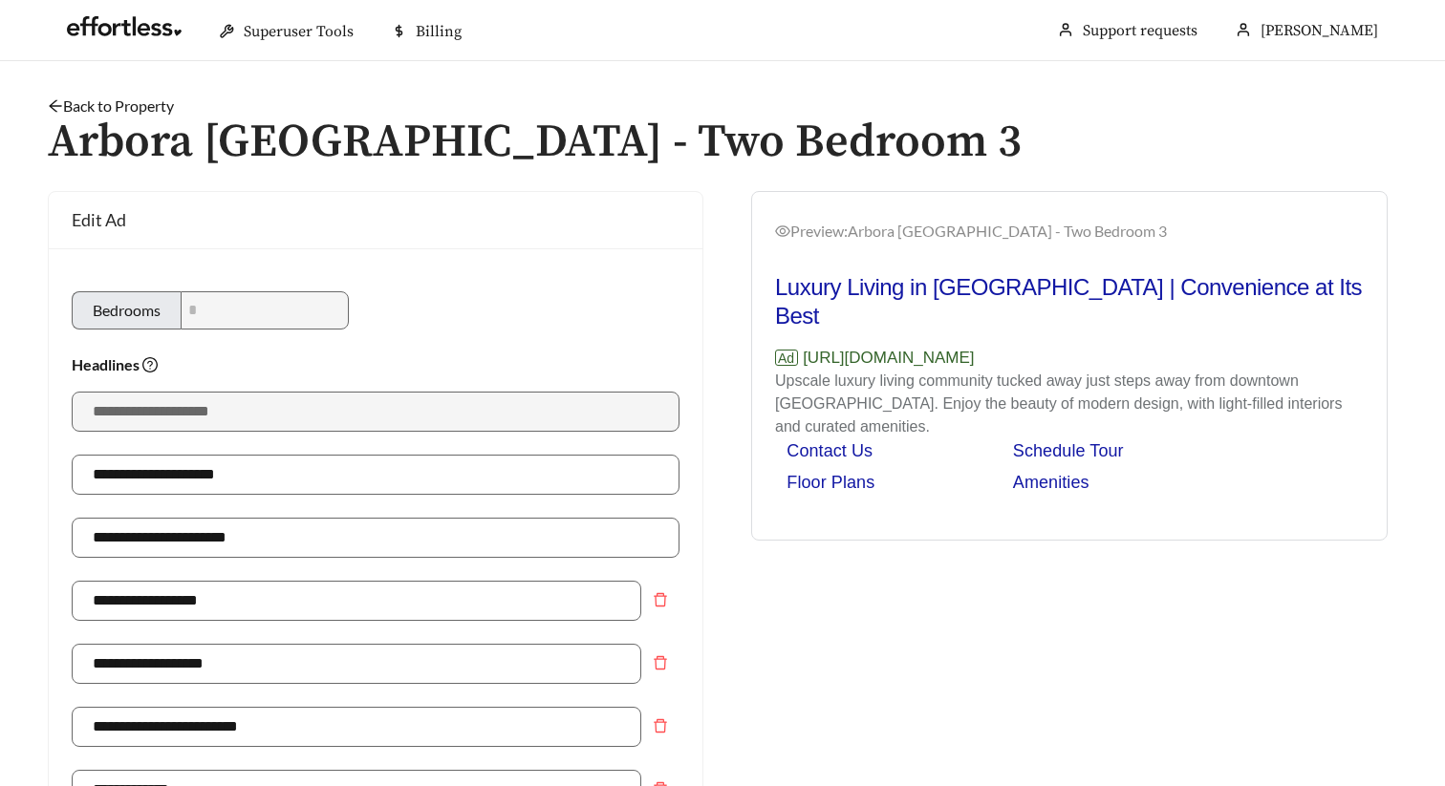
click at [121, 97] on link "Back to Property" at bounding box center [111, 106] width 126 height 18
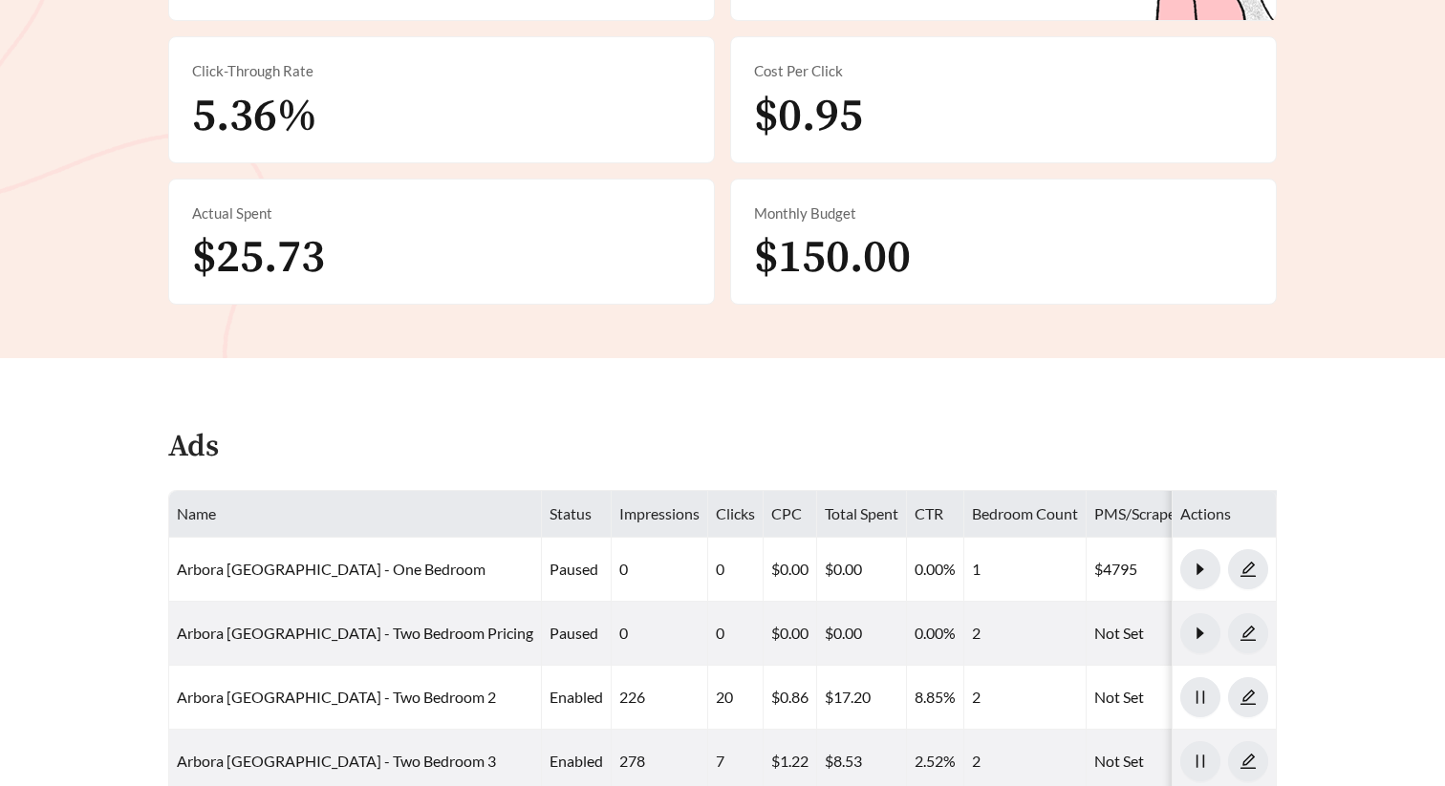
scroll to position [990, 0]
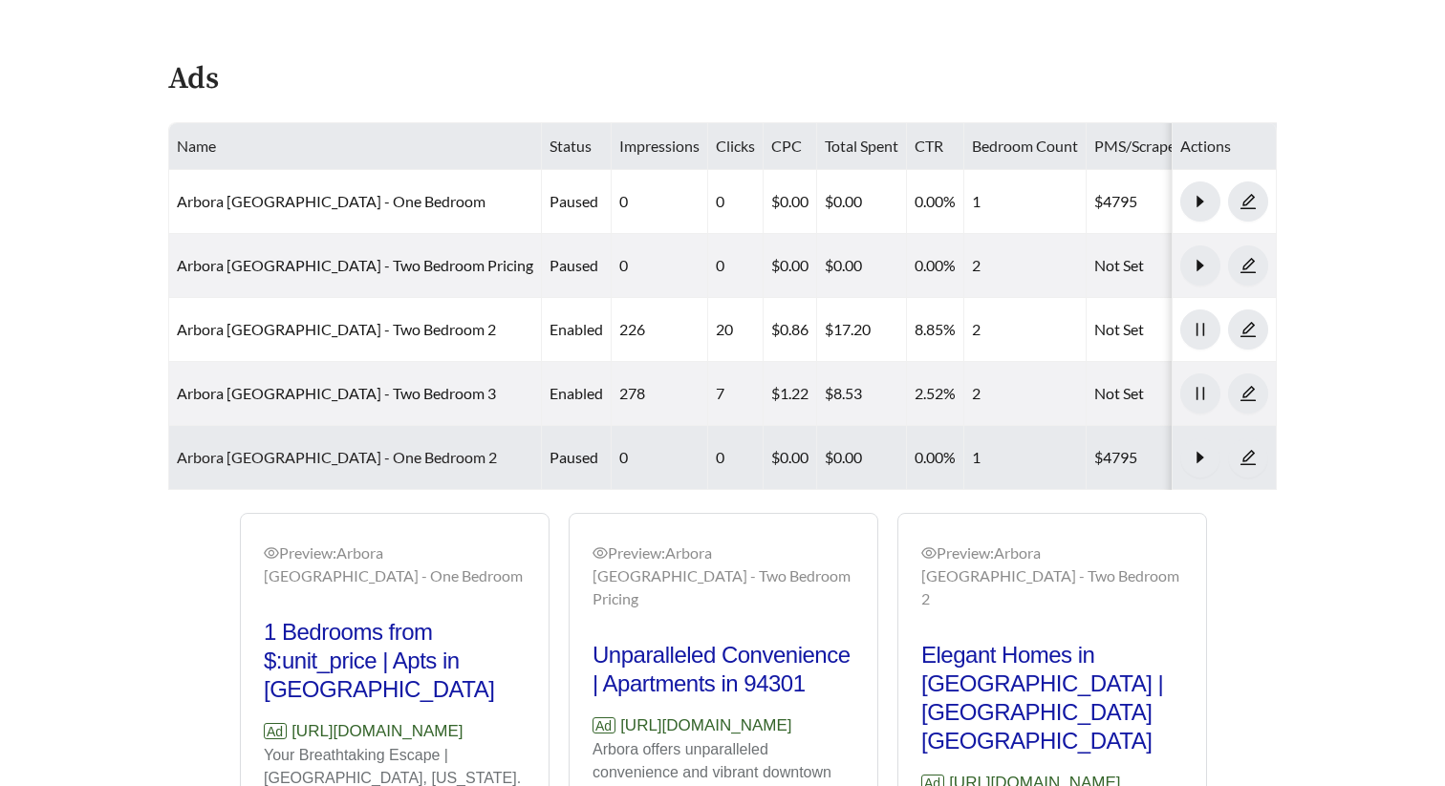
click at [352, 448] on link "Arbora [GEOGRAPHIC_DATA] - One Bedroom 2" at bounding box center [337, 457] width 320 height 18
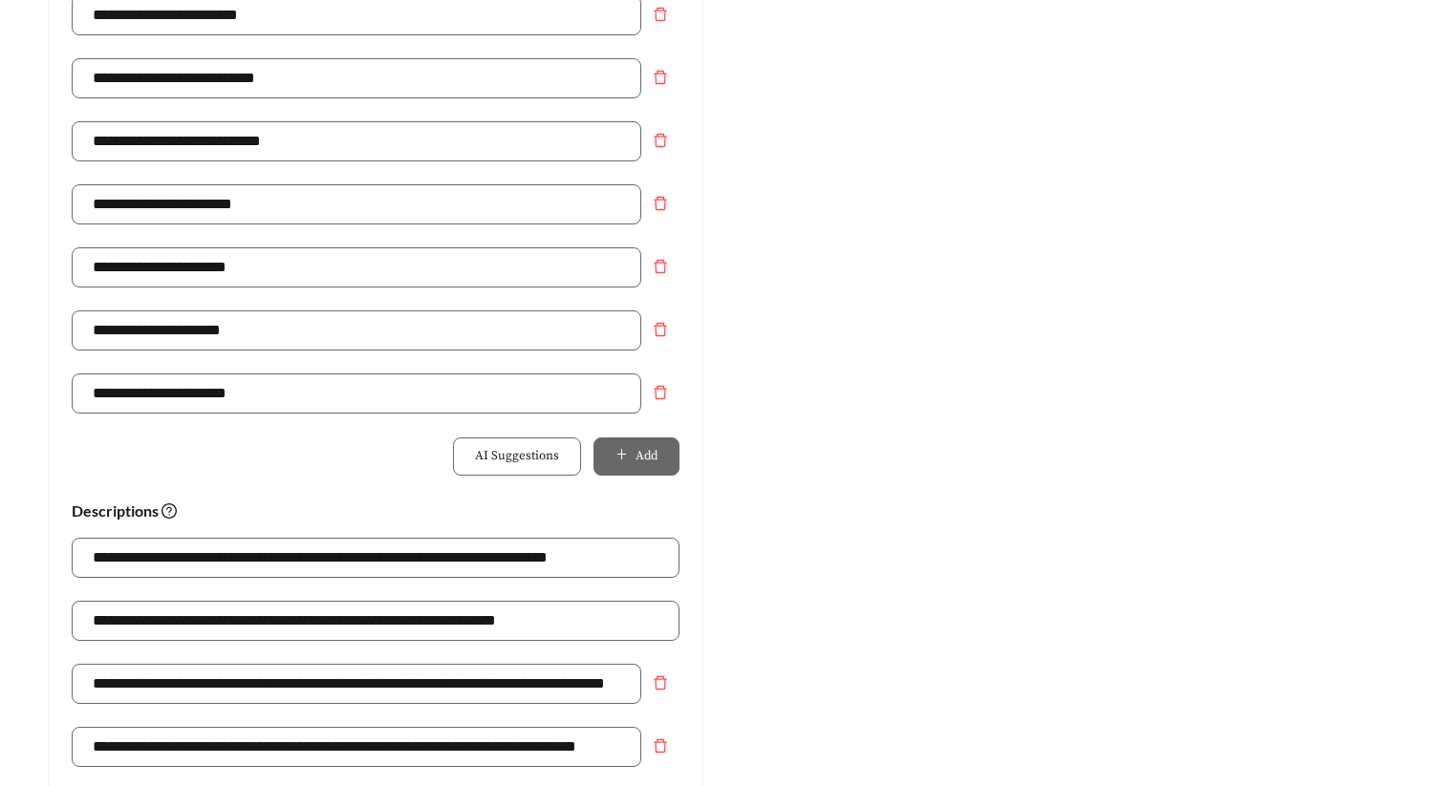
scroll to position [940, 0]
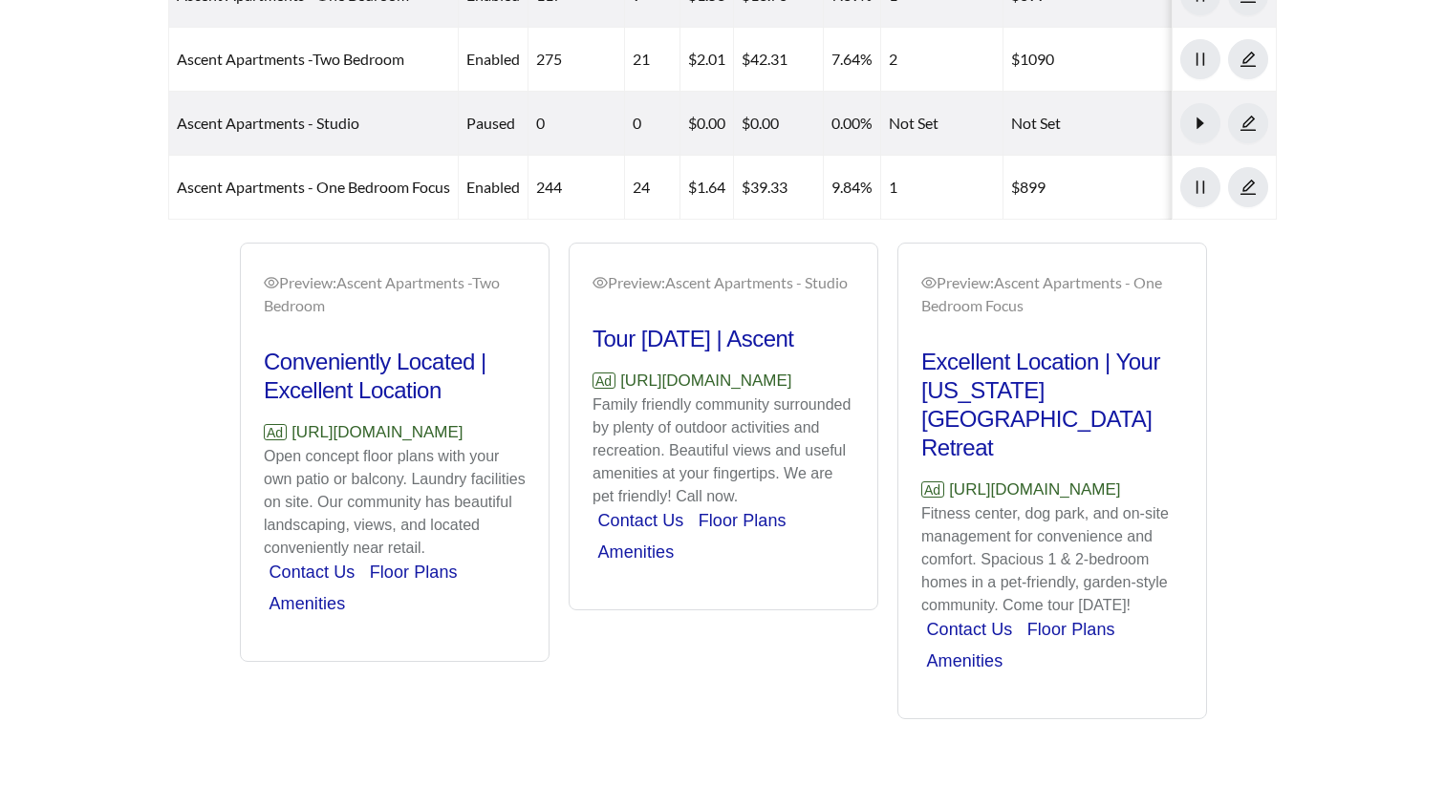
scroll to position [1220, 0]
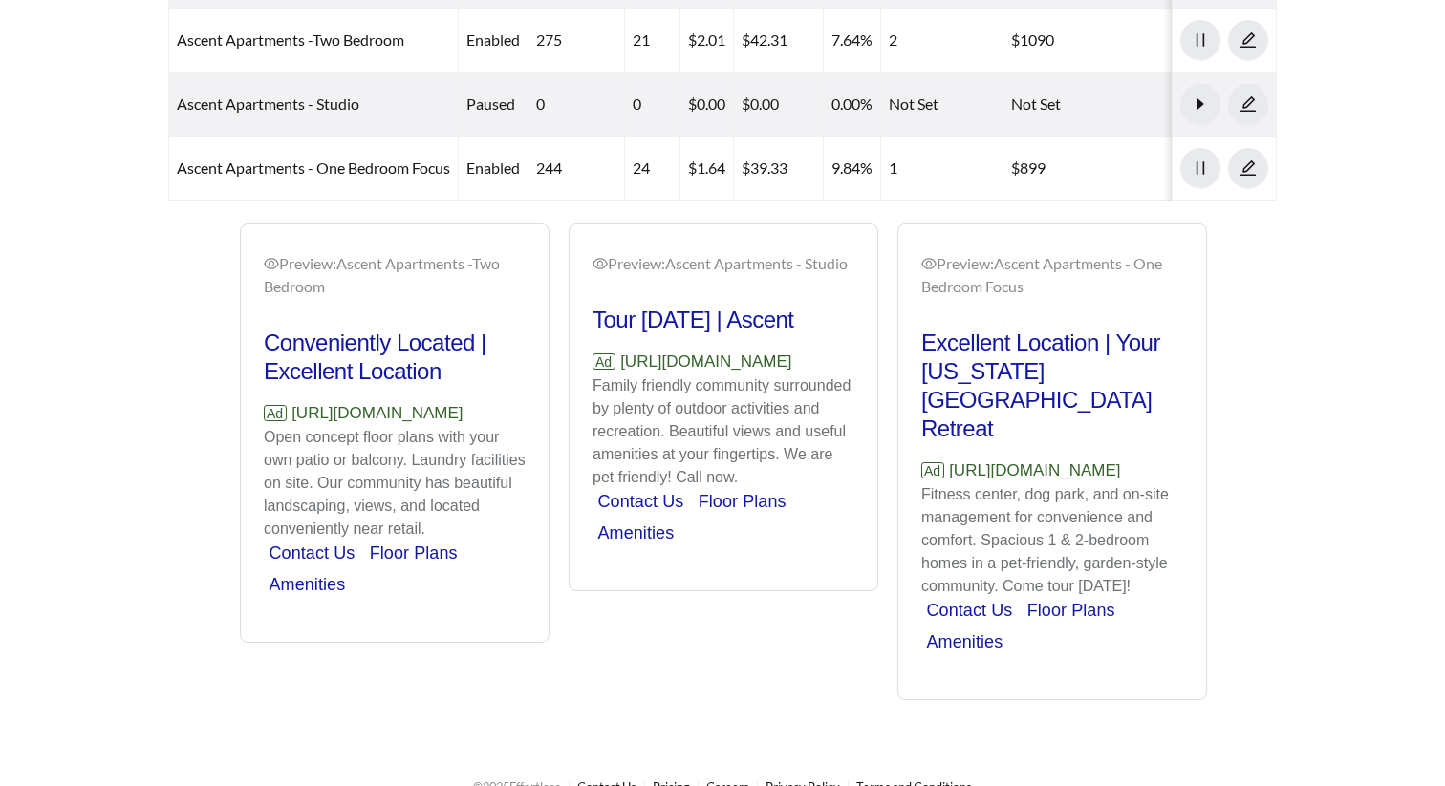
drag, startPoint x: 523, startPoint y: 434, endPoint x: 264, endPoint y: 440, distance: 259.0
click at [264, 426] on p "Ad [URL][DOMAIN_NAME]" at bounding box center [395, 413] width 262 height 25
copy p "[URL][DOMAIN_NAME]"
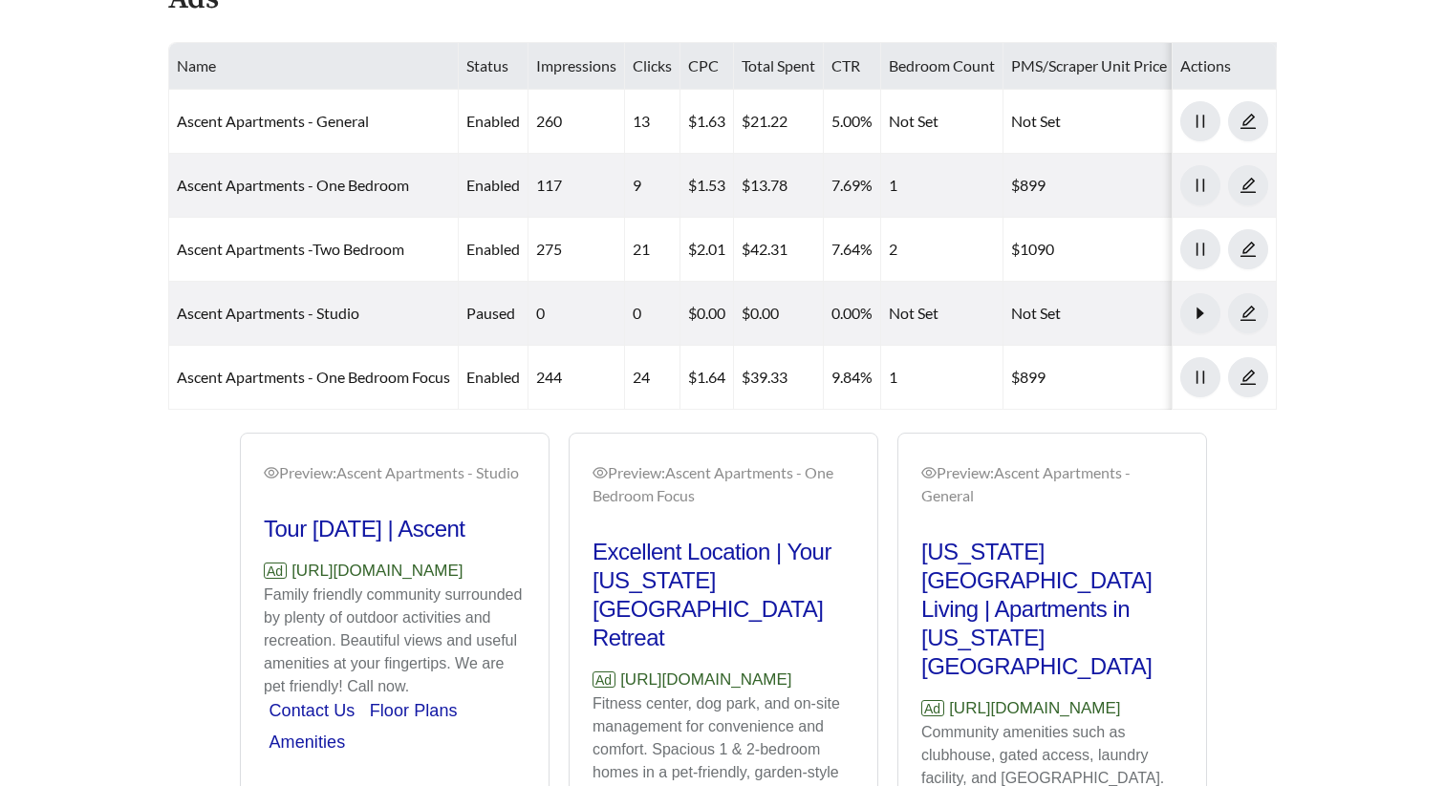
scroll to position [1009, 0]
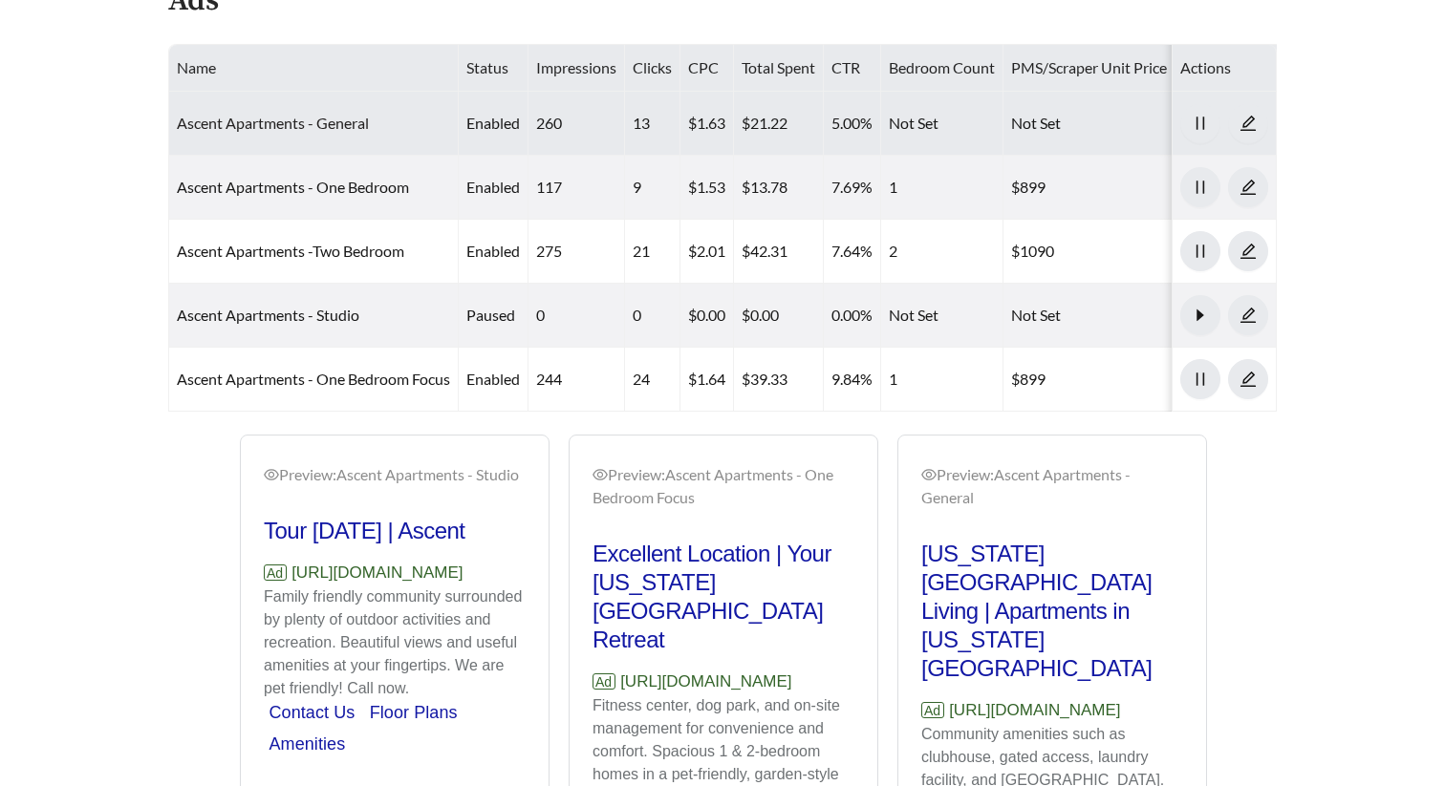
click at [335, 123] on link "Ascent Apartments - General" at bounding box center [273, 123] width 192 height 18
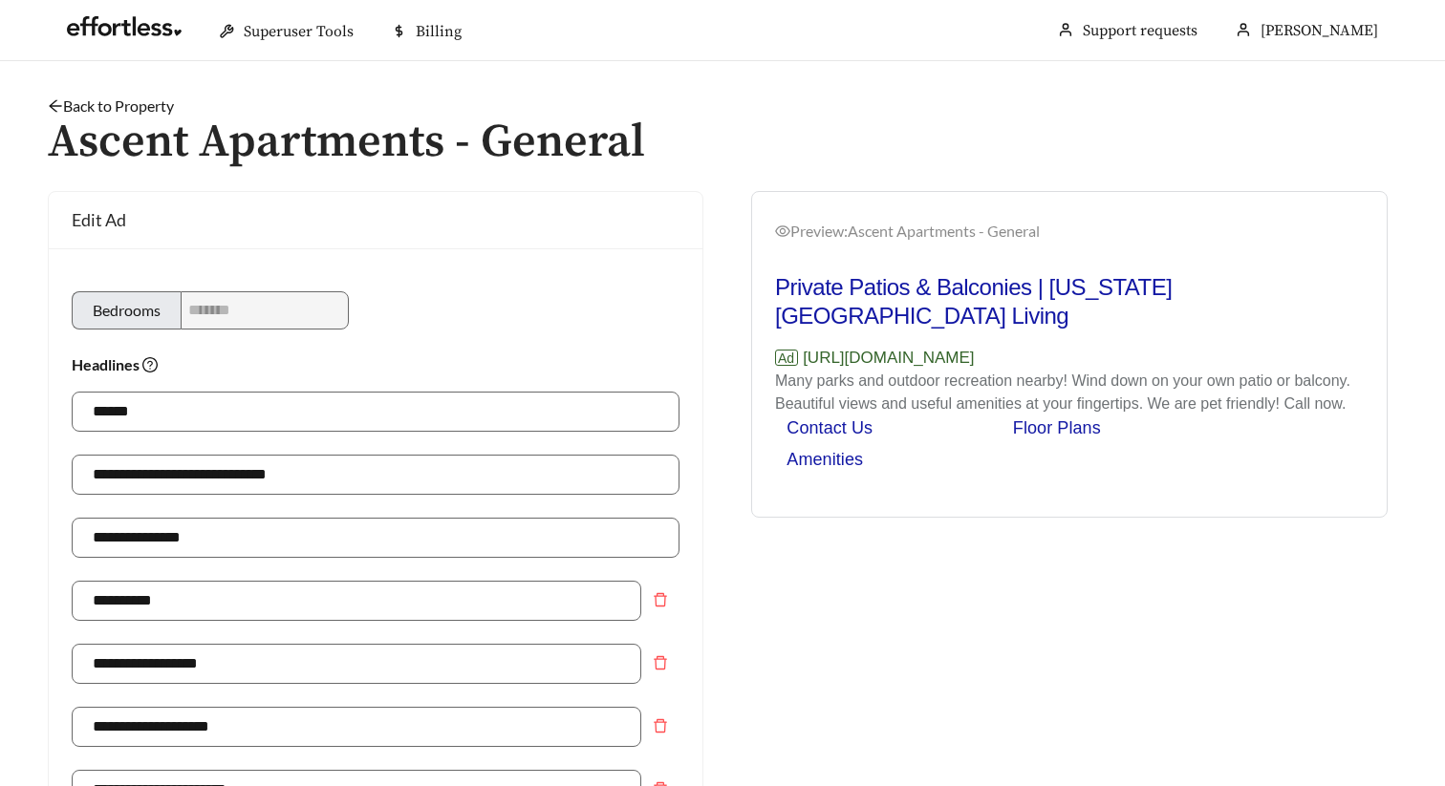
click at [150, 100] on link "Back to Property" at bounding box center [111, 106] width 126 height 18
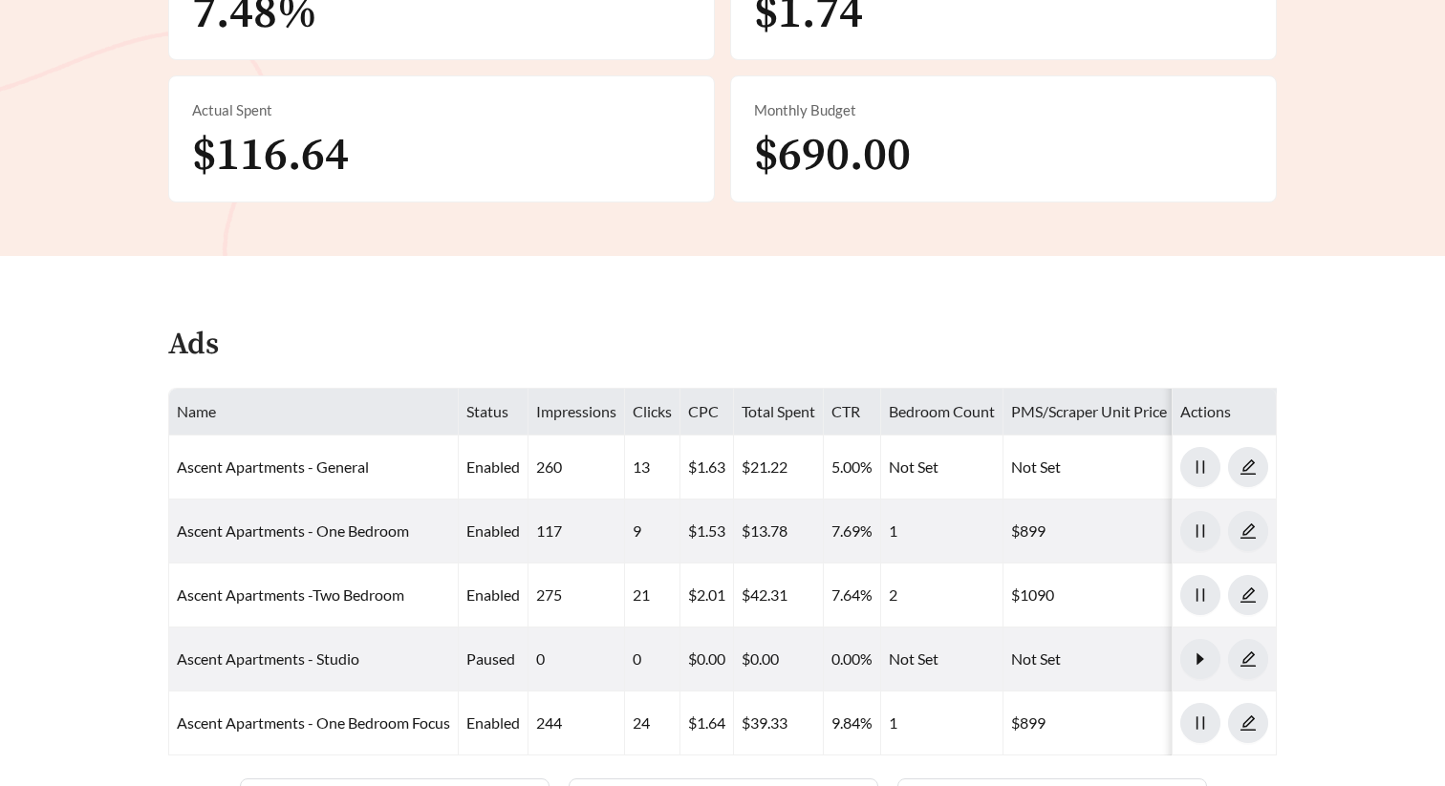
scroll to position [1053, 0]
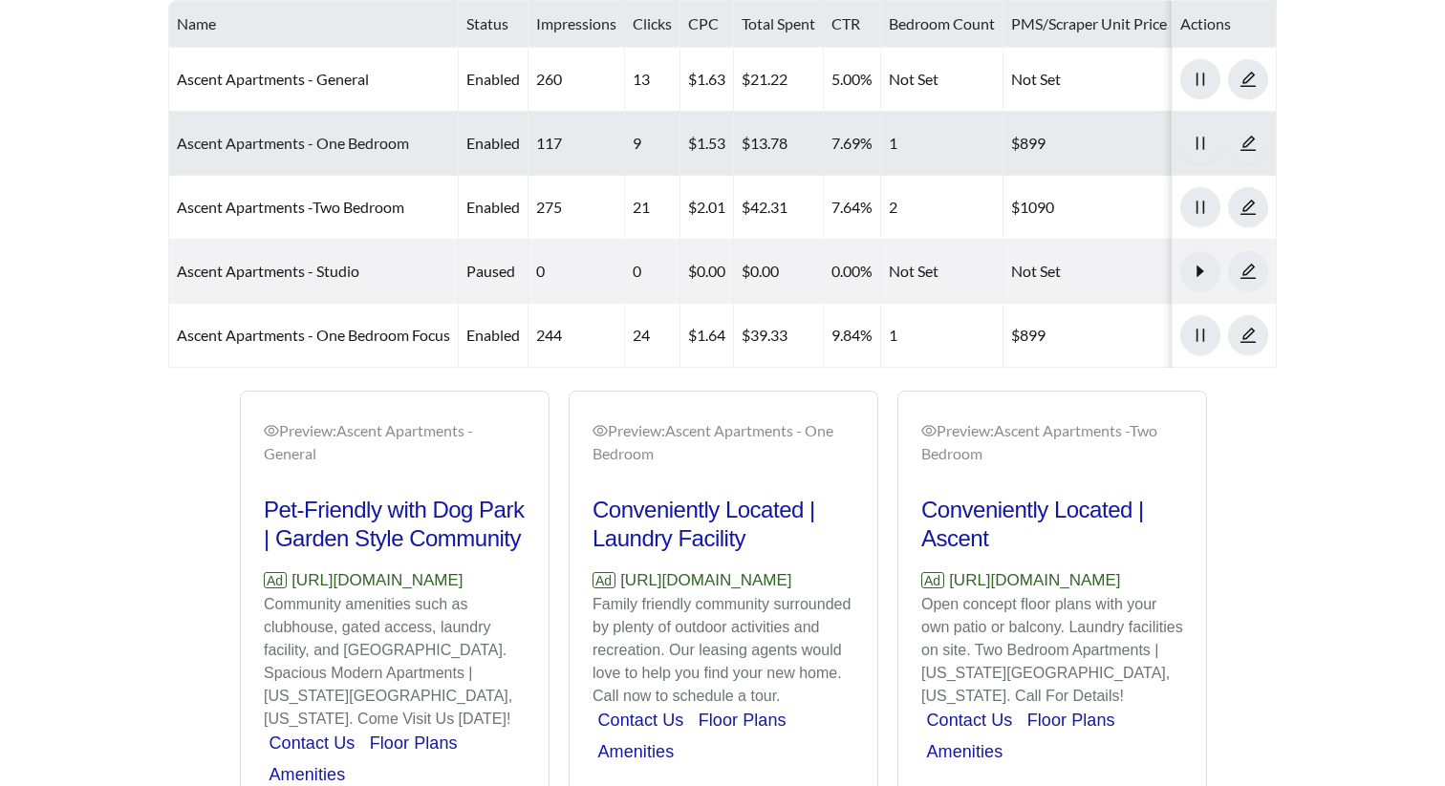
click at [346, 135] on link "Ascent Apartments - One Bedroom" at bounding box center [293, 143] width 232 height 18
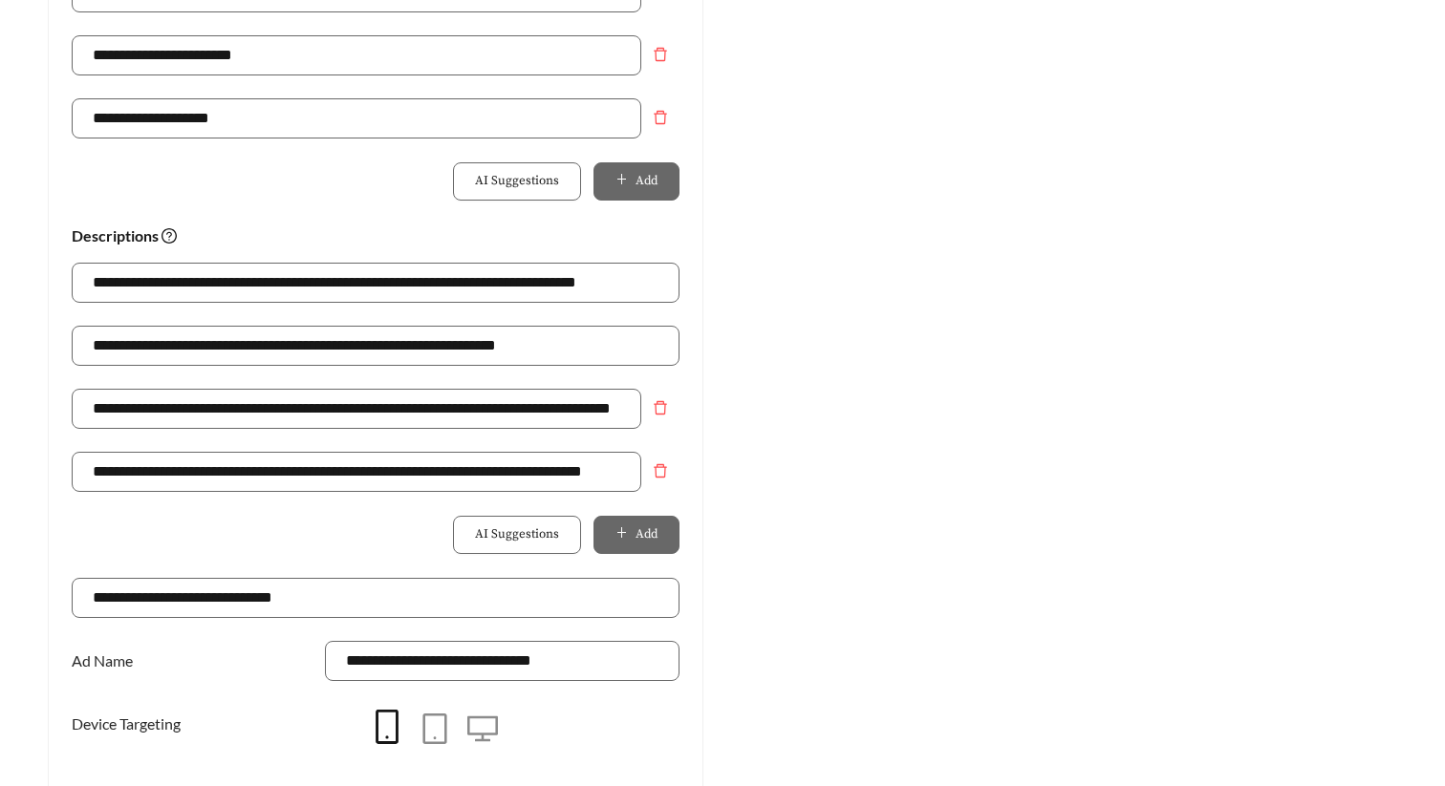
scroll to position [1373, 0]
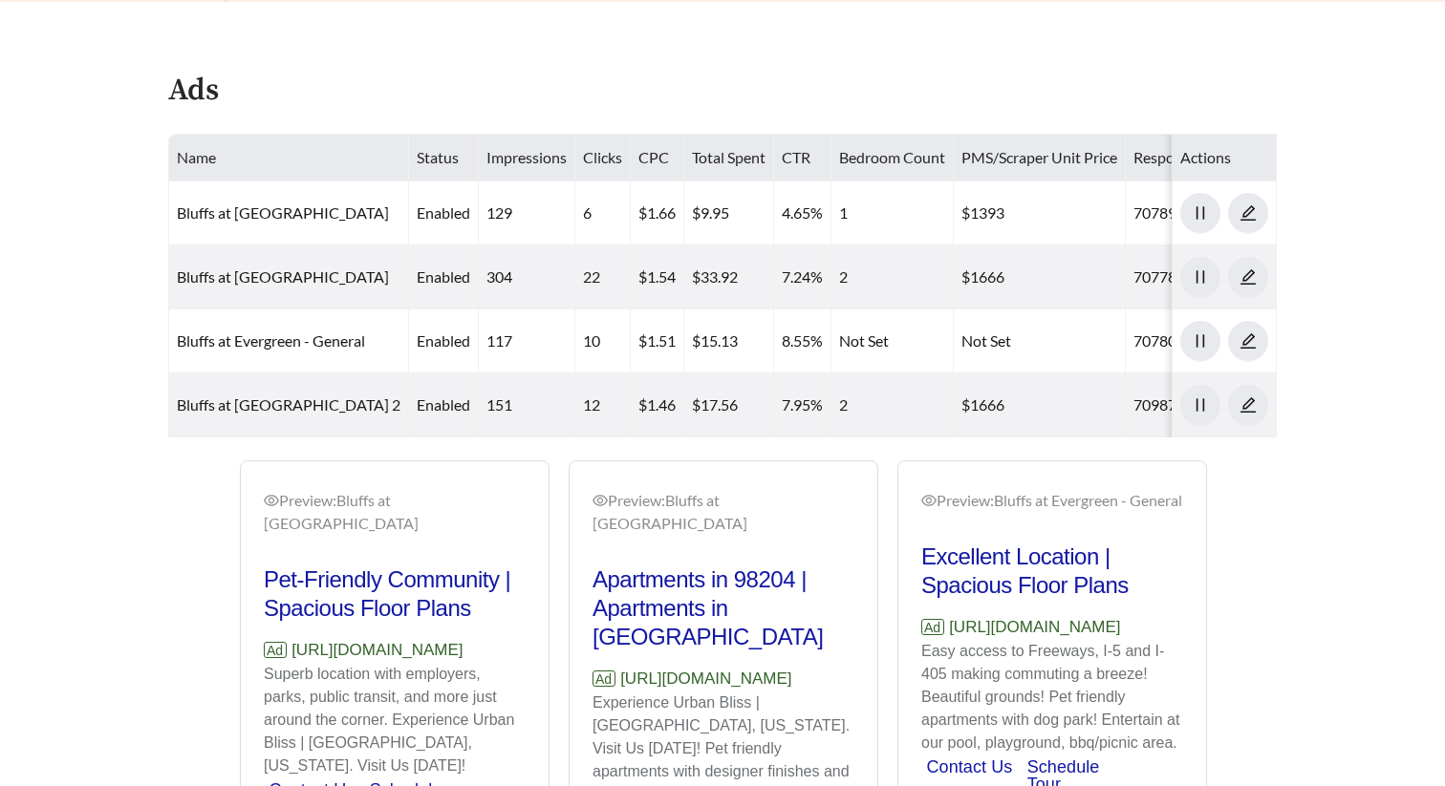
scroll to position [1129, 0]
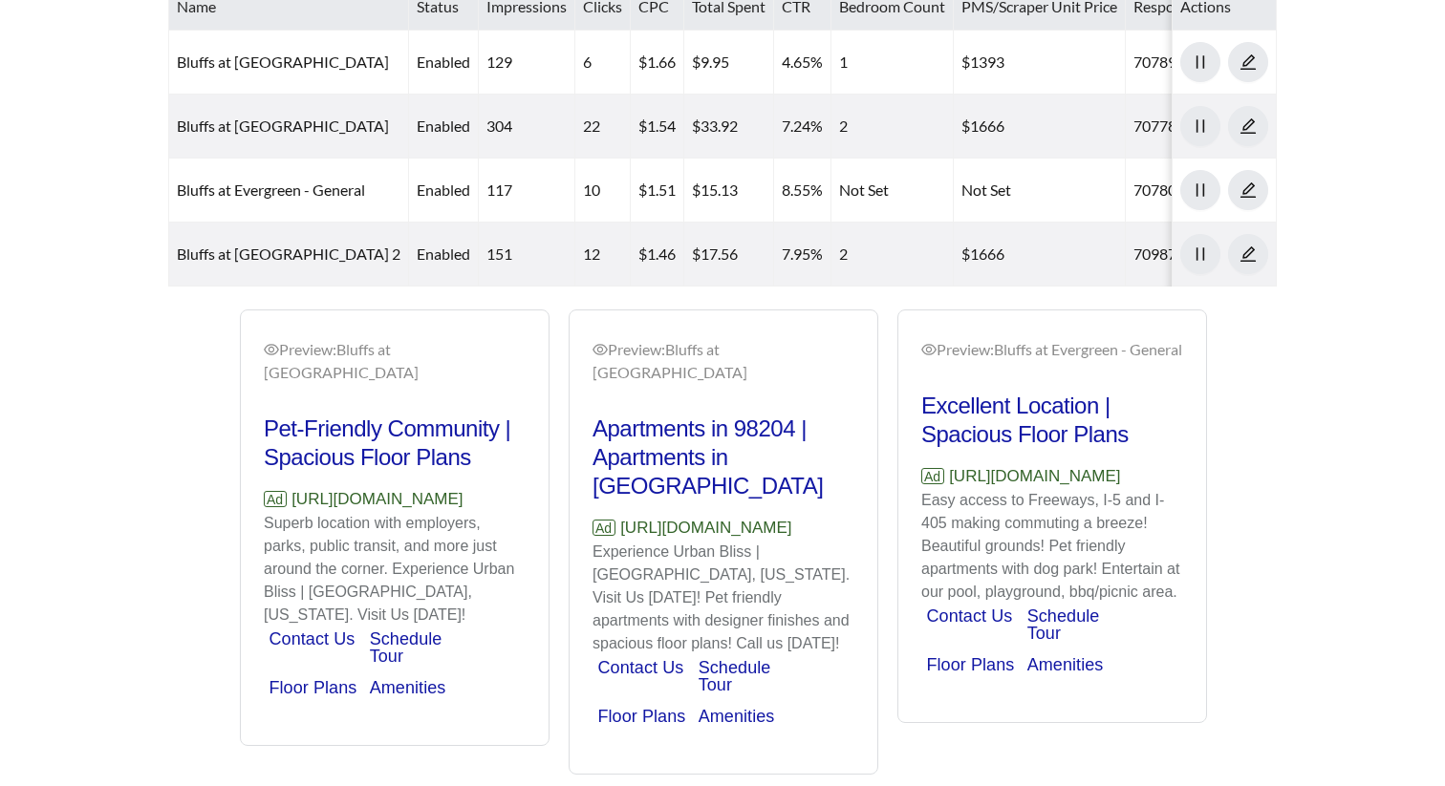
drag, startPoint x: 524, startPoint y: 463, endPoint x: 264, endPoint y: 474, distance: 260.1
click at [264, 487] on p "Ad [URL][DOMAIN_NAME]" at bounding box center [395, 499] width 262 height 25
copy p "[URL][DOMAIN_NAME]"
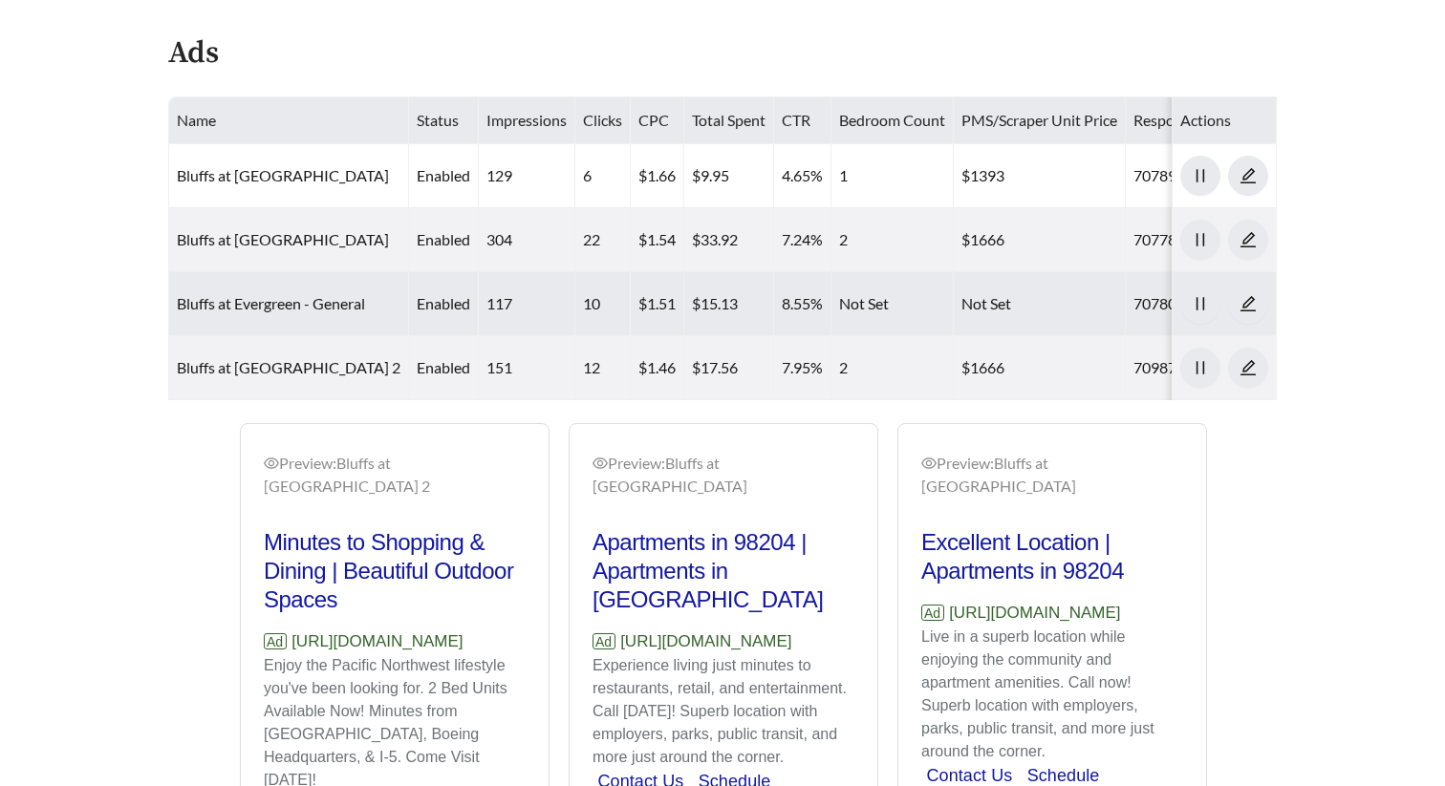
scroll to position [976, 0]
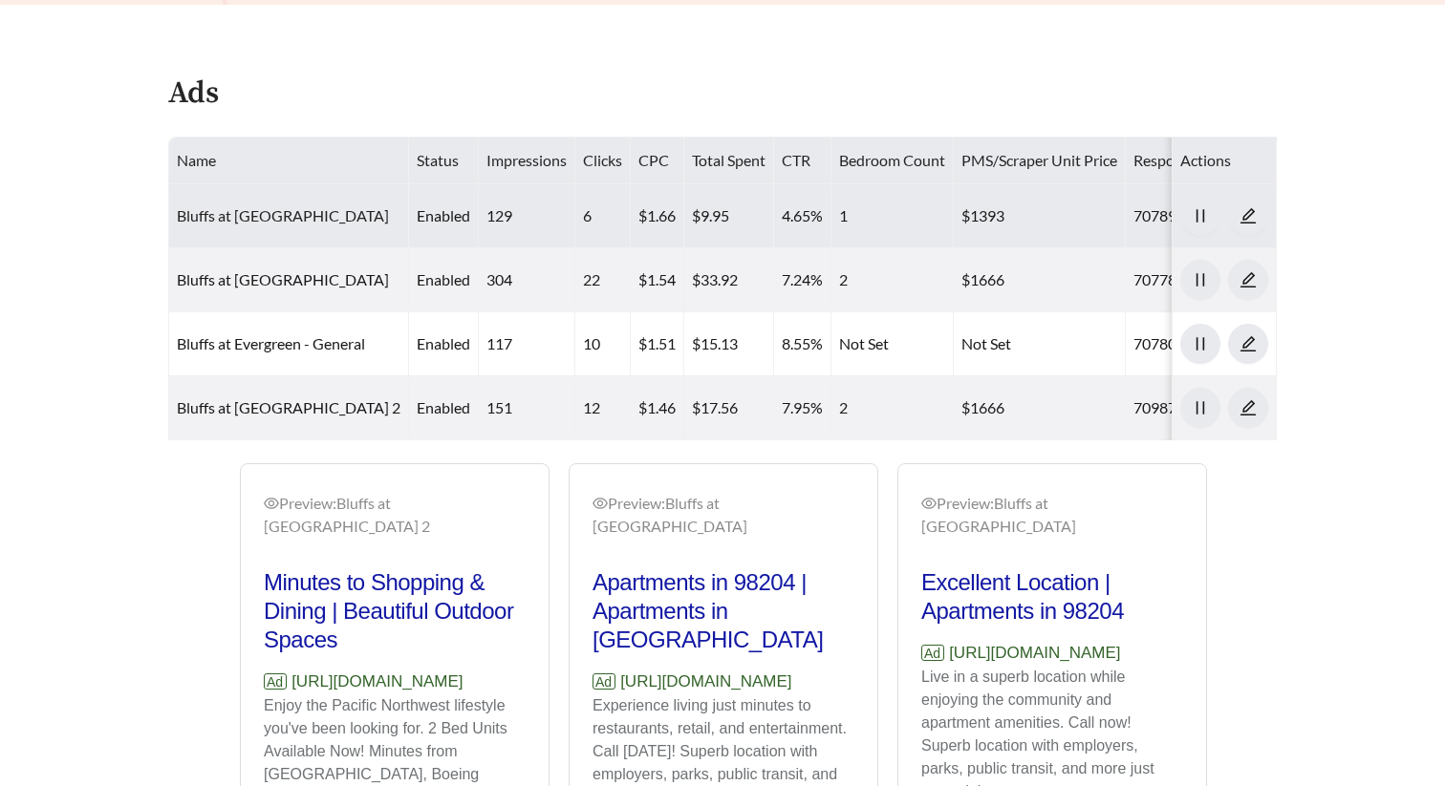
click at [353, 206] on link "Bluffs at [GEOGRAPHIC_DATA]" at bounding box center [283, 215] width 212 height 18
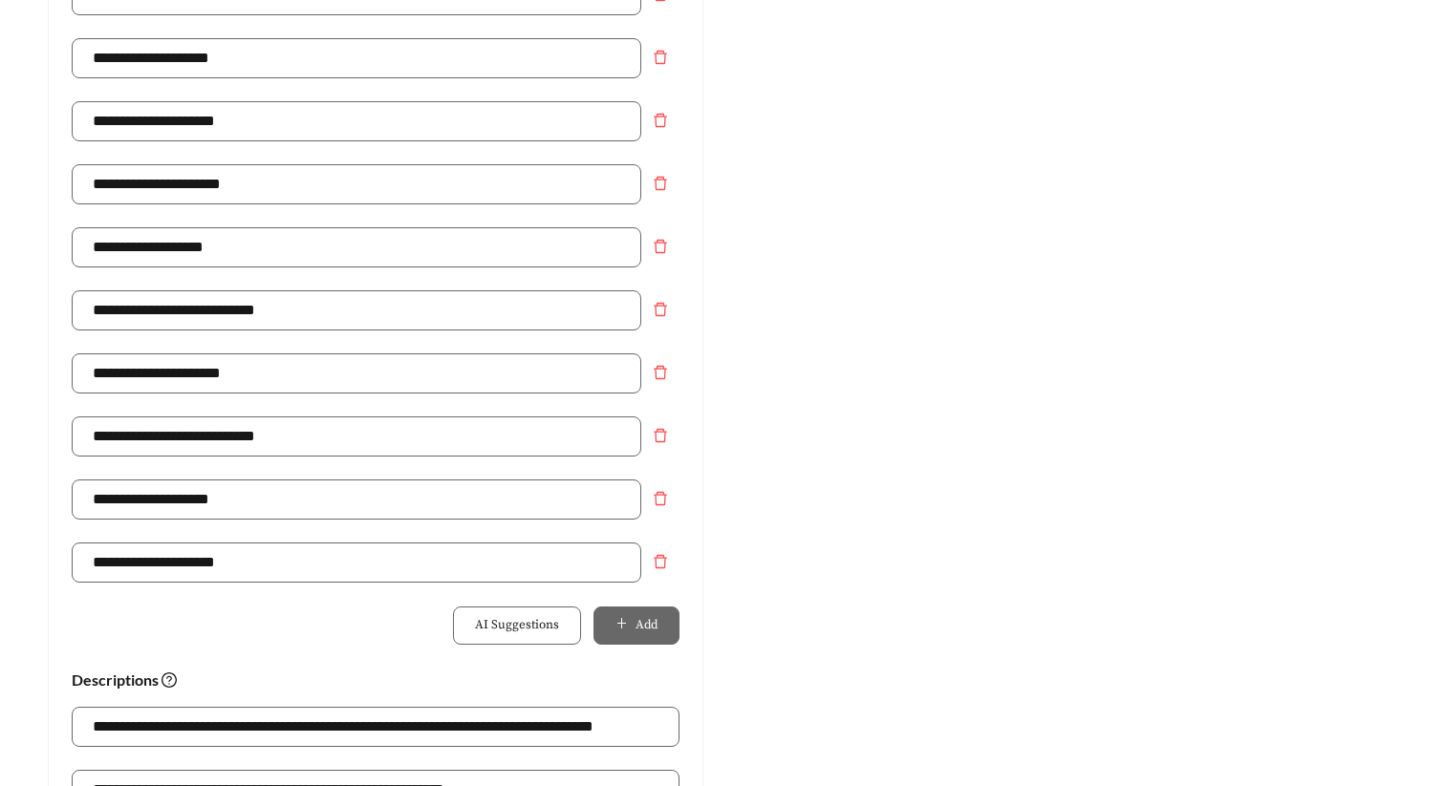
scroll to position [1007, 0]
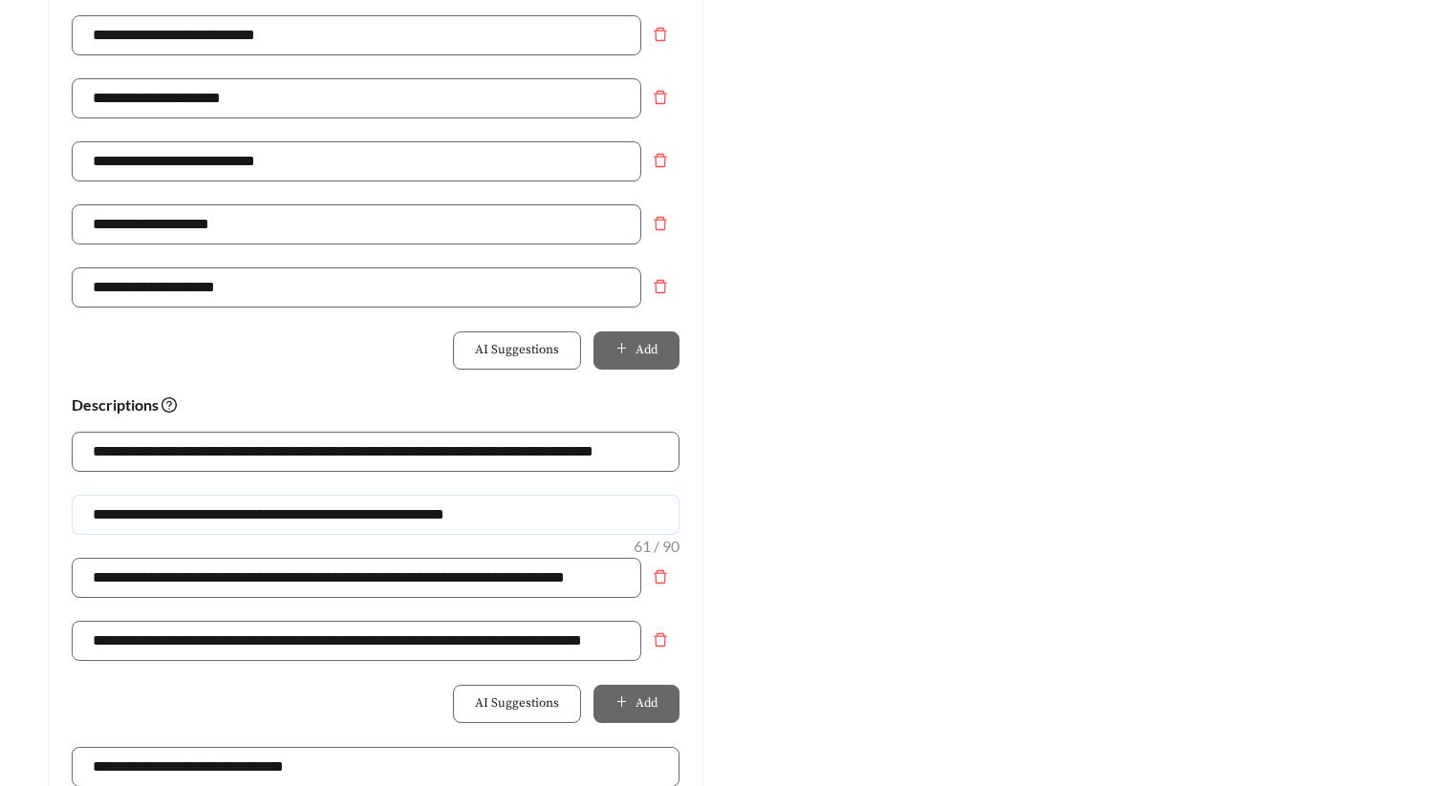
drag, startPoint x: 249, startPoint y: 515, endPoint x: -3, endPoint y: 515, distance: 252.2
drag, startPoint x: 502, startPoint y: 514, endPoint x: 720, endPoint y: 512, distance: 218.8
click at [720, 512] on div "**********" at bounding box center [376, 118] width 694 height 1868
drag, startPoint x: 639, startPoint y: 518, endPoint x: 4, endPoint y: 522, distance: 635.4
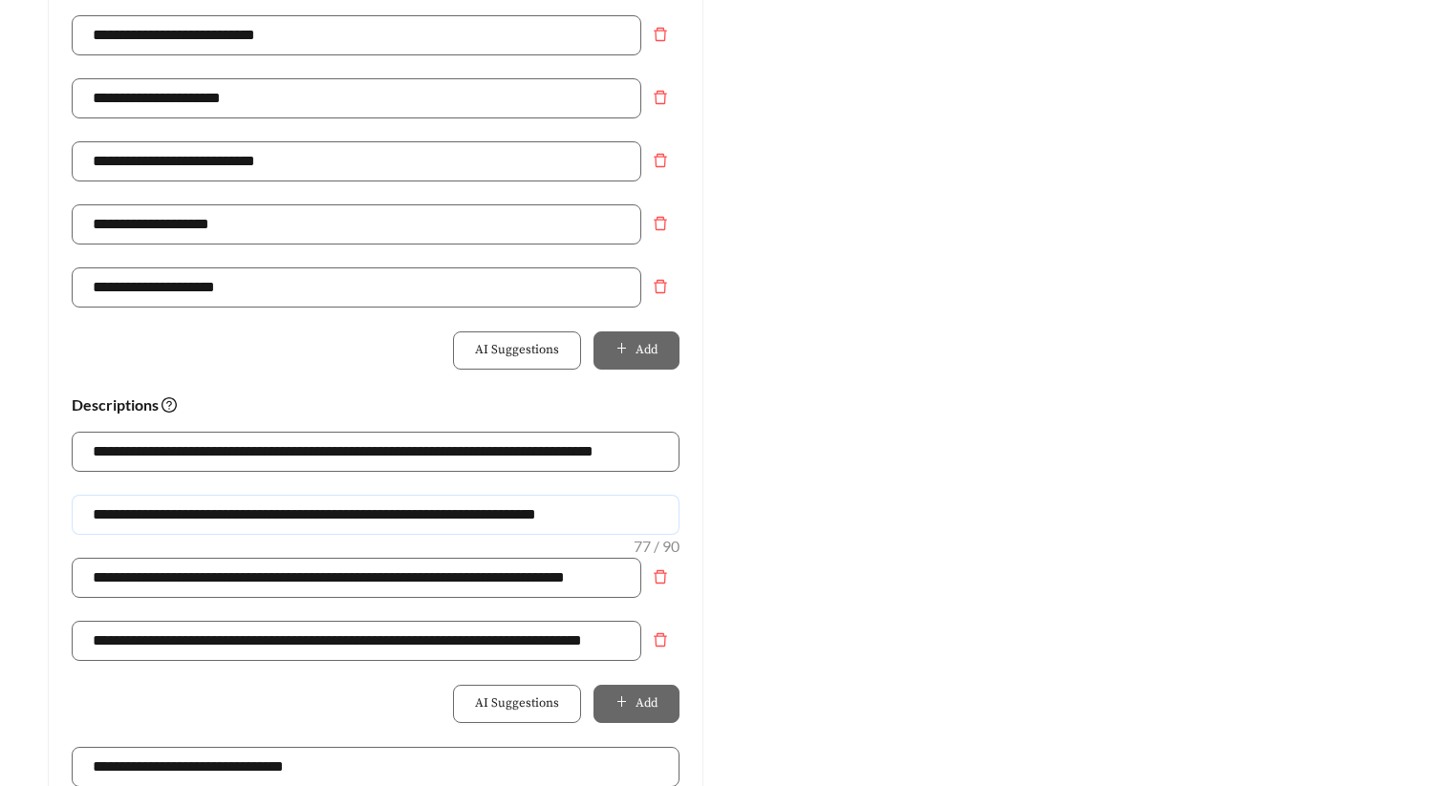
click at [5, 521] on main "**********" at bounding box center [722, 161] width 1445 height 2215
type input "**********"
click at [1123, 505] on div "Preview: Bluffs at Evergreen - One Bedroom Tour Today | Apartments in Everett A…" at bounding box center [1069, 118] width 694 height 1868
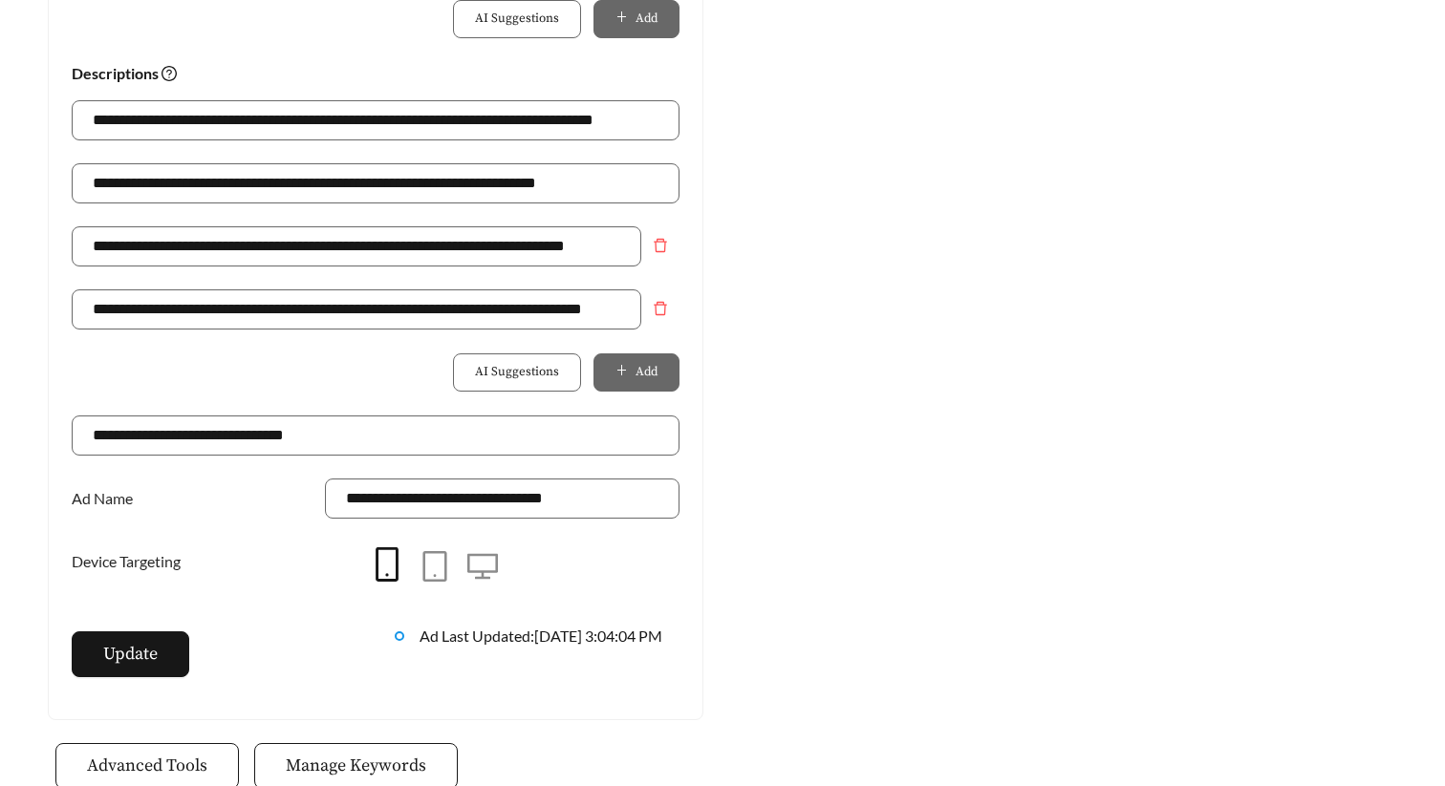
scroll to position [1350, 0]
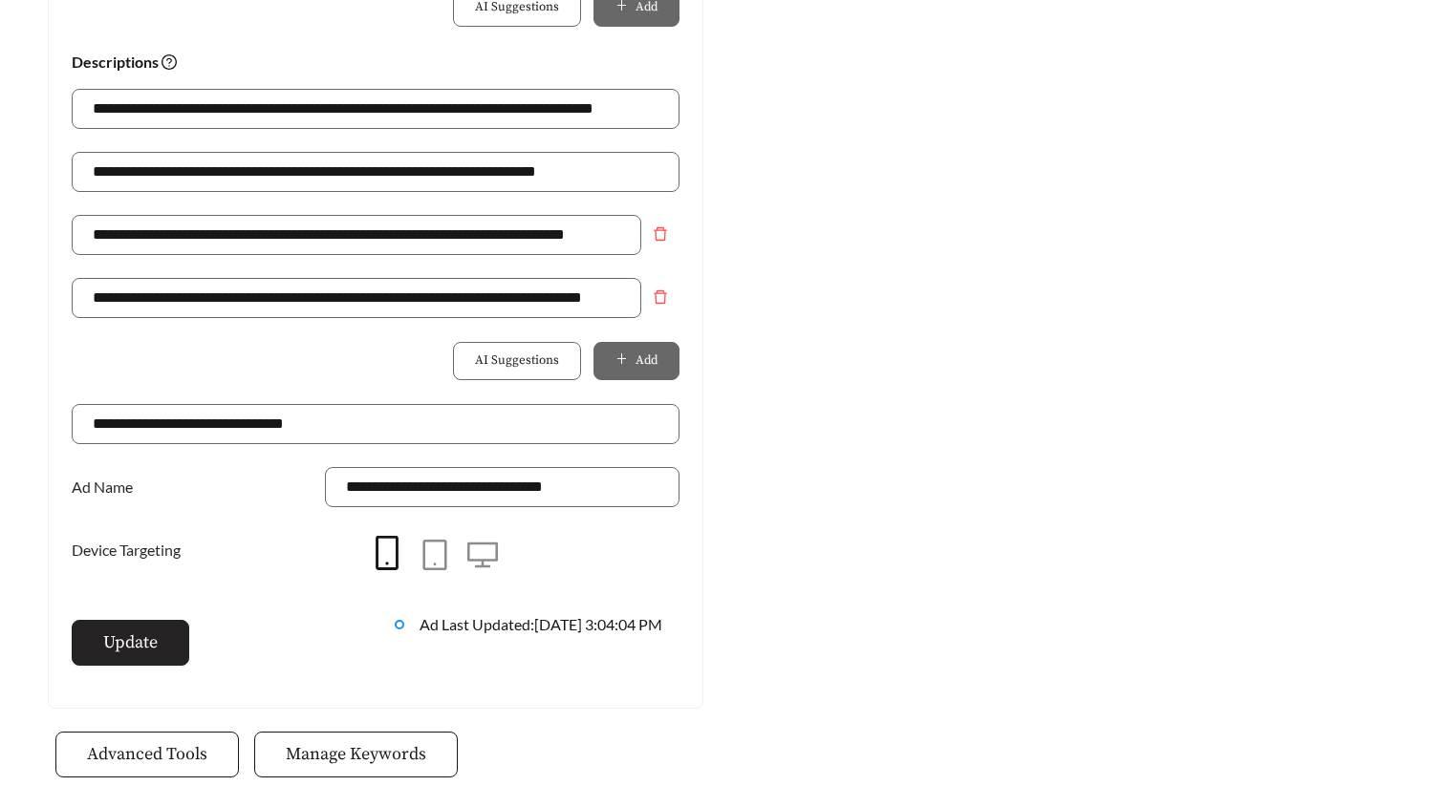
click at [156, 645] on span "Update" at bounding box center [130, 643] width 54 height 26
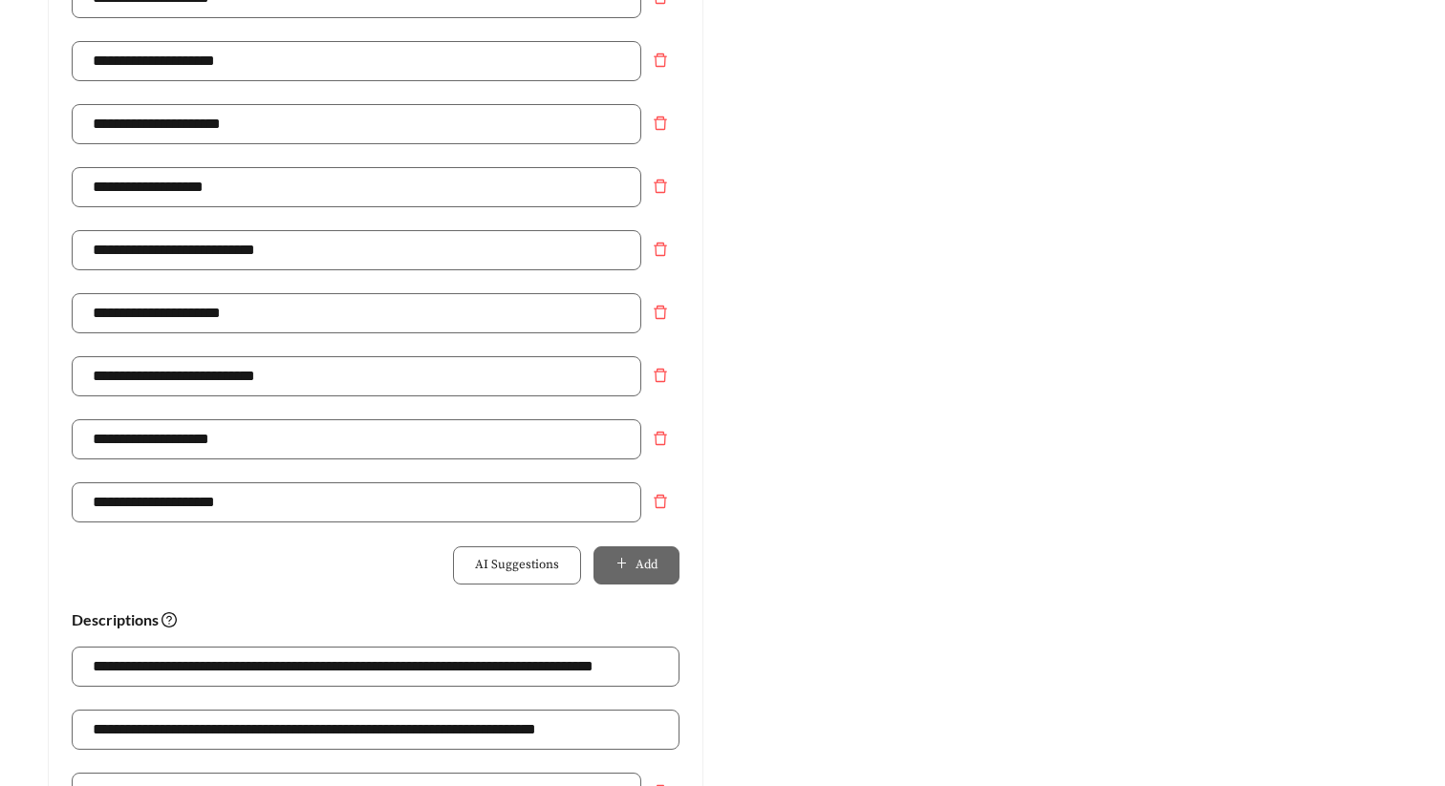
scroll to position [0, 0]
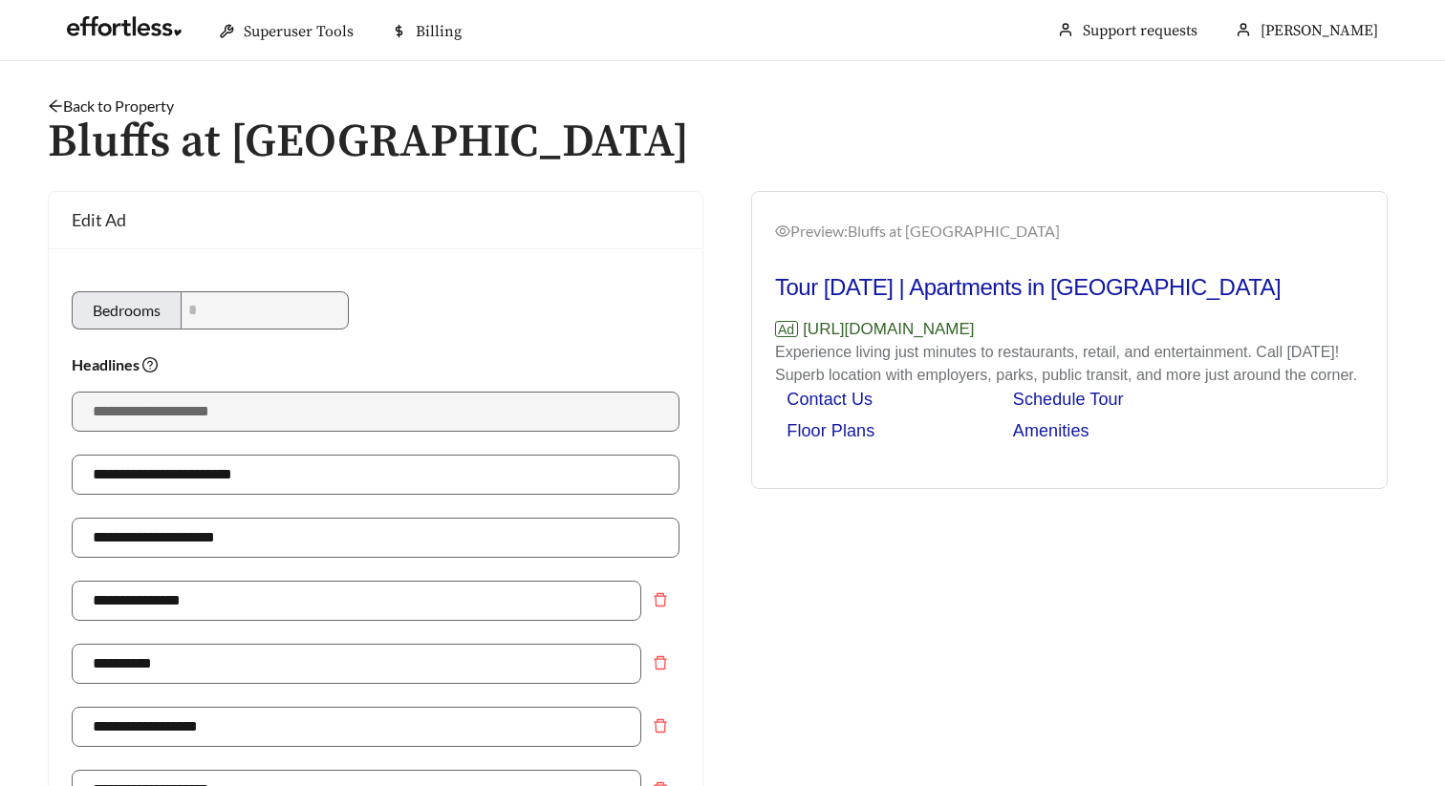
click at [128, 104] on link "Back to Property" at bounding box center [111, 106] width 126 height 18
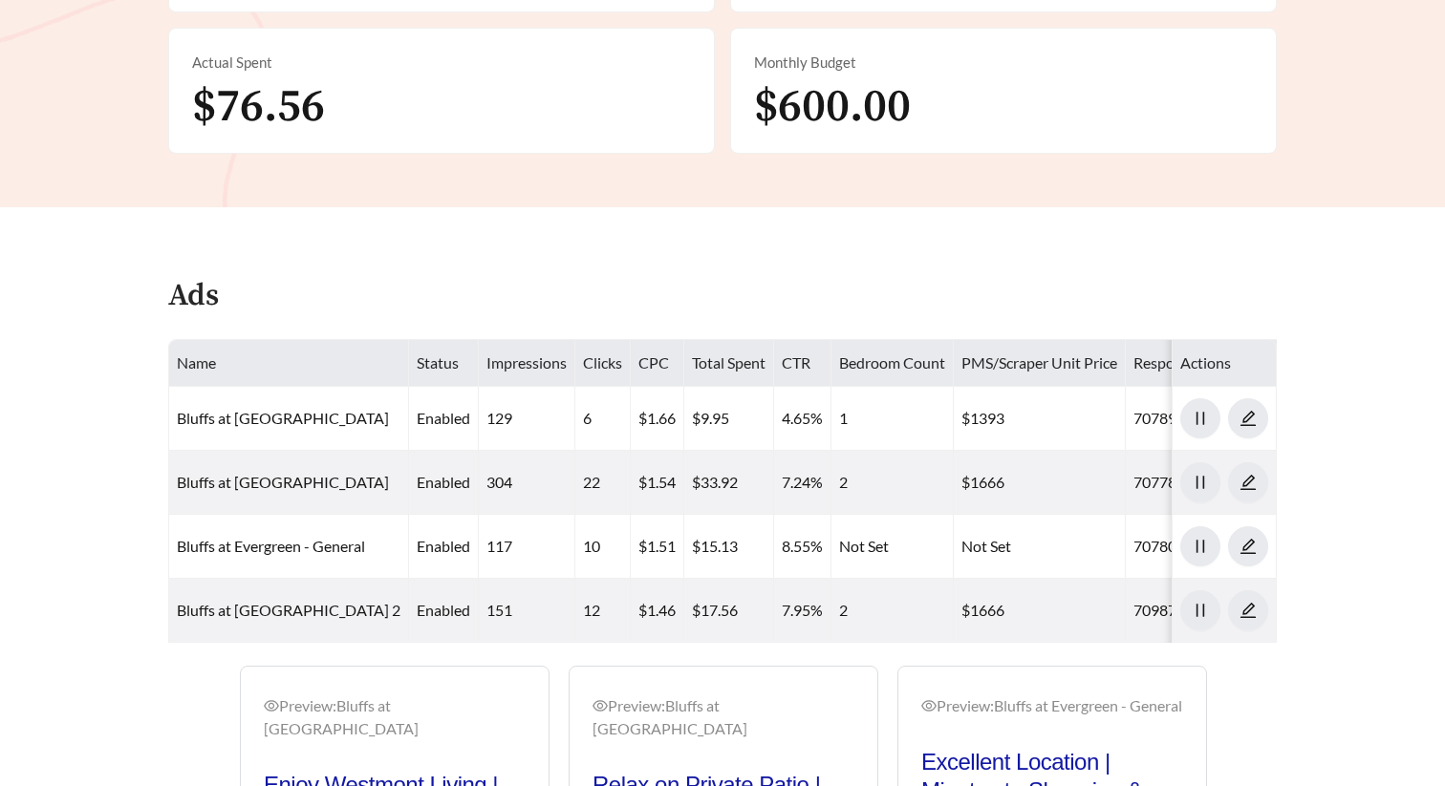
scroll to position [804, 0]
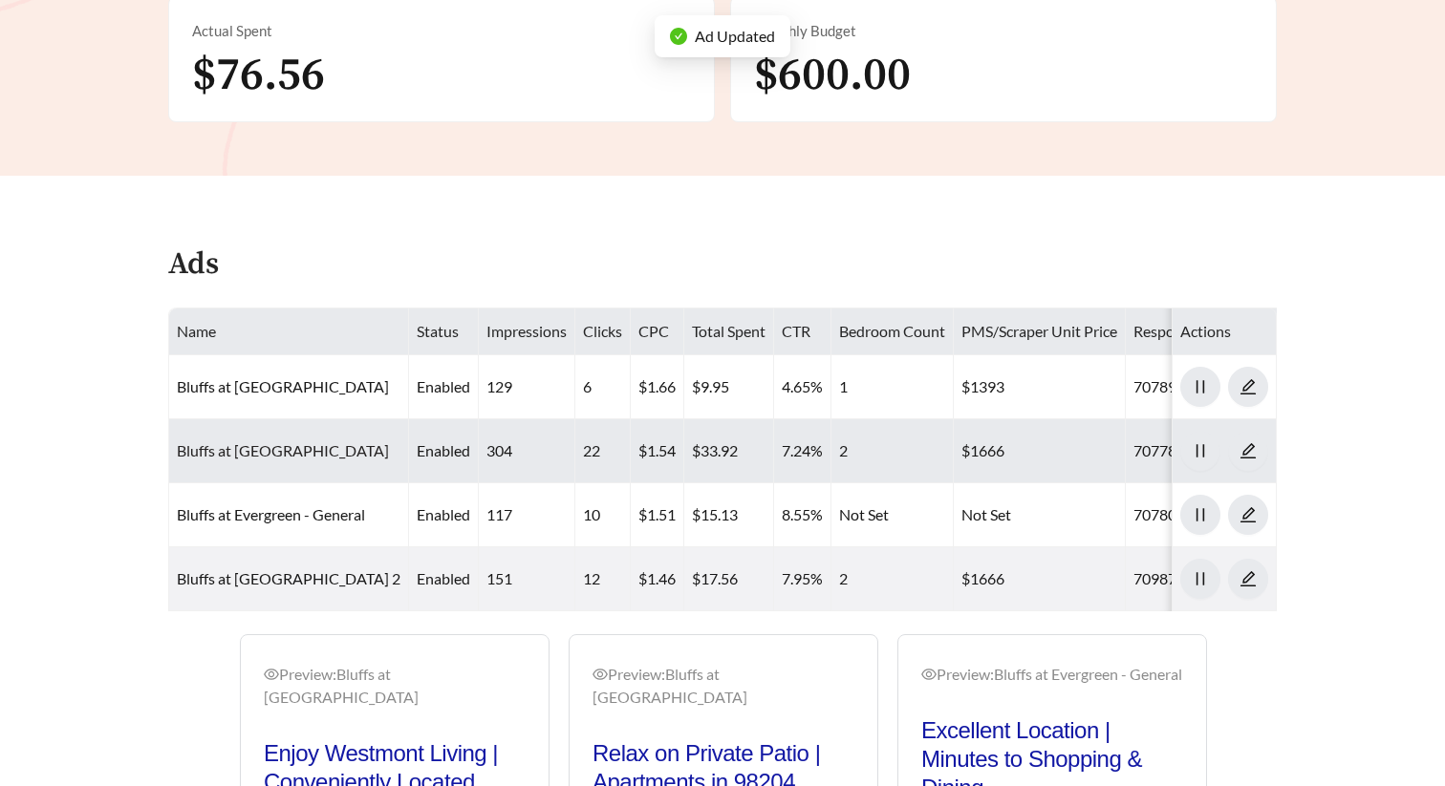
click at [323, 441] on link "Bluffs at Evergreen - Two Bedroom" at bounding box center [283, 450] width 212 height 18
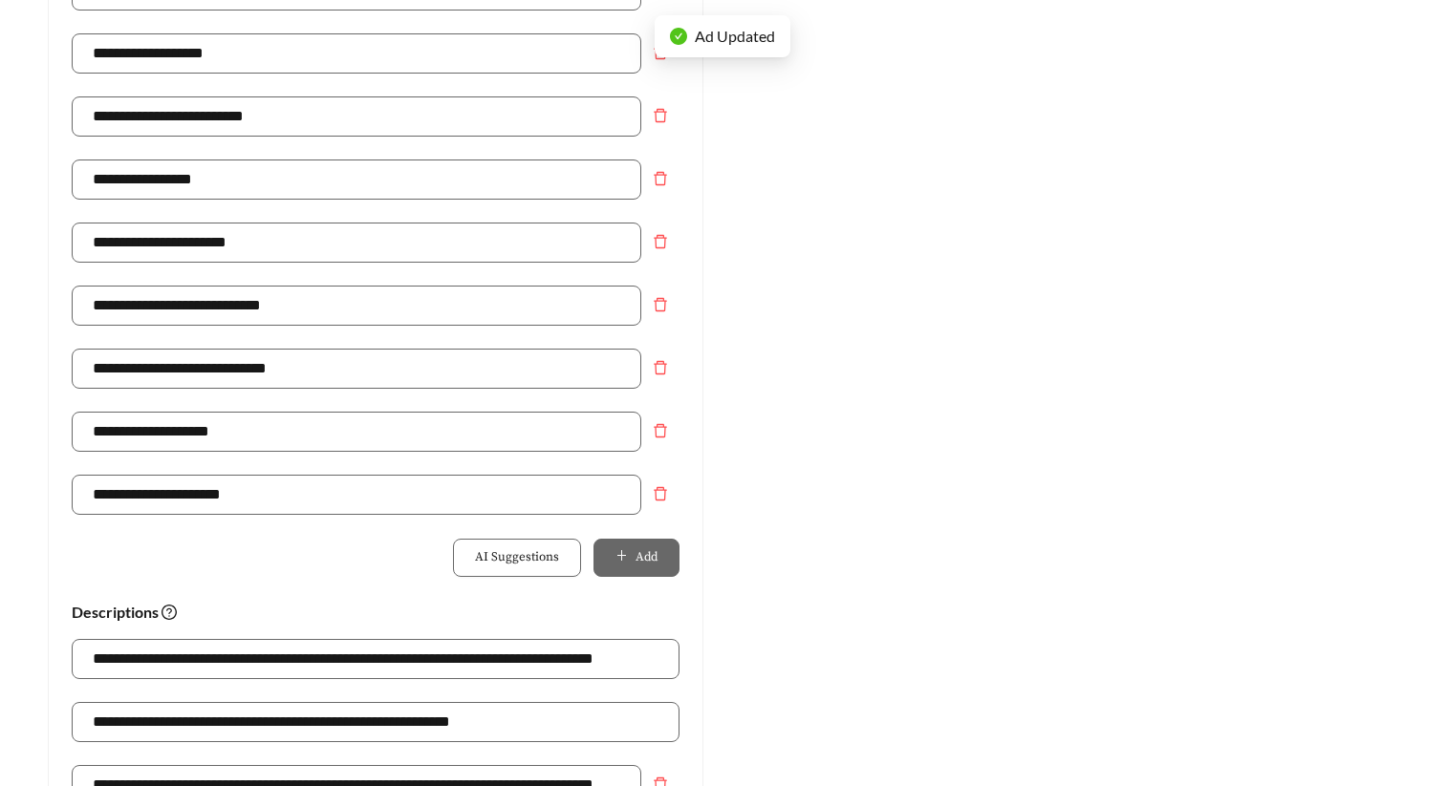
scroll to position [1284, 0]
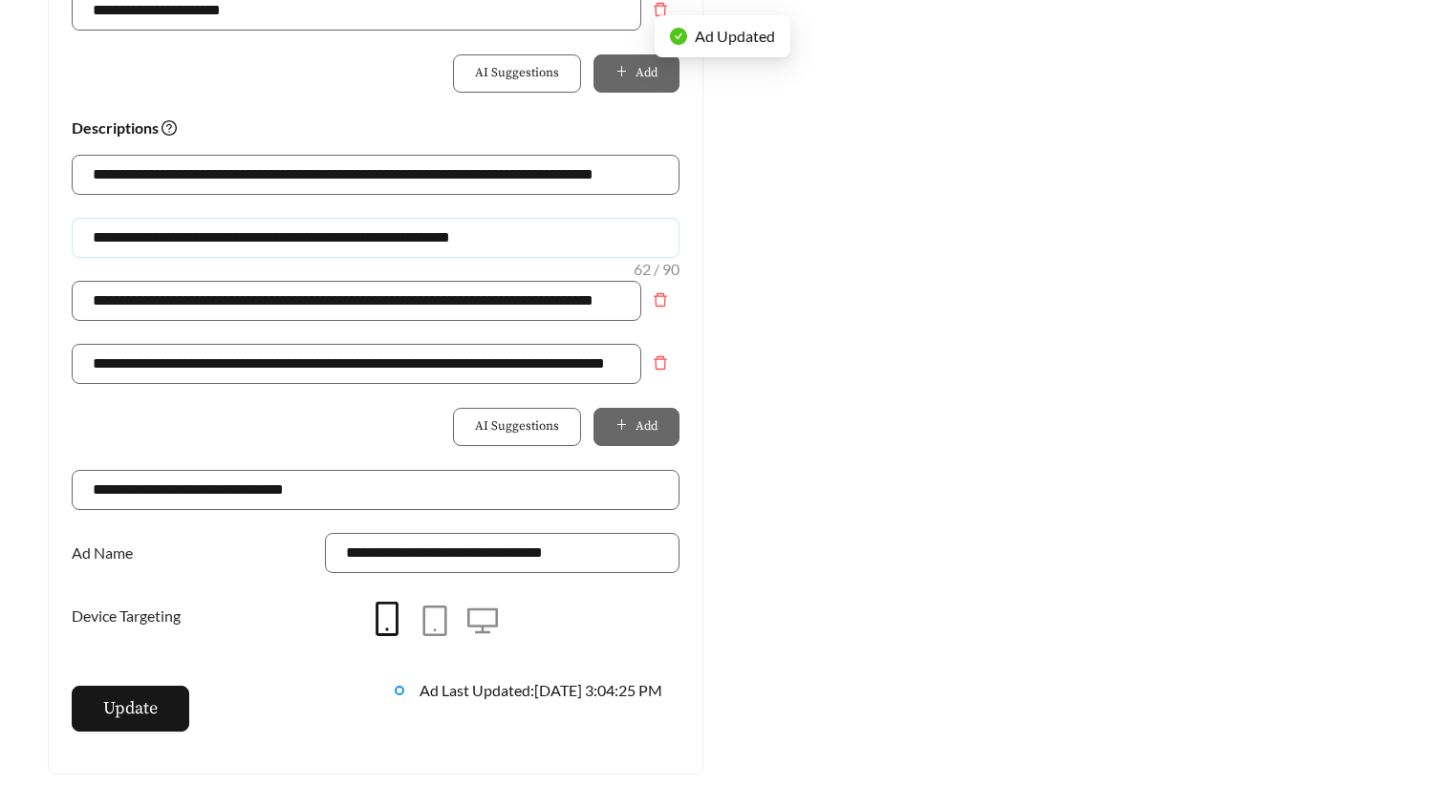
drag, startPoint x: 488, startPoint y: 237, endPoint x: 93, endPoint y: 236, distance: 395.6
click at [93, 236] on input "**********" at bounding box center [376, 238] width 608 height 40
paste input "**********"
type input "**********"
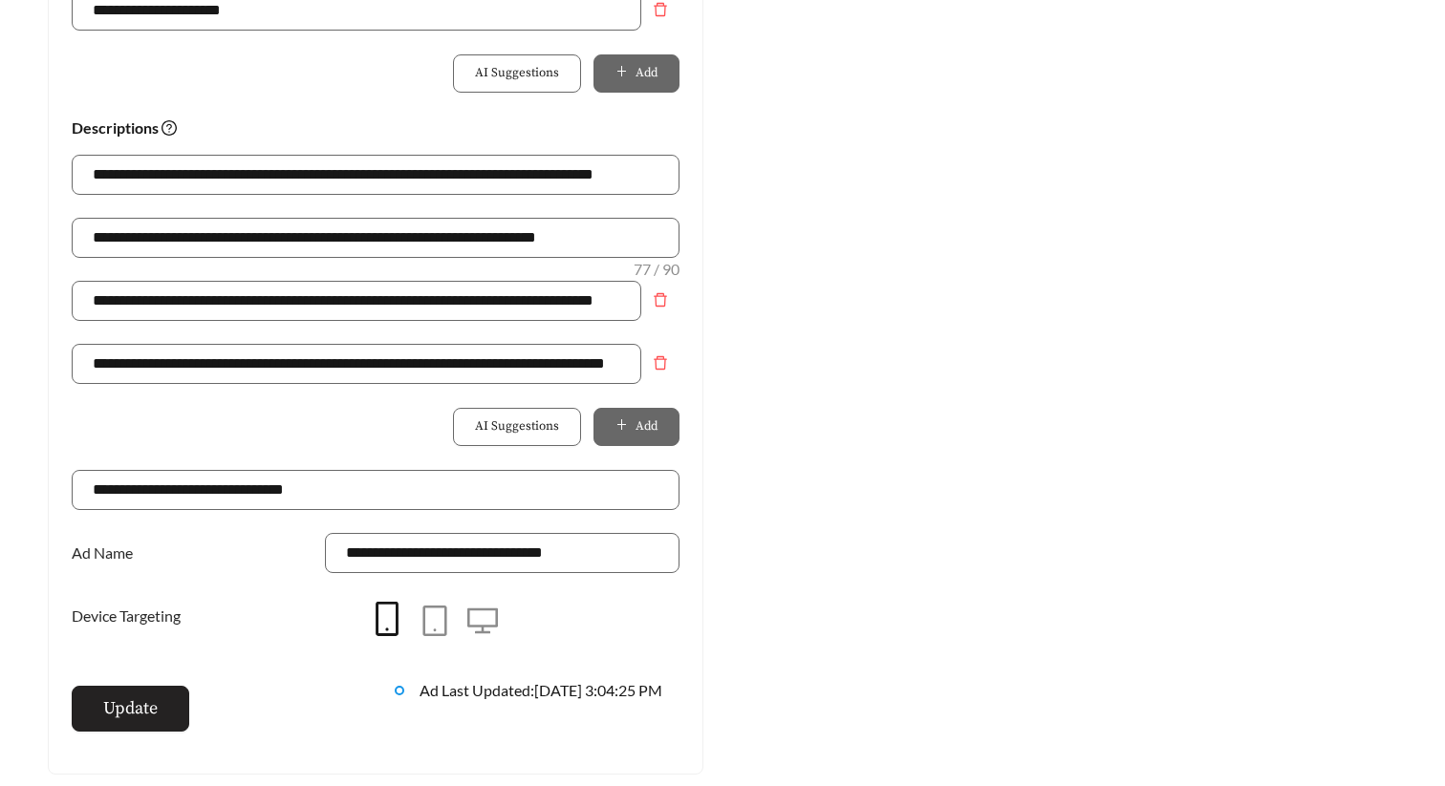
click at [130, 689] on button "Update" at bounding box center [131, 709] width 118 height 46
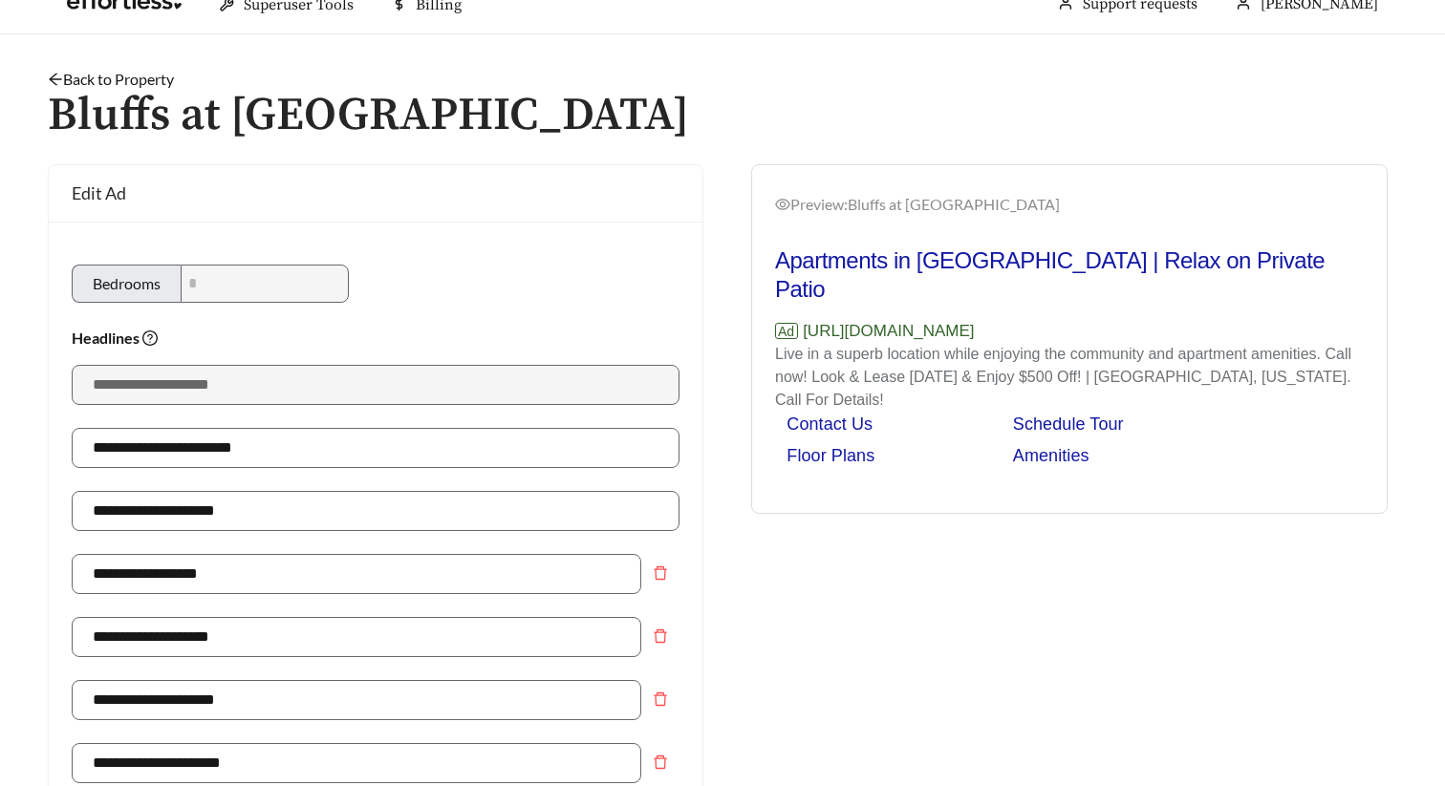
scroll to position [0, 0]
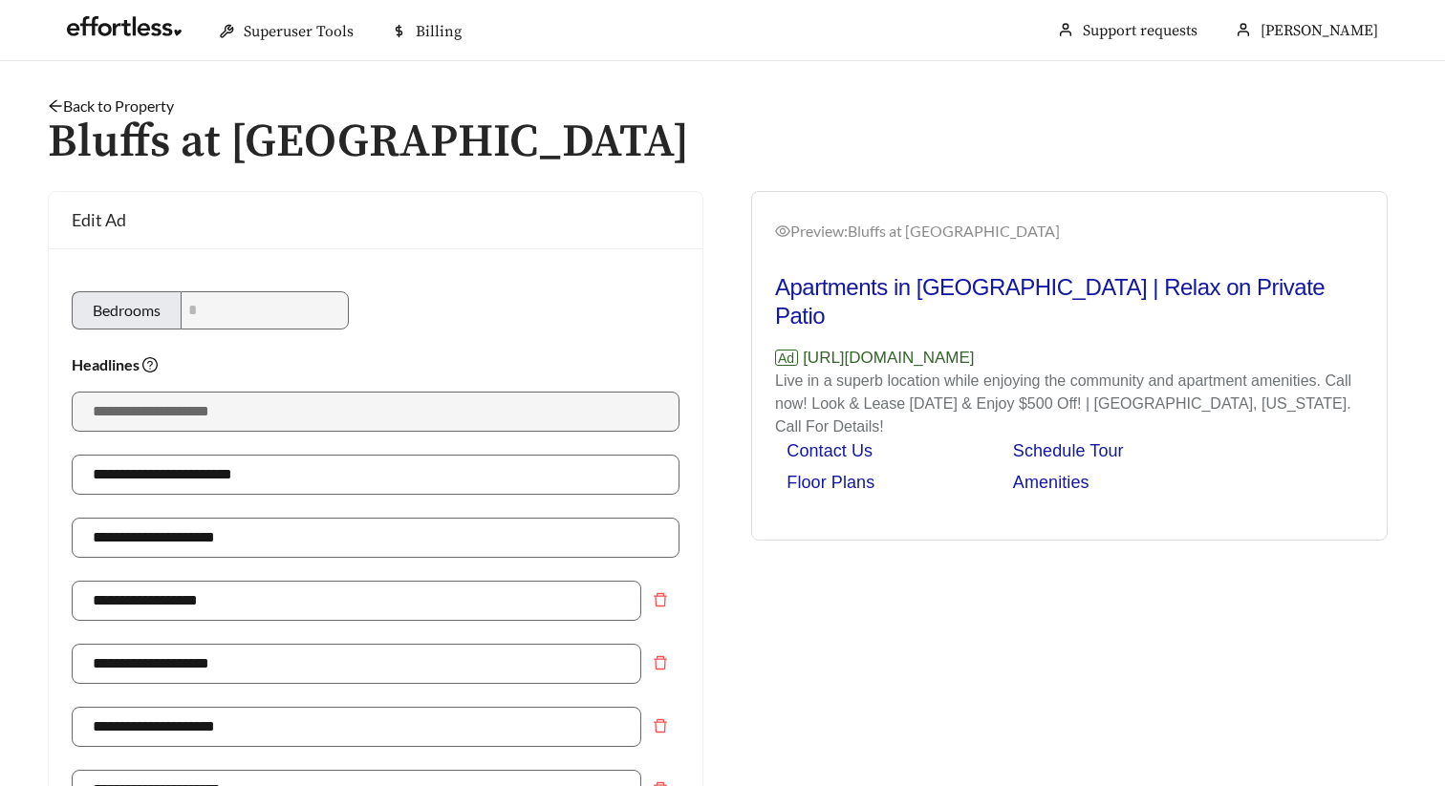
click at [160, 111] on link "Back to Property" at bounding box center [111, 106] width 126 height 18
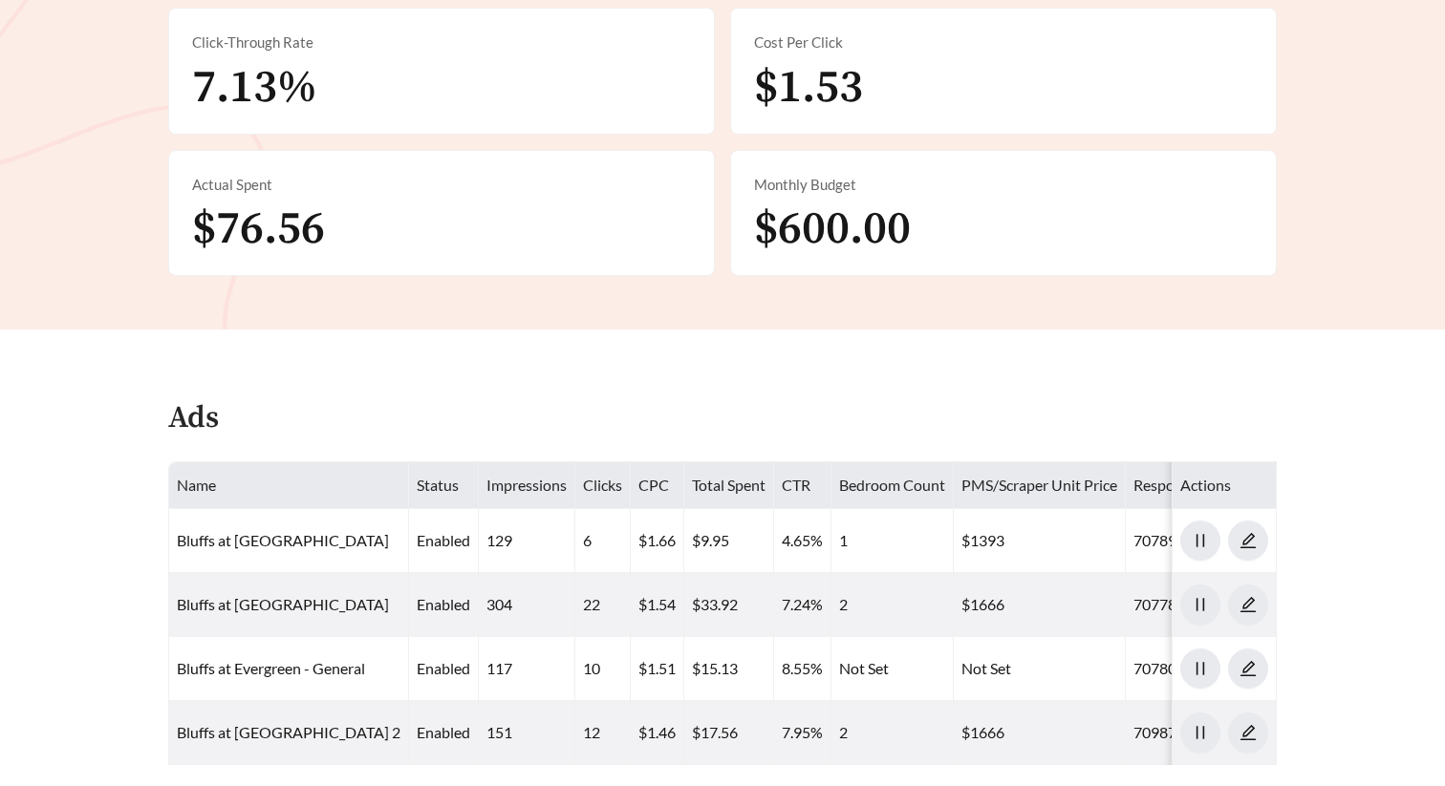
scroll to position [828, 0]
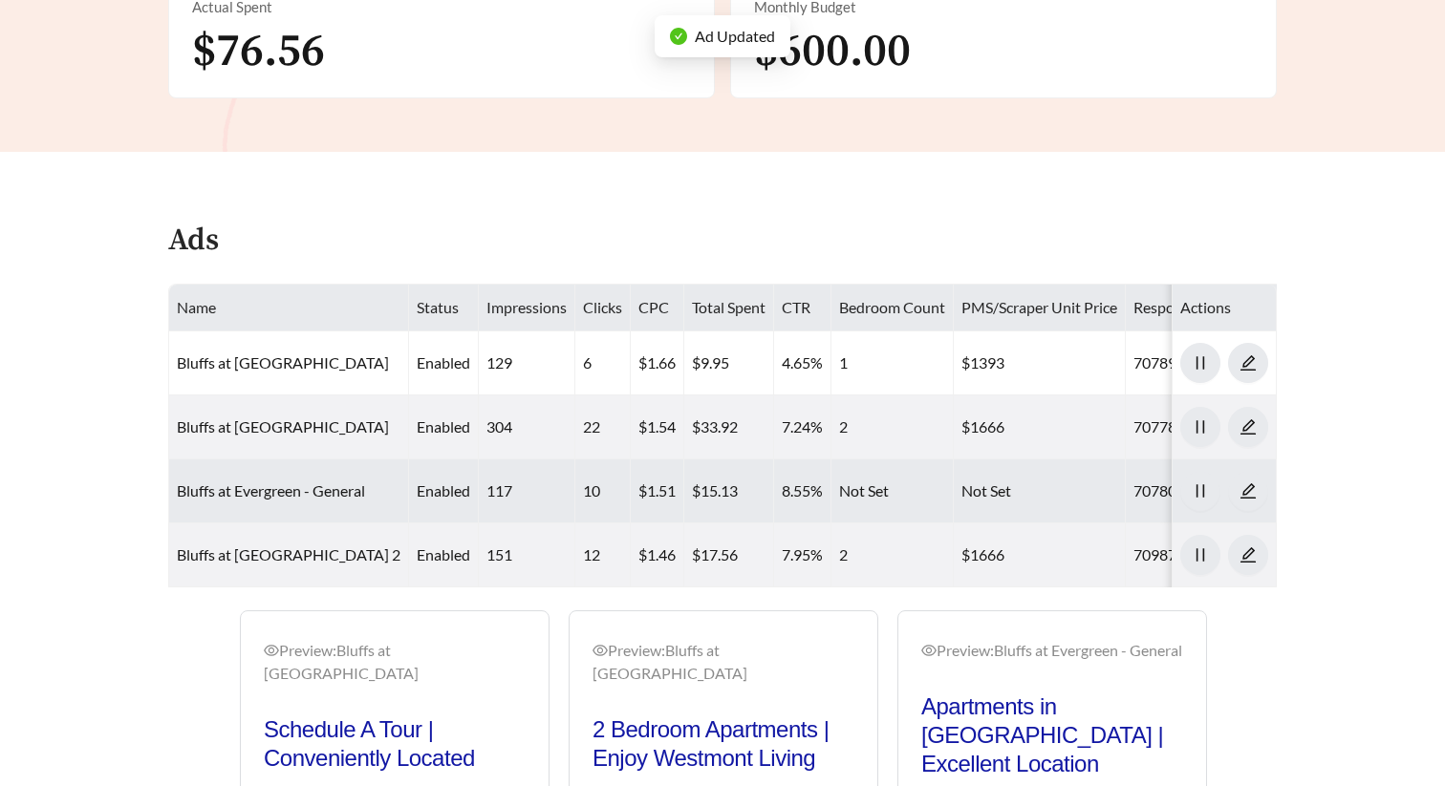
click at [337, 460] on td "Bluffs at Evergreen - General" at bounding box center [289, 492] width 240 height 64
click at [336, 482] on link "Bluffs at Evergreen - General" at bounding box center [271, 491] width 188 height 18
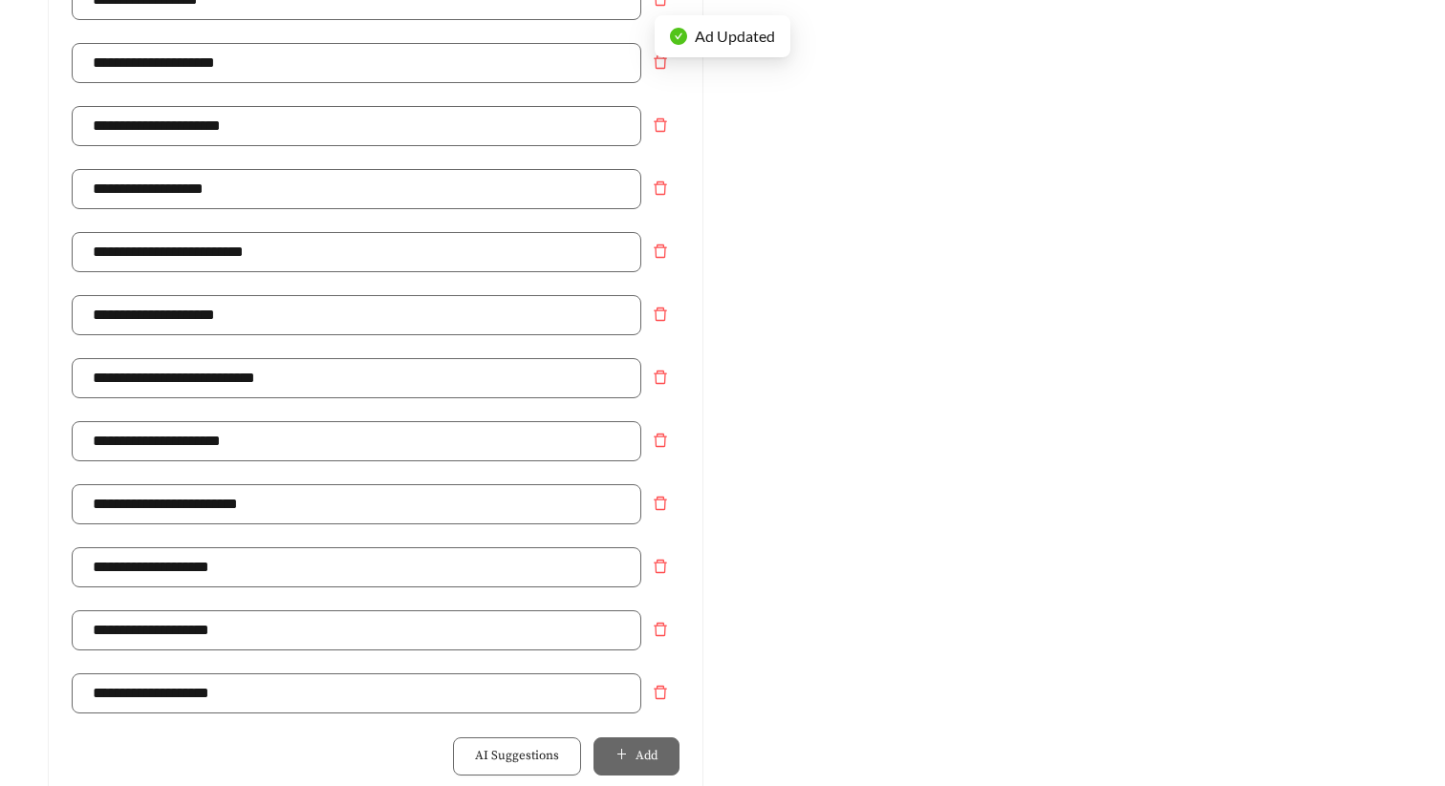
scroll to position [1126, 0]
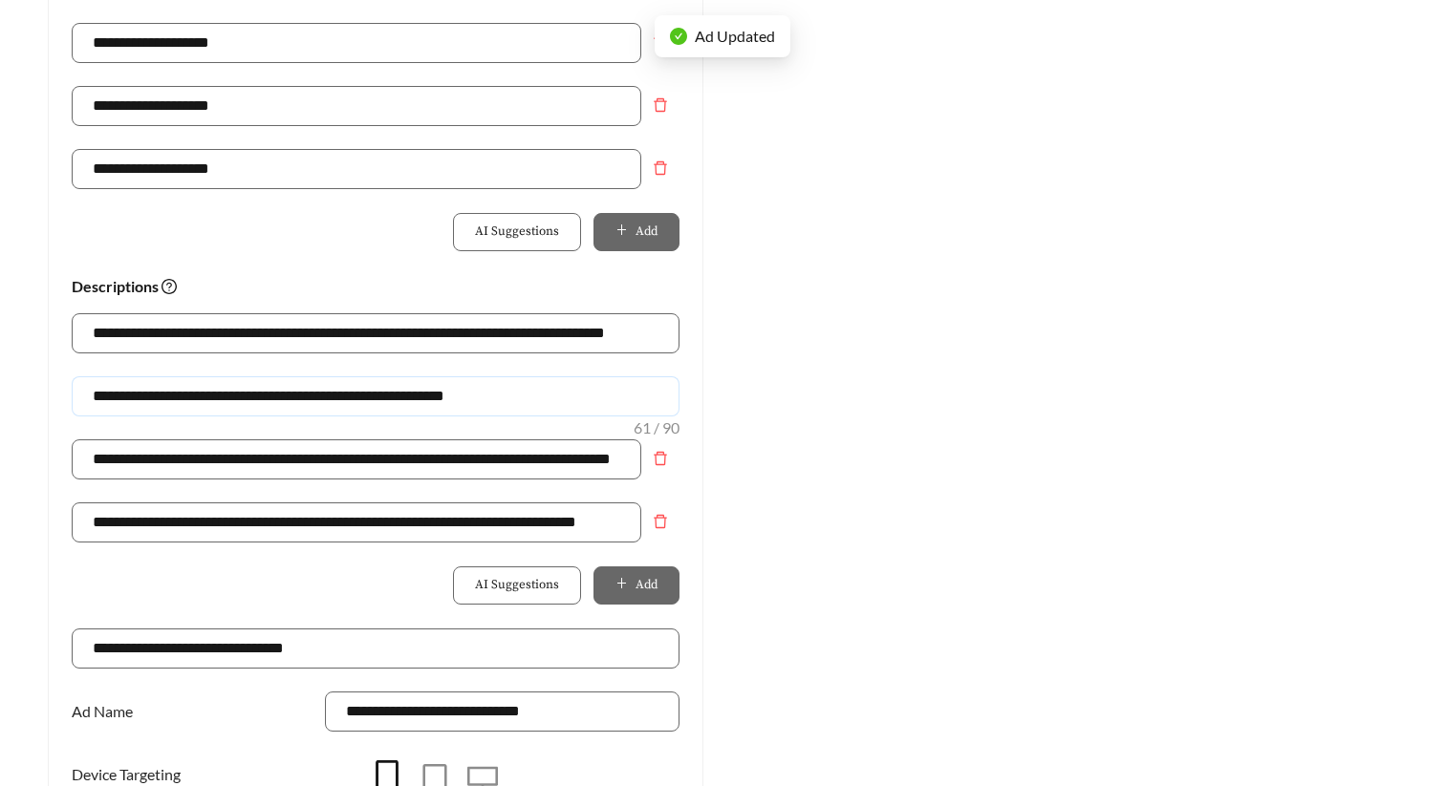
drag, startPoint x: 246, startPoint y: 398, endPoint x: -9, endPoint y: 397, distance: 254.2
paste input "**********"
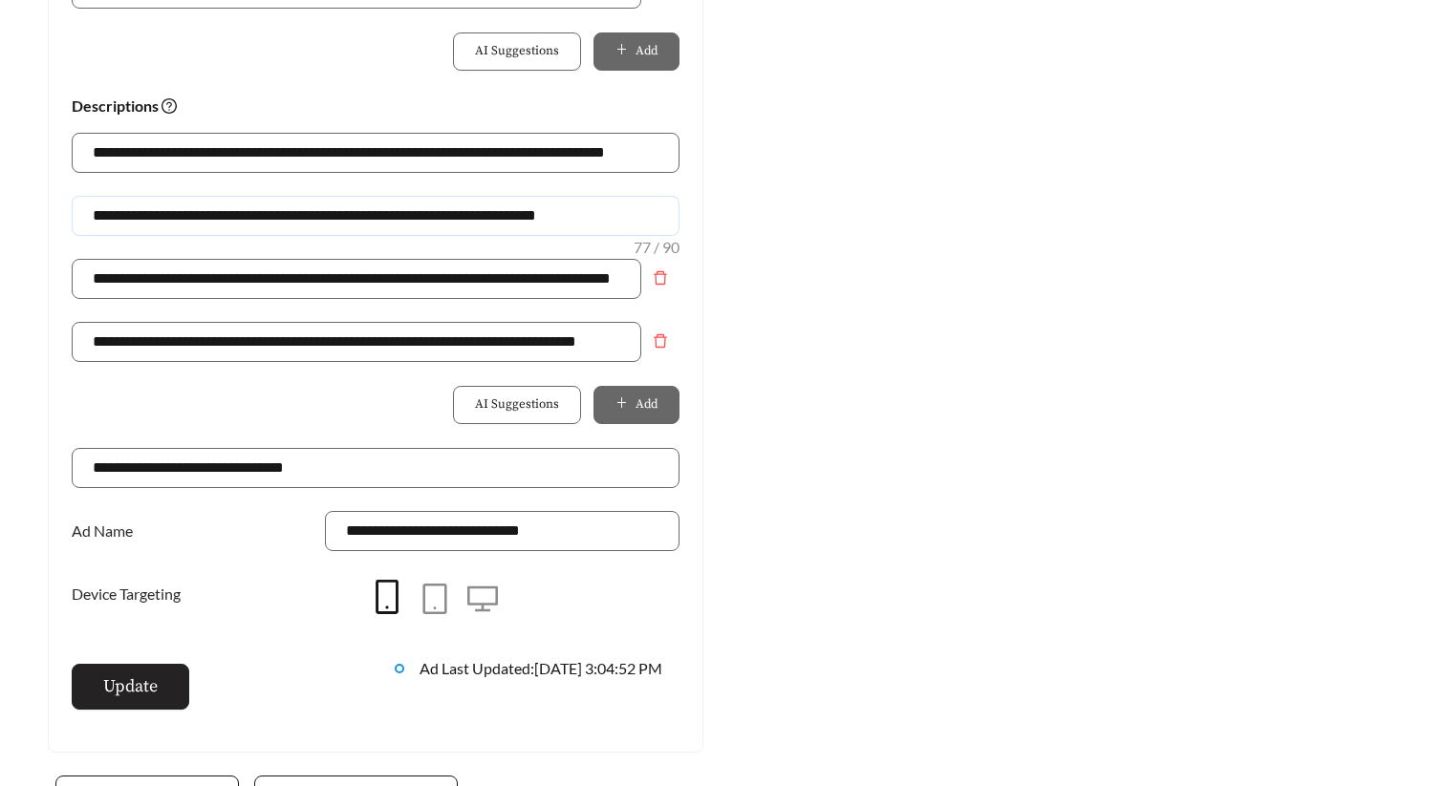
scroll to position [1308, 0]
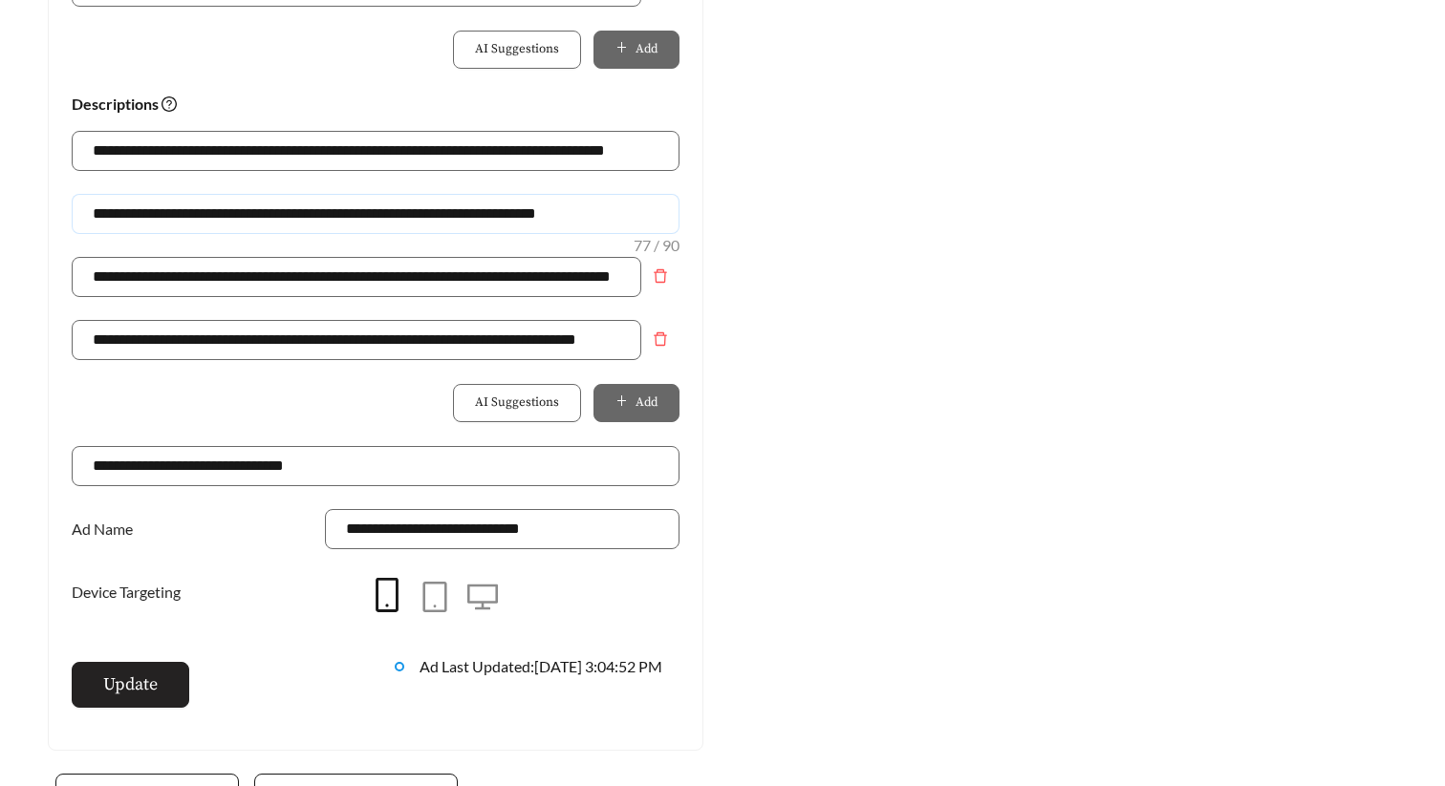
type input "**********"
click at [155, 680] on span "Update" at bounding box center [130, 685] width 54 height 26
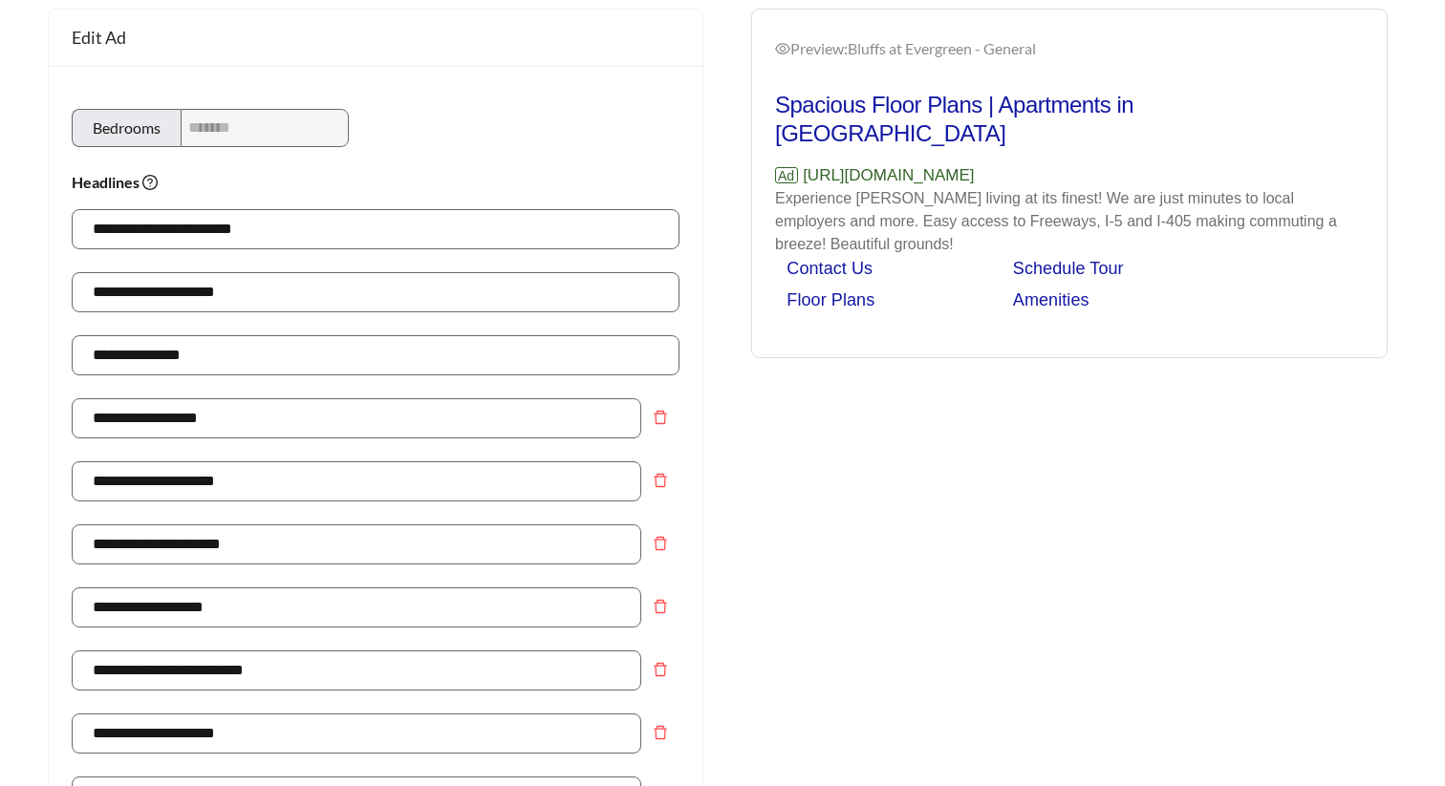
scroll to position [0, 0]
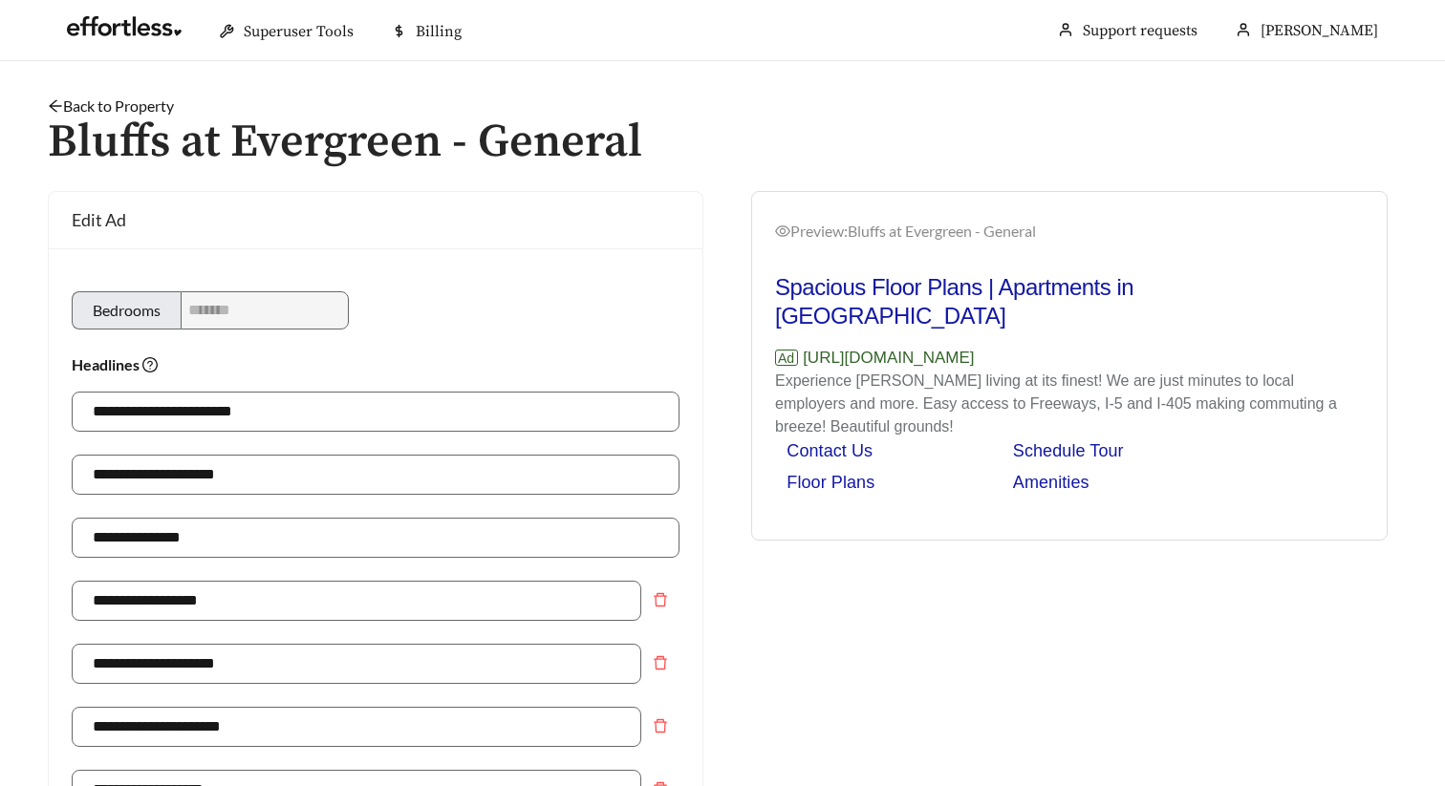
click at [161, 107] on link "Back to Property" at bounding box center [111, 106] width 126 height 18
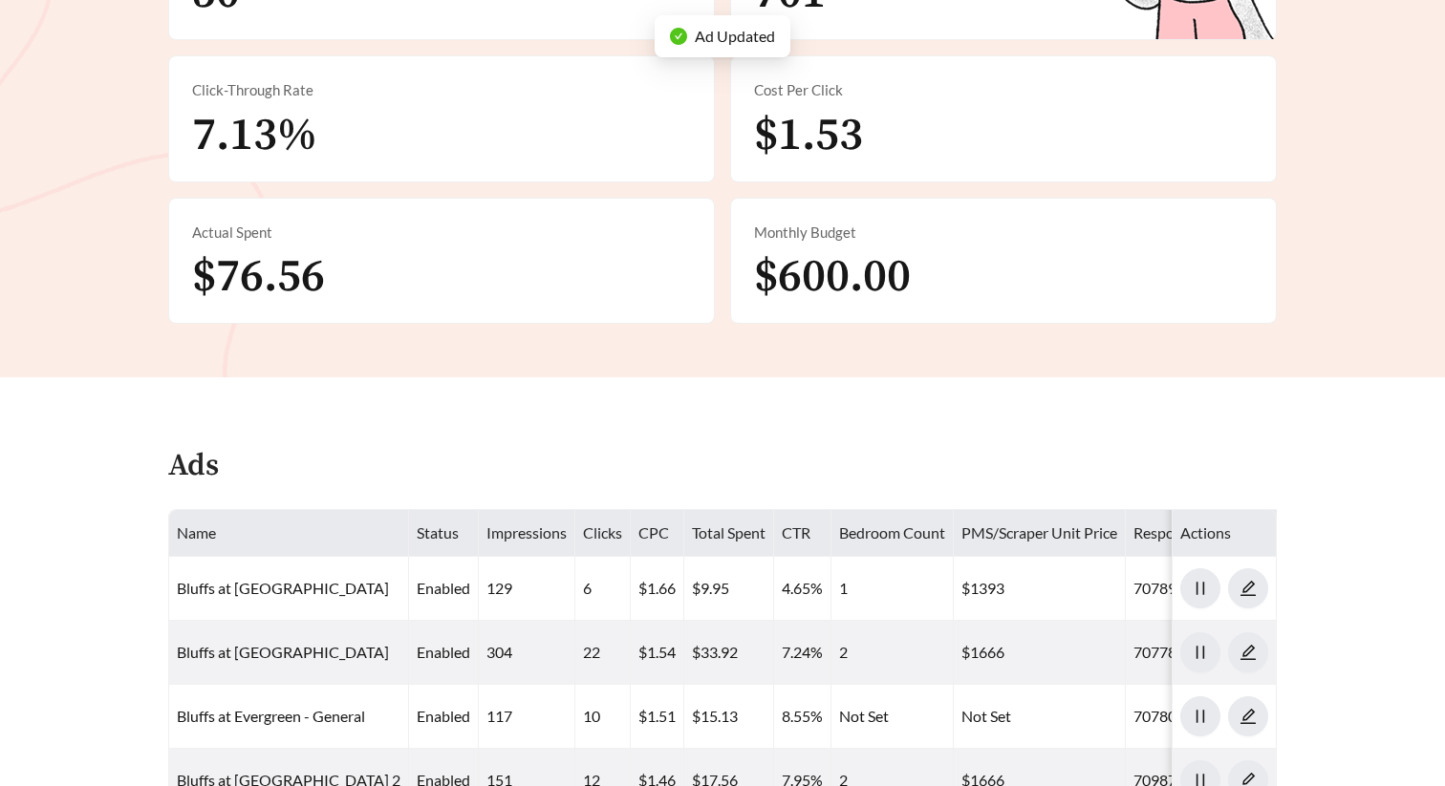
scroll to position [767, 0]
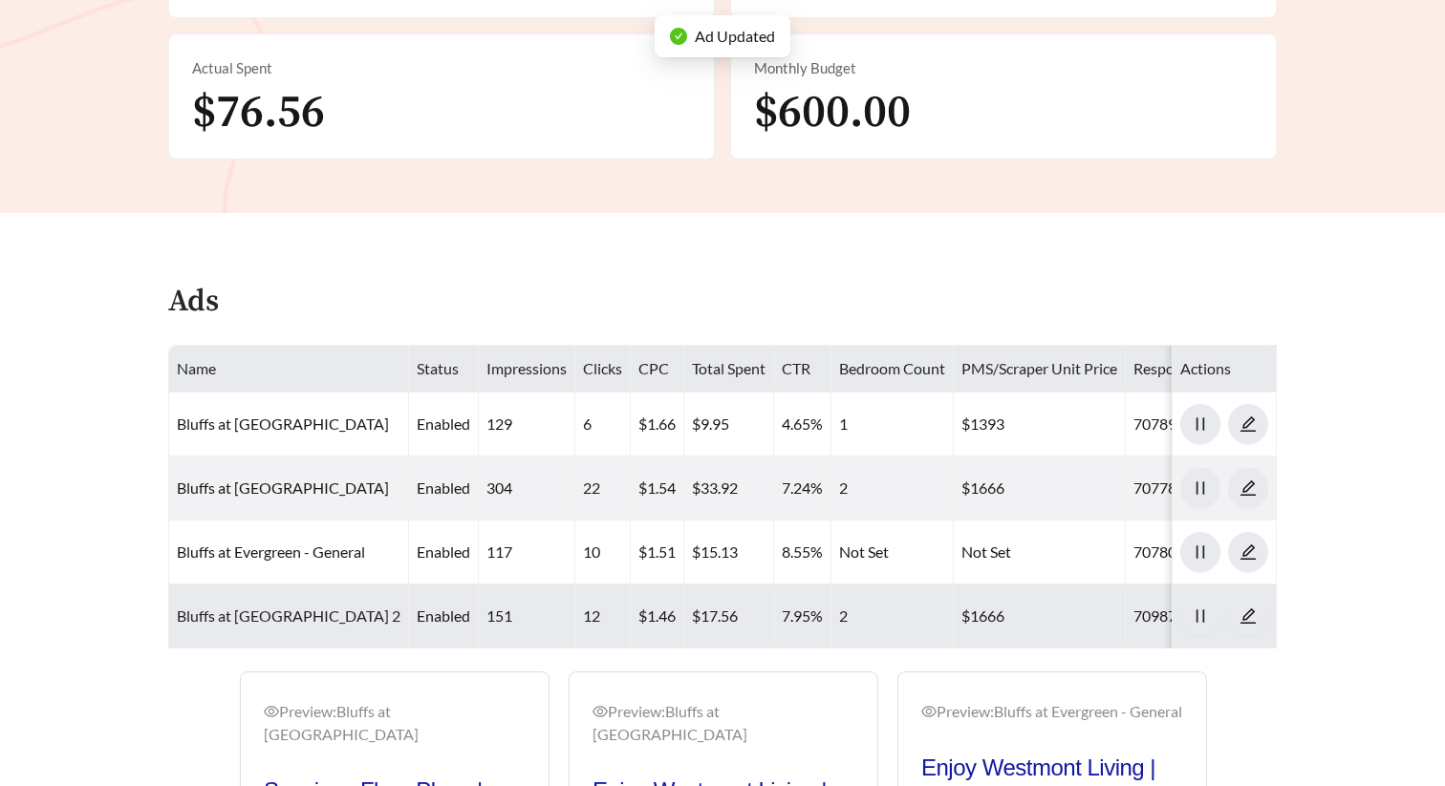
click at [343, 607] on link "Bluffs at Evergreen - Two Bedroom 2" at bounding box center [289, 616] width 224 height 18
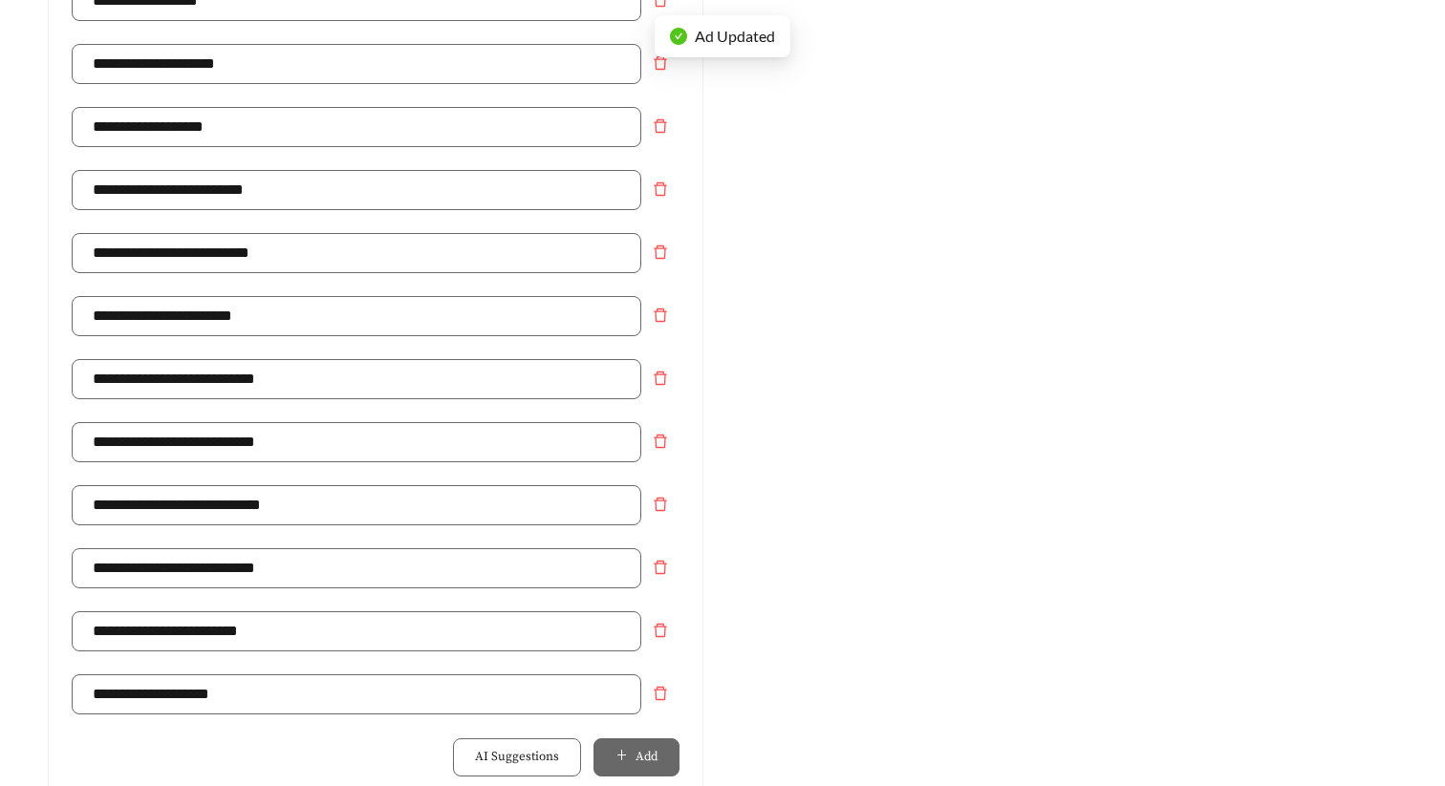
scroll to position [1188, 0]
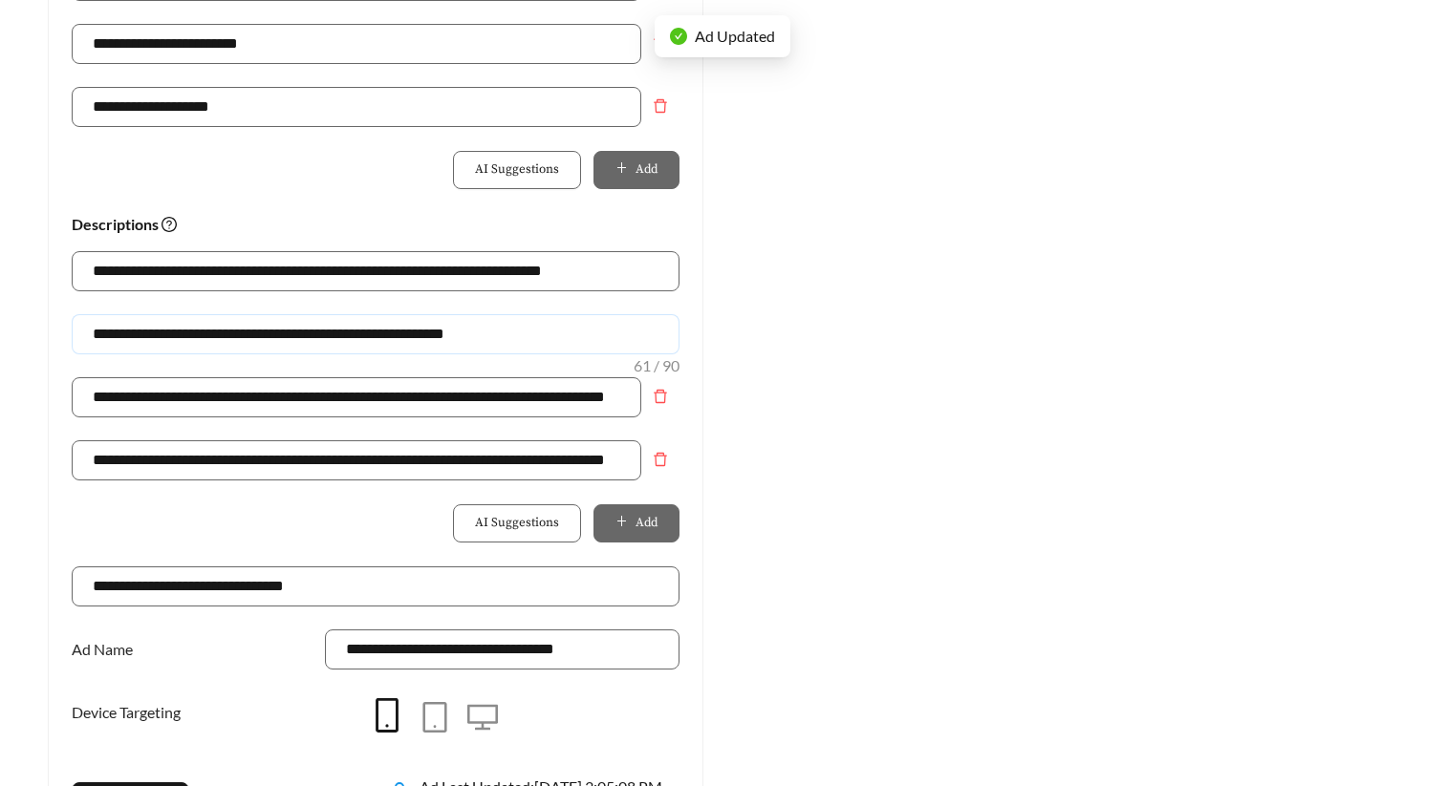
drag, startPoint x: 544, startPoint y: 337, endPoint x: -9, endPoint y: 337, distance: 552.3
paste input "**********"
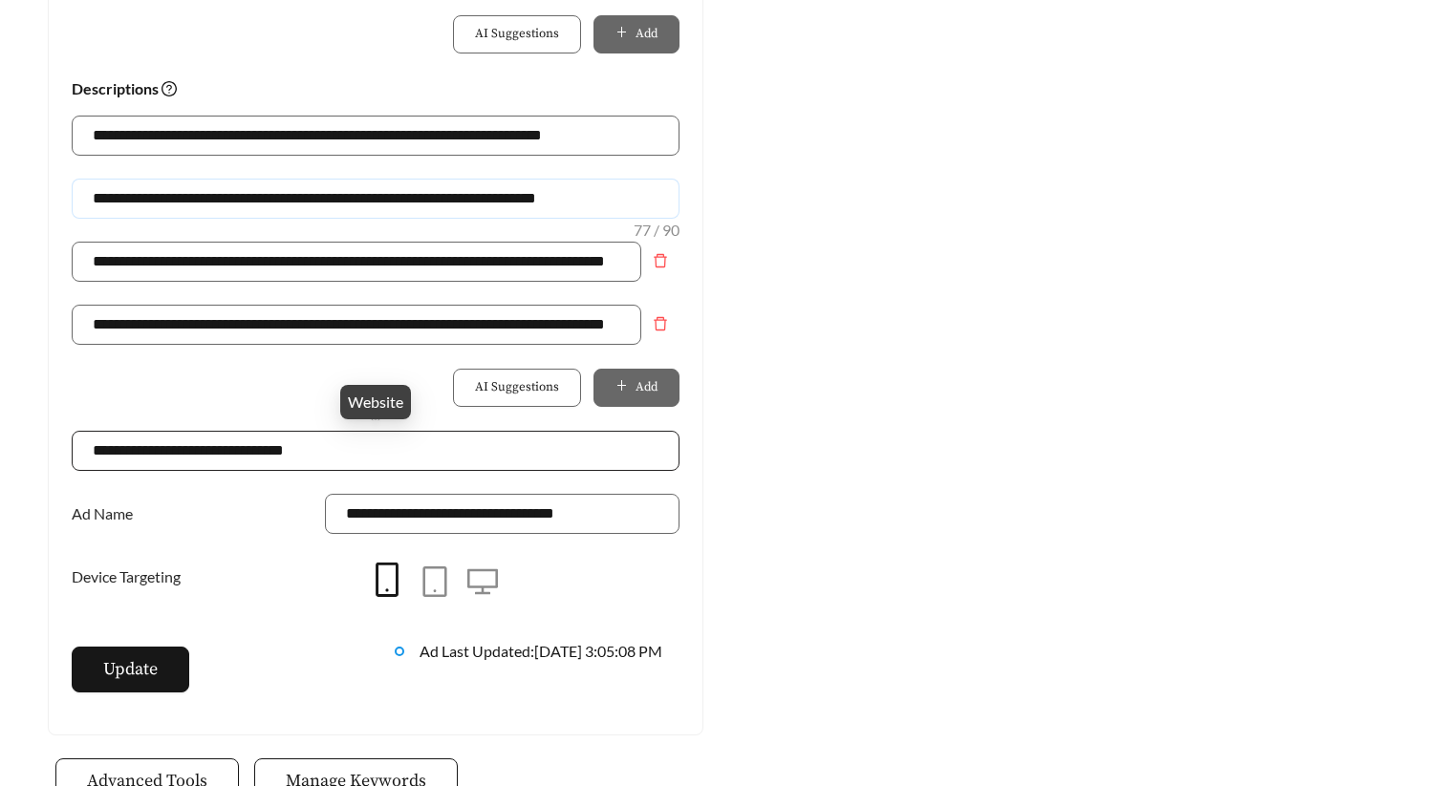
scroll to position [1334, 0]
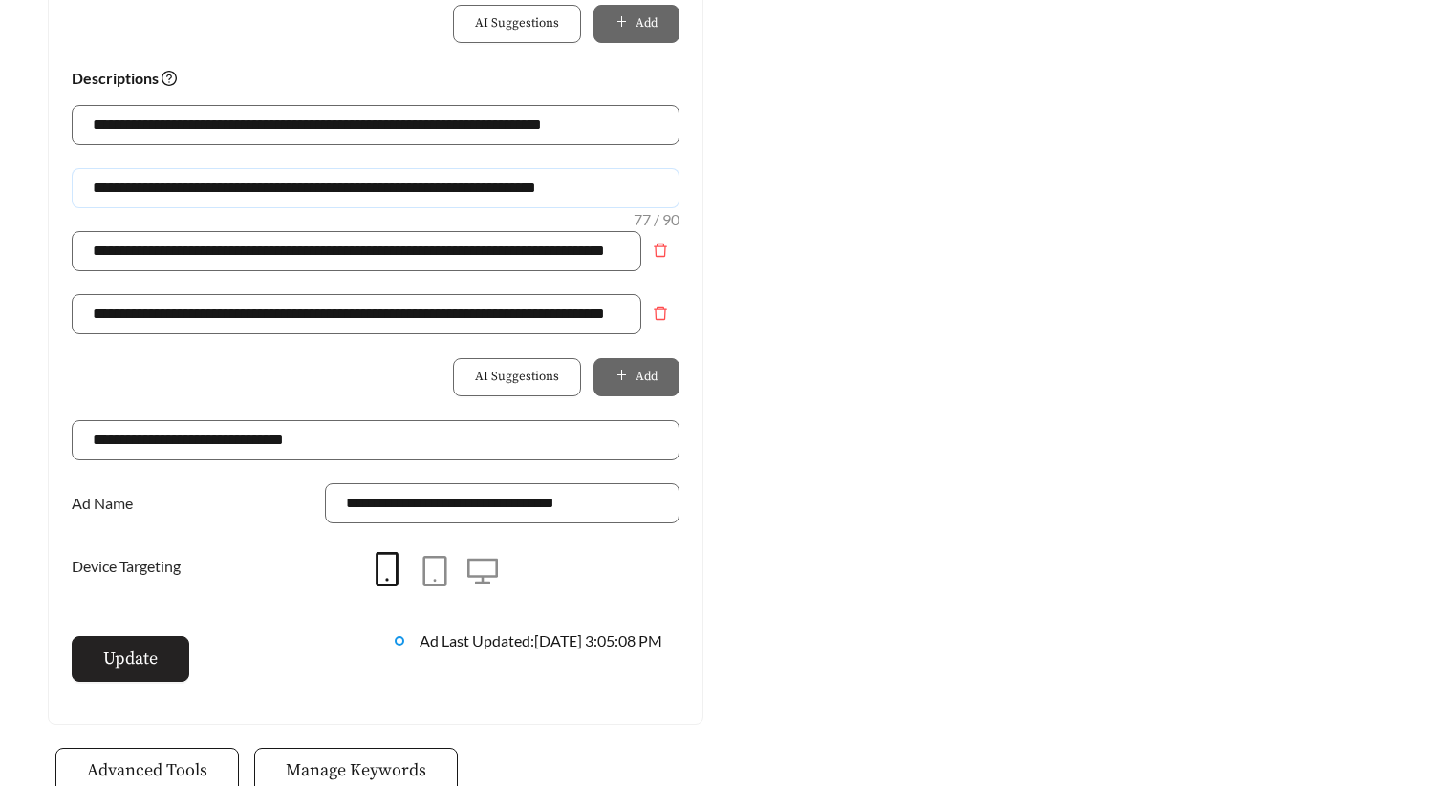
type input "**********"
click at [139, 662] on span "Update" at bounding box center [130, 659] width 54 height 26
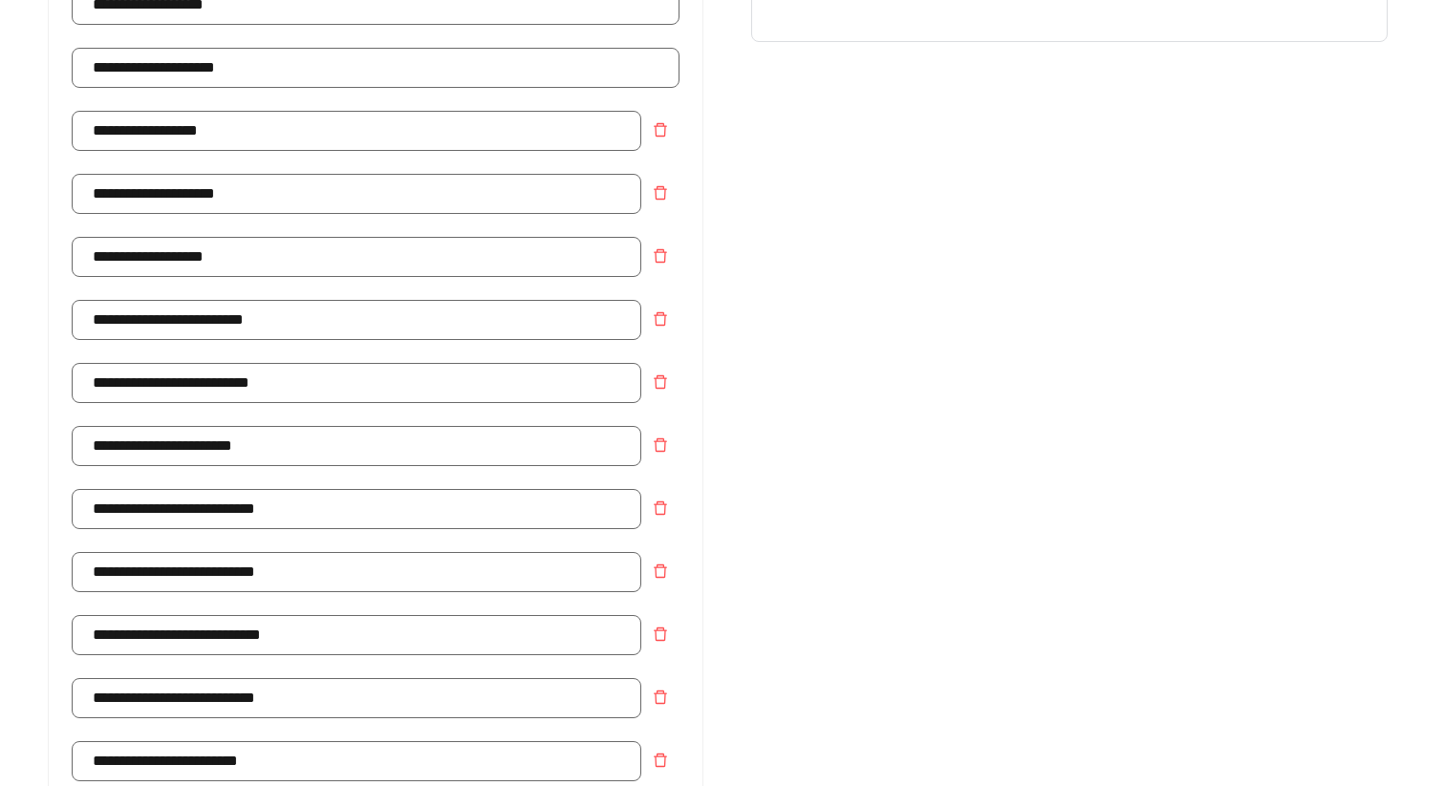
scroll to position [0, 0]
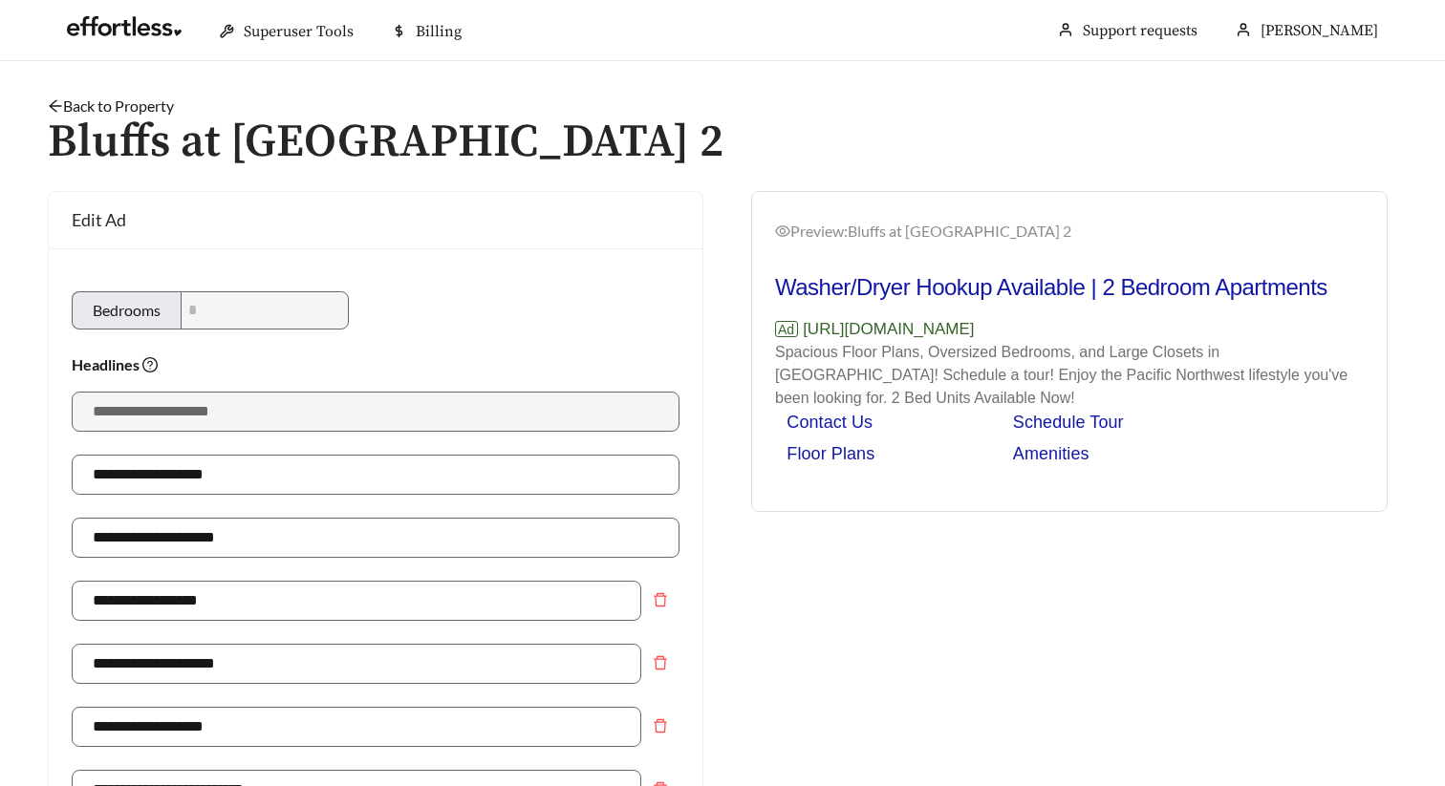
click at [141, 102] on link "Back to Property" at bounding box center [111, 106] width 126 height 18
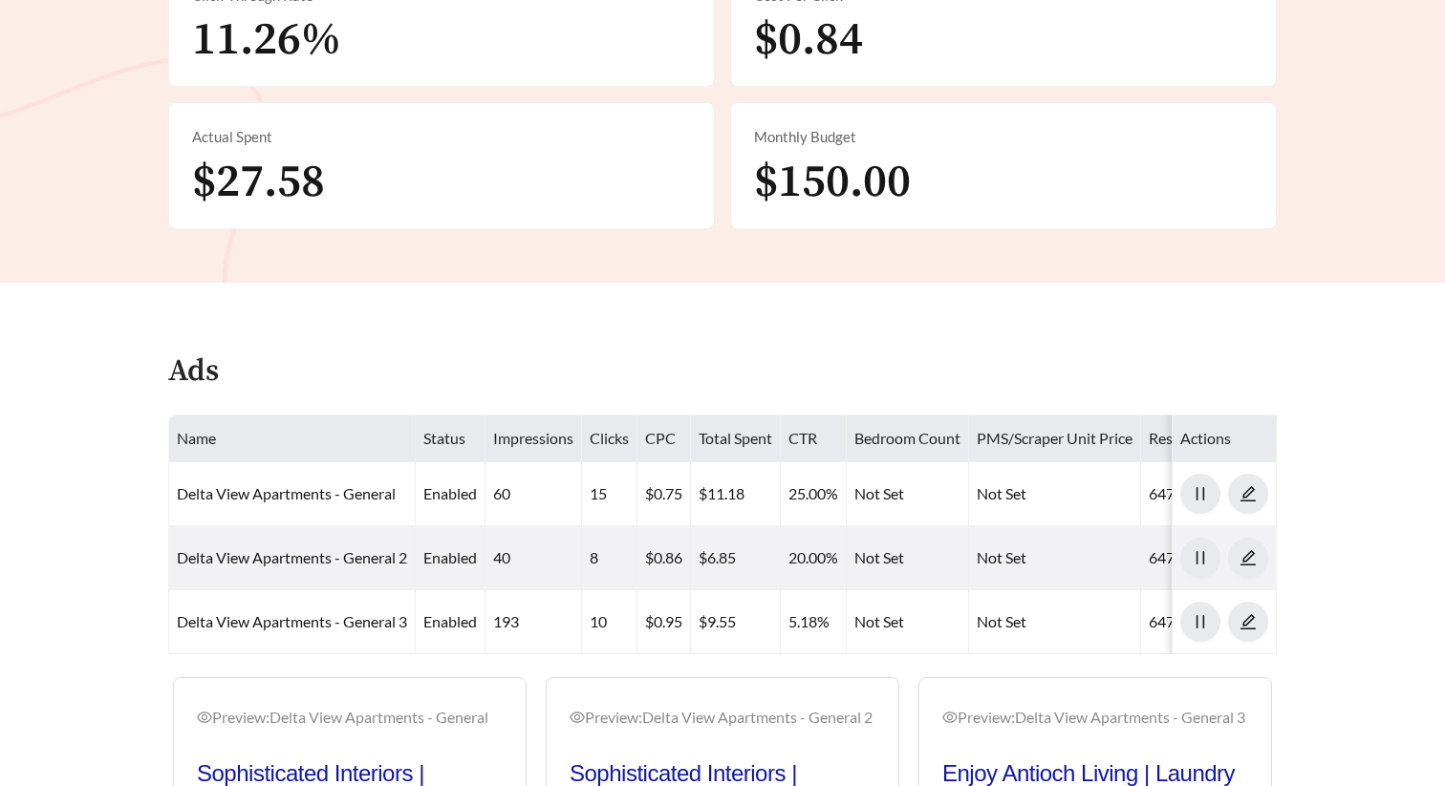
scroll to position [937, 0]
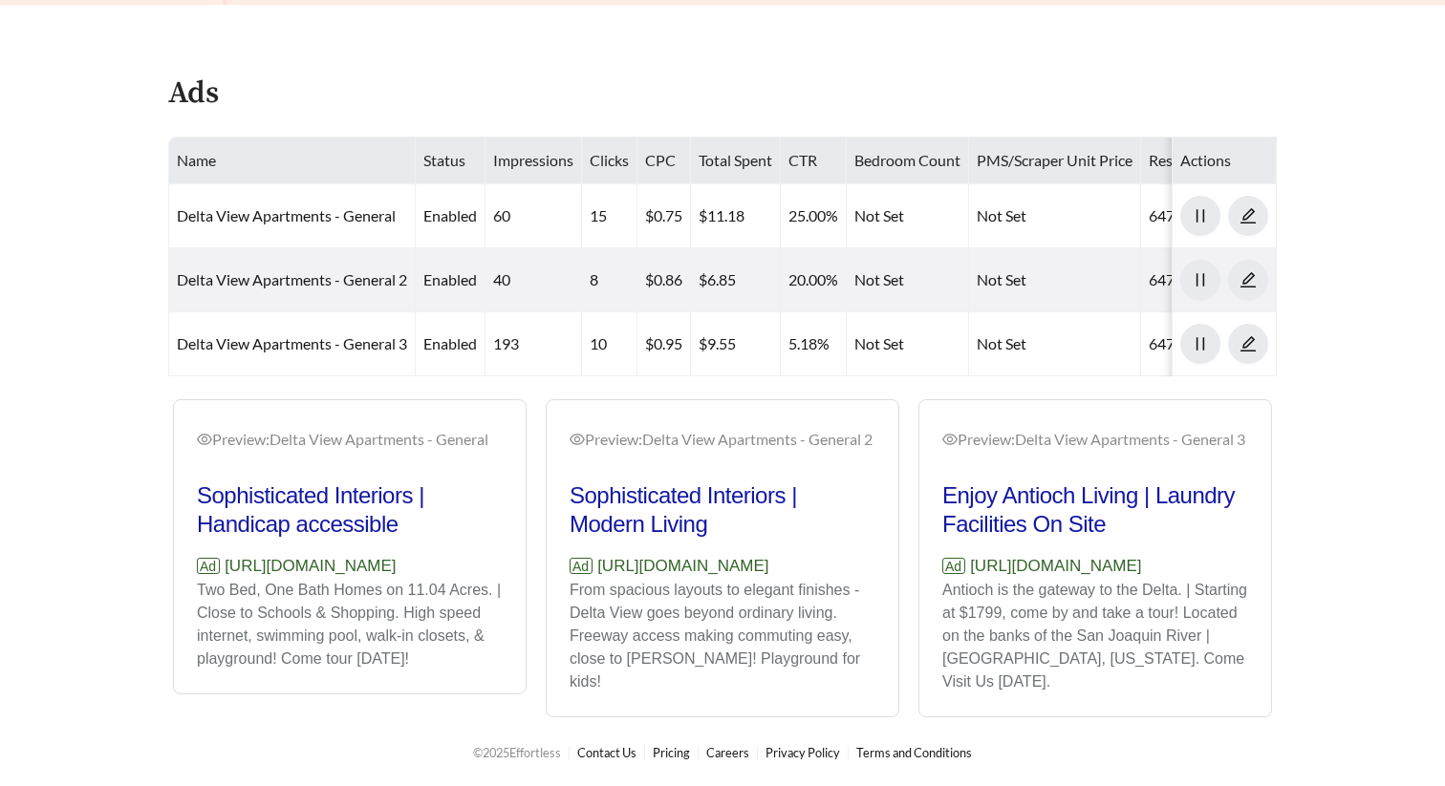
drag, startPoint x: 472, startPoint y: 544, endPoint x: 226, endPoint y: 544, distance: 245.6
click at [226, 554] on p "Ad [URL][DOMAIN_NAME]" at bounding box center [350, 566] width 306 height 25
copy p "[URL][DOMAIN_NAME]"
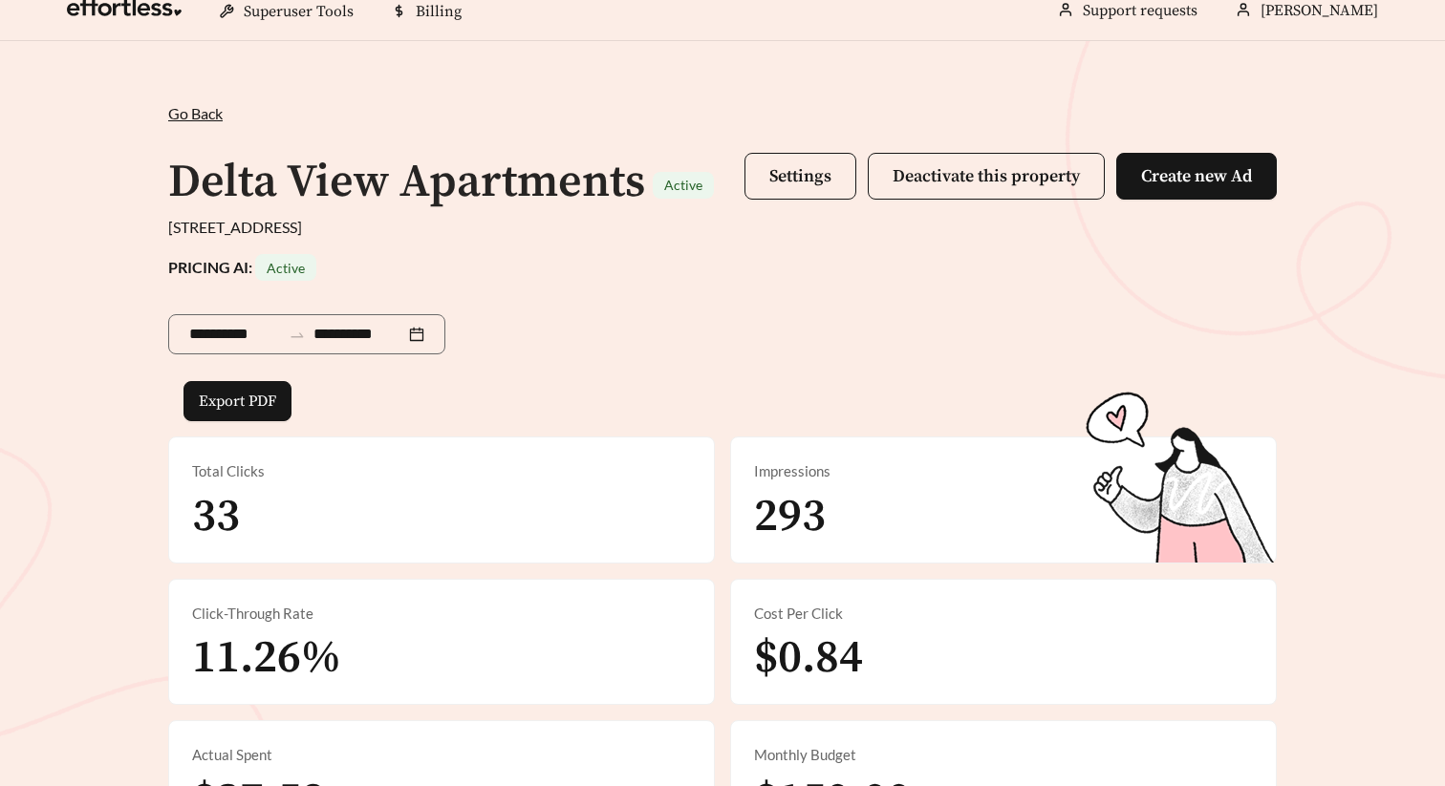
scroll to position [0, 0]
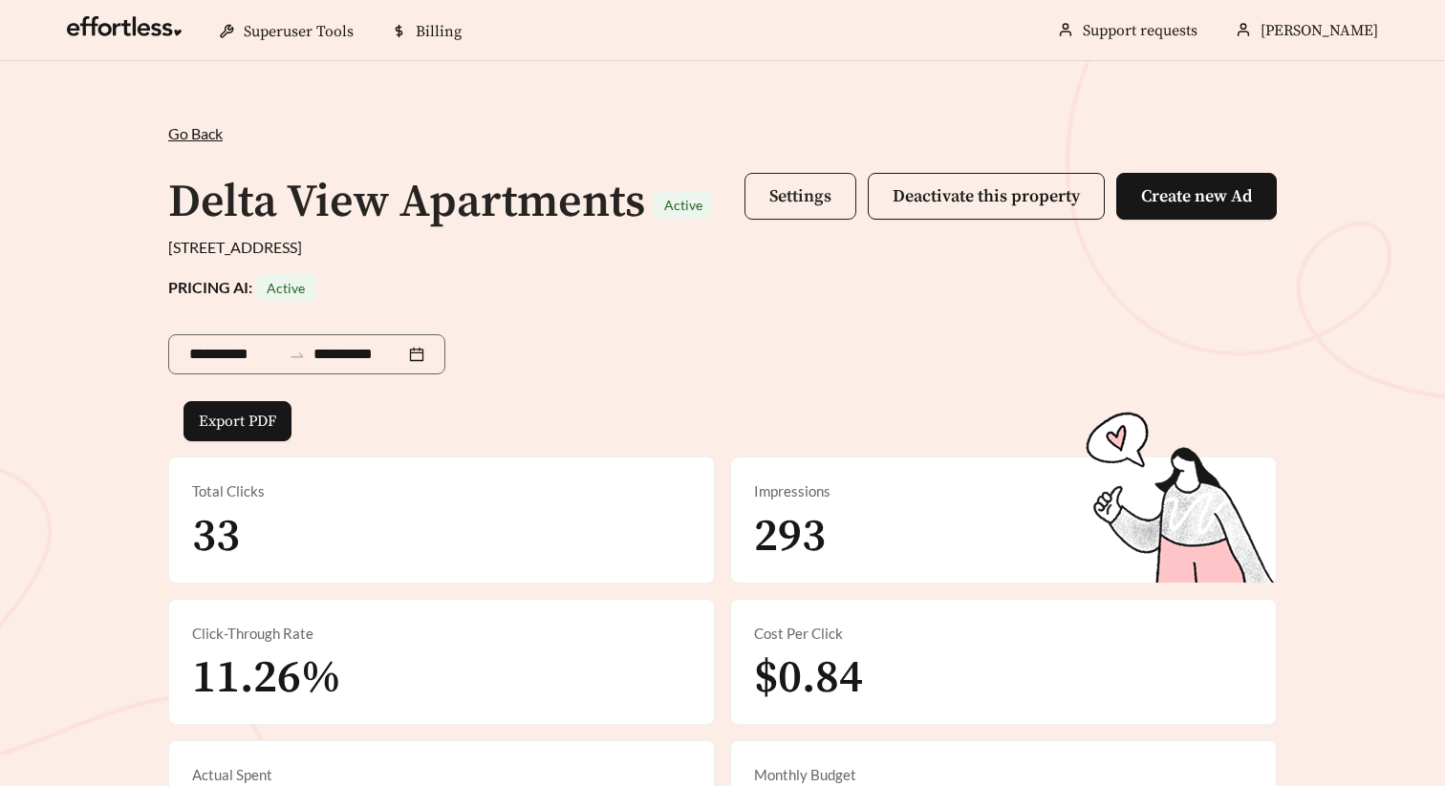
click at [757, 200] on button "Settings" at bounding box center [800, 196] width 112 height 47
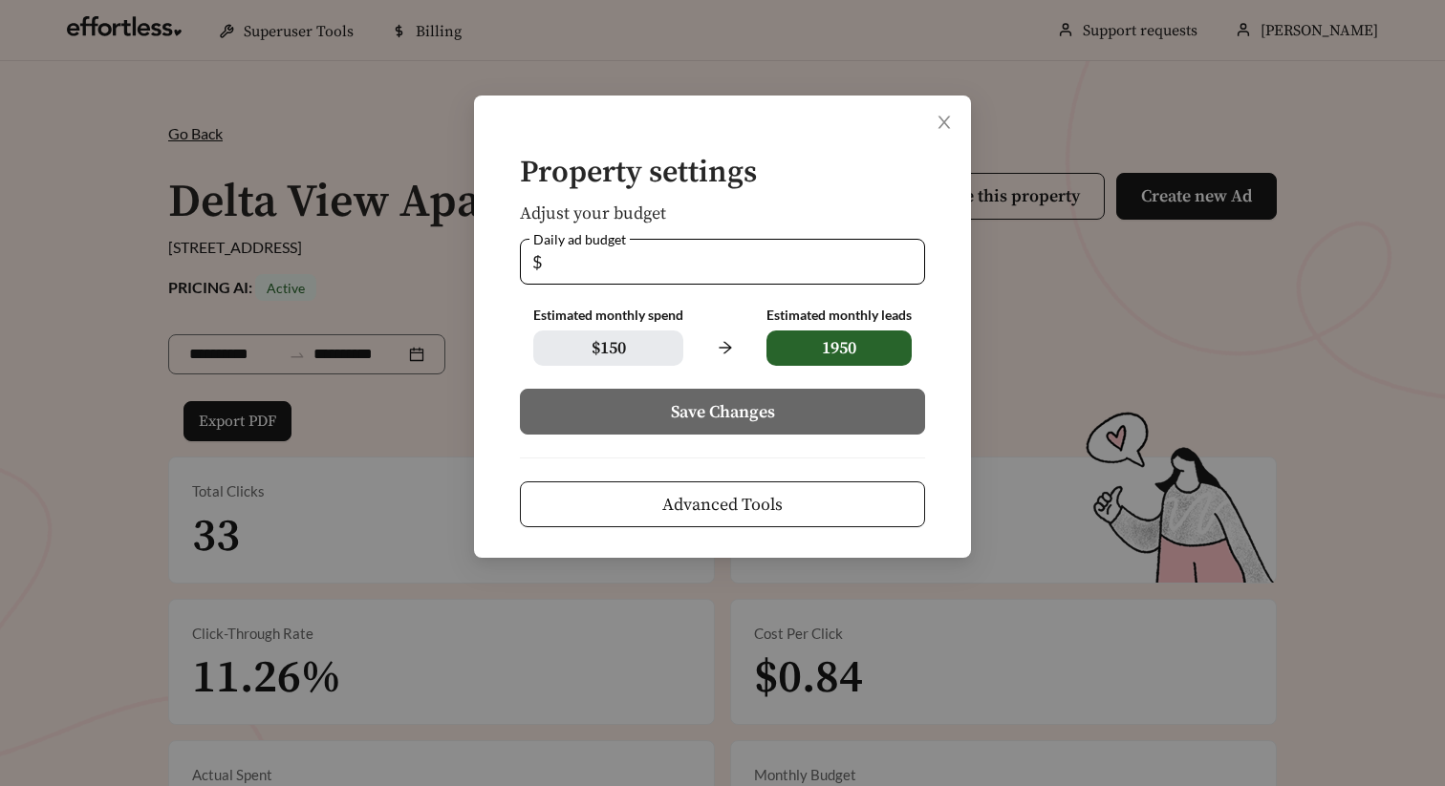
click at [786, 508] on button "Advanced Tools" at bounding box center [722, 505] width 405 height 46
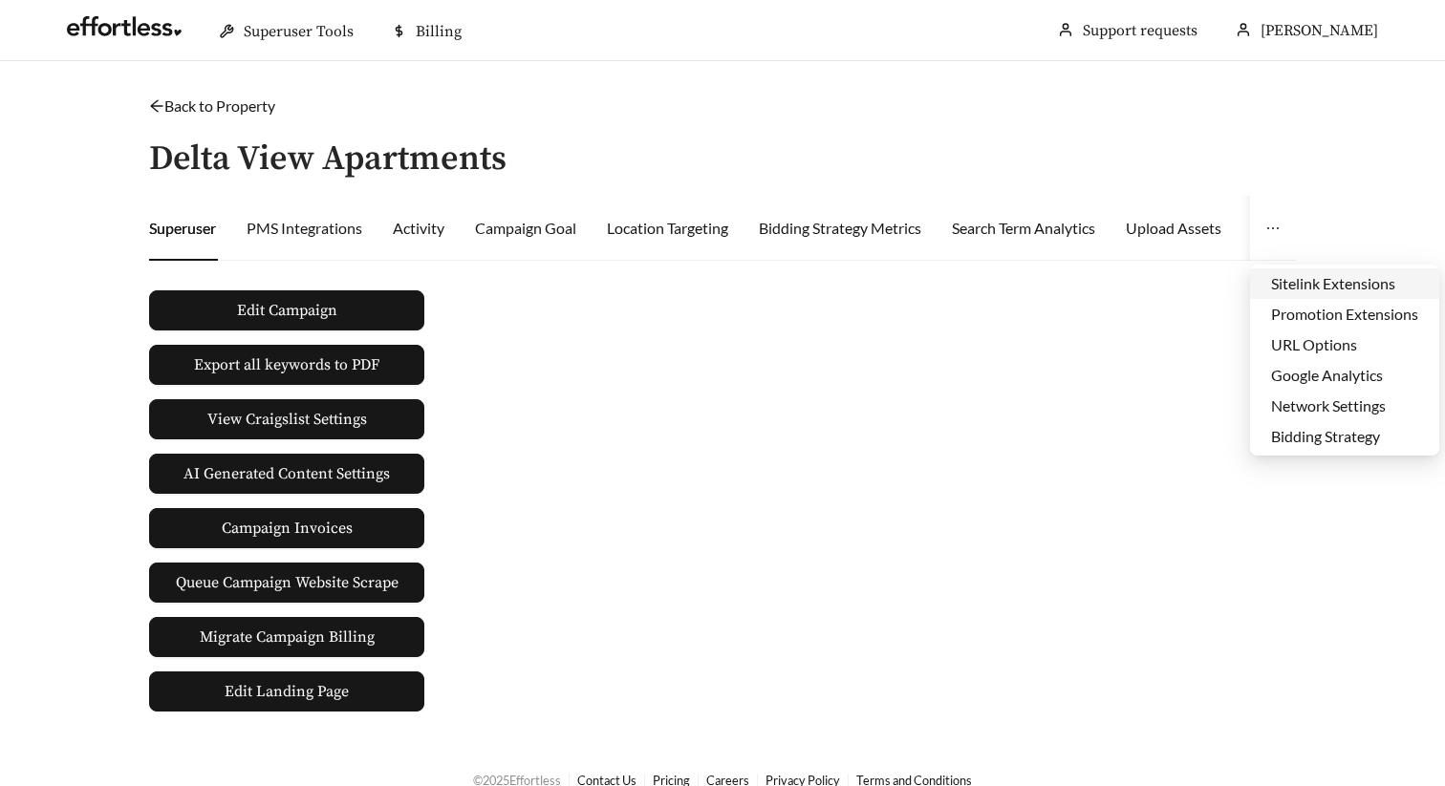
click at [1287, 274] on li "Sitelink Extensions" at bounding box center [1344, 283] width 189 height 31
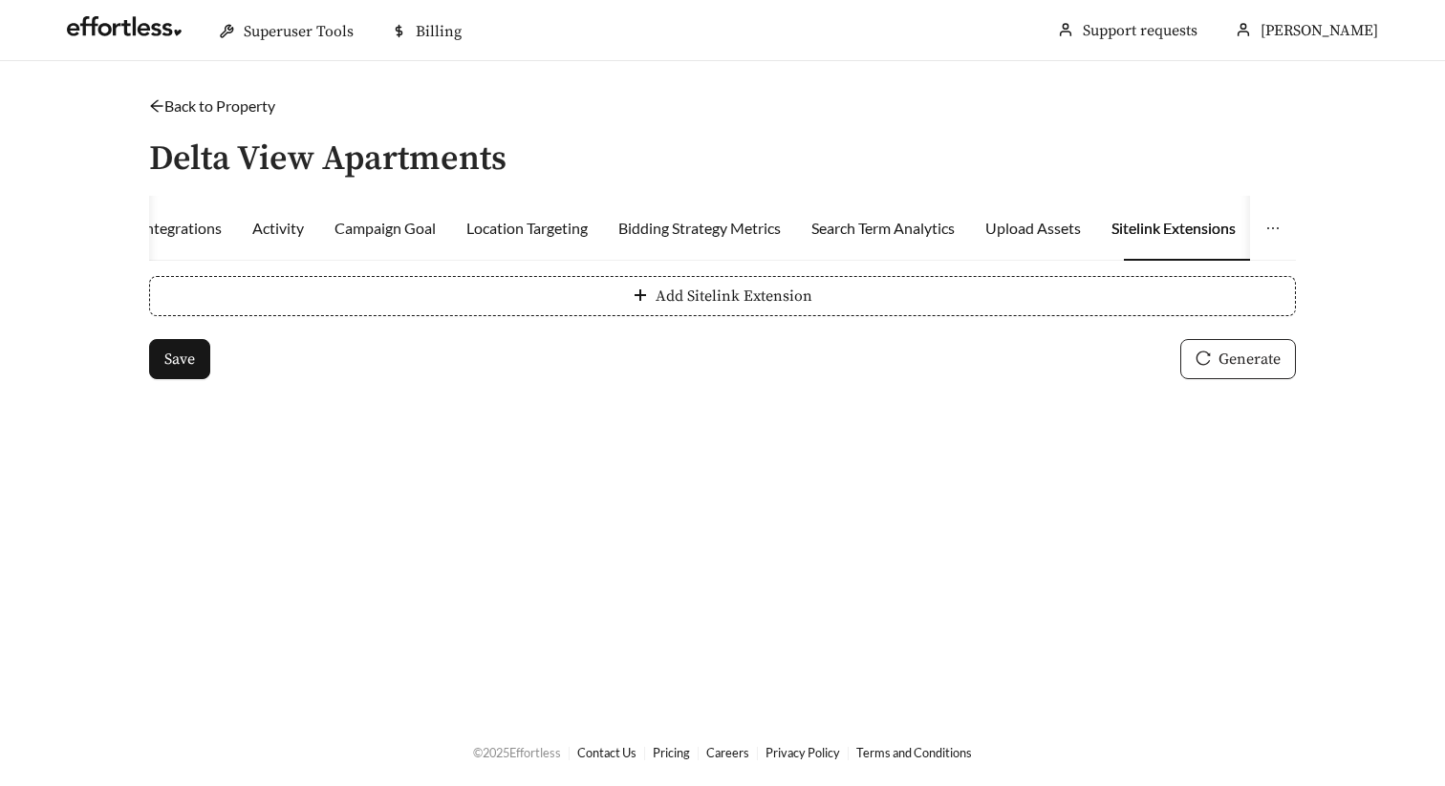
click at [1213, 355] on button "Generate" at bounding box center [1238, 359] width 116 height 40
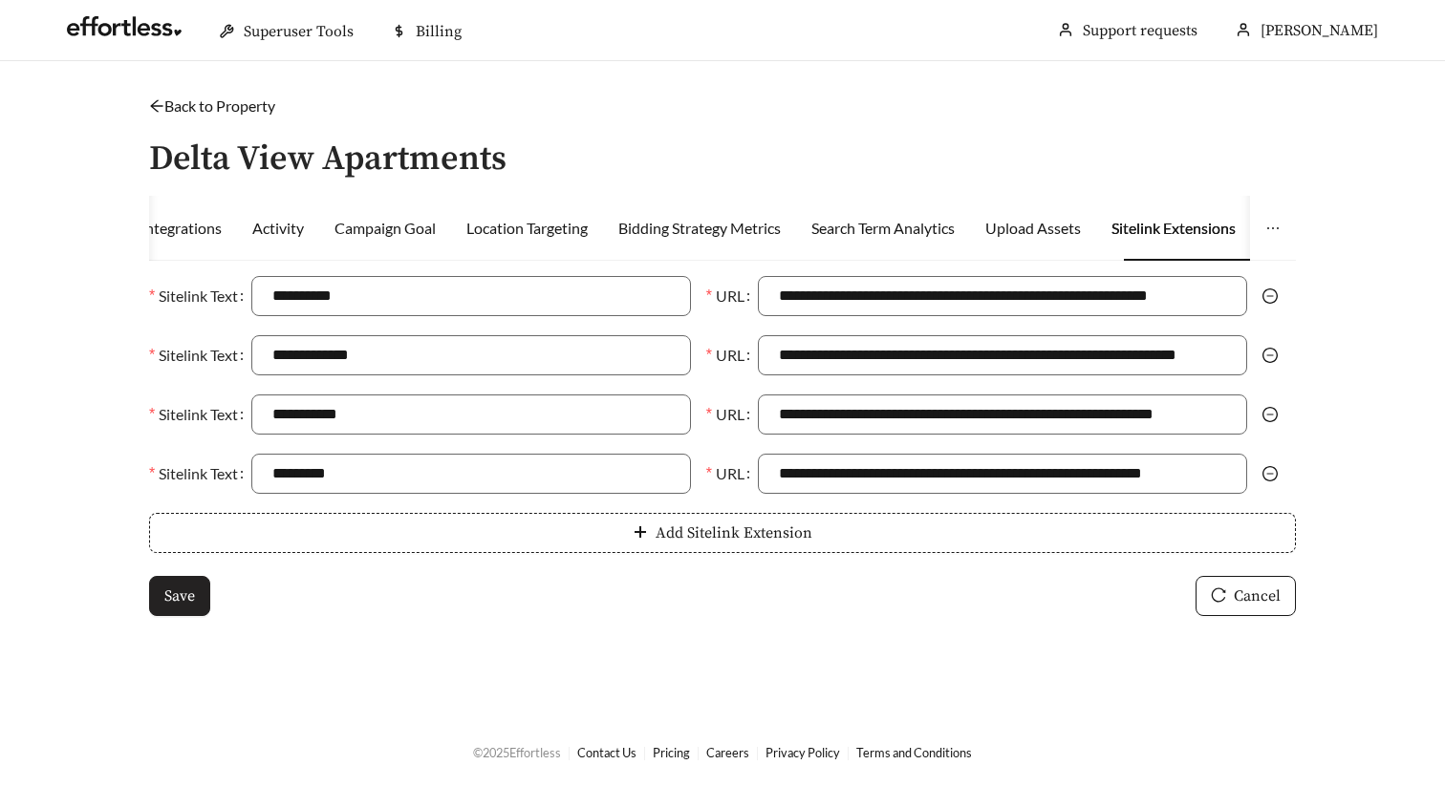
click at [189, 589] on span "Save" at bounding box center [179, 596] width 31 height 23
click at [237, 107] on link "Back to Property" at bounding box center [212, 106] width 126 height 18
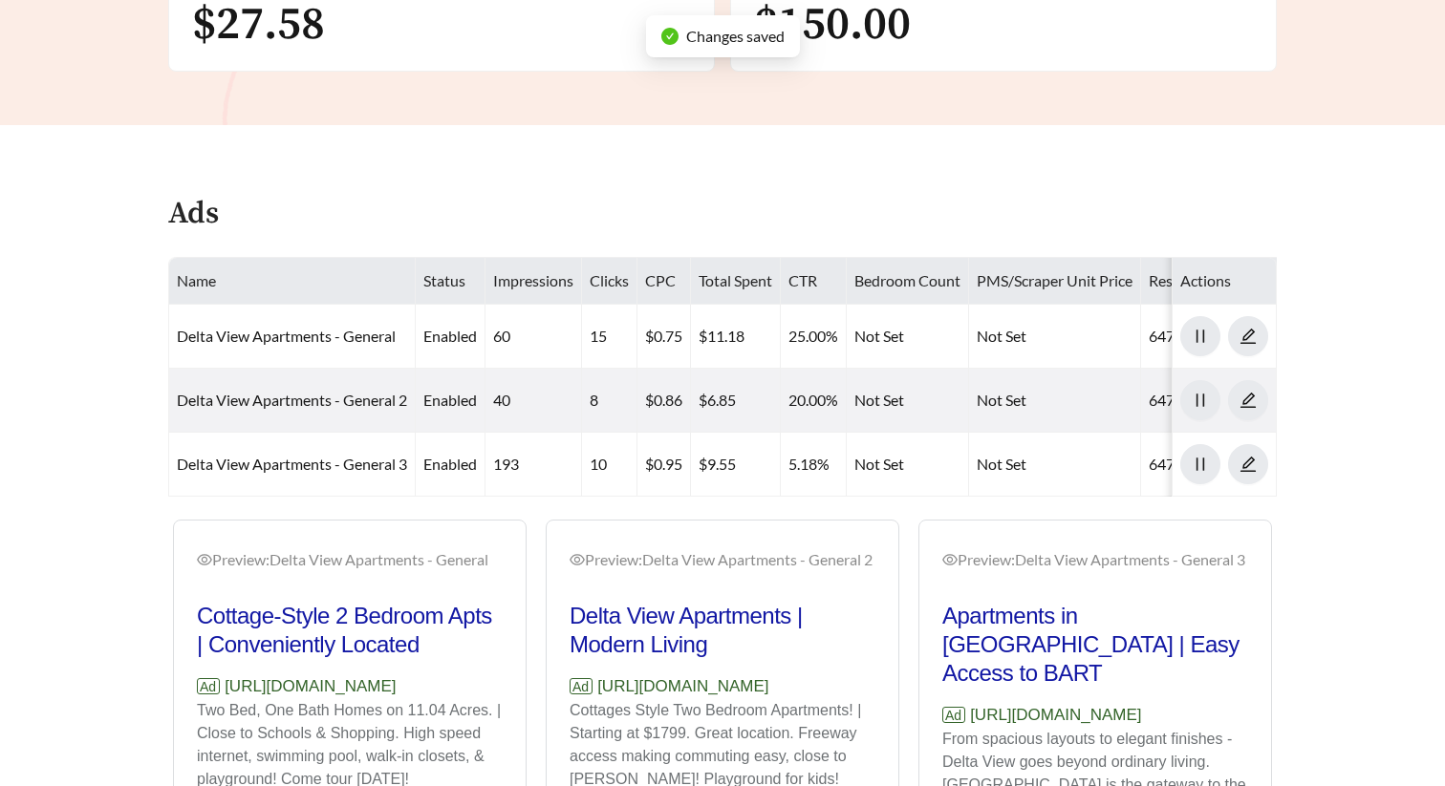
scroll to position [895, 0]
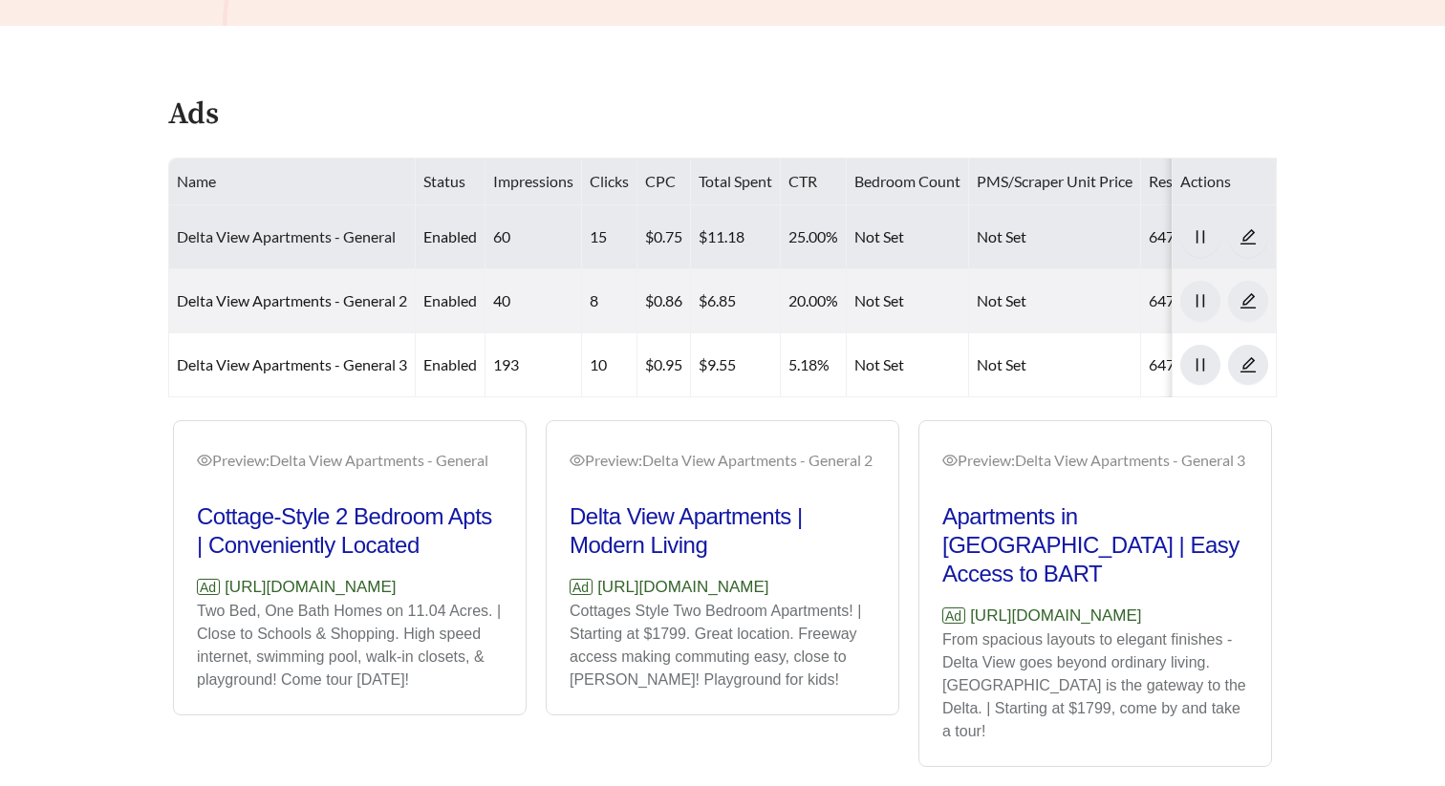
click at [328, 237] on link "Delta View Apartments - General" at bounding box center [286, 236] width 219 height 18
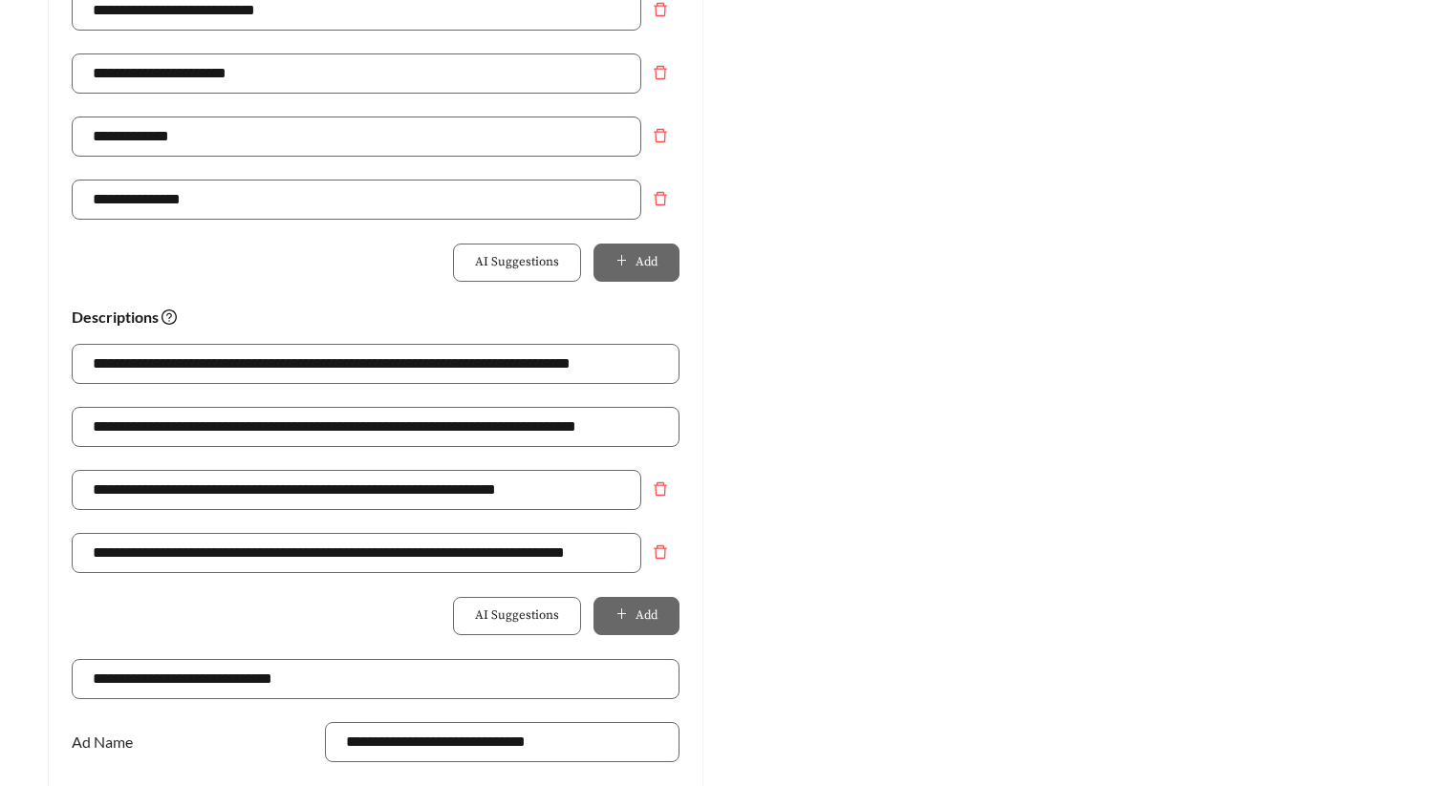
scroll to position [1162, 0]
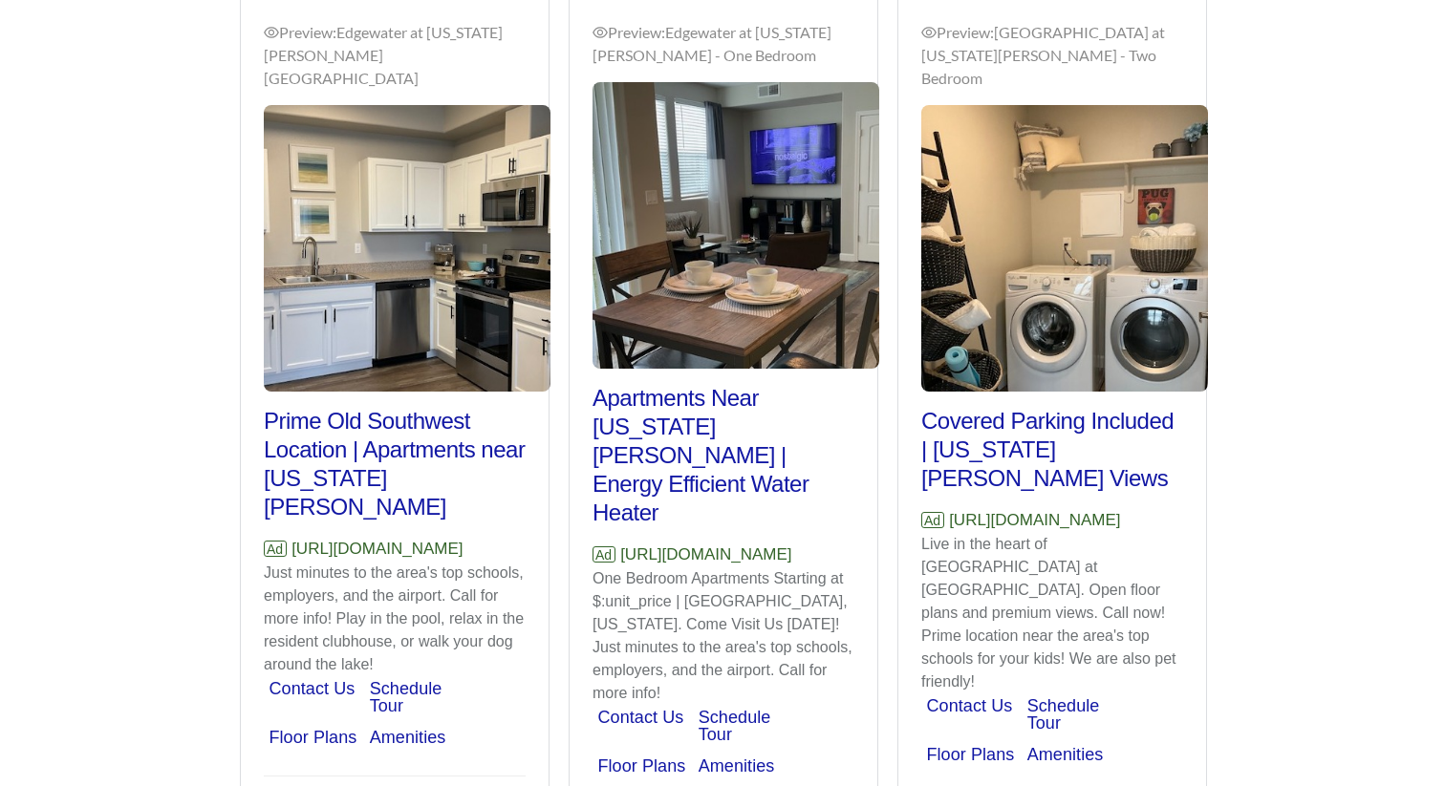
scroll to position [1608, 0]
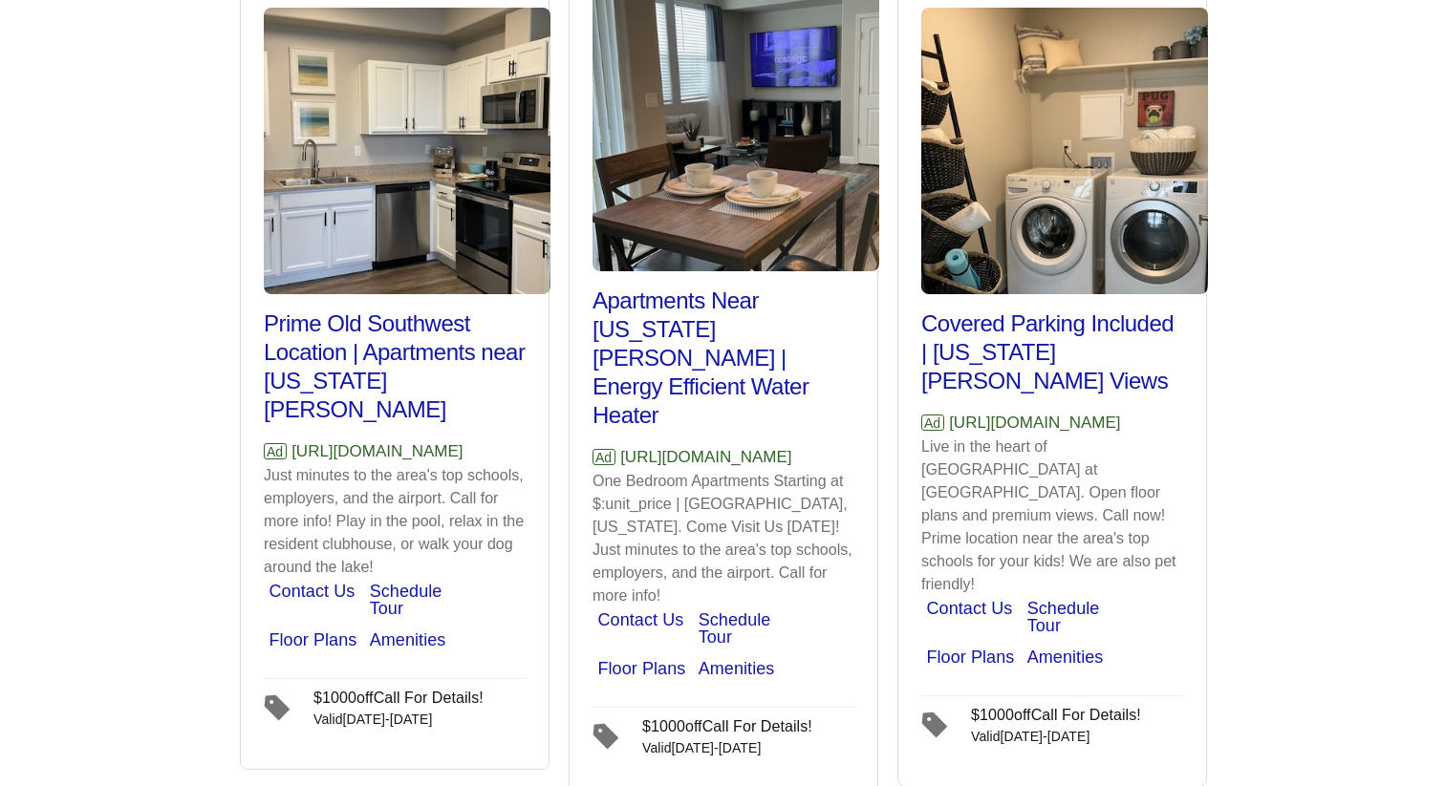
drag, startPoint x: 514, startPoint y: 403, endPoint x: 276, endPoint y: 402, distance: 237.9
click at [276, 440] on p "Ad [URL][DOMAIN_NAME]" at bounding box center [395, 452] width 262 height 25
click at [525, 393] on div "Preview: [GEOGRAPHIC_DATA] at [US_STATE][PERSON_NAME] - General Prime Old South…" at bounding box center [395, 335] width 308 height 869
click at [525, 402] on div "Preview: Edgewater at Virginia Lake - General Prime Old Southwest Location | Ap…" at bounding box center [395, 335] width 308 height 869
drag, startPoint x: 525, startPoint y: 402, endPoint x: 453, endPoint y: 400, distance: 72.6
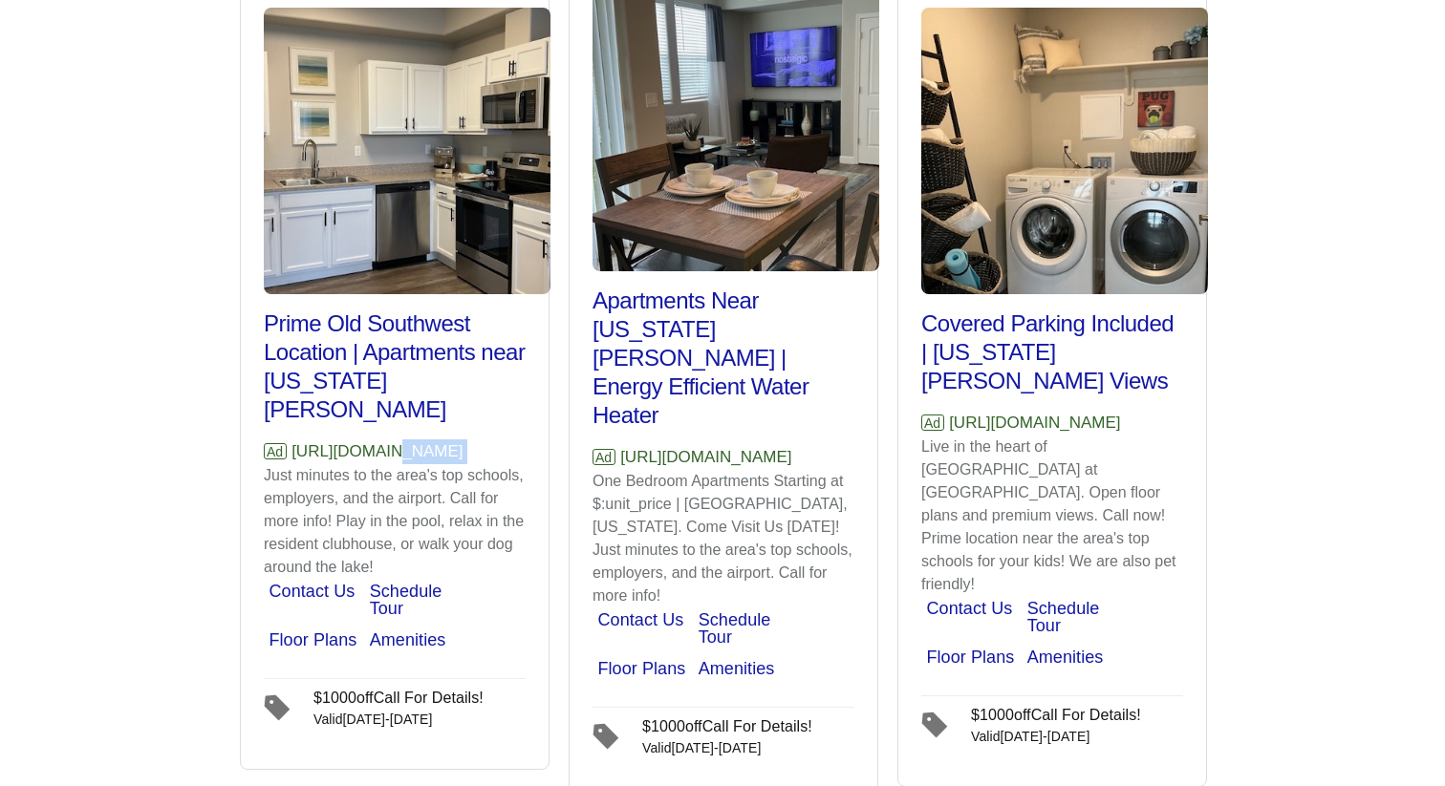
click at [453, 400] on div "Preview: Edgewater at Virginia Lake - General Prime Old Southwest Location | Ap…" at bounding box center [395, 335] width 308 height 869
click at [522, 440] on p "Ad https://www.edgewatervl.com" at bounding box center [395, 452] width 262 height 25
drag, startPoint x: 872, startPoint y: 391, endPoint x: 621, endPoint y: 392, distance: 251.3
click at [621, 392] on div "Preview: Edgewater at Virginia Lake - One Bedroom Apartments Near Virginia Lake…" at bounding box center [723, 349] width 308 height 897
copy p "https://www.edgewatervl.com"
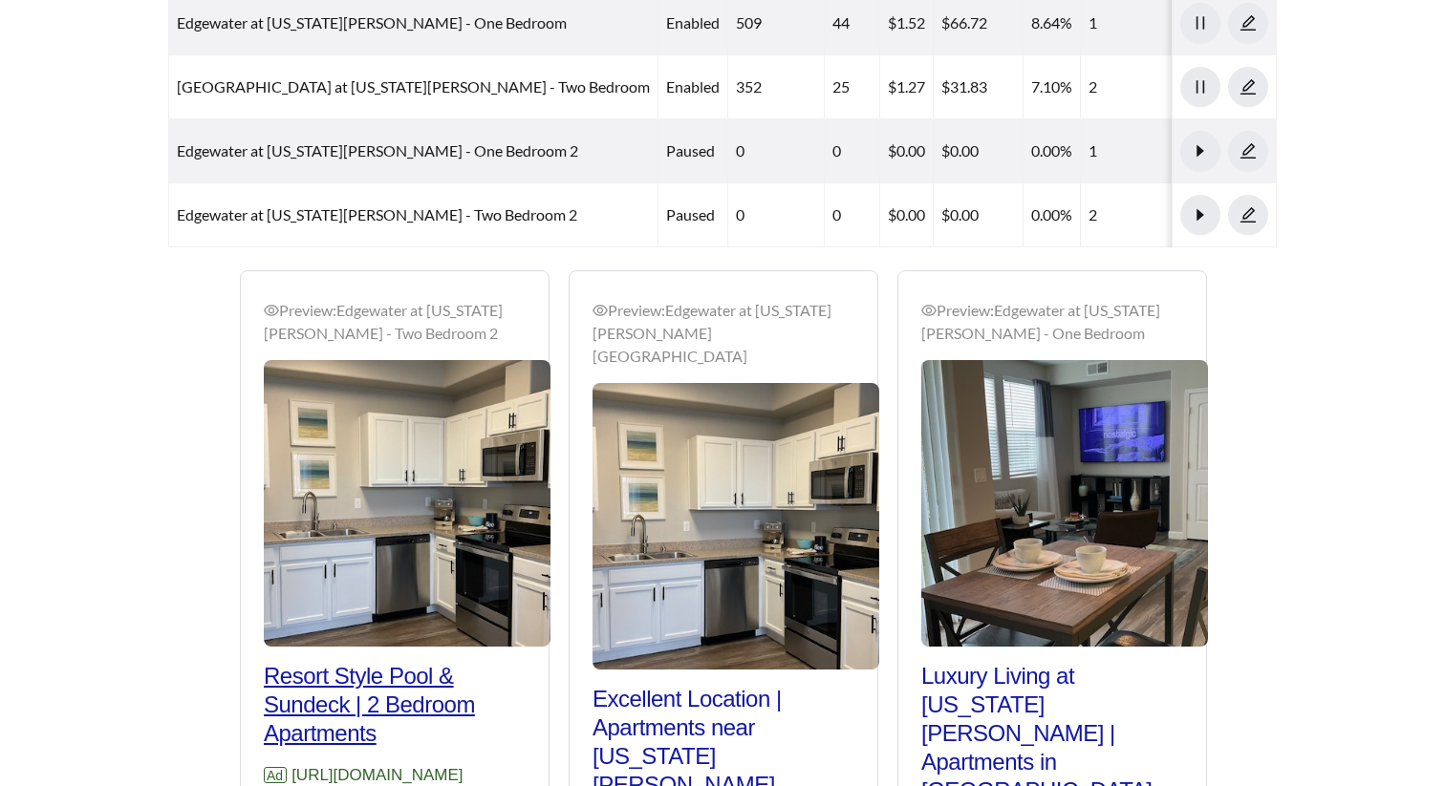
scroll to position [1037, 0]
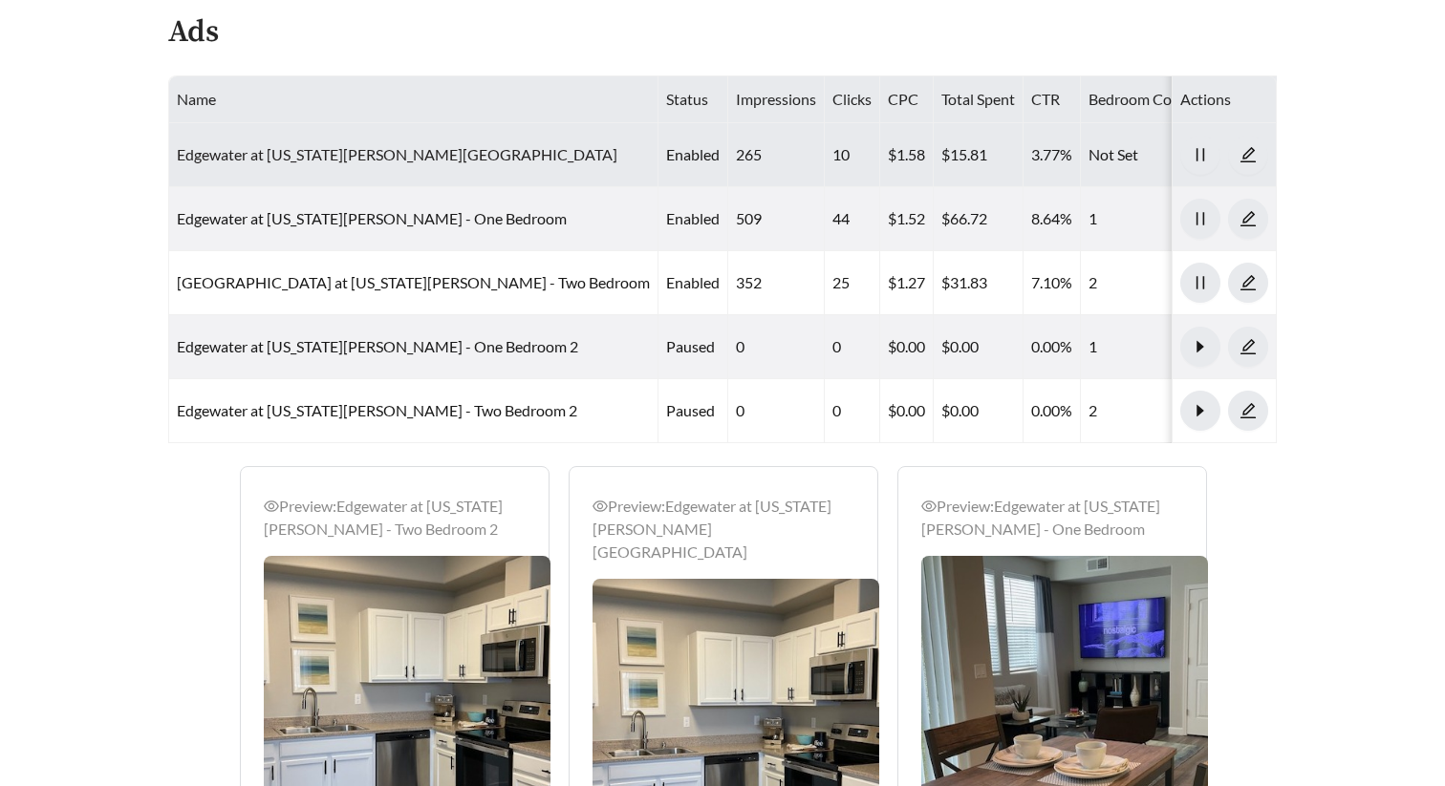
click at [350, 162] on link "Edgewater at Virginia Lake - General" at bounding box center [397, 154] width 440 height 18
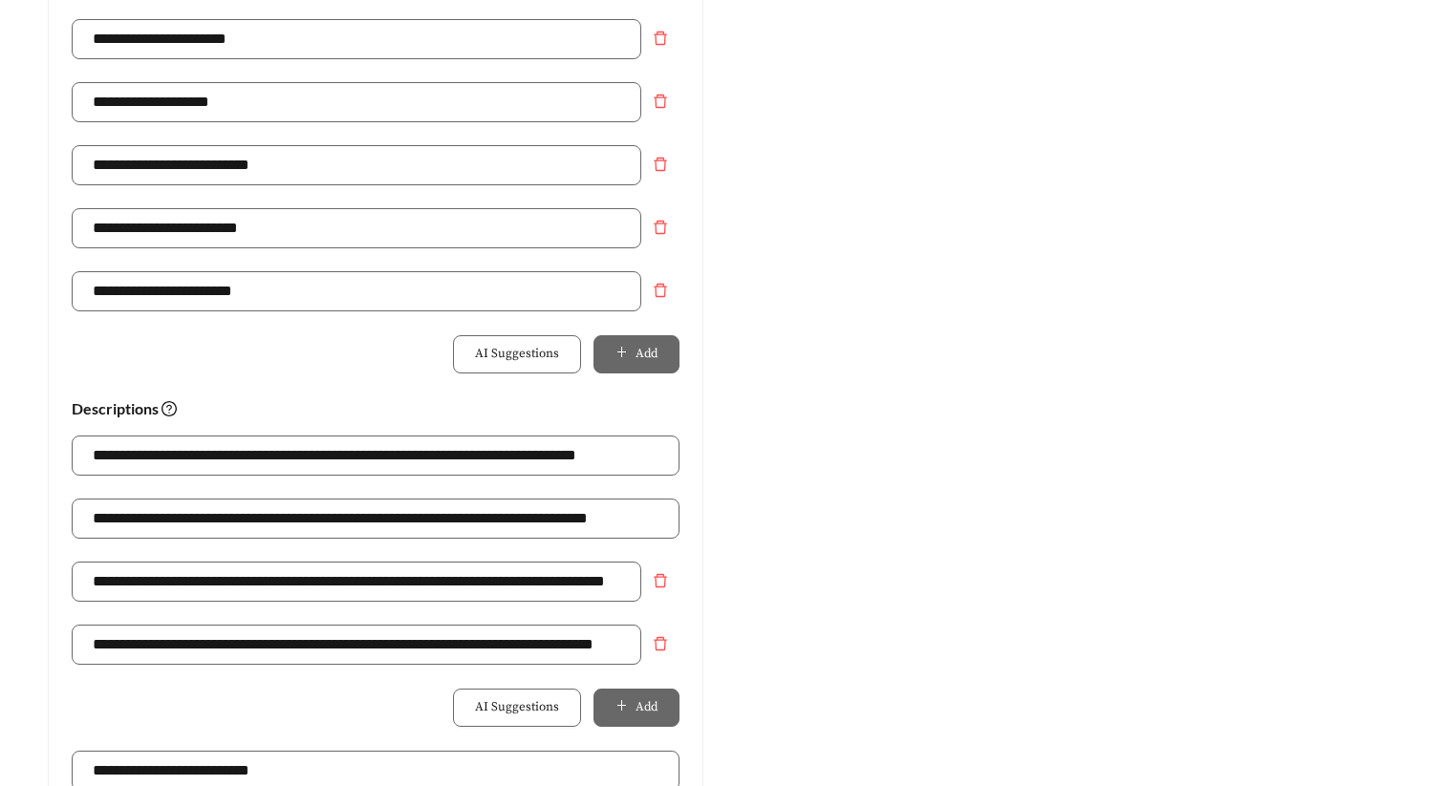
scroll to position [1009, 0]
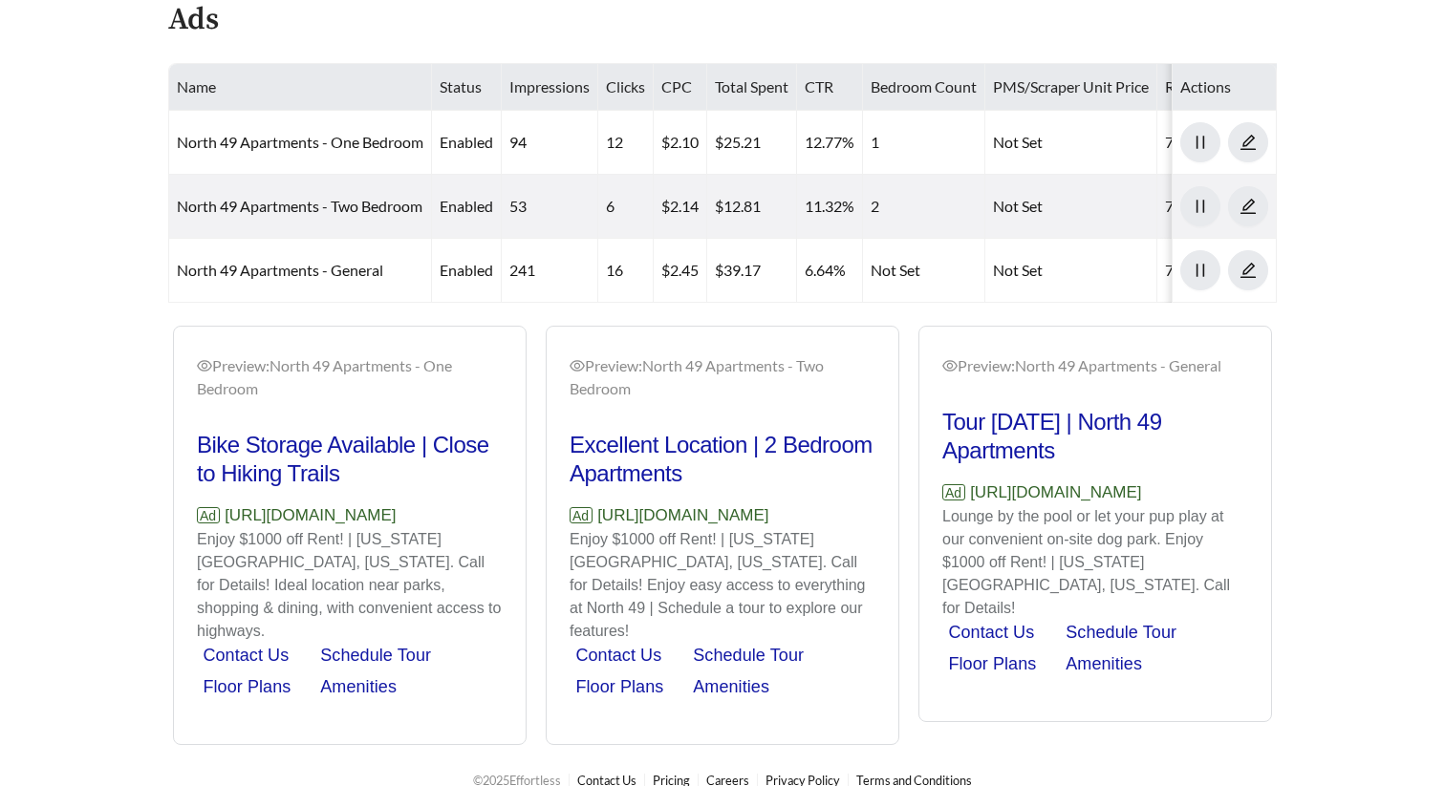
scroll to position [993, 0]
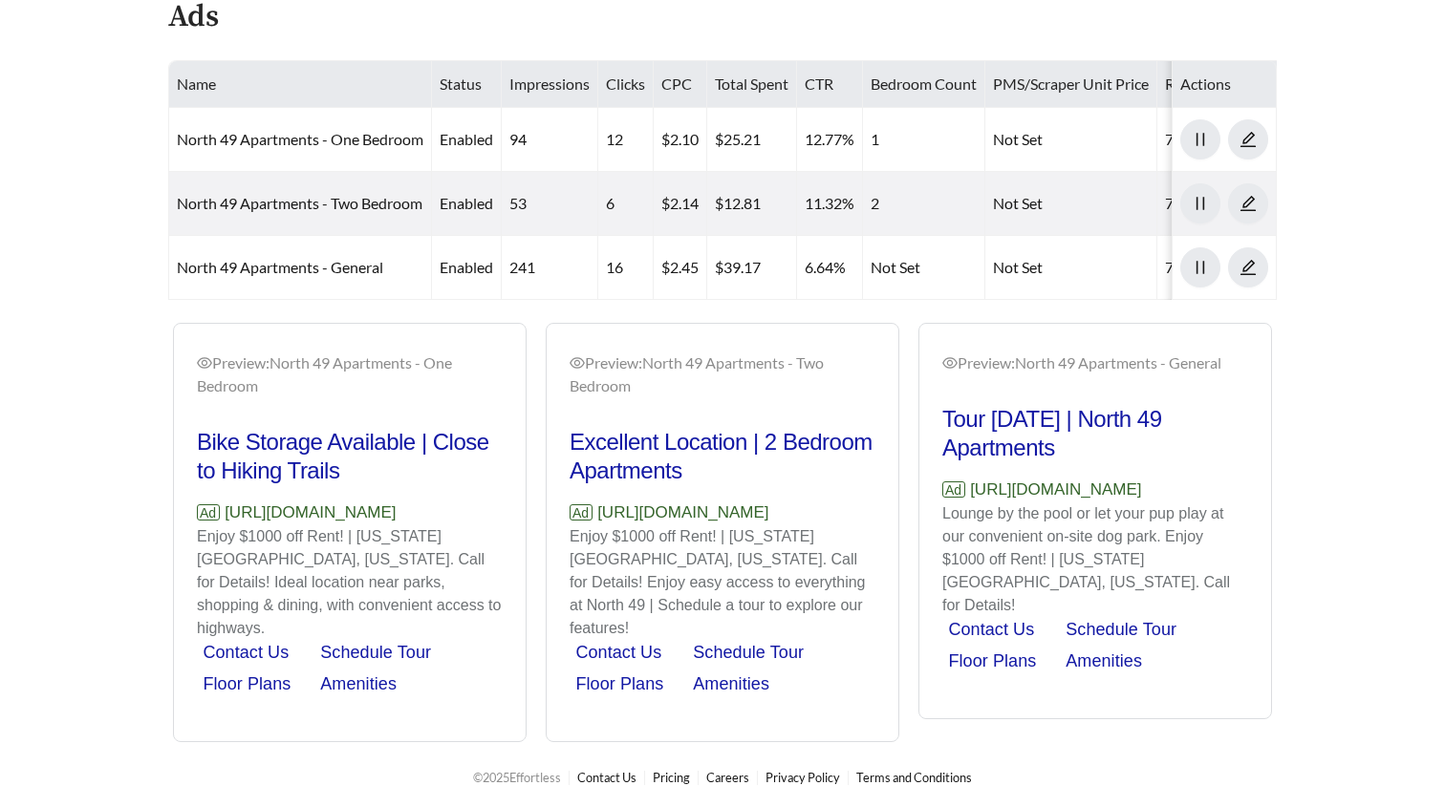
drag, startPoint x: 477, startPoint y: 515, endPoint x: 226, endPoint y: 517, distance: 250.3
click at [226, 517] on p "Ad [URL][DOMAIN_NAME]" at bounding box center [350, 513] width 306 height 25
copy p "[URL][DOMAIN_NAME]"
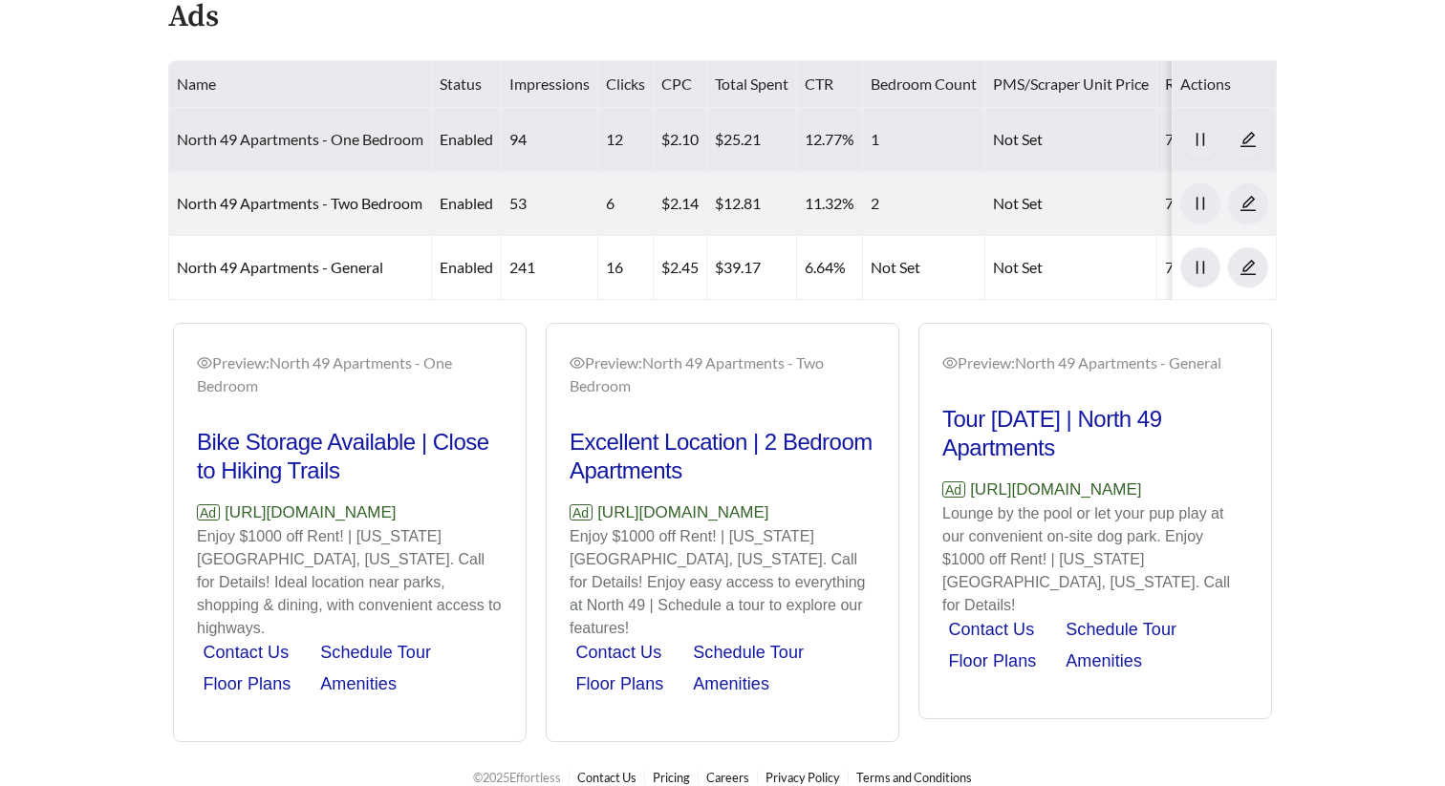
click at [360, 143] on link "North 49 Apartments - One Bedroom" at bounding box center [300, 139] width 247 height 18
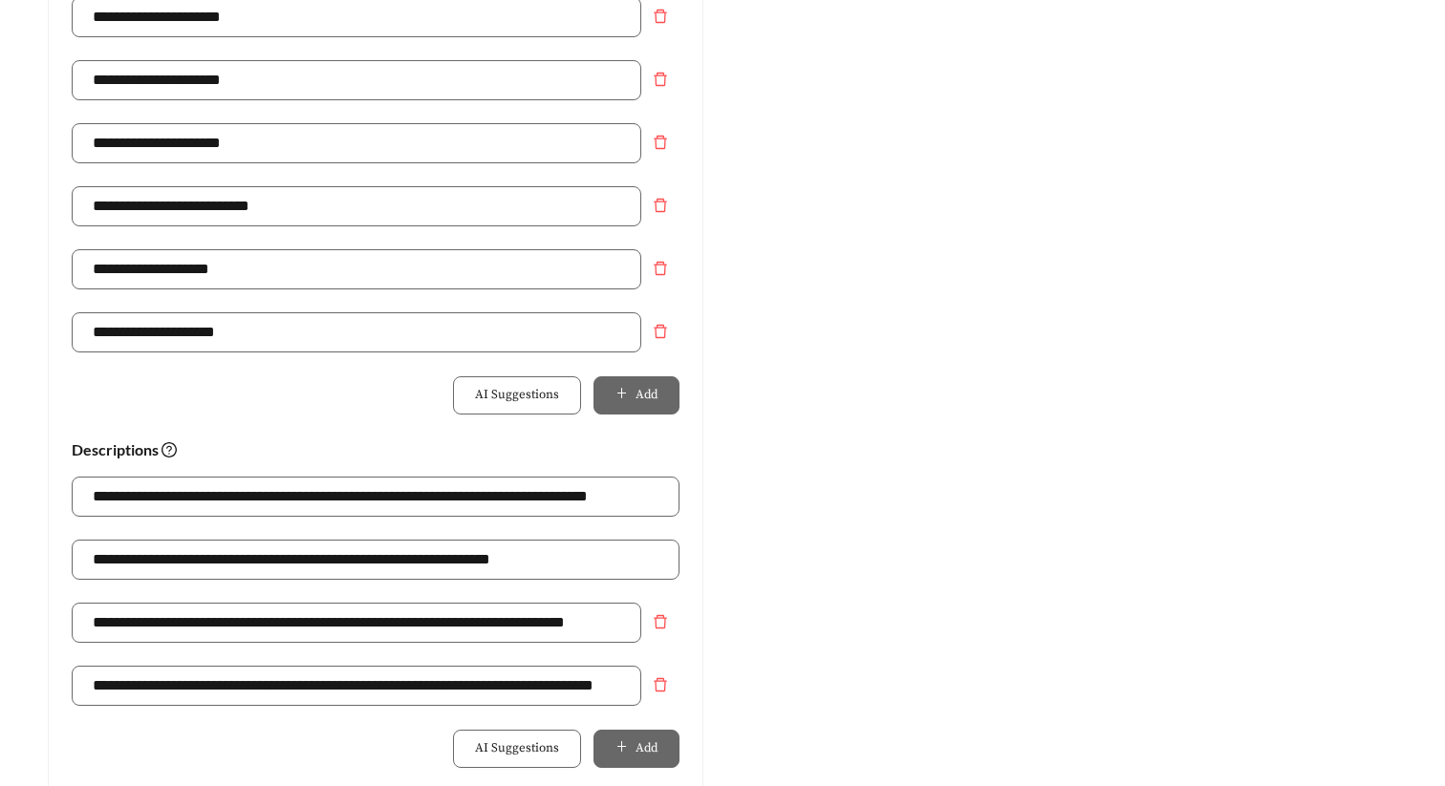
scroll to position [967, 0]
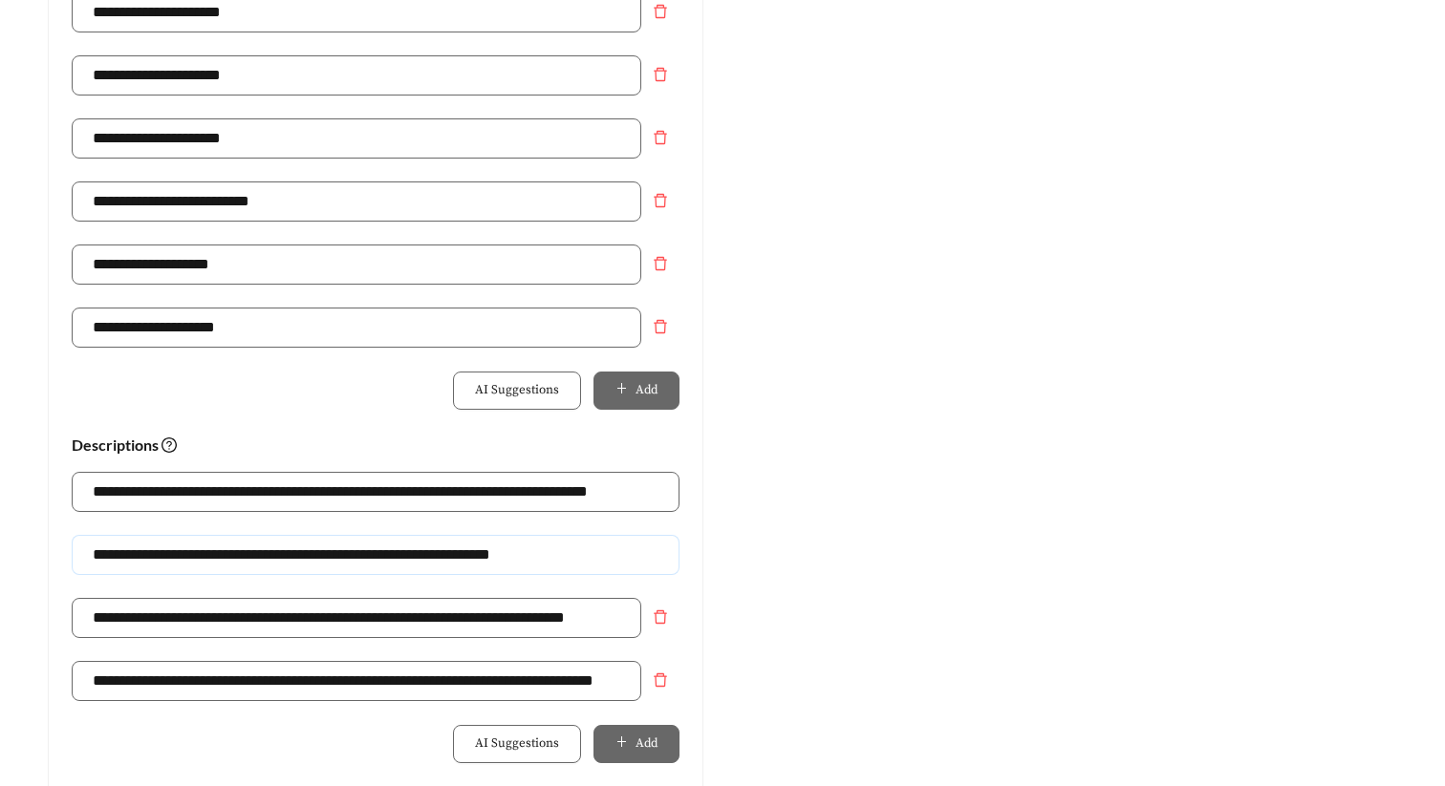
click at [187, 559] on input "**********" at bounding box center [376, 555] width 608 height 40
click at [480, 558] on input "**********" at bounding box center [376, 555] width 608 height 40
type input "**********"
click at [913, 489] on div "Preview: North 49 Apartments - One Bedroom Schedule A Tour | Tour [DATE] Ad [UR…" at bounding box center [1069, 158] width 694 height 1868
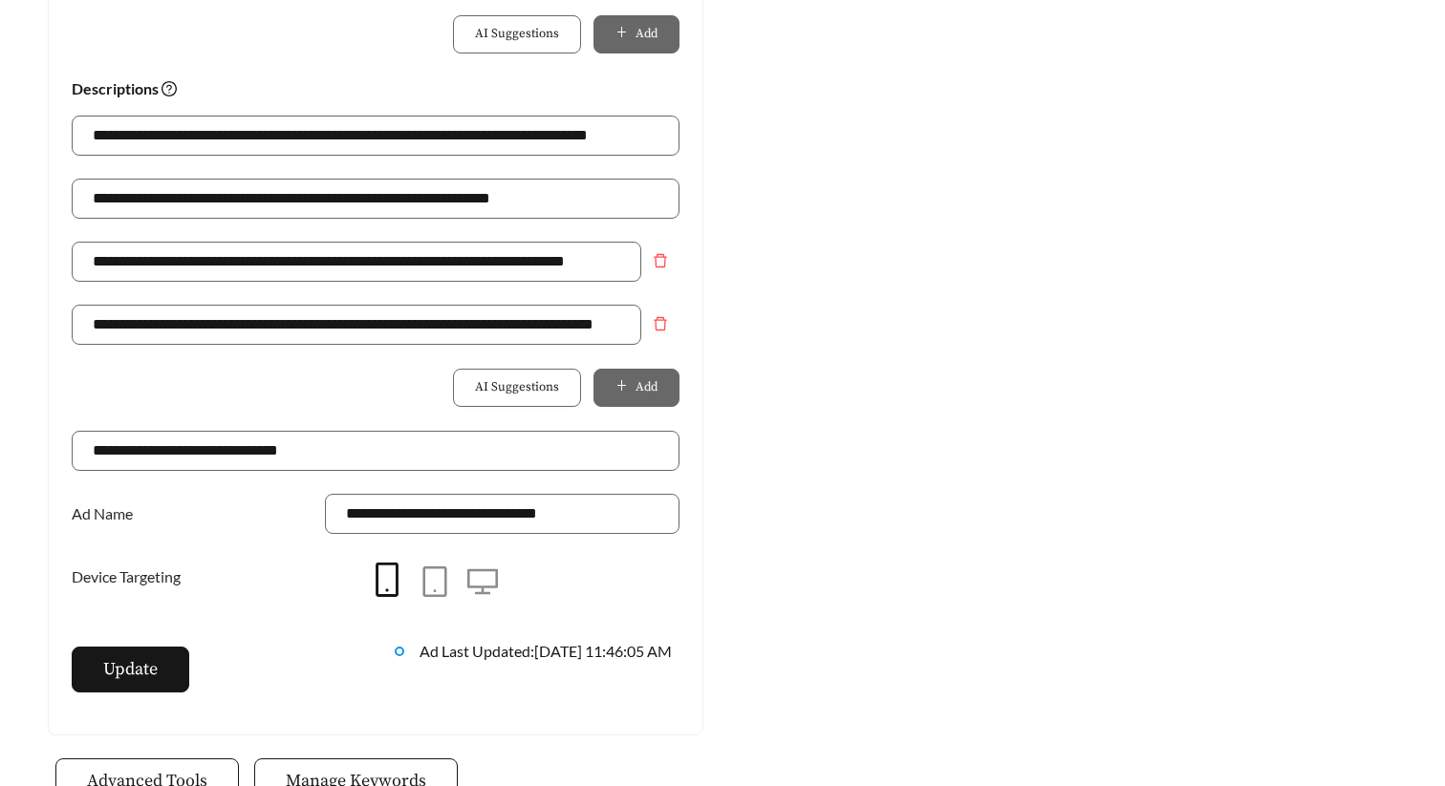
scroll to position [1335, 0]
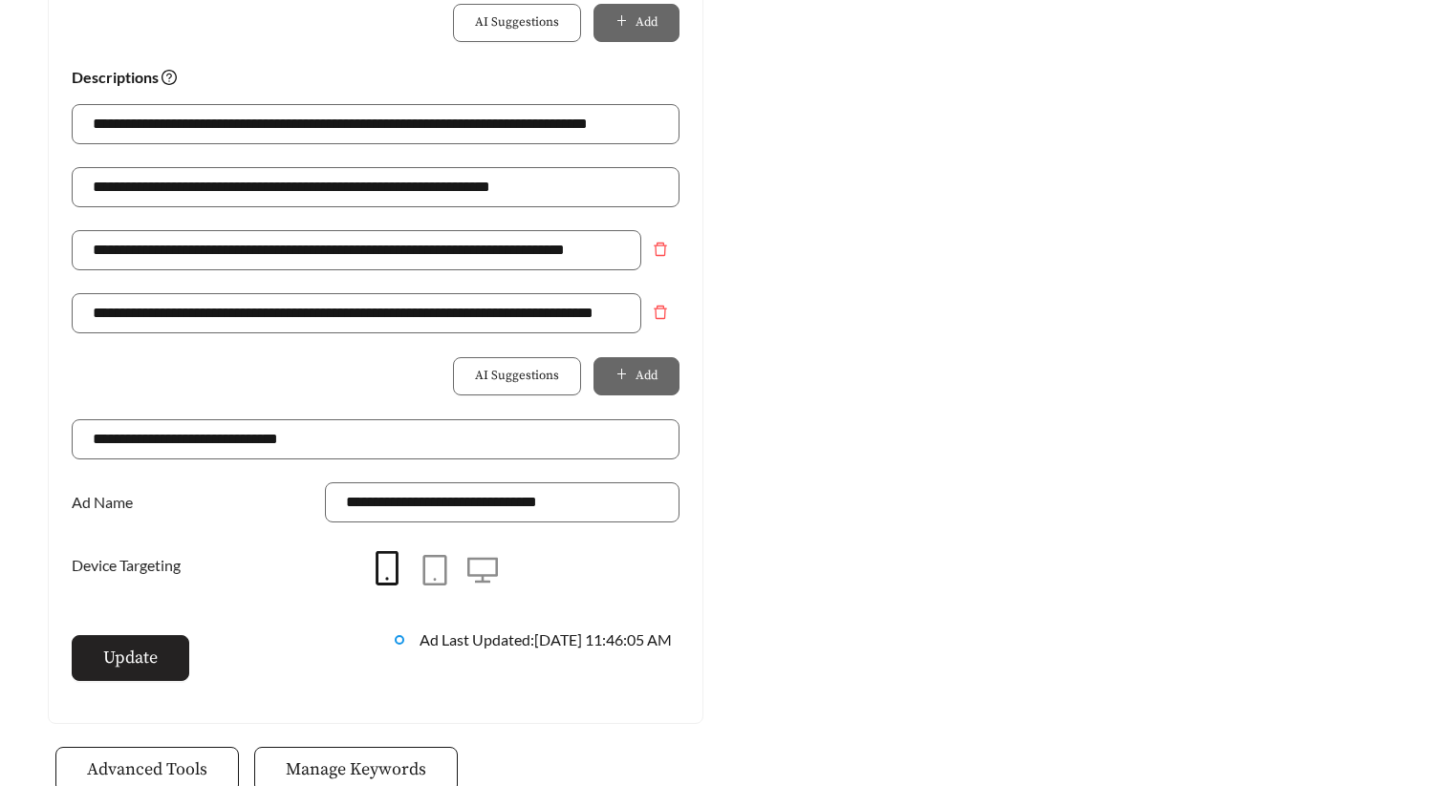
click at [141, 667] on span "Update" at bounding box center [130, 658] width 54 height 26
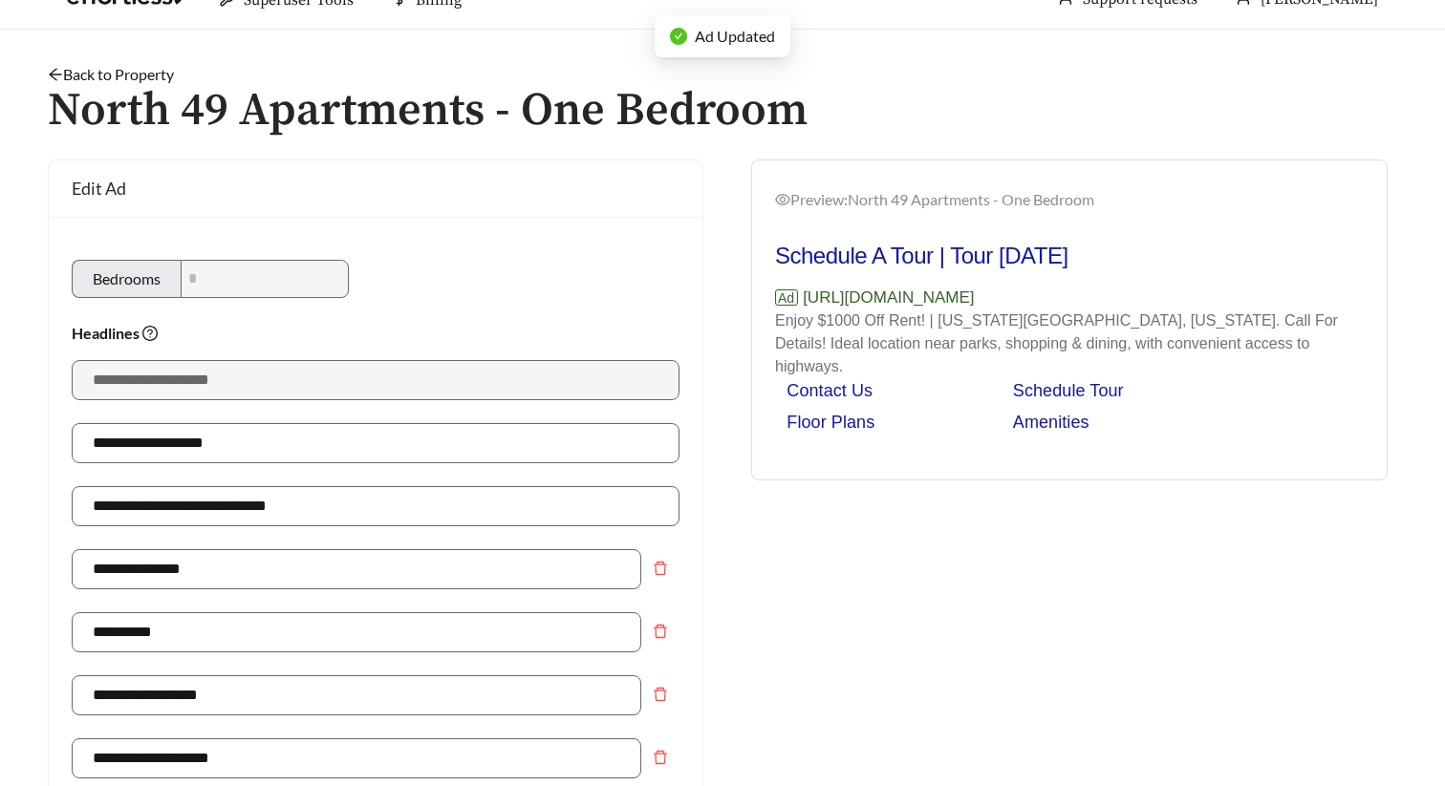
scroll to position [8, 0]
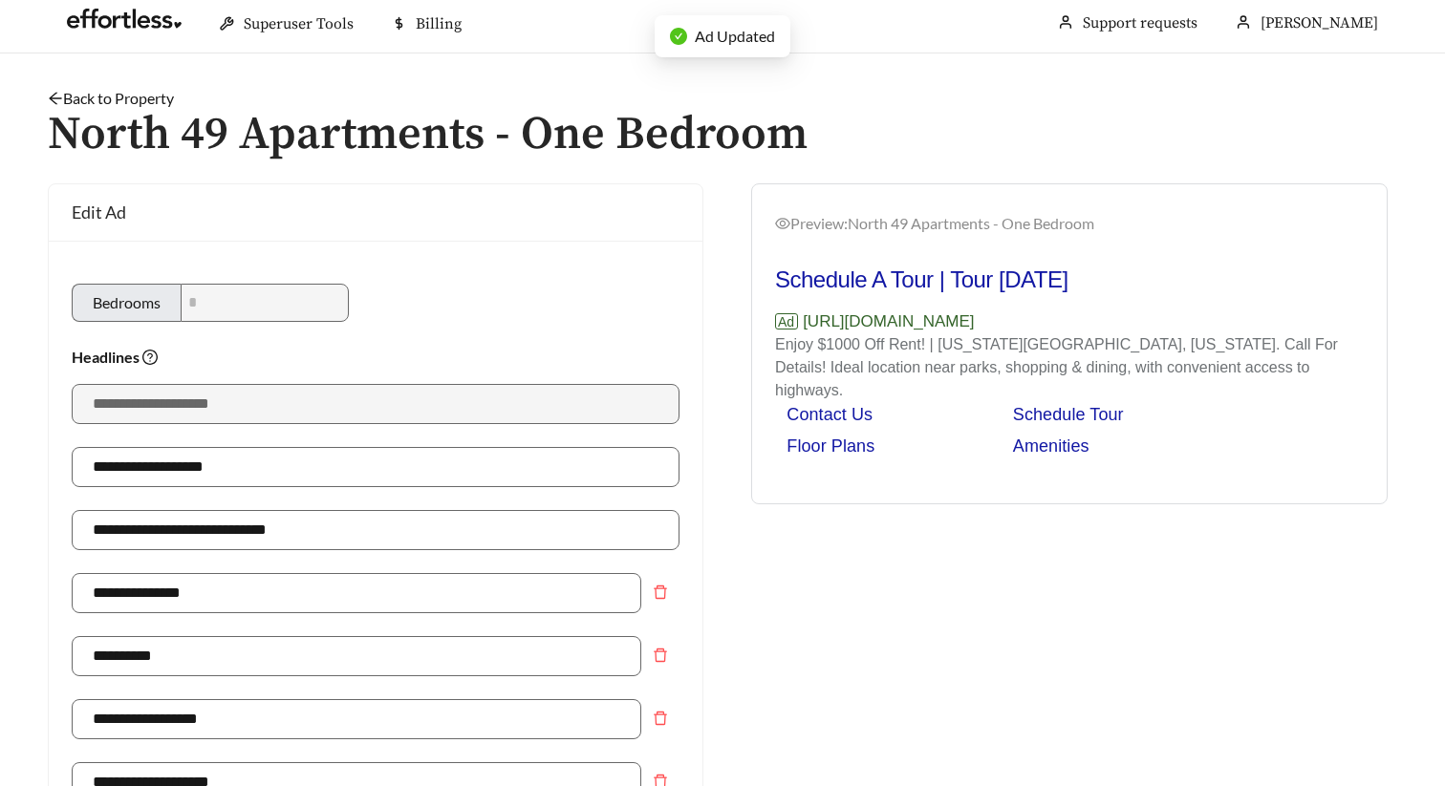
click at [154, 90] on link "Back to Property" at bounding box center [111, 98] width 126 height 18
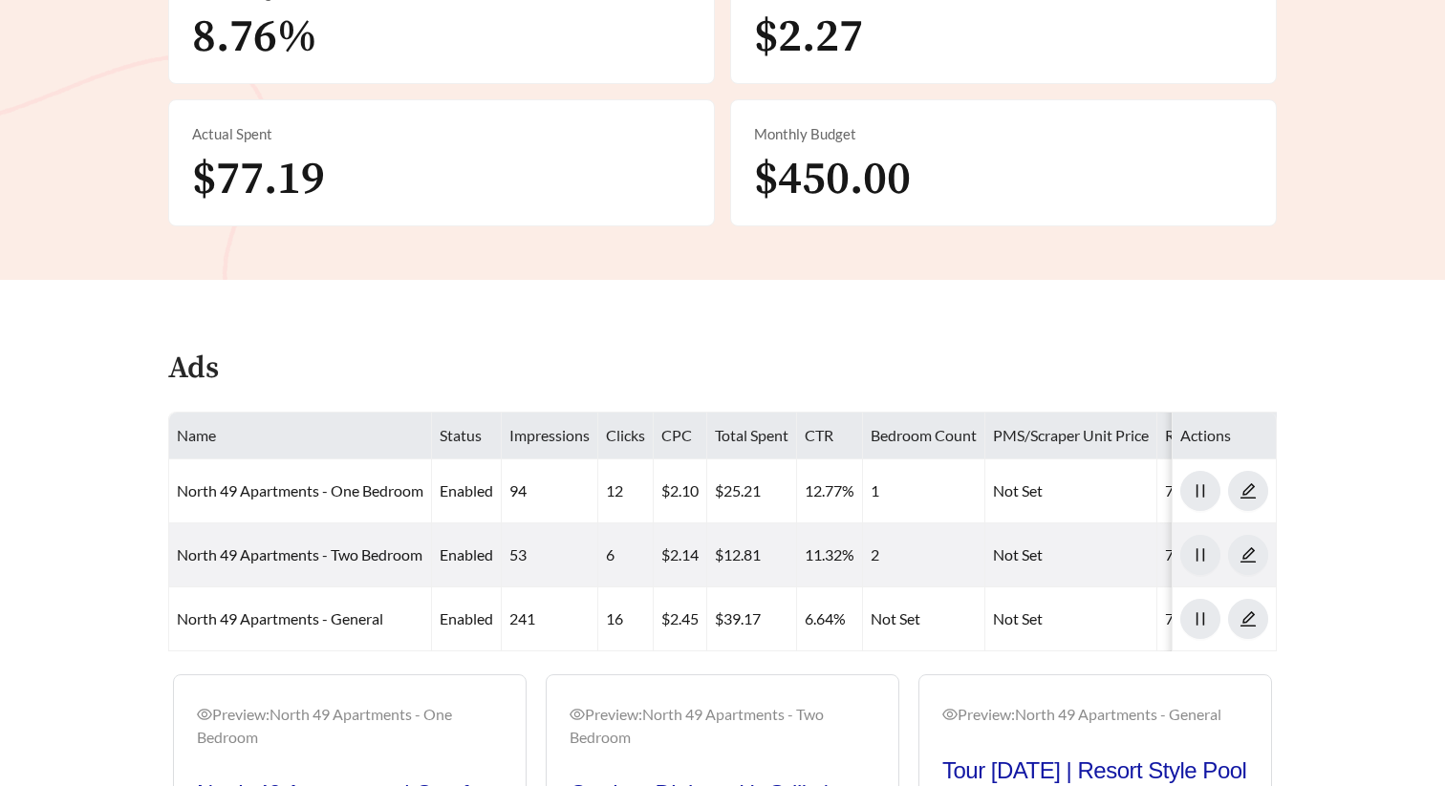
scroll to position [718, 0]
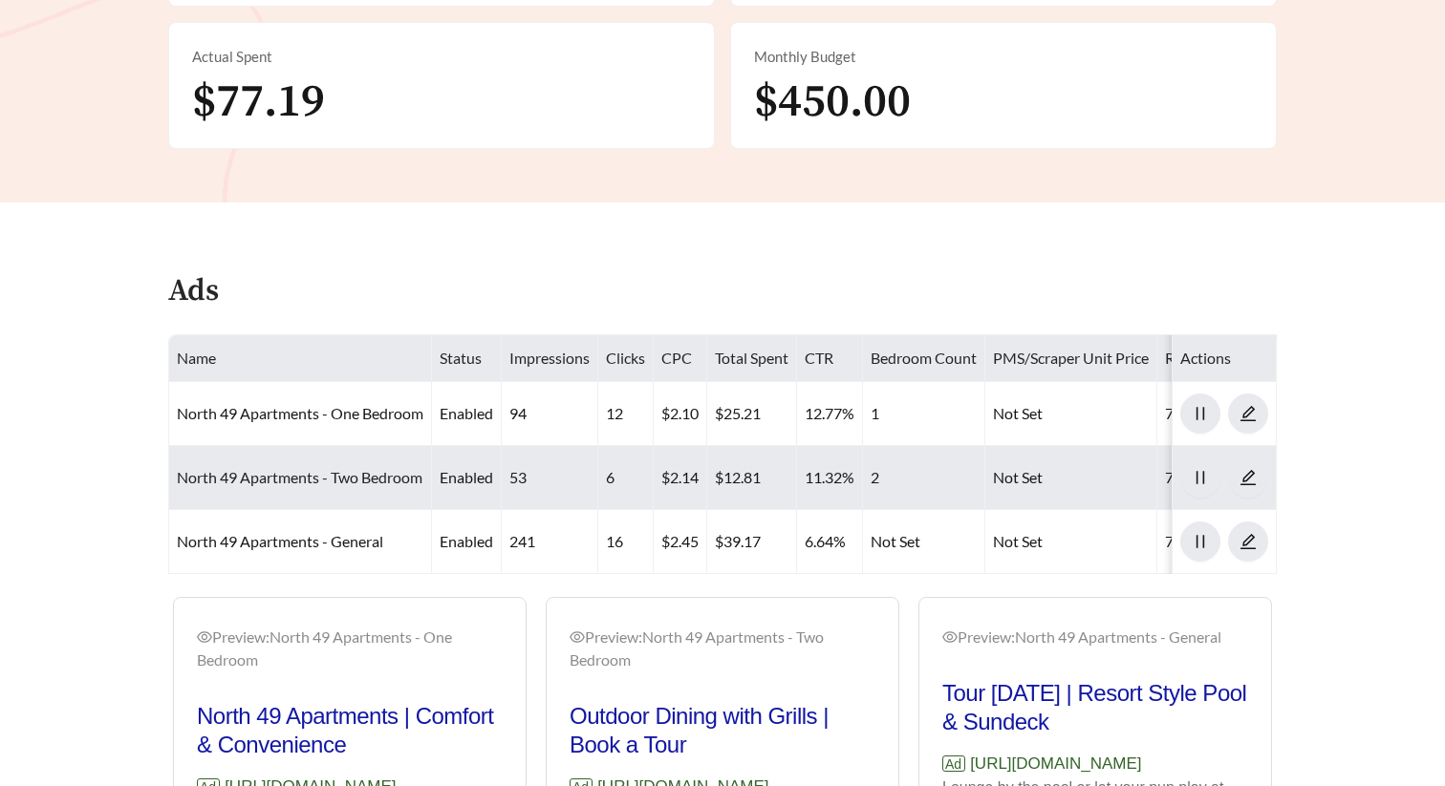
click at [277, 473] on link "North 49 Apartments - Two Bedroom" at bounding box center [300, 477] width 246 height 18
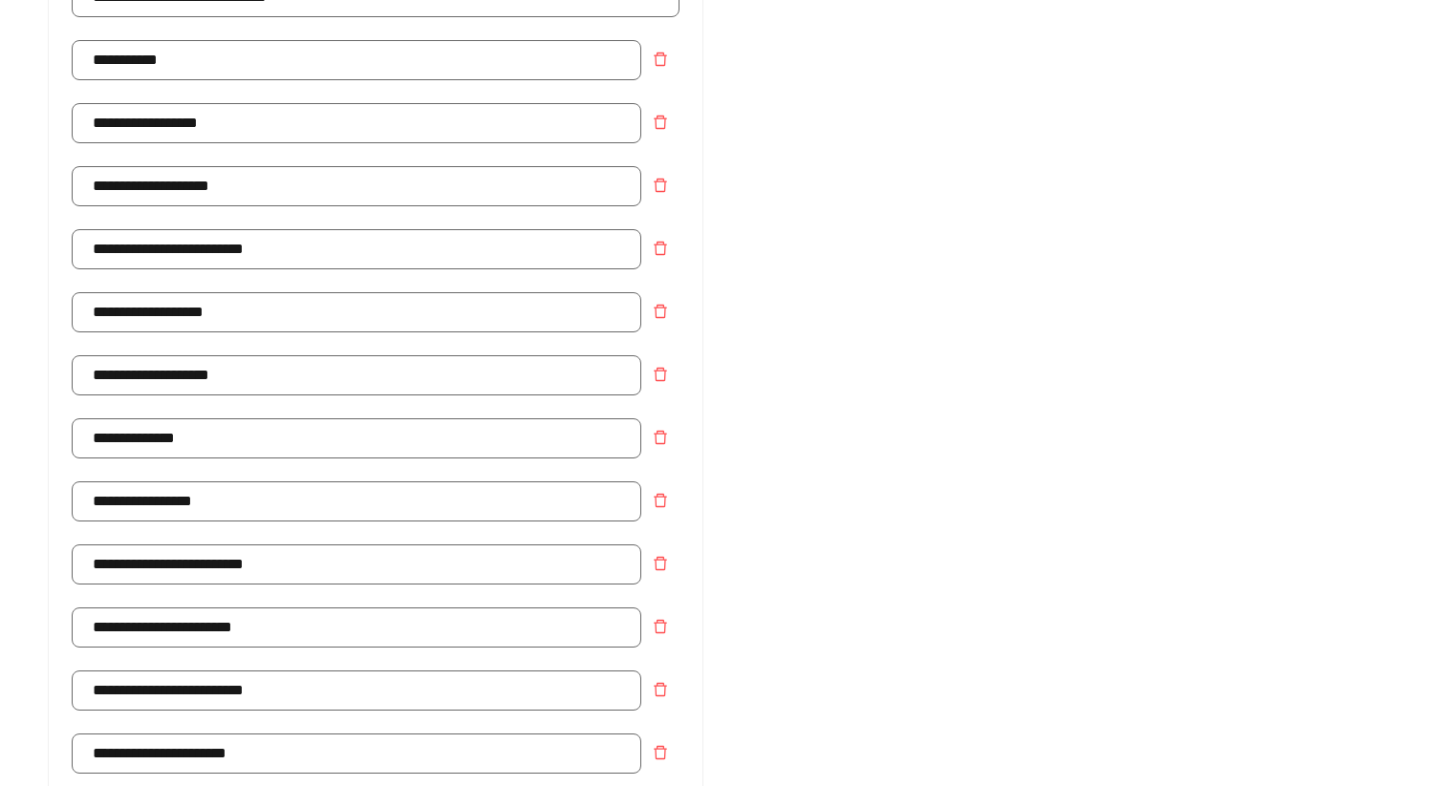
scroll to position [1060, 0]
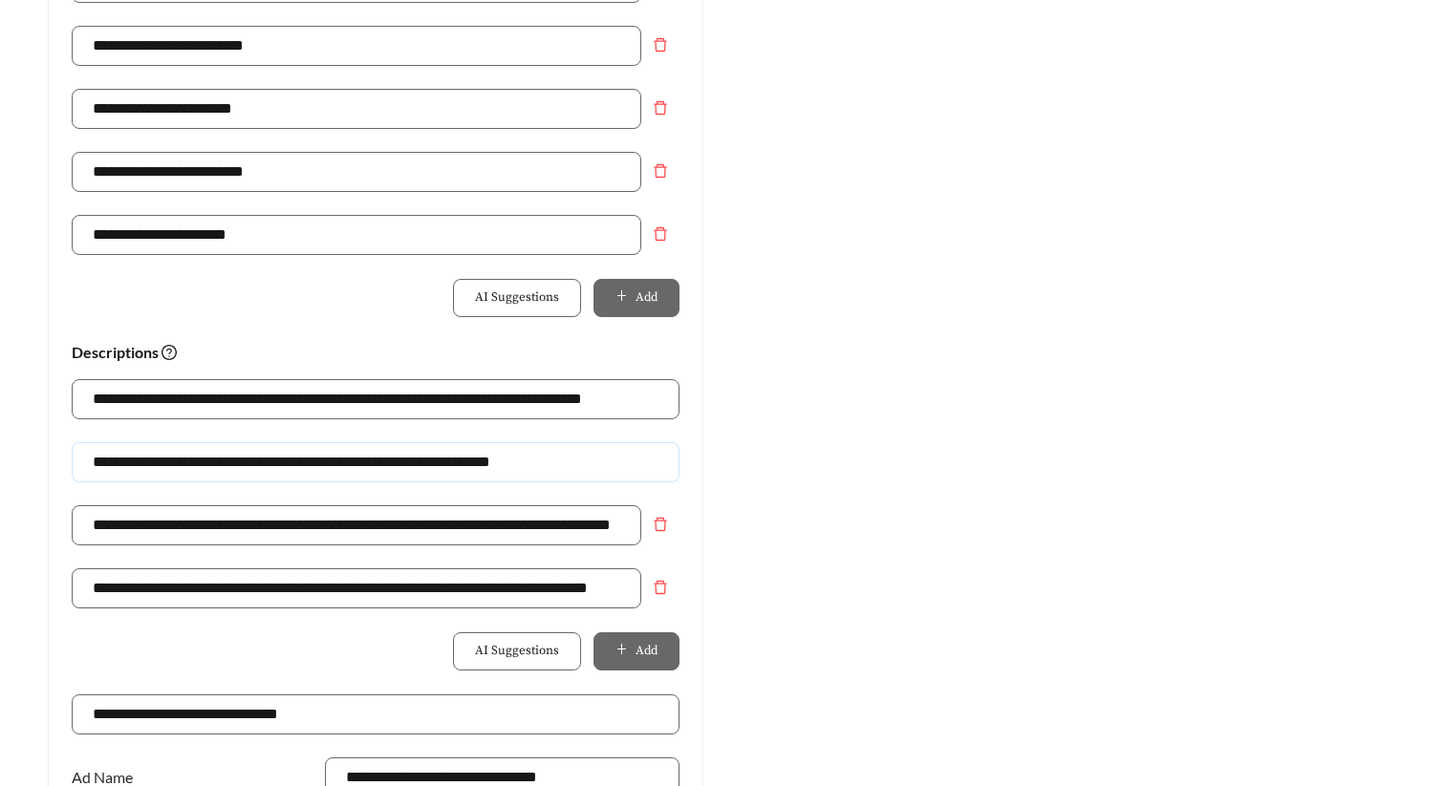
click at [187, 461] on input "**********" at bounding box center [376, 462] width 608 height 40
click at [476, 461] on input "**********" at bounding box center [376, 462] width 608 height 40
type input "**********"
click at [870, 432] on div "Preview: North 49 Apartments - Two Bedroom Stunning City Views | Conveniently L…" at bounding box center [1069, 65] width 694 height 1868
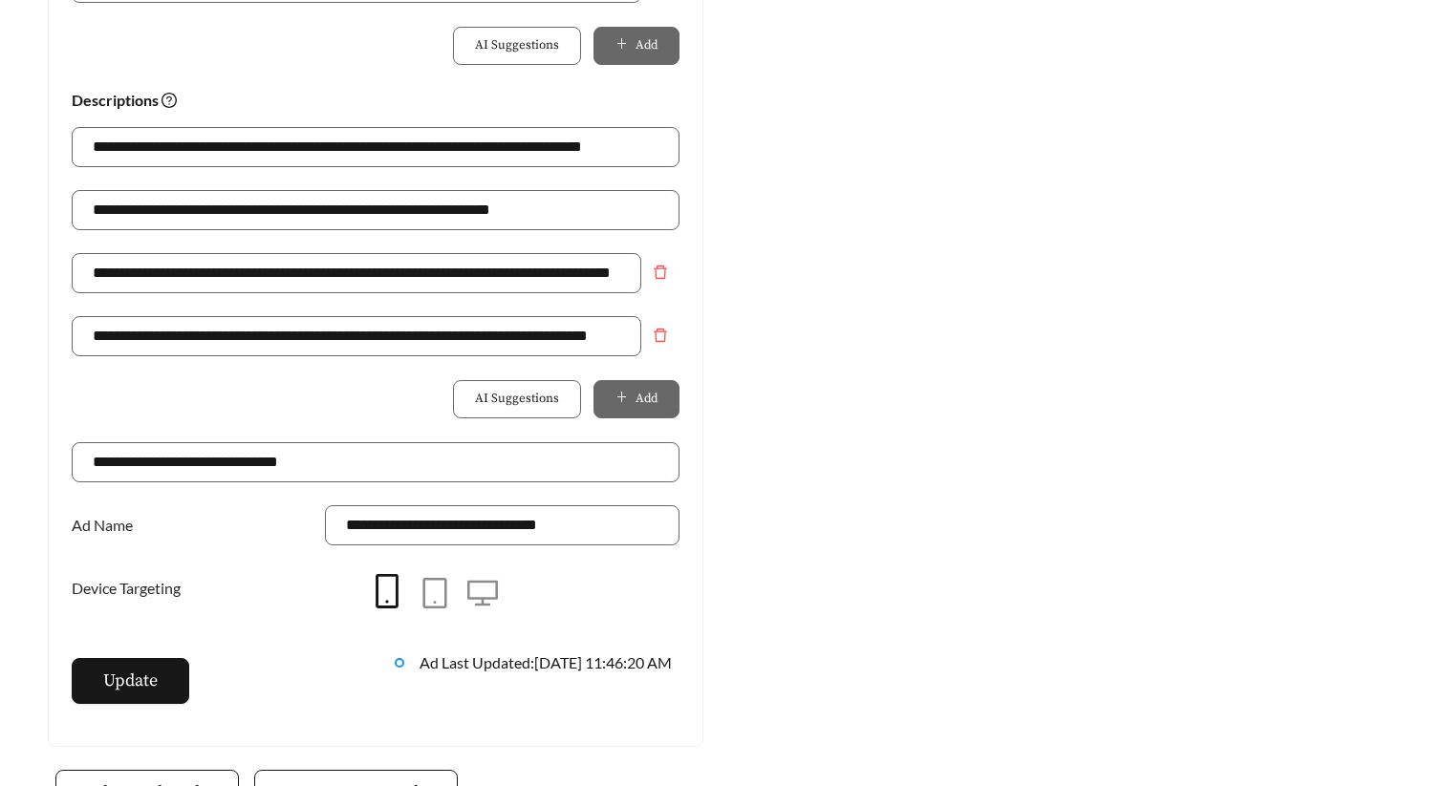
scroll to position [1336, 0]
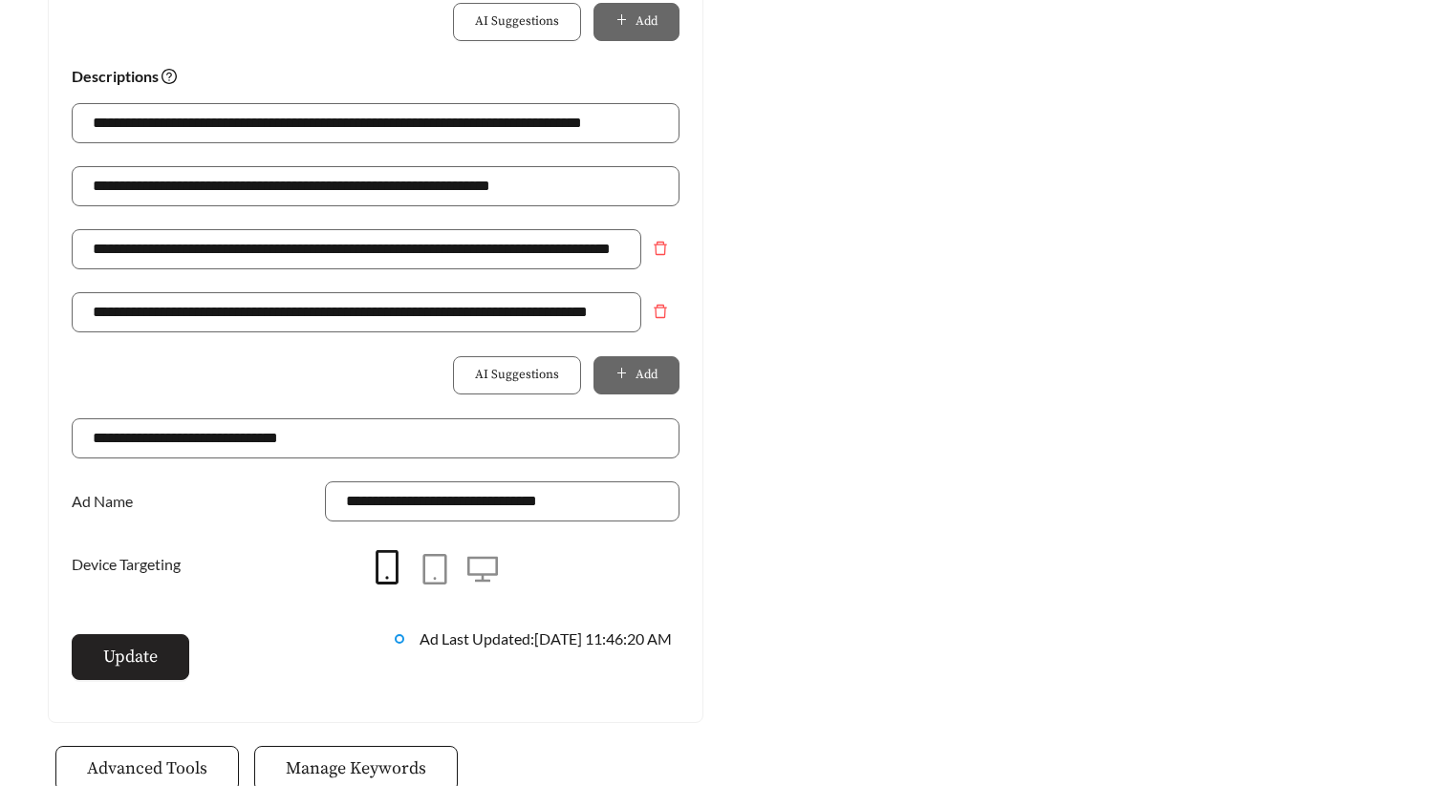
click at [161, 646] on button "Update" at bounding box center [131, 657] width 118 height 46
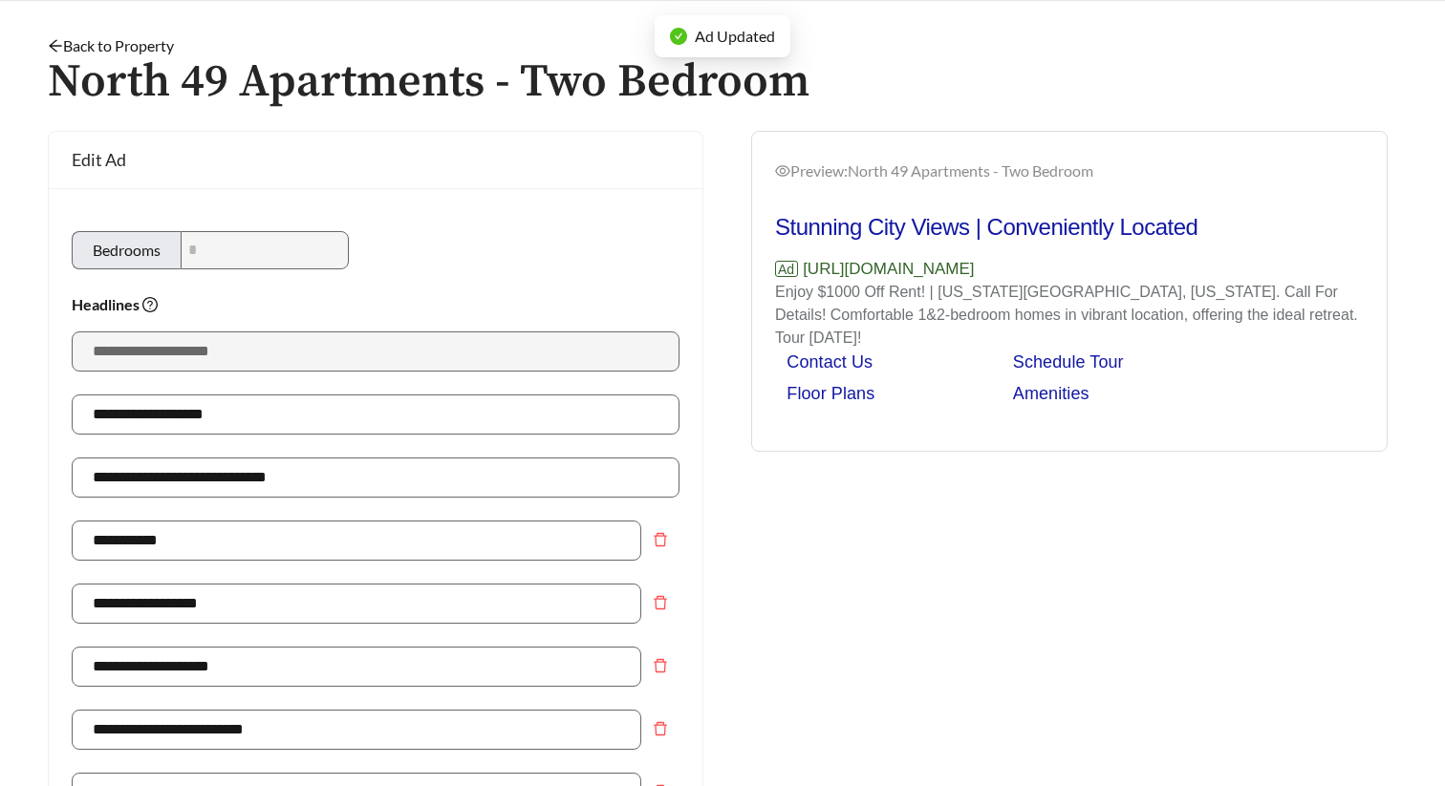
scroll to position [0, 0]
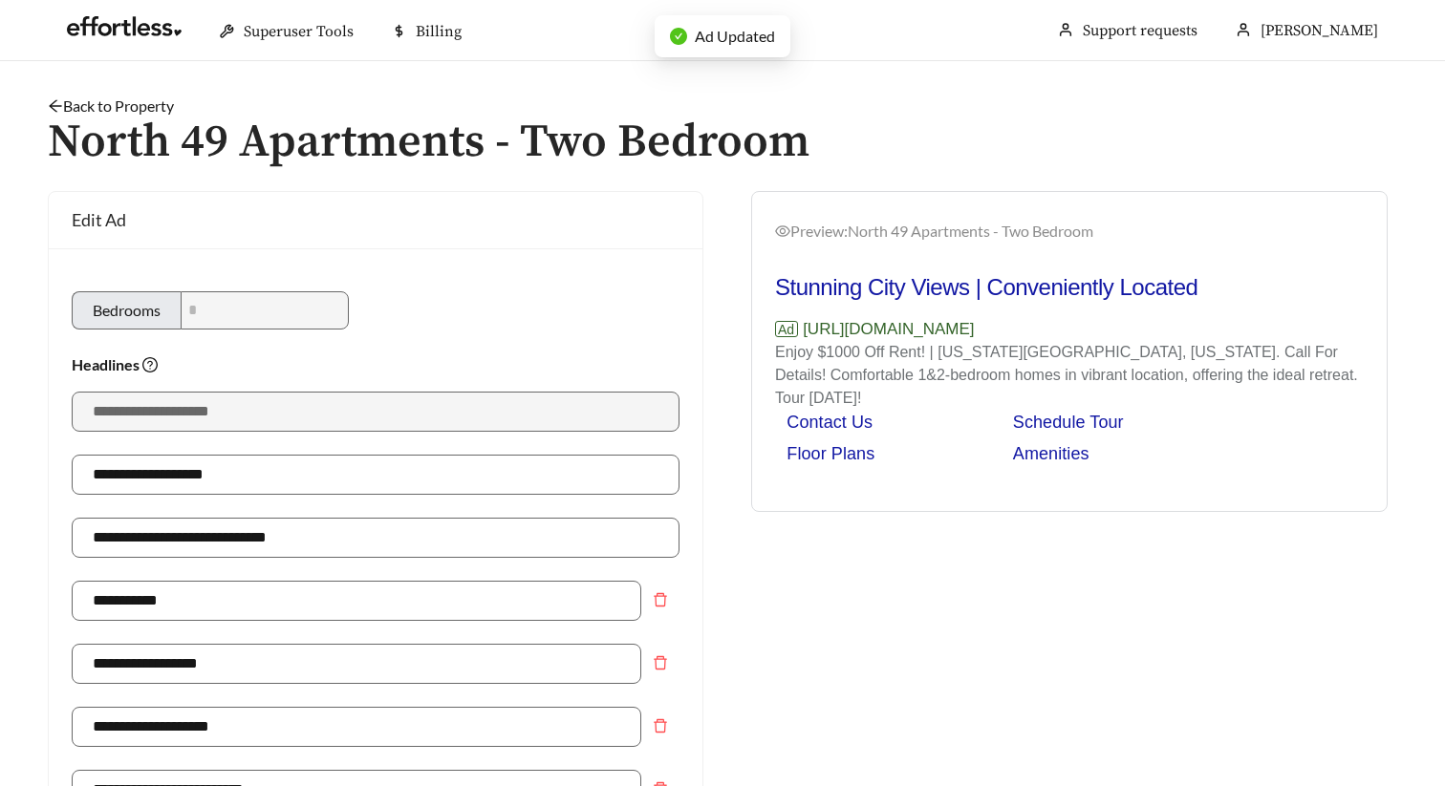
click at [161, 104] on link "Back to Property" at bounding box center [111, 106] width 126 height 18
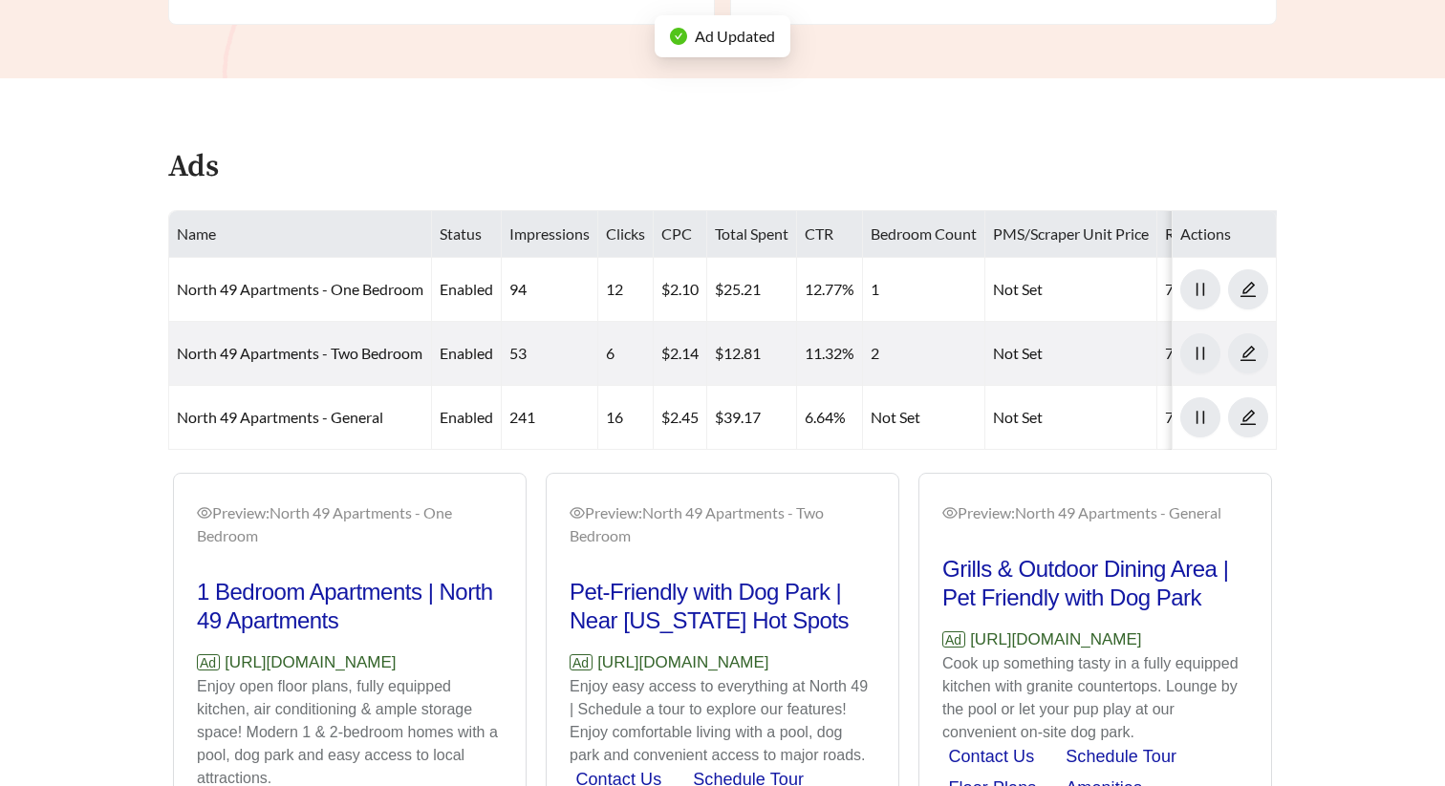
scroll to position [845, 0]
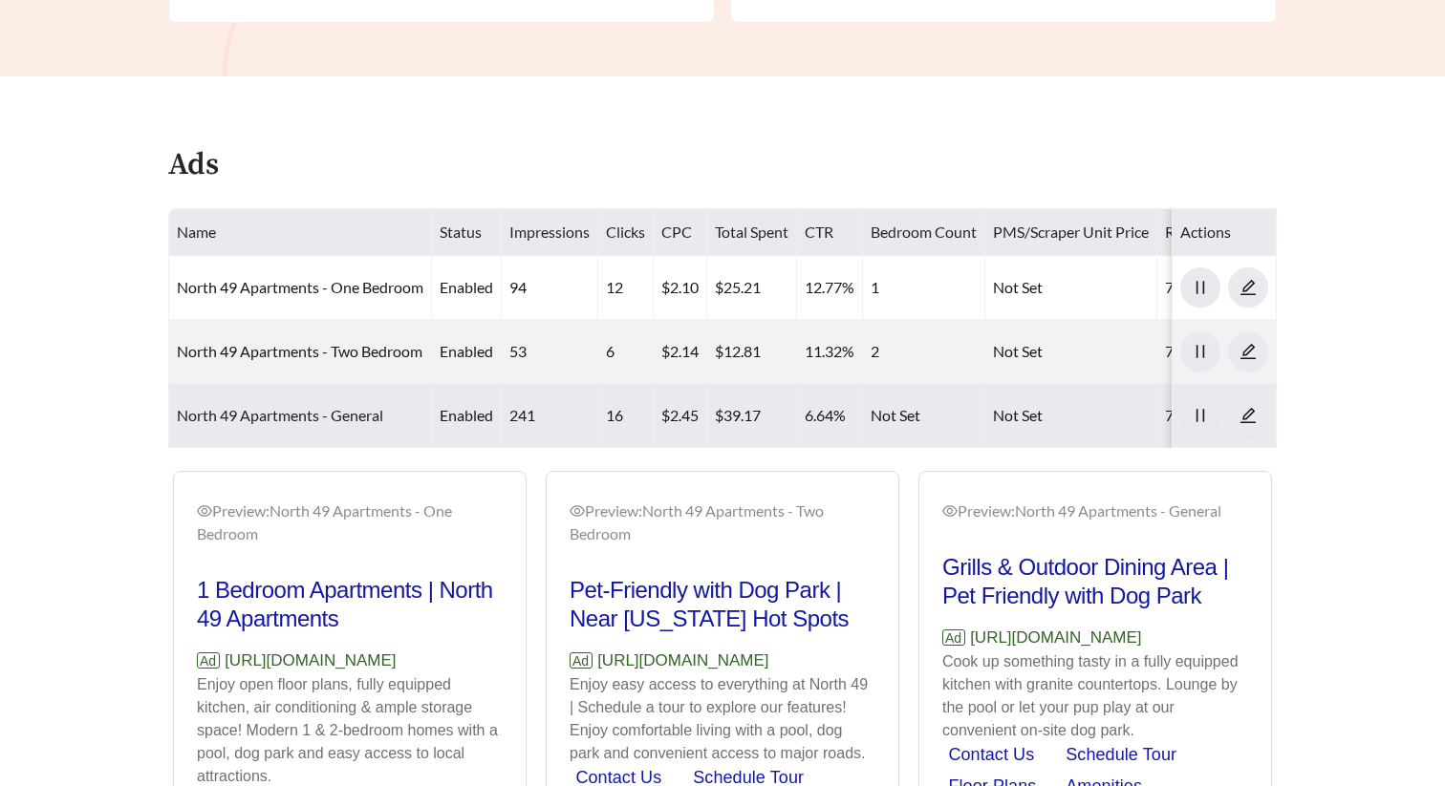
click at [322, 420] on link "North 49 Apartments - General" at bounding box center [280, 415] width 206 height 18
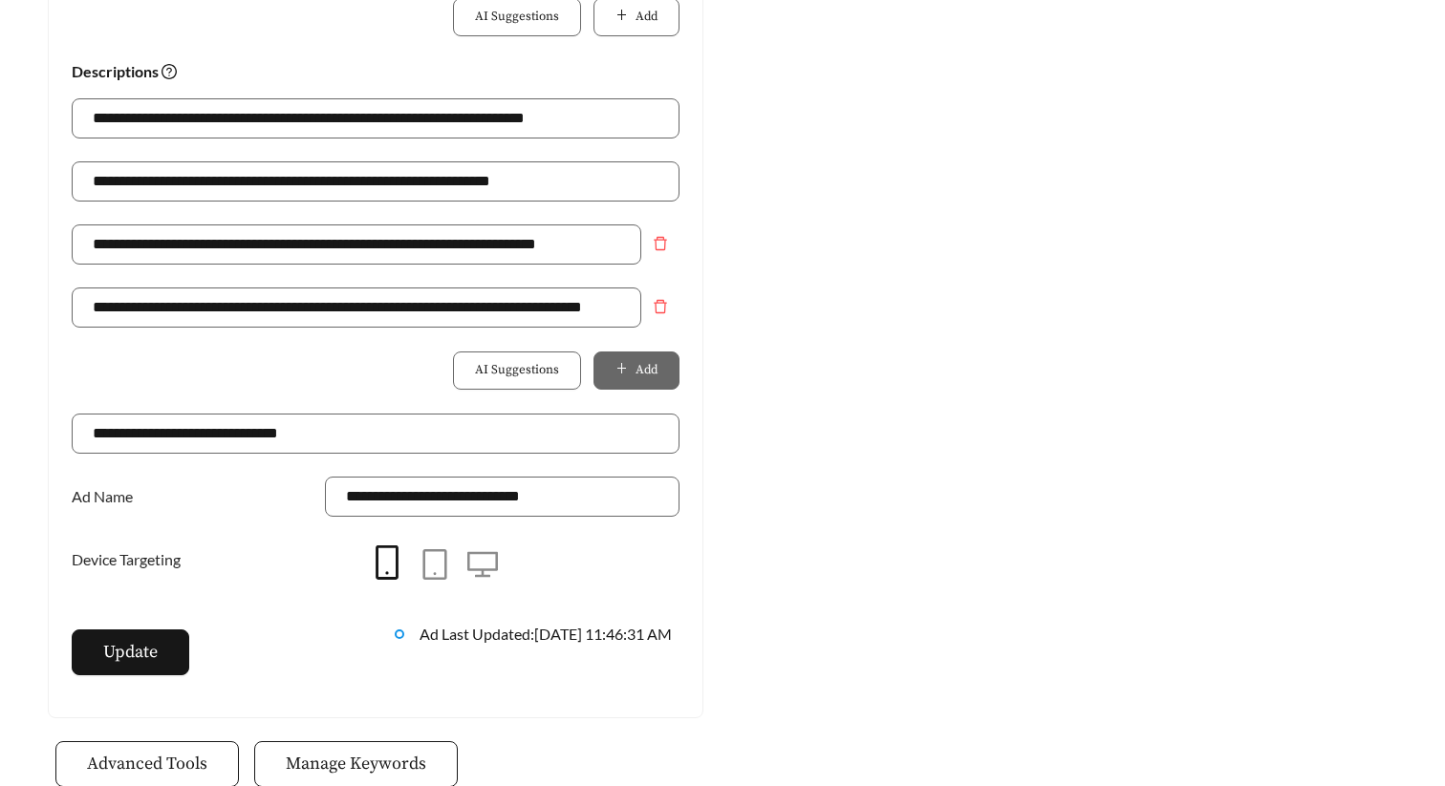
scroll to position [1275, 0]
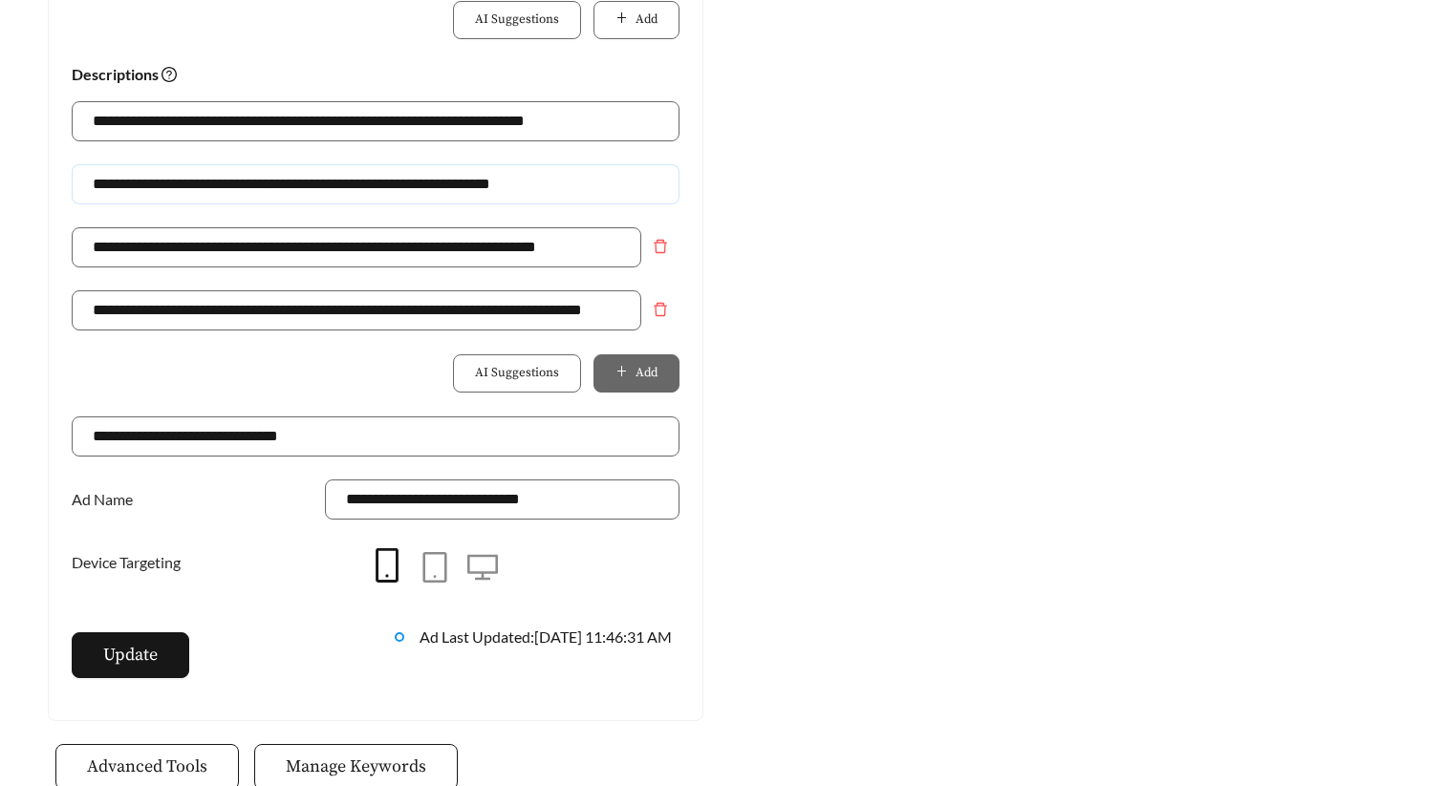
click at [186, 185] on input "**********" at bounding box center [376, 184] width 608 height 40
click at [479, 186] on input "**********" at bounding box center [376, 184] width 608 height 40
type input "**********"
click at [148, 650] on span "Update" at bounding box center [130, 655] width 54 height 26
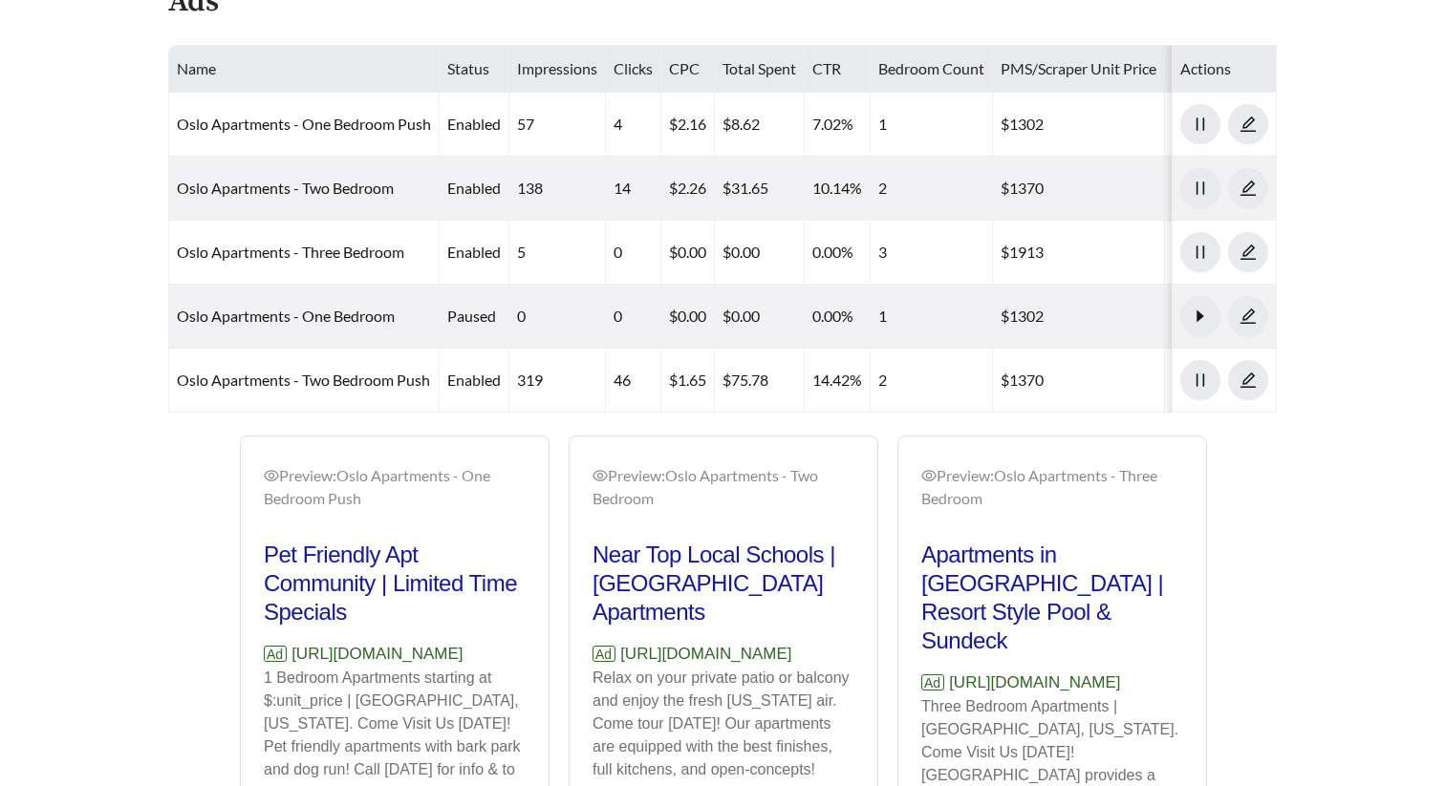
scroll to position [1117, 0]
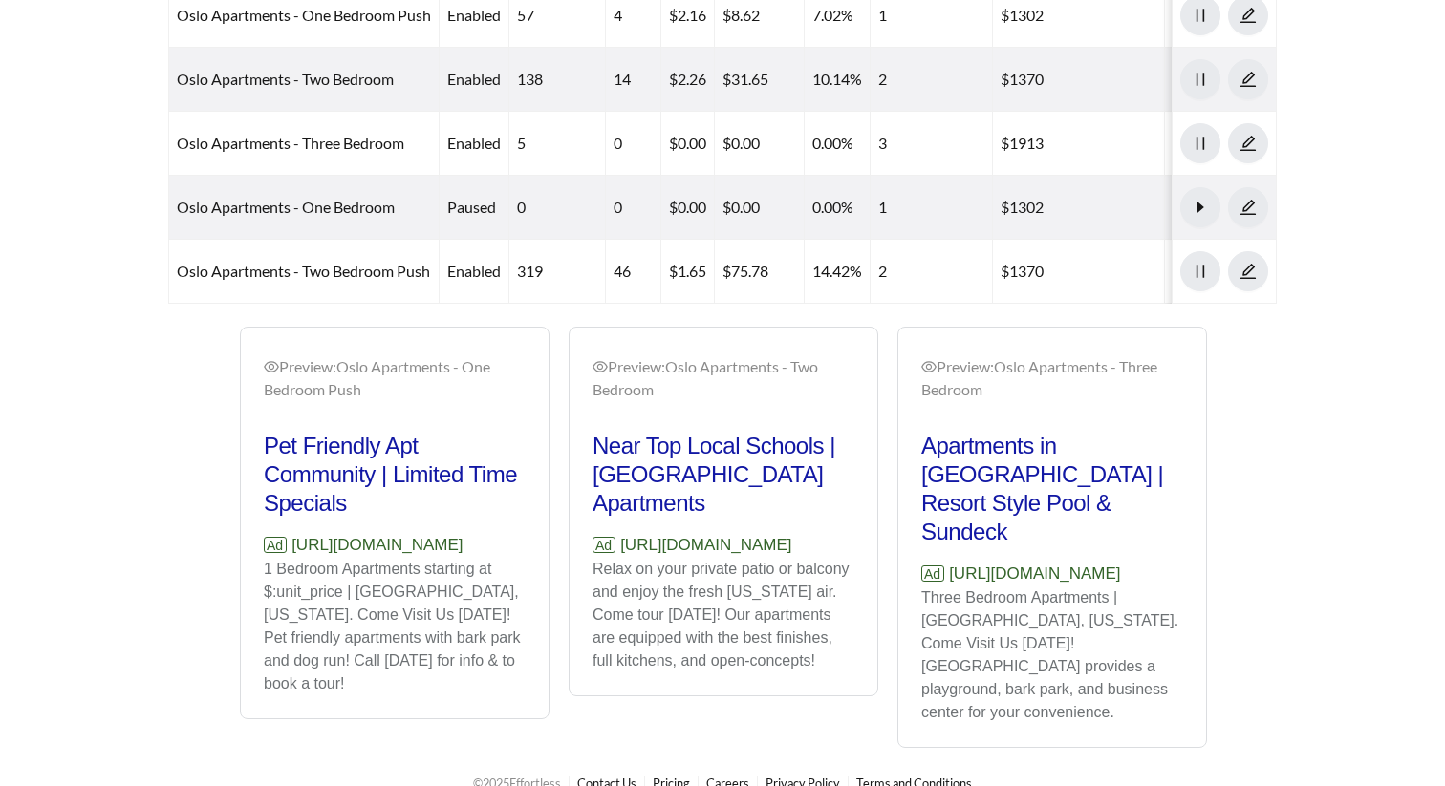
drag, startPoint x: 520, startPoint y: 545, endPoint x: 290, endPoint y: 540, distance: 229.4
click at [290, 540] on p "Ad [URL][DOMAIN_NAME]" at bounding box center [395, 545] width 262 height 25
copy p "[URL][DOMAIN_NAME]"
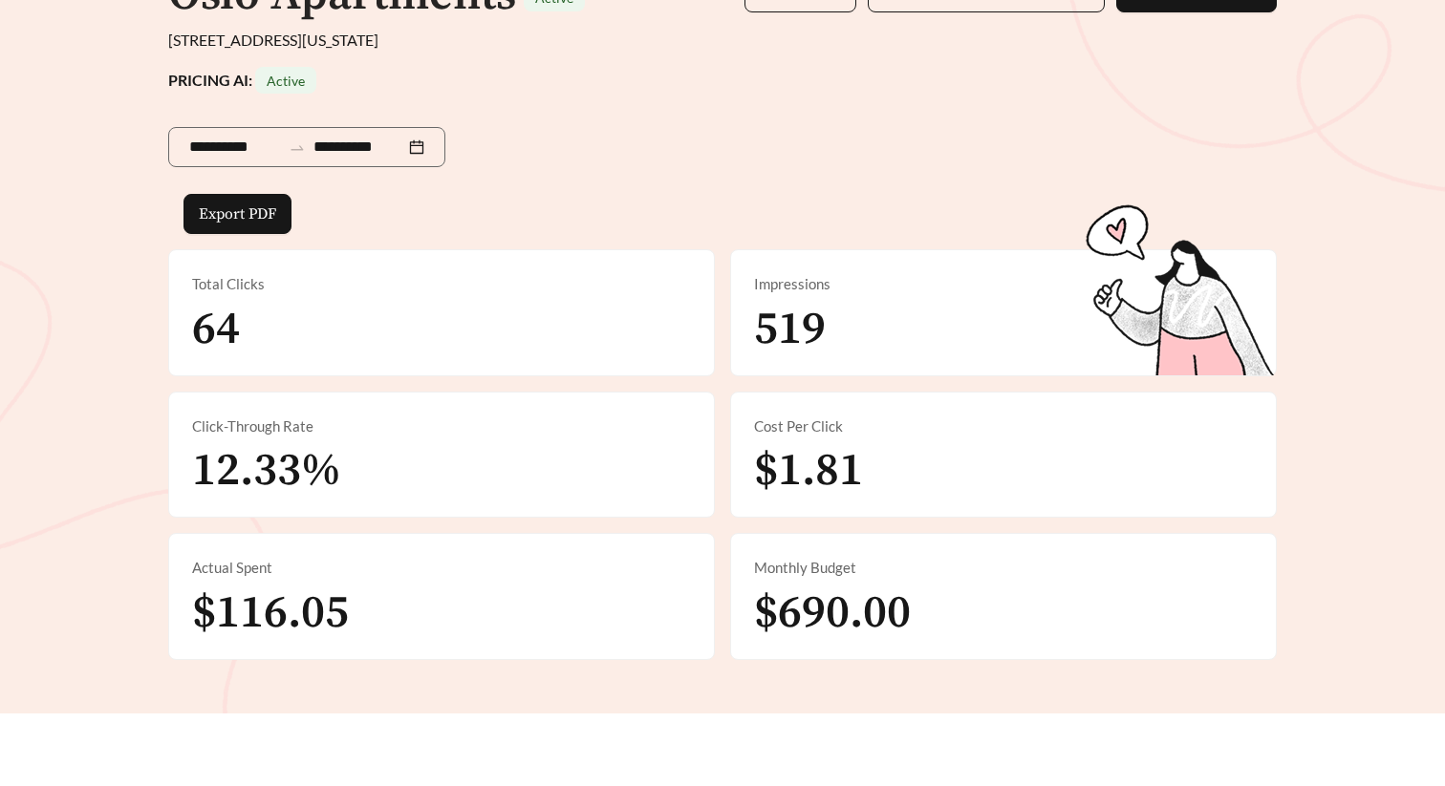
scroll to position [164, 0]
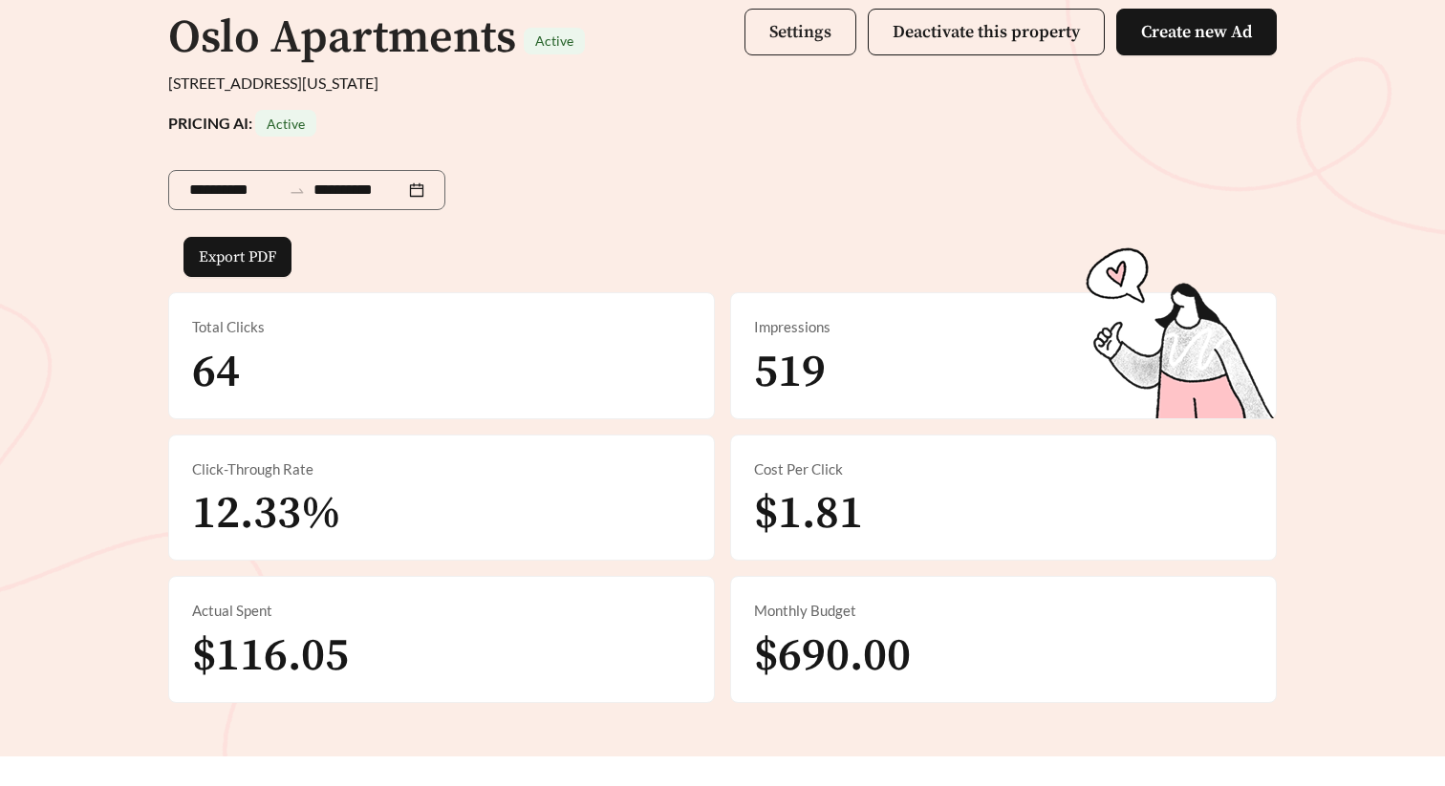
click at [801, 46] on button "Settings" at bounding box center [800, 32] width 112 height 47
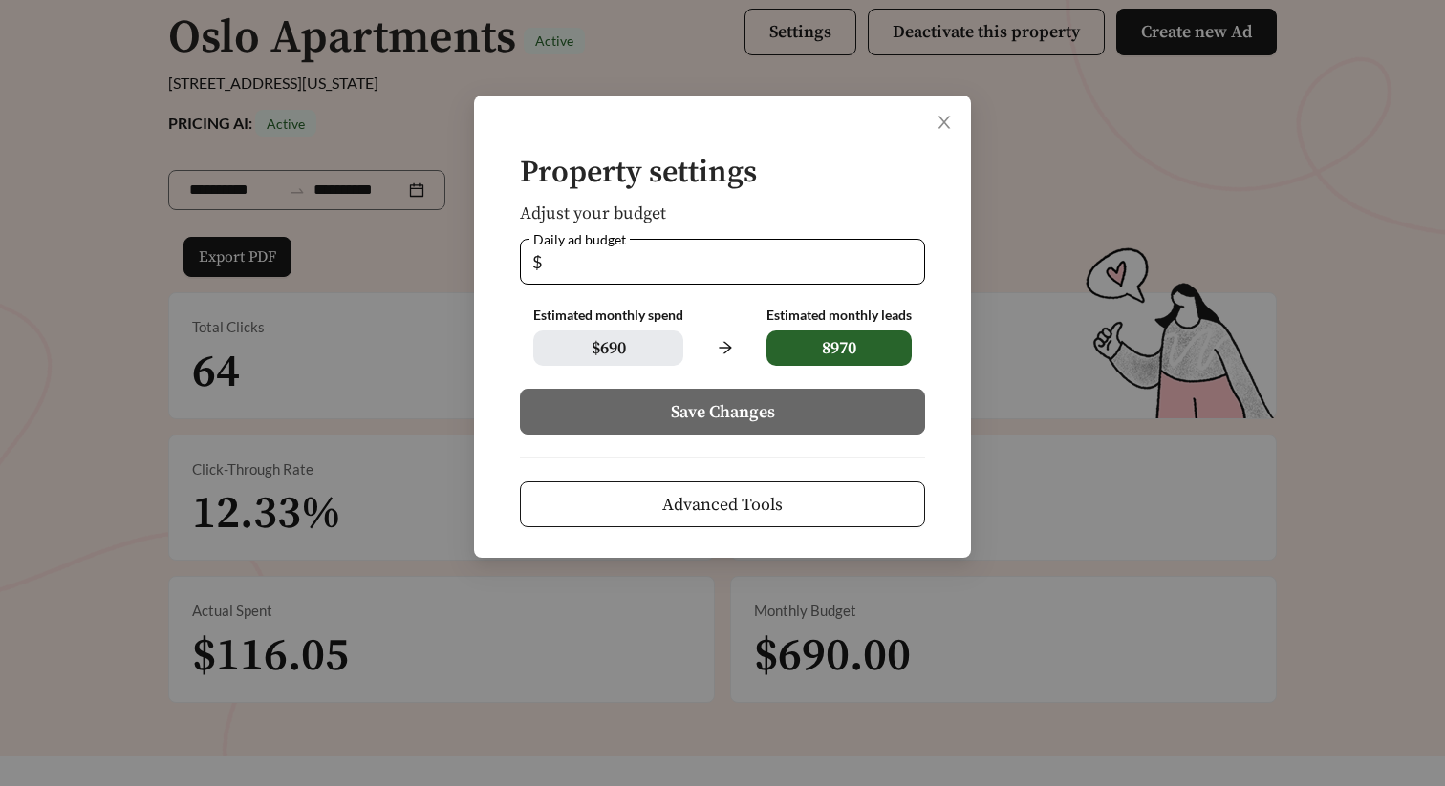
click at [822, 489] on button "Advanced Tools" at bounding box center [722, 505] width 405 height 46
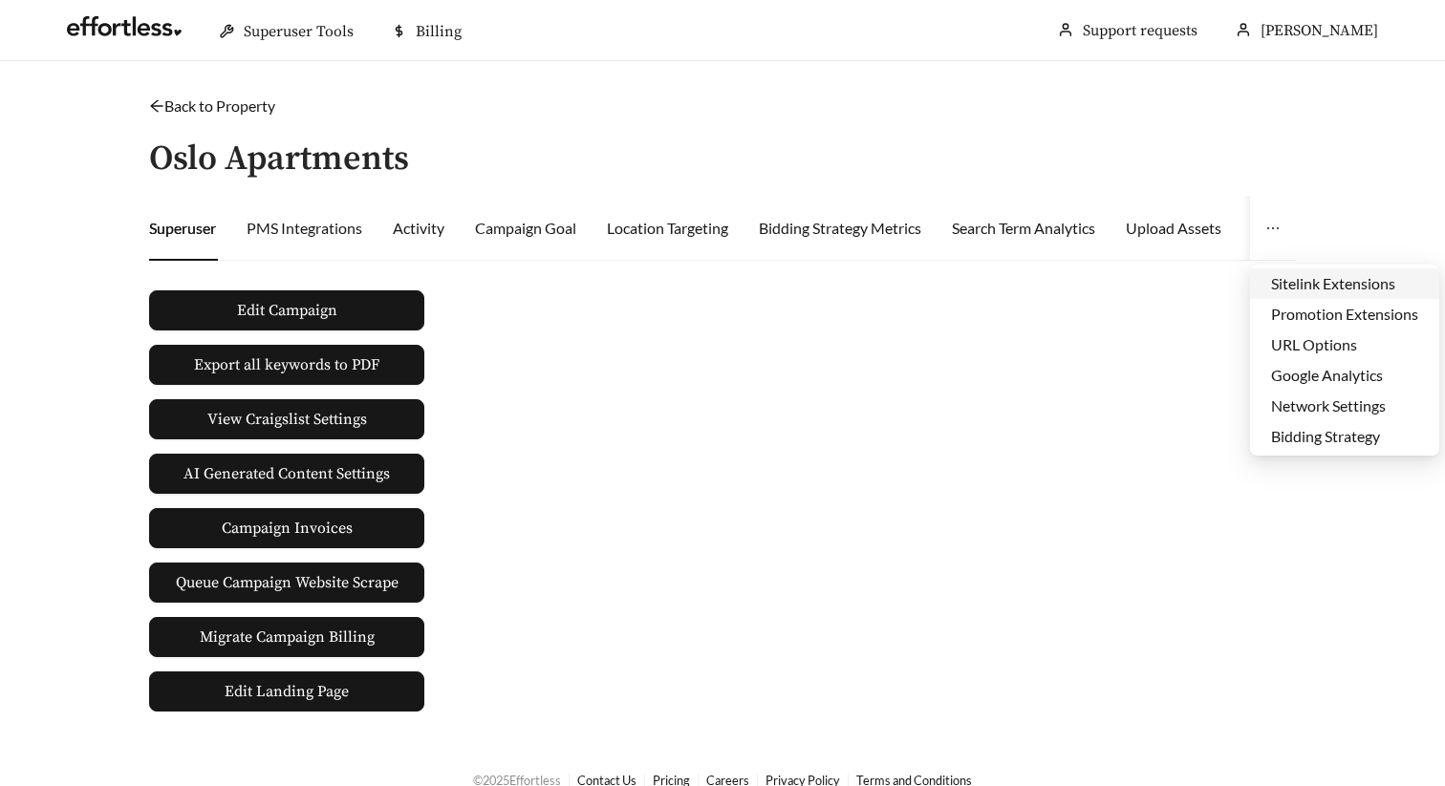
click at [1297, 289] on li "Sitelink Extensions" at bounding box center [1344, 283] width 189 height 31
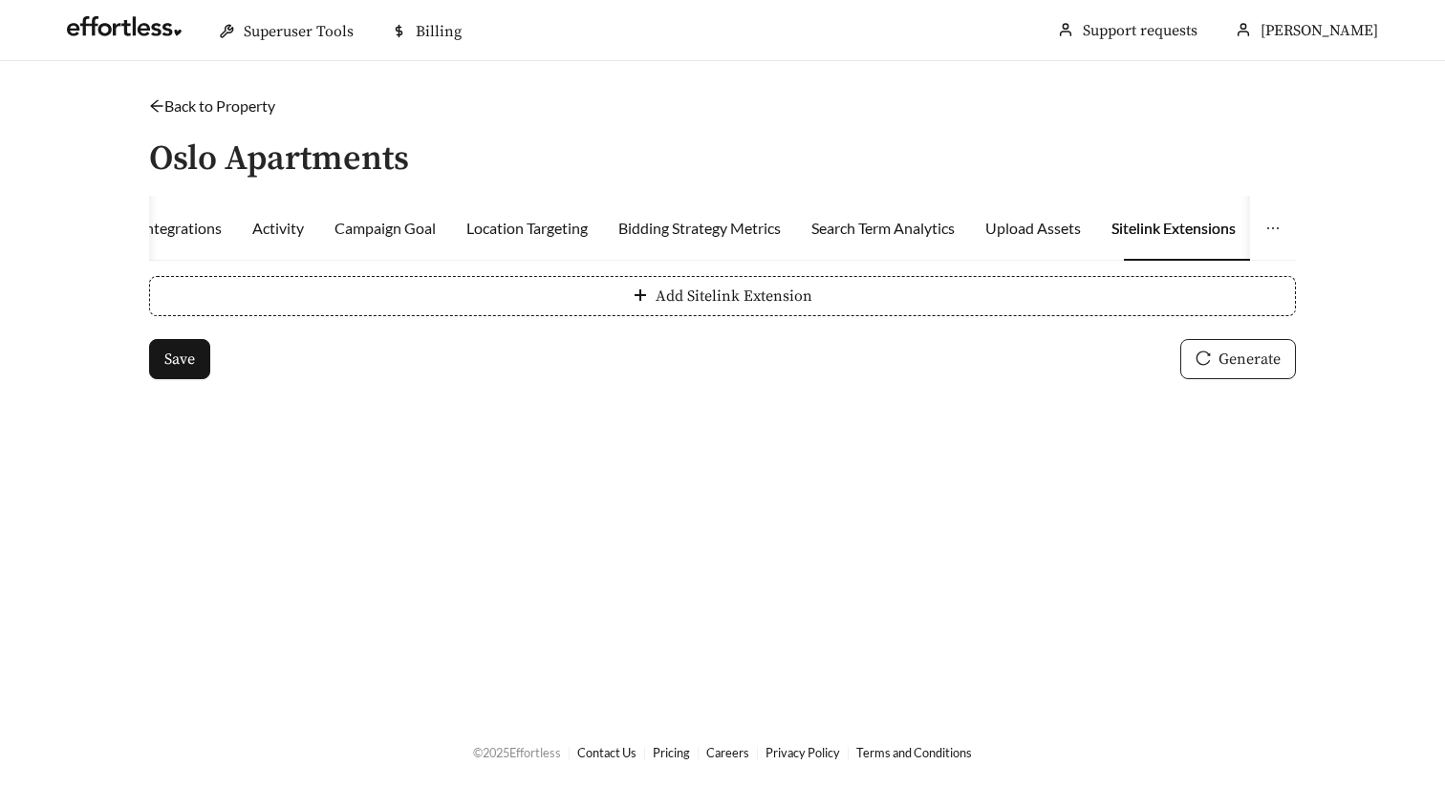
click at [1225, 358] on span "Generate" at bounding box center [1249, 359] width 62 height 23
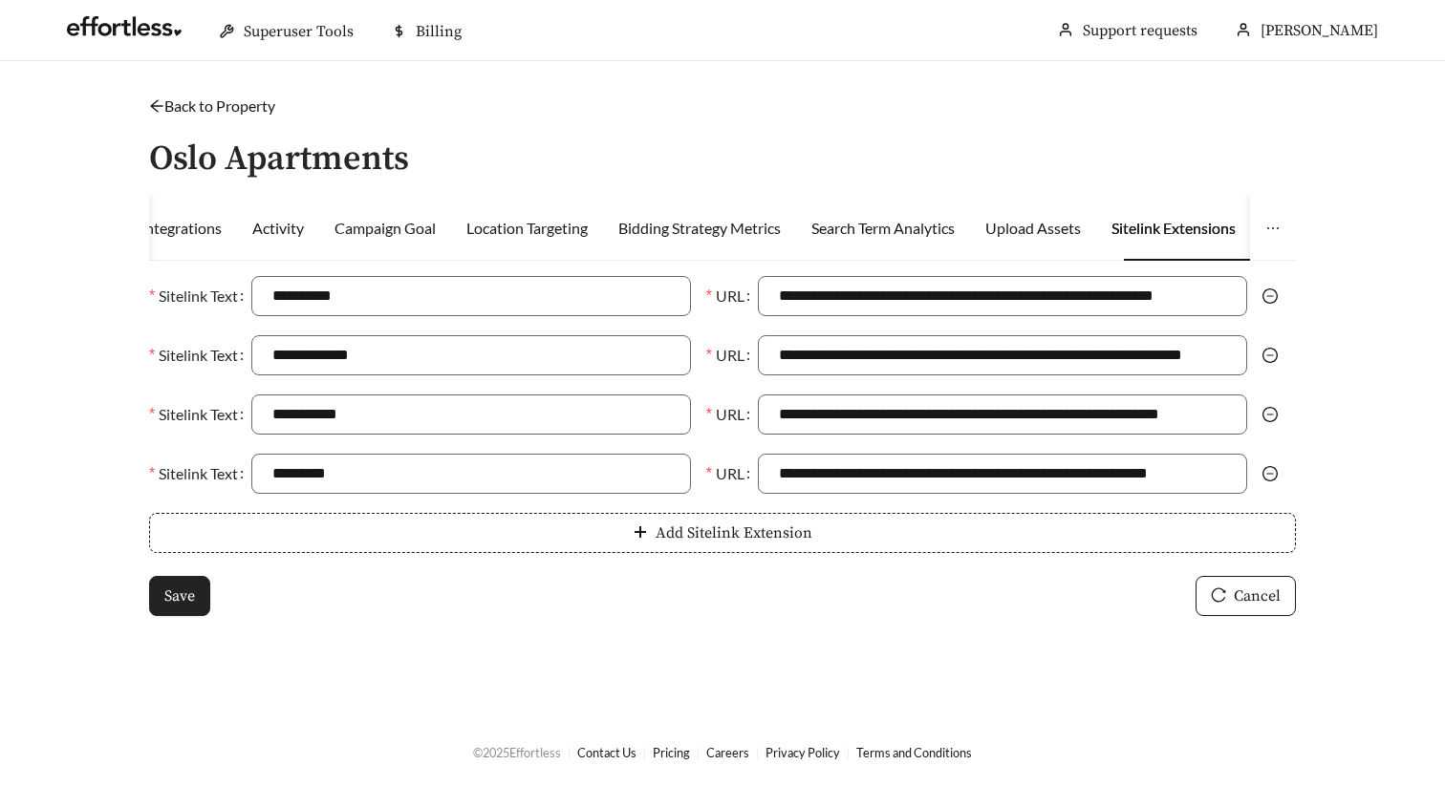
click at [186, 597] on span "Save" at bounding box center [179, 596] width 31 height 23
click at [233, 108] on link "Back to Property" at bounding box center [212, 106] width 126 height 18
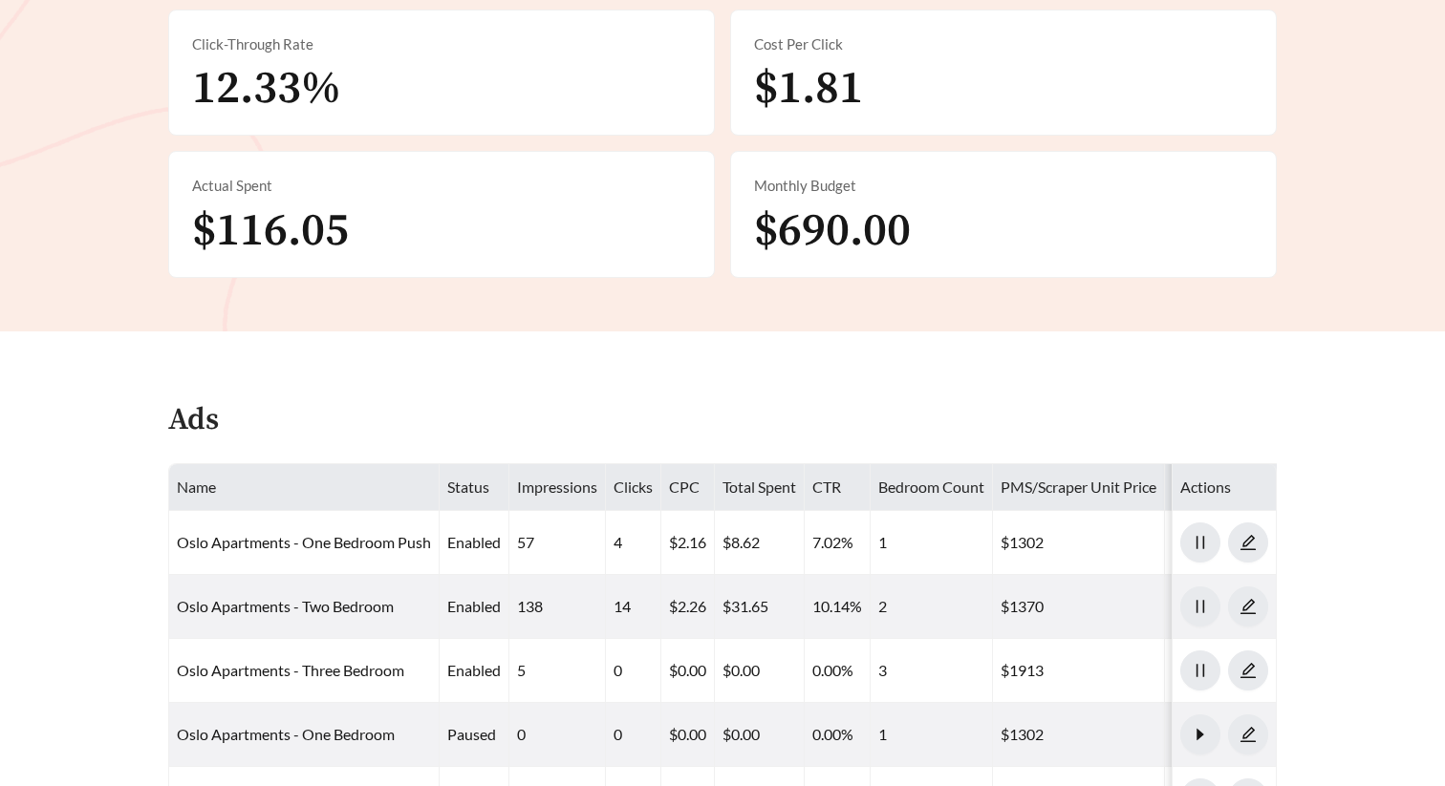
scroll to position [744, 0]
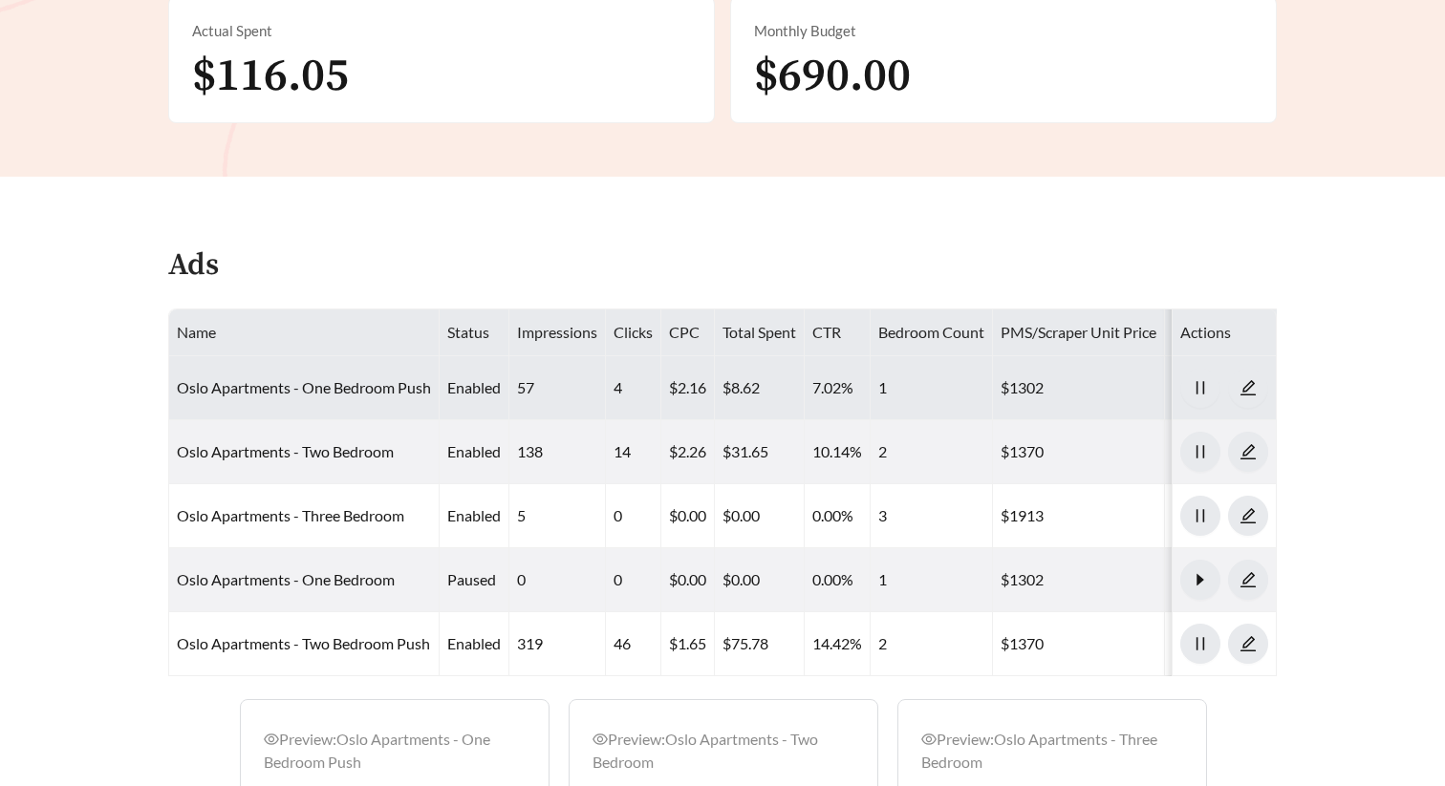
click at [344, 397] on td "Oslo Apartments - One Bedroom Push" at bounding box center [304, 388] width 270 height 64
click at [356, 370] on td "Oslo Apartments - One Bedroom Push" at bounding box center [304, 388] width 270 height 64
click at [359, 376] on td "Oslo Apartments - One Bedroom Push" at bounding box center [304, 388] width 270 height 64
click at [359, 378] on link "Oslo Apartments - One Bedroom Push" at bounding box center [304, 387] width 254 height 18
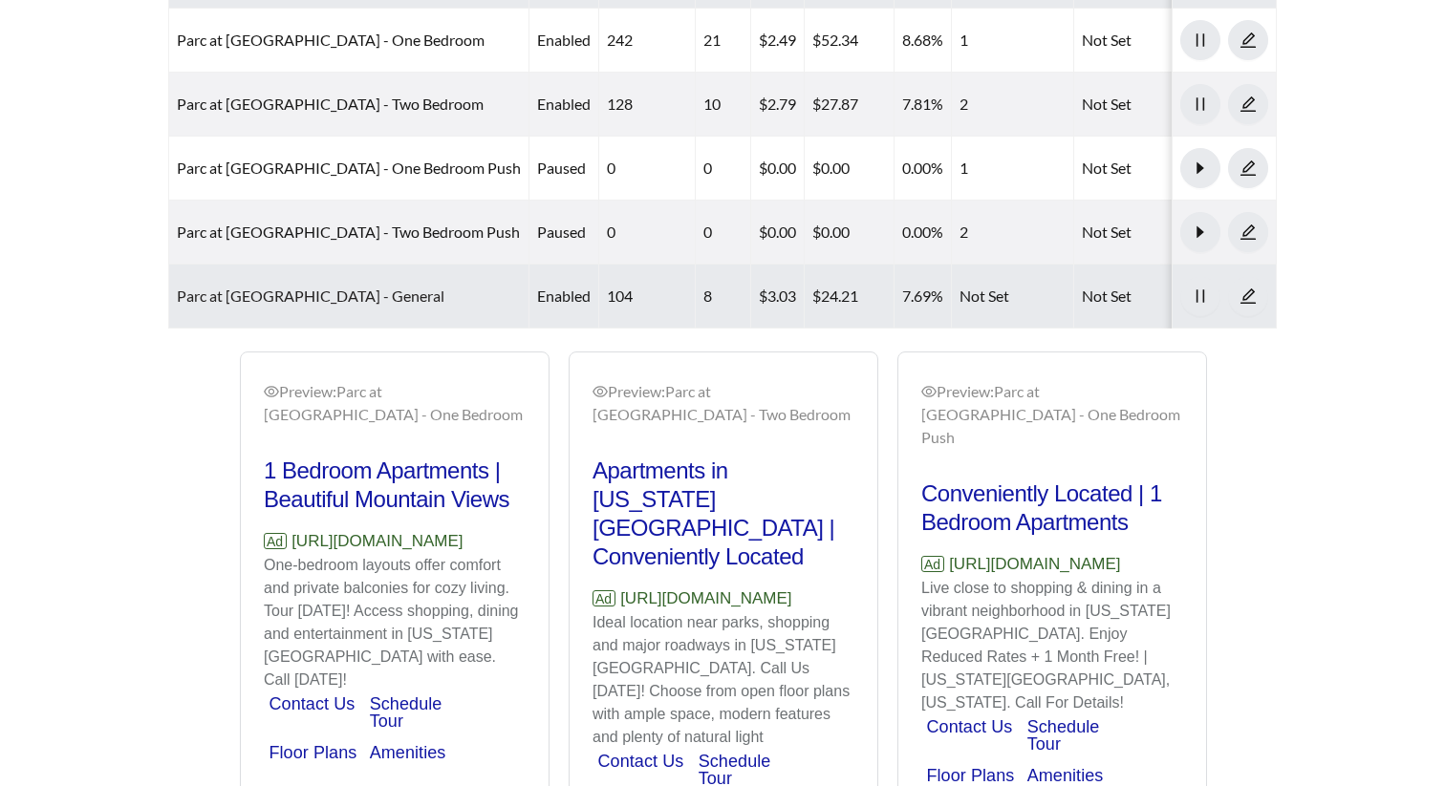
scroll to position [1255, 0]
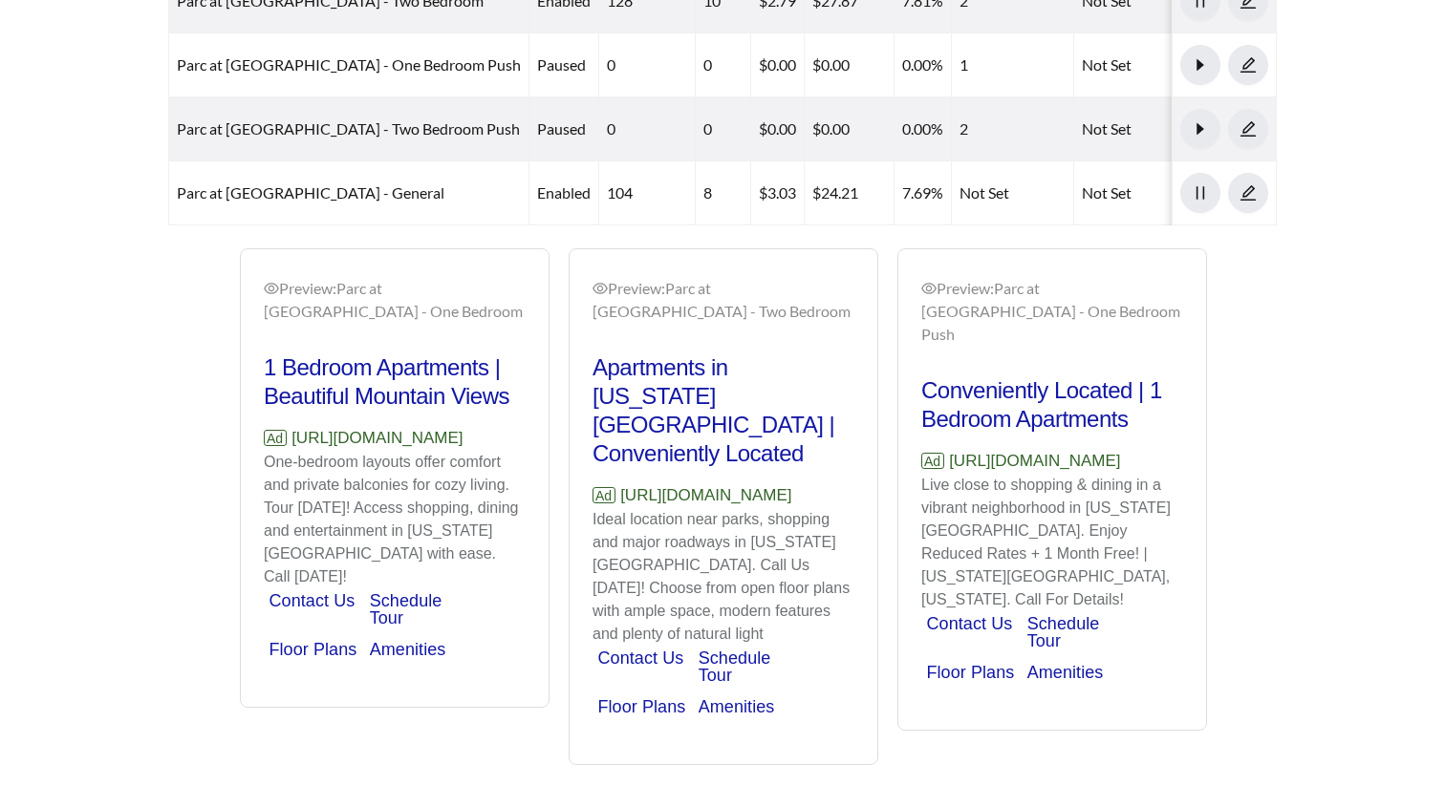
drag, startPoint x: 336, startPoint y: 488, endPoint x: 265, endPoint y: 465, distance: 75.2
click at [265, 451] on p "Ad https://www.parcatprairiegrassaptliving.com" at bounding box center [395, 438] width 262 height 25
copy p "https://www.parcatprairiegrassaptliving.com"
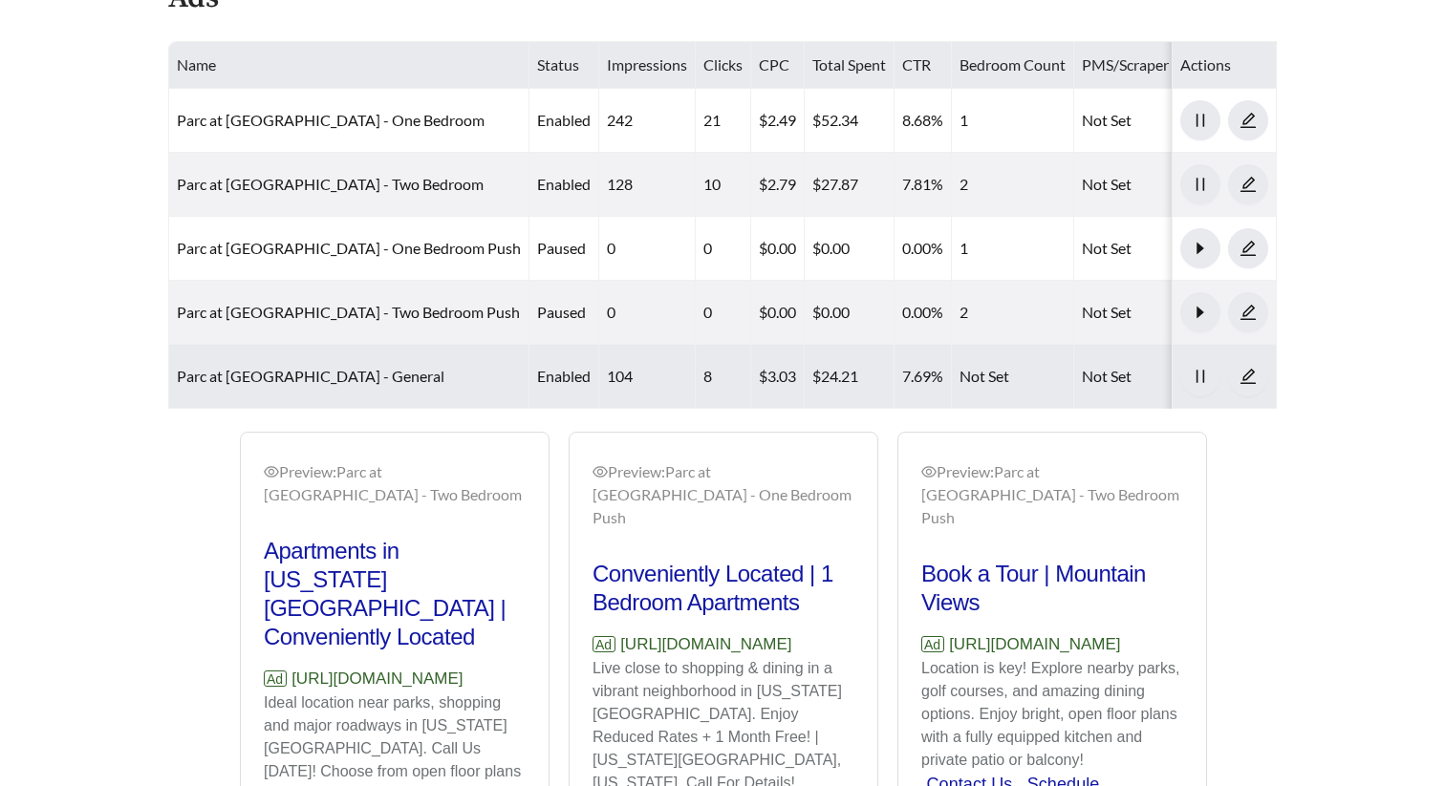
scroll to position [1059, 0]
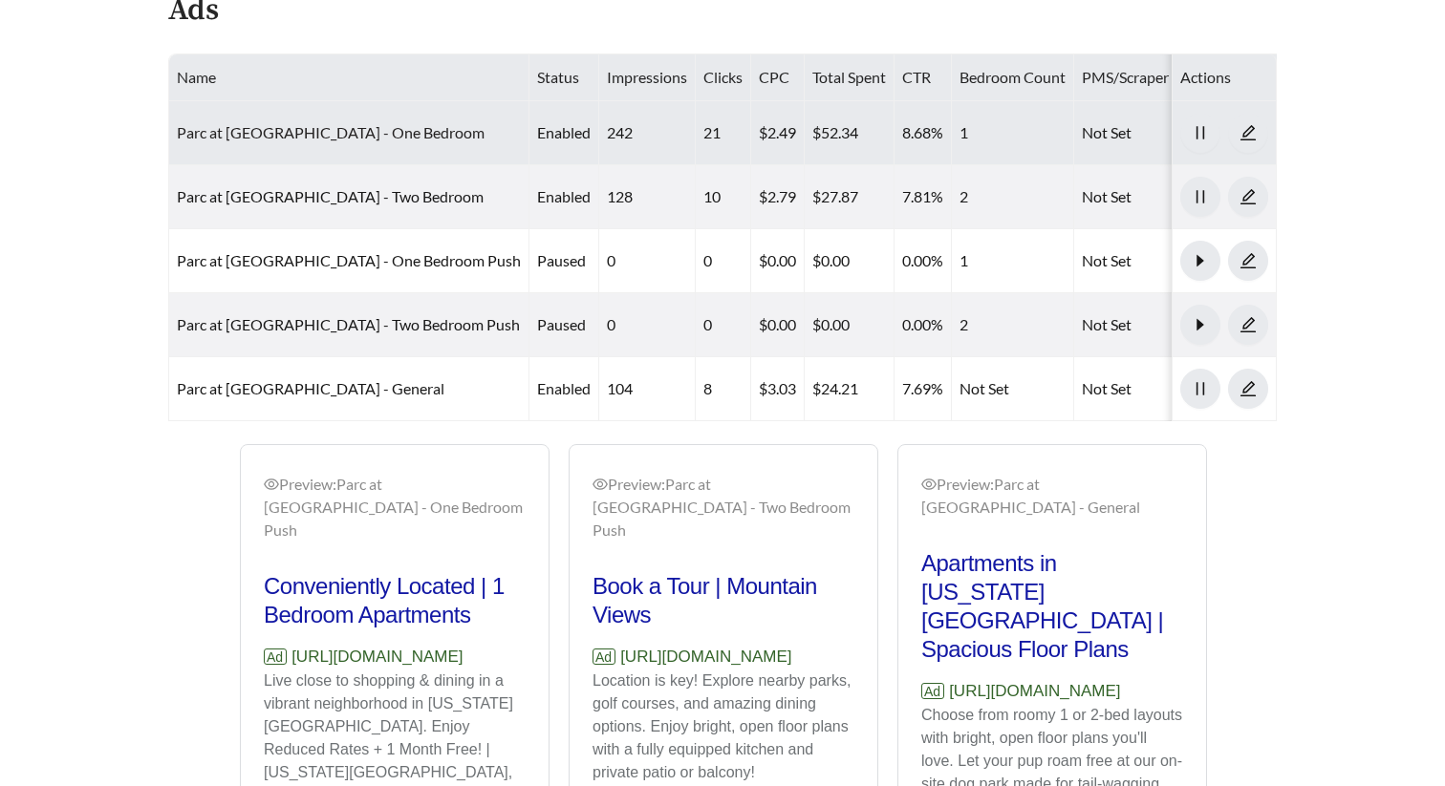
click at [414, 135] on link "Parc at Prairie Grass Apartments - One Bedroom" at bounding box center [331, 132] width 308 height 18
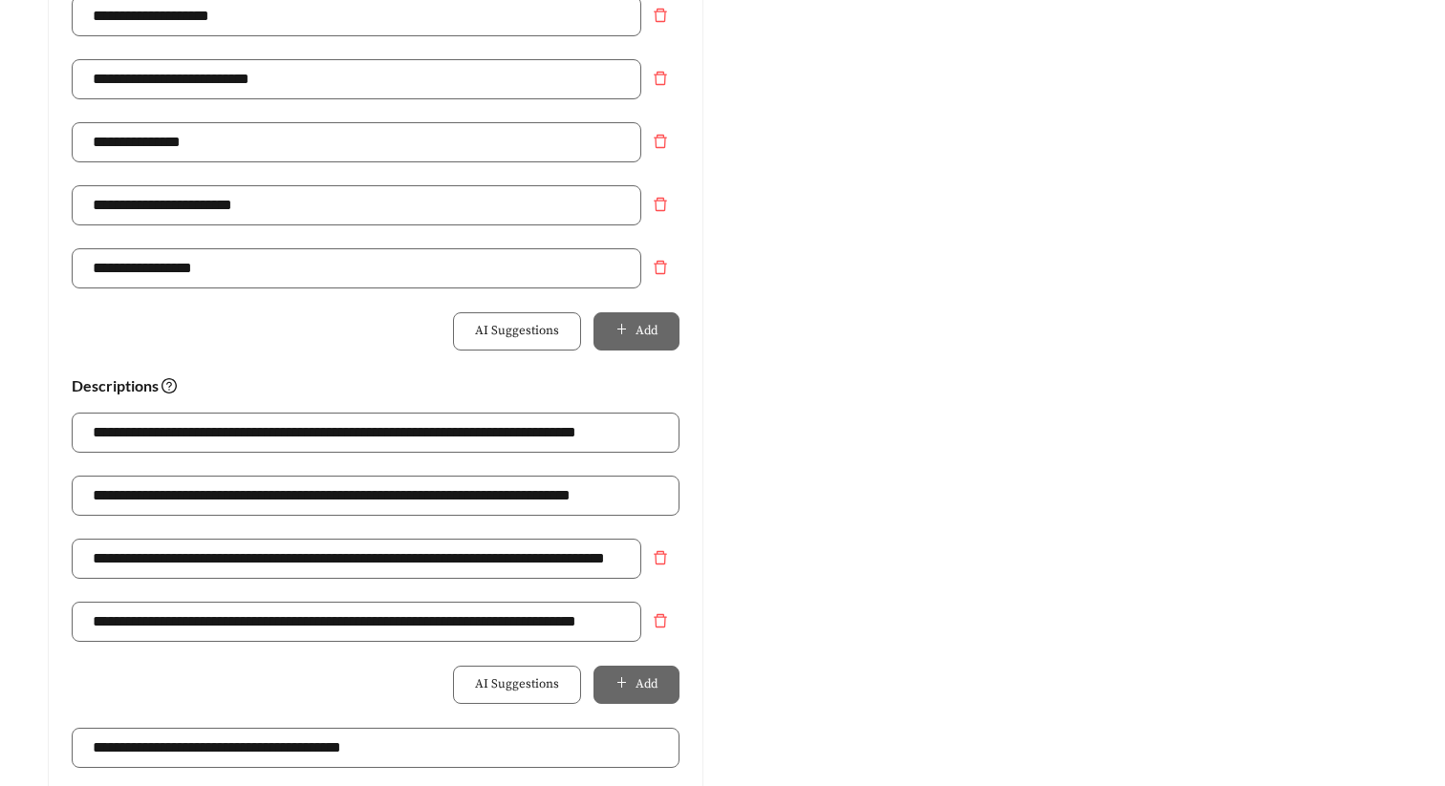
scroll to position [1027, 0]
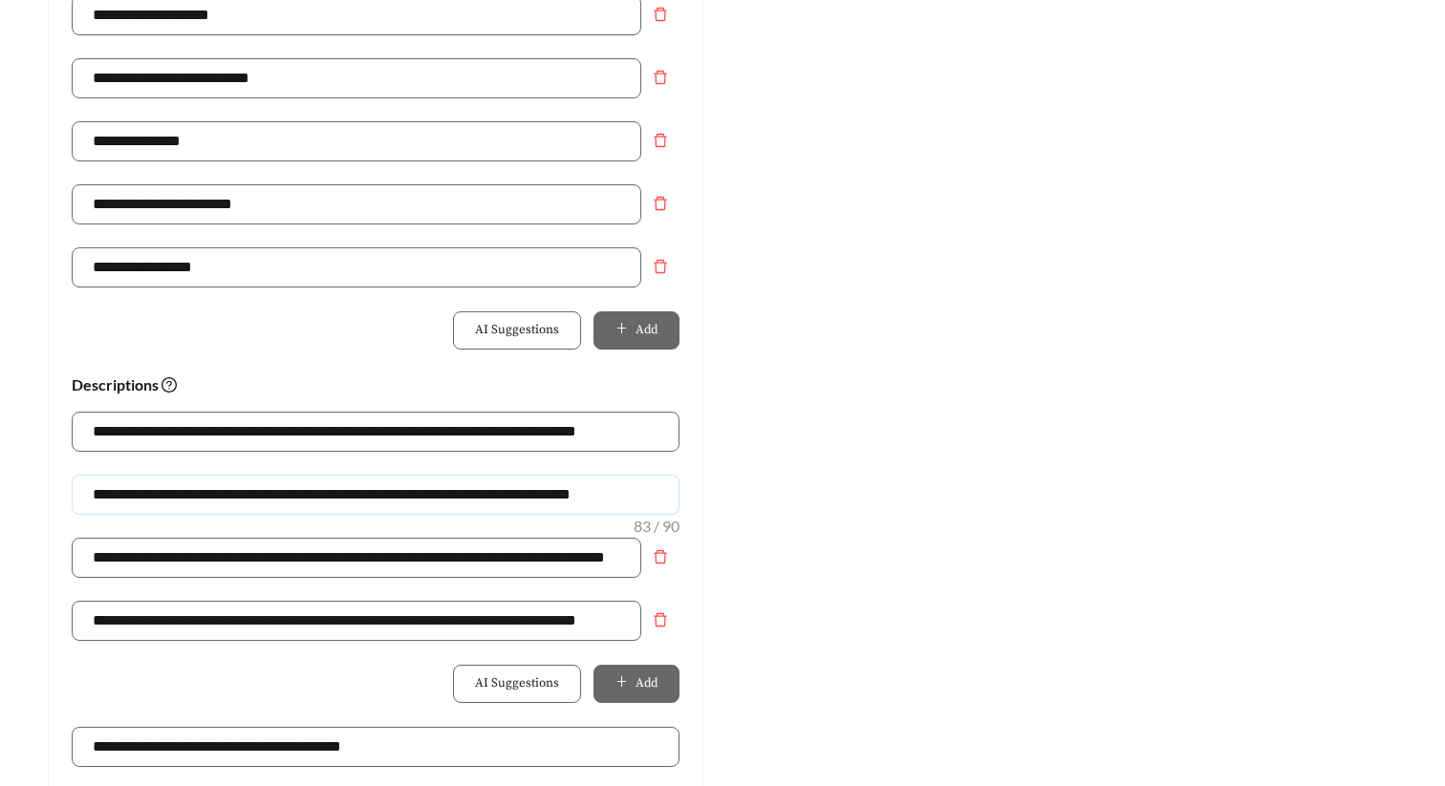
drag, startPoint x: 341, startPoint y: 492, endPoint x: 79, endPoint y: 491, distance: 261.8
click at [79, 491] on input "**********" at bounding box center [376, 495] width 608 height 40
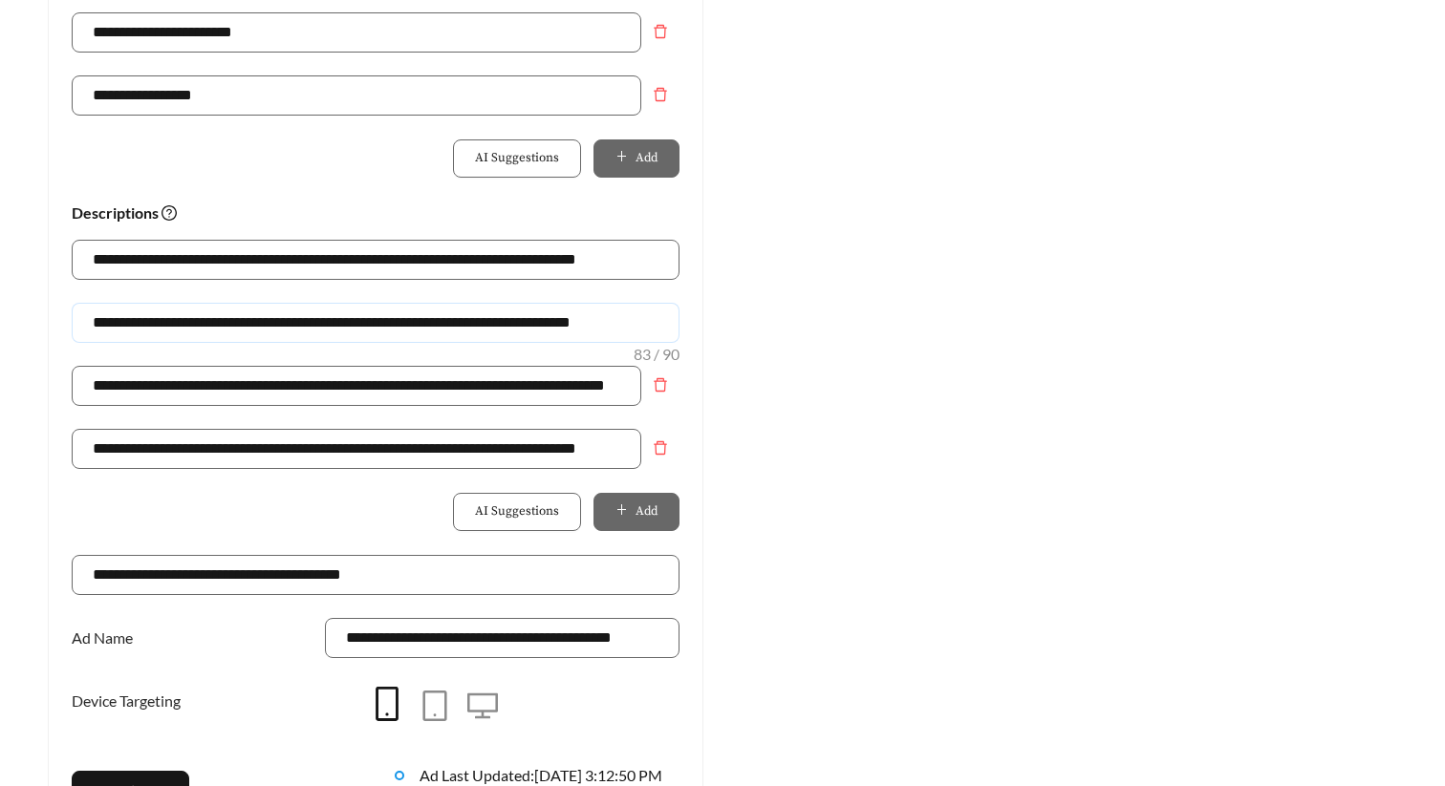
scroll to position [1228, 0]
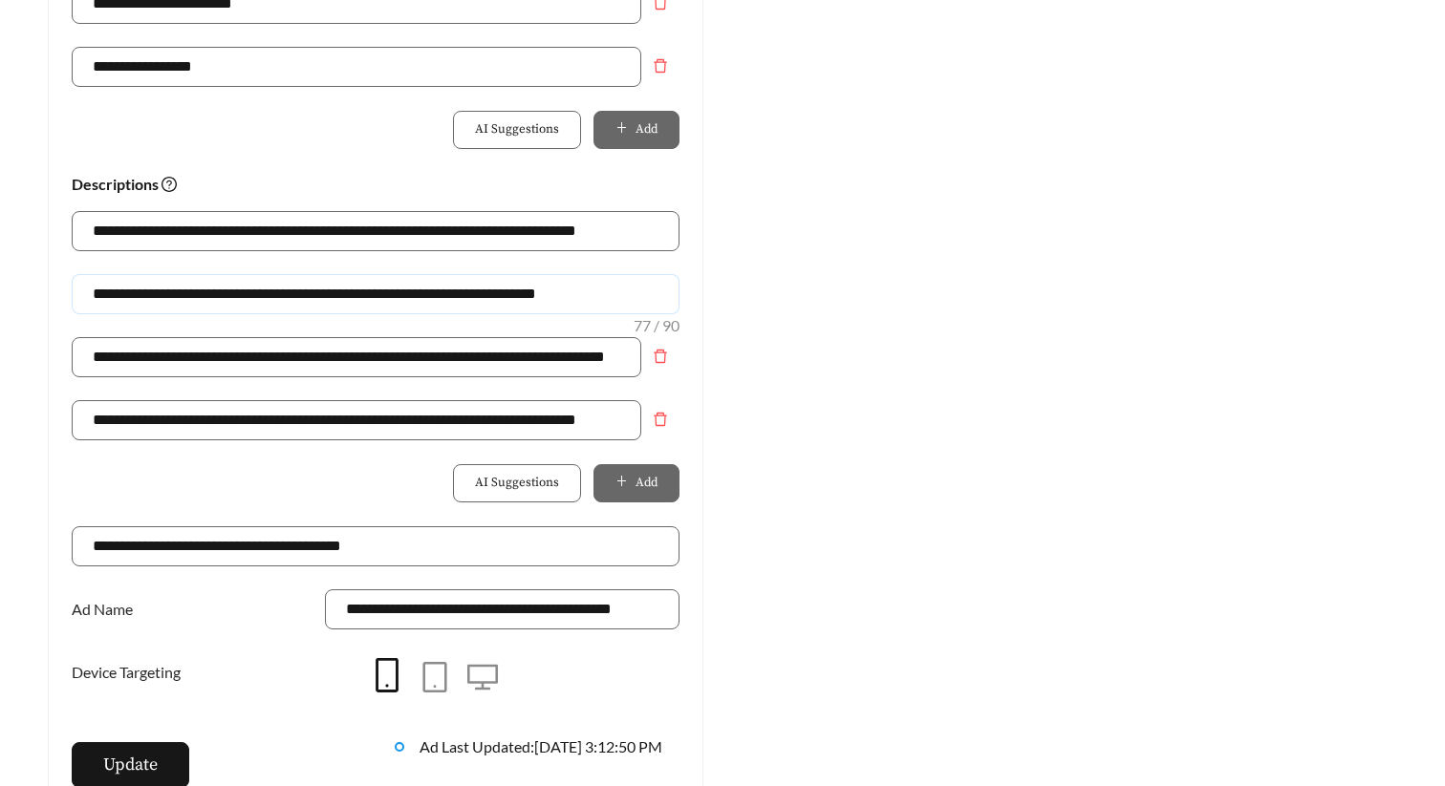
drag, startPoint x: 654, startPoint y: 292, endPoint x: -9, endPoint y: 292, distance: 662.1
type input "**********"
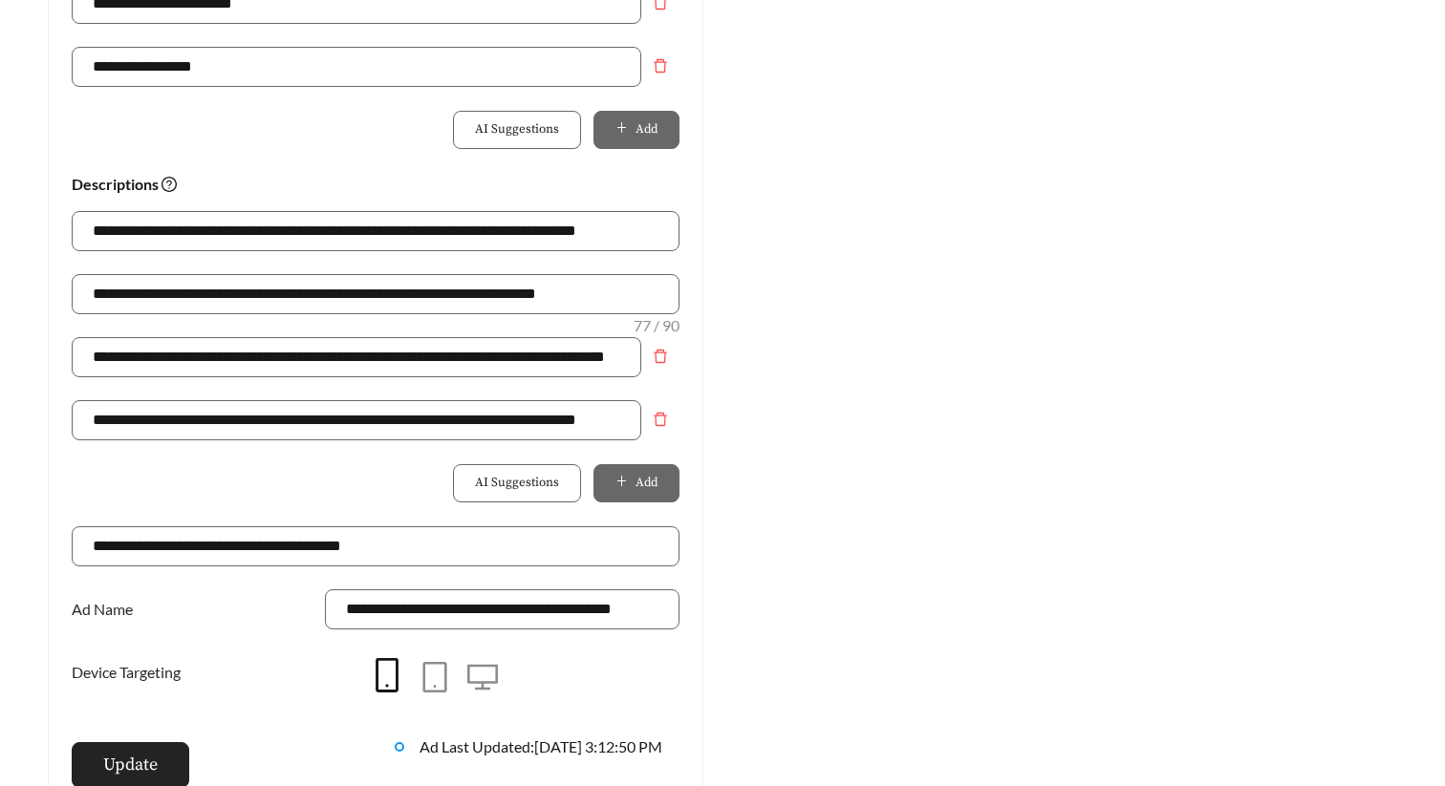
click at [129, 757] on span "Update" at bounding box center [130, 765] width 54 height 26
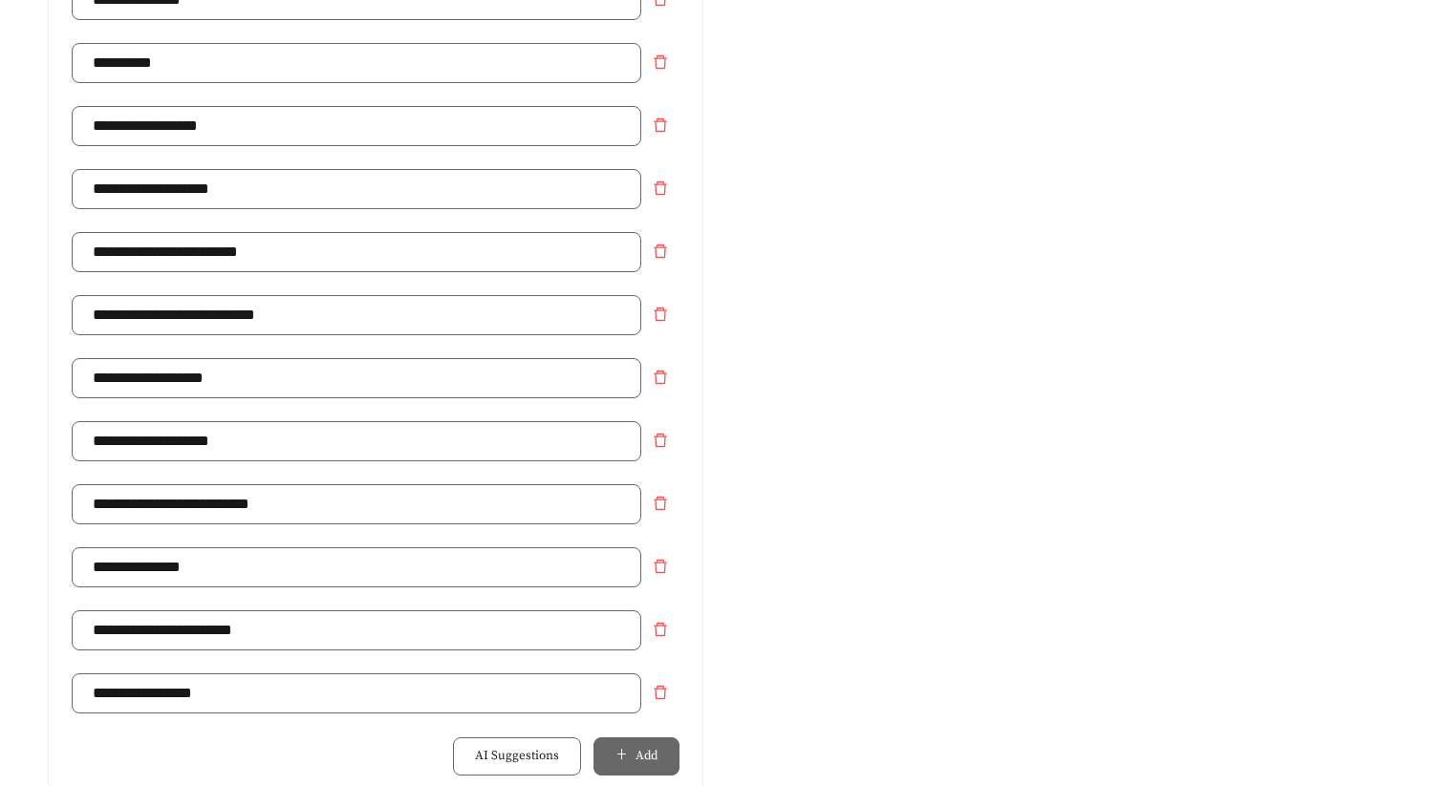
scroll to position [0, 0]
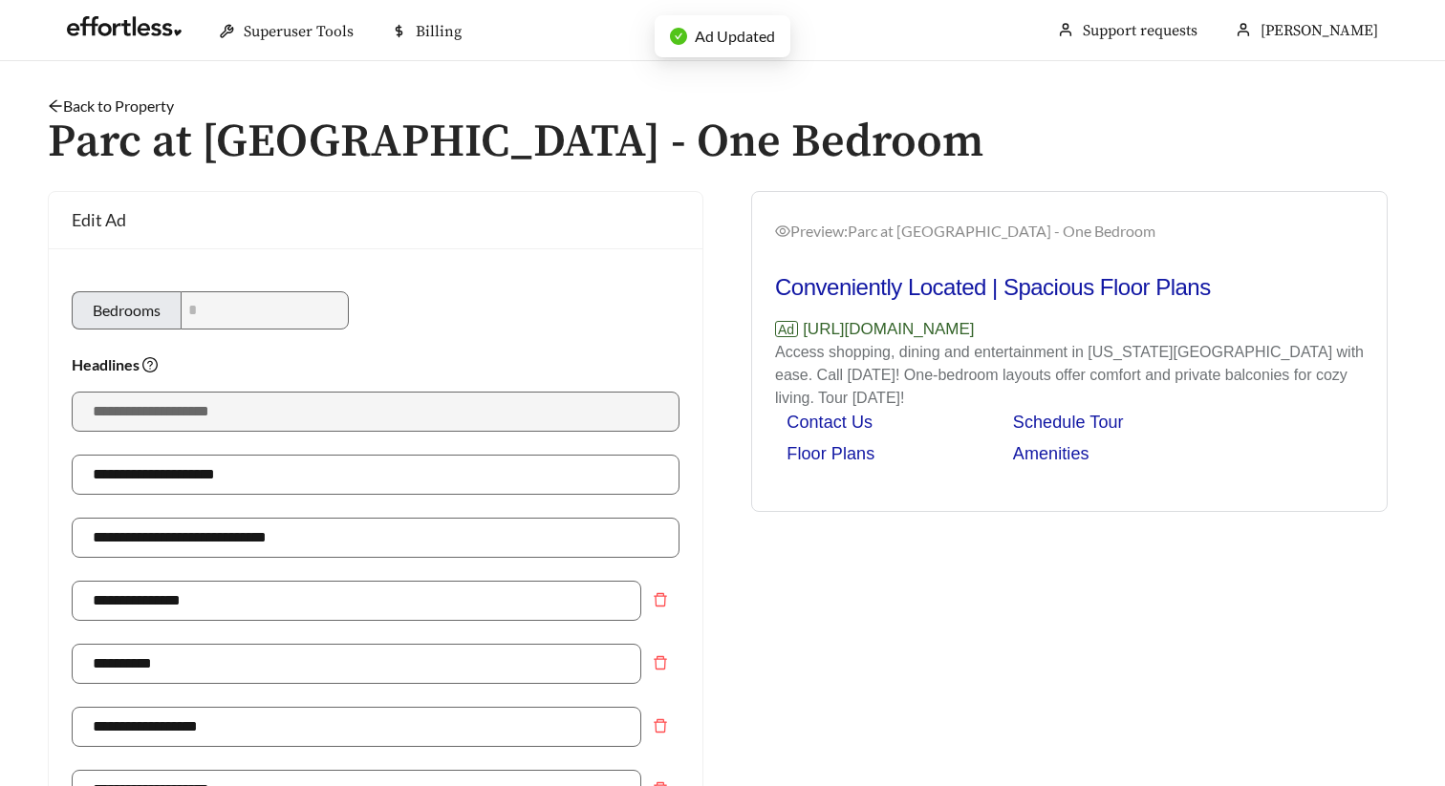
click at [157, 101] on link "Back to Property" at bounding box center [111, 106] width 126 height 18
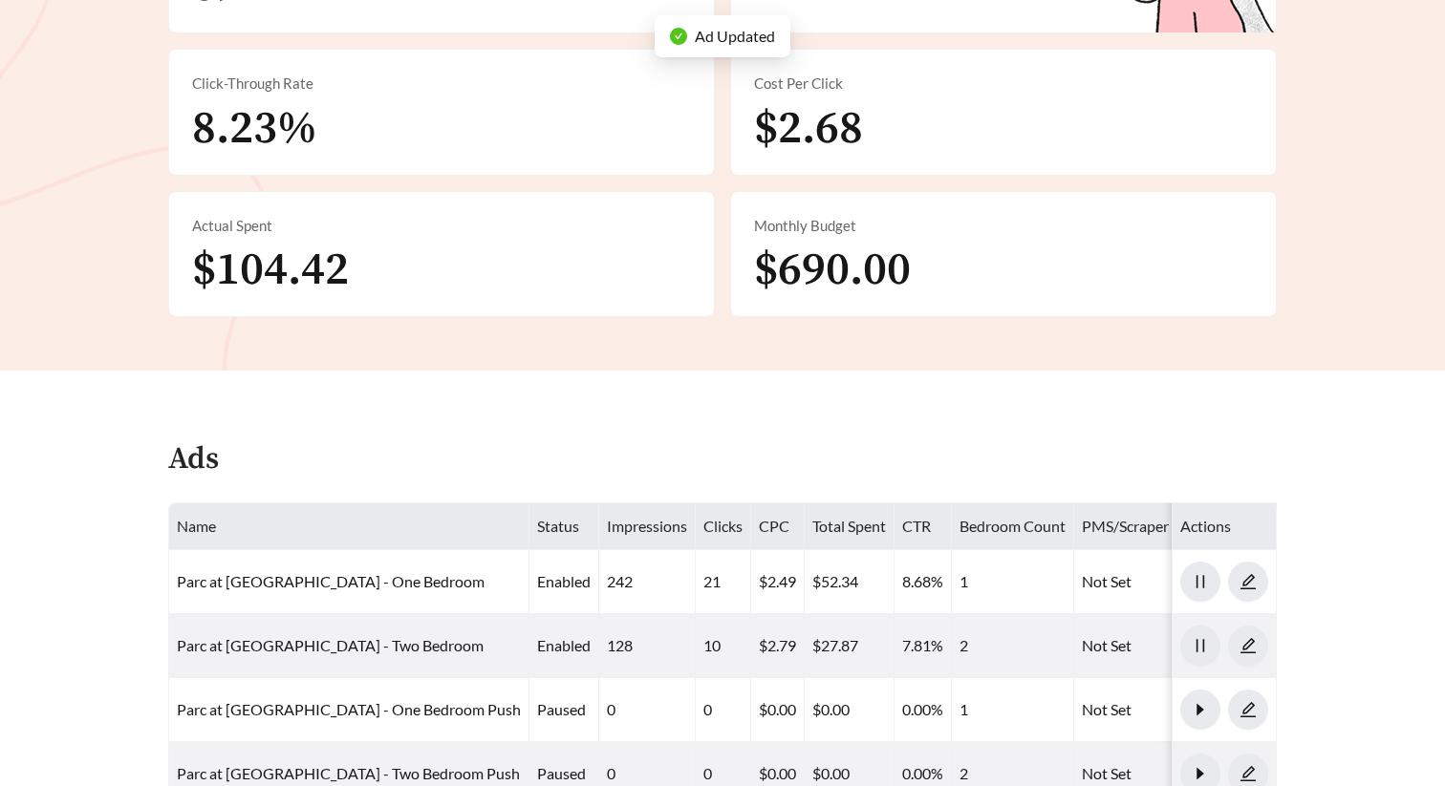
scroll to position [833, 0]
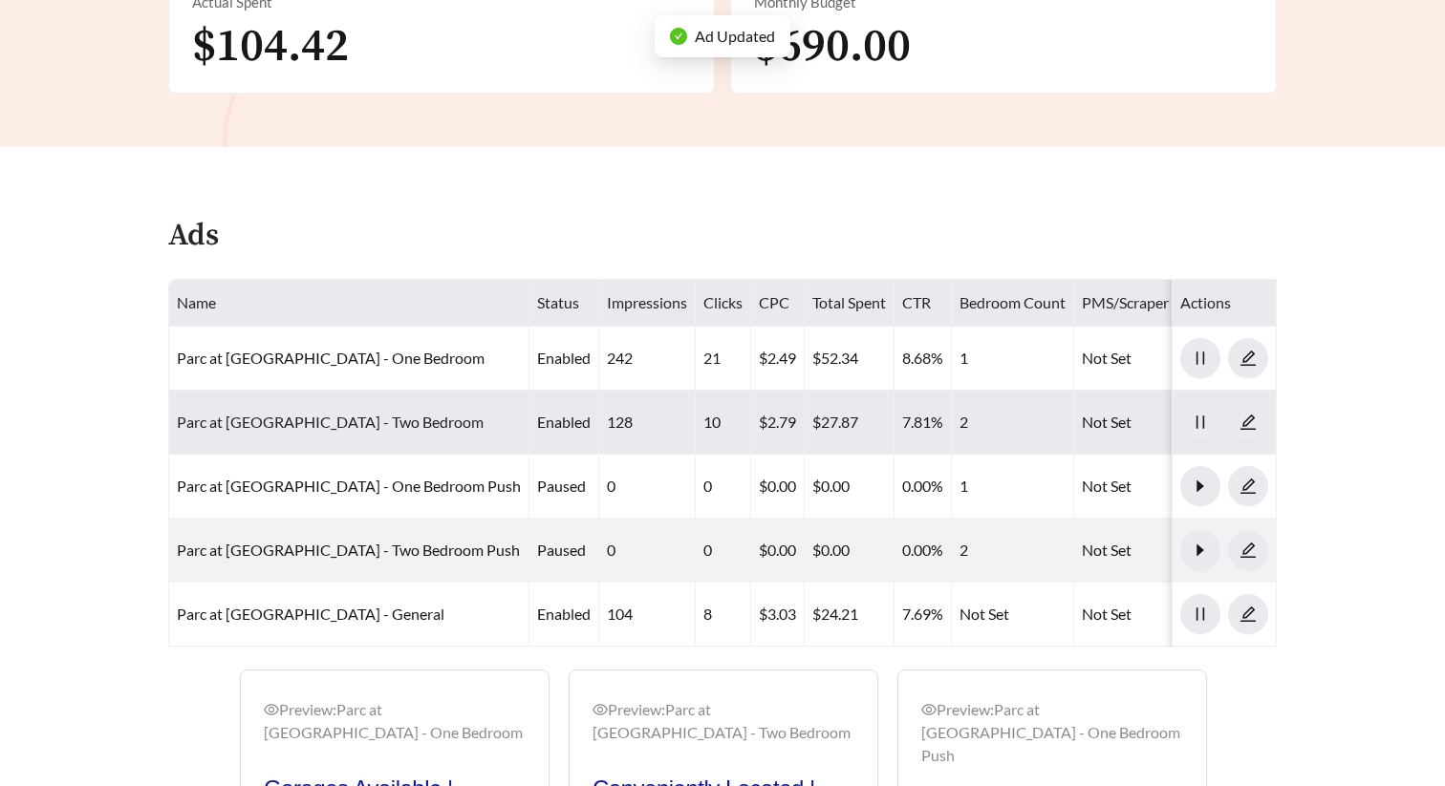
click at [417, 420] on link "Parc at Prairie Grass Apartments - Two Bedroom" at bounding box center [330, 422] width 307 height 18
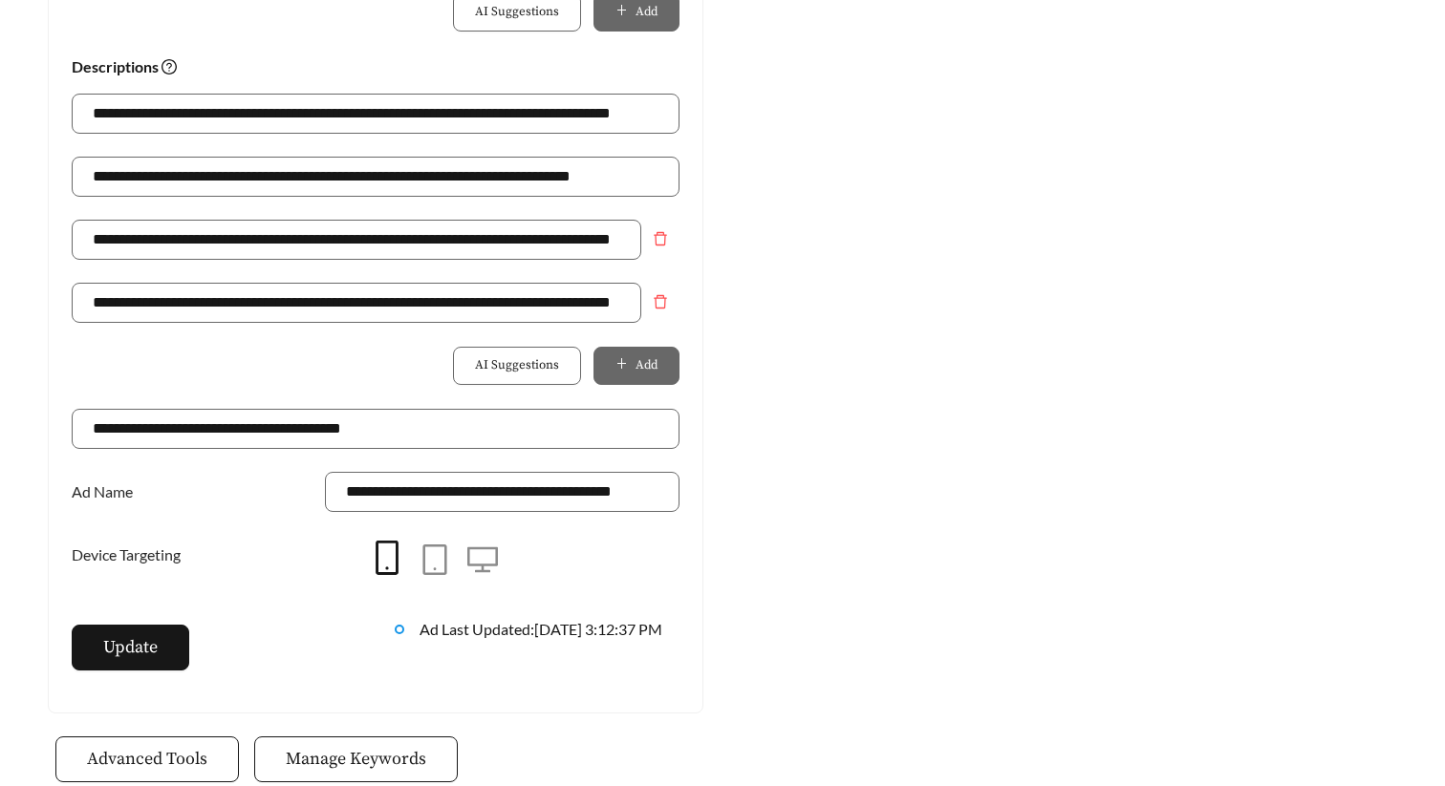
scroll to position [1343, 0]
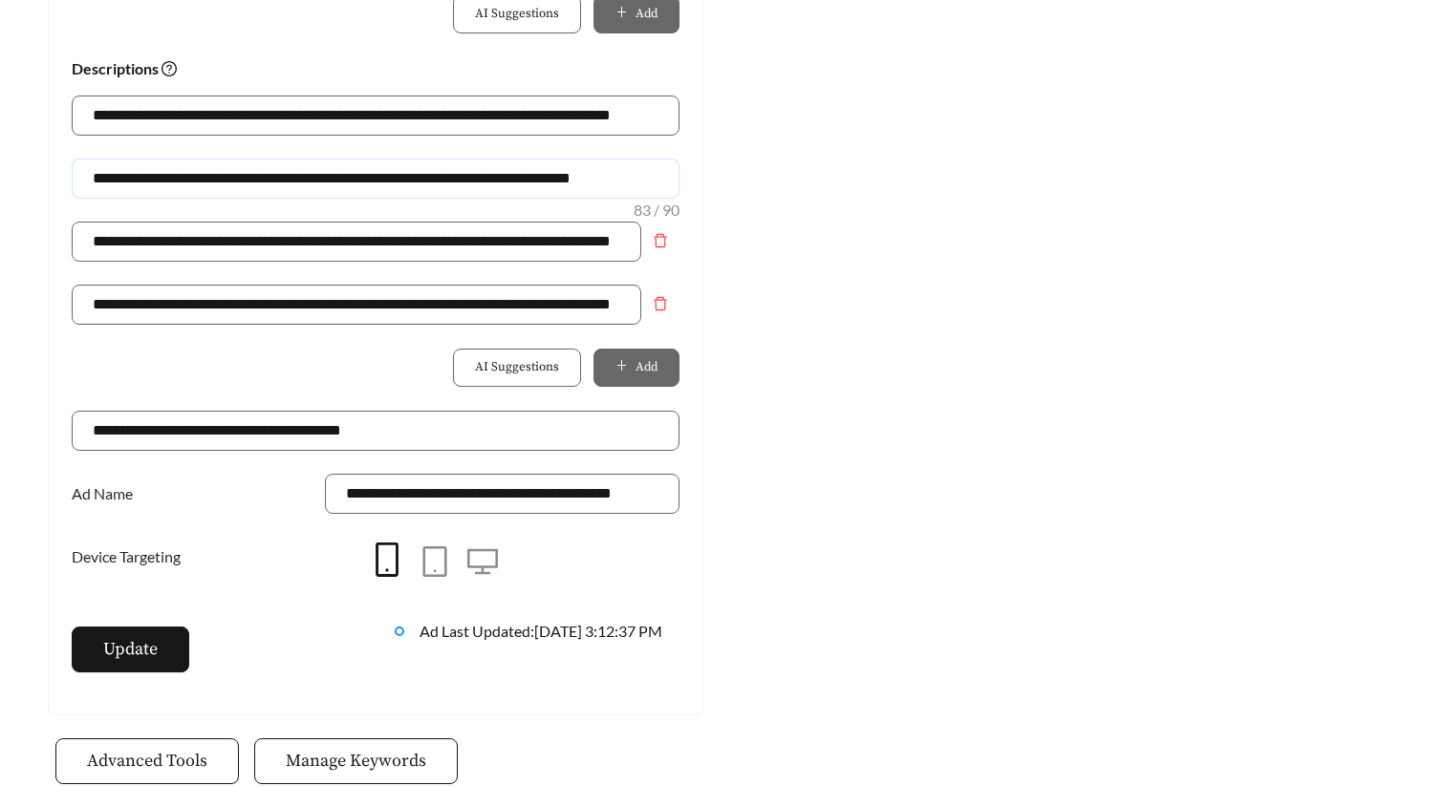
drag, startPoint x: 655, startPoint y: 182, endPoint x: 23, endPoint y: 182, distance: 632.5
paste input "text"
click at [161, 179] on input "**********" at bounding box center [376, 179] width 608 height 40
type input "**********"
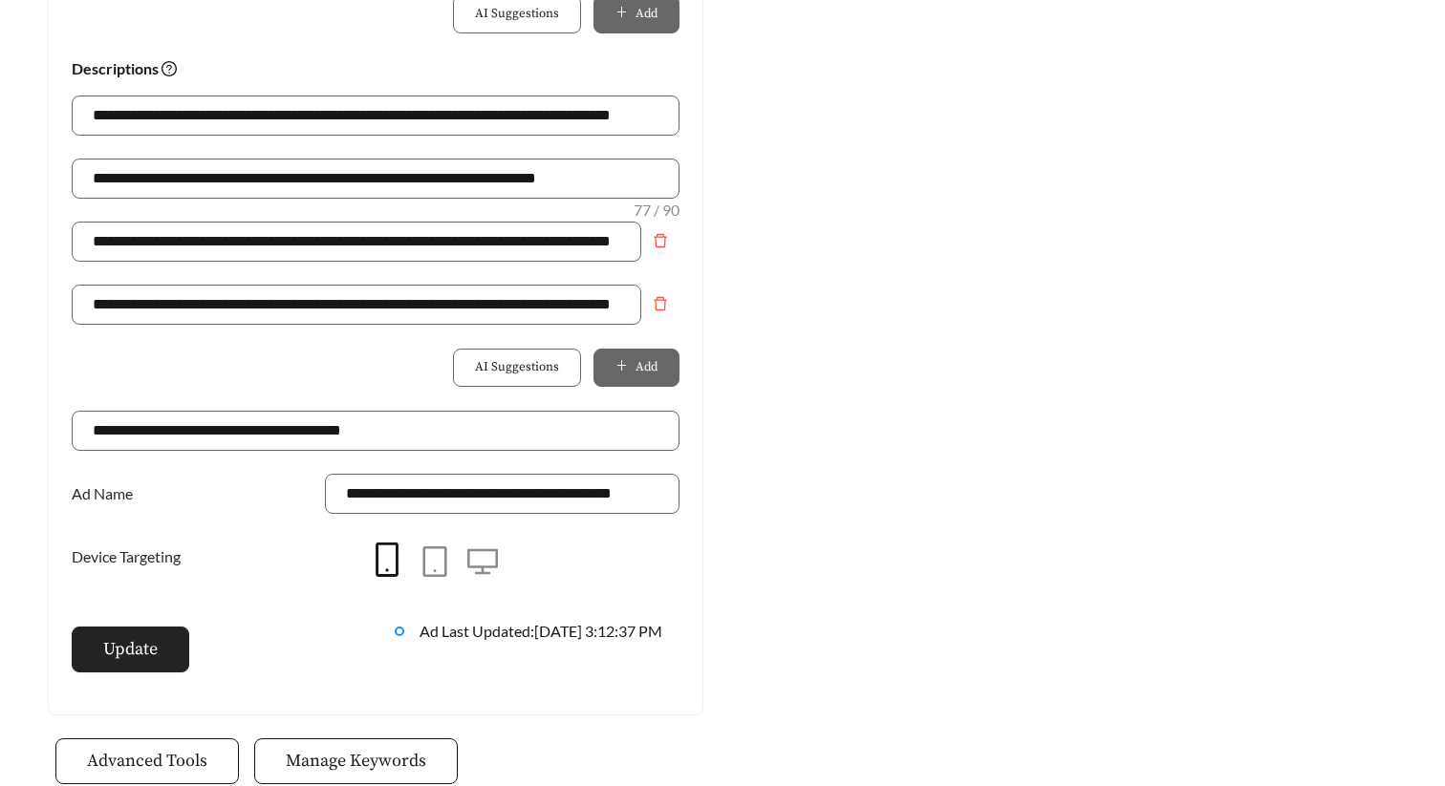
click at [144, 647] on span "Update" at bounding box center [130, 649] width 54 height 26
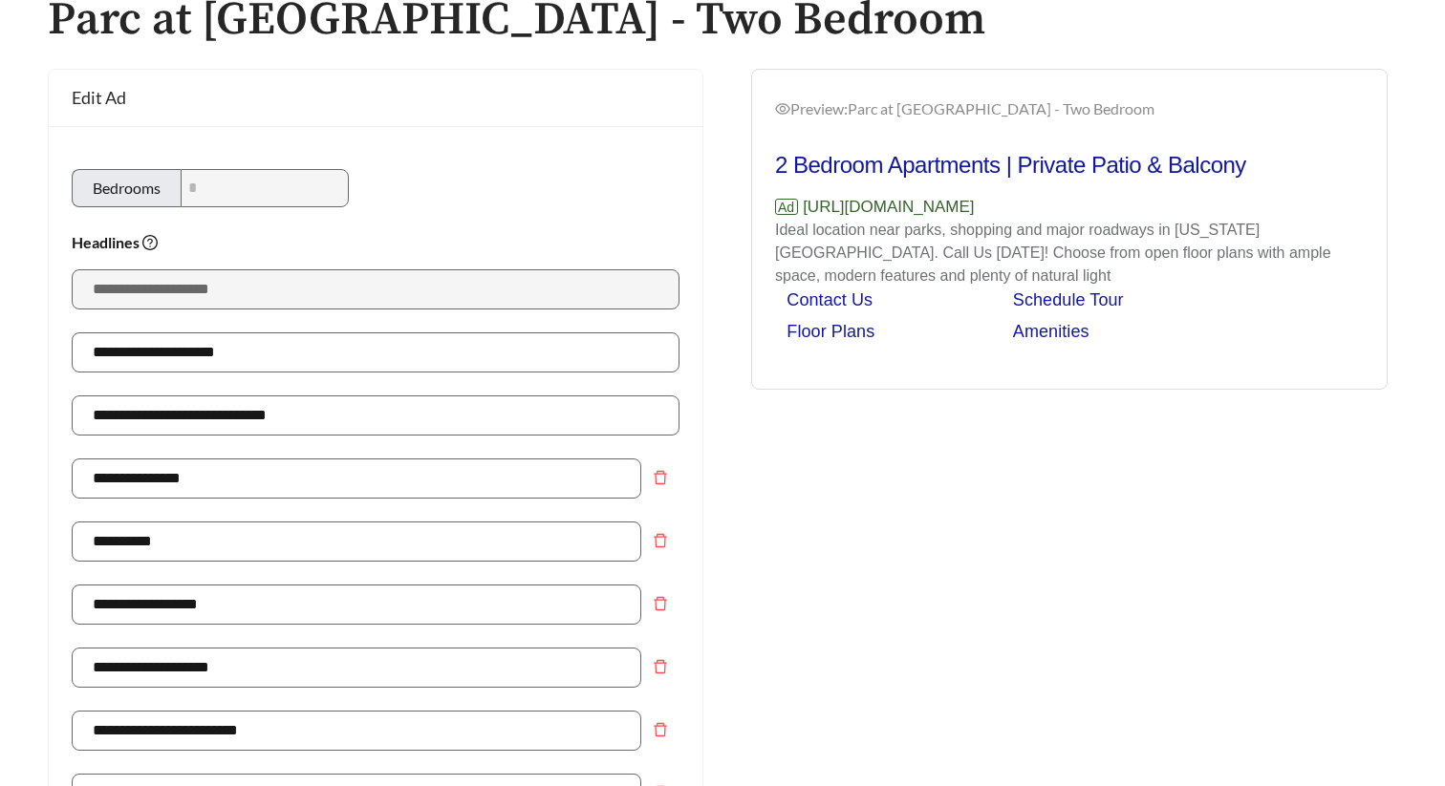
scroll to position [0, 0]
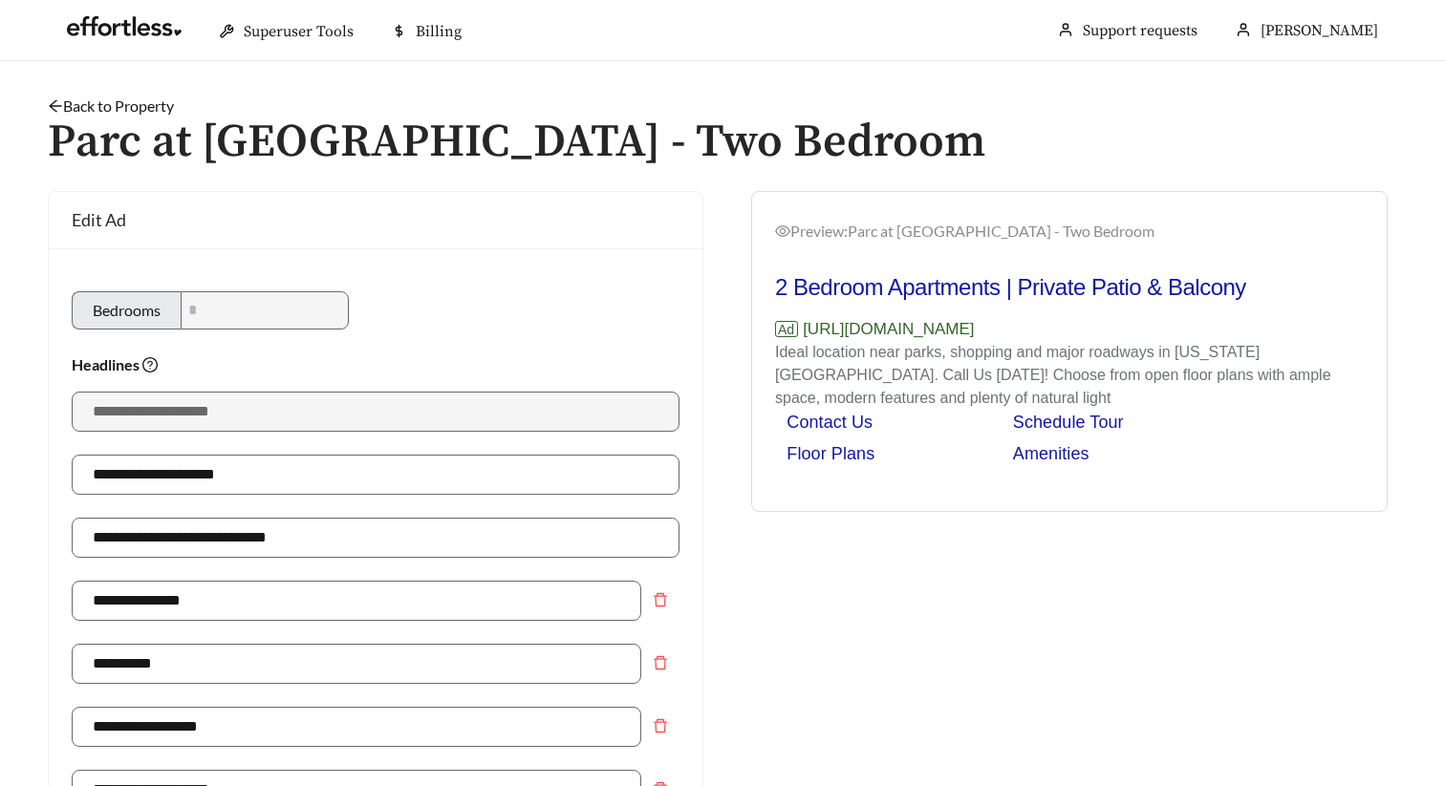
click at [140, 102] on link "Back to Property" at bounding box center [111, 106] width 126 height 18
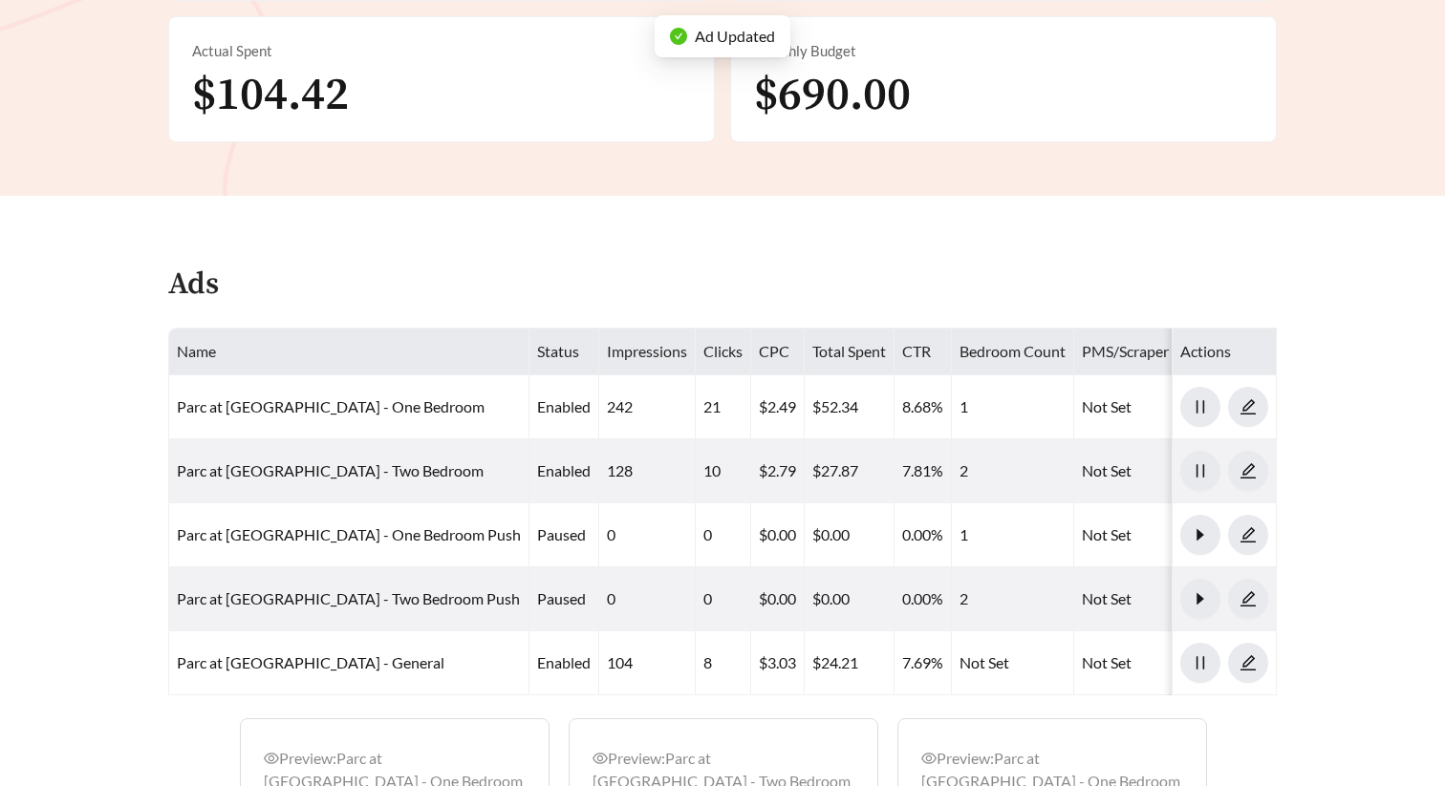
scroll to position [1131, 0]
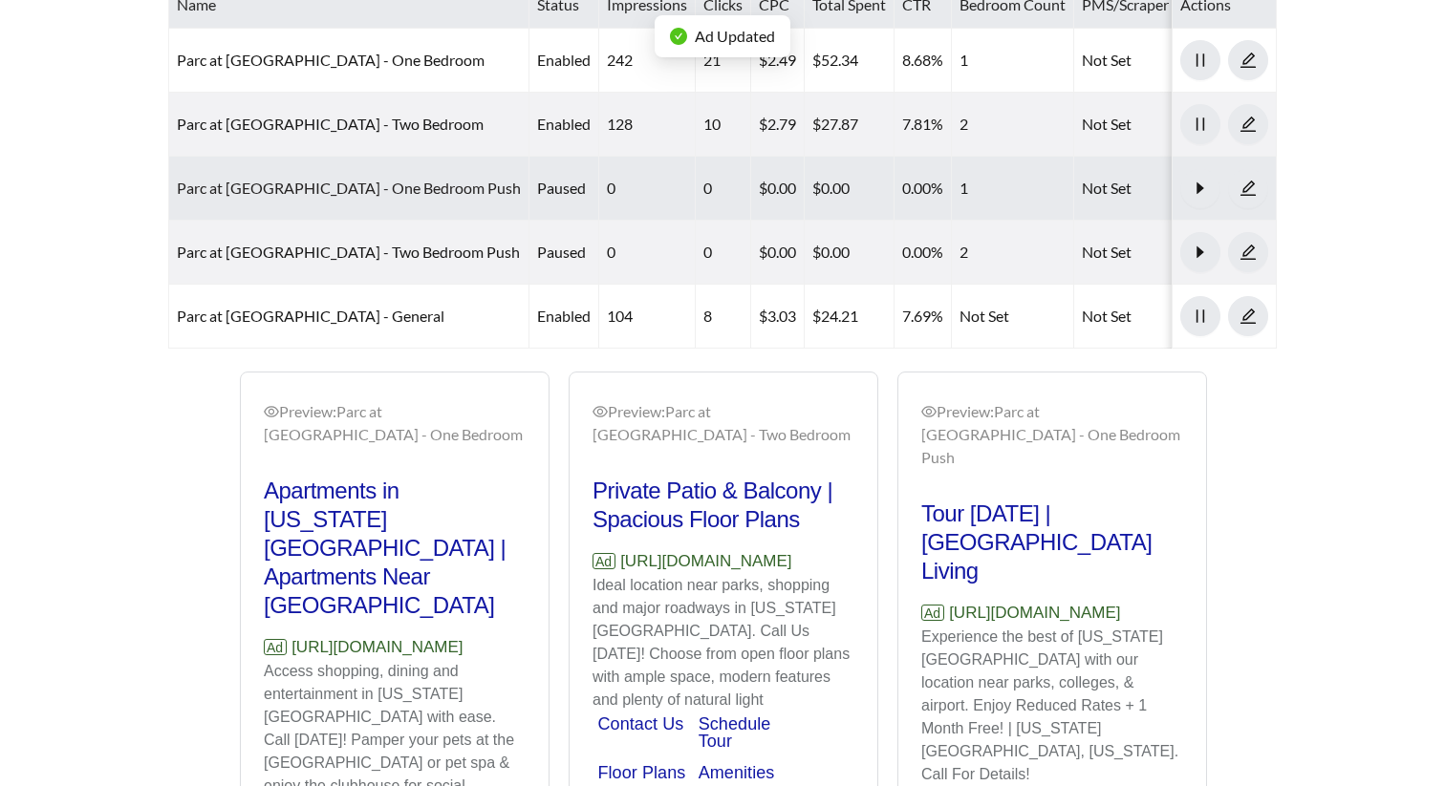
click at [451, 182] on link "Parc at Prairie Grass Apartments - One Bedroom Push" at bounding box center [349, 188] width 344 height 18
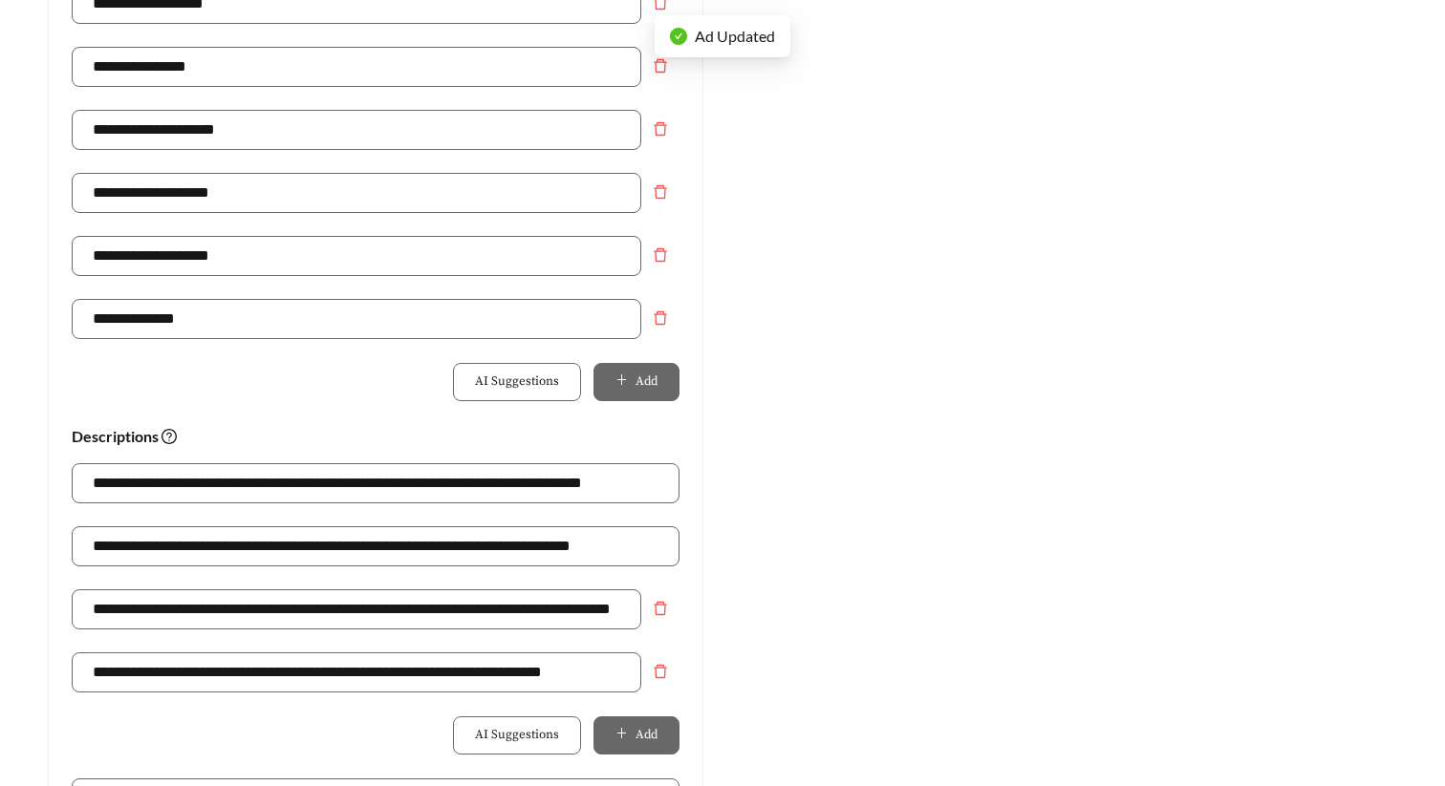
scroll to position [1461, 0]
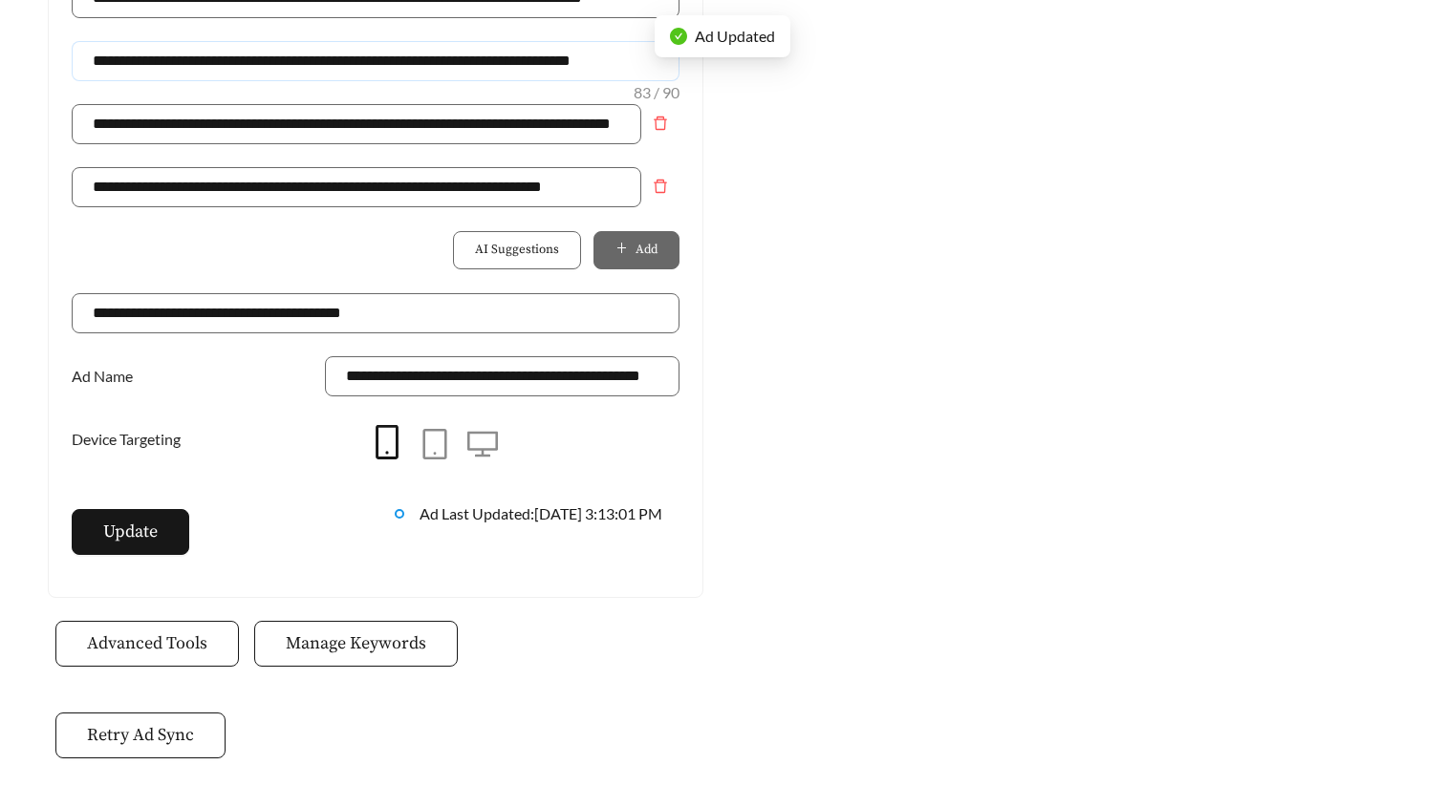
drag, startPoint x: 654, startPoint y: 63, endPoint x: -9, endPoint y: 95, distance: 663.8
drag, startPoint x: 655, startPoint y: 64, endPoint x: 77, endPoint y: 61, distance: 578.1
click at [77, 61] on input "**********" at bounding box center [376, 61] width 608 height 40
paste input "text"
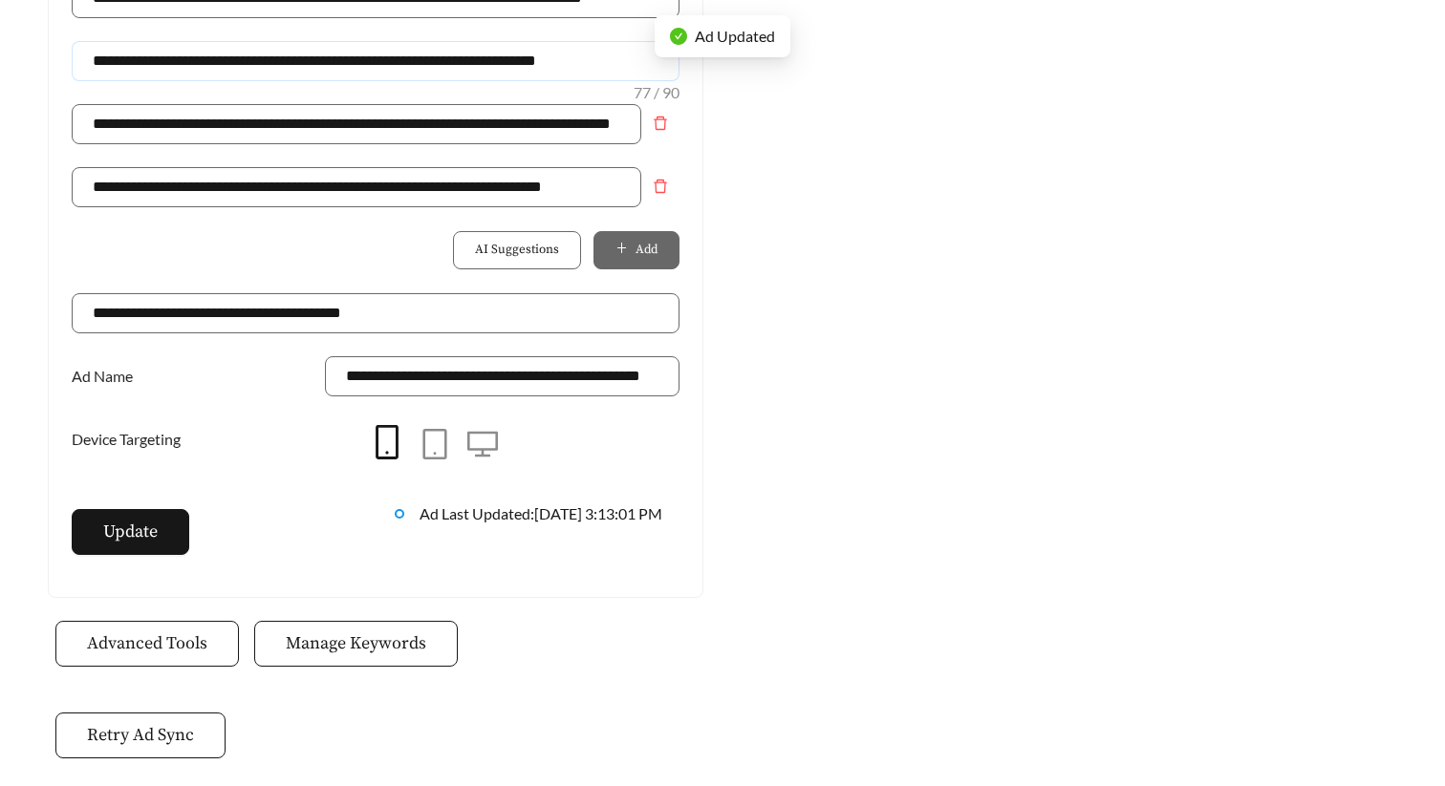
click at [160, 59] on input "**********" at bounding box center [376, 61] width 608 height 40
type input "**********"
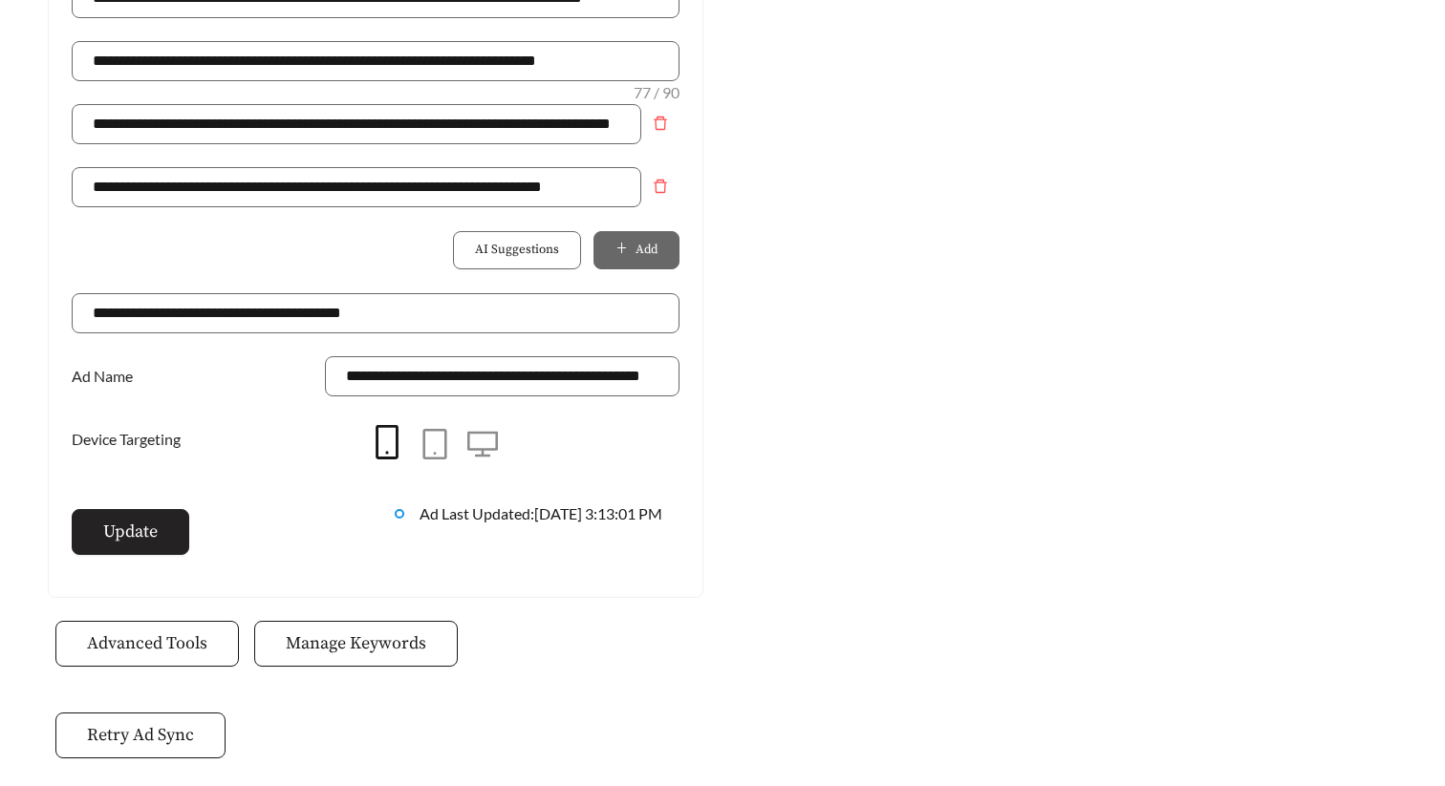
click at [130, 537] on span "Update" at bounding box center [130, 532] width 54 height 26
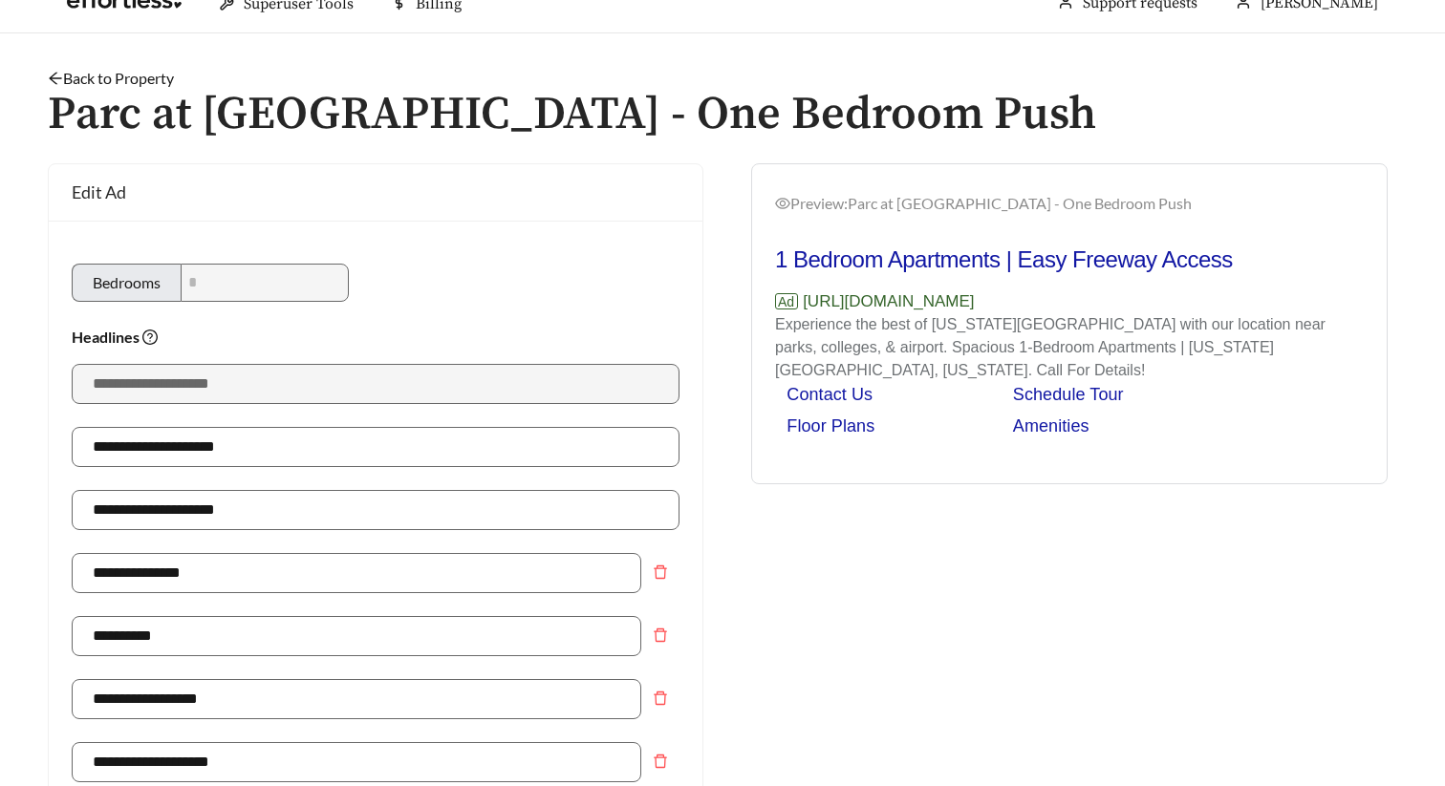
scroll to position [0, 0]
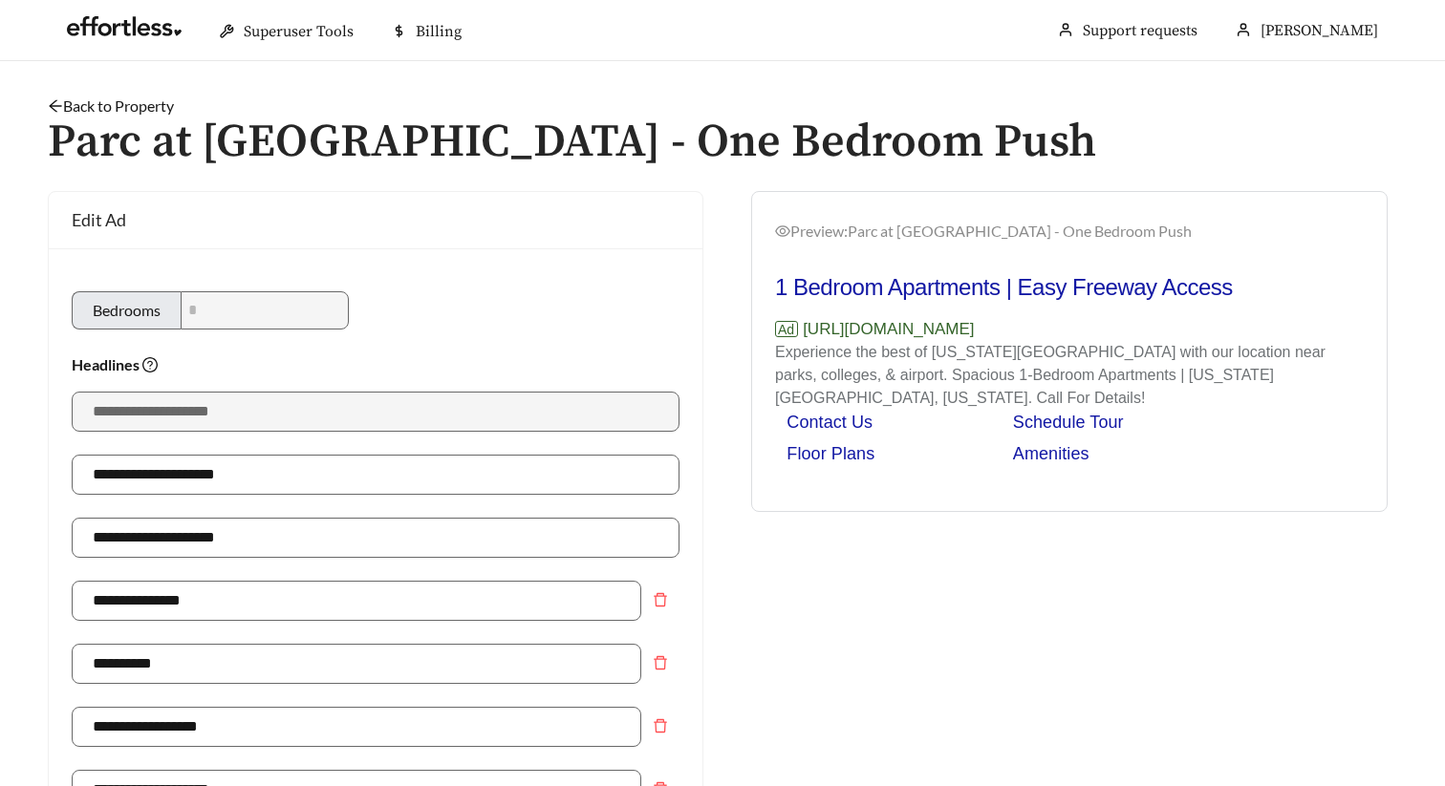
click at [149, 110] on link "Back to Property" at bounding box center [111, 106] width 126 height 18
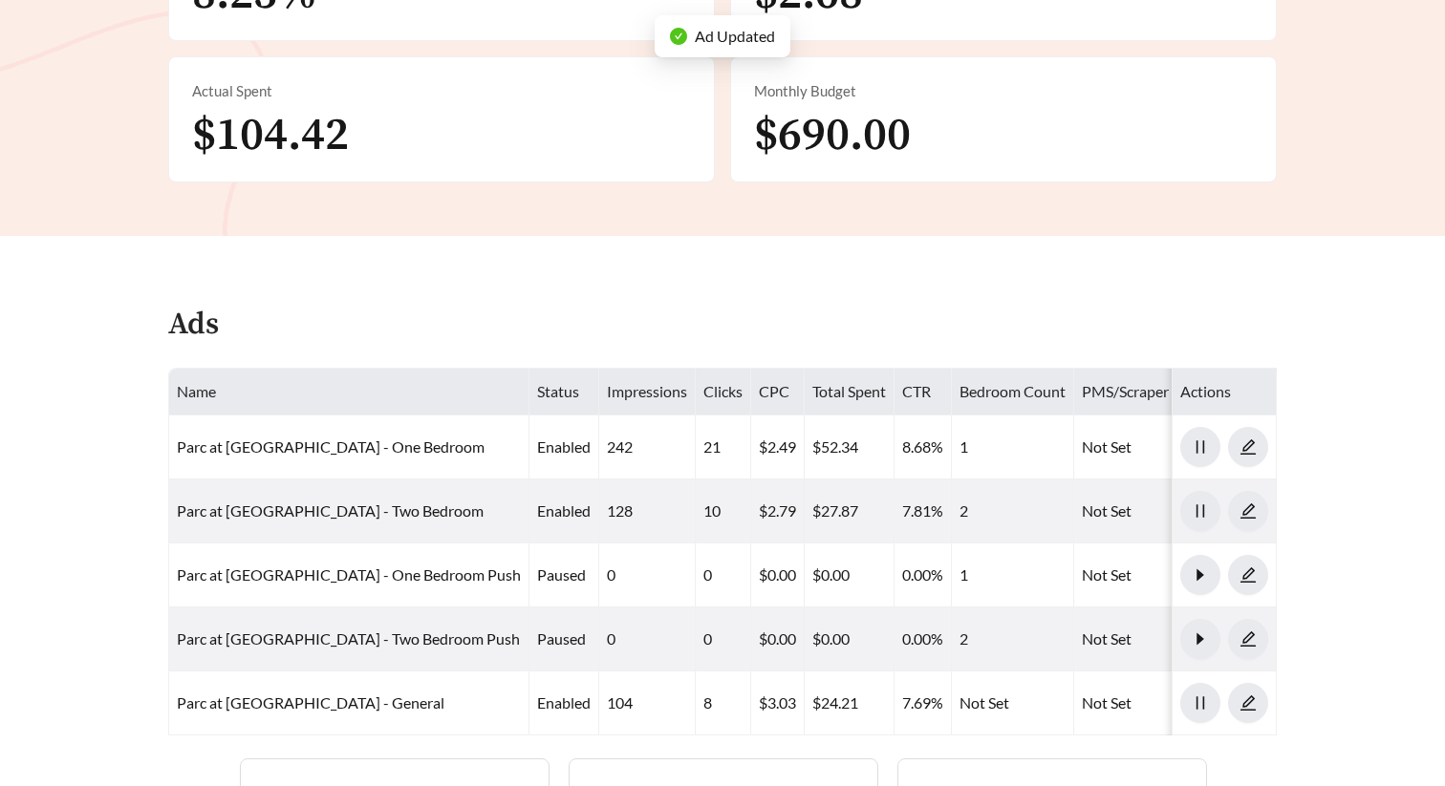
scroll to position [993, 0]
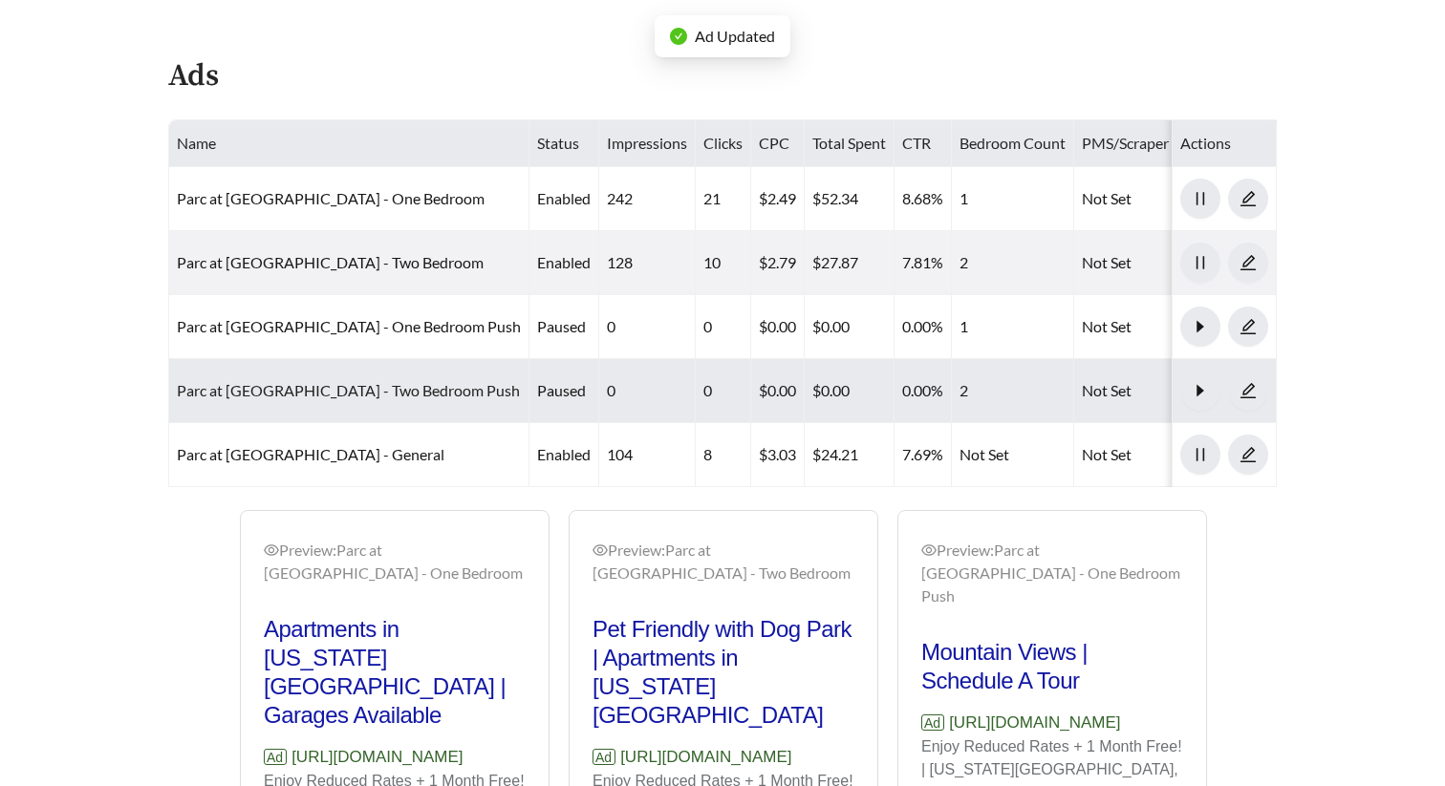
click at [390, 389] on link "Parc at Prairie Grass Apartments - Two Bedroom Push" at bounding box center [348, 390] width 343 height 18
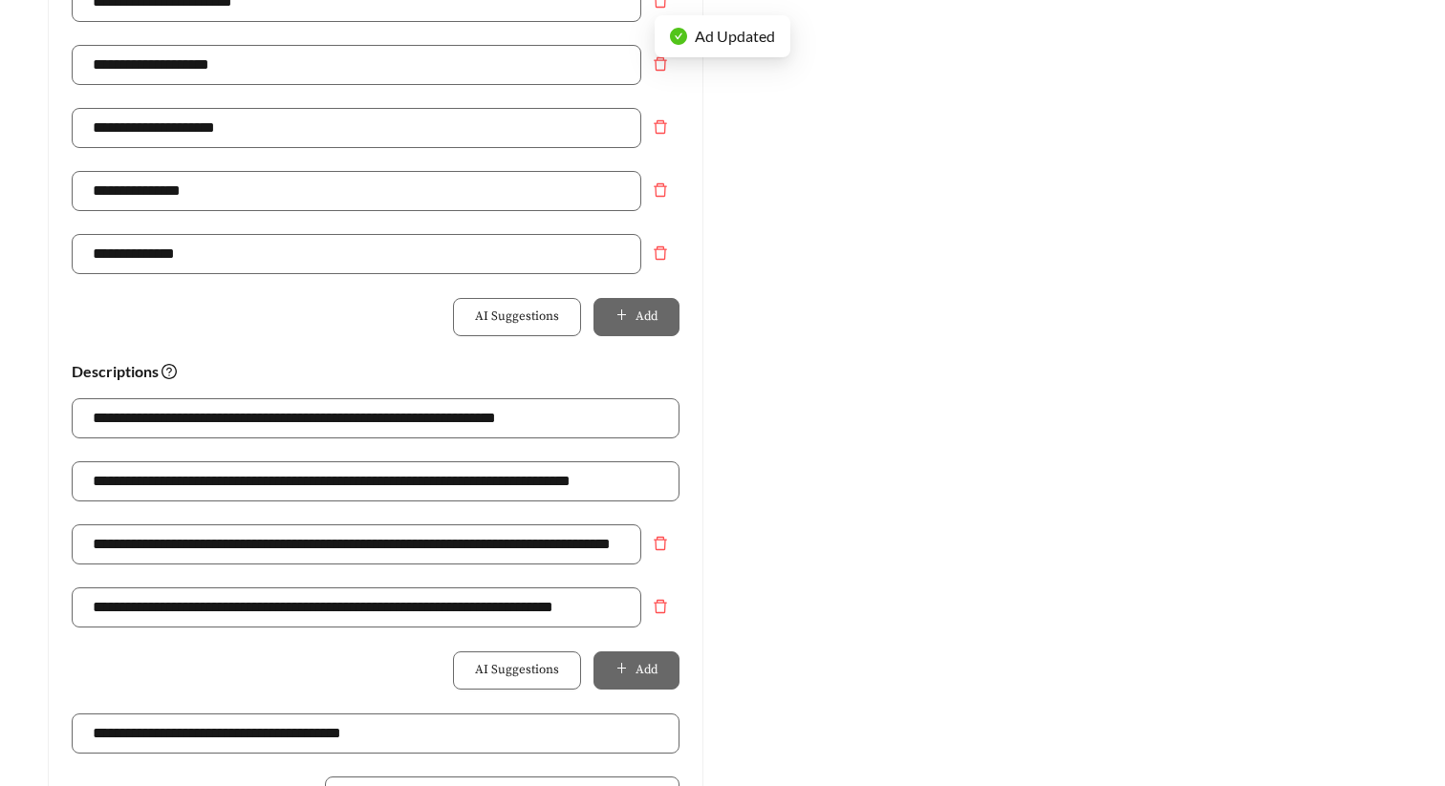
scroll to position [1117, 0]
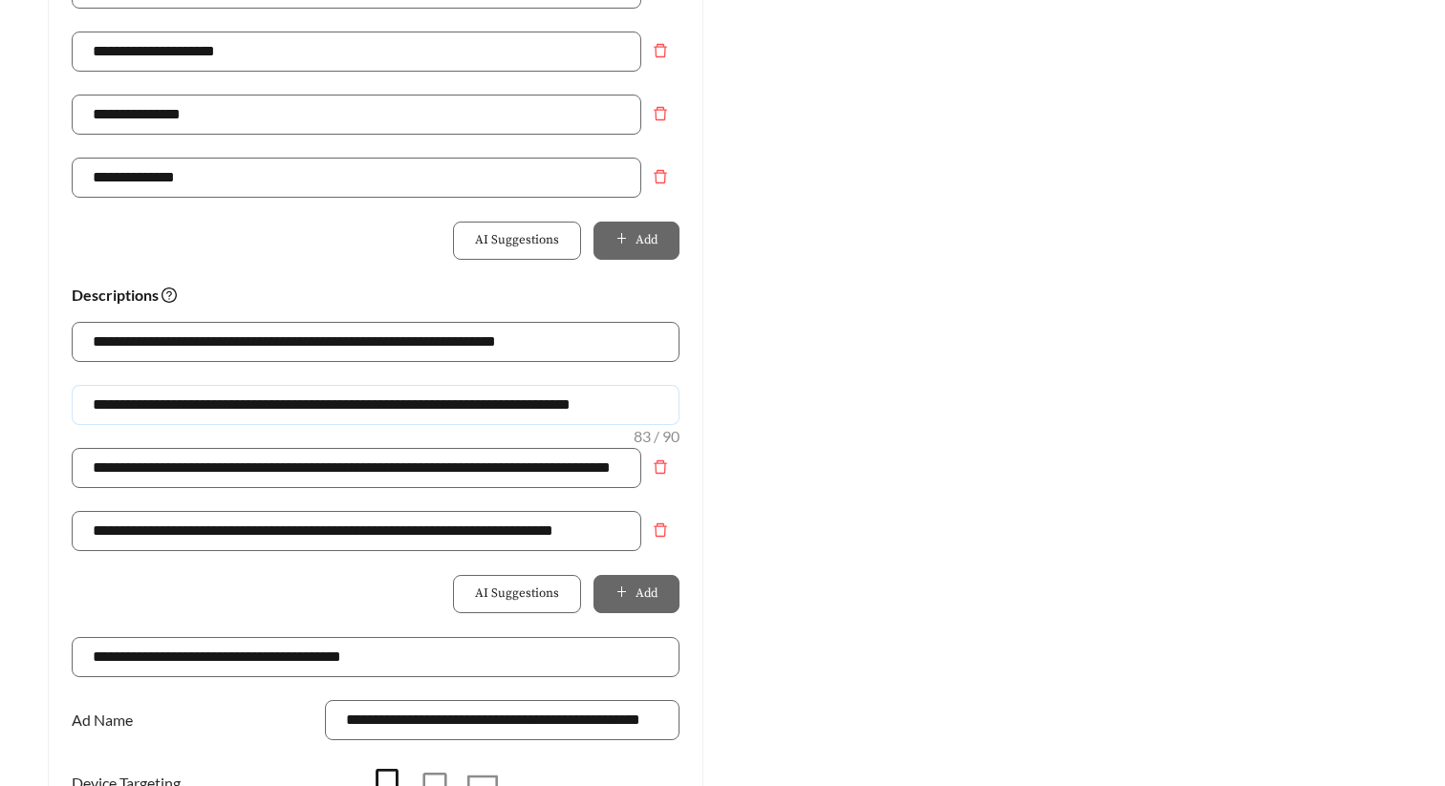
drag, startPoint x: 657, startPoint y: 409, endPoint x: -9, endPoint y: 409, distance: 665.9
paste input "text"
click at [163, 407] on input "**********" at bounding box center [376, 405] width 608 height 40
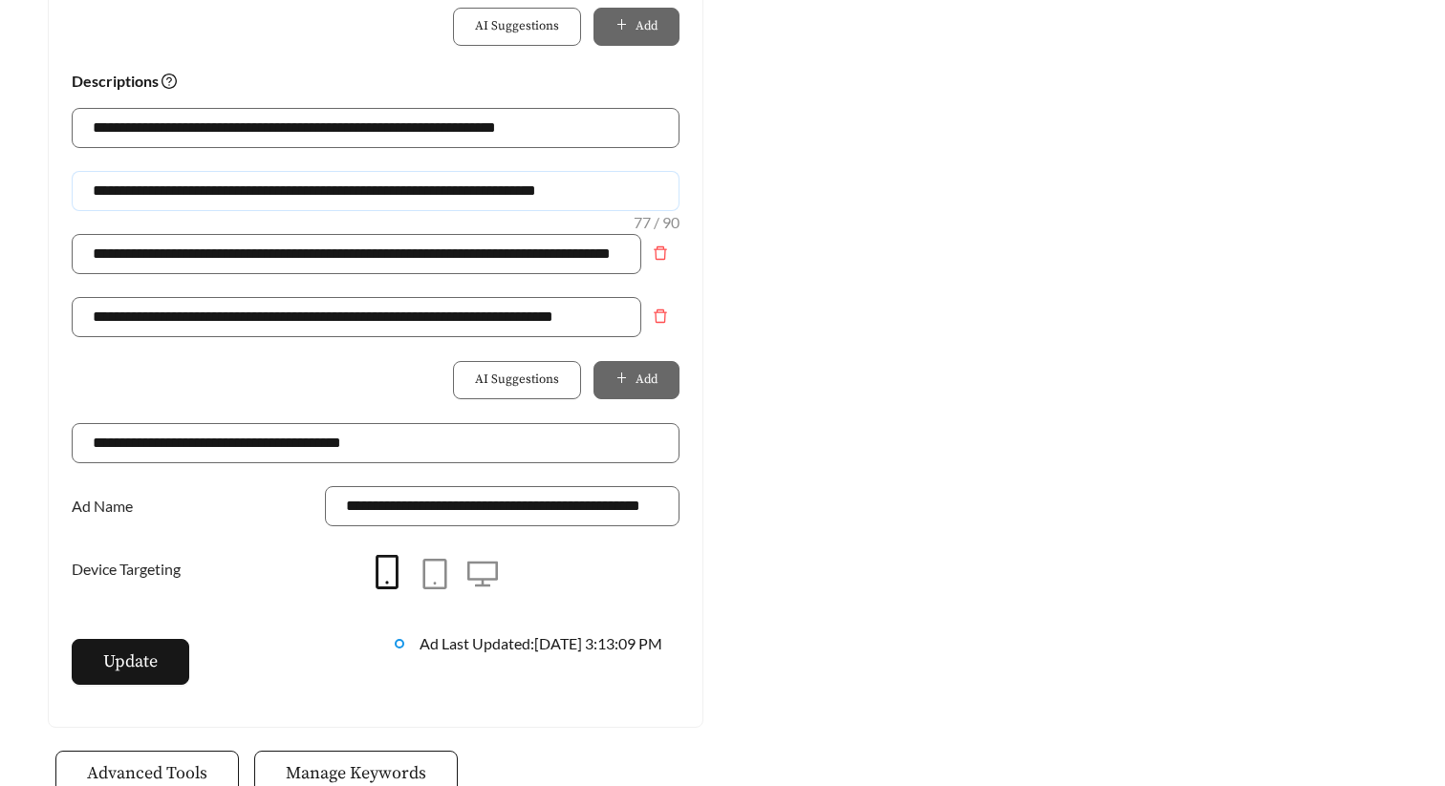
scroll to position [1341, 0]
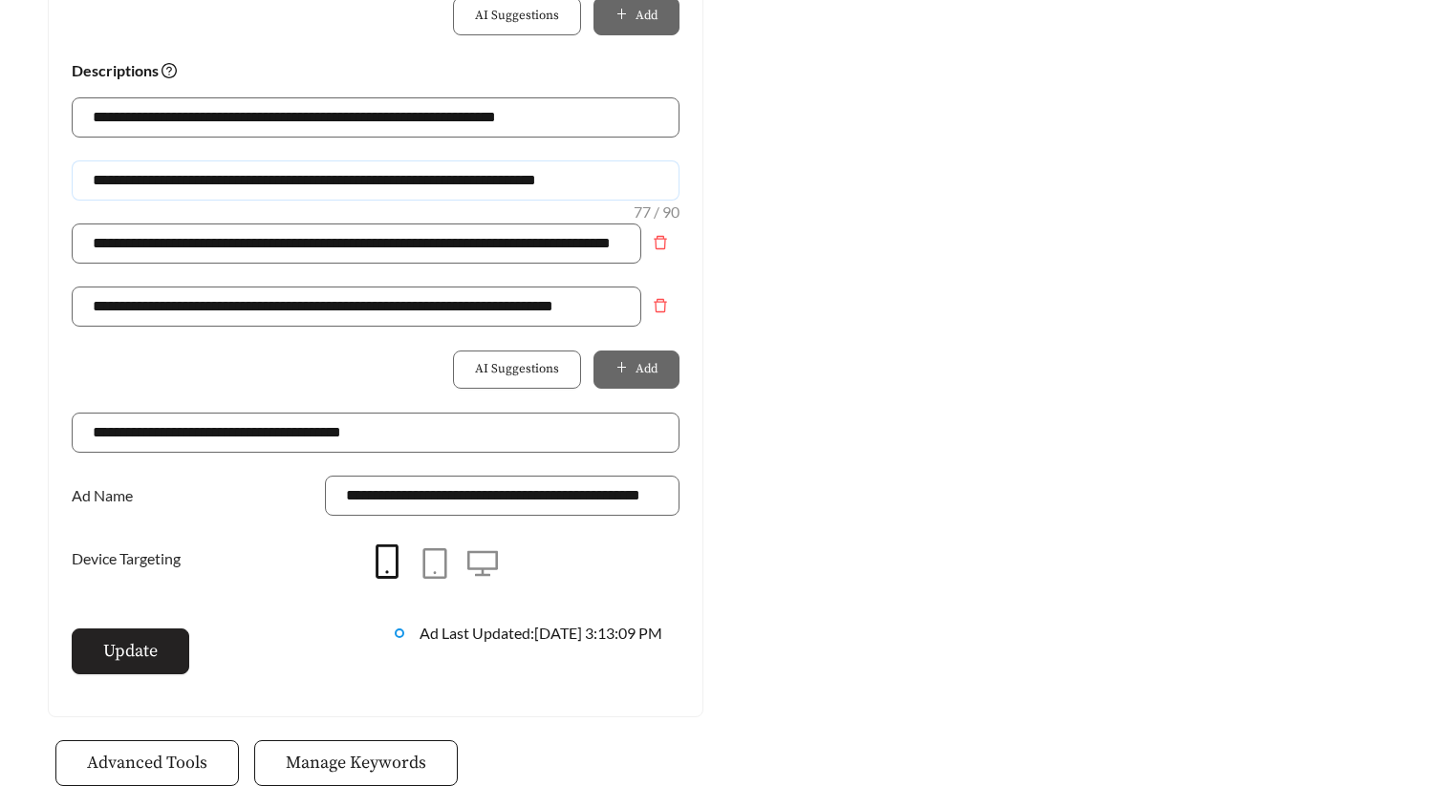
type input "**********"
click at [145, 646] on span "Update" at bounding box center [130, 651] width 54 height 26
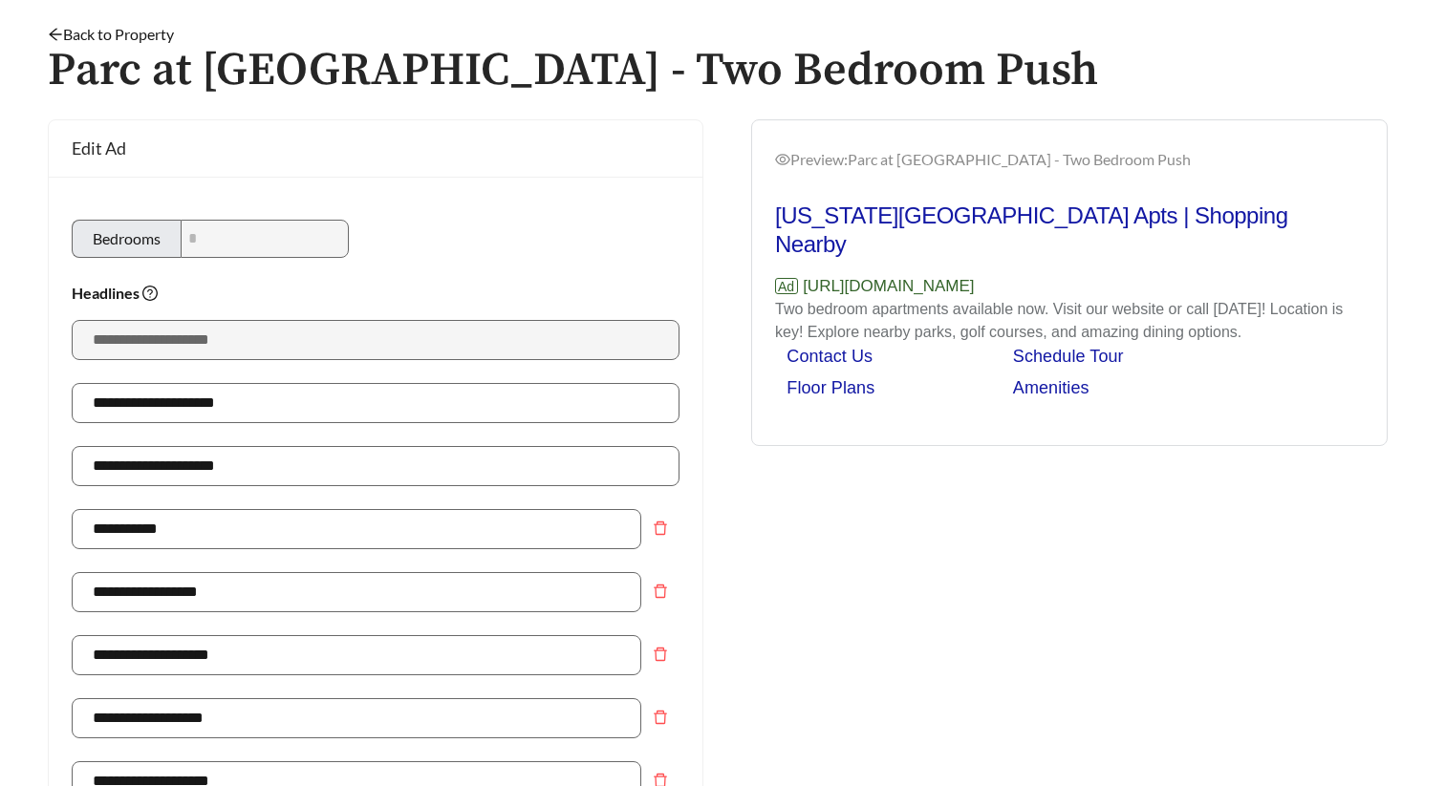
scroll to position [53, 0]
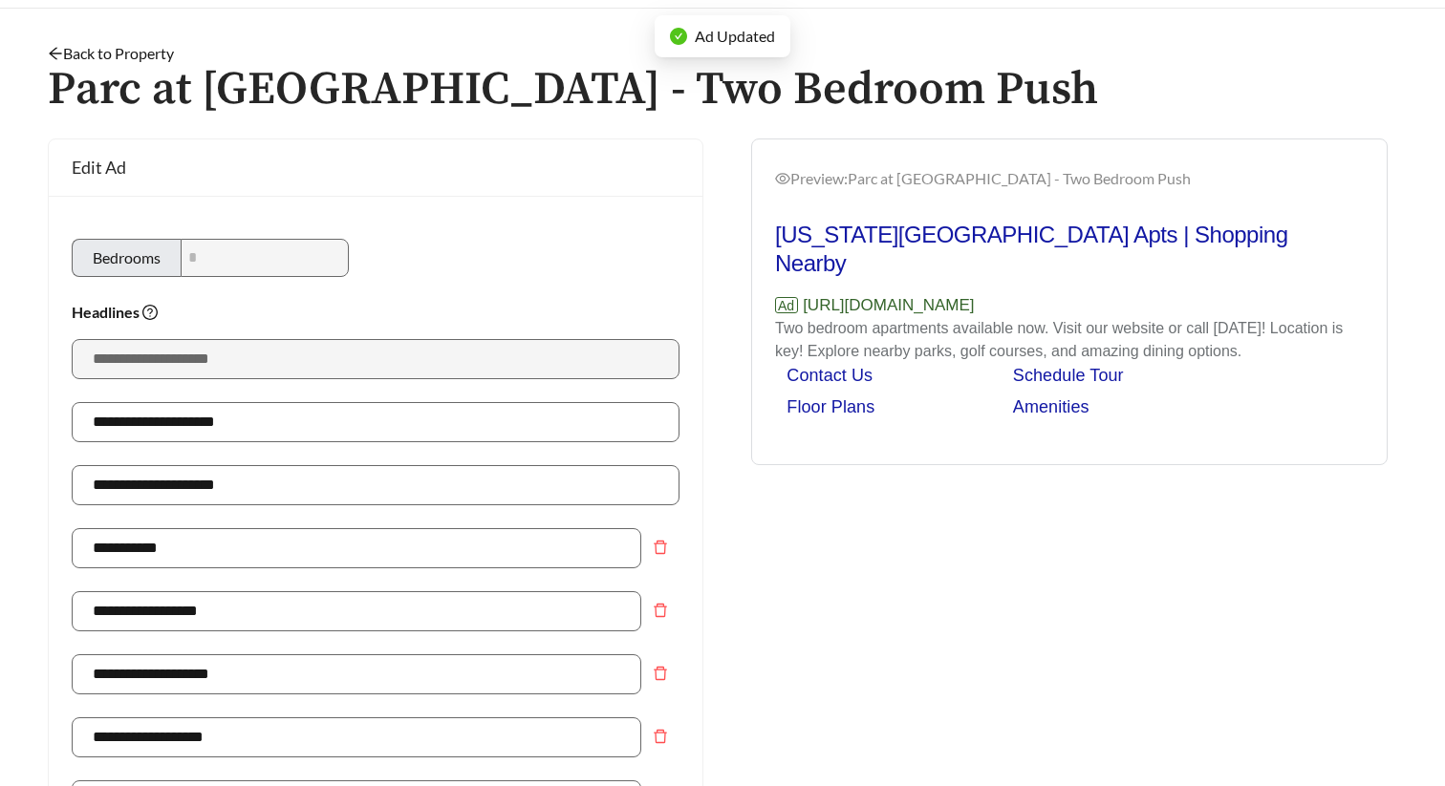
click at [118, 54] on link "Back to Property" at bounding box center [111, 53] width 126 height 18
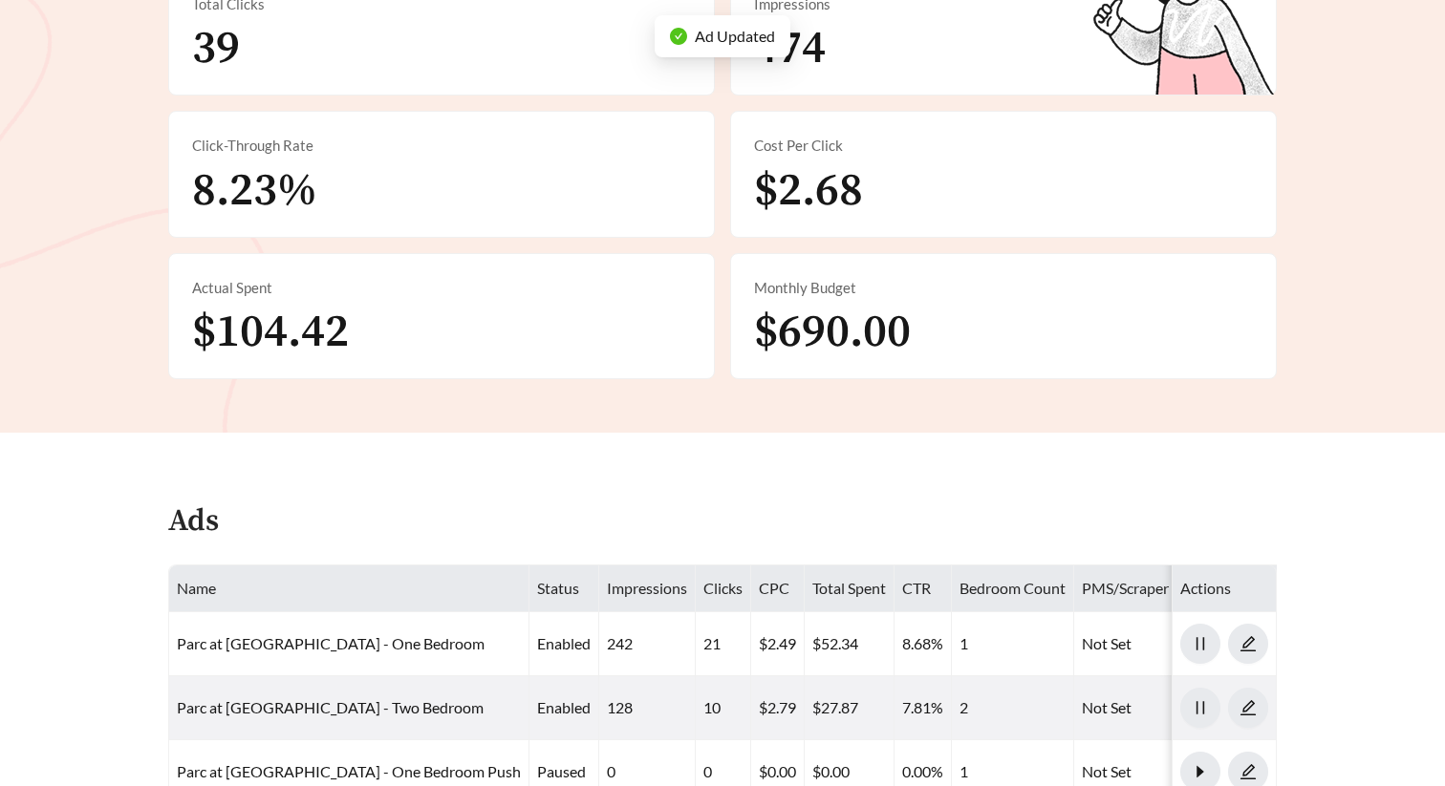
scroll to position [869, 0]
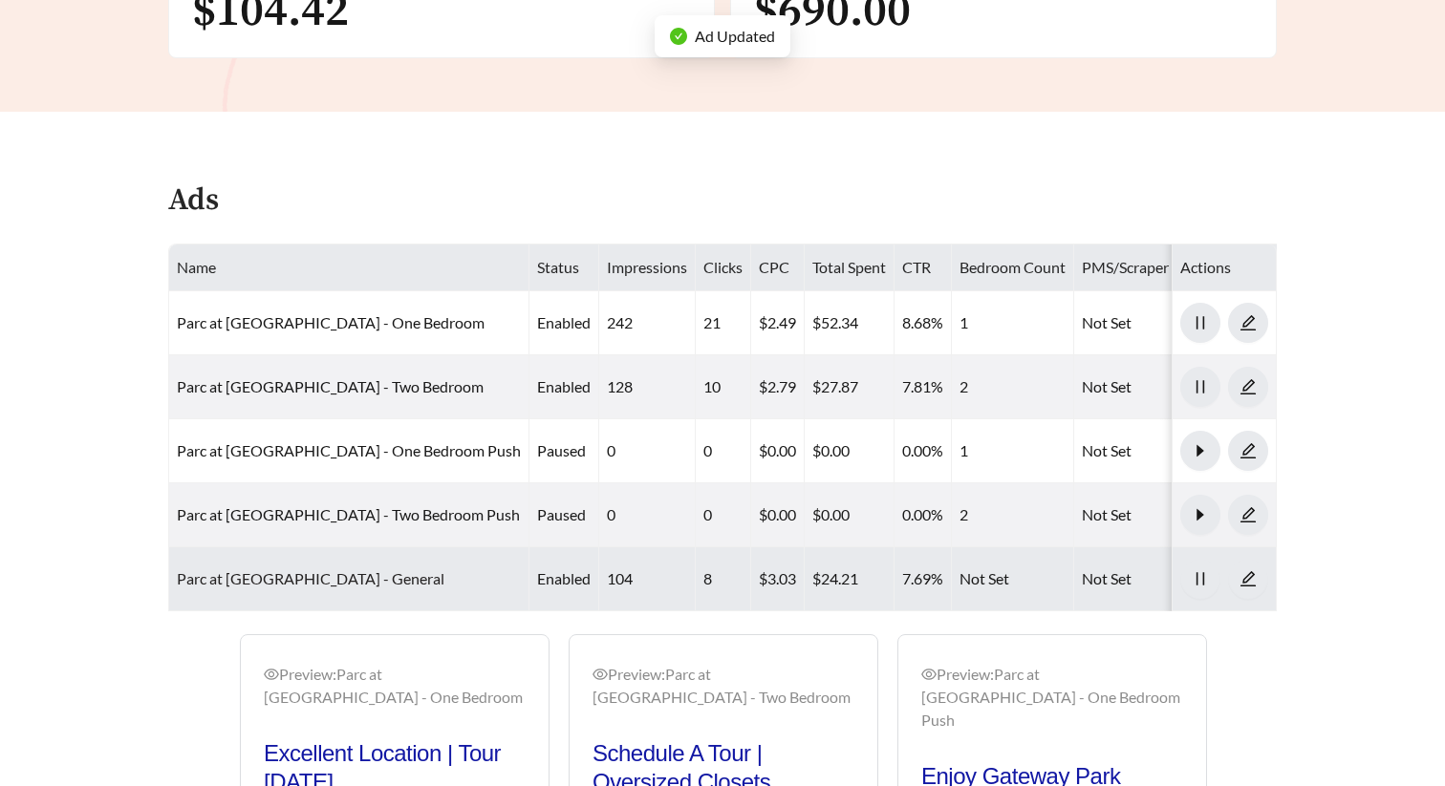
click at [323, 571] on link "Parc at Prairie Grass Apartments - General" at bounding box center [311, 578] width 268 height 18
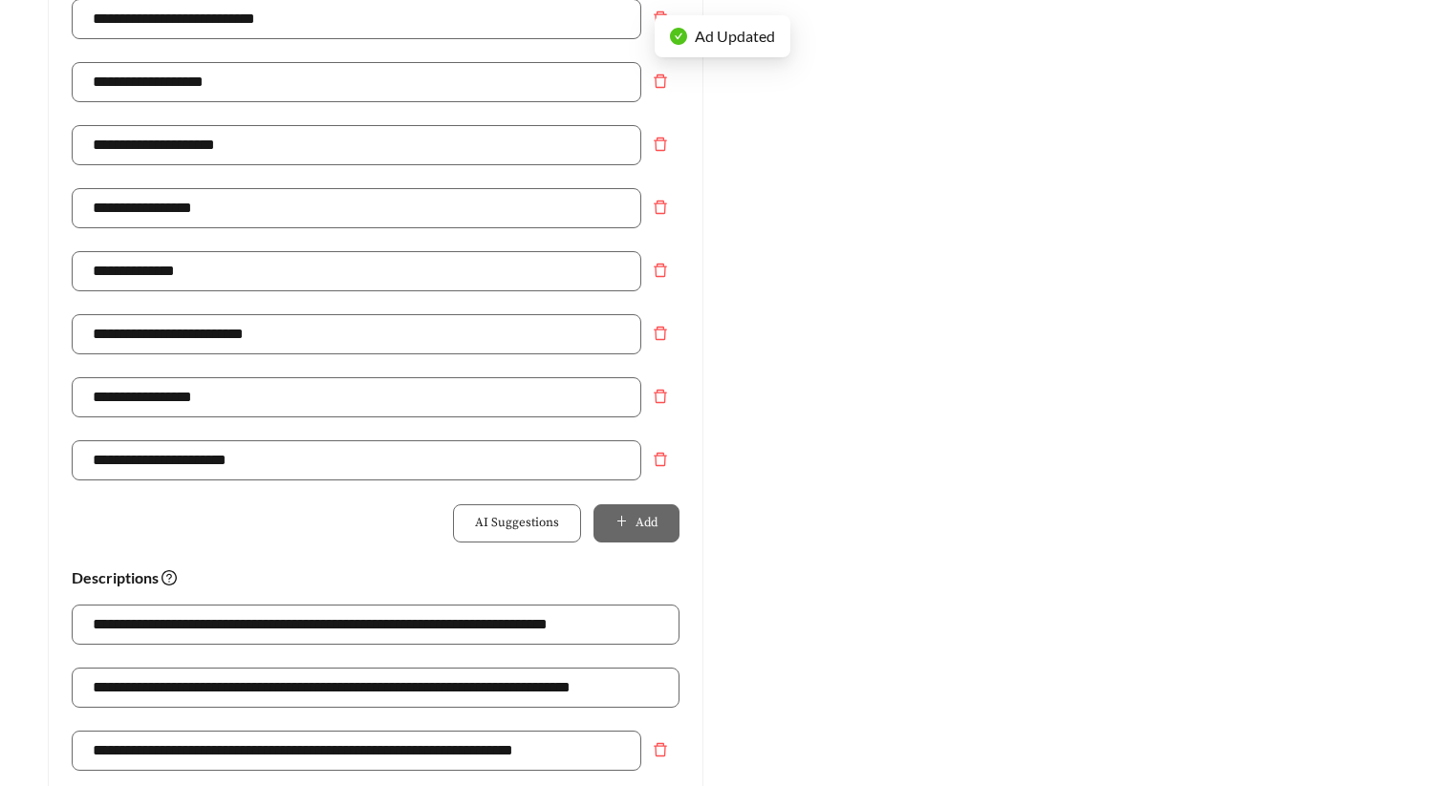
scroll to position [1283, 0]
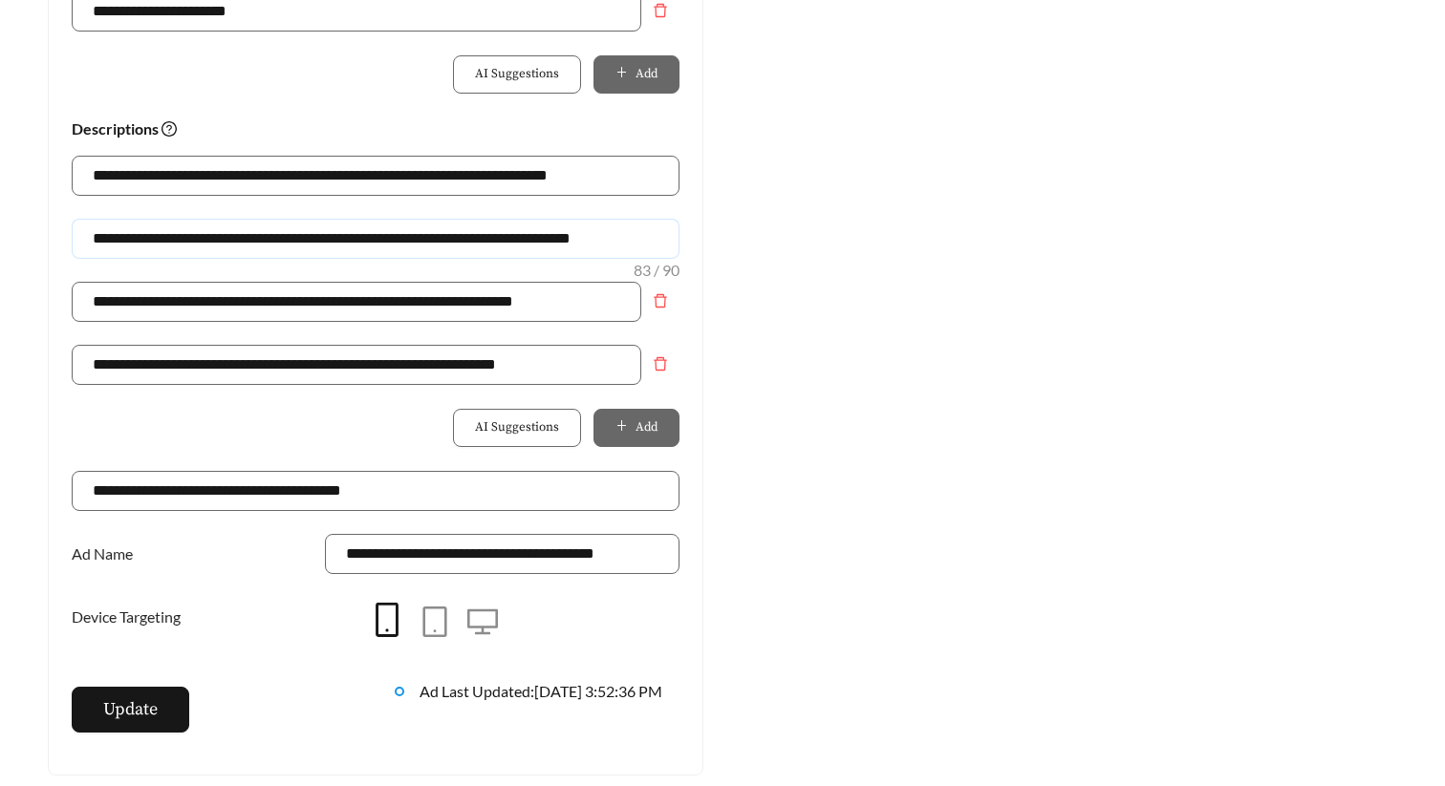
drag, startPoint x: 665, startPoint y: 244, endPoint x: -9, endPoint y: 204, distance: 674.8
paste input "text"
click at [164, 242] on input "**********" at bounding box center [376, 239] width 608 height 40
type input "**********"
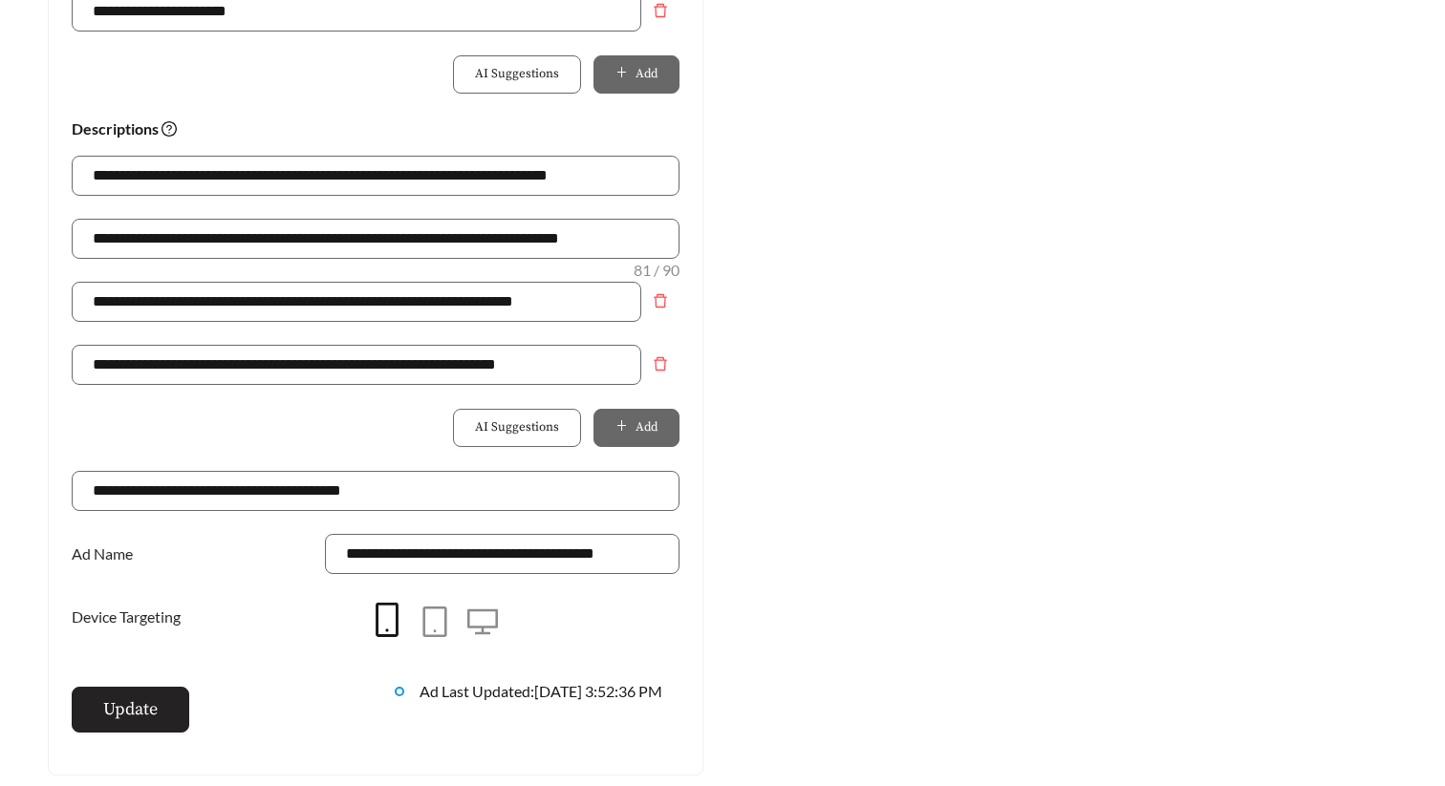
click at [129, 711] on span "Update" at bounding box center [130, 710] width 54 height 26
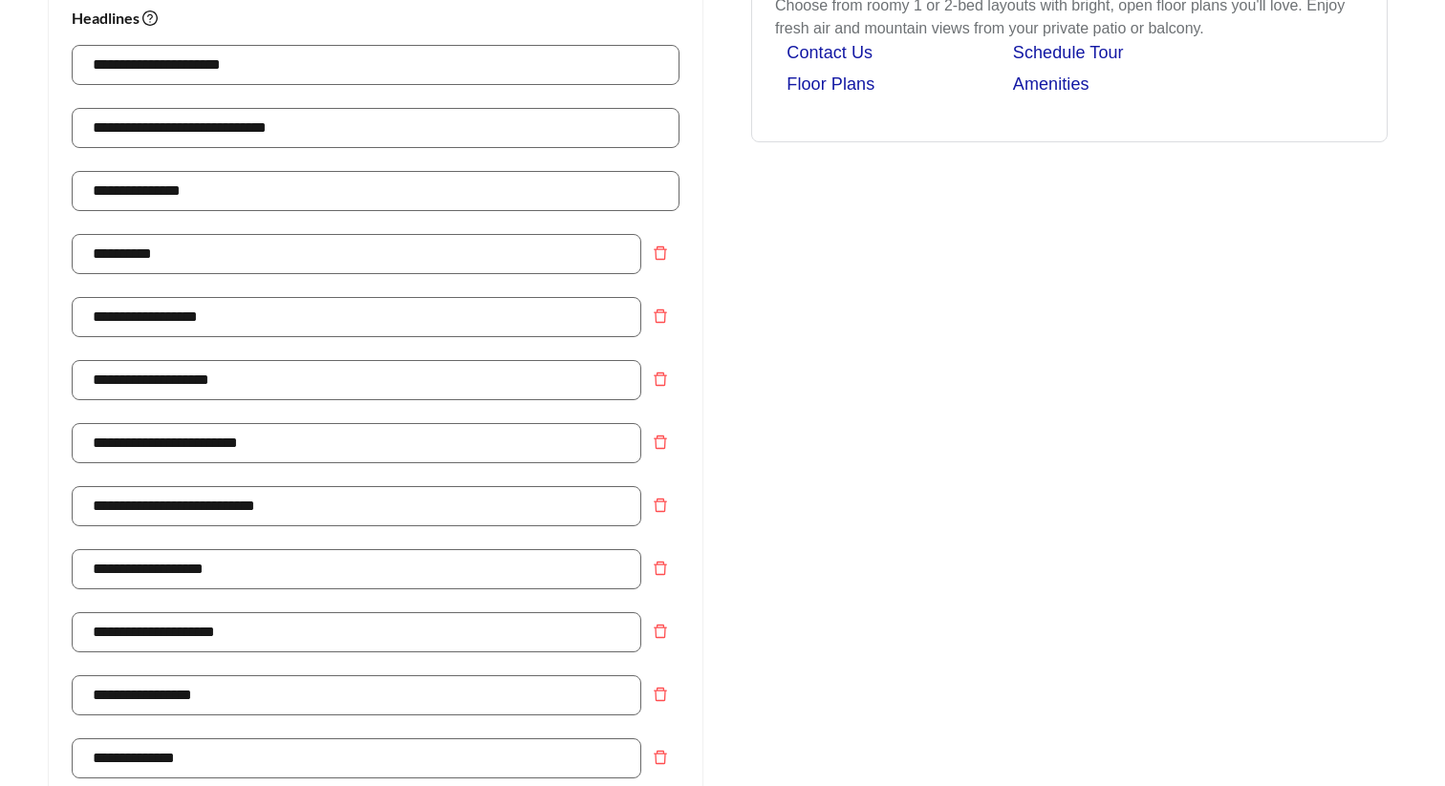
scroll to position [0, 0]
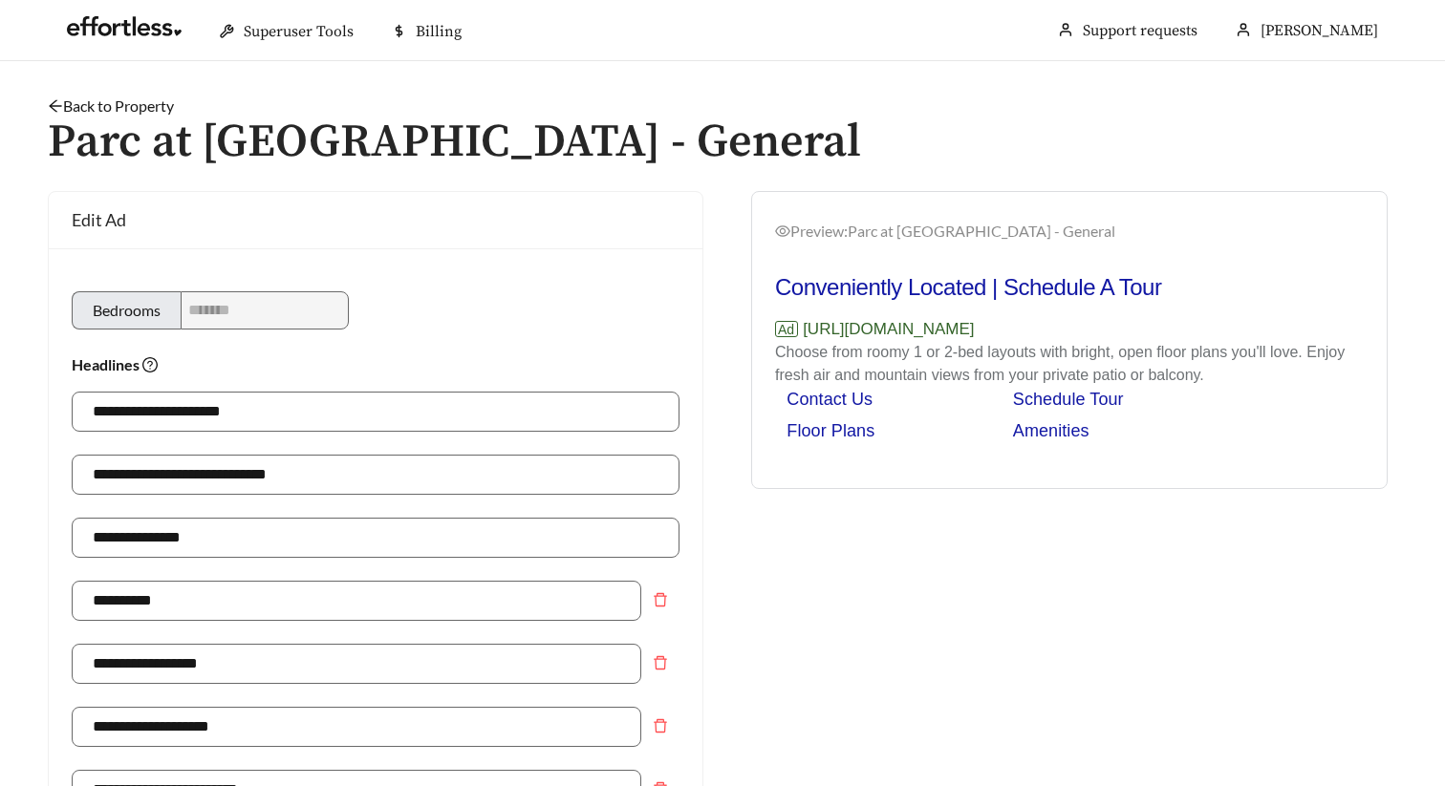
click at [142, 112] on link "Back to Property" at bounding box center [111, 106] width 126 height 18
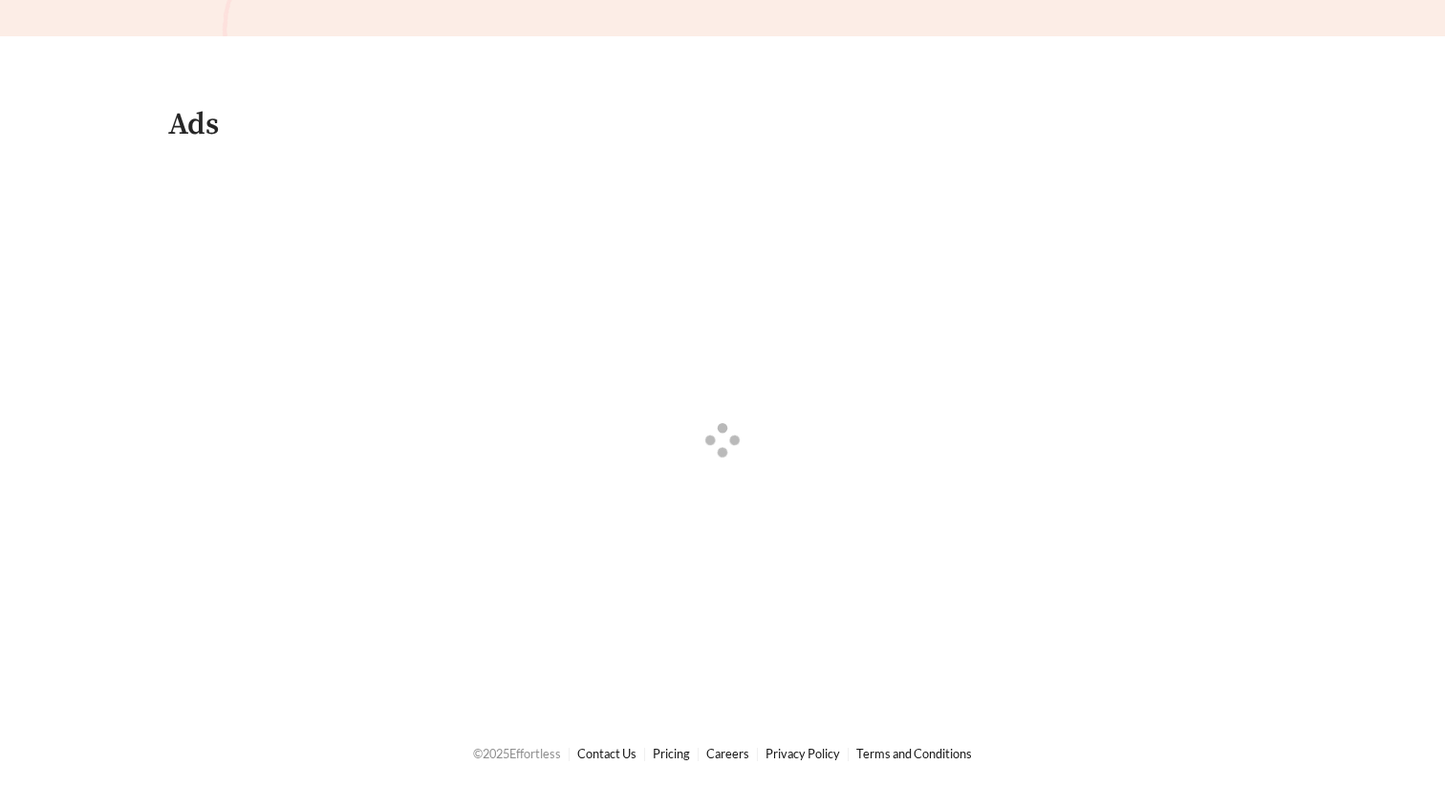
scroll to position [1526, 0]
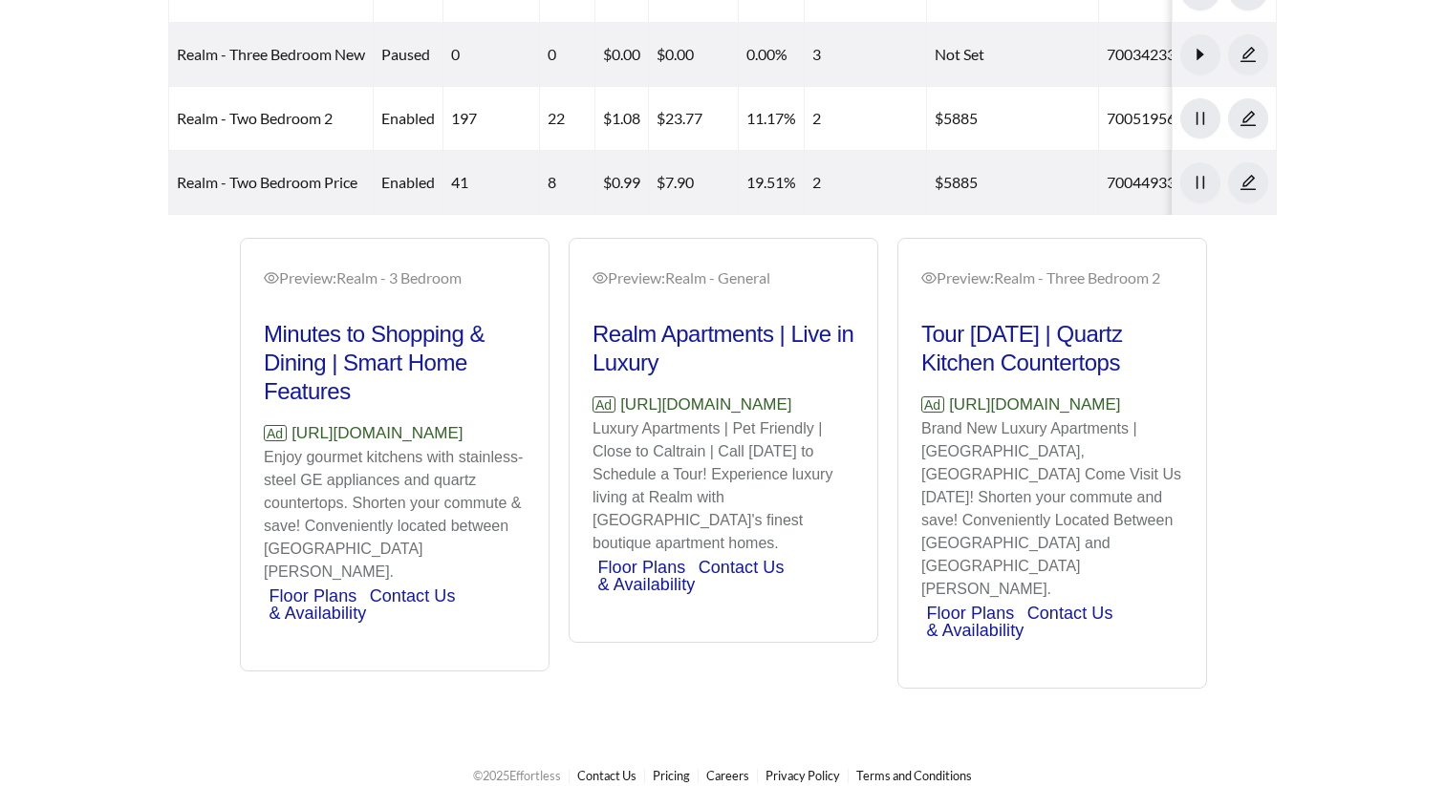
drag, startPoint x: 520, startPoint y: 461, endPoint x: 261, endPoint y: 464, distance: 259.0
click at [261, 464] on div "Preview: Realm - 3 Bedroom Minutes to Shopping & Dining | Smart Home Features A…" at bounding box center [395, 457] width 308 height 427
copy p "https://www.realmmenlopark.com"
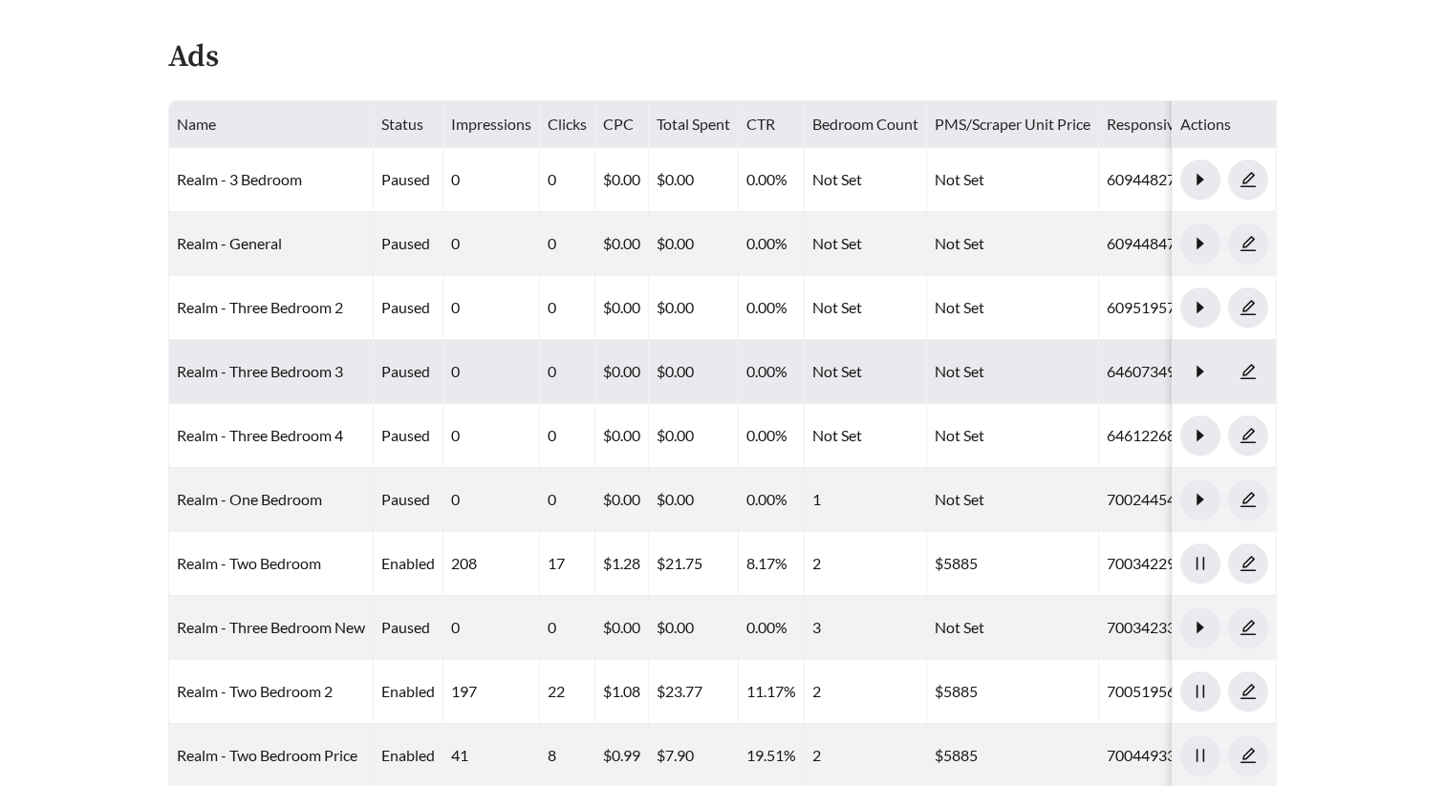
scroll to position [944, 0]
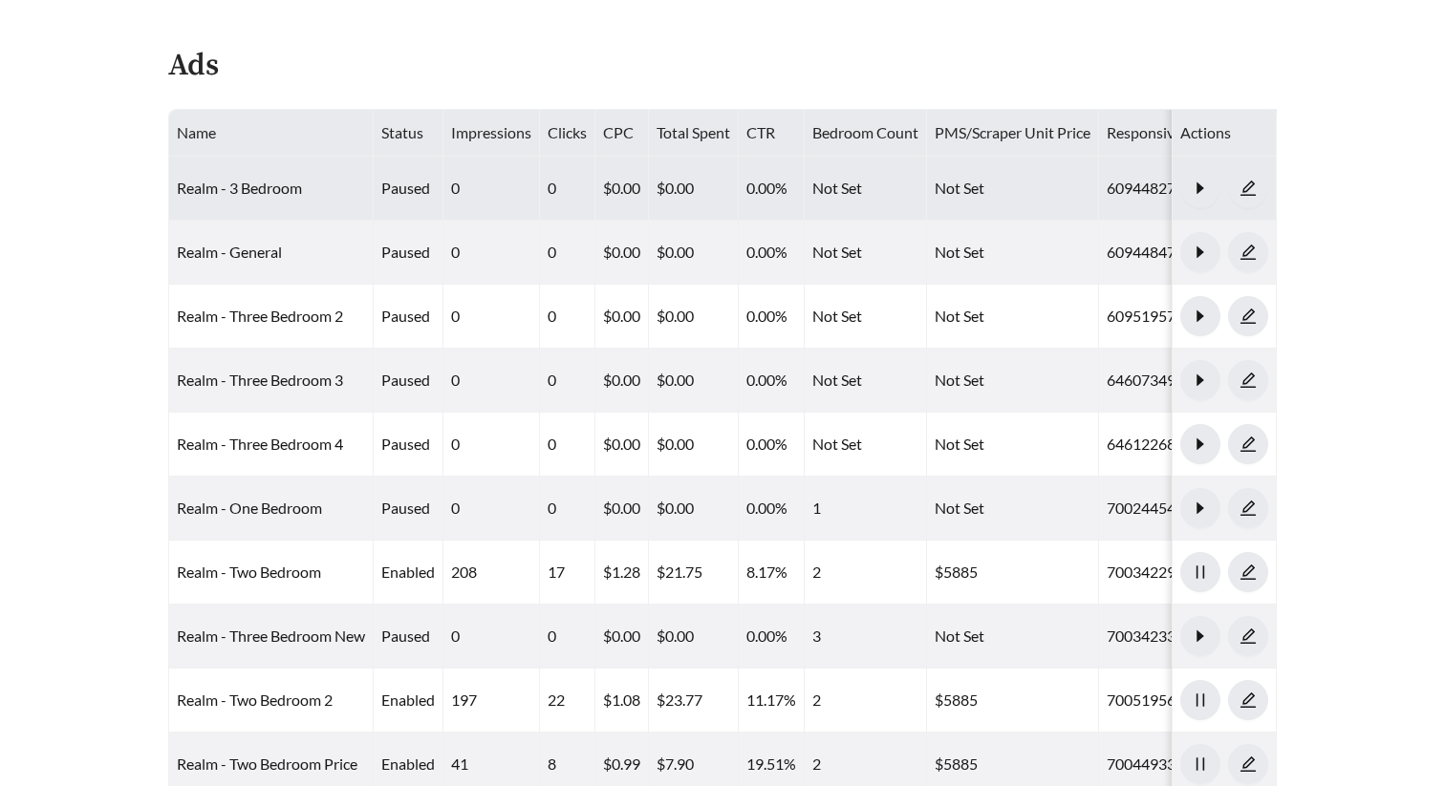
click at [263, 198] on td "Realm - 3 Bedroom" at bounding box center [271, 189] width 204 height 64
click at [251, 186] on link "Realm - 3 Bedroom" at bounding box center [239, 188] width 125 height 18
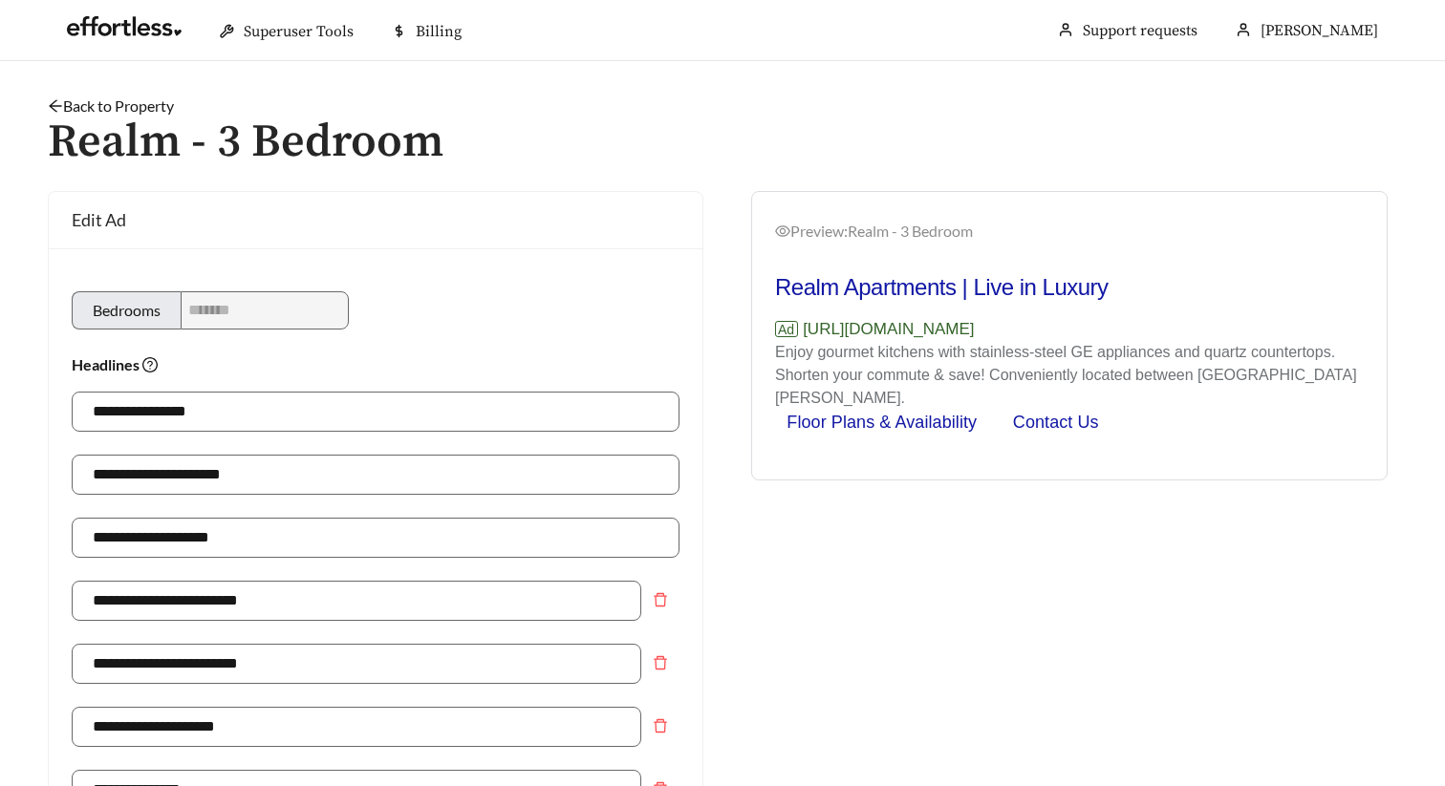
click at [126, 104] on link "Back to Property" at bounding box center [111, 106] width 126 height 18
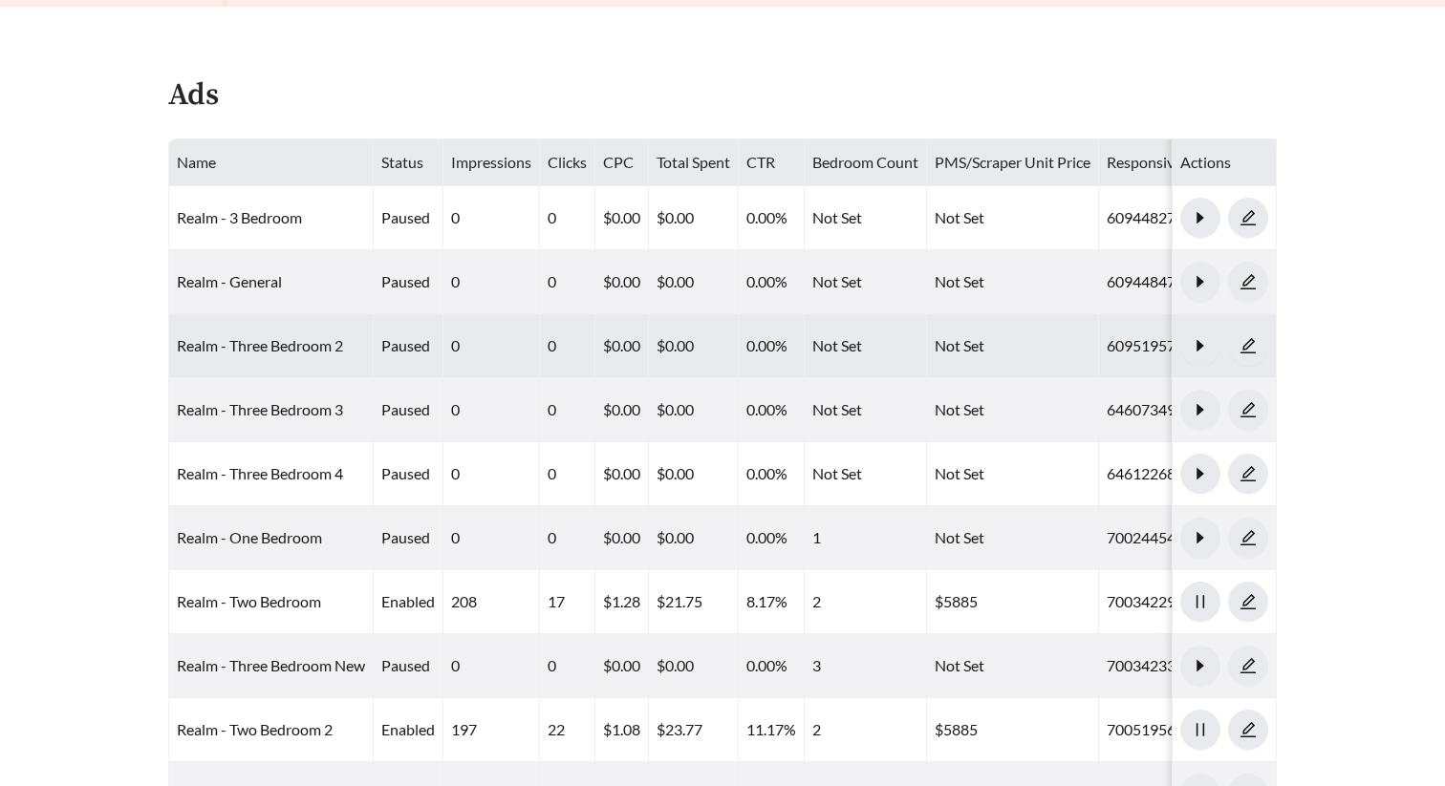
scroll to position [922, 0]
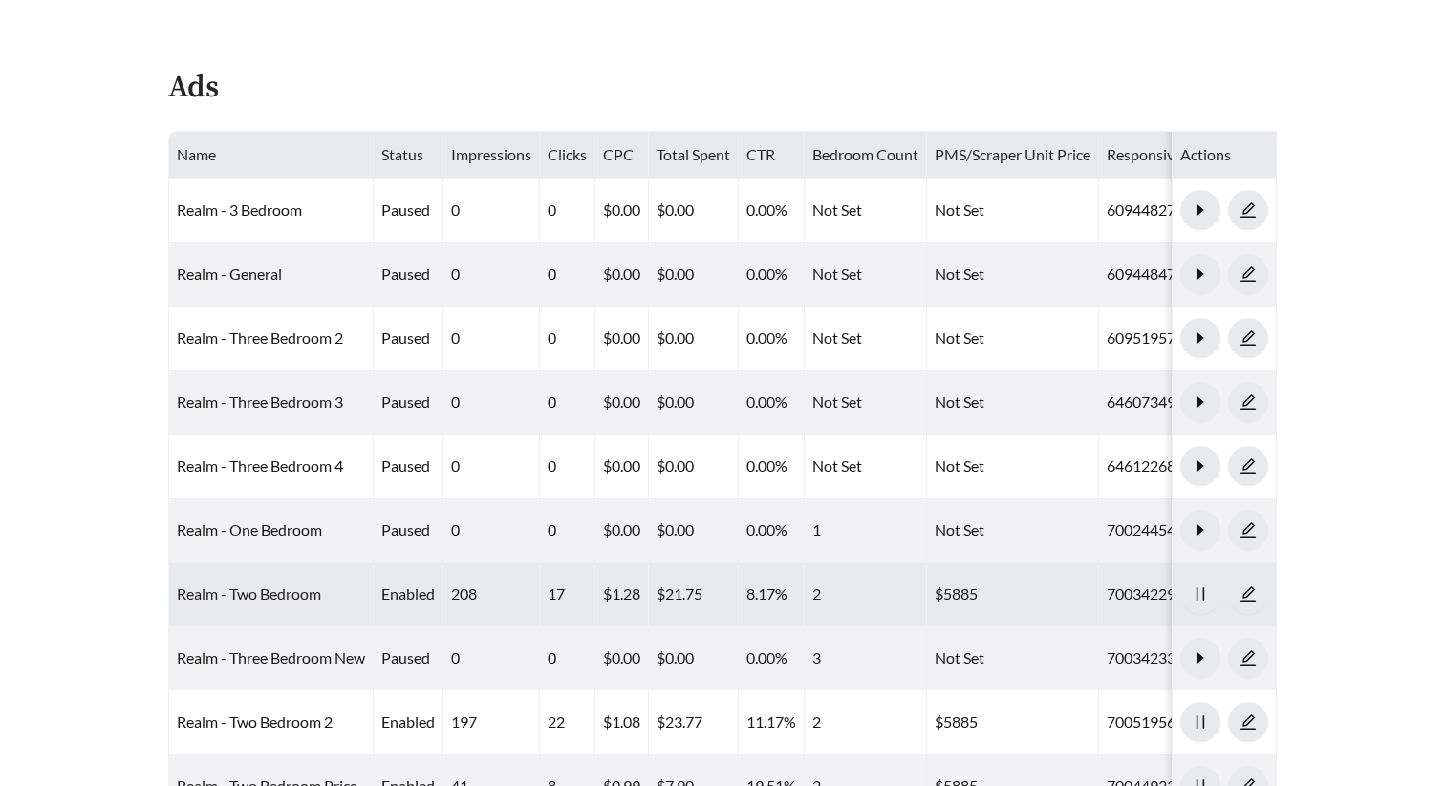
click at [270, 590] on link "Realm - Two Bedroom" at bounding box center [249, 594] width 144 height 18
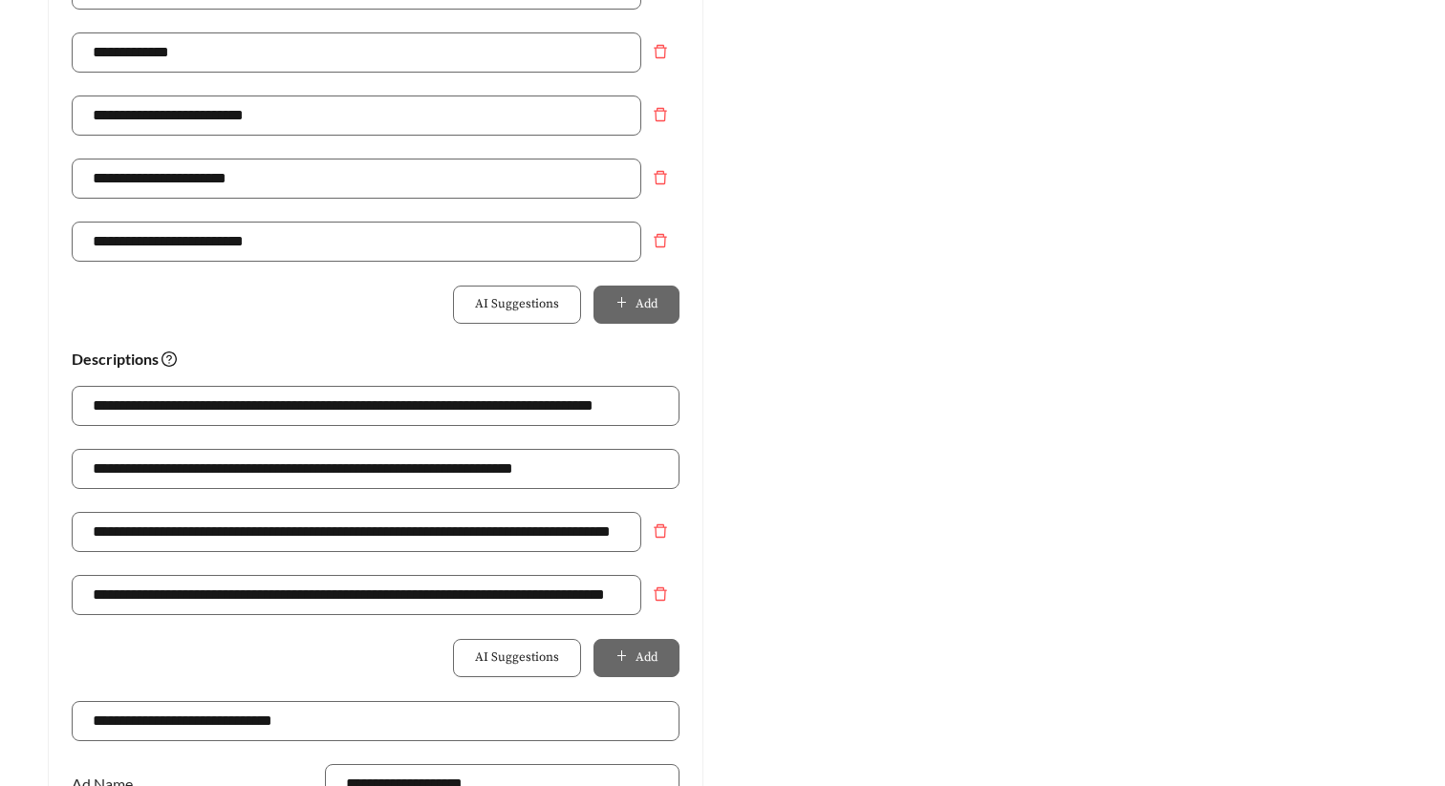
scroll to position [1062, 0]
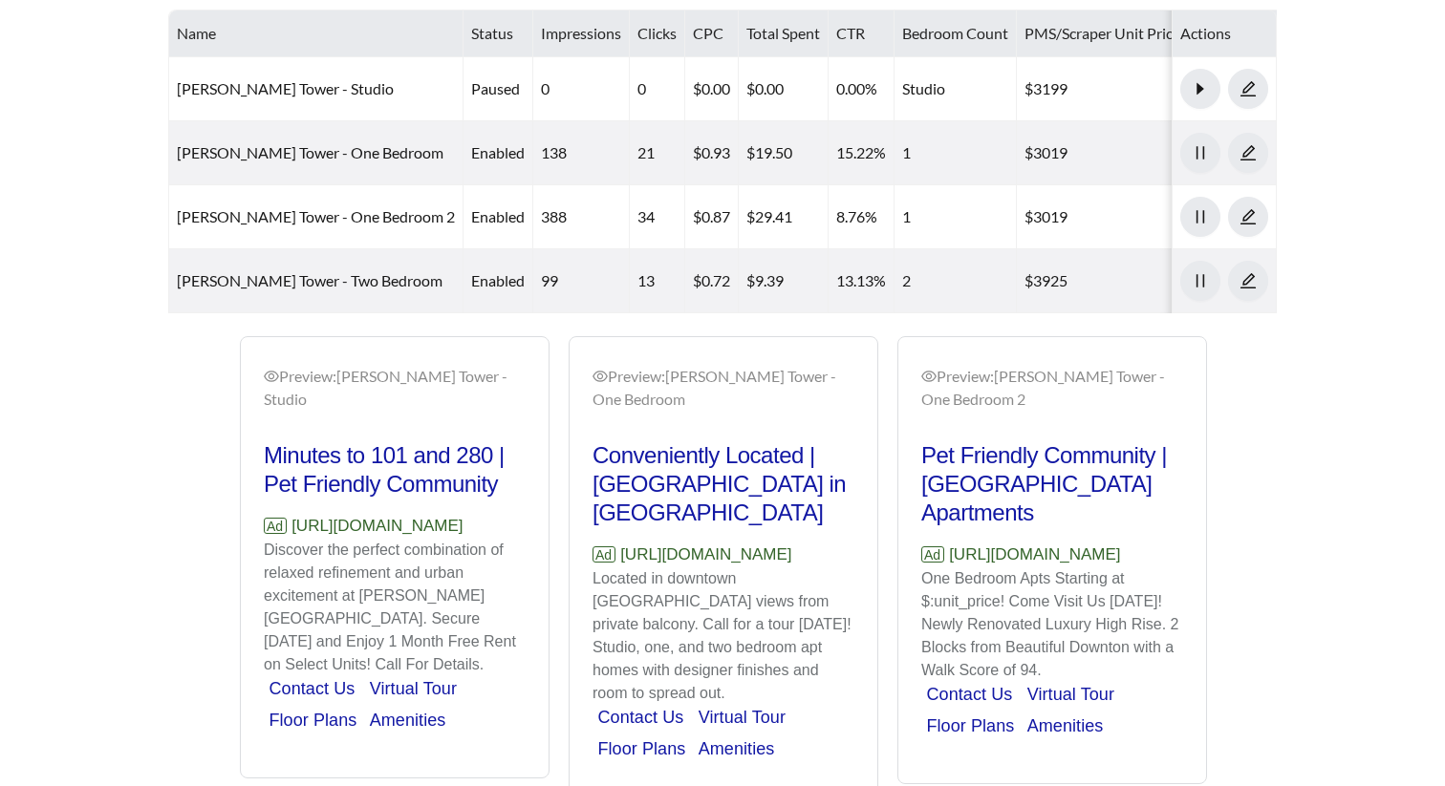
scroll to position [1093, 0]
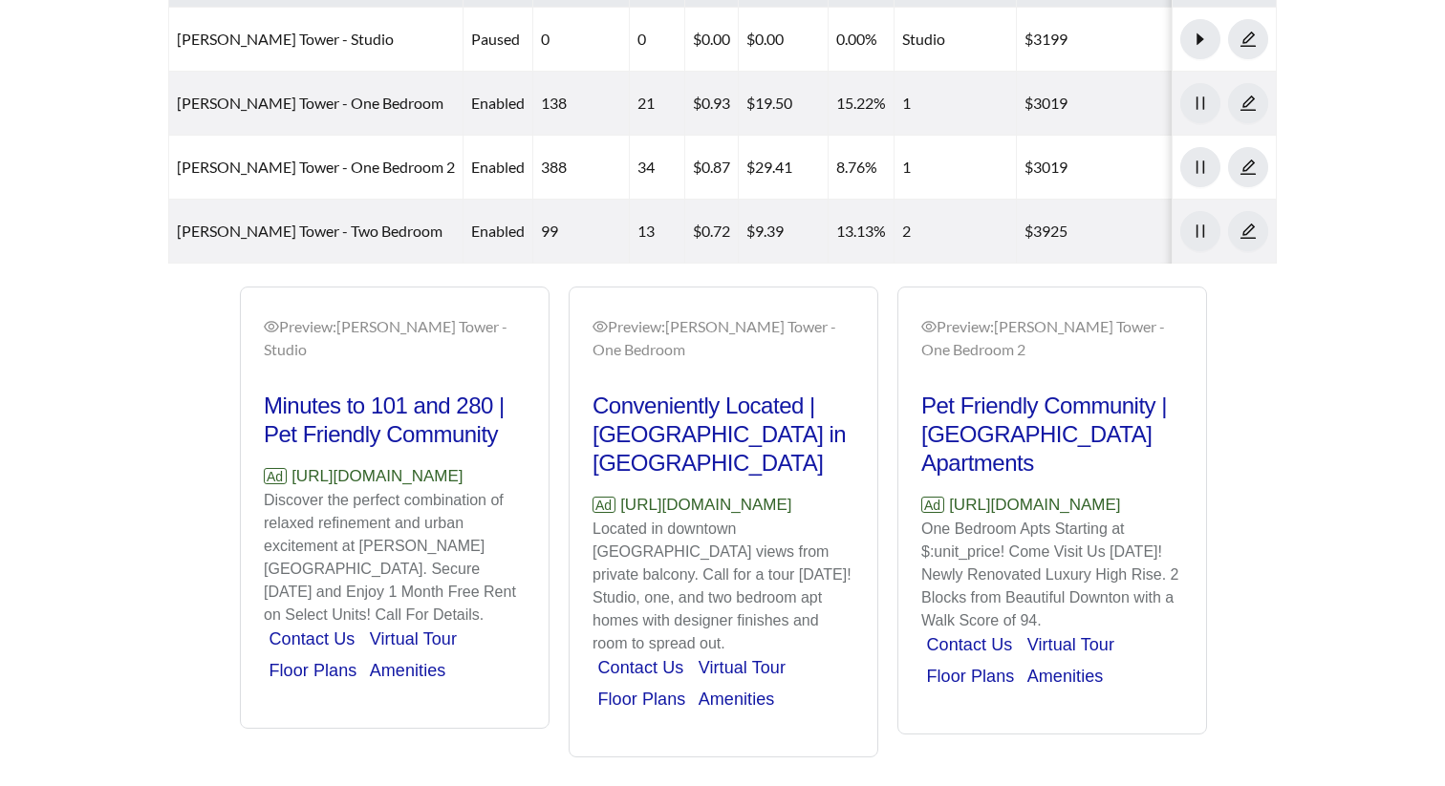
drag, startPoint x: 504, startPoint y: 451, endPoint x: 292, endPoint y: 452, distance: 211.2
click at [292, 464] on p "Ad [URL][DOMAIN_NAME]" at bounding box center [395, 476] width 262 height 25
copy p "[URL][DOMAIN_NAME]"
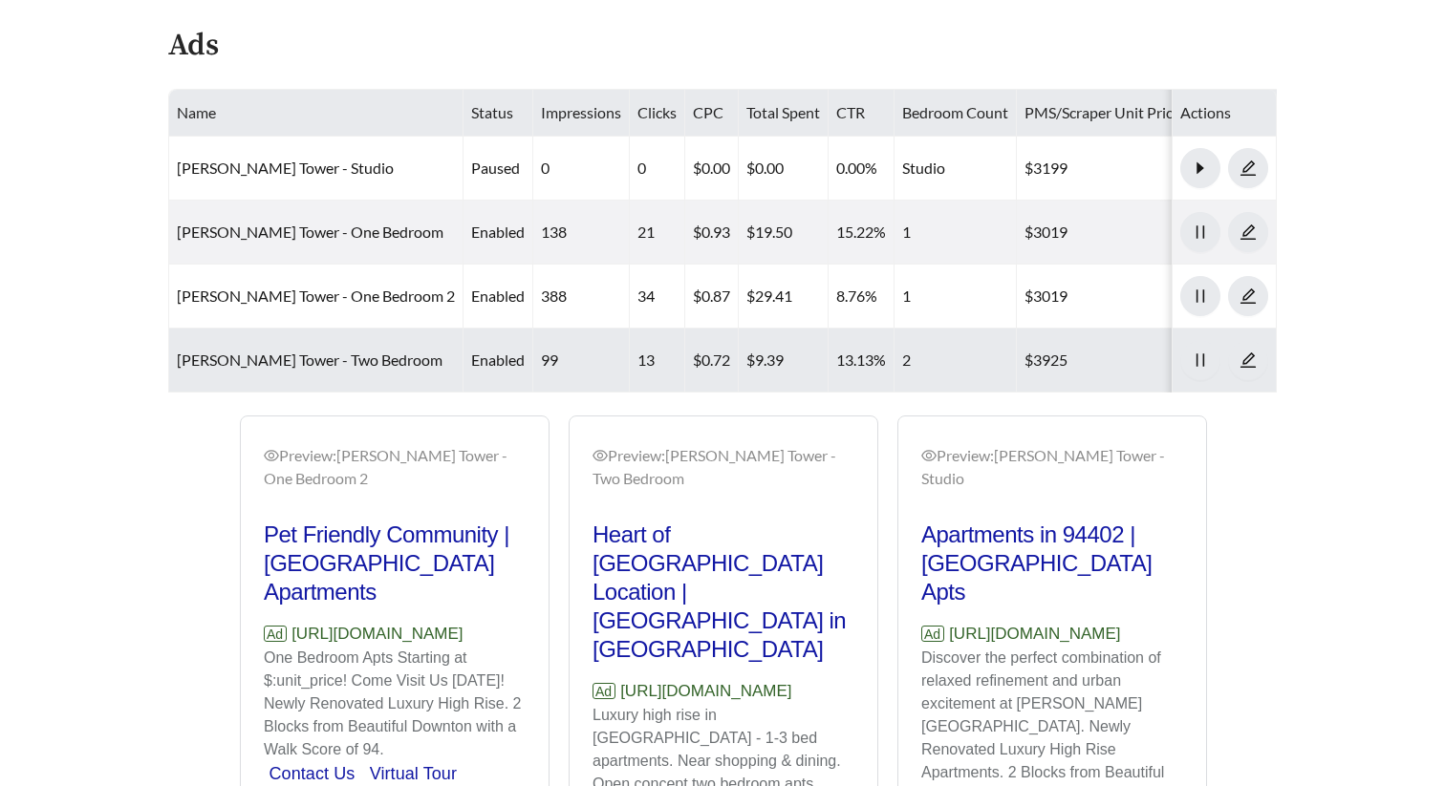
scroll to position [948, 0]
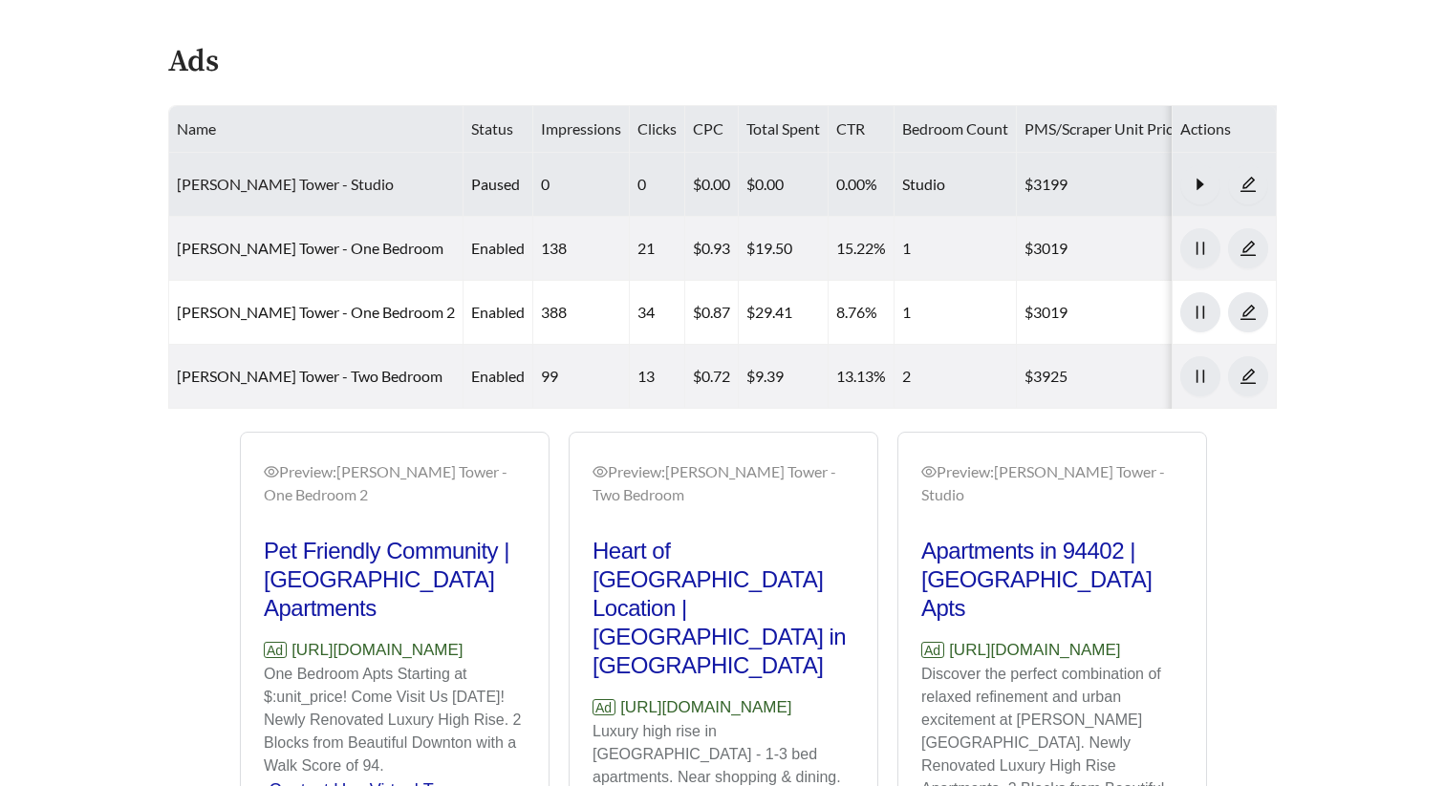
click at [296, 185] on link "[PERSON_NAME] Tower - Studio" at bounding box center [285, 184] width 217 height 18
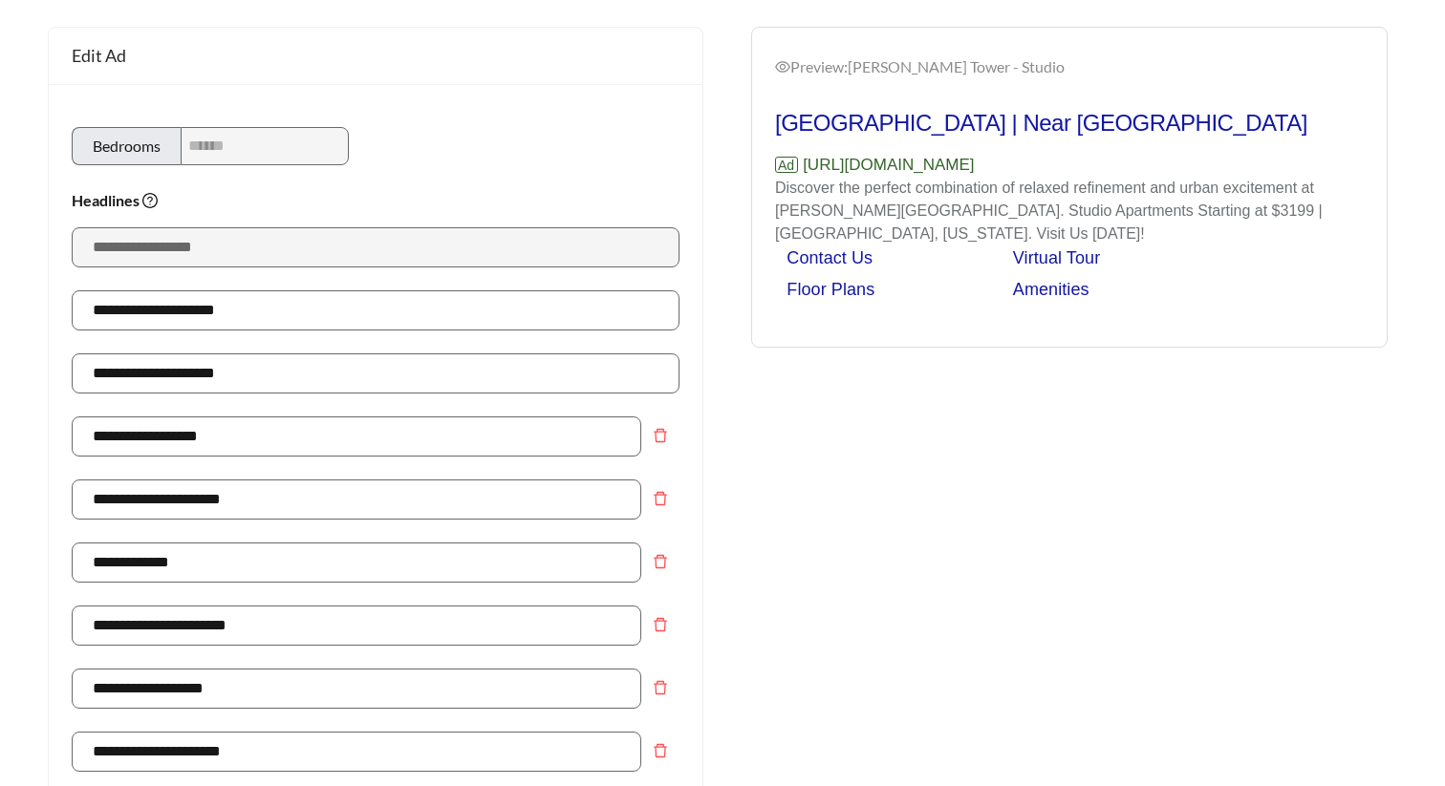
scroll to position [98, 0]
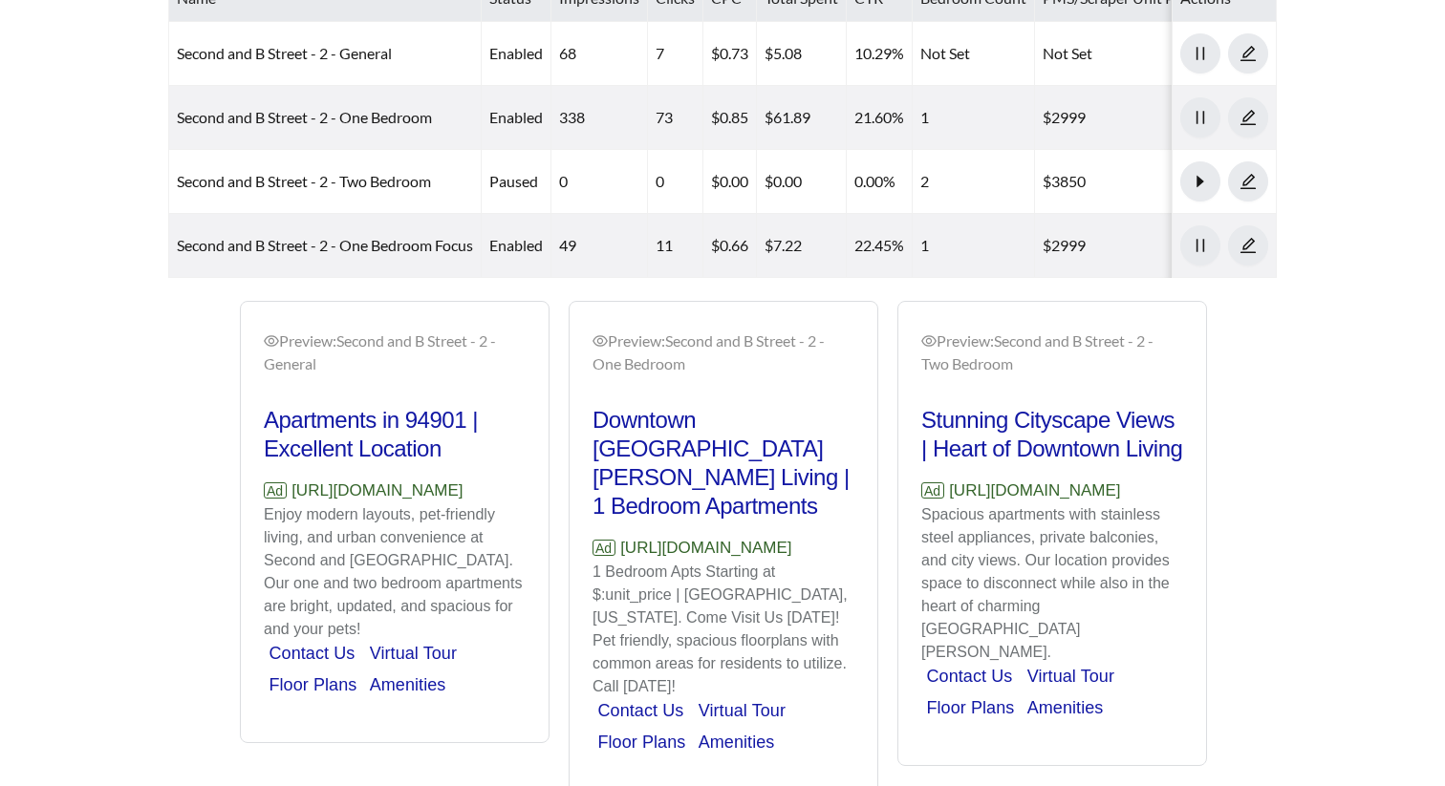
scroll to position [1131, 0]
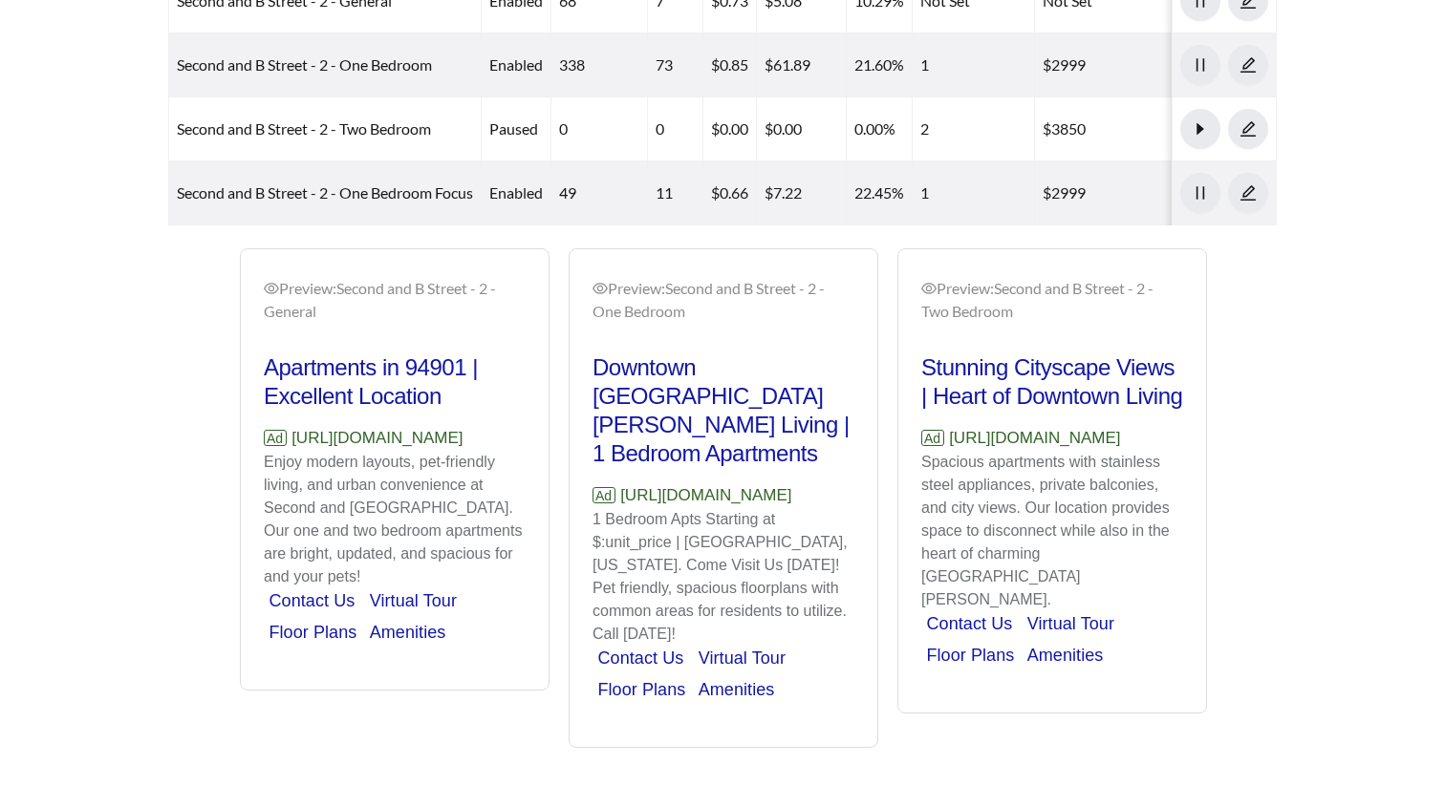
drag, startPoint x: 534, startPoint y: 438, endPoint x: 292, endPoint y: 440, distance: 241.7
click at [292, 440] on div "Preview: [GEOGRAPHIC_DATA] - 2 - General Apartments in 94901 | Excellent Locati…" at bounding box center [395, 472] width 308 height 436
copy p "[URL][DOMAIN_NAME]"
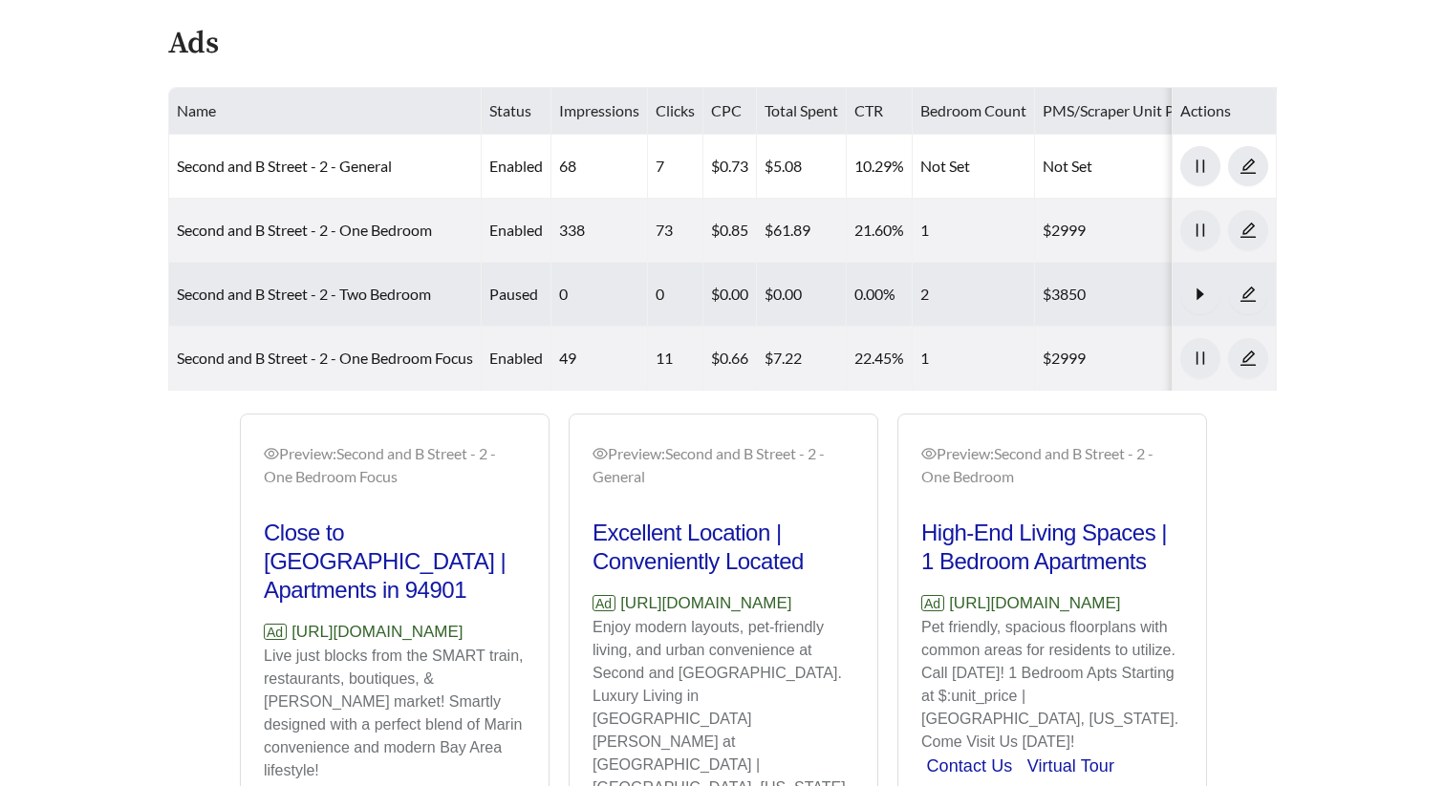
scroll to position [947, 0]
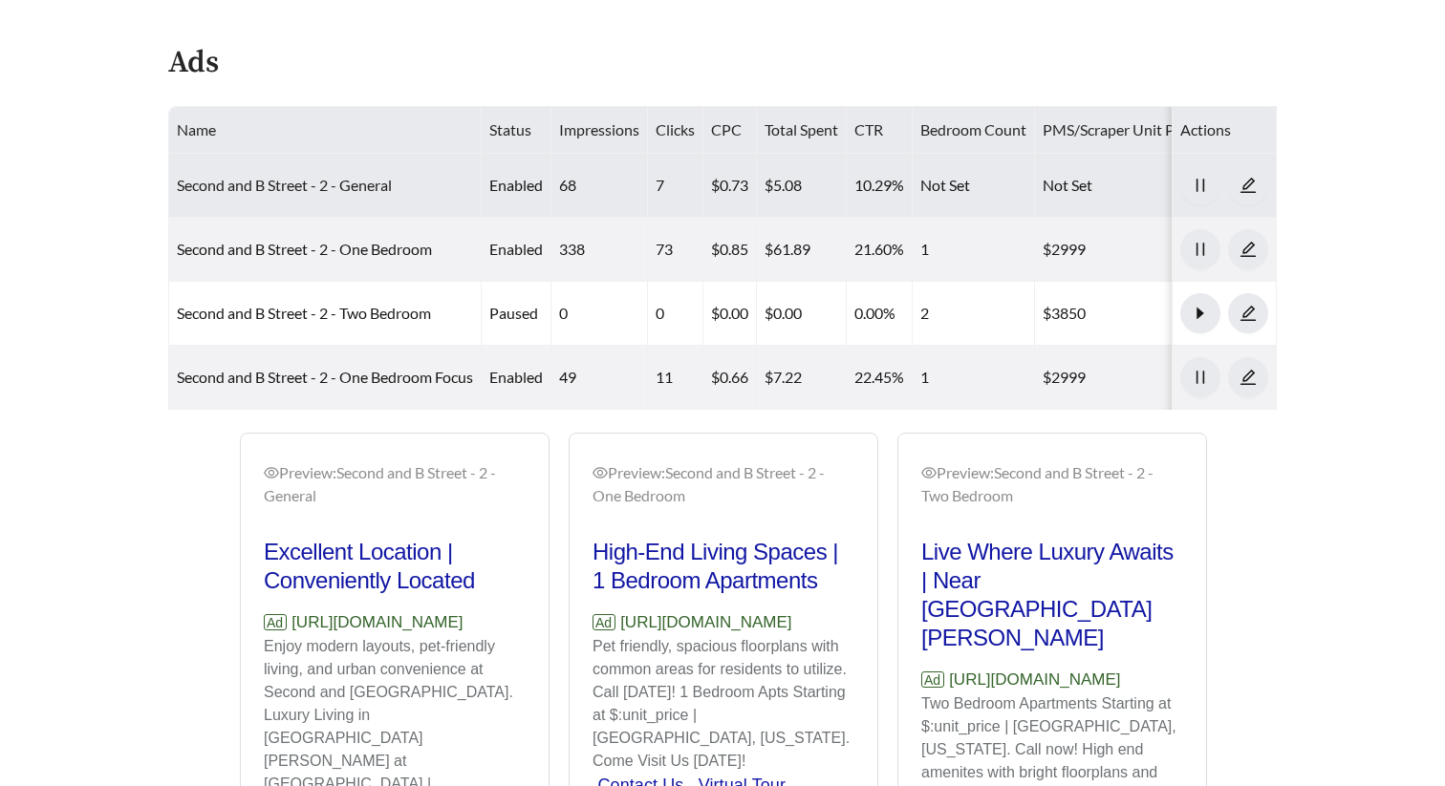
click at [304, 191] on link "Second and B Street - 2 - General" at bounding box center [284, 185] width 215 height 18
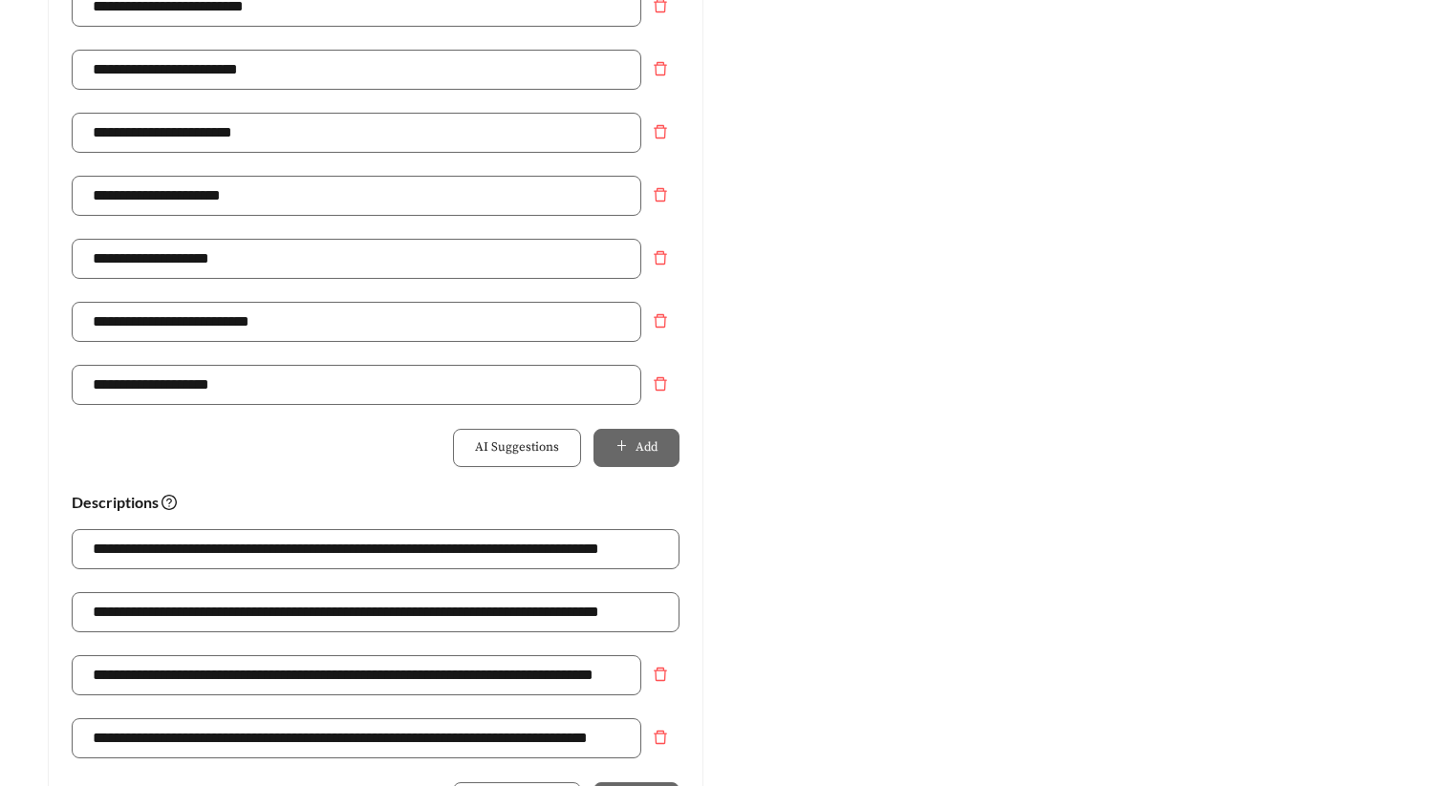
scroll to position [915, 0]
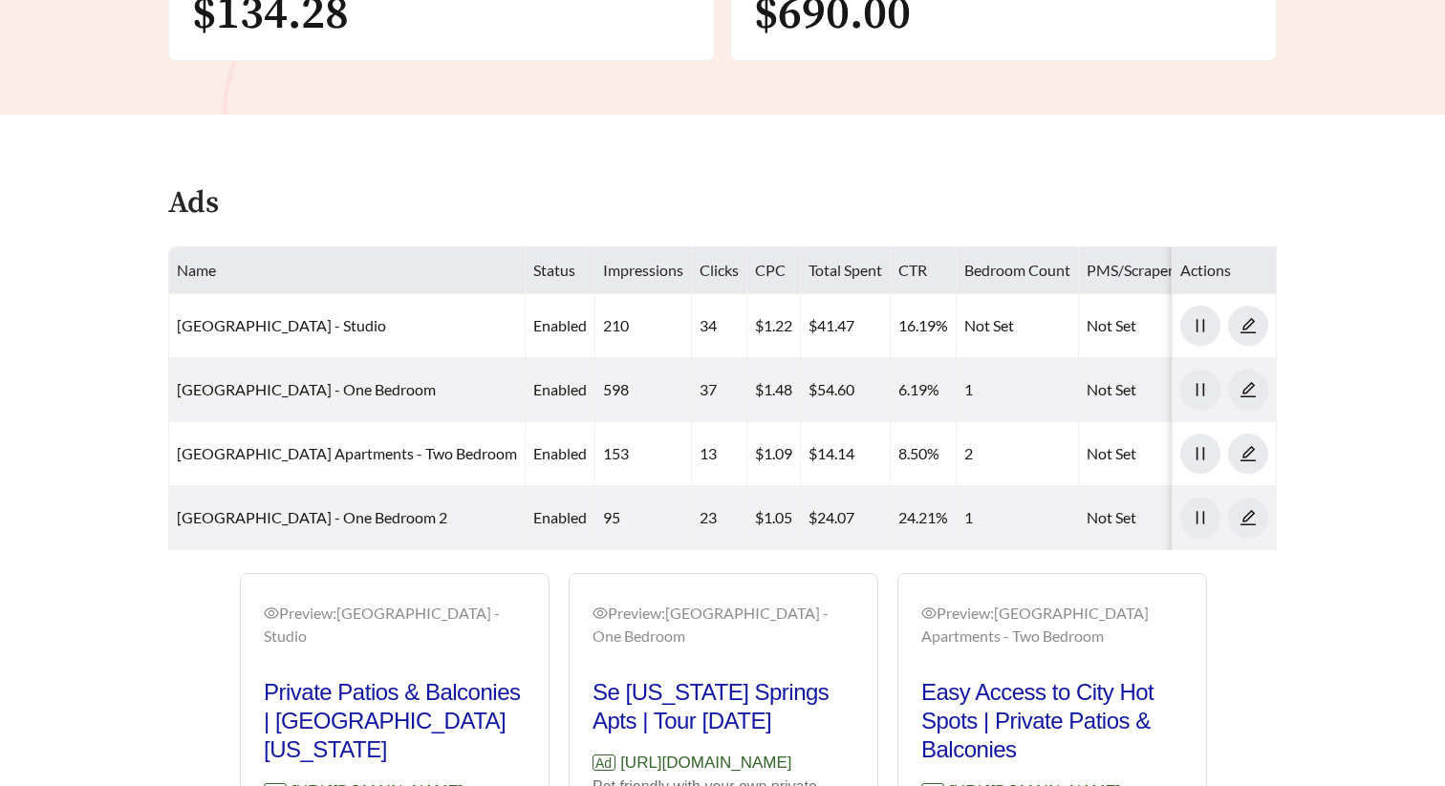
scroll to position [1086, 0]
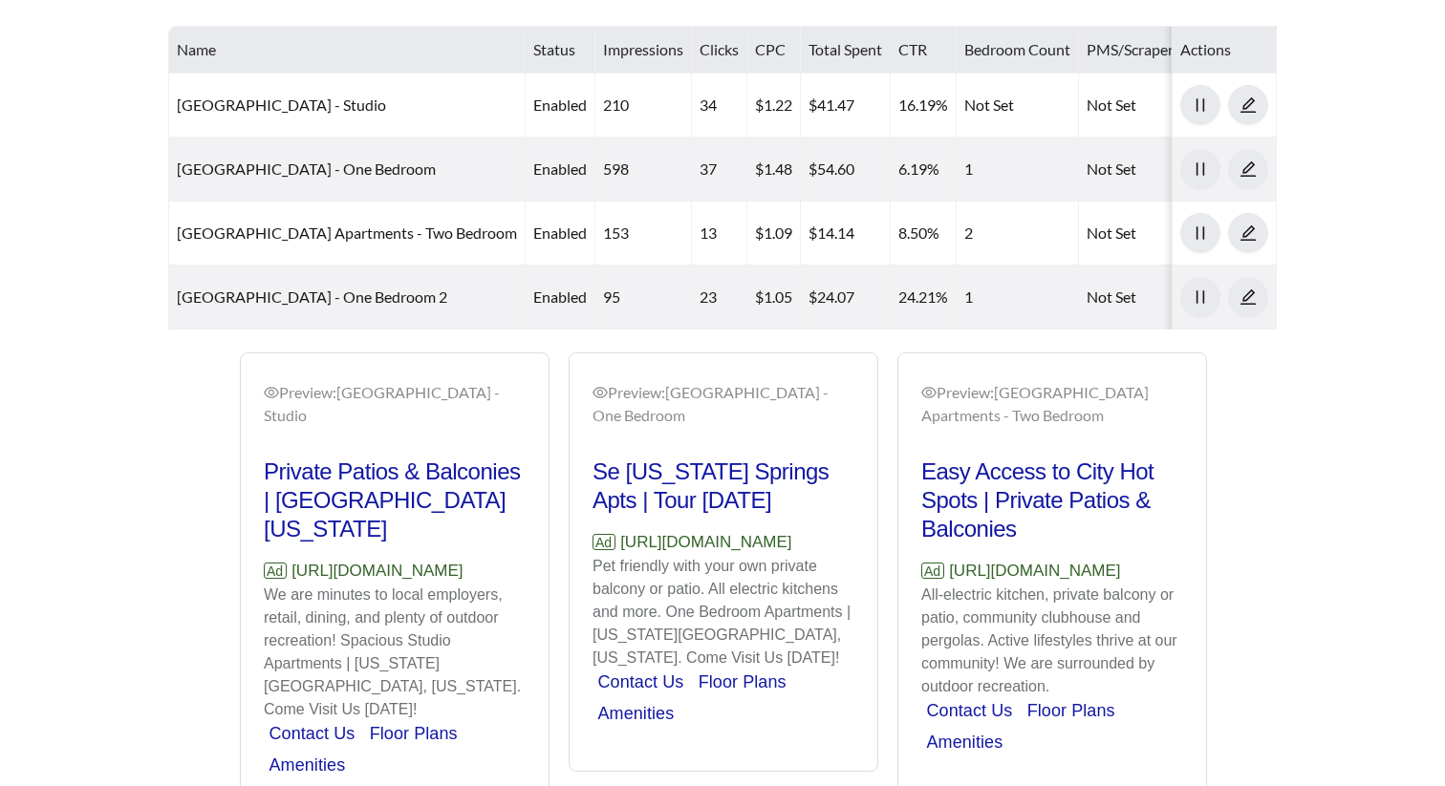
drag, startPoint x: 308, startPoint y: 621, endPoint x: 252, endPoint y: 599, distance: 59.6
click at [252, 599] on div "Preview: Sedona Ridge Apartments - Studio Private Patios & Balconies | South Ea…" at bounding box center [395, 590] width 308 height 464
copy p "https://www.sedonaridgeaptliving.com"
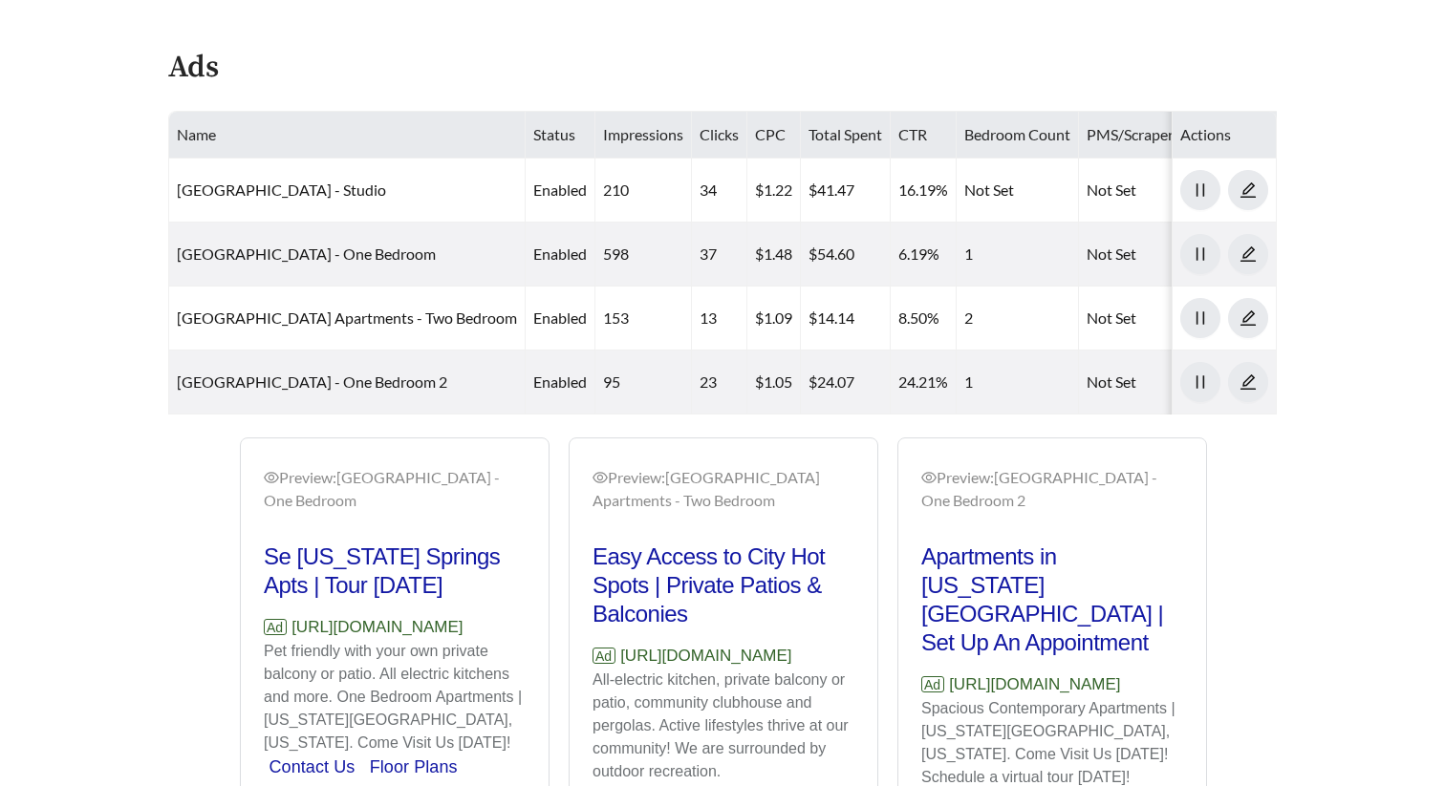
scroll to position [997, 0]
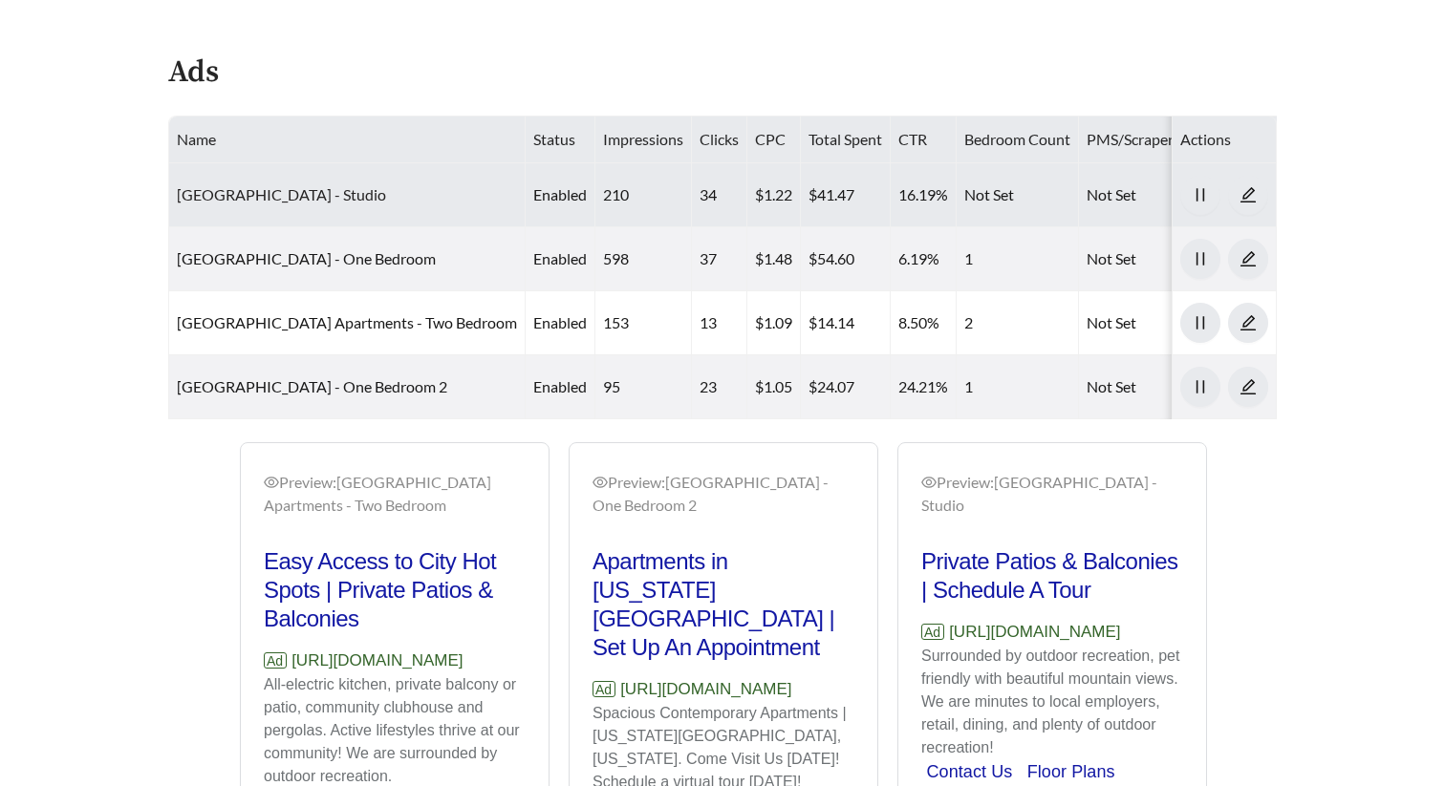
click at [262, 193] on link "Sedona Ridge Apartments - Studio" at bounding box center [281, 194] width 209 height 18
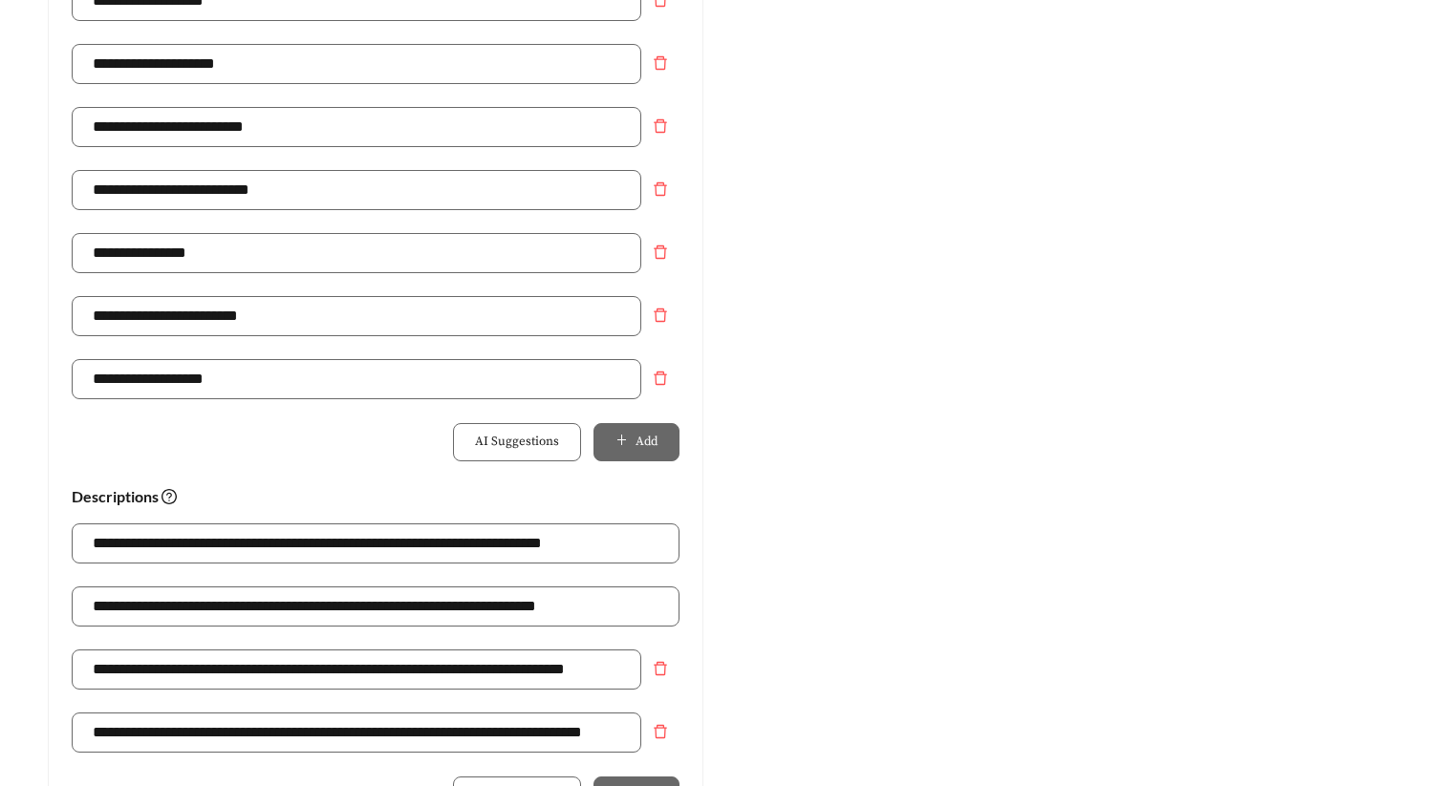
scroll to position [1276, 0]
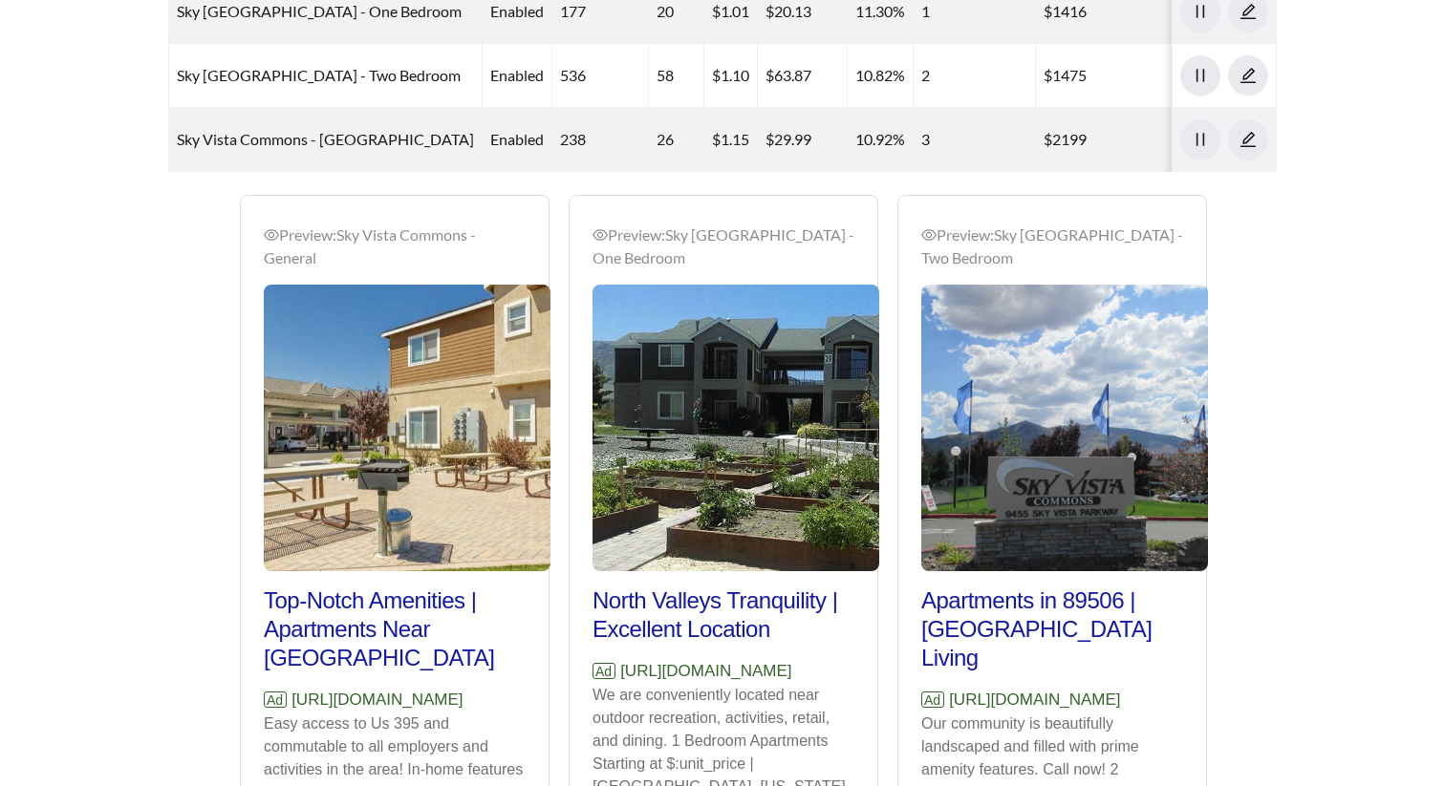
scroll to position [1265, 0]
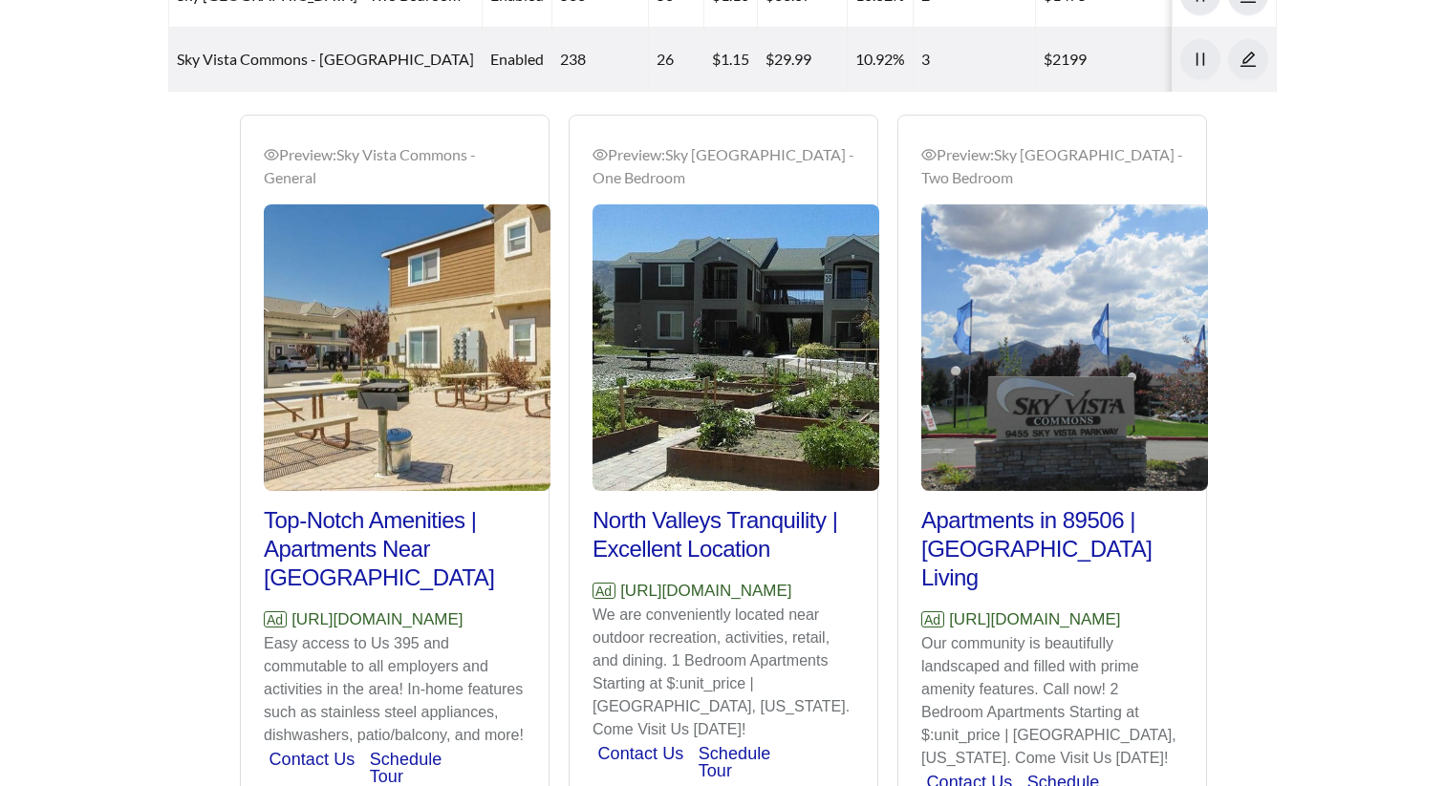
drag, startPoint x: 519, startPoint y: 620, endPoint x: 296, endPoint y: 620, distance: 222.6
click at [296, 620] on p "Ad [URL][DOMAIN_NAME]" at bounding box center [395, 620] width 262 height 25
copy p "[URL][DOMAIN_NAME]"
